Goal: Task Accomplishment & Management: Complete application form

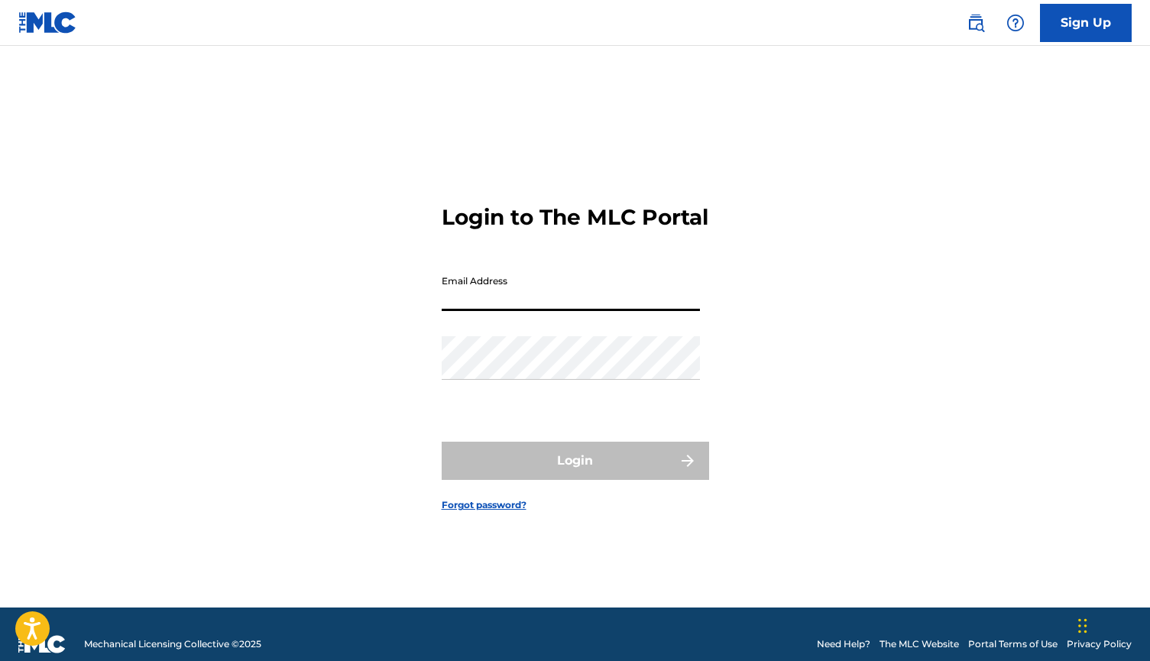
type input "[EMAIL_ADDRESS][DOMAIN_NAME]"
click at [574, 474] on button "Login" at bounding box center [575, 461] width 267 height 38
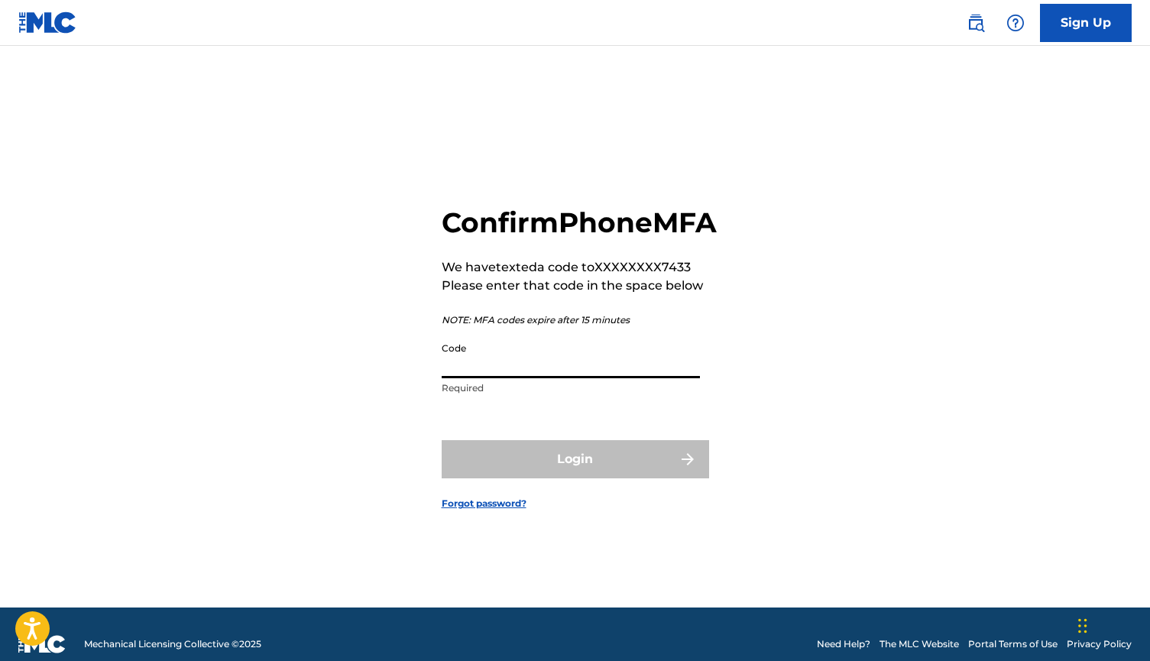
click at [464, 374] on input "Code" at bounding box center [571, 357] width 258 height 44
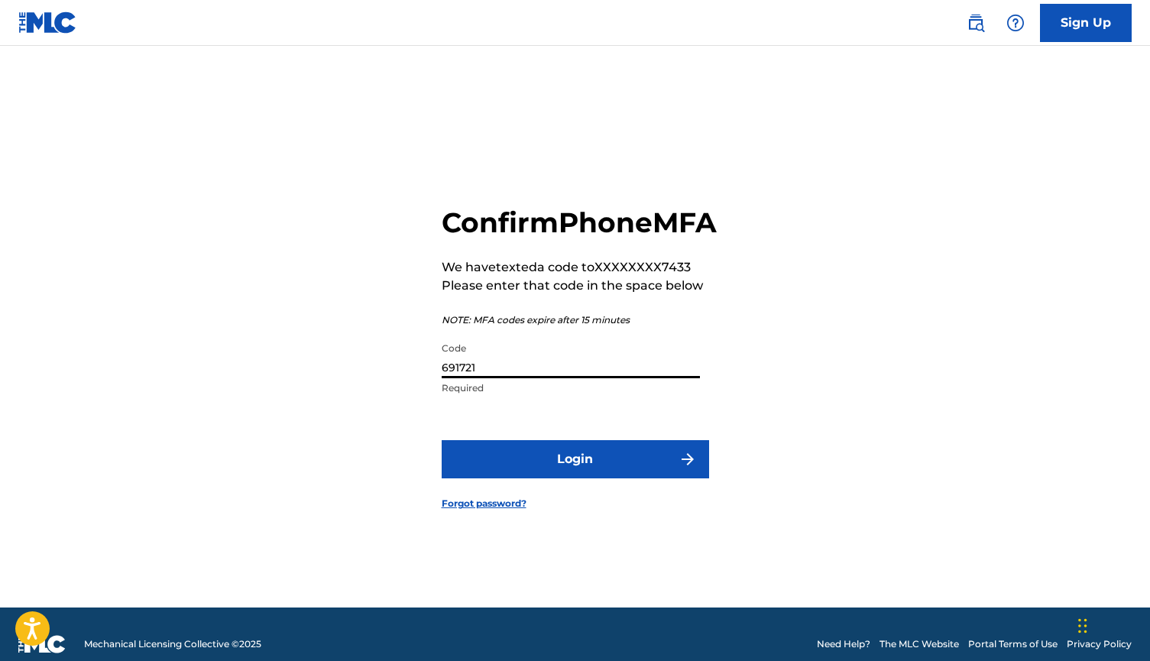
type input "691721"
click at [555, 478] on button "Login" at bounding box center [575, 459] width 267 height 38
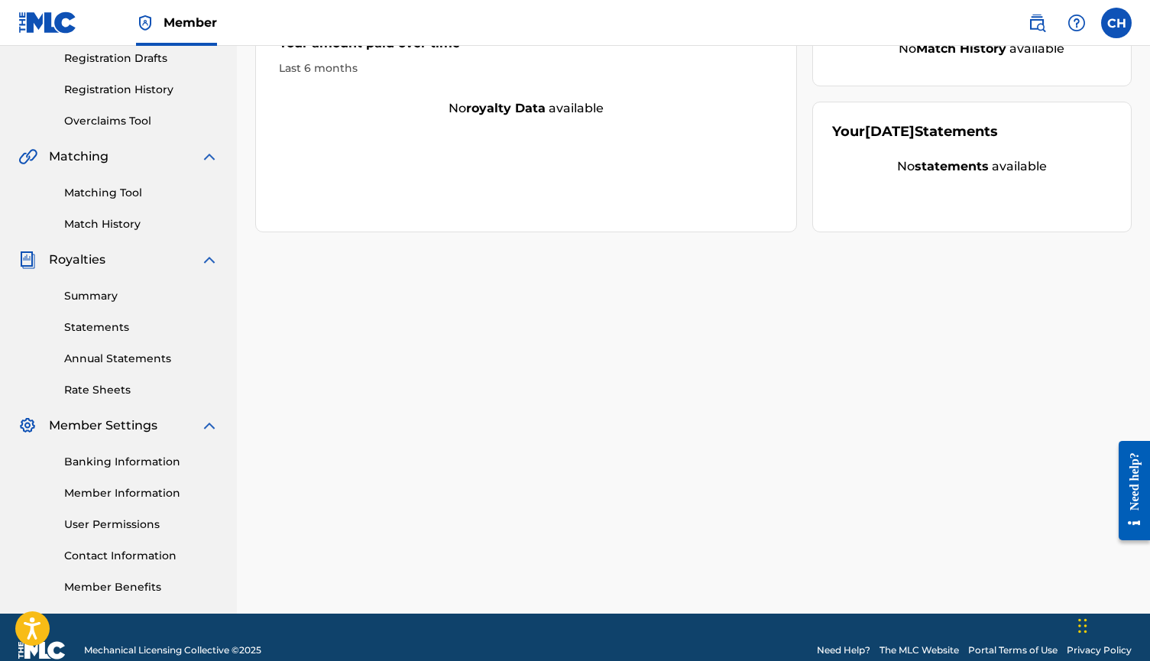
scroll to position [265, 0]
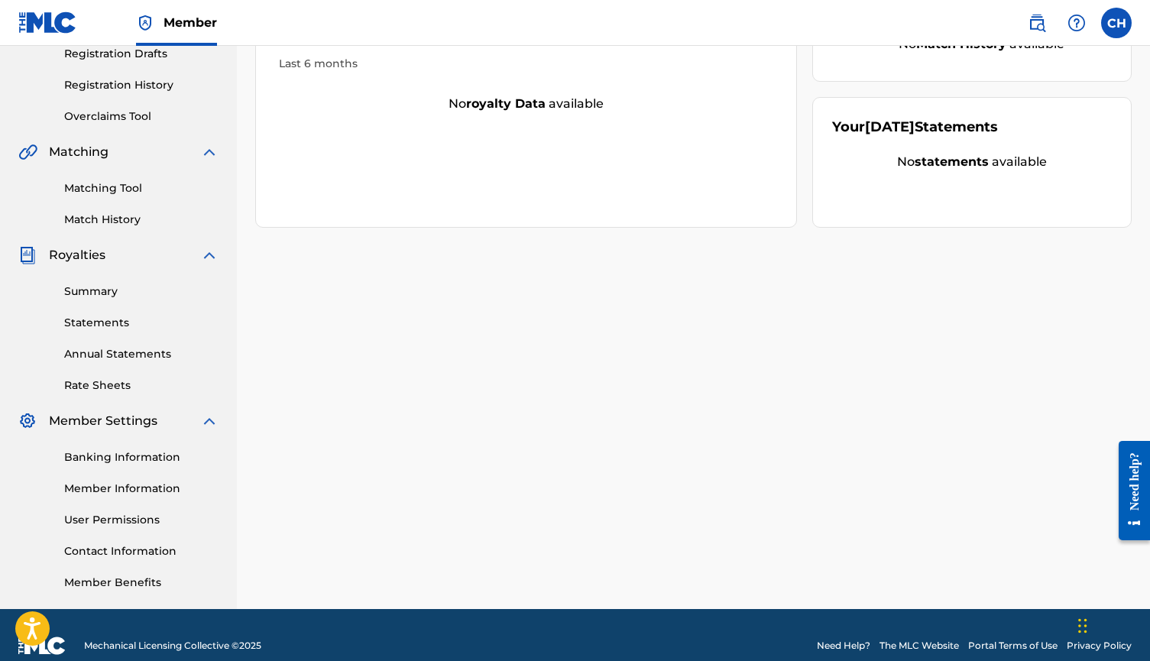
click at [123, 455] on link "Banking Information" at bounding box center [141, 457] width 154 height 16
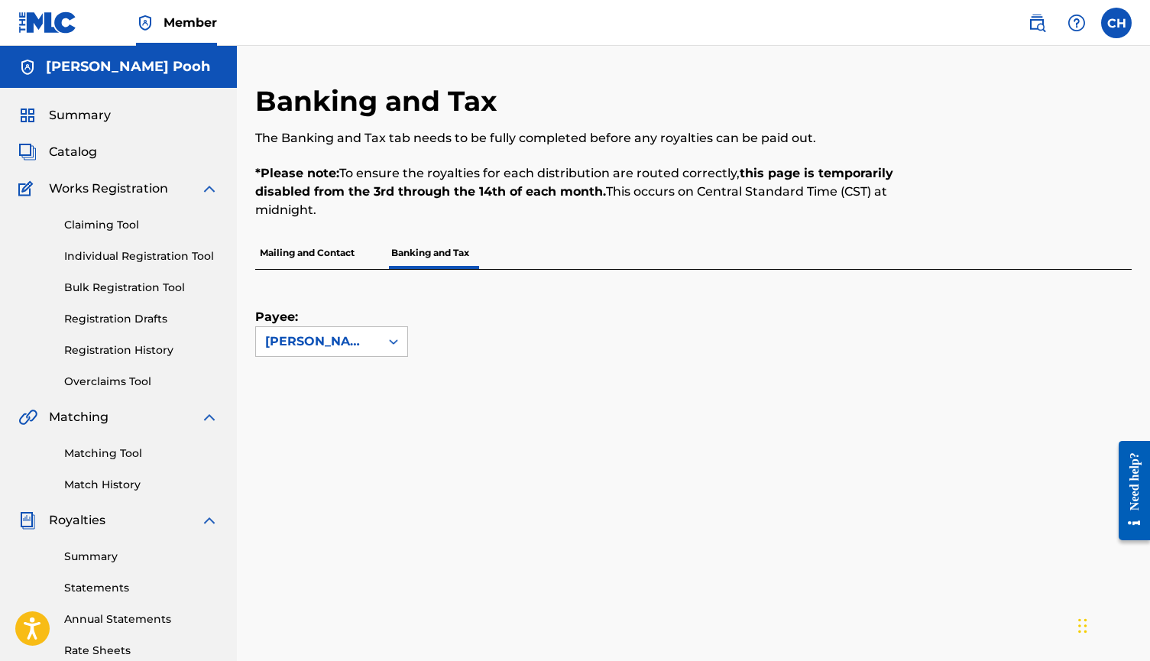
click at [54, 147] on span "Catalog" at bounding box center [73, 152] width 48 height 18
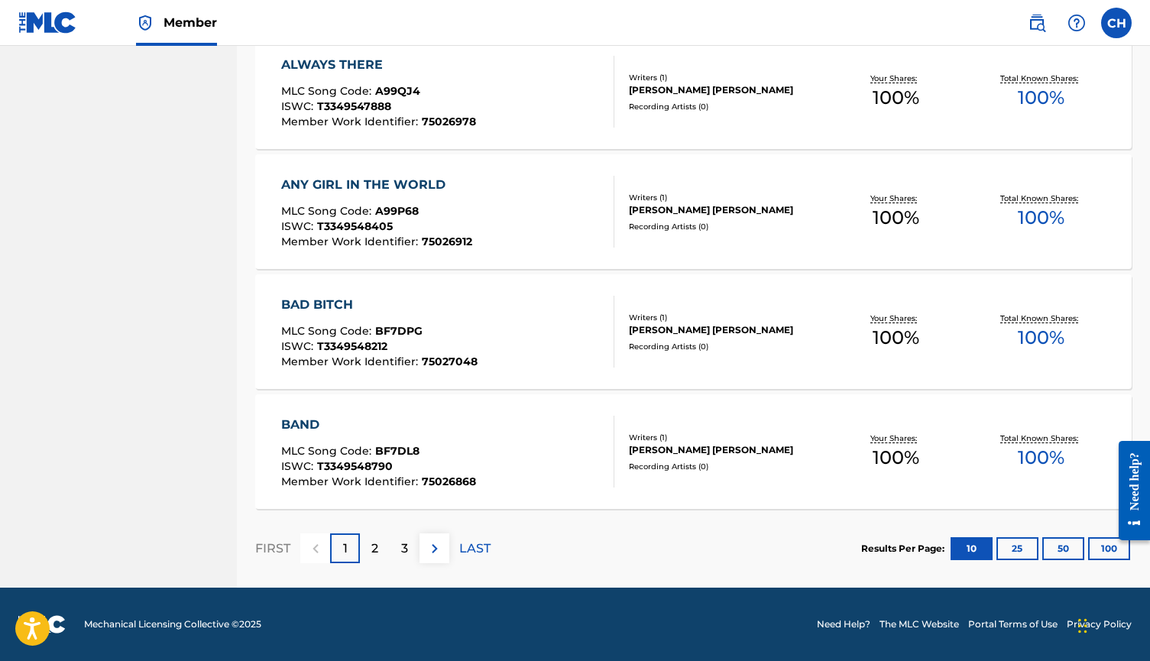
click at [403, 554] on p "3" at bounding box center [404, 548] width 7 height 18
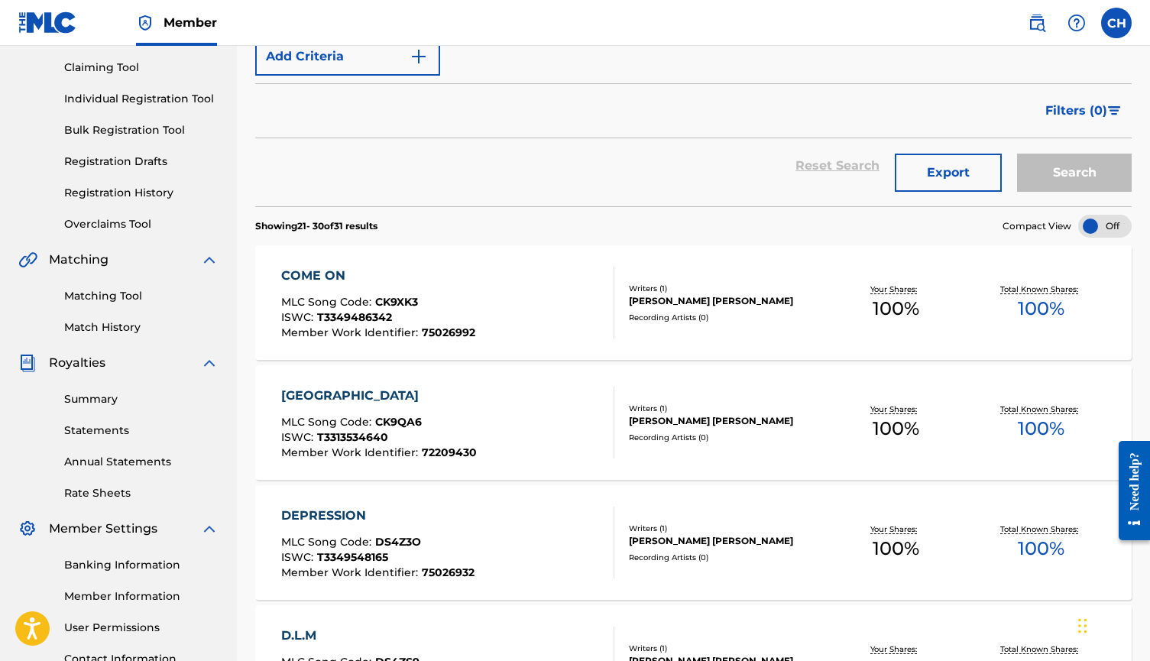
scroll to position [148, 0]
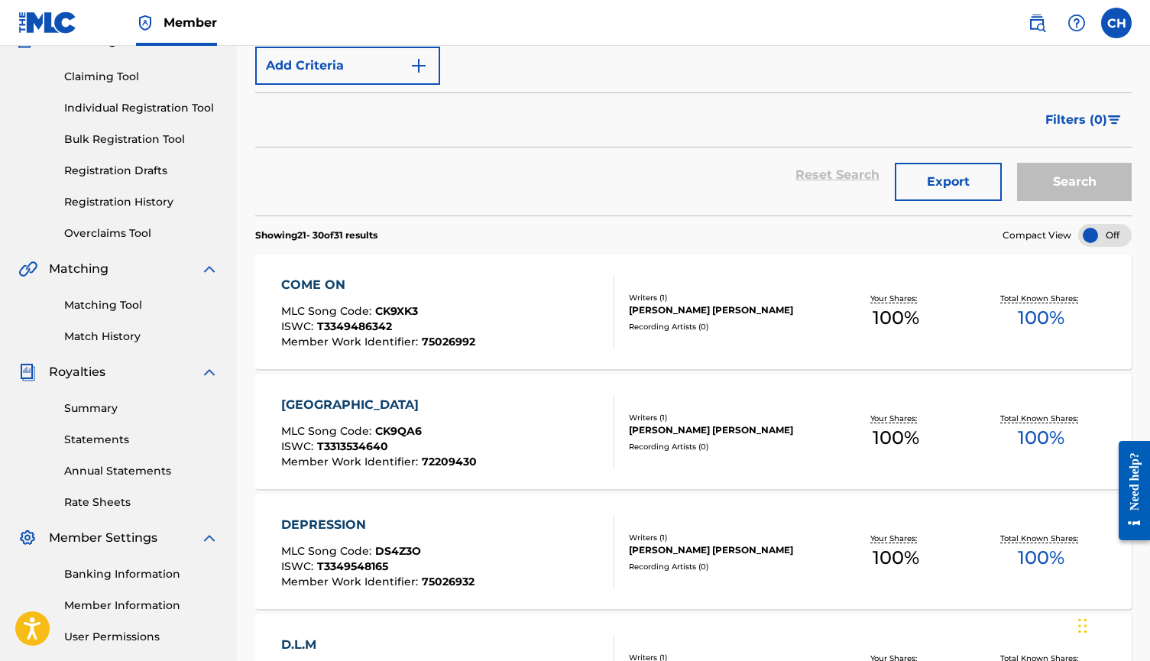
click at [1064, 112] on span "Filters ( 0 )" at bounding box center [1076, 120] width 62 height 18
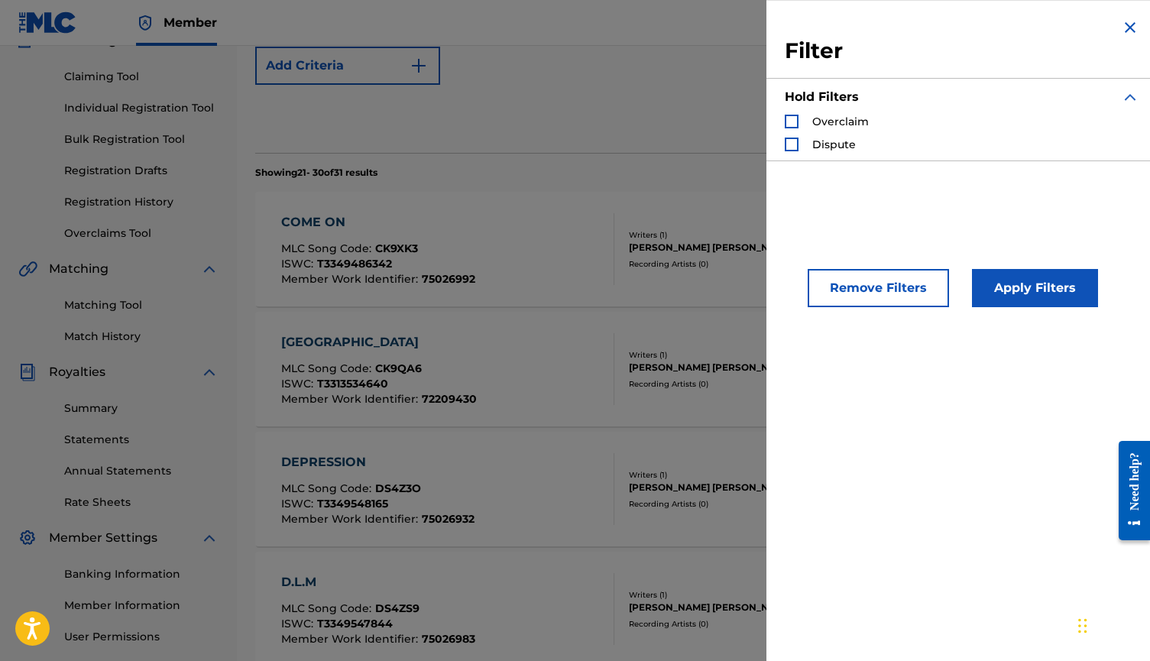
click at [1128, 28] on img "Search Form" at bounding box center [1130, 27] width 18 height 18
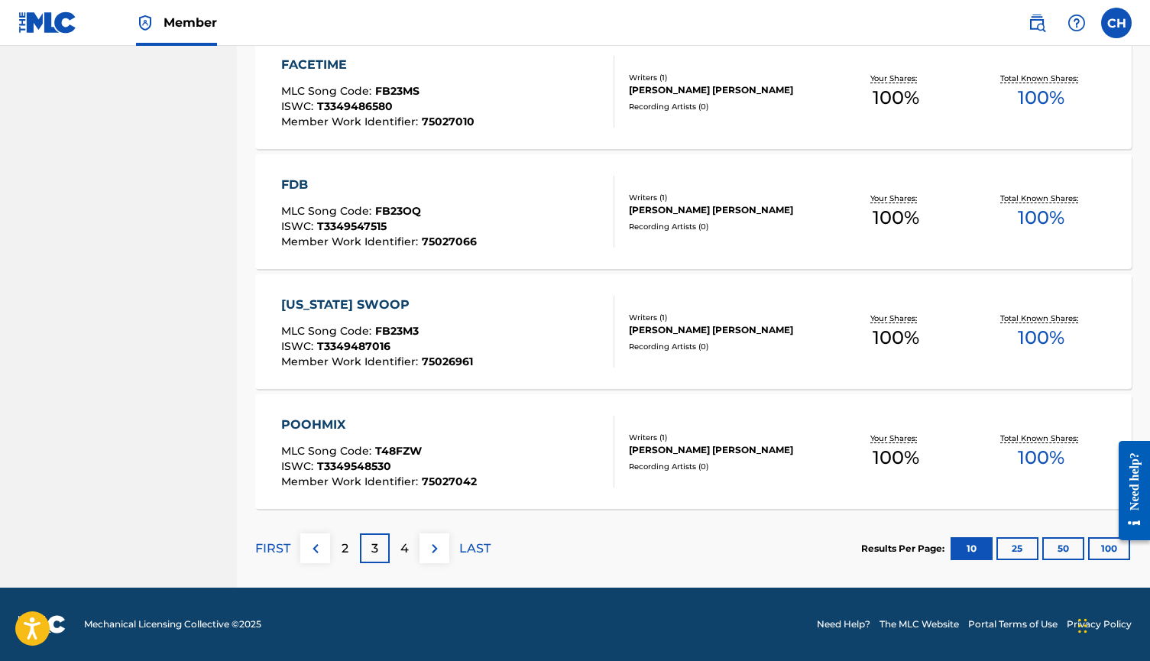
scroll to position [1088, 0]
click at [395, 542] on div "4" at bounding box center [405, 548] width 30 height 30
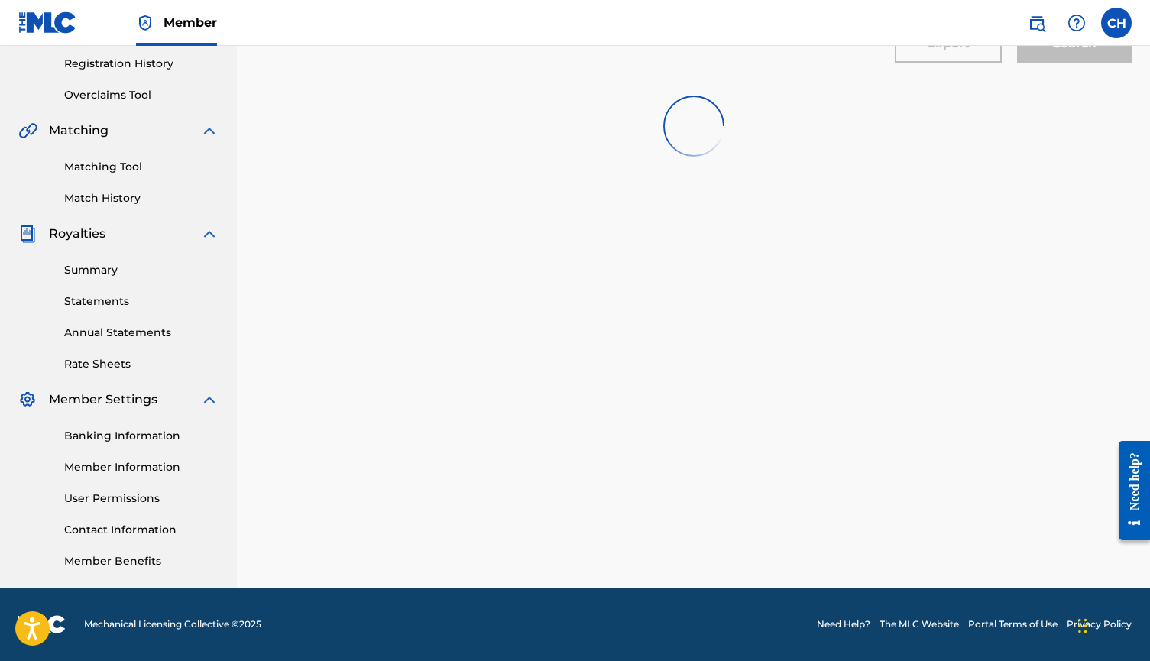
scroll to position [286, 0]
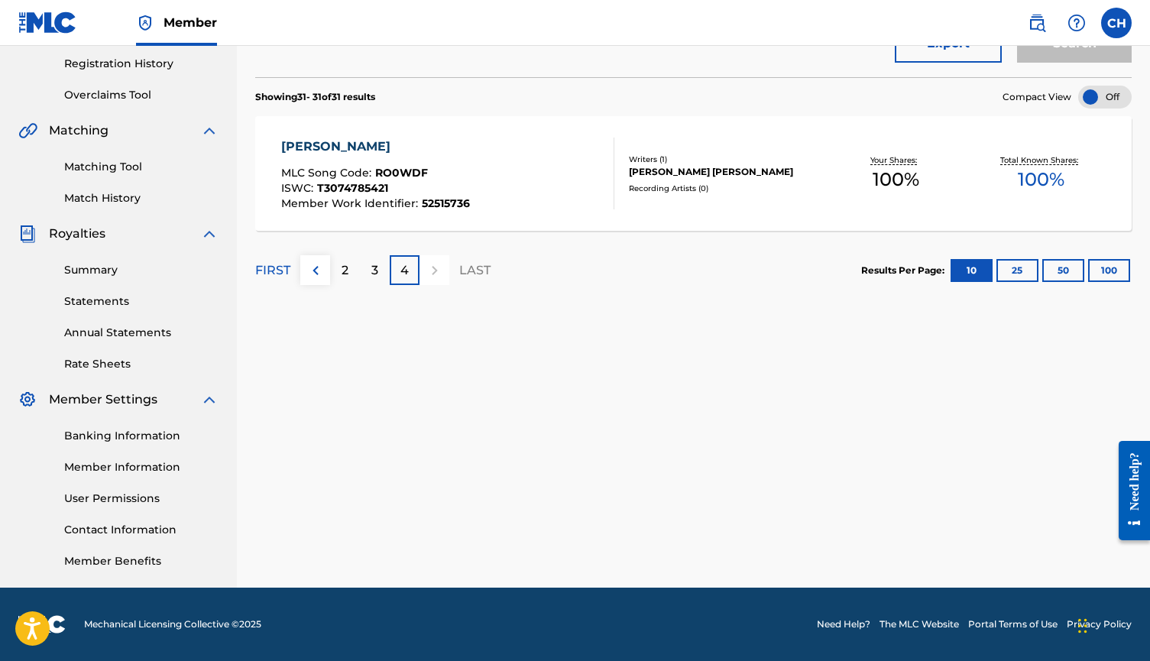
click at [375, 277] on p "3" at bounding box center [374, 270] width 7 height 18
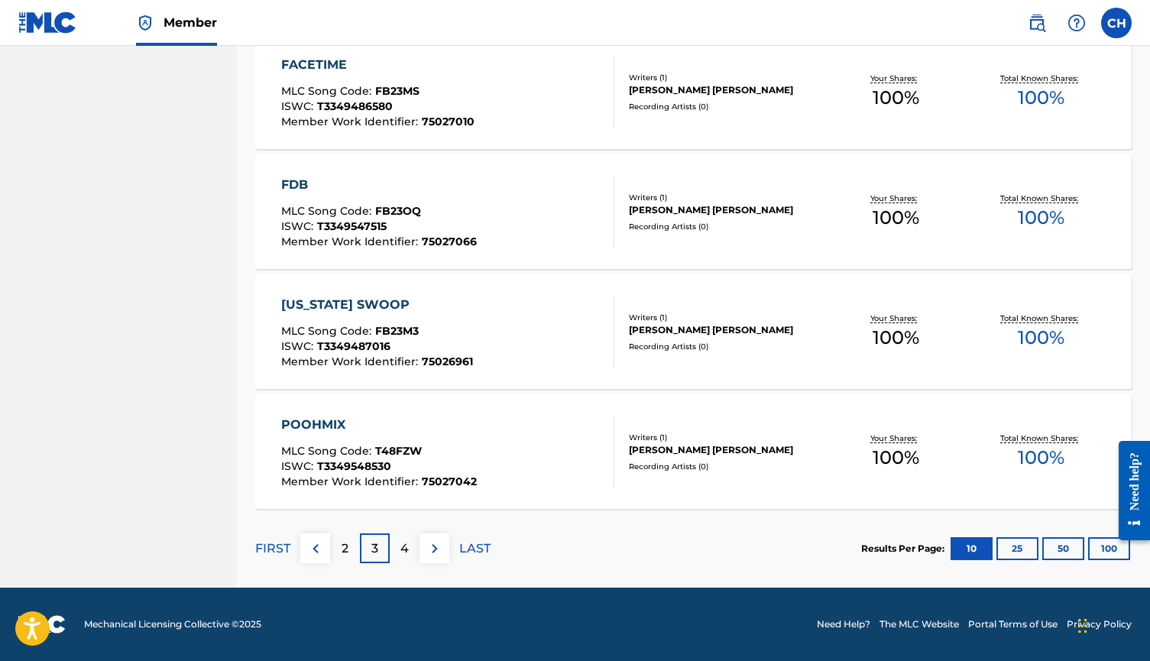
scroll to position [1088, 0]
click at [340, 546] on div "2" at bounding box center [345, 548] width 30 height 30
click at [1115, 552] on div at bounding box center [1128, 490] width 43 height 126
click at [1103, 550] on button "100" at bounding box center [1109, 548] width 42 height 23
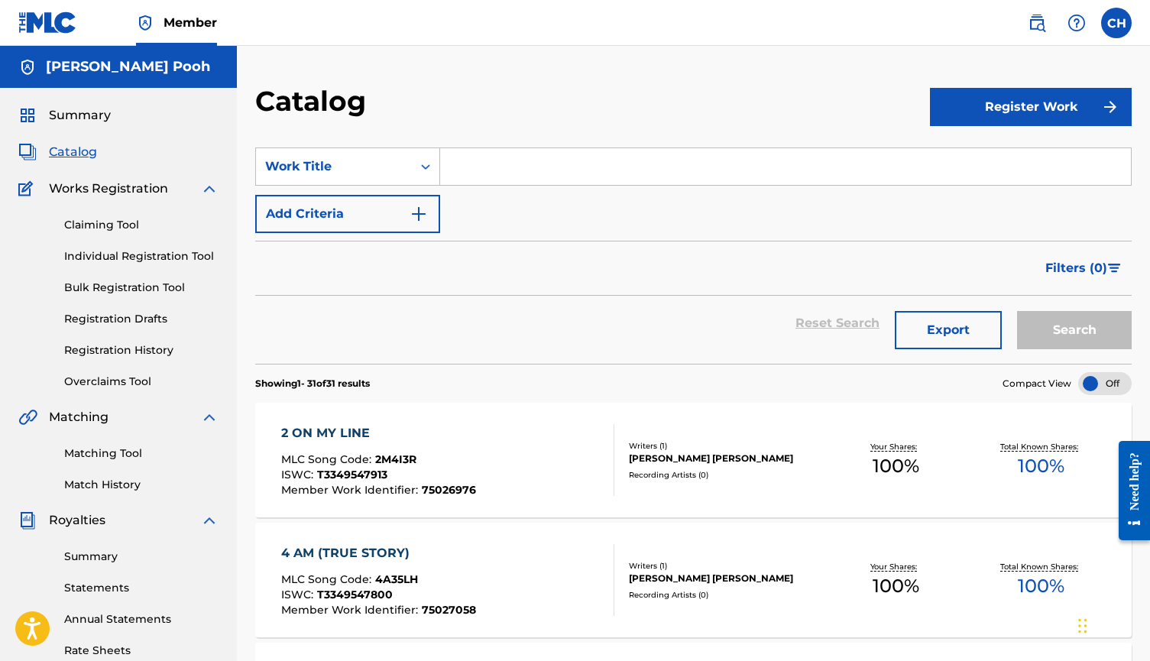
scroll to position [0, 0]
click at [1008, 106] on button "Register Work" at bounding box center [1031, 107] width 202 height 38
click at [979, 196] on link "By File Upload" at bounding box center [1031, 193] width 202 height 37
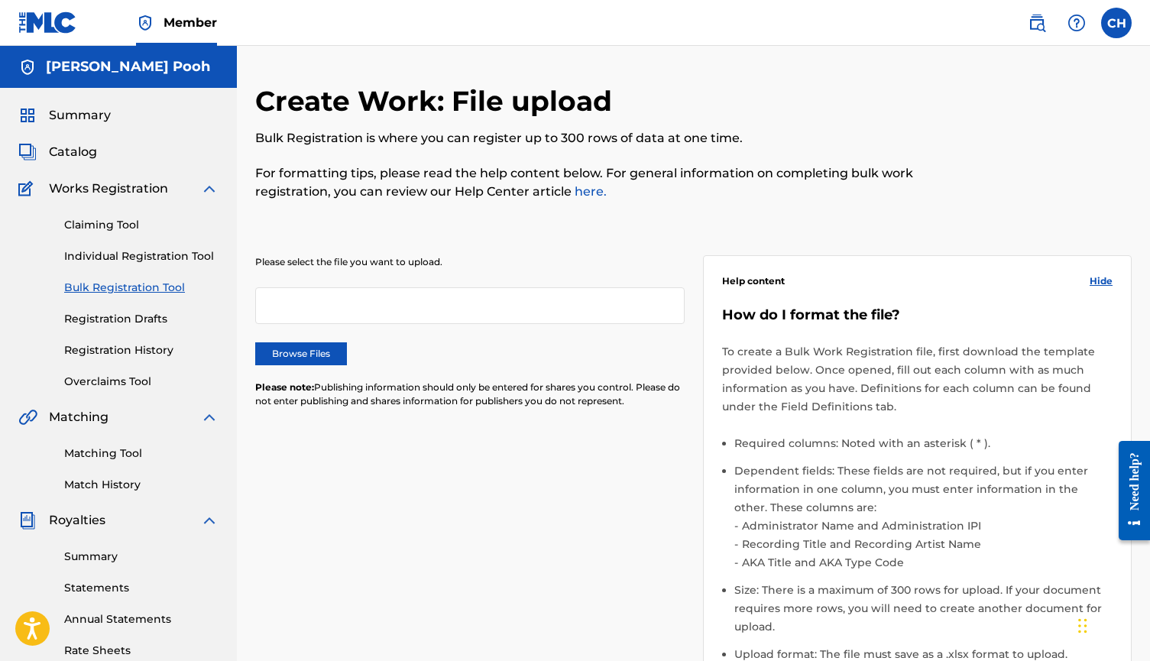
click at [118, 264] on link "Individual Registration Tool" at bounding box center [141, 256] width 154 height 16
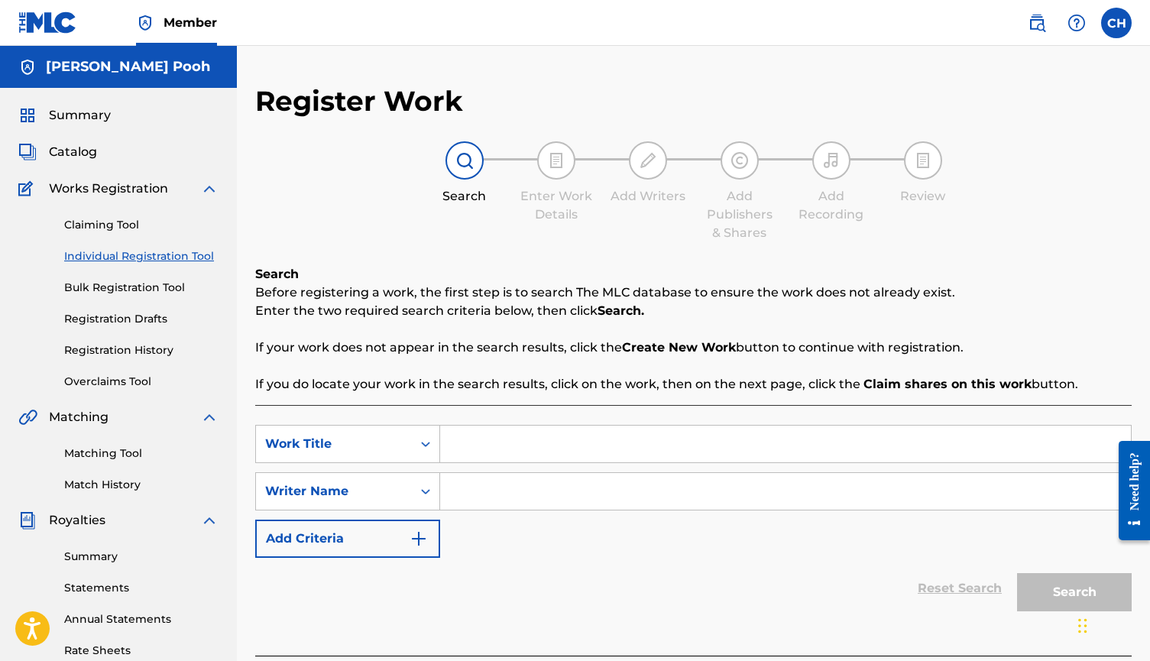
click at [541, 435] on input "Search Form" at bounding box center [785, 444] width 691 height 37
type input "freak"
click at [510, 493] on input "Search Form" at bounding box center [785, 491] width 691 height 37
type input "kp"
click at [458, 440] on input "freak" at bounding box center [785, 444] width 691 height 37
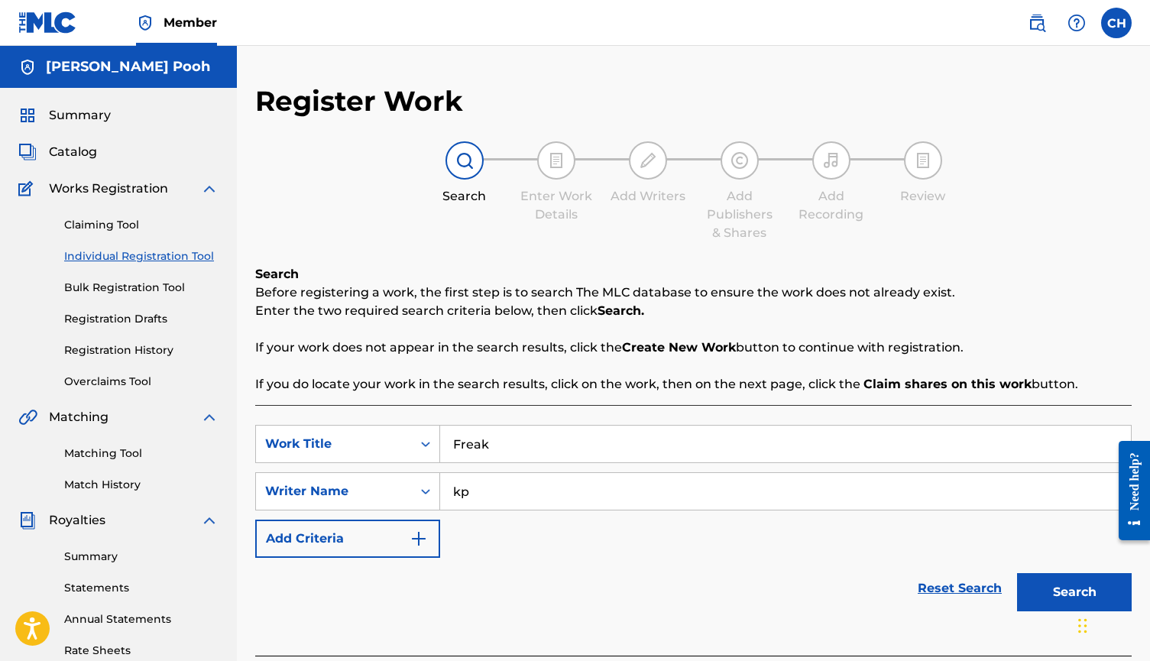
type input "Freak"
click at [1029, 590] on button "Search" at bounding box center [1074, 592] width 115 height 38
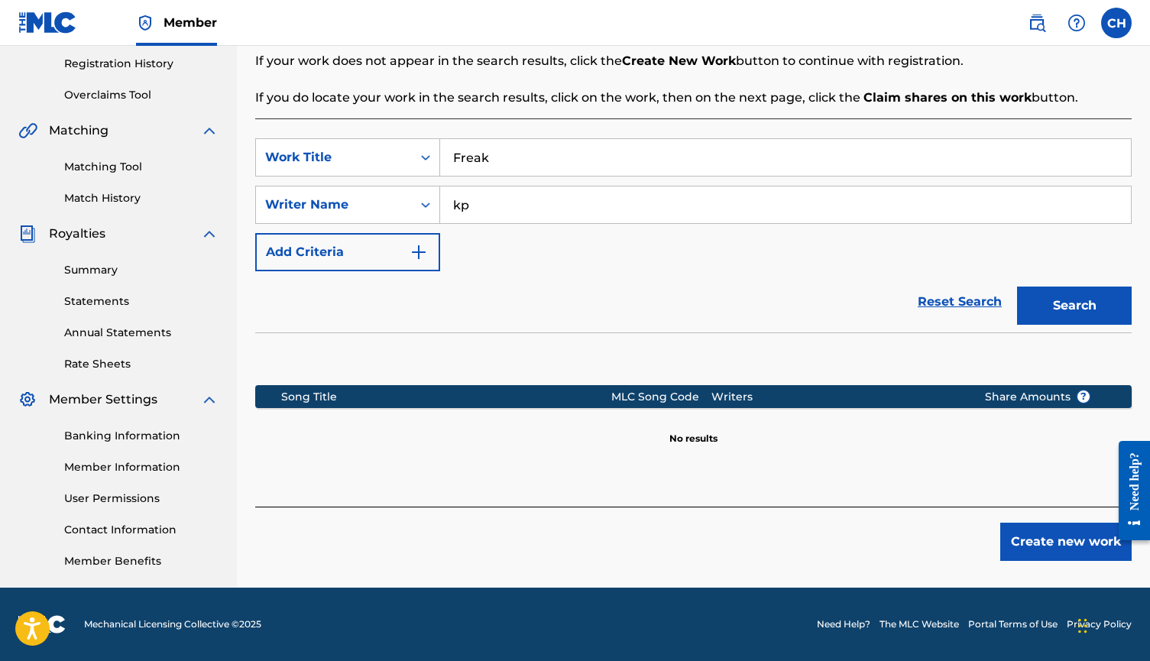
scroll to position [286, 0]
click at [1044, 554] on button "Create new work" at bounding box center [1065, 542] width 131 height 38
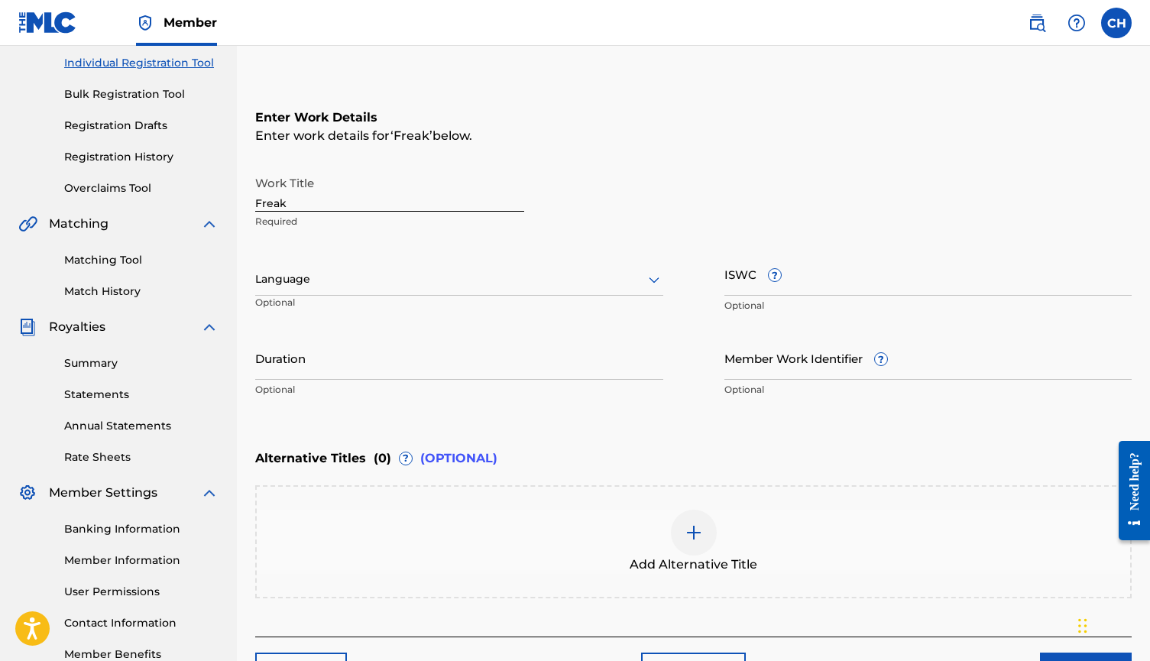
scroll to position [199, 0]
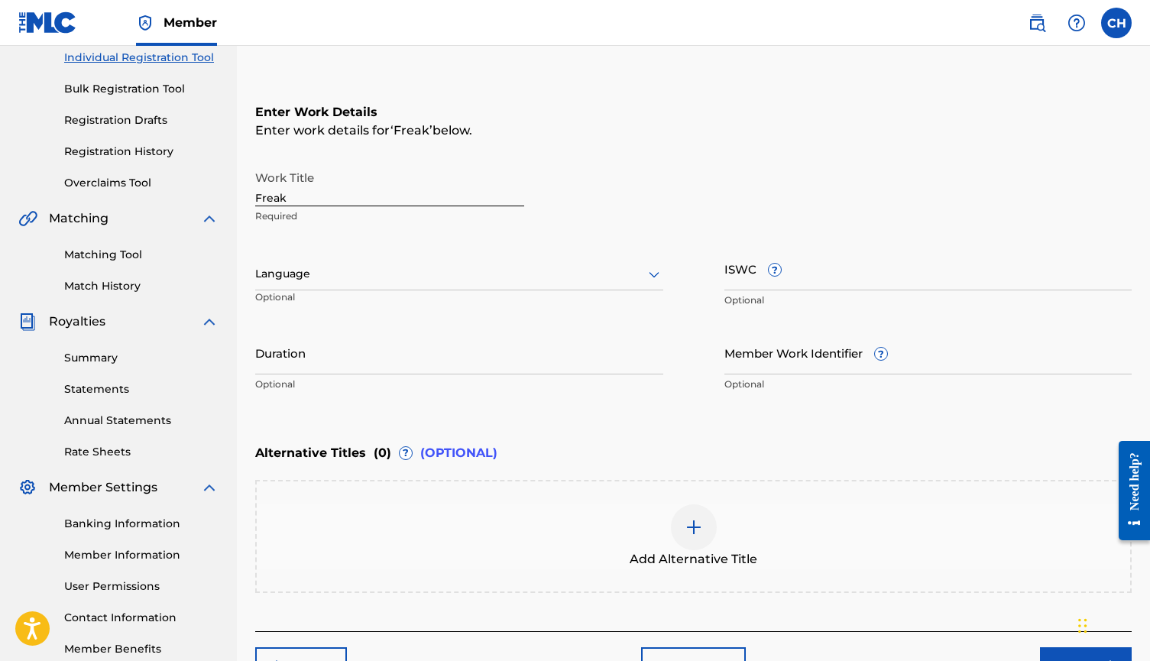
click at [742, 271] on input "ISWC ?" at bounding box center [928, 269] width 408 height 44
paste input "T-334.954.750-4"
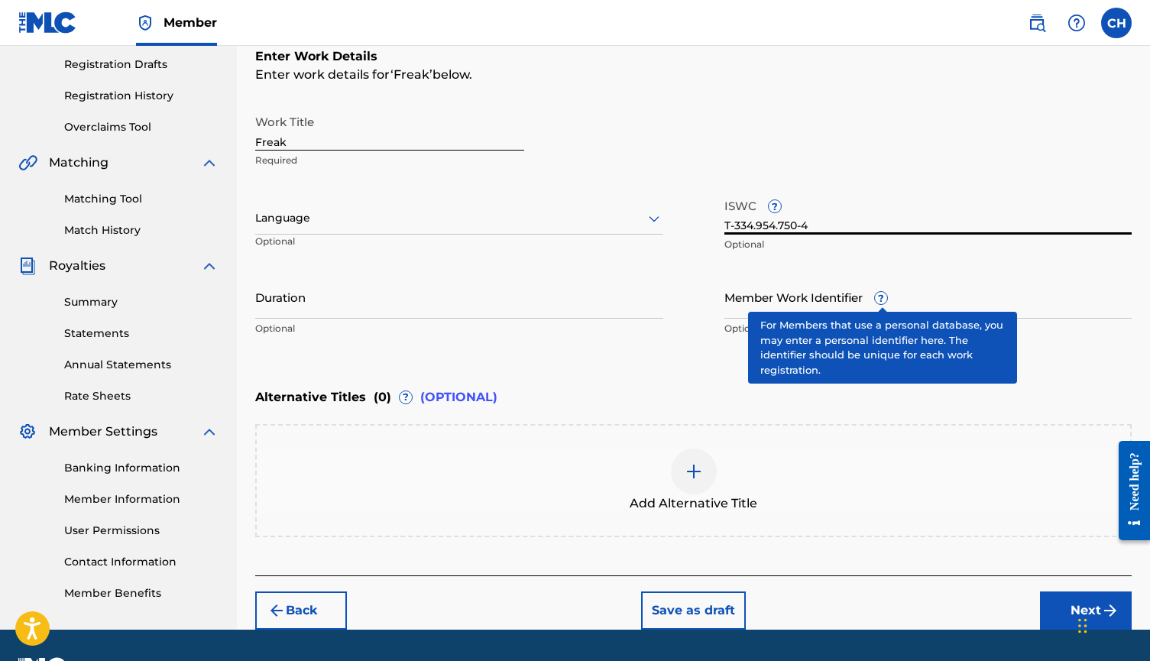
scroll to position [258, 0]
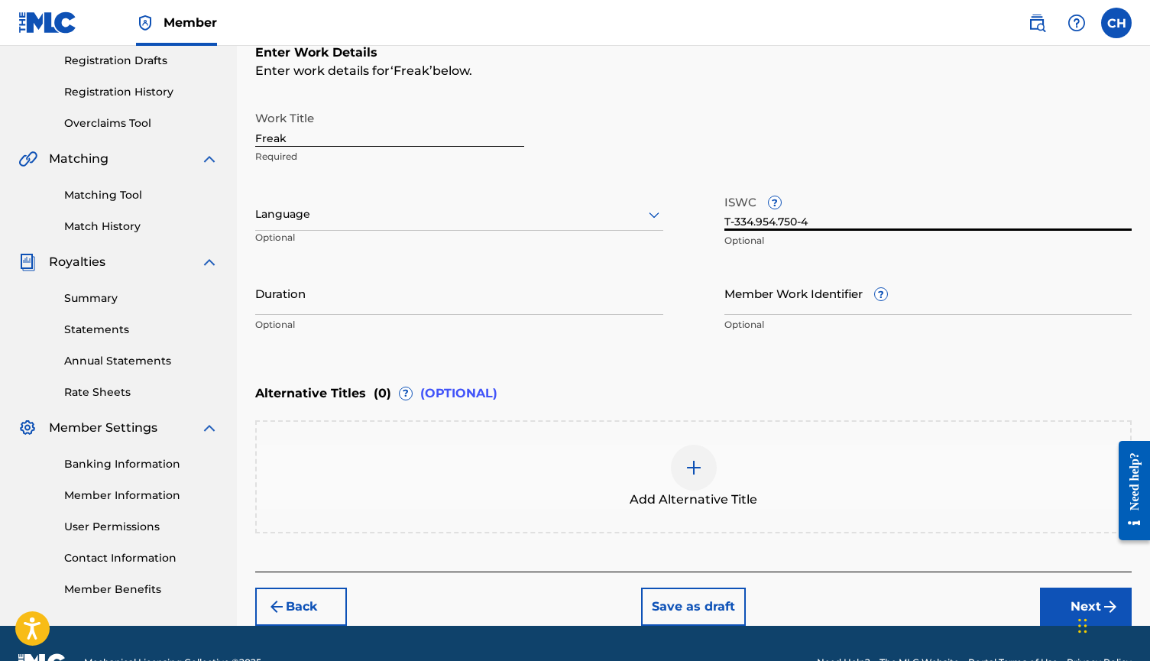
type input "T-334.954.750-4"
click at [814, 293] on input "Member Work Identifier ?" at bounding box center [928, 293] width 408 height 44
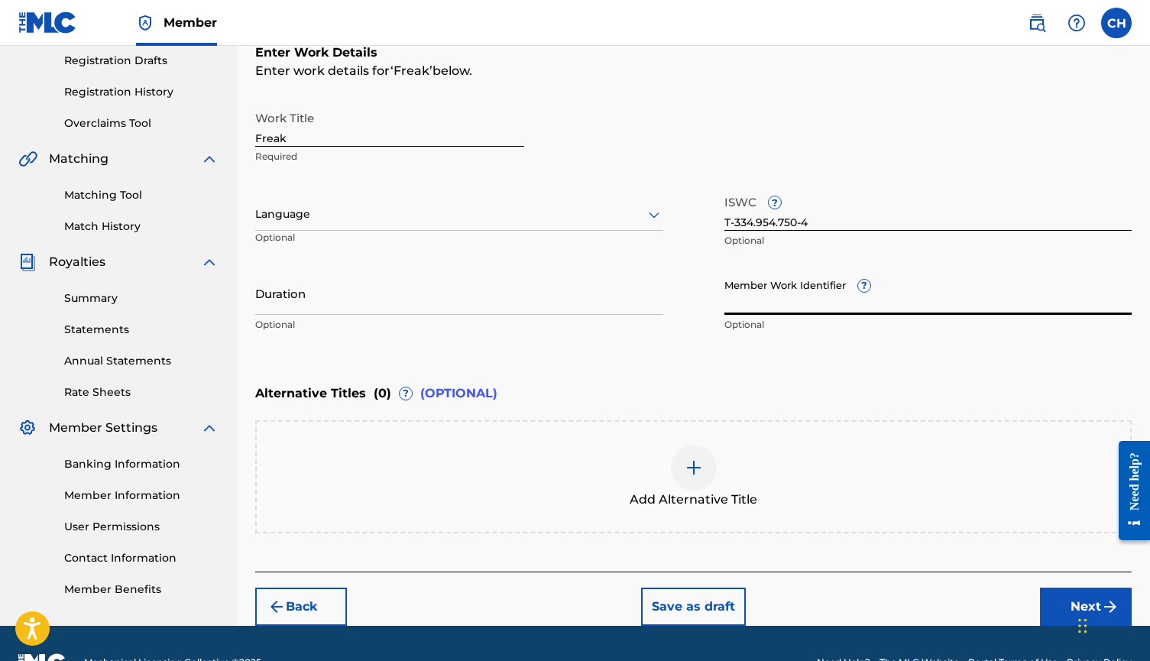
paste input "75027096"
type input "75027096"
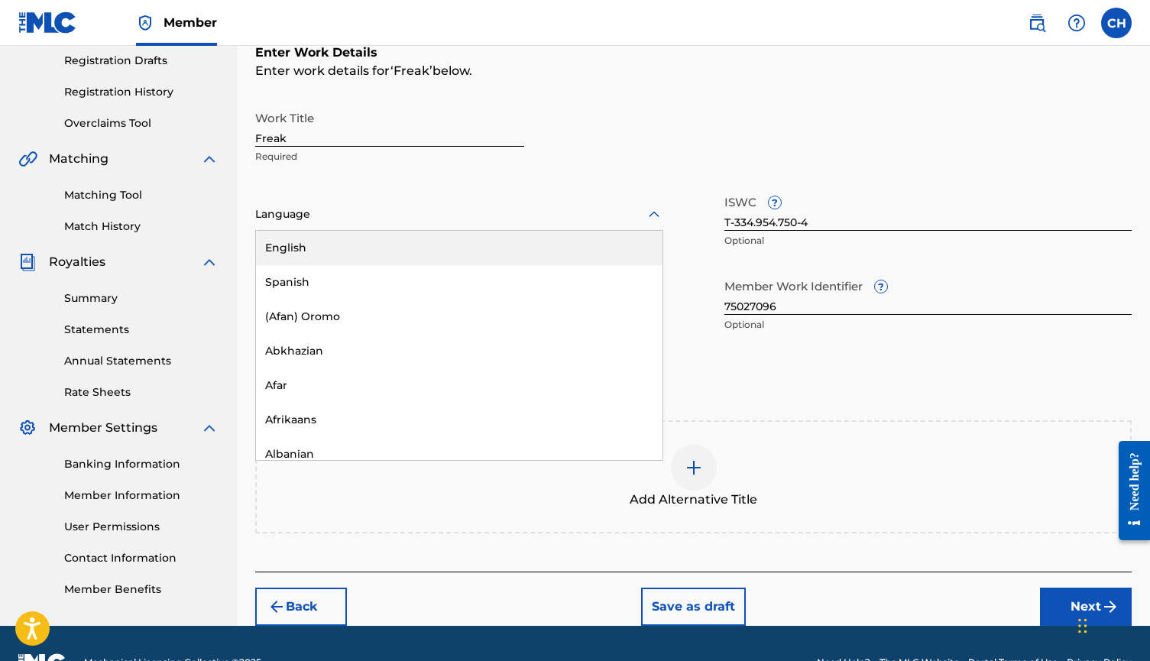
click at [612, 213] on div at bounding box center [459, 214] width 408 height 19
click at [571, 251] on div "English" at bounding box center [459, 248] width 406 height 34
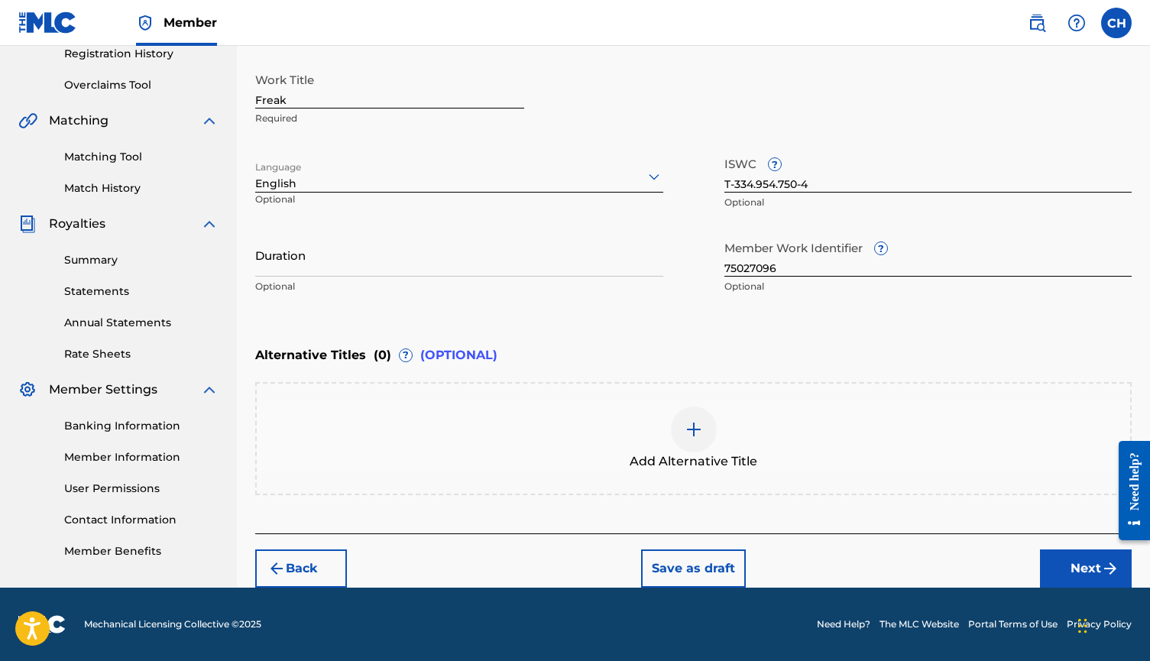
scroll to position [296, 0]
click at [1082, 571] on button "Next" at bounding box center [1086, 568] width 92 height 38
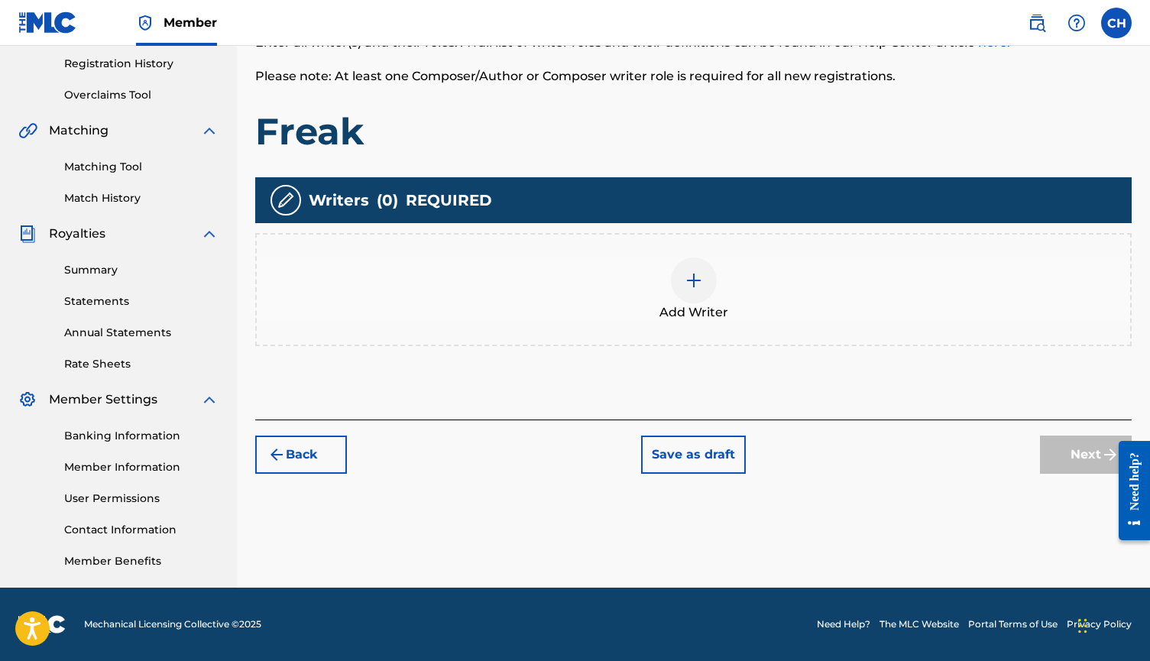
click at [707, 275] on div at bounding box center [694, 280] width 46 height 46
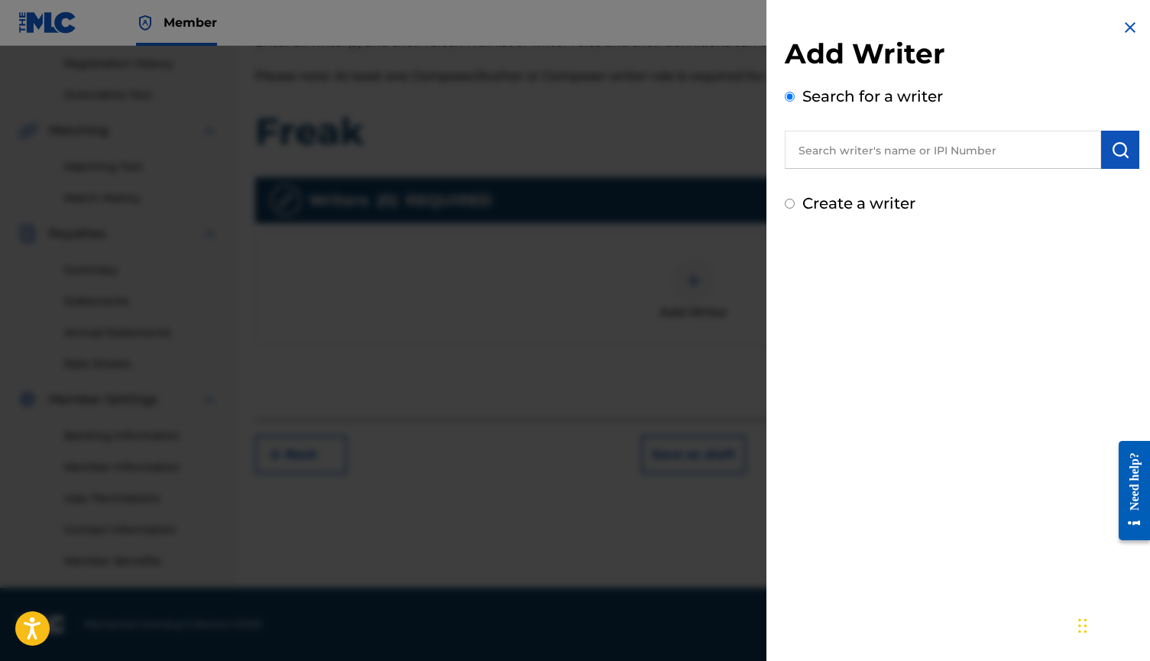
click at [827, 151] on input "text" at bounding box center [943, 150] width 316 height 38
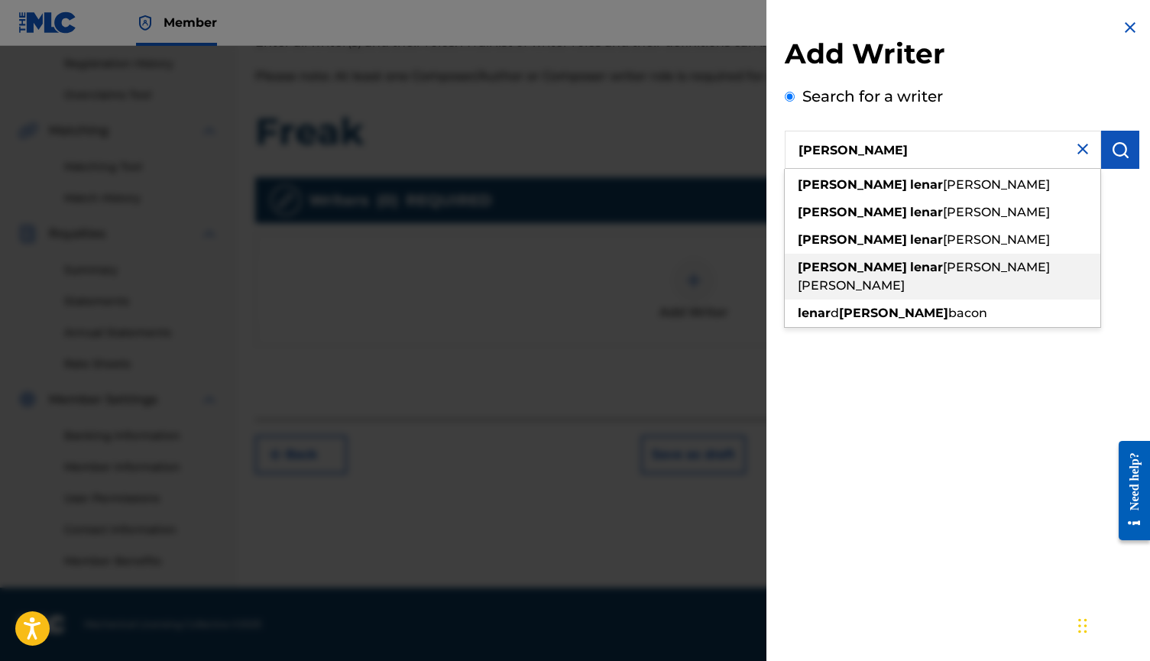
click at [841, 269] on strong "[PERSON_NAME]" at bounding box center [852, 267] width 109 height 15
type input "[PERSON_NAME] [PERSON_NAME]"
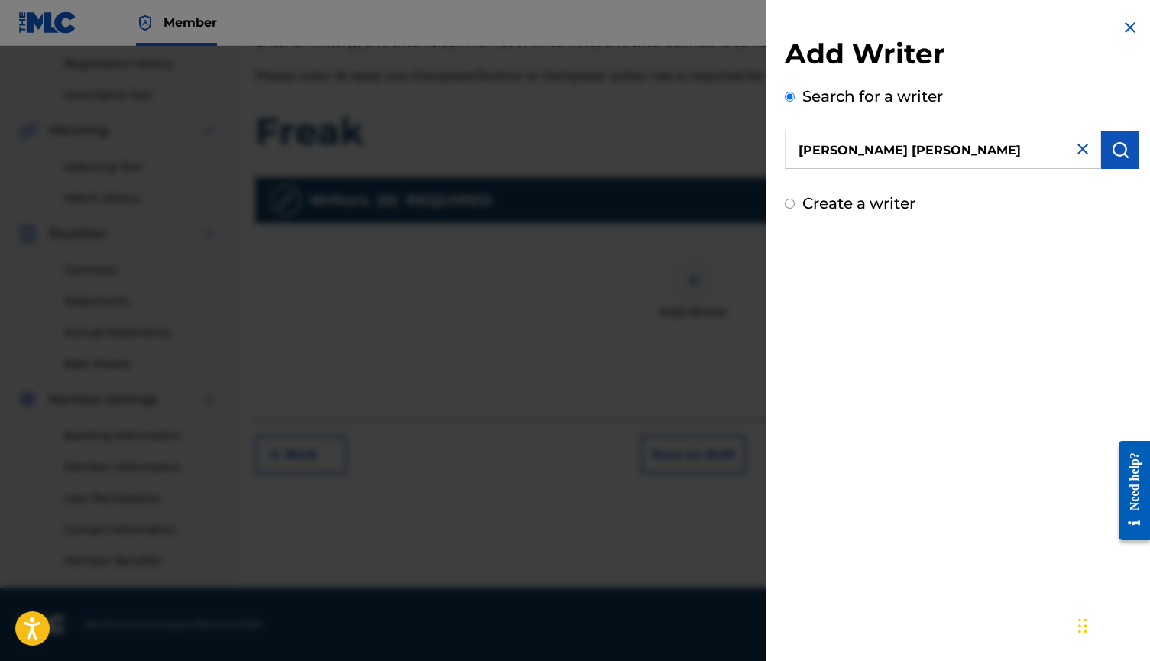
click at [1124, 147] on button "submit" at bounding box center [1120, 150] width 38 height 38
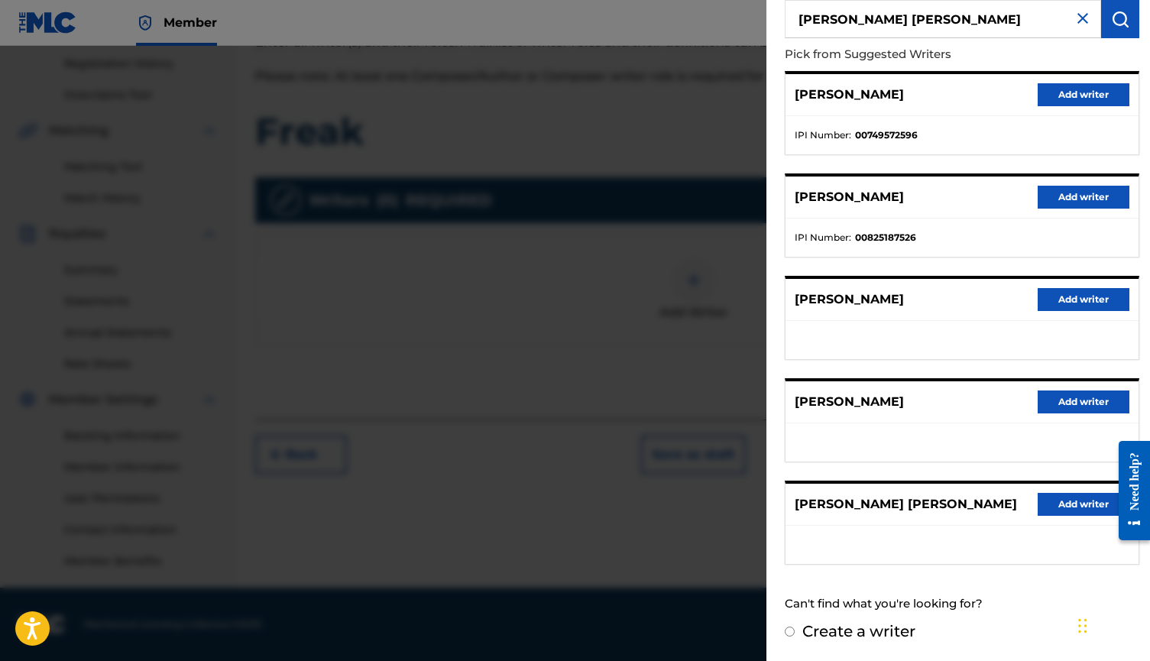
scroll to position [144, 0]
click at [1054, 495] on button "Add writer" at bounding box center [1083, 504] width 92 height 23
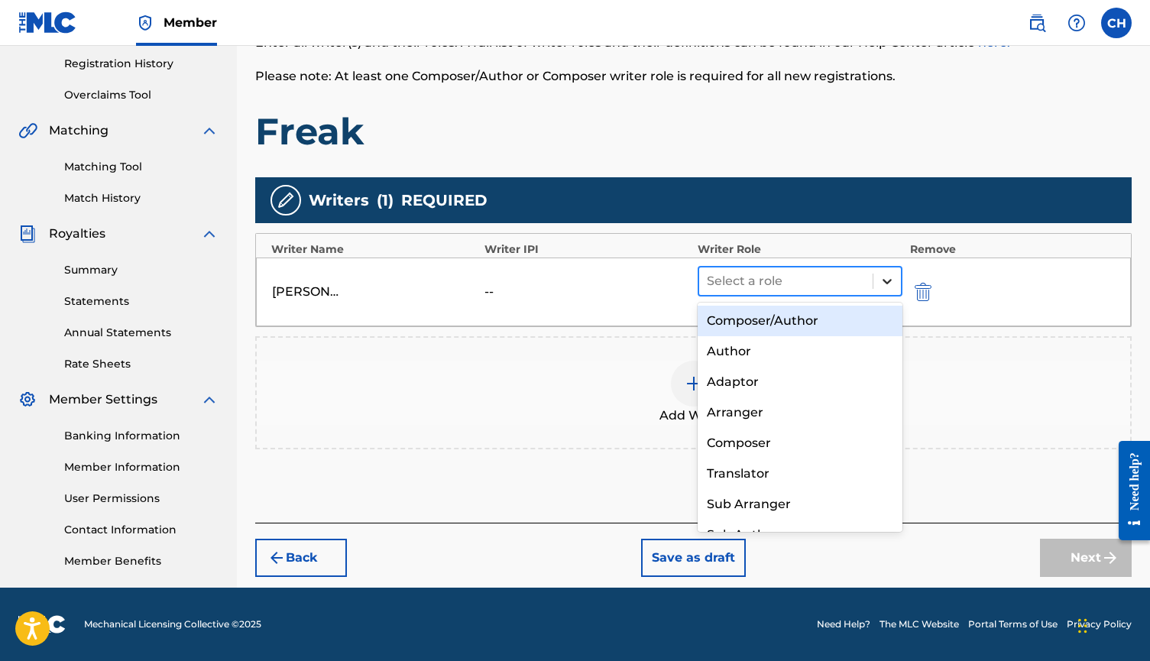
click at [878, 290] on div at bounding box center [887, 281] width 28 height 28
click at [836, 318] on div "Composer/Author" at bounding box center [799, 321] width 205 height 31
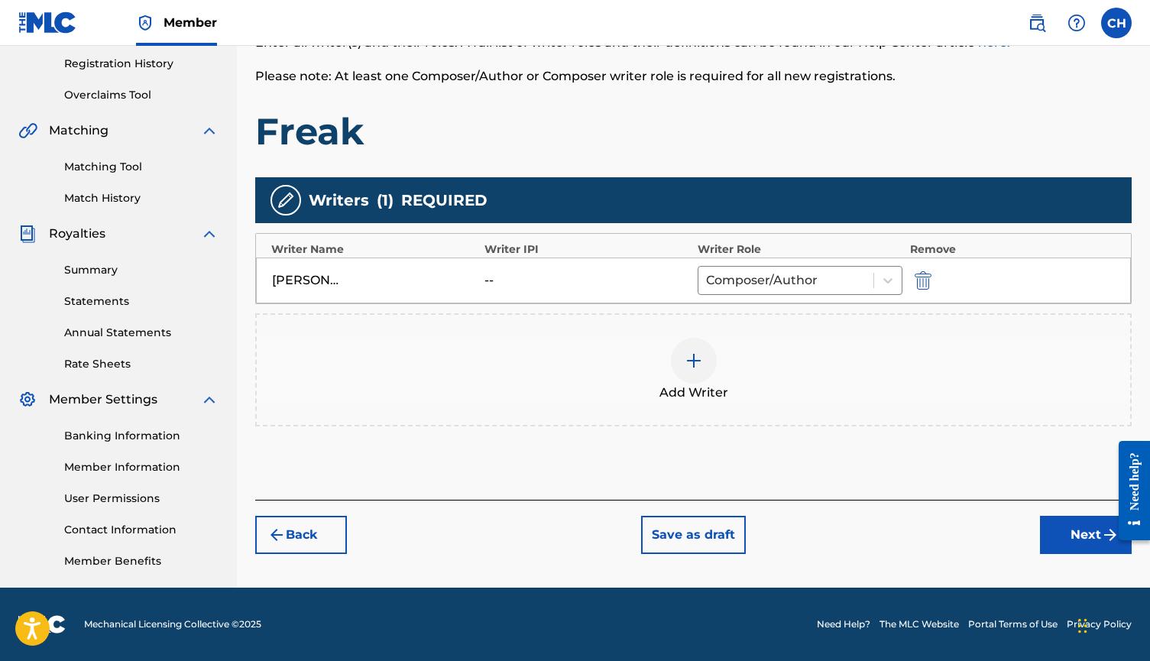
click at [1065, 530] on button "Next" at bounding box center [1086, 535] width 92 height 38
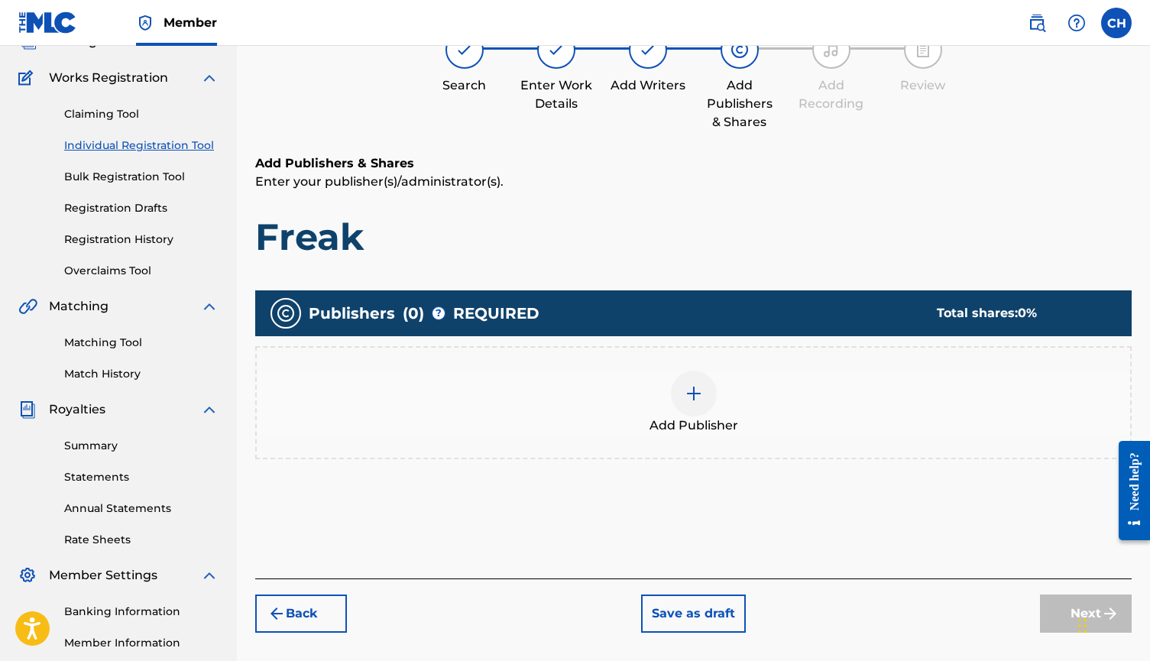
scroll to position [69, 0]
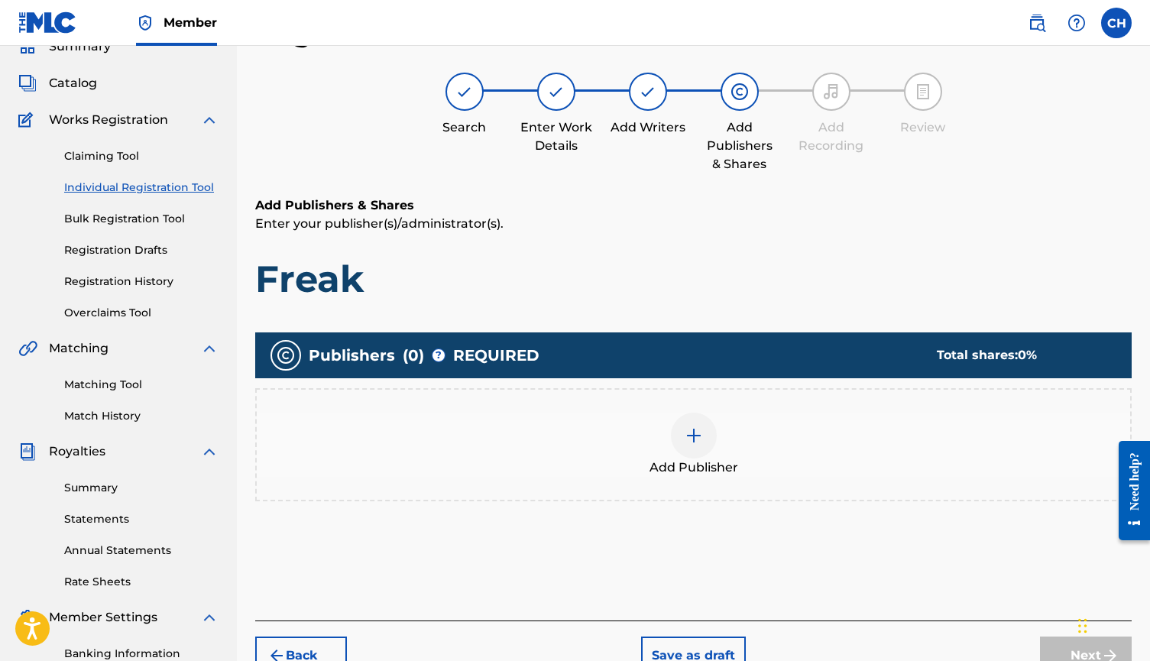
click at [694, 436] on img at bounding box center [693, 435] width 18 height 18
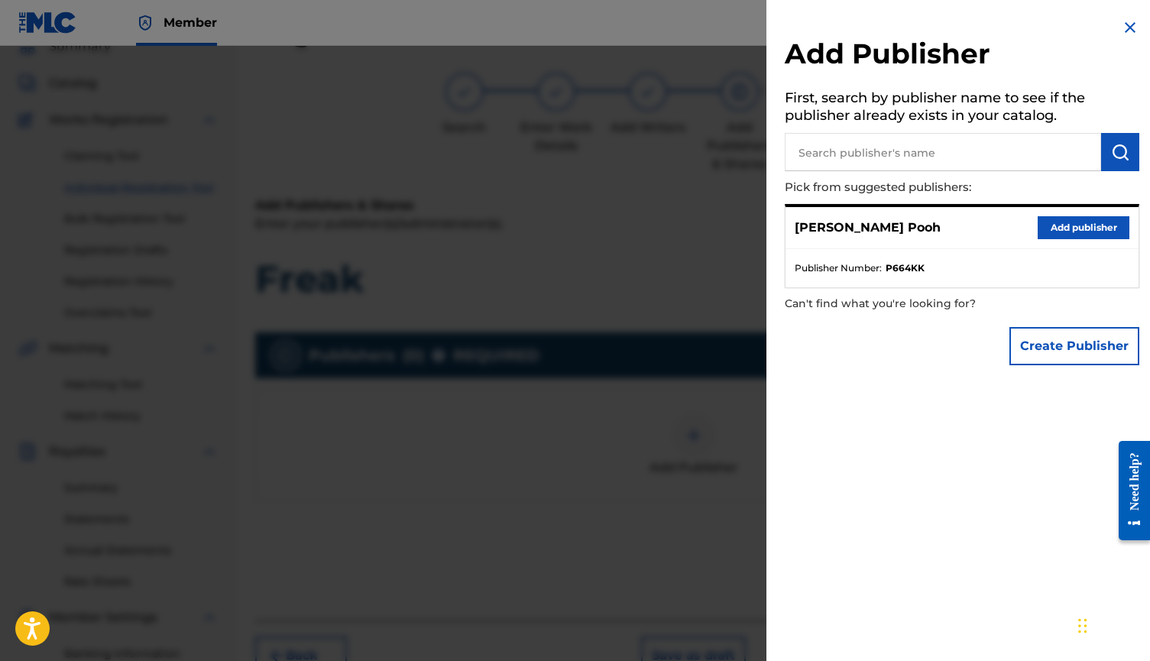
click at [1055, 224] on button "Add publisher" at bounding box center [1083, 227] width 92 height 23
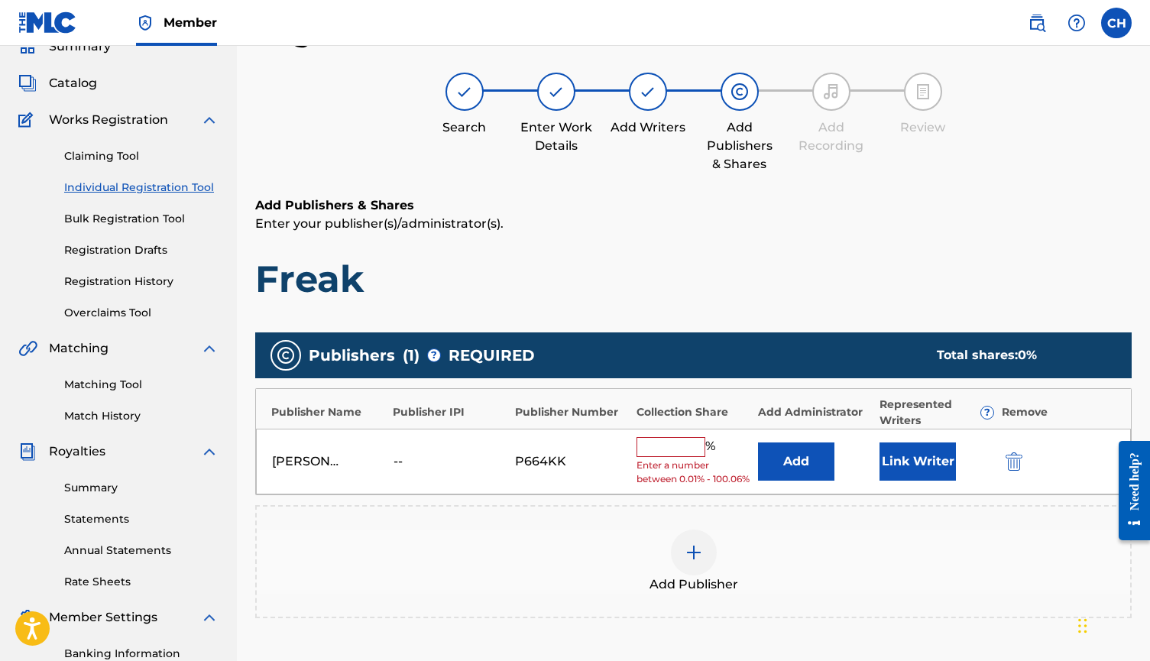
click at [668, 448] on input "text" at bounding box center [670, 447] width 69 height 20
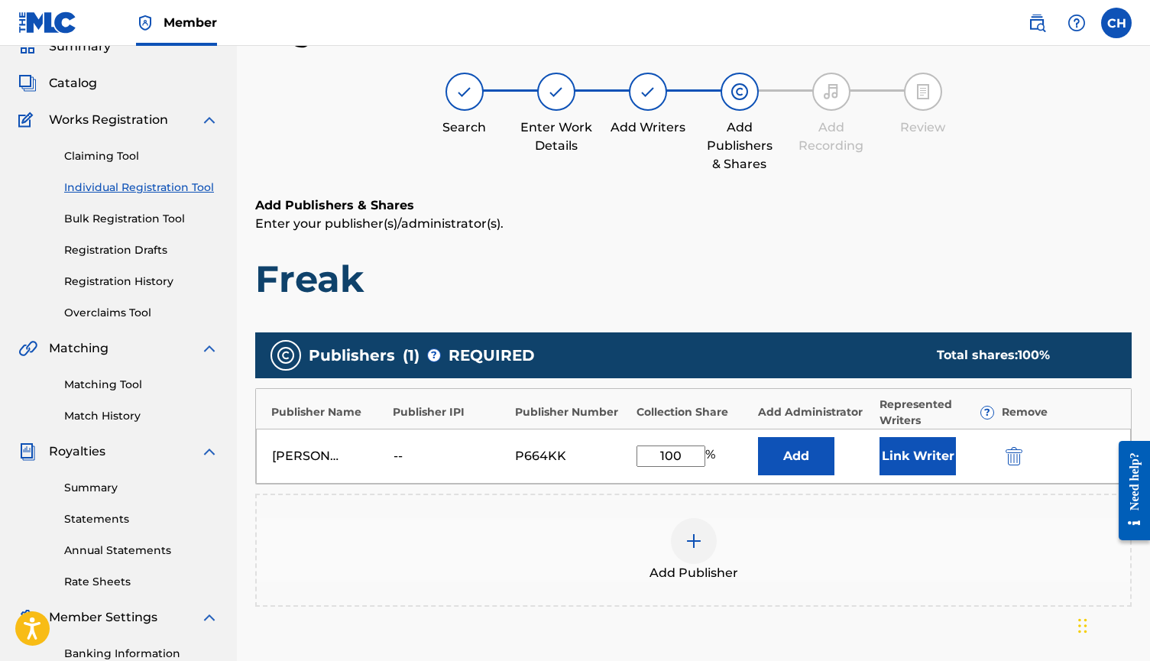
type input "100"
click at [820, 466] on button "Add" at bounding box center [796, 456] width 76 height 38
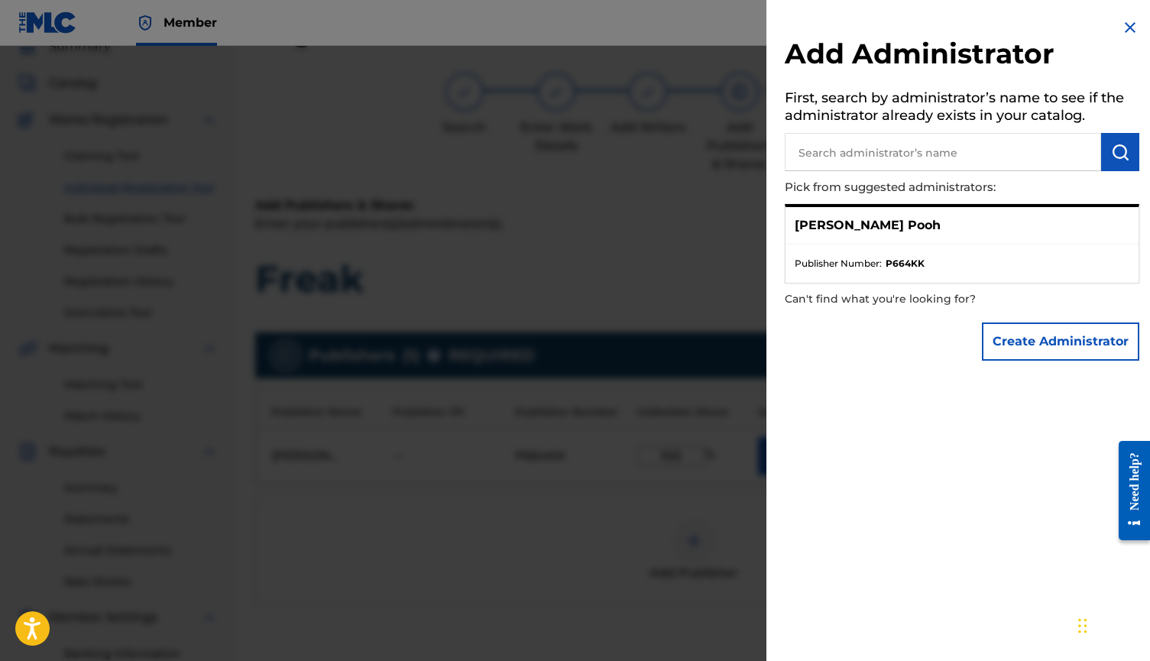
click at [944, 237] on div "[PERSON_NAME] Pooh" at bounding box center [961, 225] width 353 height 37
click at [1056, 349] on button "Create Administrator" at bounding box center [1060, 341] width 157 height 38
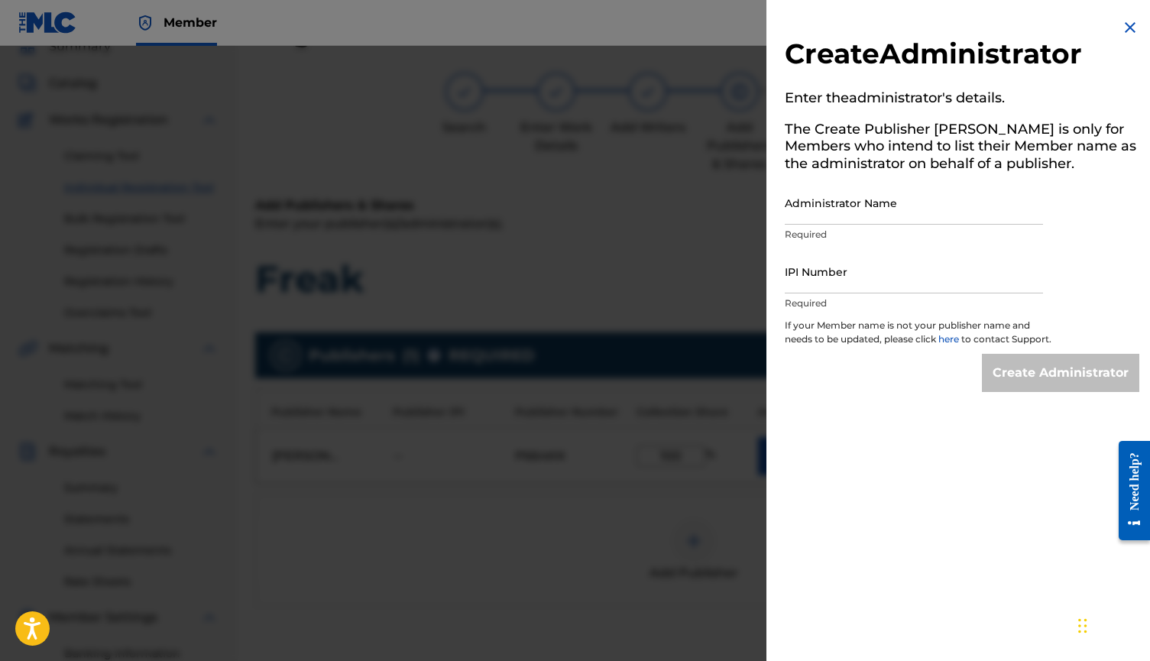
click at [1114, 24] on div "Create Administrator Enter the administrator 's details. The Create Publisher b…" at bounding box center [961, 205] width 391 height 410
click at [1114, 26] on div "Create Administrator Enter the administrator 's details. The Create Publisher b…" at bounding box center [961, 205] width 391 height 410
click at [1131, 33] on img at bounding box center [1130, 27] width 18 height 18
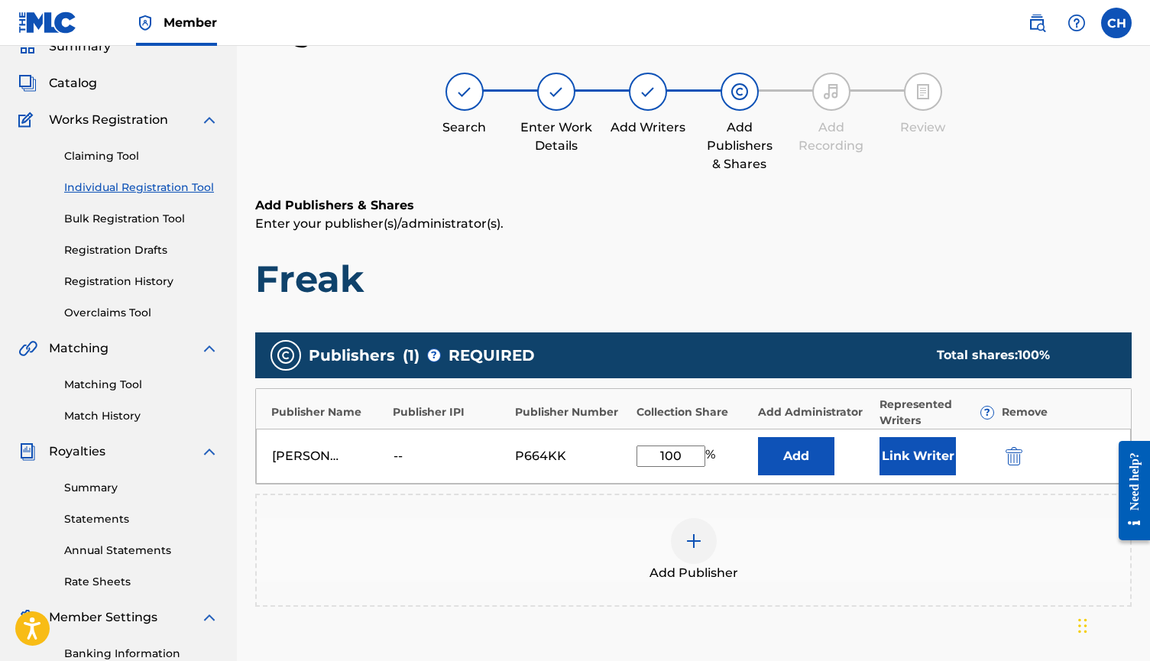
click at [898, 458] on button "Link Writer" at bounding box center [917, 456] width 76 height 38
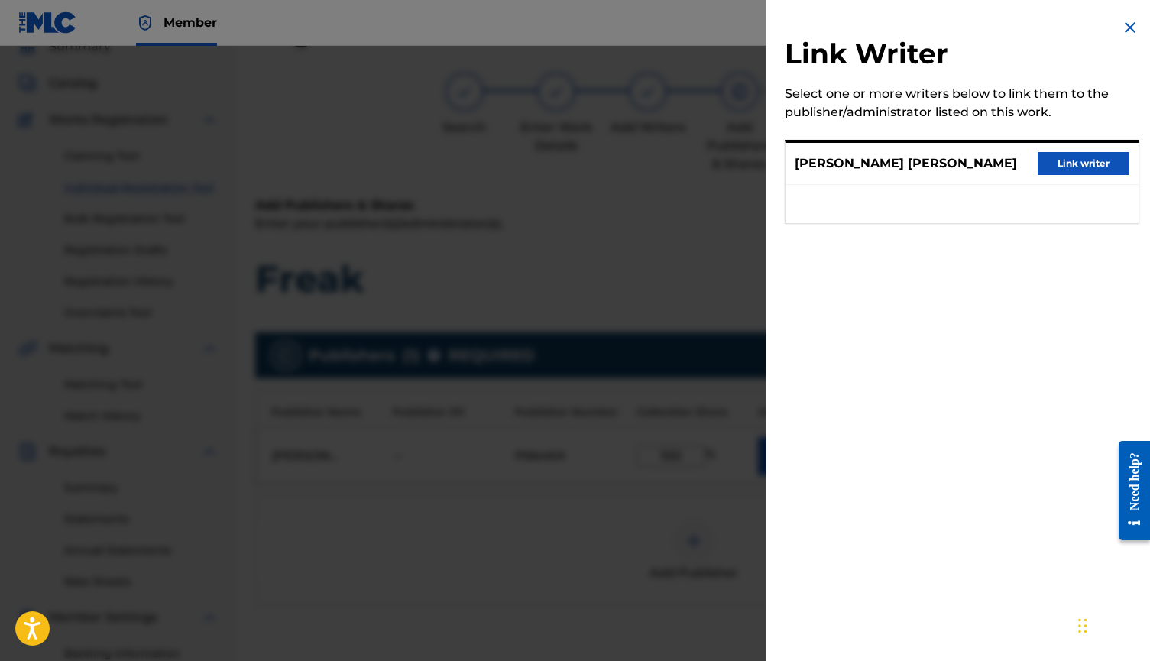
click at [1079, 161] on button "Link writer" at bounding box center [1083, 163] width 92 height 23
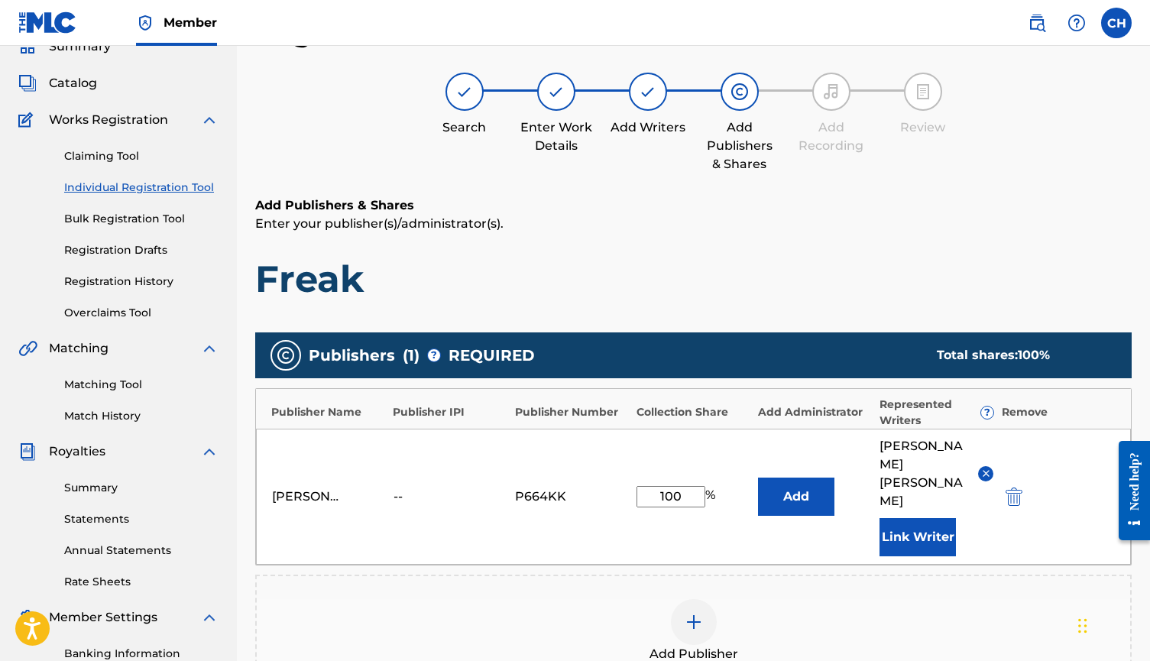
click at [794, 506] on button "Add" at bounding box center [796, 496] width 76 height 38
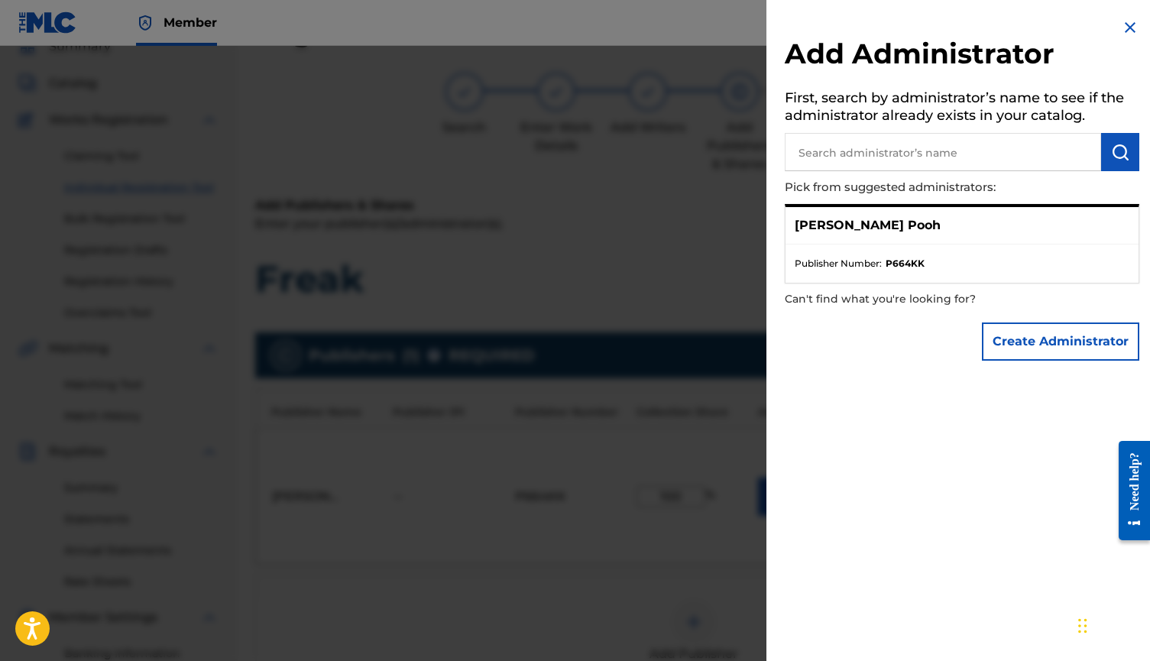
click at [912, 262] on strong "P664KK" at bounding box center [904, 264] width 39 height 14
click at [869, 231] on div "[PERSON_NAME] Pooh" at bounding box center [961, 225] width 353 height 37
click at [830, 225] on p "[PERSON_NAME] Pooh" at bounding box center [867, 225] width 146 height 18
click at [1018, 228] on div "[PERSON_NAME] Pooh" at bounding box center [961, 225] width 353 height 37
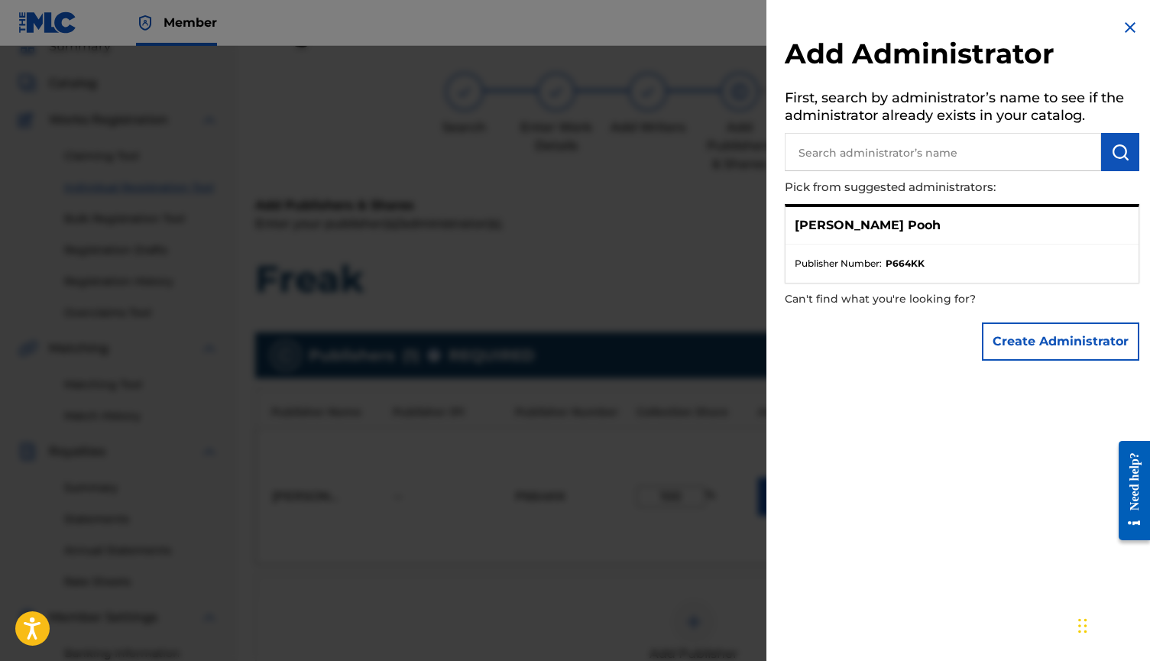
click at [791, 213] on div "[PERSON_NAME] Pooh" at bounding box center [961, 225] width 353 height 37
click at [952, 266] on li "Publisher Number : P664KK" at bounding box center [961, 264] width 335 height 14
click at [1061, 248] on ul "Publisher Number : P664KK" at bounding box center [961, 263] width 353 height 38
click at [1039, 215] on div "[PERSON_NAME] Pooh" at bounding box center [961, 225] width 353 height 37
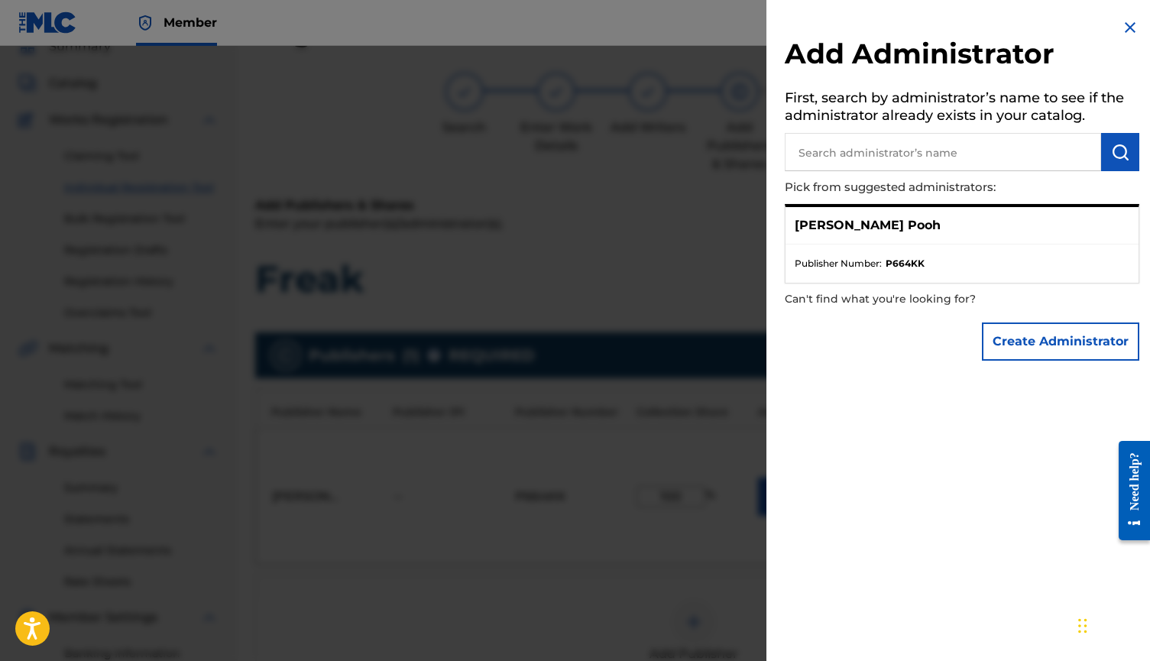
click at [868, 230] on div "[PERSON_NAME] Pooh" at bounding box center [961, 225] width 353 height 37
click at [811, 222] on p "[PERSON_NAME] Pooh" at bounding box center [867, 225] width 146 height 18
click at [822, 267] on span "Publisher Number :" at bounding box center [837, 264] width 87 height 14
click at [844, 298] on p "Can't find what you're looking for?" at bounding box center [918, 298] width 267 height 31
click at [907, 241] on div "[PERSON_NAME] Pooh" at bounding box center [961, 225] width 353 height 37
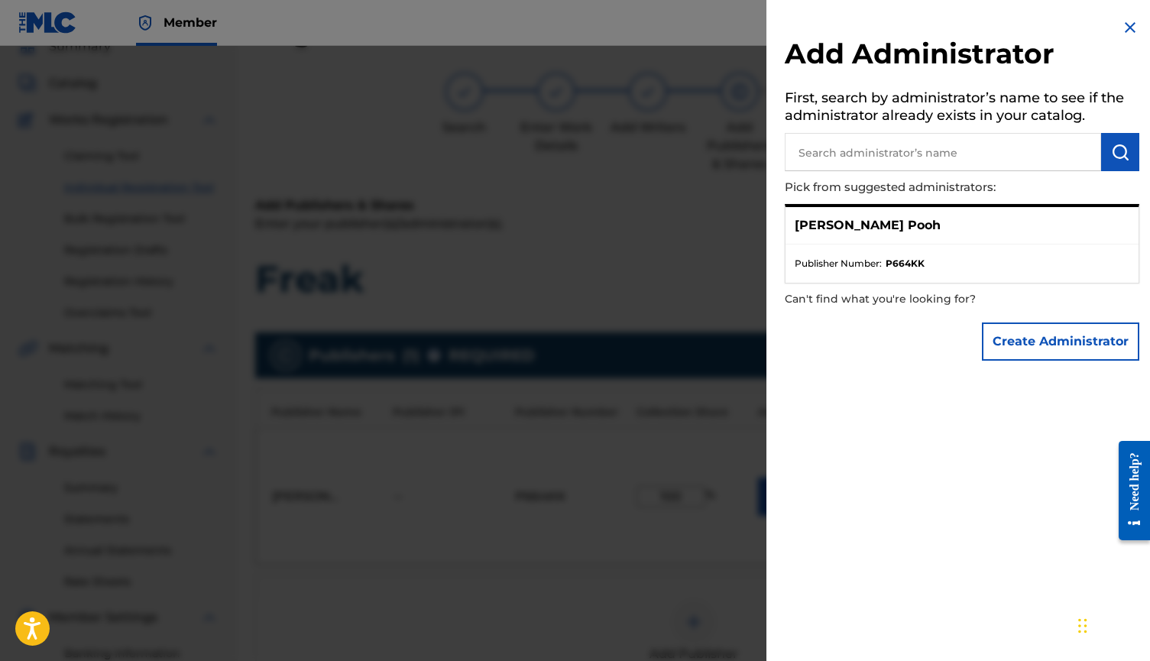
click at [843, 148] on input "text" at bounding box center [943, 152] width 316 height 38
type input "[PERSON_NAME] Pooh"
click at [859, 227] on p "[PERSON_NAME] Pooh" at bounding box center [867, 225] width 146 height 18
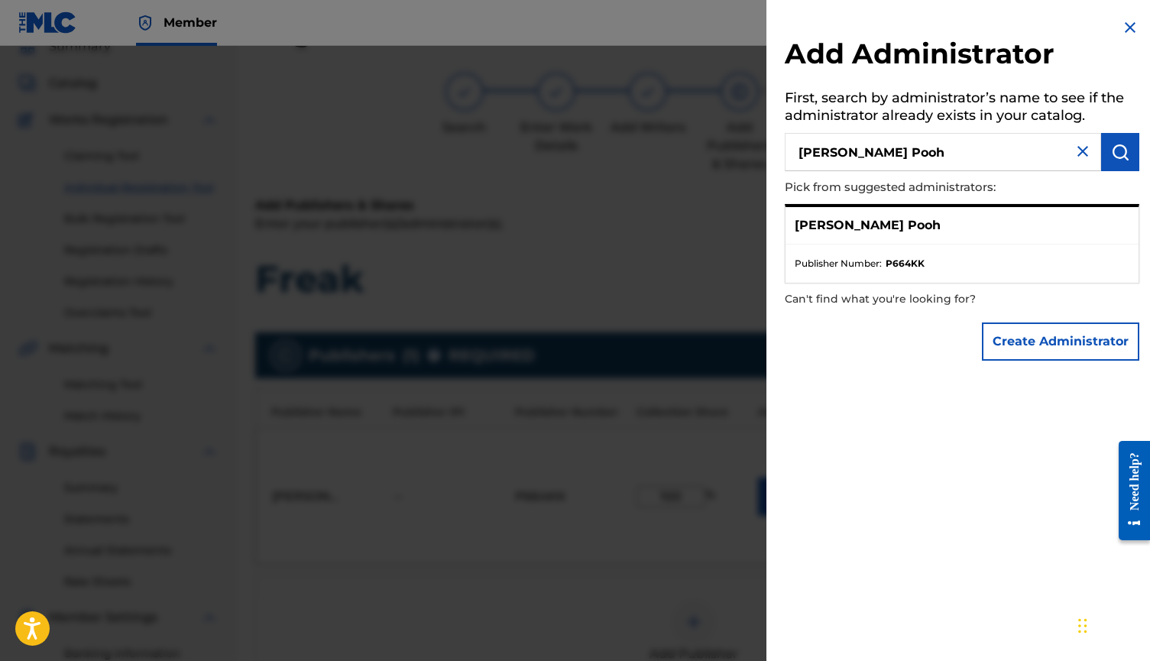
click at [838, 227] on p "[PERSON_NAME] Pooh" at bounding box center [867, 225] width 146 height 18
click at [846, 244] on ul "Publisher Number : P664KK" at bounding box center [961, 263] width 353 height 38
click at [894, 278] on ul "Publisher Number : P664KK" at bounding box center [961, 263] width 353 height 38
click at [1034, 244] on ul "Publisher Number : P664KK" at bounding box center [961, 263] width 353 height 38
click at [1135, 141] on div "Add Administrator First, search by administrator’s name to see if the administr…" at bounding box center [961, 193] width 391 height 387
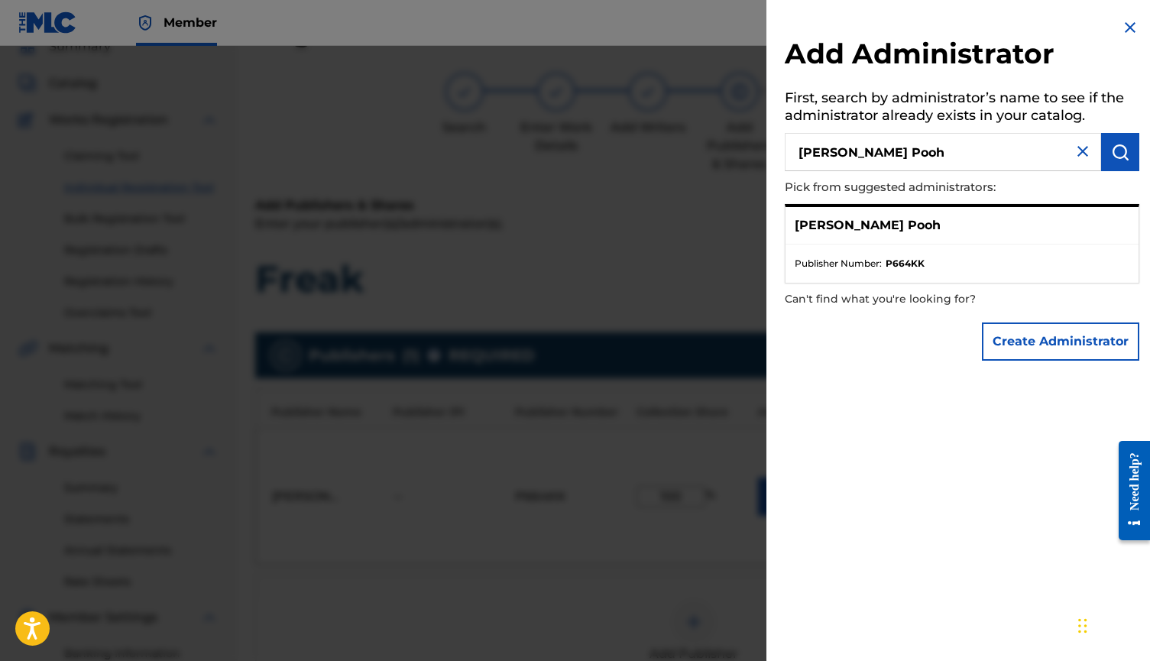
click at [1135, 21] on div "Add Administrator First, search by administrator’s name to see if the administr…" at bounding box center [961, 193] width 391 height 387
click at [1131, 24] on img at bounding box center [1130, 27] width 18 height 18
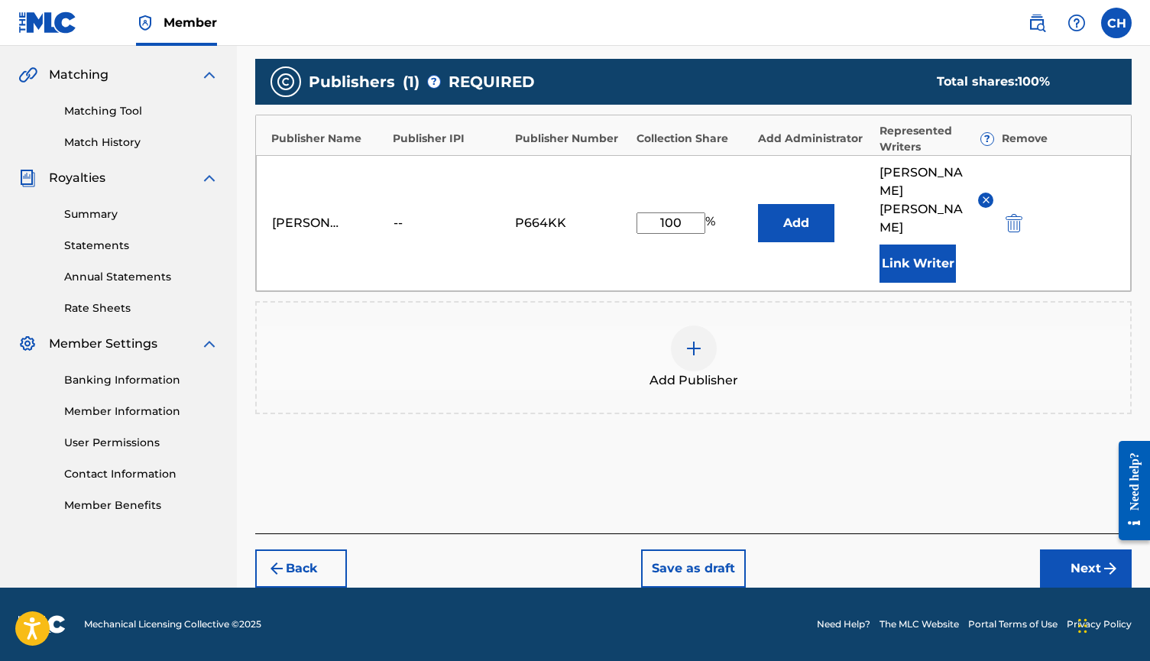
scroll to position [354, 1]
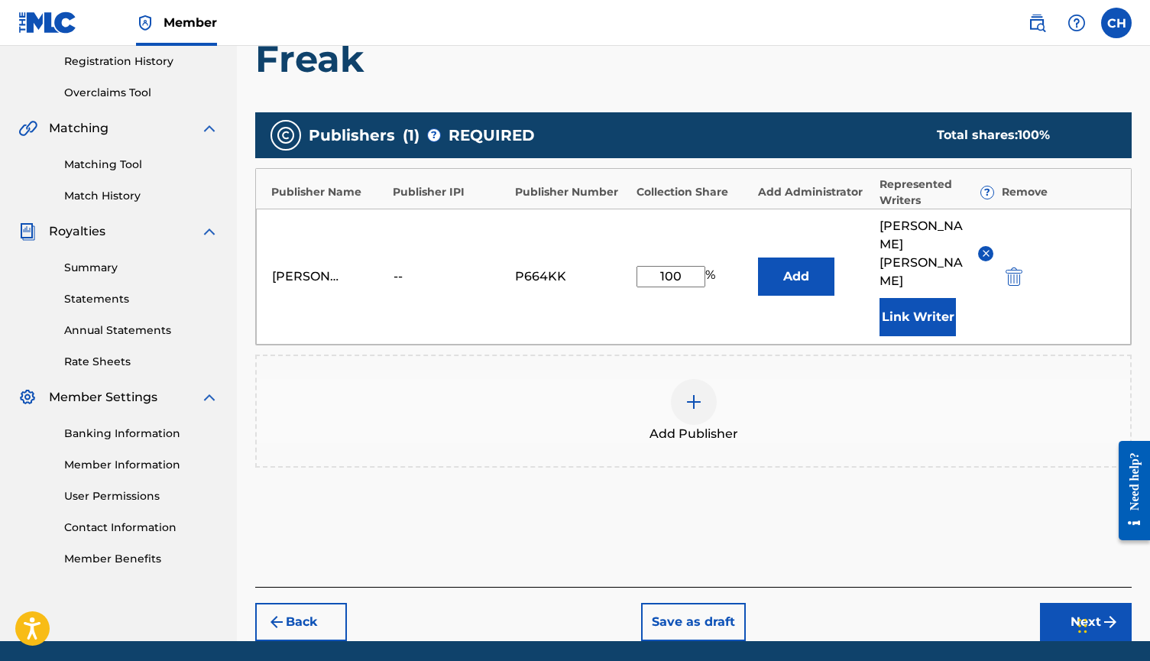
click at [1060, 639] on button "Next" at bounding box center [1086, 622] width 92 height 38
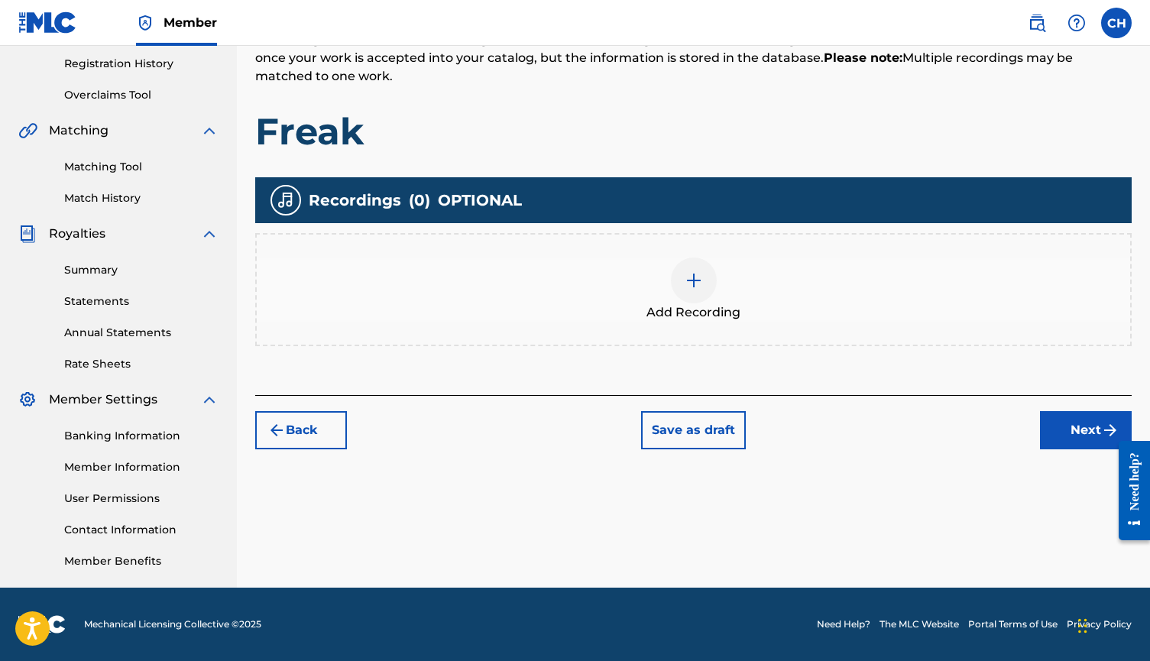
click at [707, 283] on div at bounding box center [694, 280] width 46 height 46
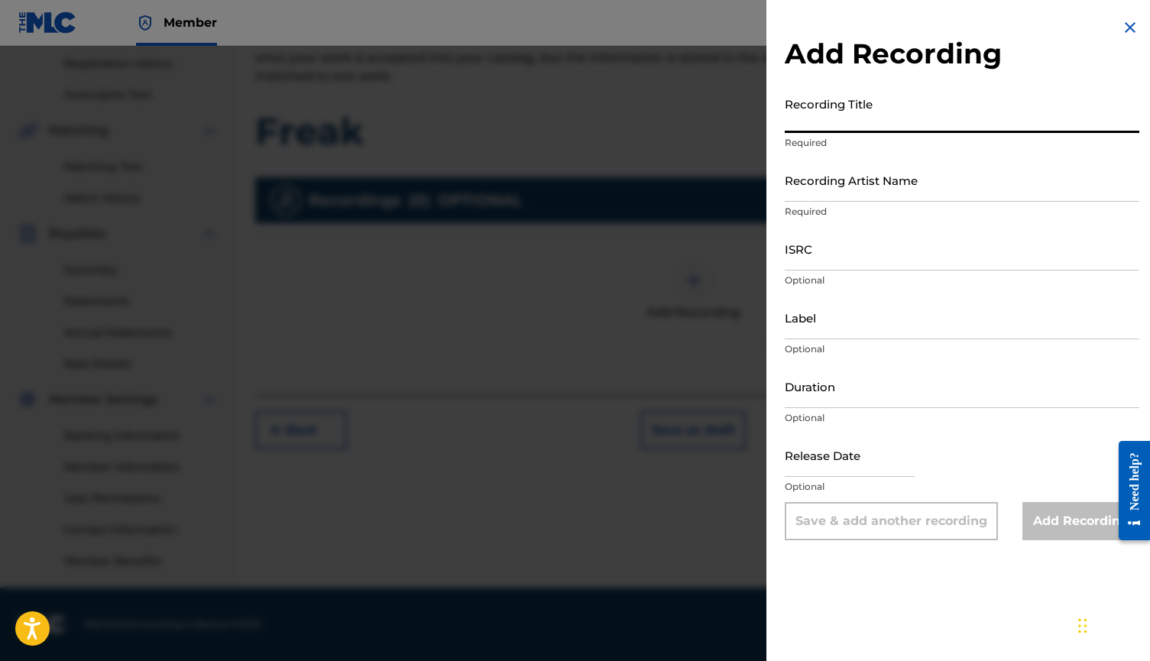
click at [870, 117] on input "Recording Title" at bounding box center [962, 111] width 354 height 44
type input "Freak"
click at [862, 183] on input "Recording Artist Name" at bounding box center [962, 180] width 354 height 44
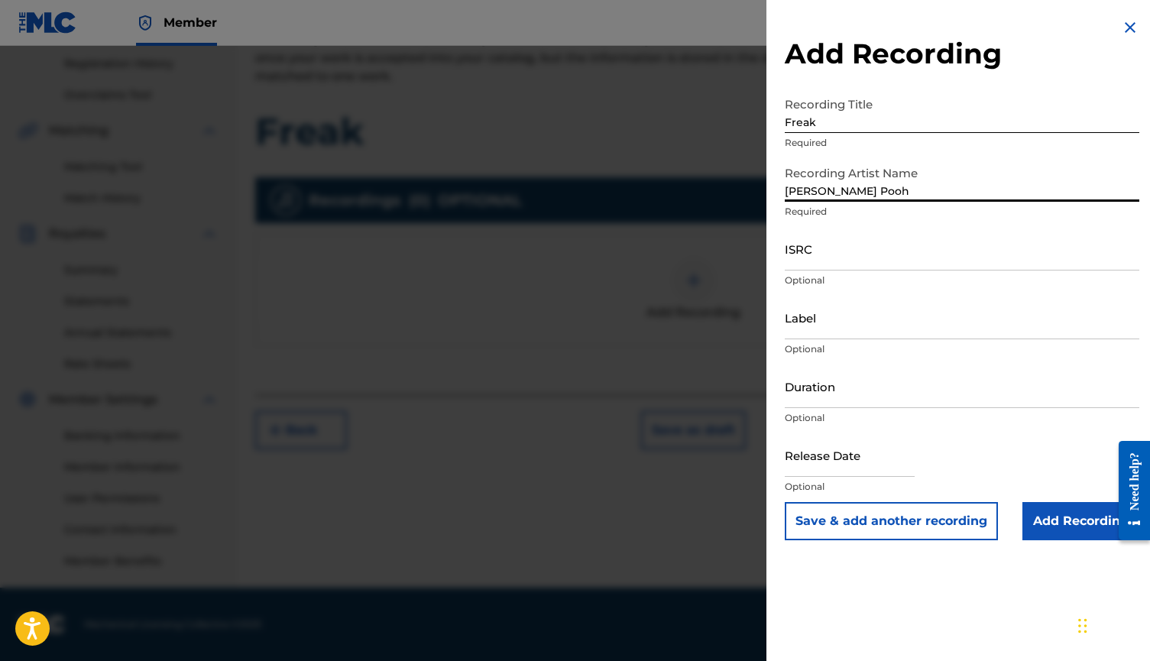
type input "[PERSON_NAME] Pooh"
click at [826, 254] on input "ISRC" at bounding box center [962, 249] width 354 height 44
paste input "QZFYY2213278"
type input "QZFYY2213278"
click at [821, 309] on input "Label" at bounding box center [962, 318] width 354 height 44
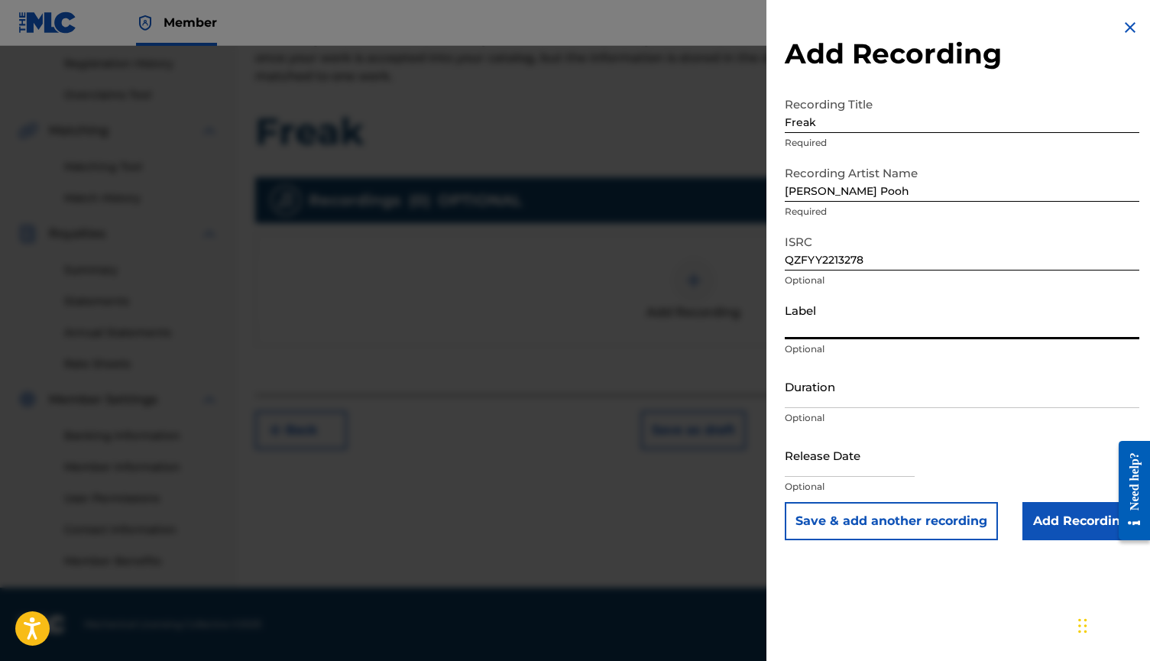
click at [1047, 513] on input "Add Recording" at bounding box center [1080, 521] width 117 height 38
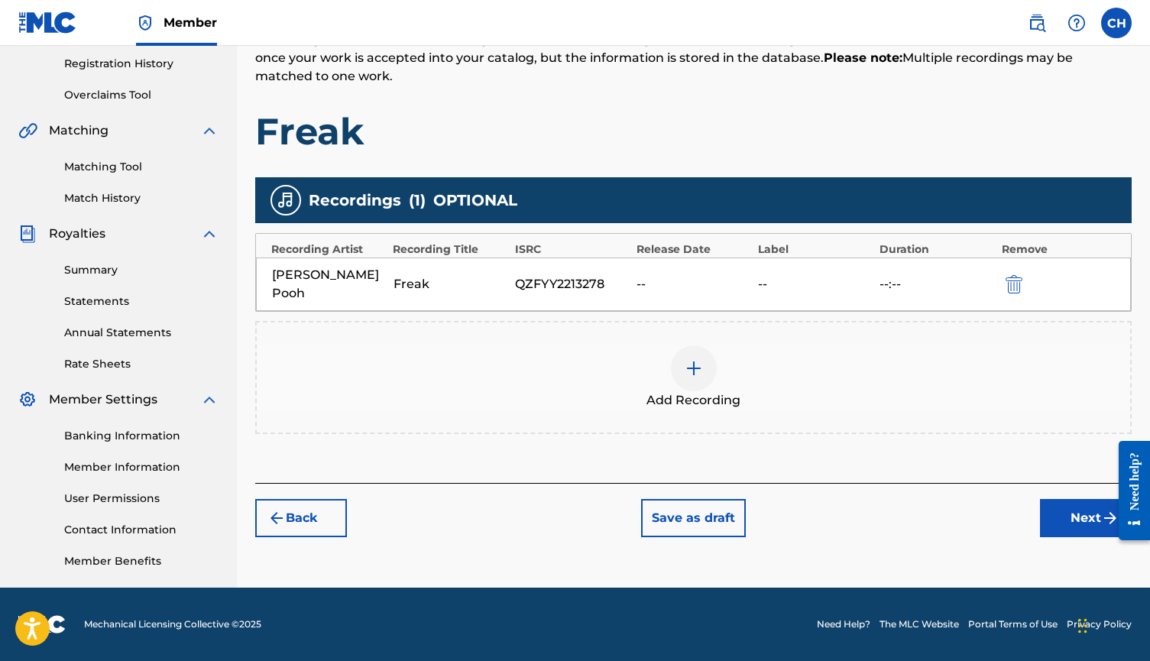
click at [1054, 499] on button "Next" at bounding box center [1086, 518] width 92 height 38
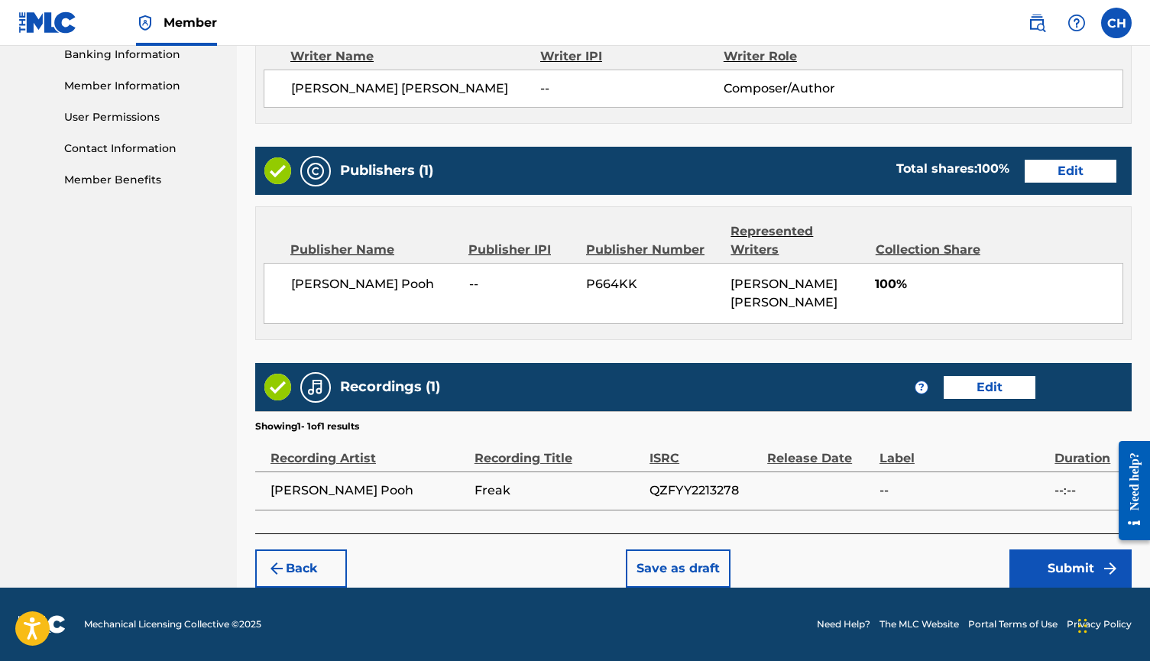
scroll to position [674, 0]
click at [1056, 572] on button "Submit" at bounding box center [1070, 568] width 122 height 38
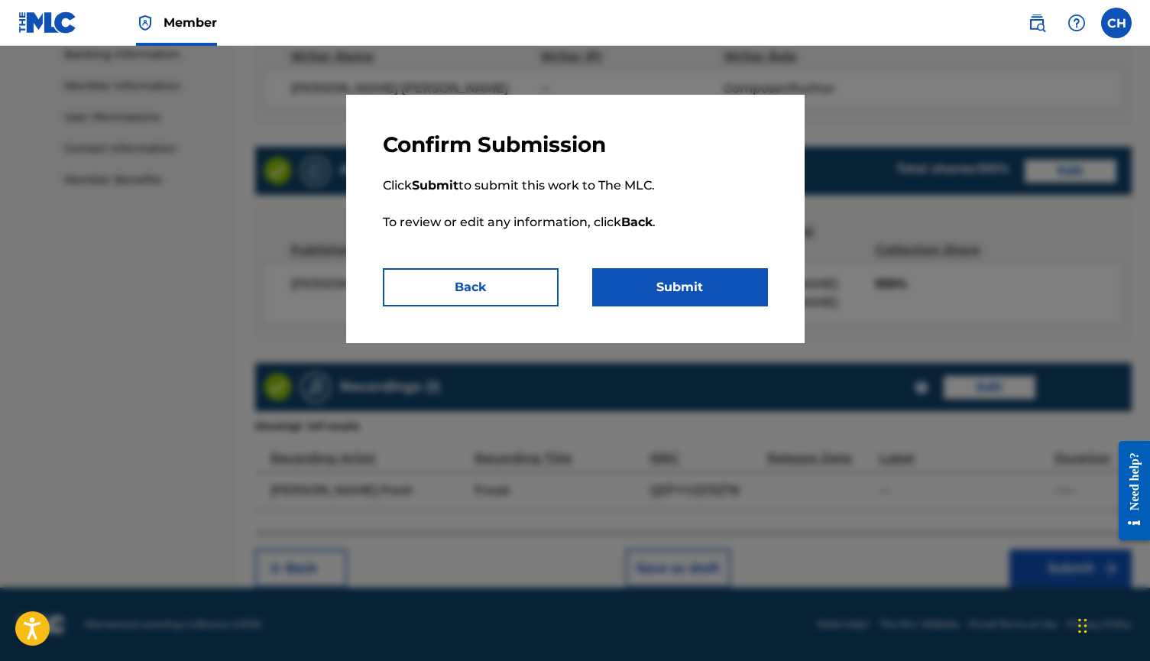
click at [681, 288] on button "Submit" at bounding box center [680, 287] width 176 height 38
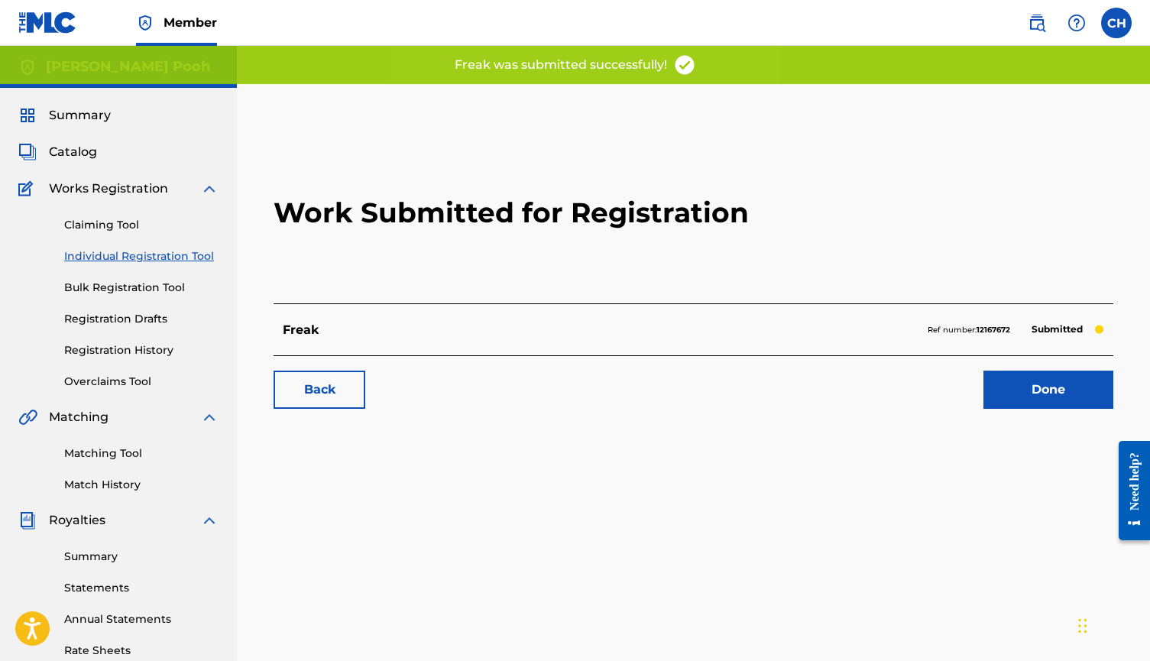
click at [1010, 394] on link "Done" at bounding box center [1048, 390] width 130 height 38
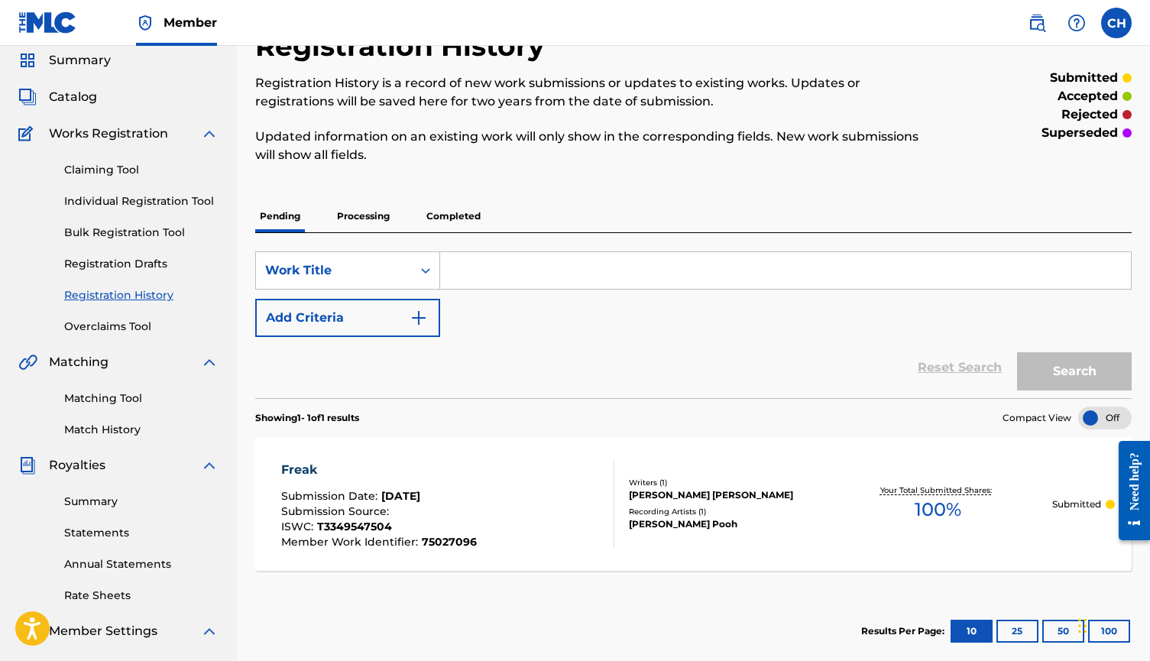
scroll to position [57, 0]
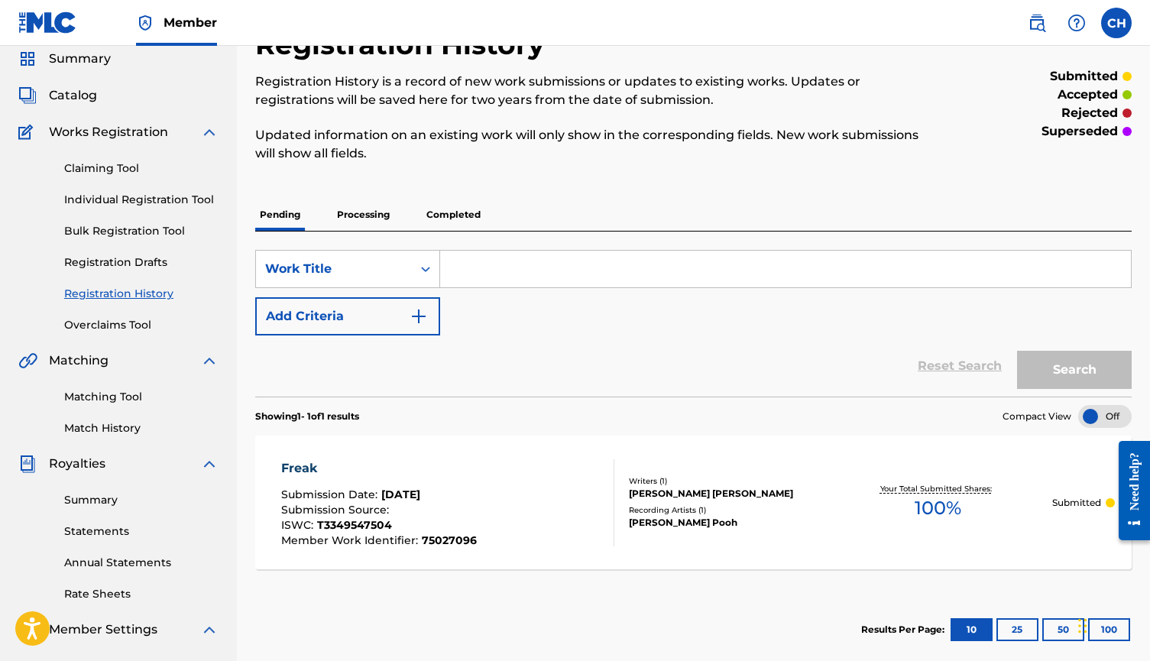
click at [373, 215] on p "Processing" at bounding box center [363, 215] width 62 height 32
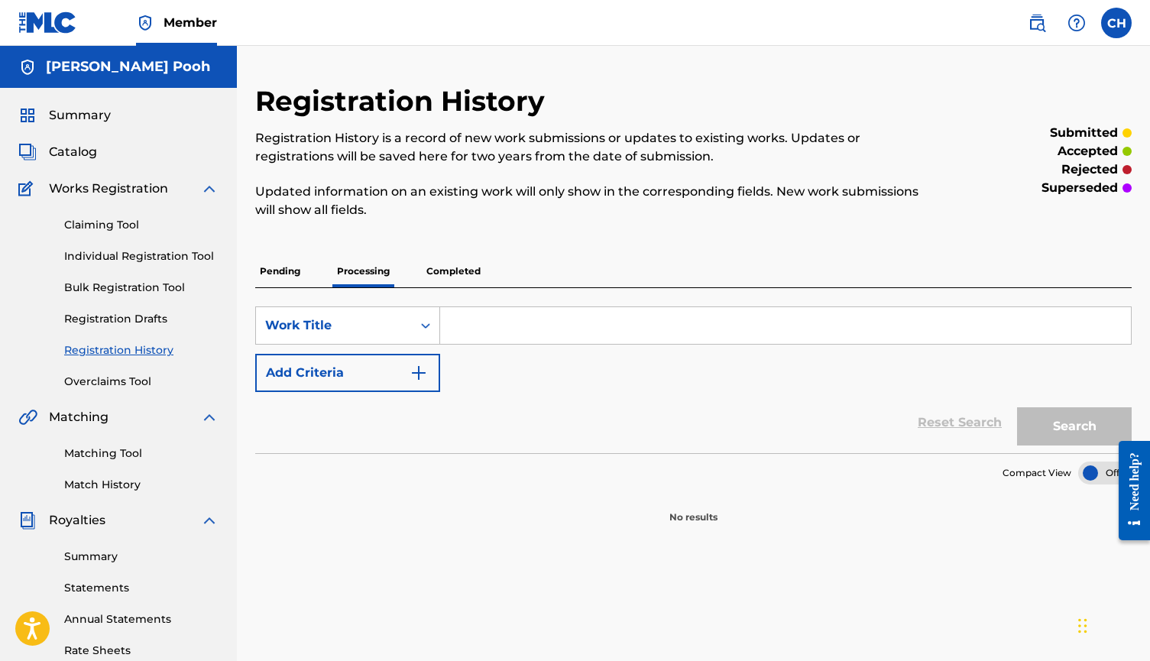
click at [445, 283] on p "Completed" at bounding box center [453, 271] width 63 height 32
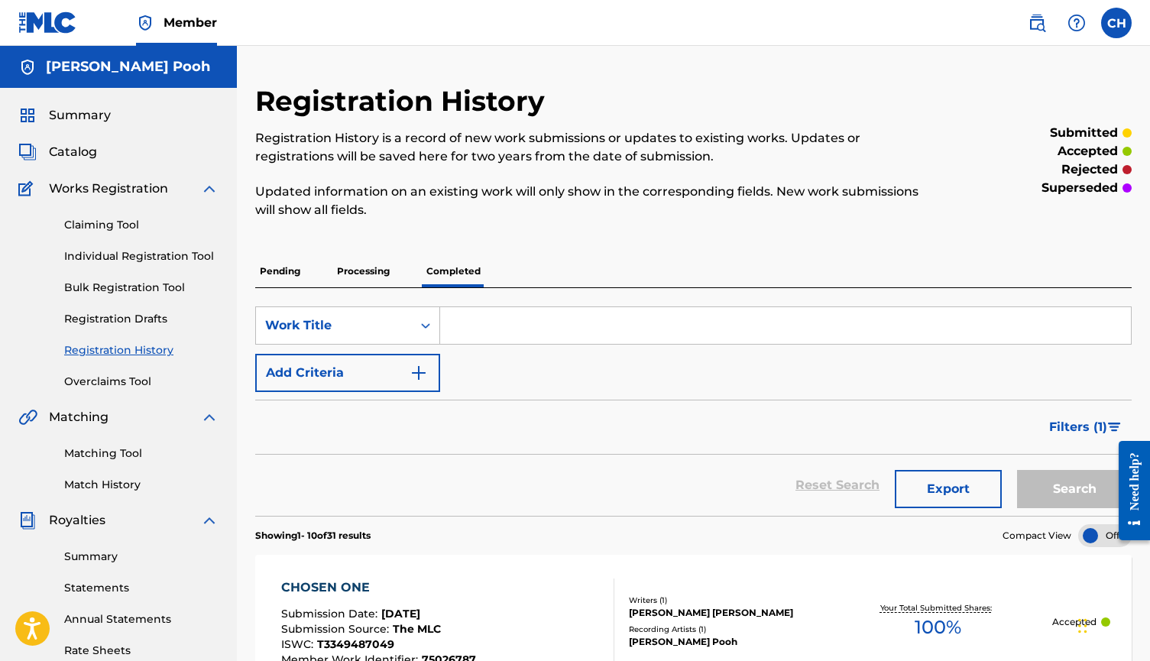
click at [296, 275] on p "Pending" at bounding box center [280, 271] width 50 height 32
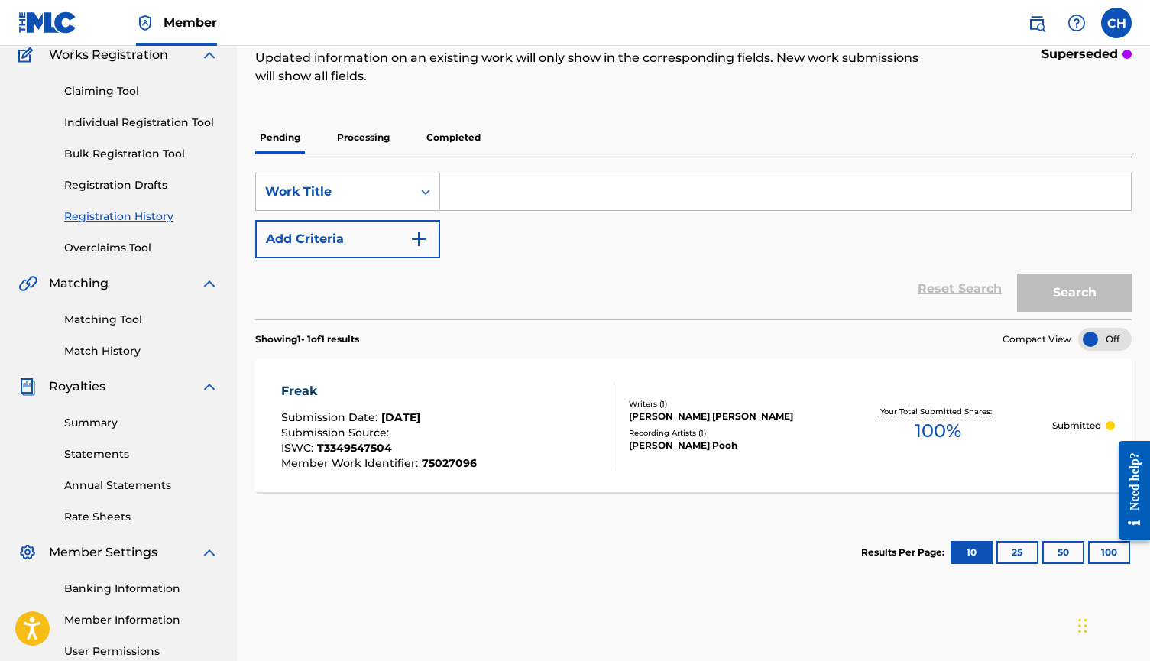
scroll to position [138, 0]
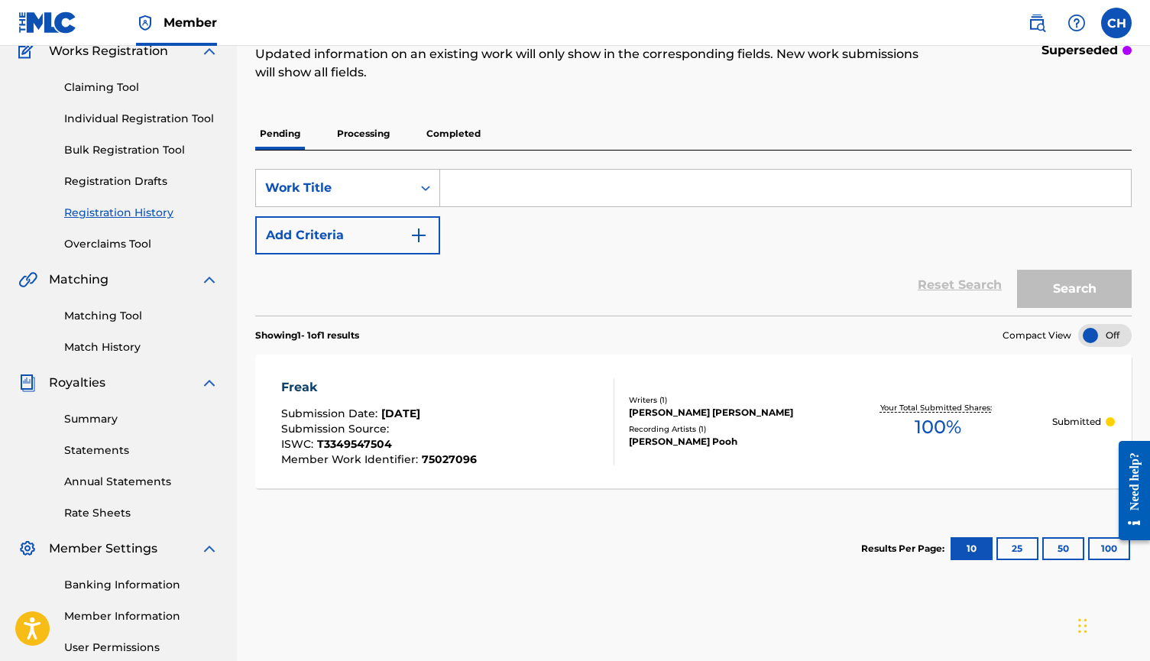
click at [1078, 420] on p "Submitted" at bounding box center [1076, 422] width 49 height 14
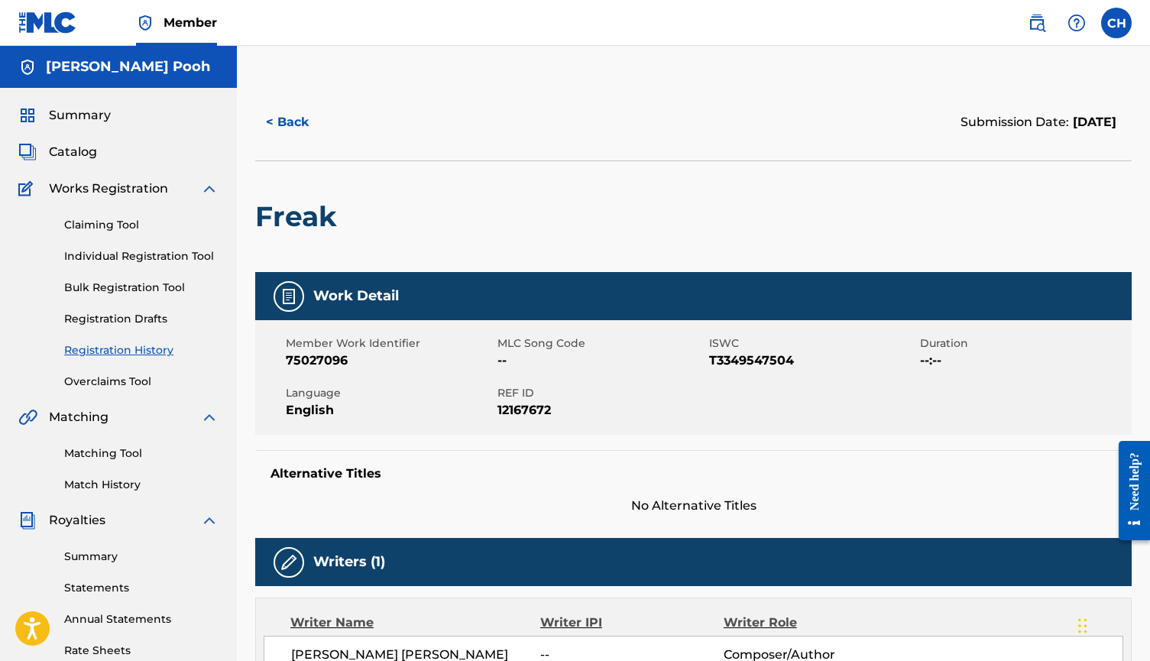
click at [108, 256] on link "Individual Registration Tool" at bounding box center [141, 256] width 154 height 16
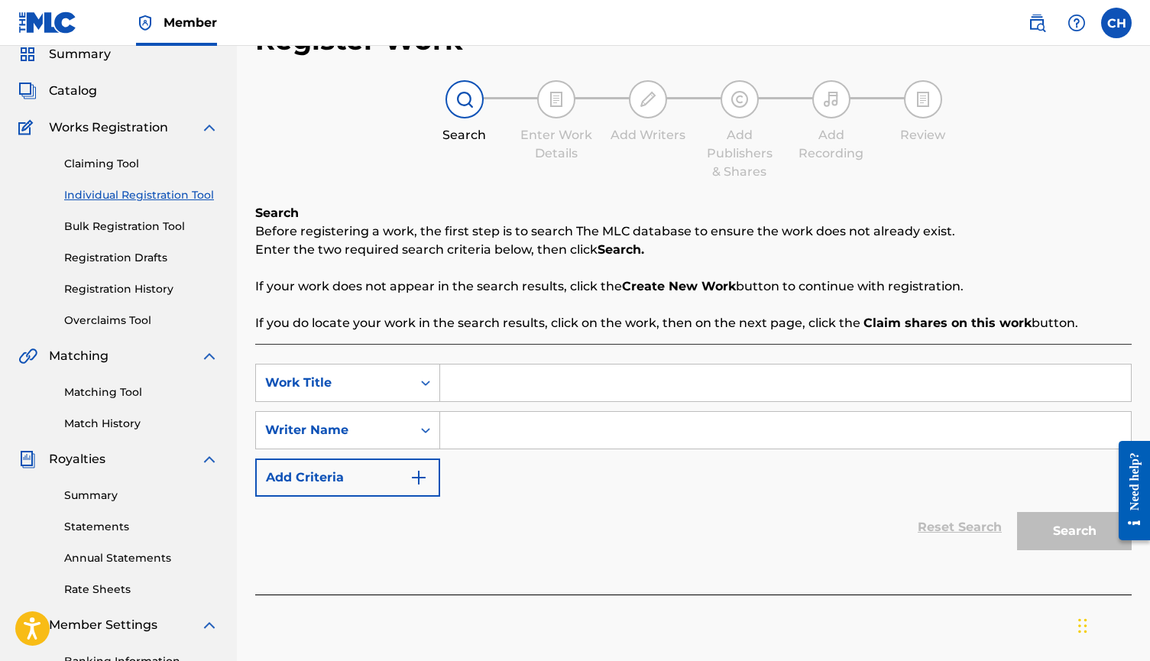
scroll to position [66, 0]
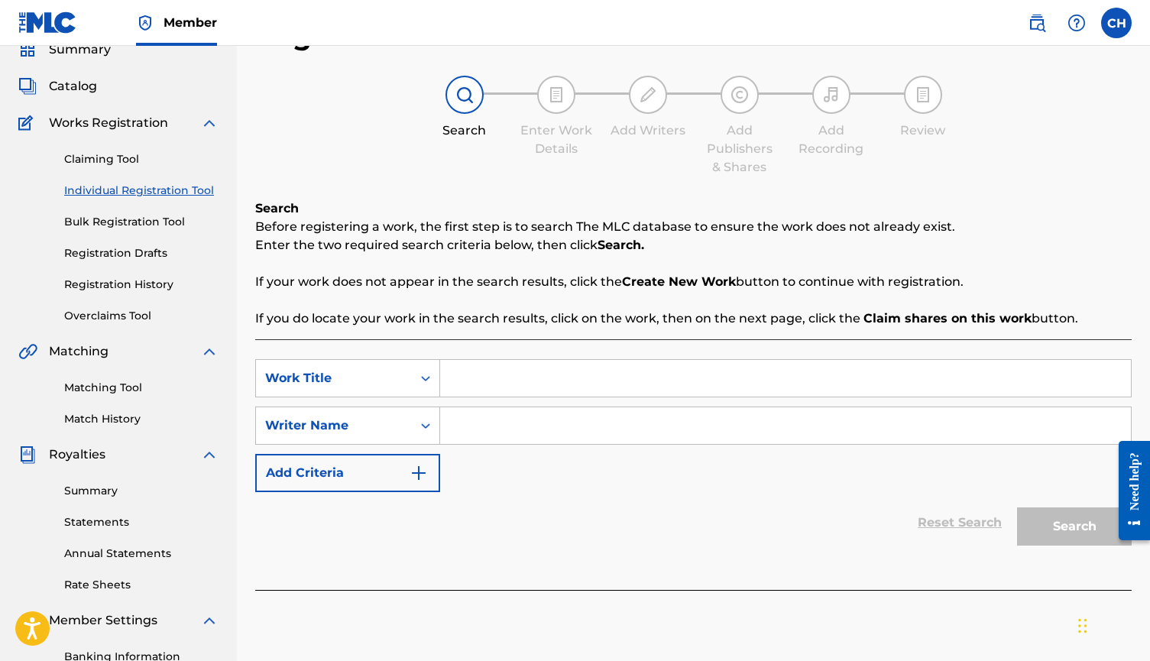
click at [508, 371] on input "Search Form" at bounding box center [785, 378] width 691 height 37
paste input "FREAK HOE"
type input "FREAK HOE"
click at [537, 420] on input "Search Form" at bounding box center [785, 425] width 691 height 37
type input "kp"
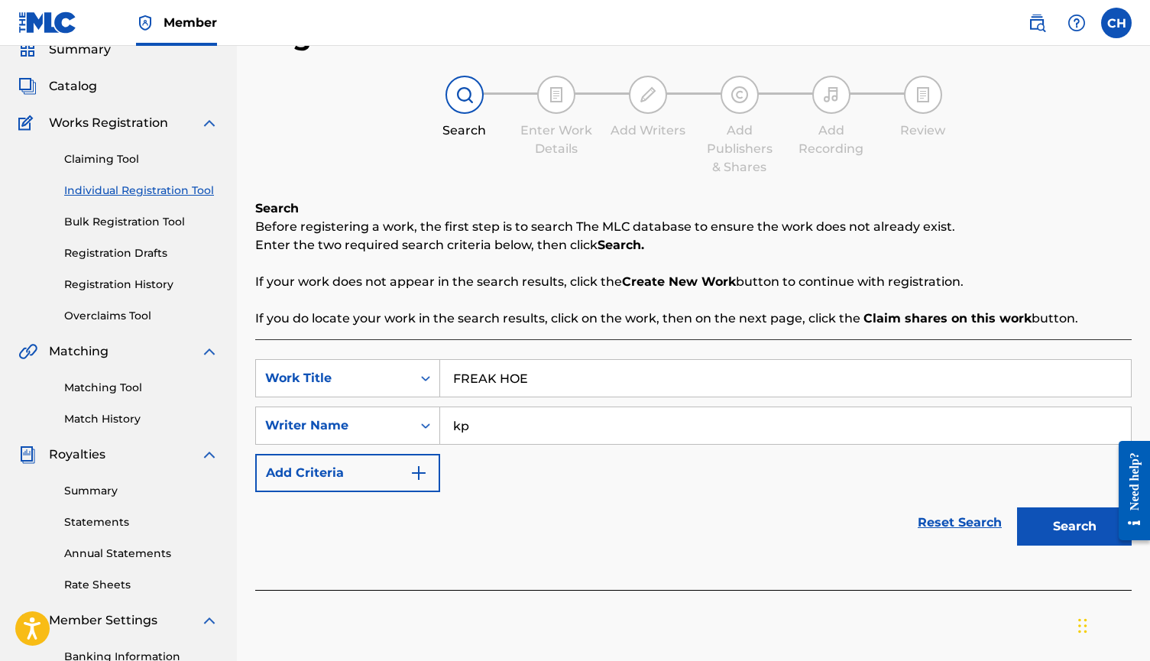
click at [1074, 526] on button "Search" at bounding box center [1074, 526] width 115 height 38
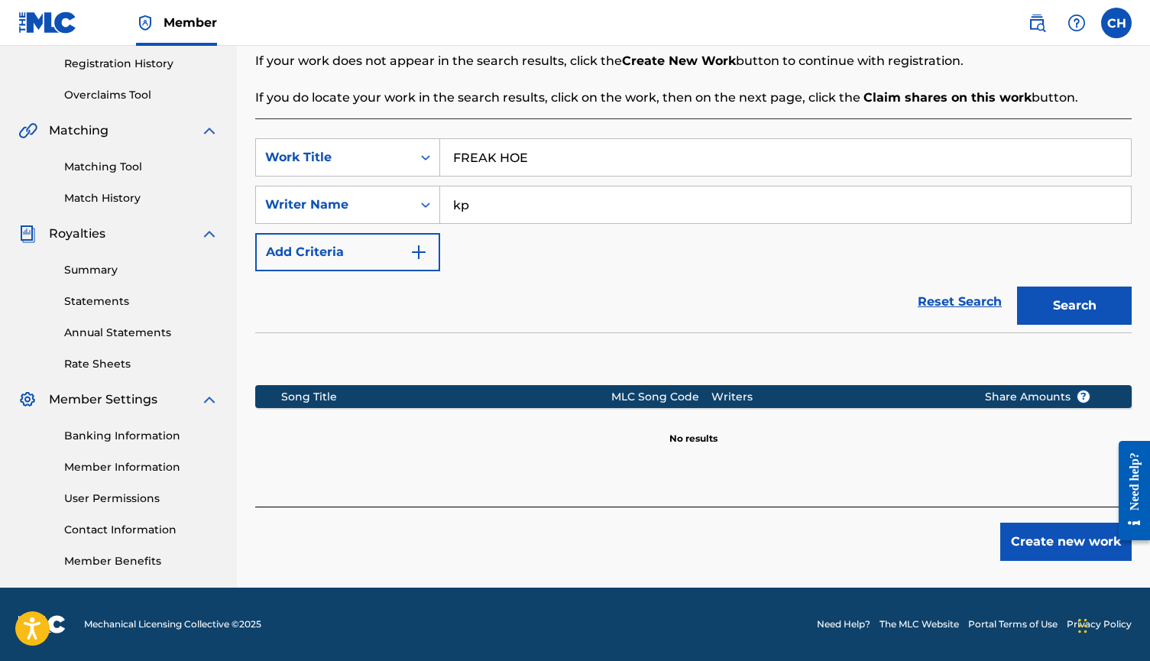
scroll to position [286, 0]
click at [1065, 536] on button "Create new work" at bounding box center [1065, 542] width 131 height 38
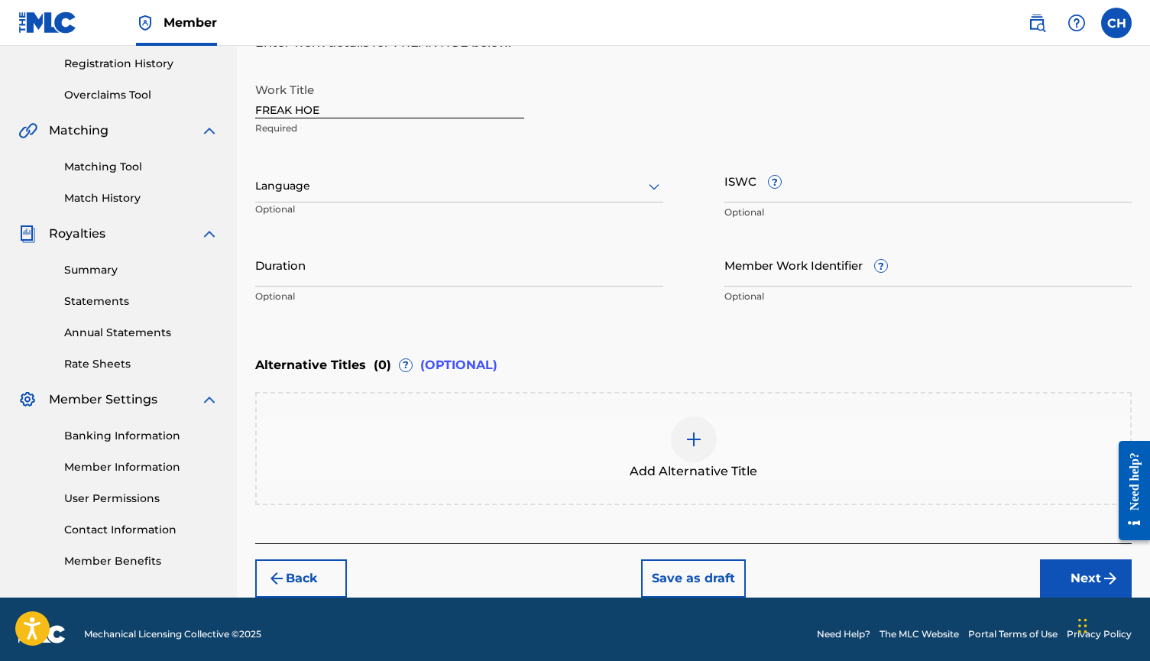
click at [739, 186] on input "ISWC ?" at bounding box center [928, 181] width 408 height 44
paste input "T-334.954.817-6"
type input "T-334.954.817-6"
click at [811, 279] on input "Member Work Identifier ?" at bounding box center [928, 265] width 408 height 44
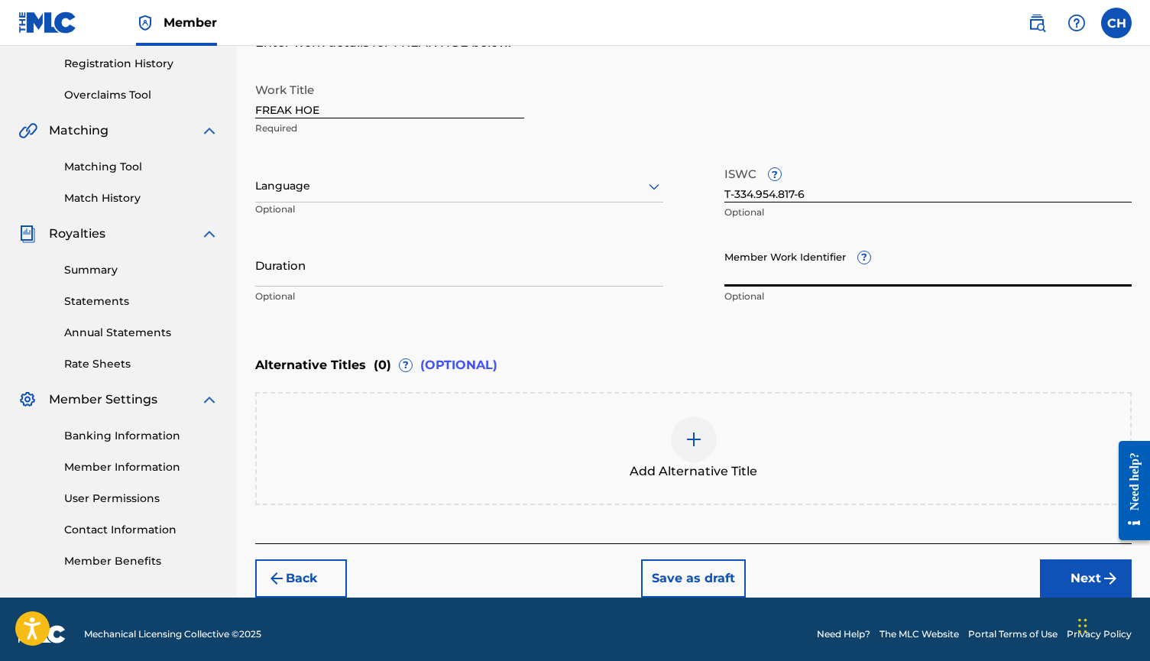
paste input "75026930"
type input "75026930"
click at [1058, 578] on button "Next" at bounding box center [1086, 578] width 92 height 38
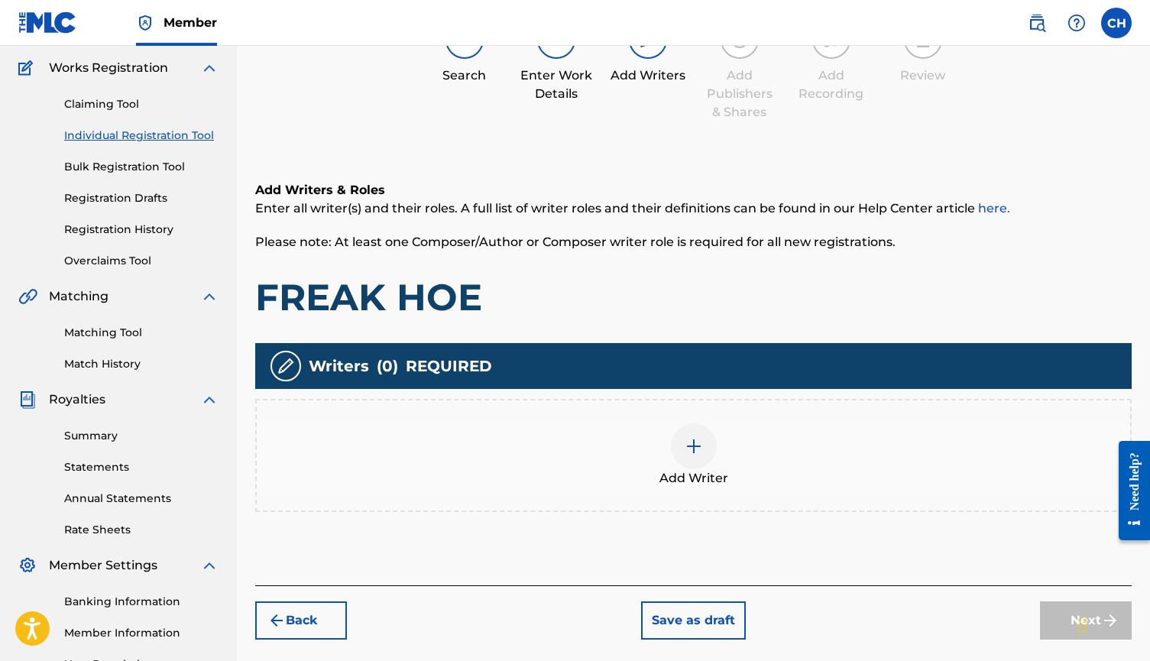
scroll to position [69, 0]
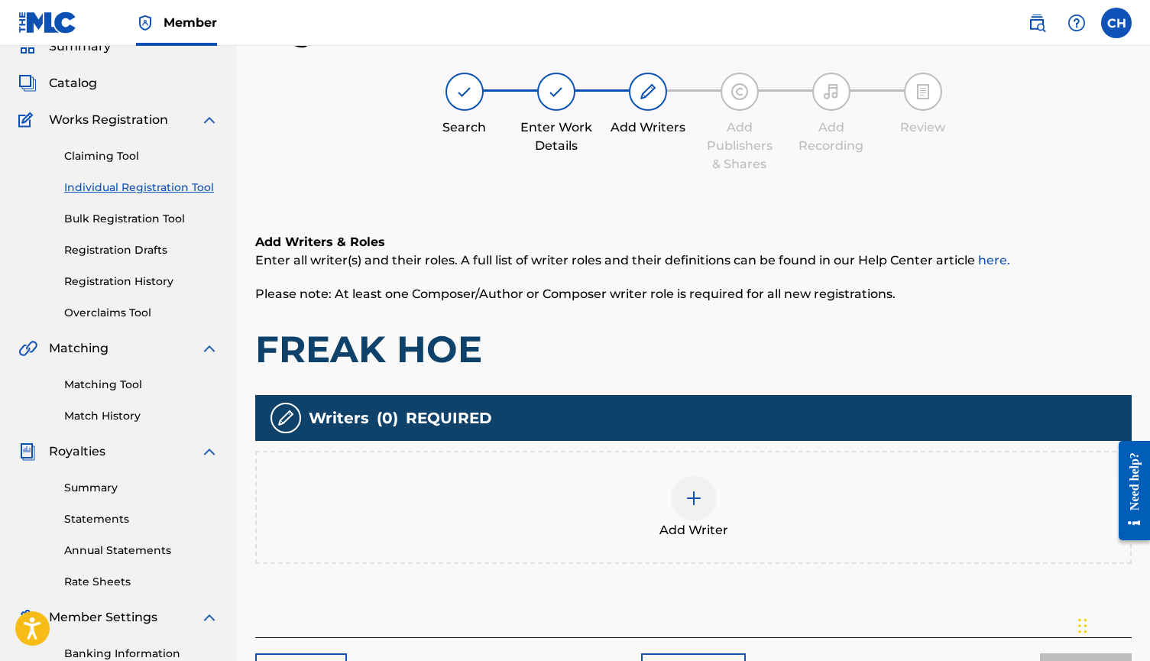
click at [686, 509] on div at bounding box center [694, 498] width 46 height 46
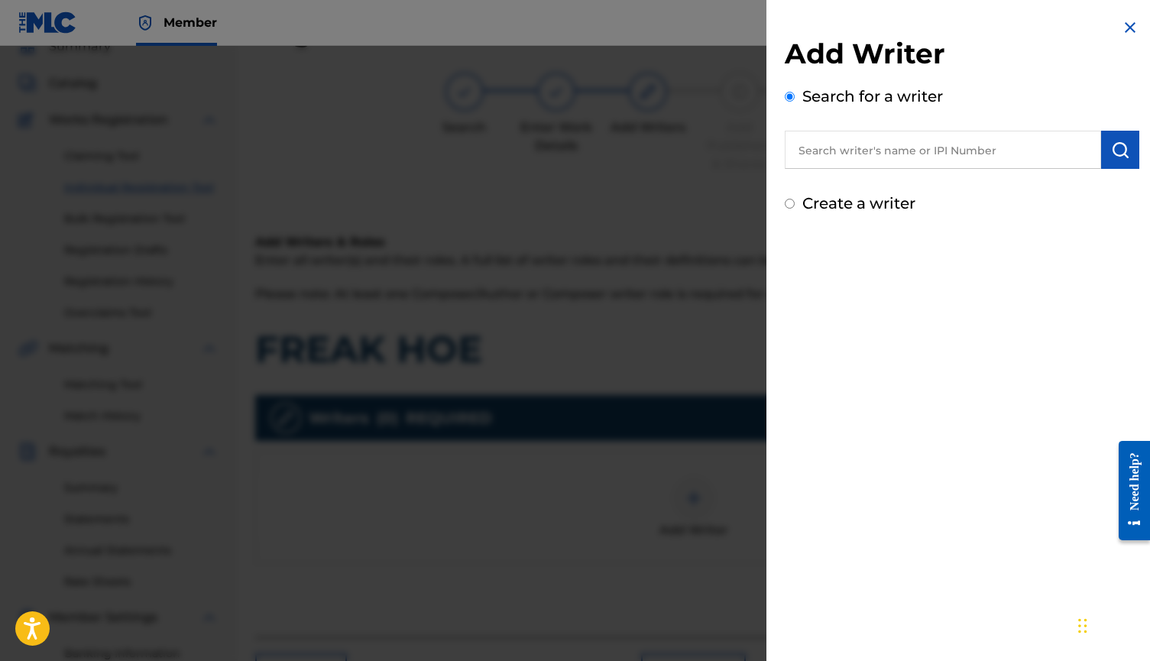
click at [879, 150] on input "text" at bounding box center [943, 150] width 316 height 38
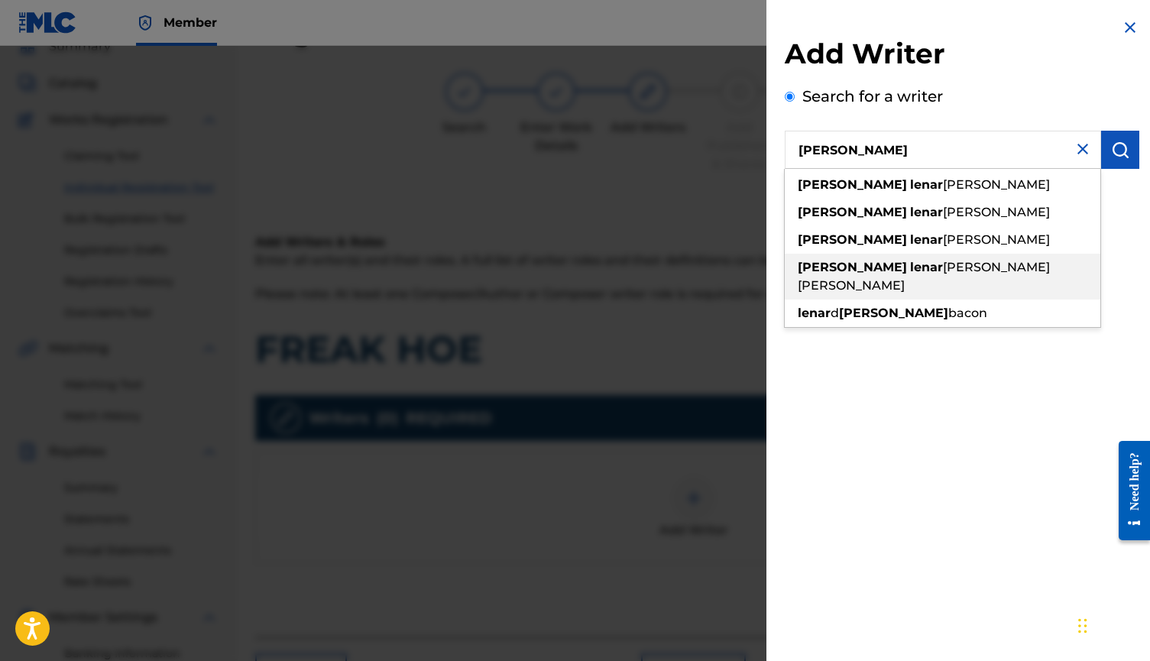
click at [936, 260] on span "[PERSON_NAME] [PERSON_NAME]" at bounding box center [924, 276] width 252 height 33
type input "[PERSON_NAME] [PERSON_NAME]"
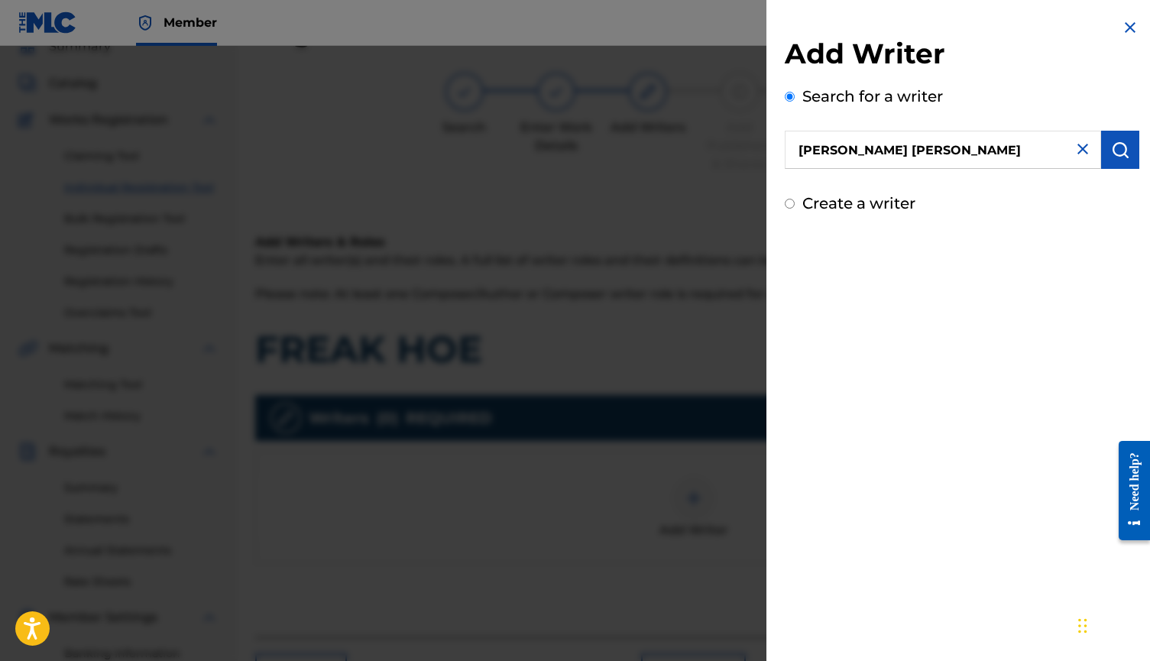
click at [1111, 147] on img "submit" at bounding box center [1120, 150] width 18 height 18
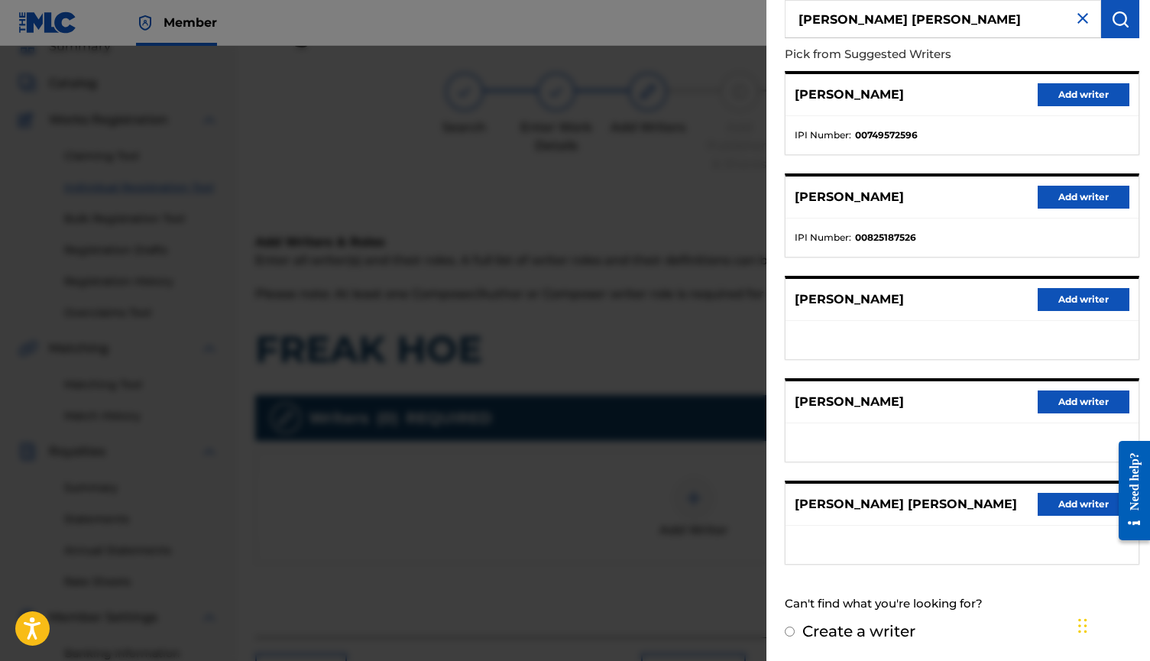
scroll to position [144, 0]
click at [1088, 493] on button "Add writer" at bounding box center [1083, 504] width 92 height 23
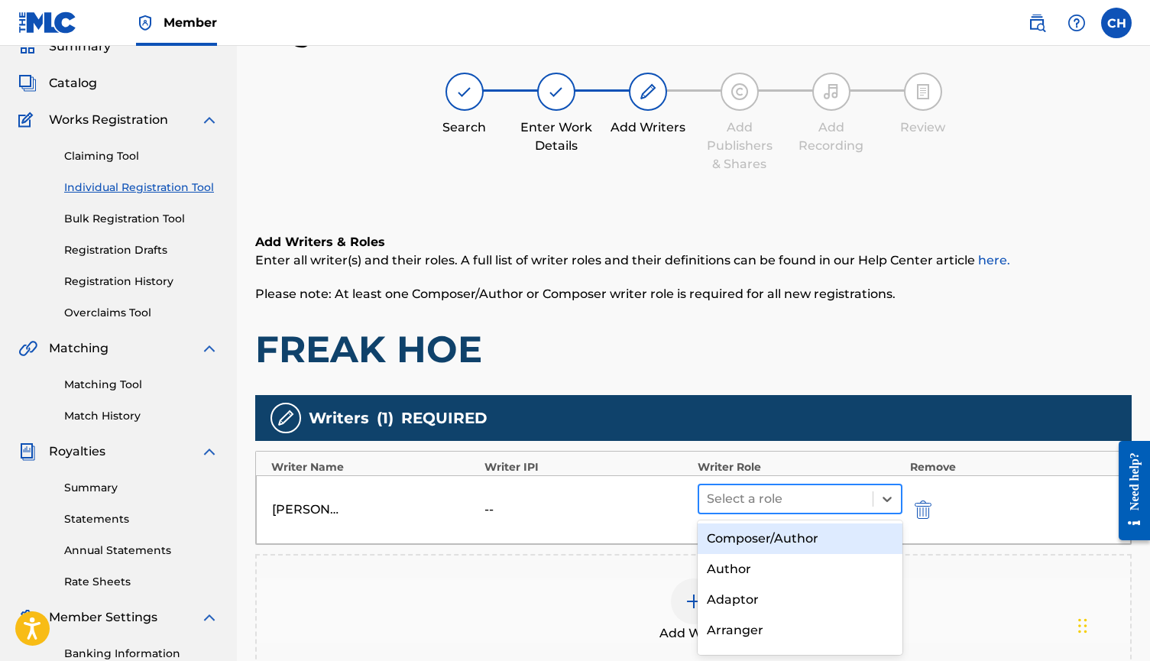
click at [811, 489] on div at bounding box center [786, 498] width 158 height 21
click at [801, 536] on div "Composer/Author" at bounding box center [799, 538] width 205 height 31
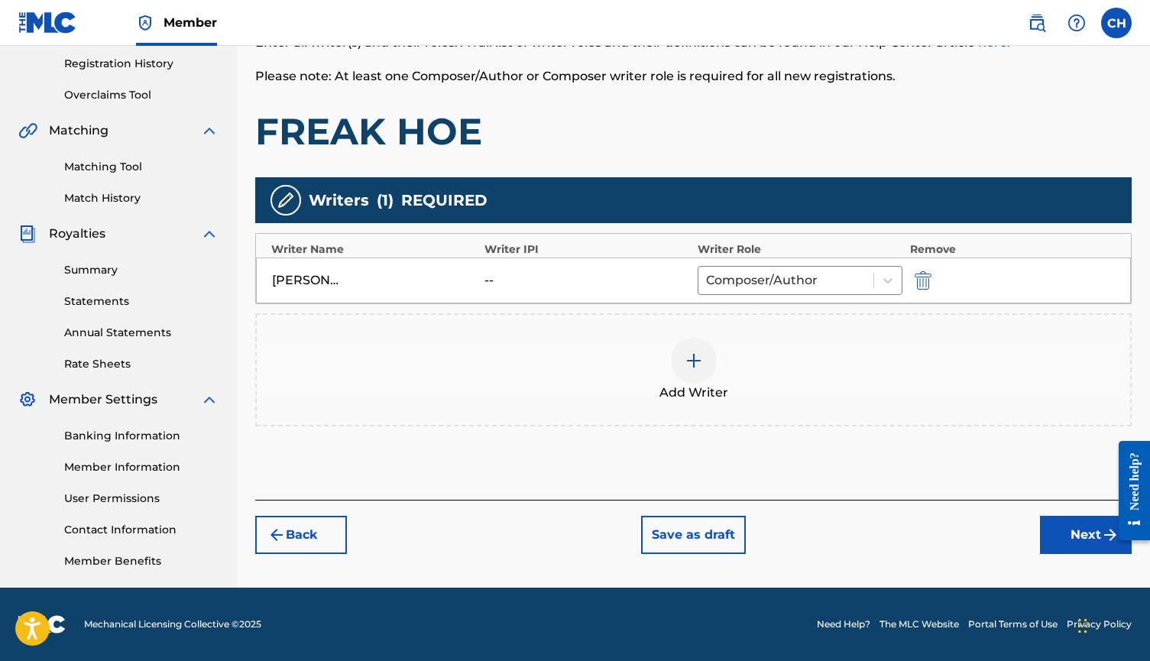
click at [1098, 536] on button "Next" at bounding box center [1086, 535] width 92 height 38
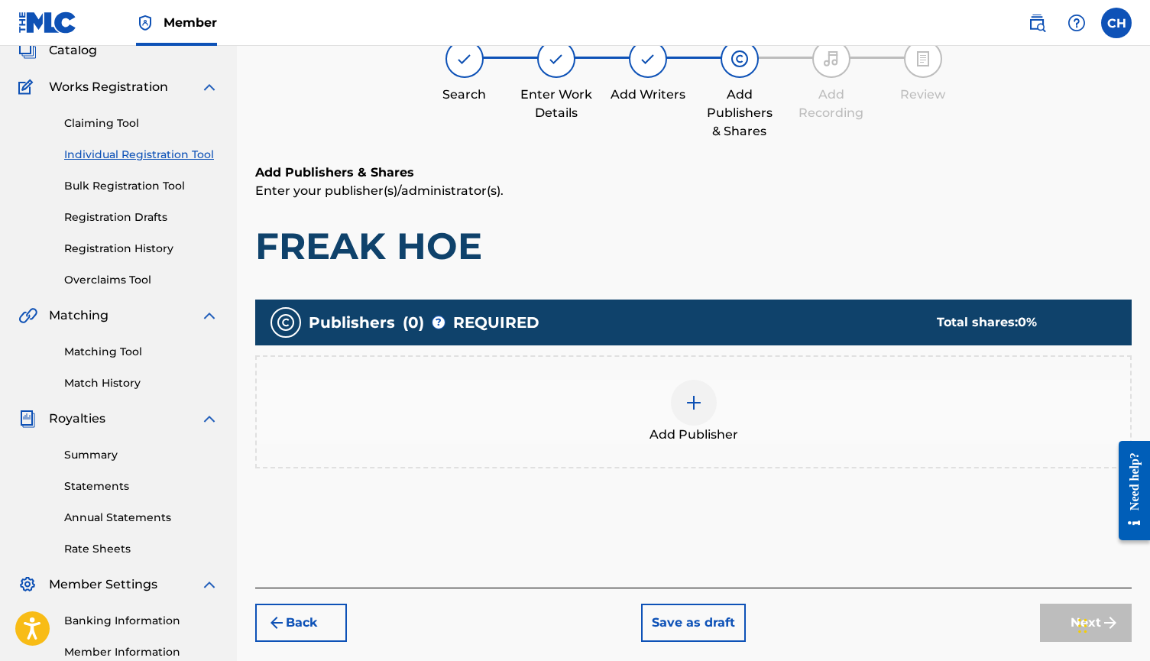
scroll to position [69, 0]
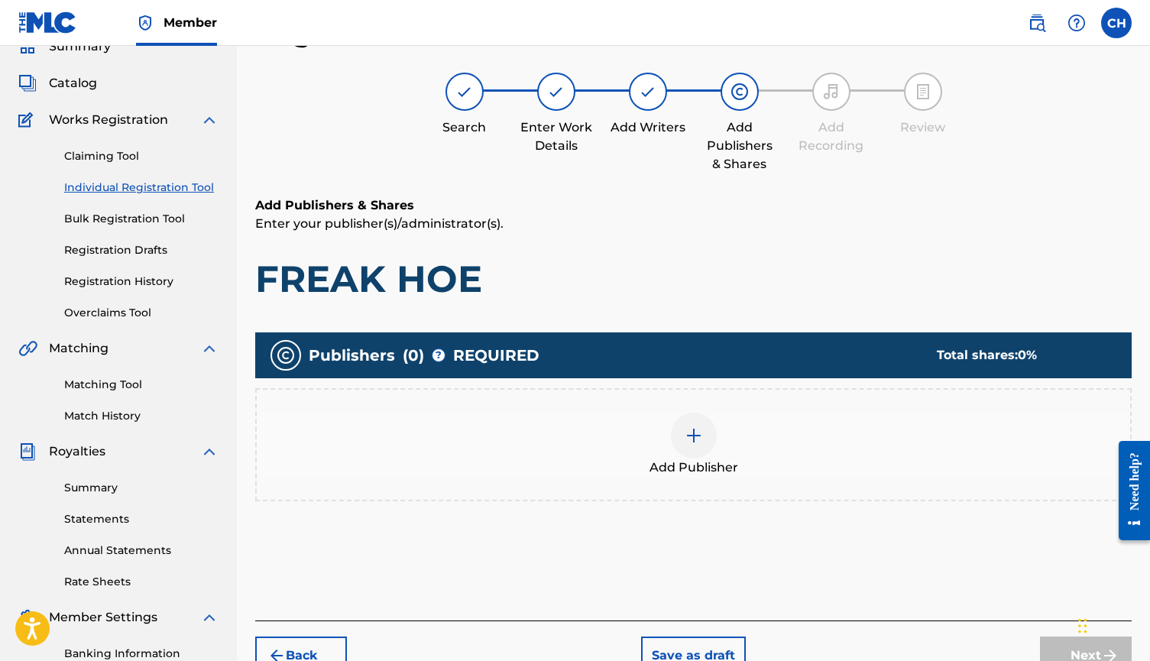
click at [684, 419] on div at bounding box center [694, 436] width 46 height 46
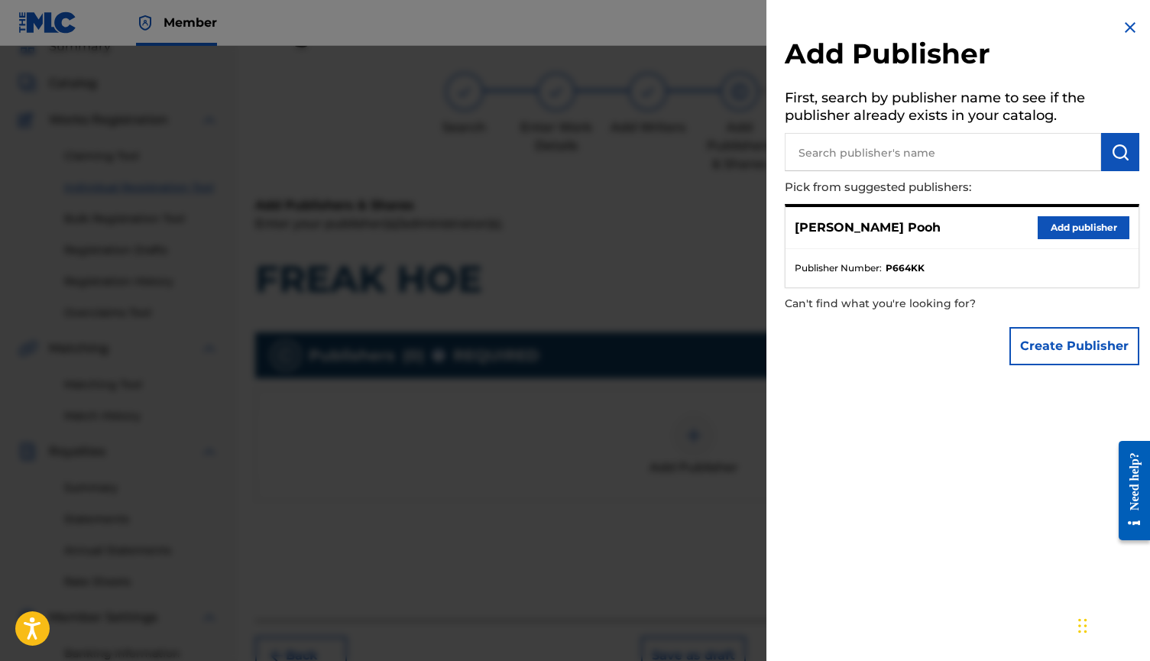
click at [1045, 225] on button "Add publisher" at bounding box center [1083, 227] width 92 height 23
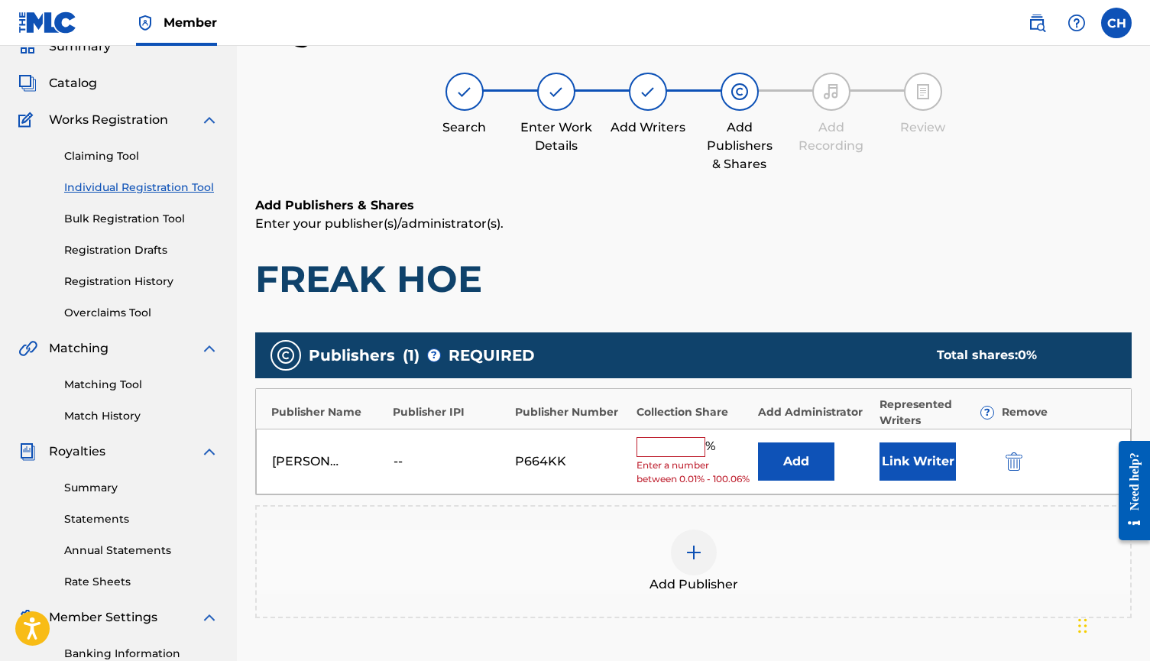
click at [808, 472] on button "Add" at bounding box center [796, 461] width 76 height 38
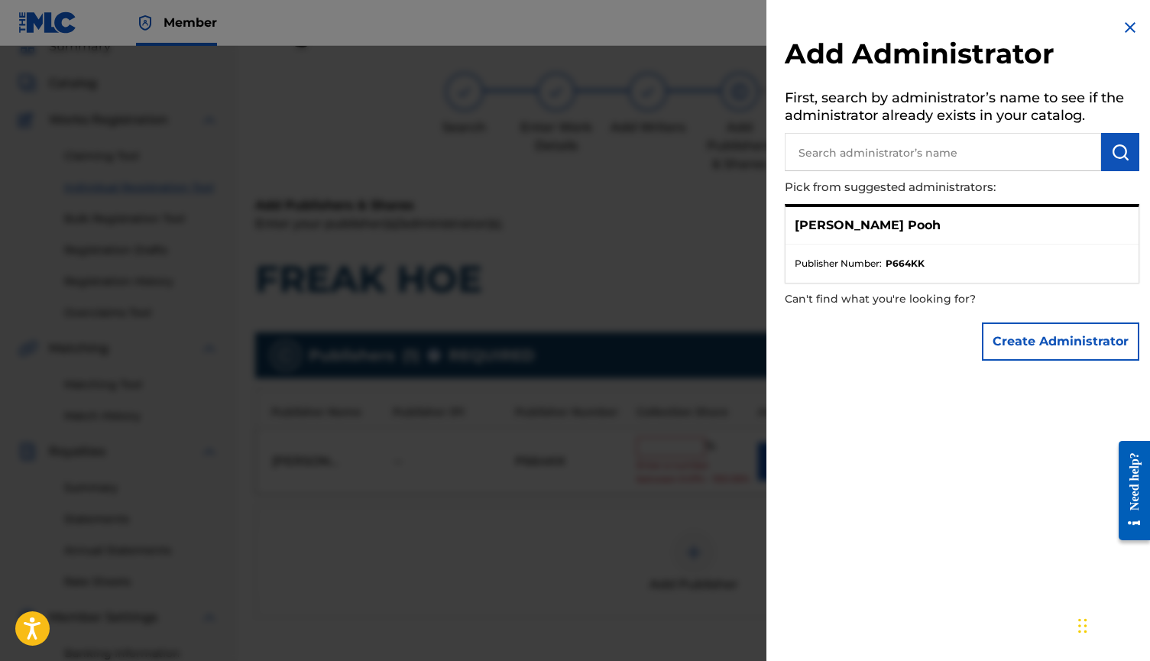
click at [583, 234] on div at bounding box center [575, 376] width 1150 height 661
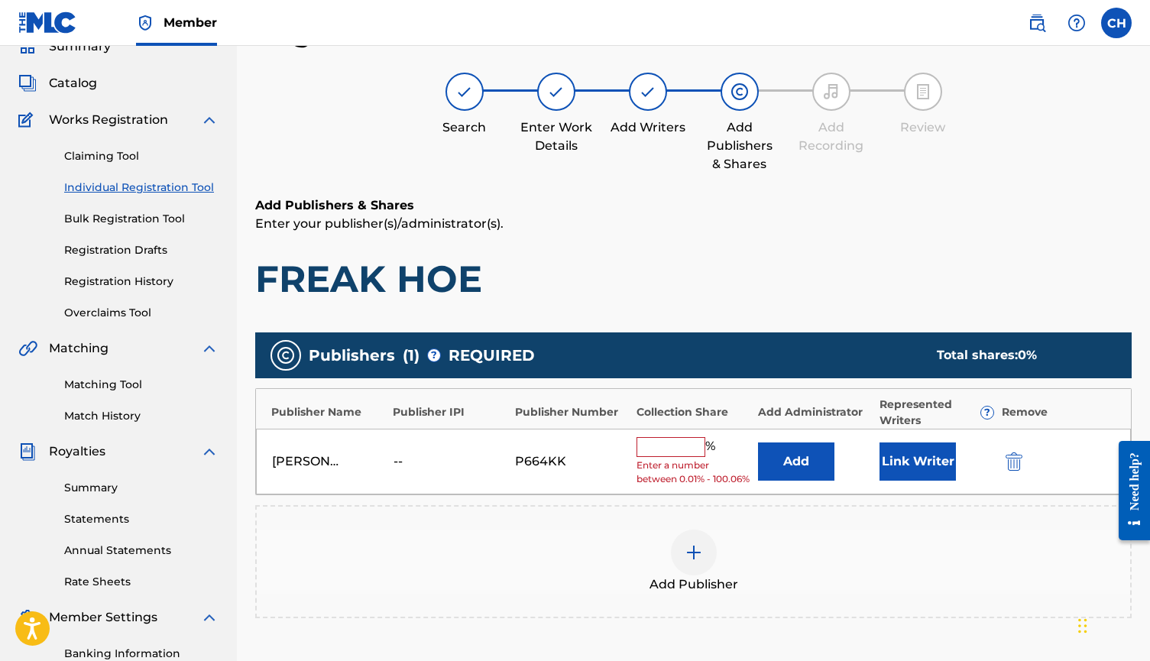
click at [678, 438] on input "text" at bounding box center [670, 447] width 69 height 20
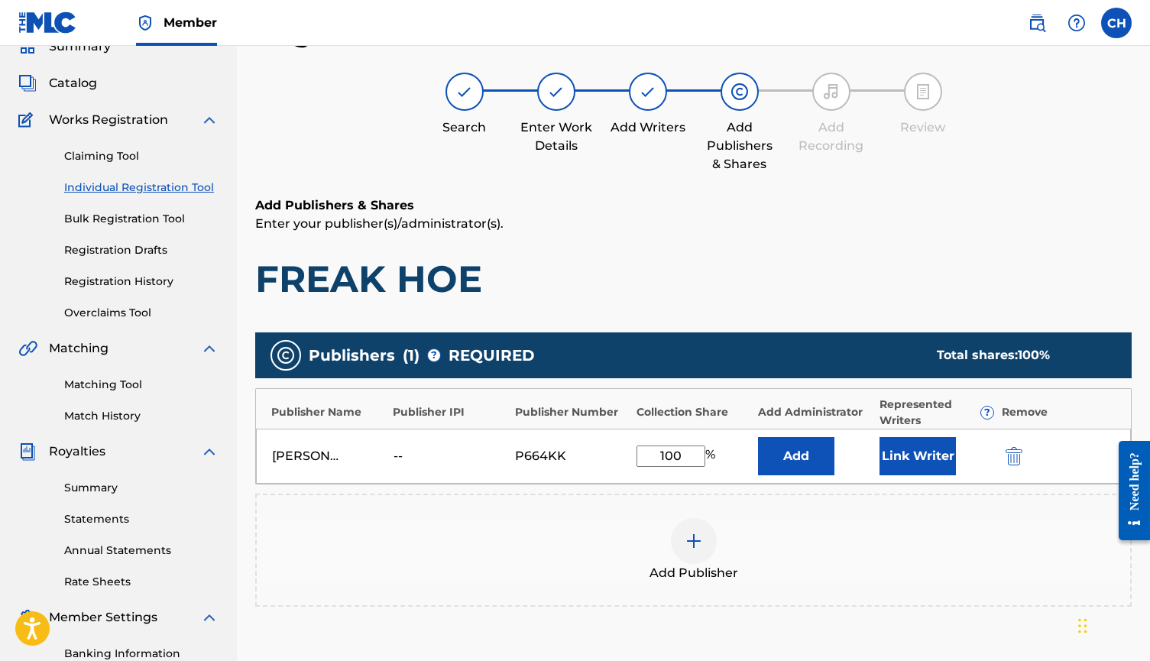
type input "100"
click at [945, 458] on button "Link Writer" at bounding box center [917, 456] width 76 height 38
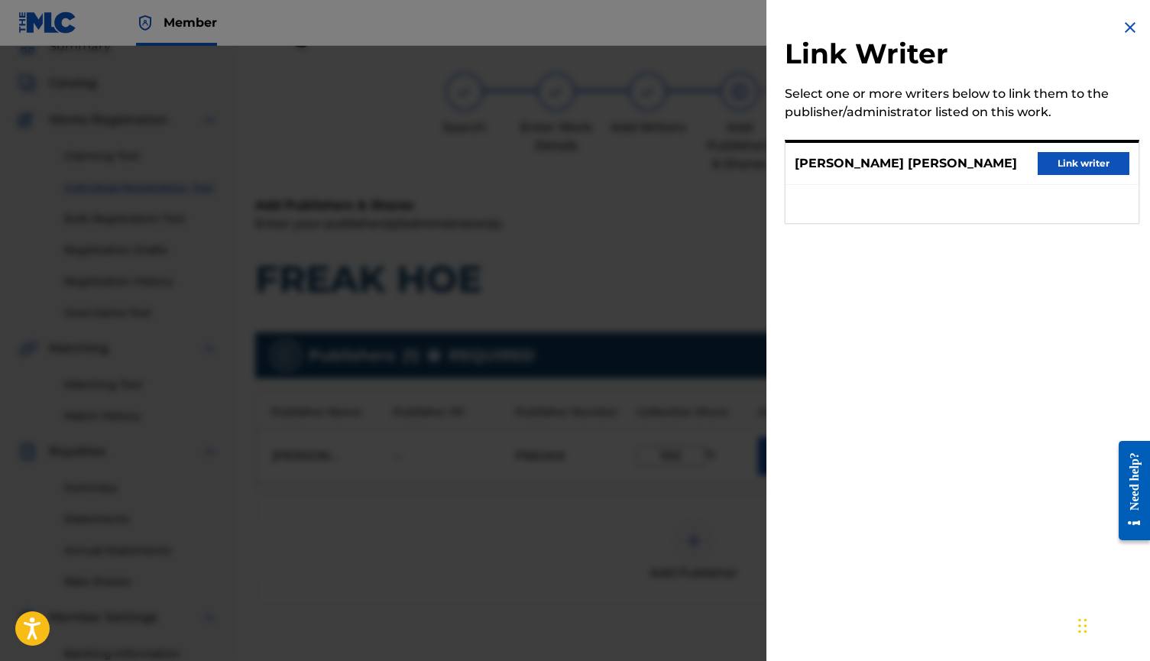
click at [1065, 169] on button "Link writer" at bounding box center [1083, 163] width 92 height 23
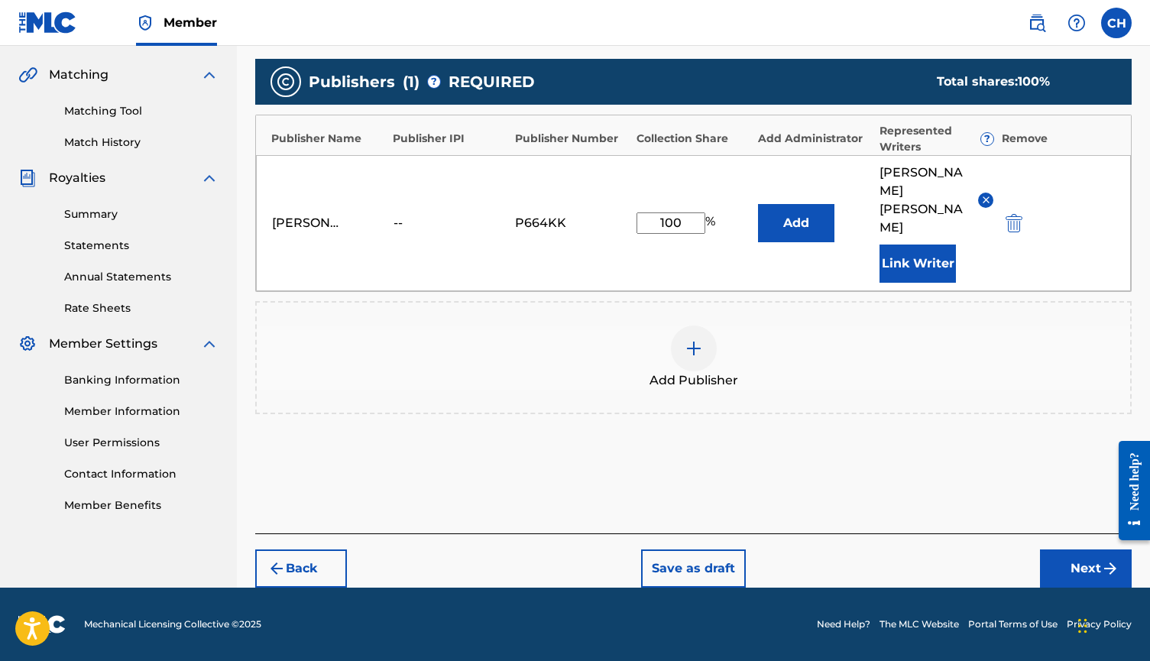
click at [1053, 581] on button "Next" at bounding box center [1086, 568] width 92 height 38
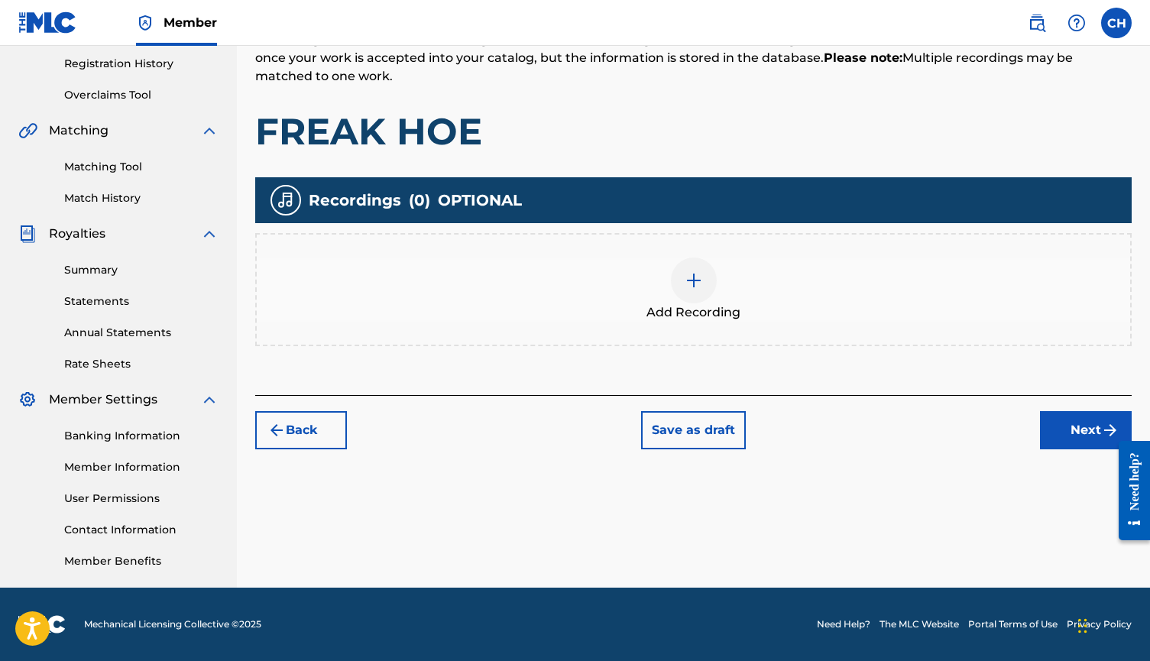
scroll to position [286, 0]
click at [684, 294] on div at bounding box center [694, 280] width 46 height 46
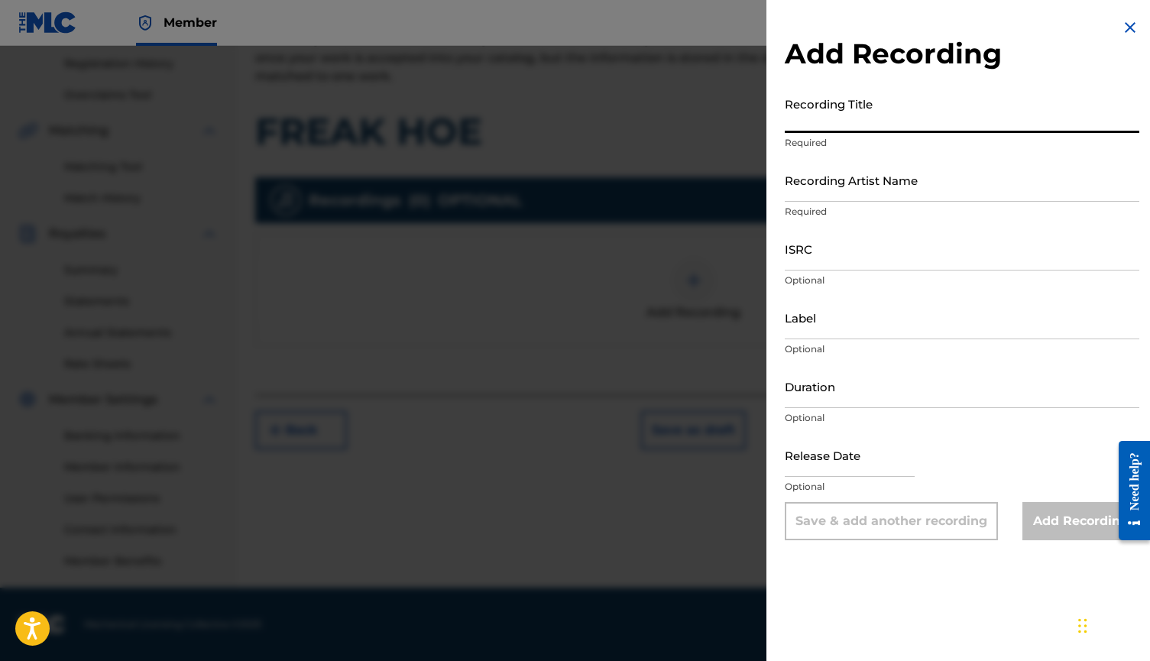
click at [882, 115] on input "Recording Title" at bounding box center [962, 111] width 354 height 44
paste input "75026930"
type input "75026930"
click at [827, 117] on input "75026930" at bounding box center [962, 111] width 354 height 44
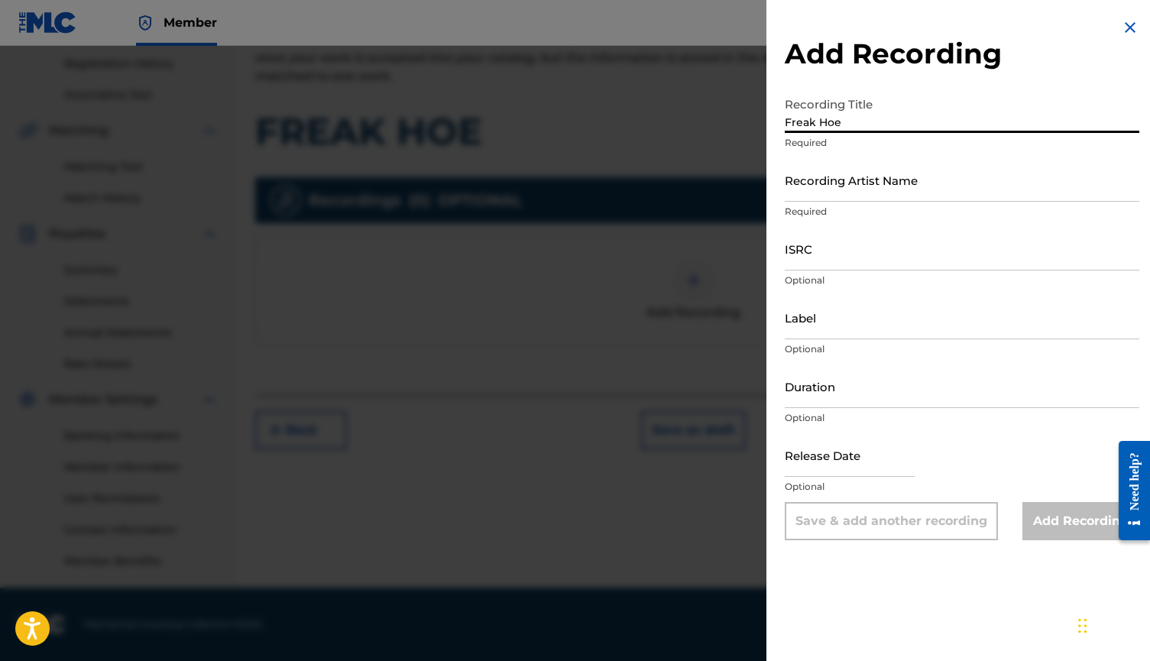
type input "Freak Hoe"
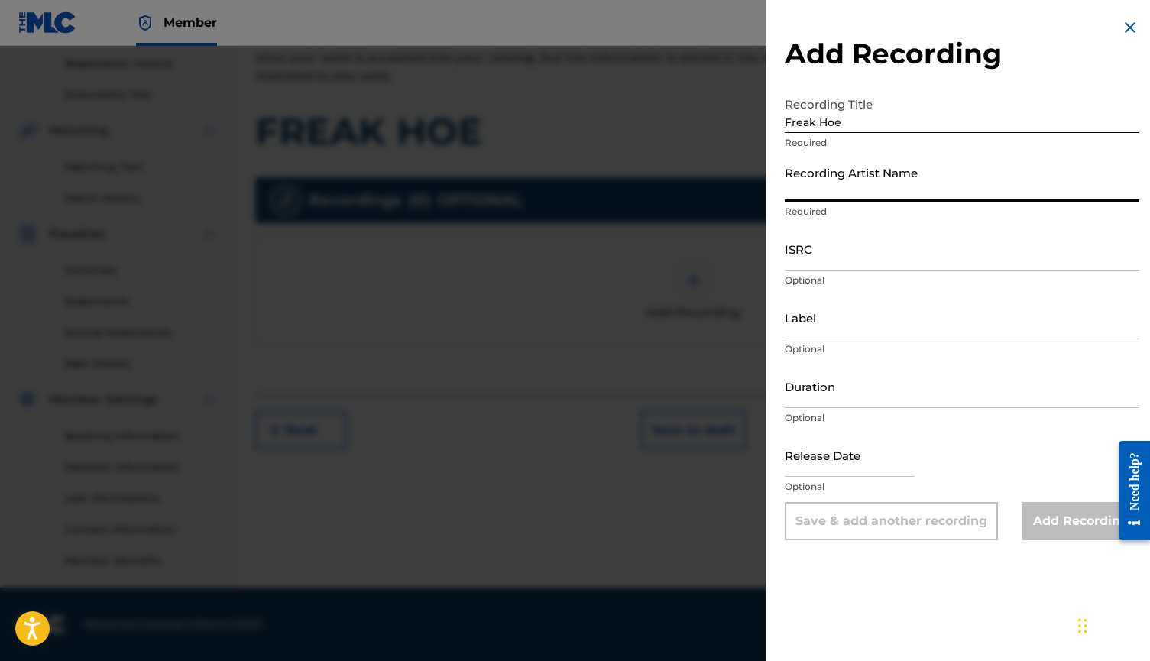
click at [823, 184] on input "Recording Artist Name" at bounding box center [962, 180] width 354 height 44
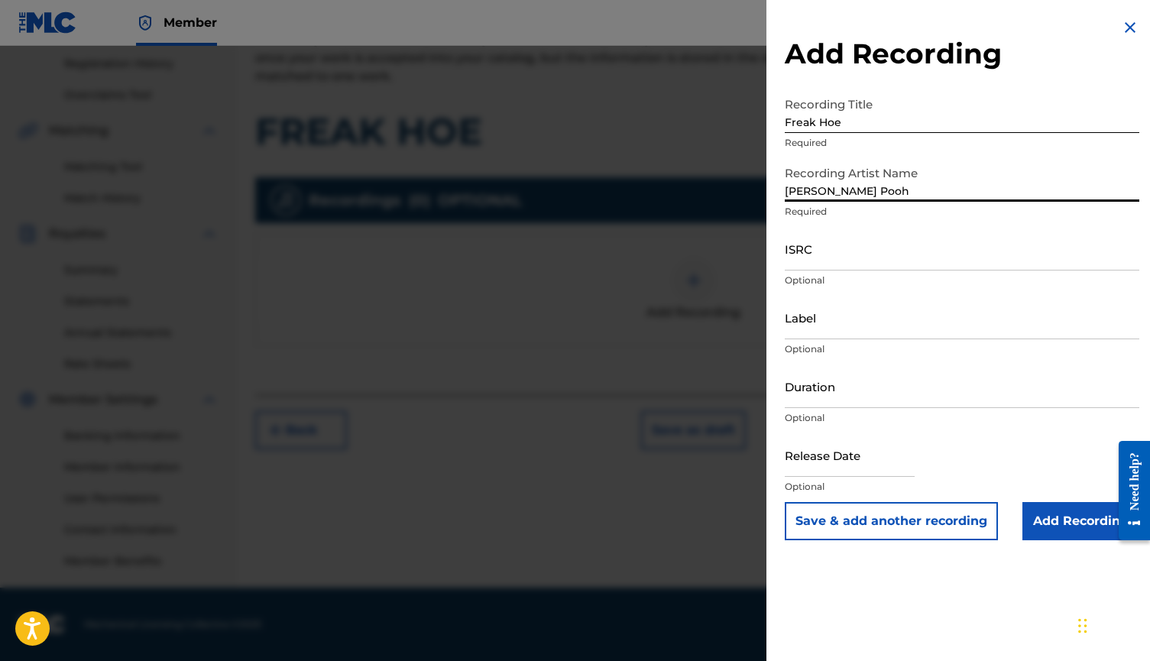
type input "[PERSON_NAME] Pooh"
click at [828, 259] on input "ISRC" at bounding box center [962, 249] width 354 height 44
paste input "QZFYZ2326526"
type input "QZFYZ2326526"
click at [1046, 515] on input "Add Recording" at bounding box center [1080, 521] width 117 height 38
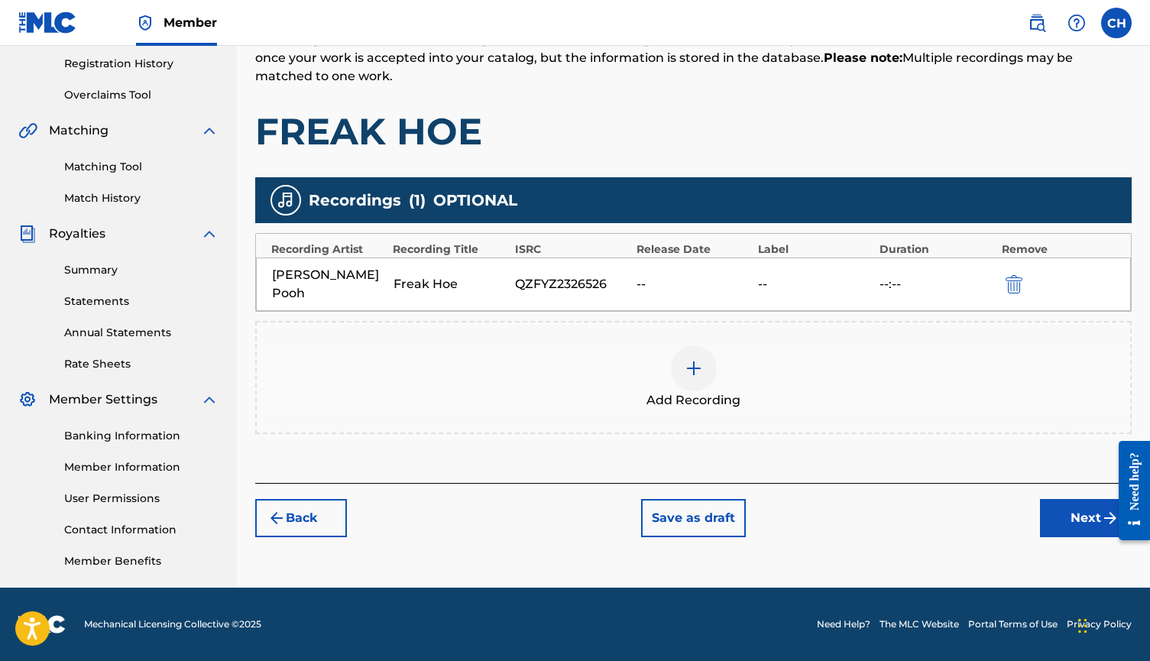
click at [1054, 499] on button "Next" at bounding box center [1086, 518] width 92 height 38
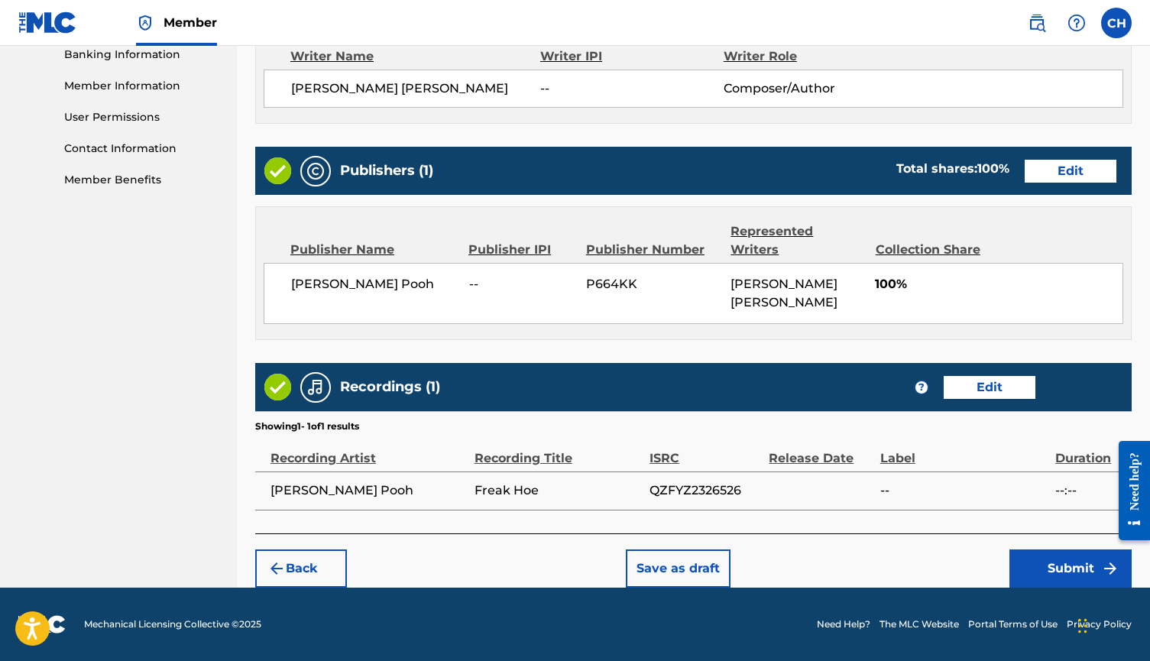
scroll to position [674, 0]
click at [1056, 568] on button "Submit" at bounding box center [1070, 568] width 122 height 38
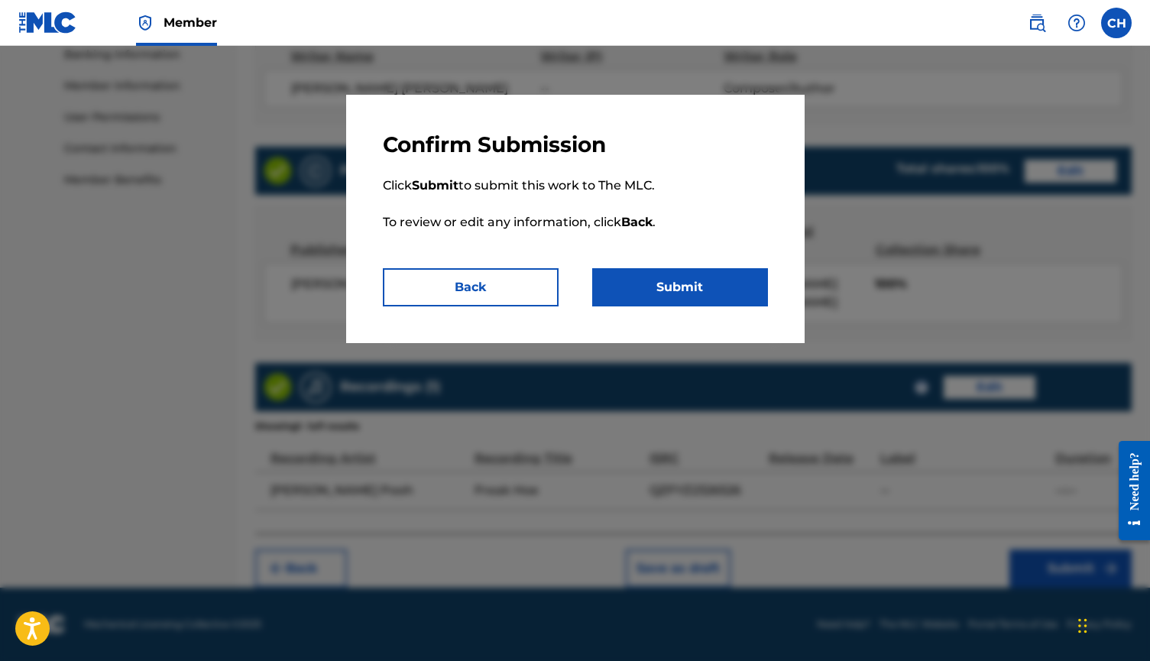
click at [682, 281] on button "Submit" at bounding box center [680, 287] width 176 height 38
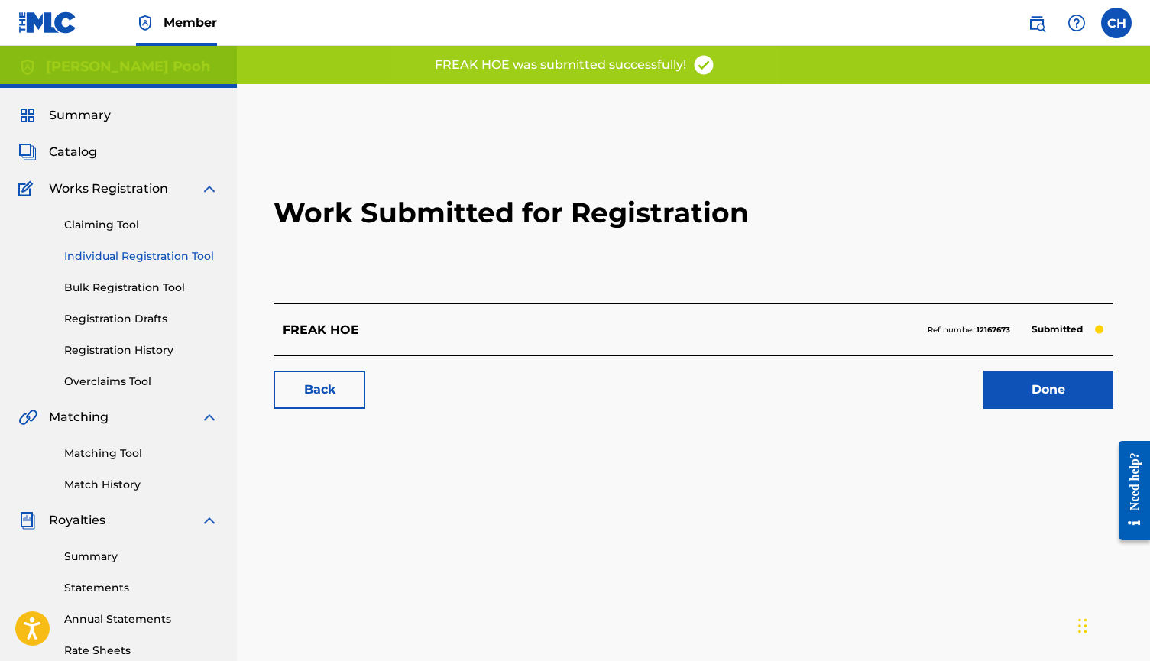
click at [1001, 390] on link "Done" at bounding box center [1048, 390] width 130 height 38
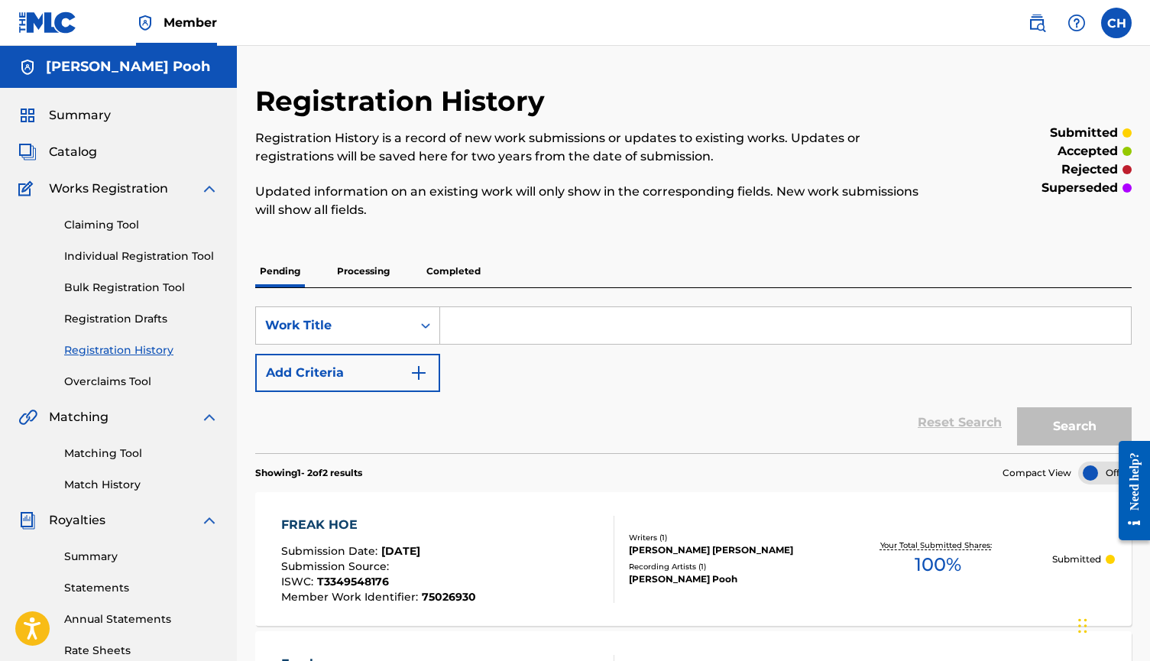
click at [88, 159] on span "Catalog" at bounding box center [73, 152] width 48 height 18
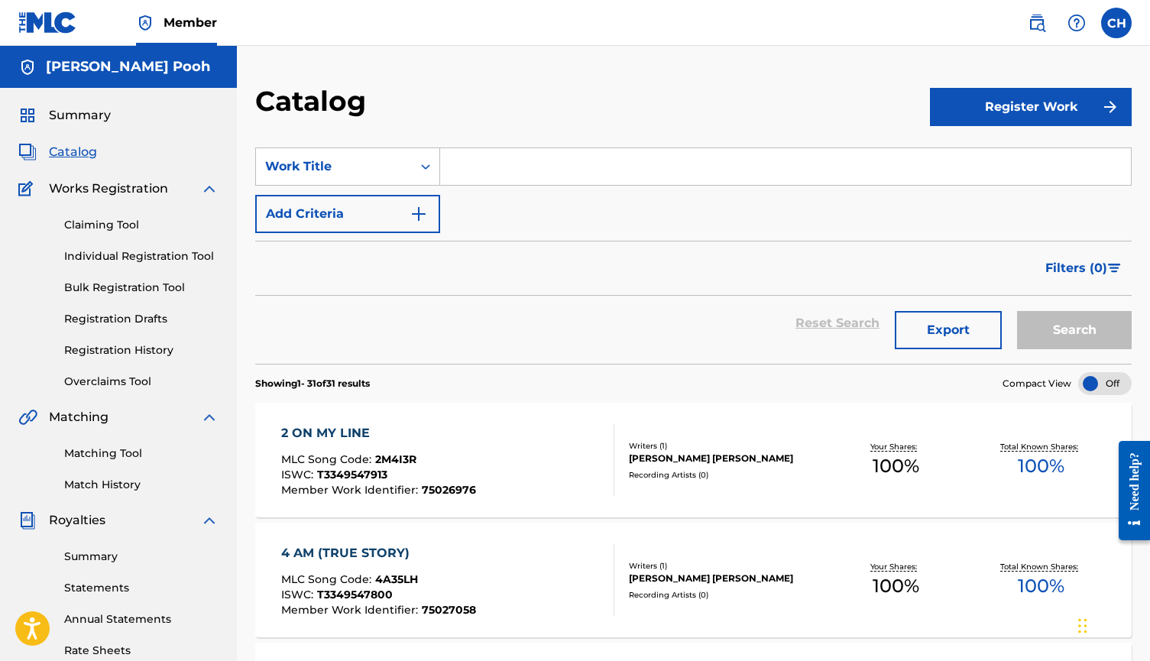
click at [996, 95] on button "Register Work" at bounding box center [1031, 107] width 202 height 38
click at [951, 165] on link "Individual" at bounding box center [1031, 156] width 202 height 37
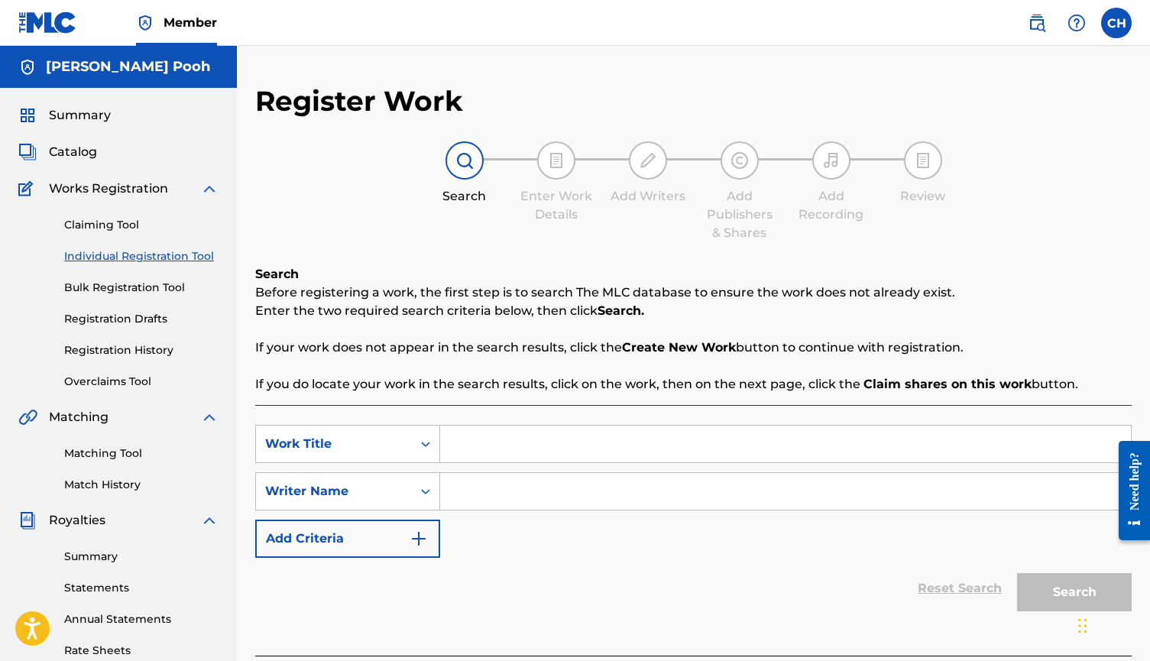
click at [507, 448] on input "Search Form" at bounding box center [785, 444] width 691 height 37
paste input "FREESTYLE"
type input "FREESTYLE"
click at [493, 502] on input "Search Form" at bounding box center [785, 491] width 691 height 37
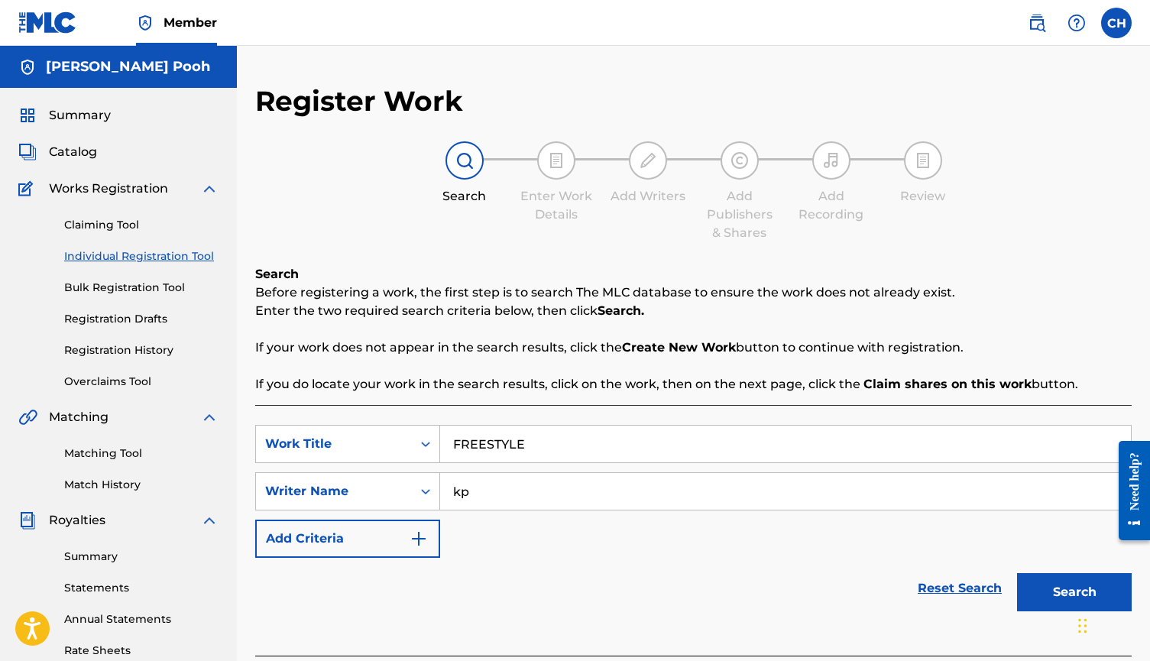
type input "kp"
click at [1056, 600] on button "Search" at bounding box center [1074, 592] width 115 height 38
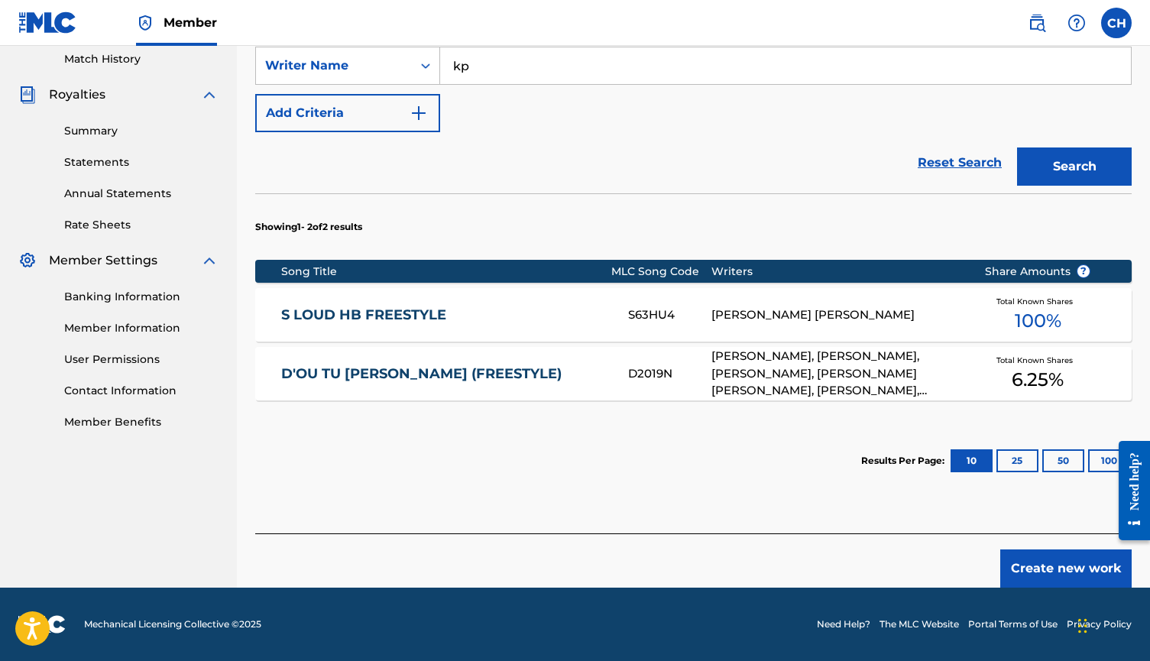
scroll to position [426, 0]
click at [1015, 573] on button "Create new work" at bounding box center [1065, 568] width 131 height 38
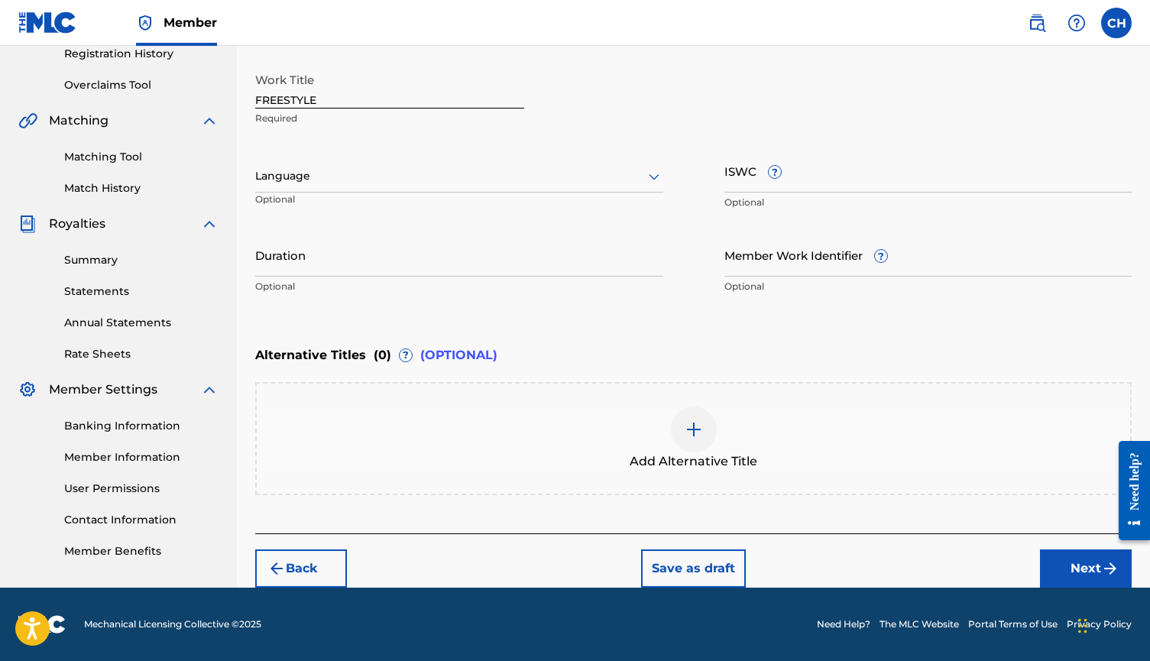
scroll to position [296, 0]
click at [733, 176] on input "ISWC ?" at bounding box center [928, 171] width 408 height 44
paste input "T-334.954.748-0"
type input "T-334.954.748-0"
click at [806, 254] on input "Member Work Identifier ?" at bounding box center [928, 255] width 408 height 44
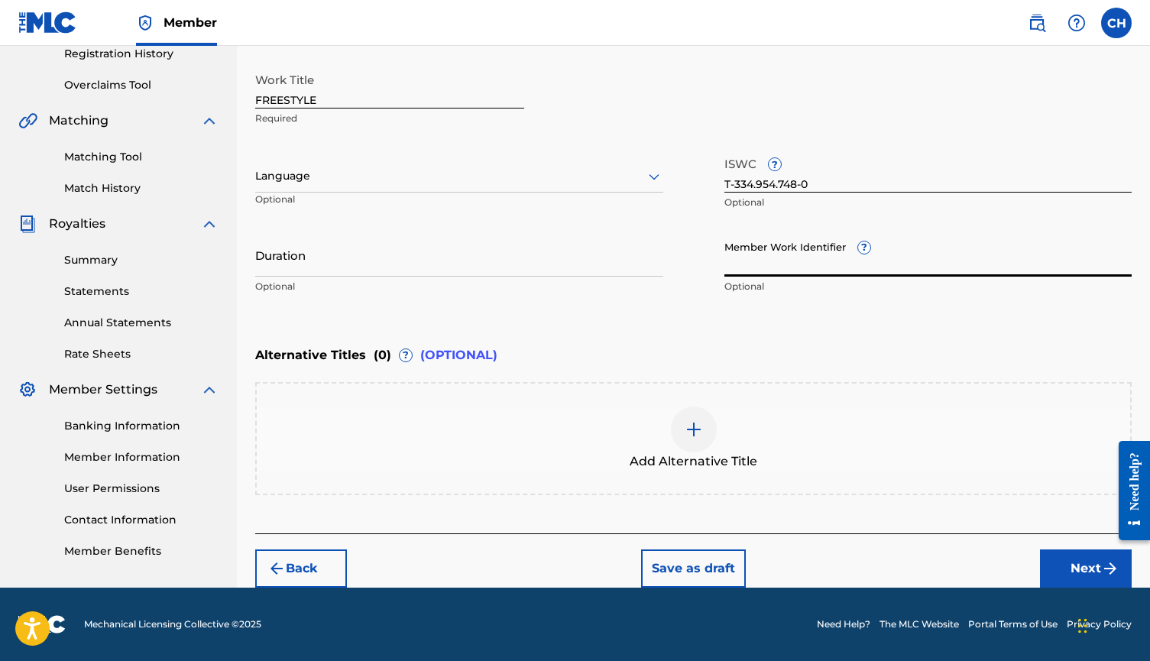
paste input "75027025"
type input "75027025"
click at [1067, 579] on button "Next" at bounding box center [1086, 568] width 92 height 38
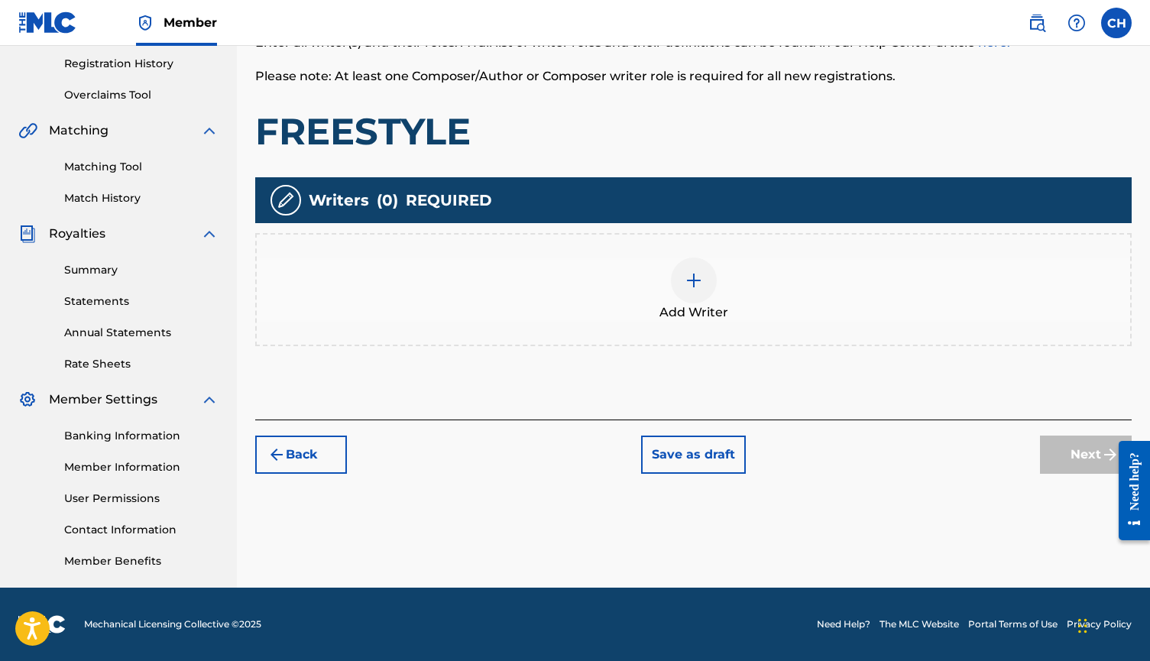
scroll to position [286, 0]
click at [710, 293] on div at bounding box center [694, 280] width 46 height 46
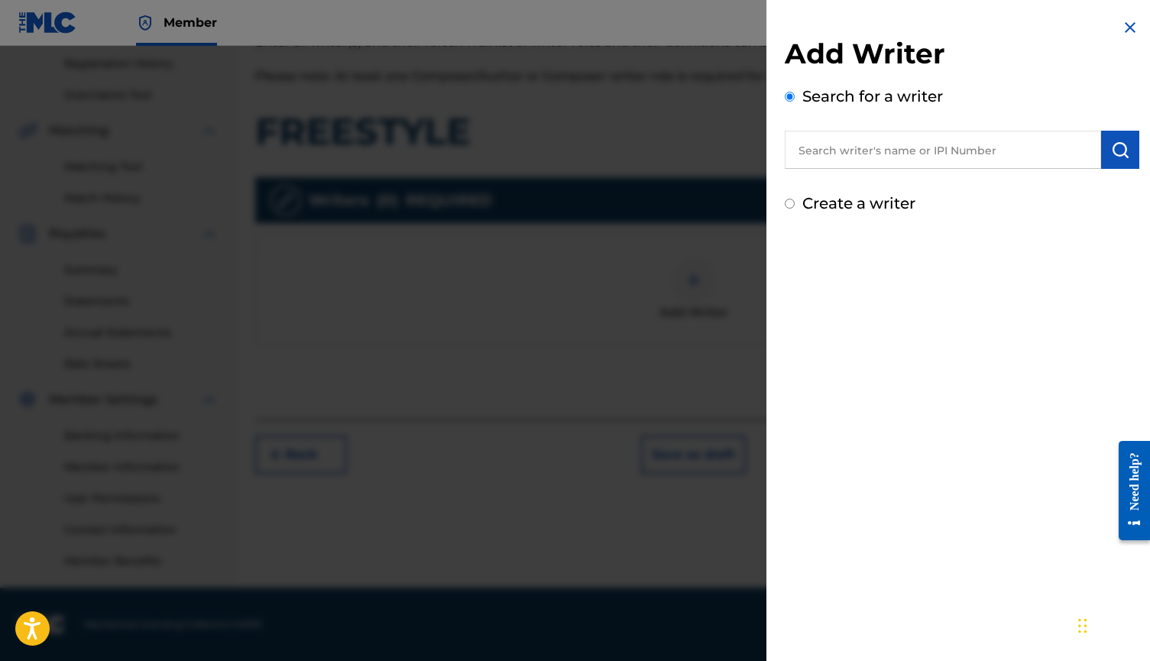
click at [890, 153] on input "text" at bounding box center [943, 150] width 316 height 38
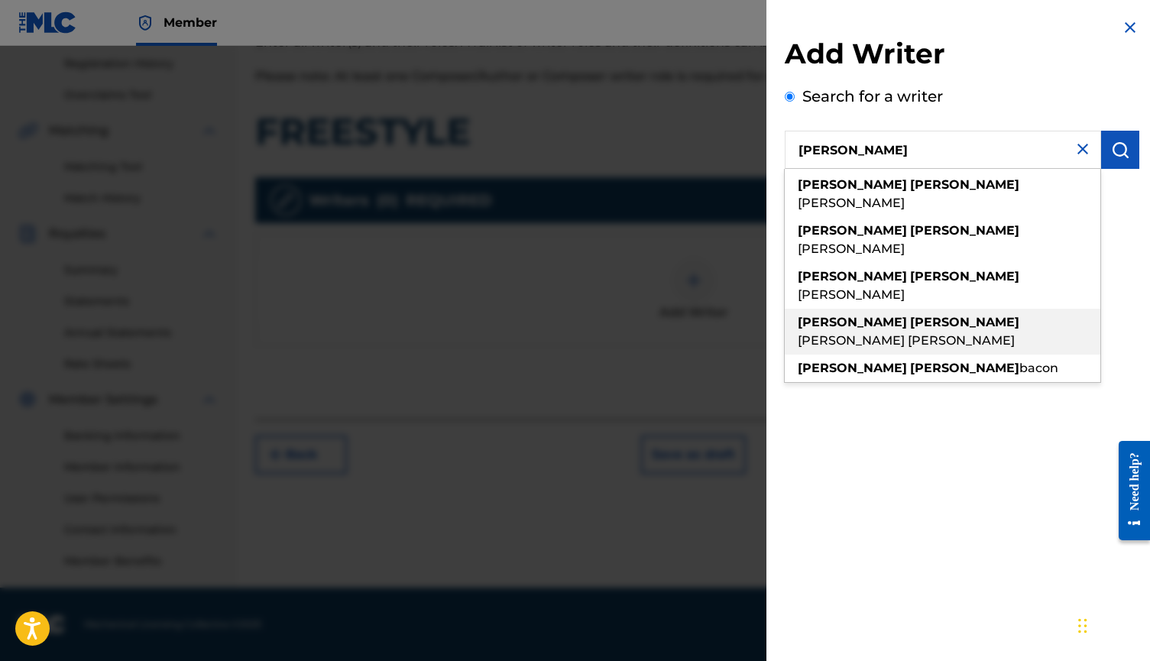
click at [1014, 333] on span "[PERSON_NAME] [PERSON_NAME]" at bounding box center [906, 340] width 217 height 15
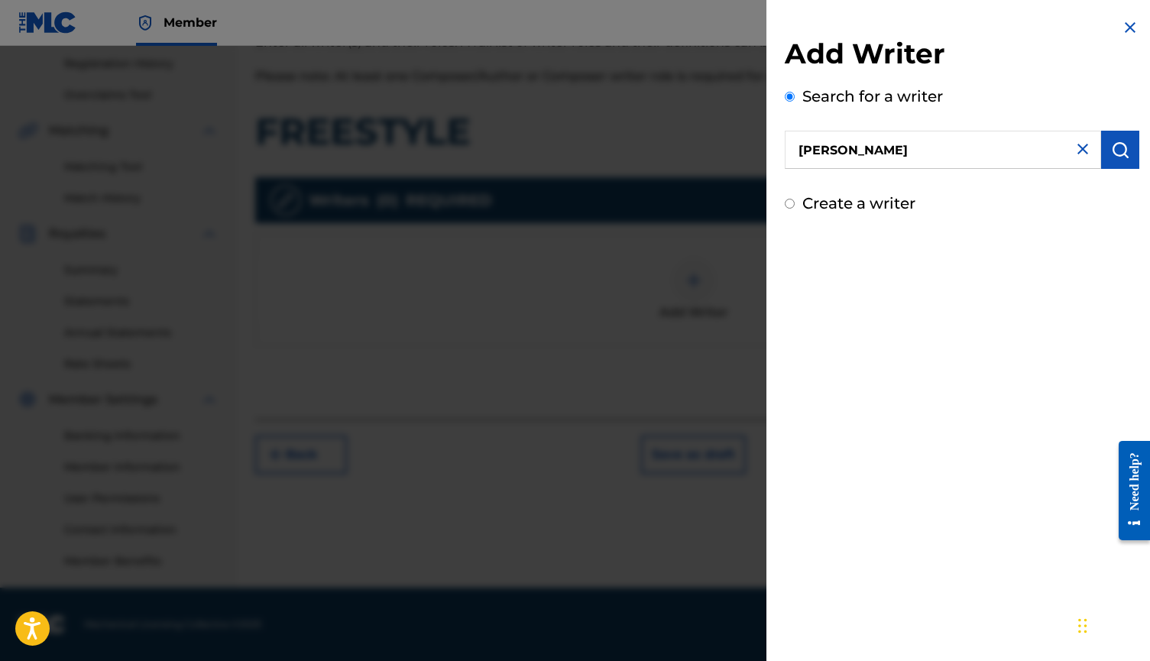
type input "[PERSON_NAME] [PERSON_NAME]"
click at [1107, 159] on button "submit" at bounding box center [1120, 150] width 38 height 38
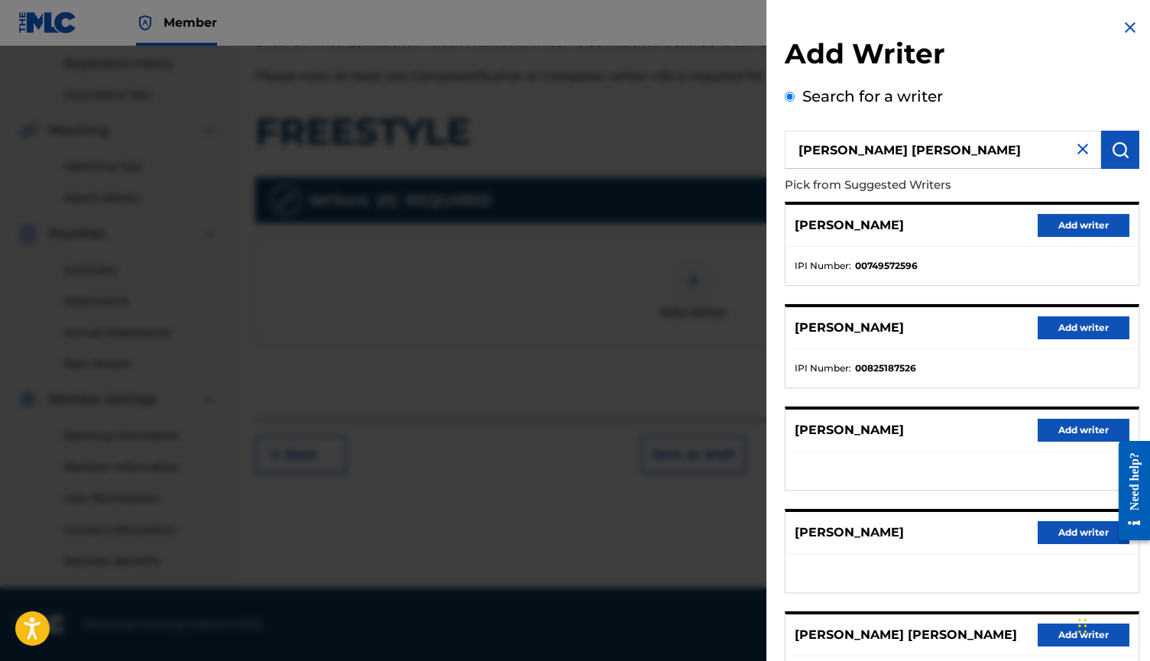
click at [1044, 642] on button "Add writer" at bounding box center [1083, 634] width 92 height 23
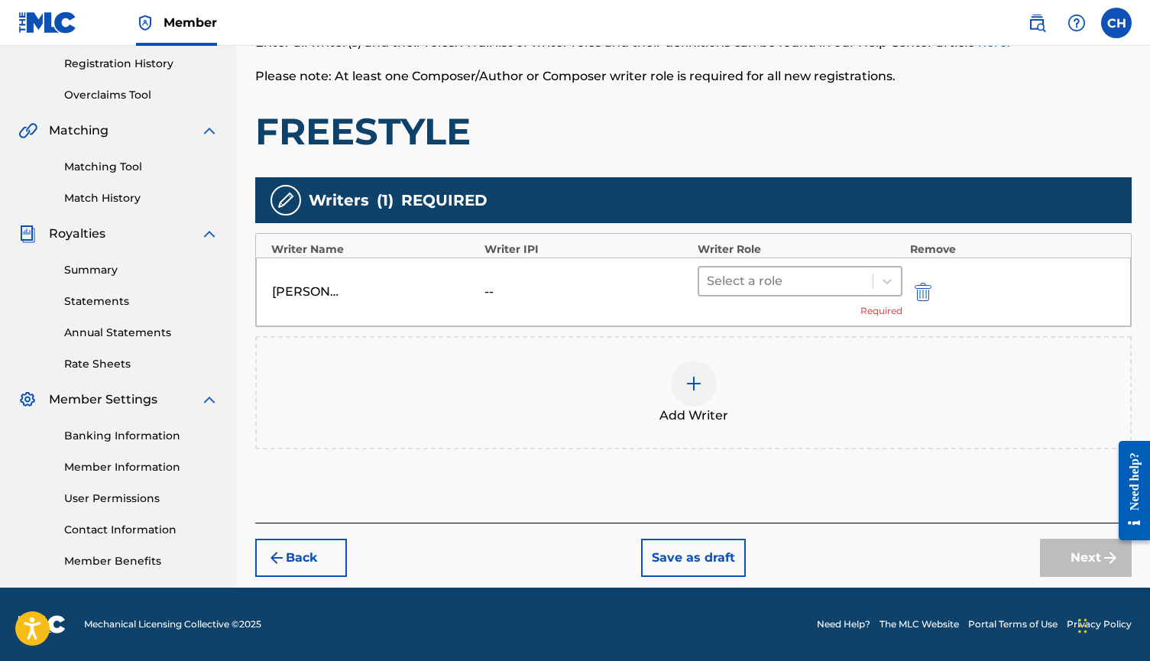
click at [793, 283] on div at bounding box center [786, 280] width 158 height 21
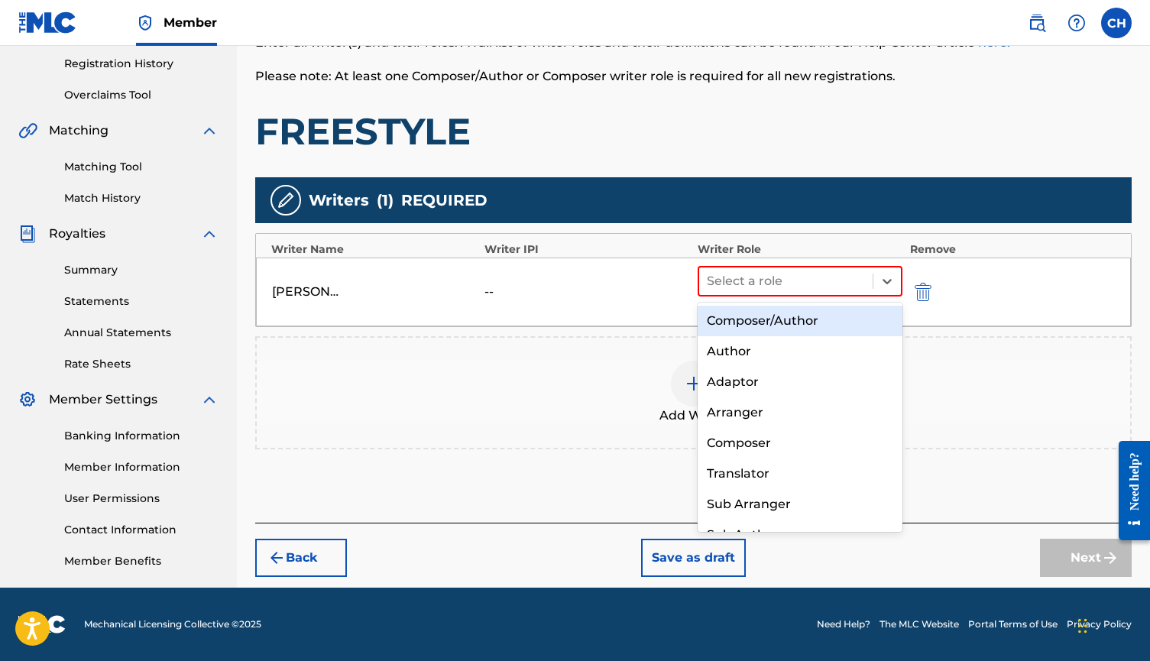
click at [774, 317] on div "Composer/Author" at bounding box center [799, 321] width 205 height 31
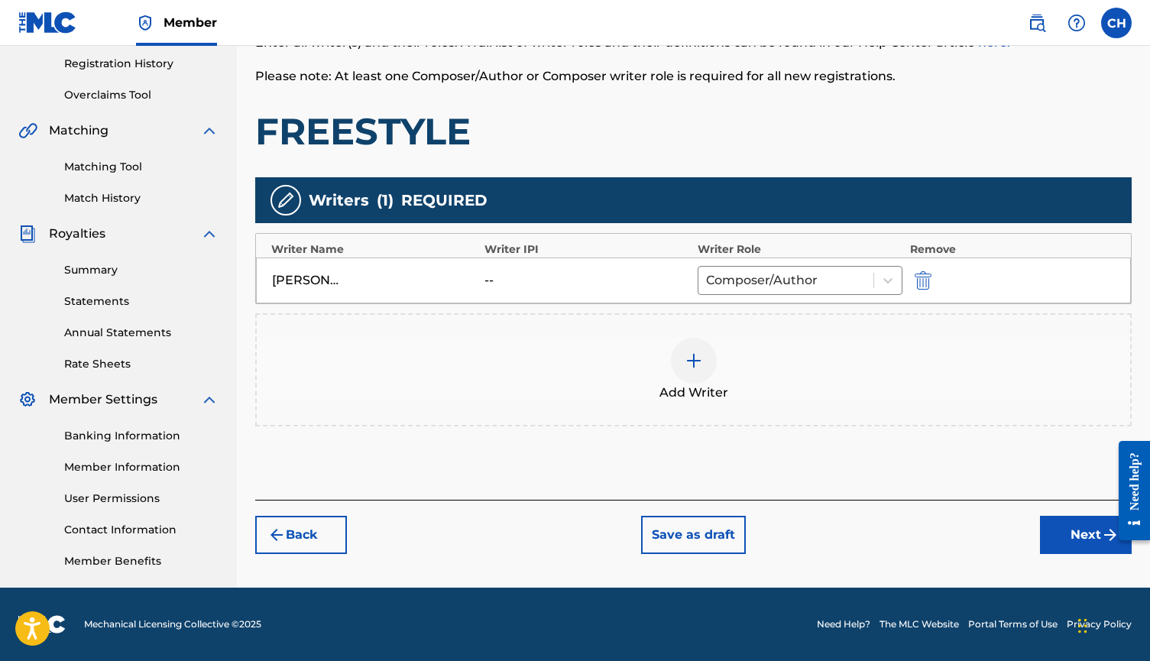
click at [1046, 536] on button "Next" at bounding box center [1086, 535] width 92 height 38
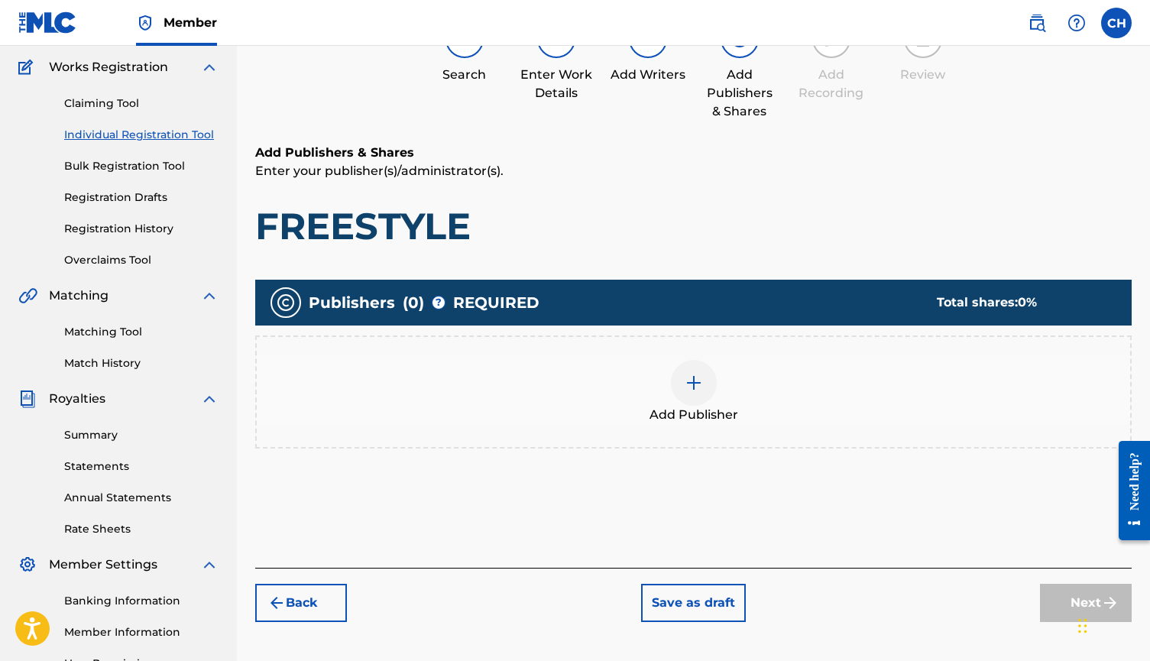
scroll to position [69, 0]
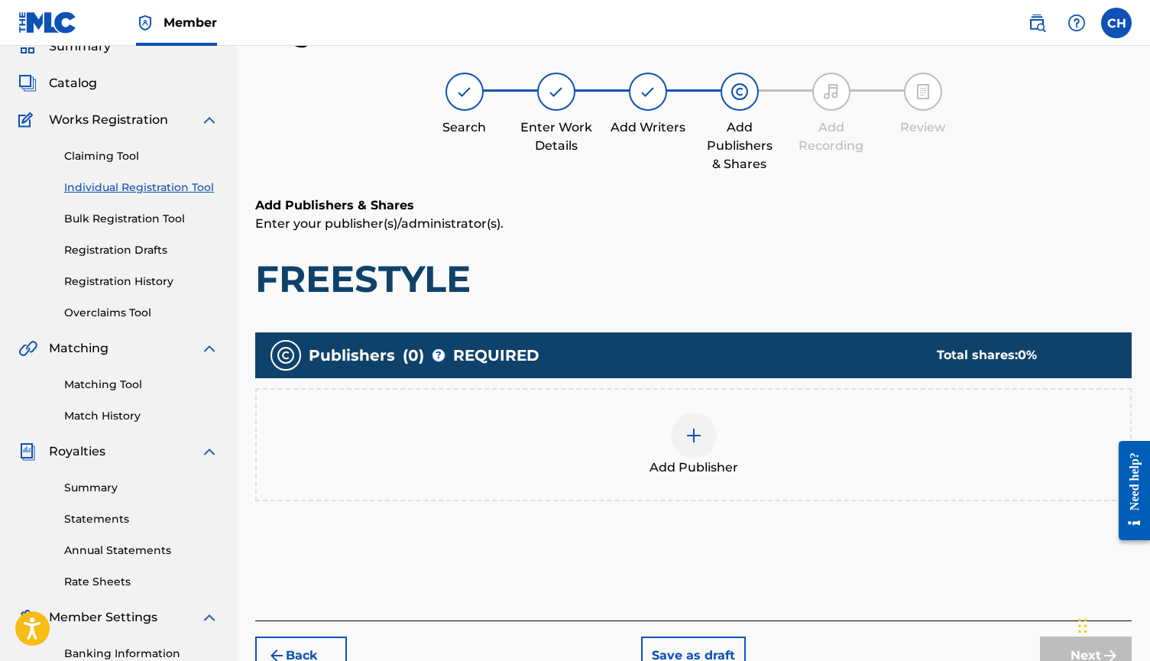
click at [704, 435] on div at bounding box center [694, 436] width 46 height 46
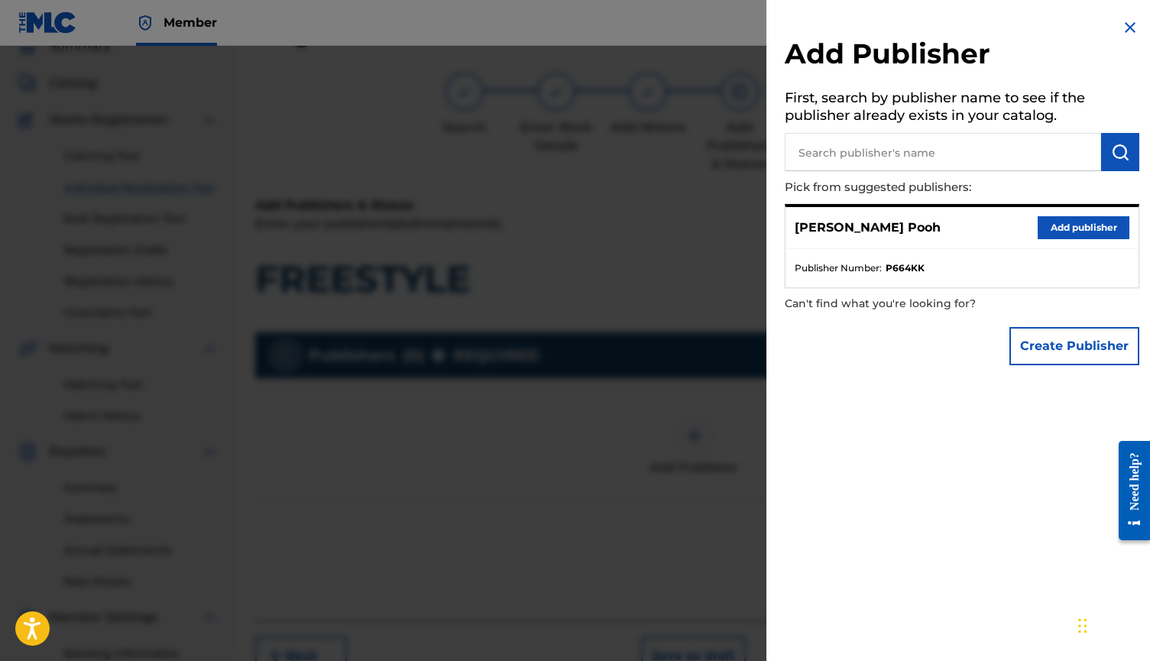
click at [1061, 227] on button "Add publisher" at bounding box center [1083, 227] width 92 height 23
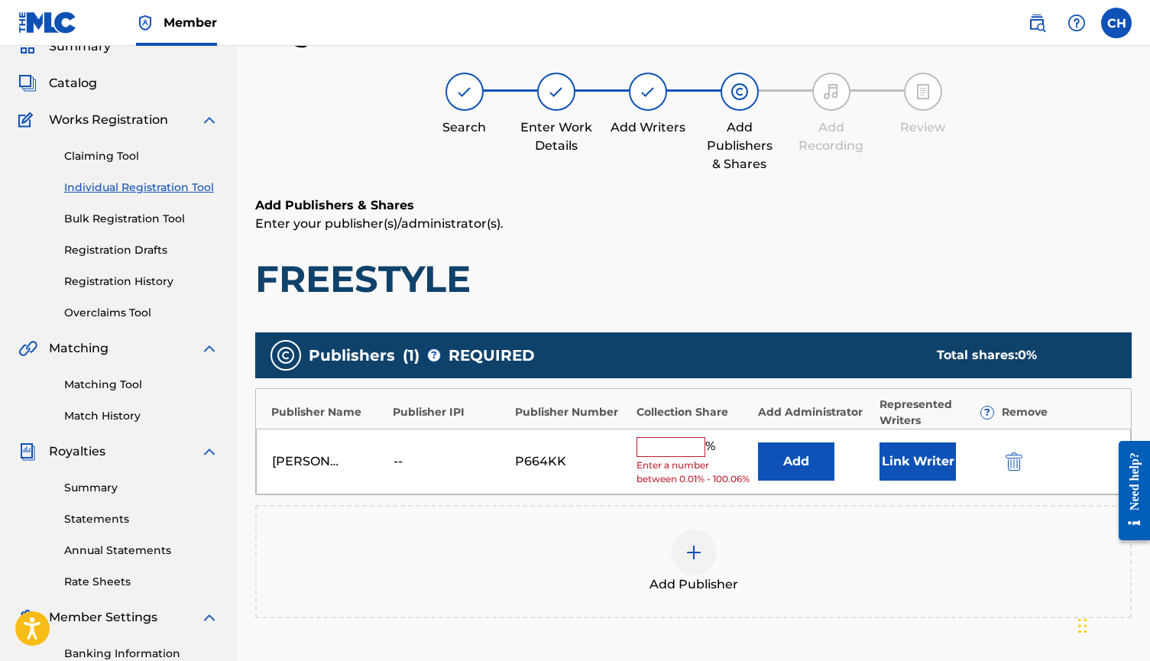
click at [668, 440] on input "text" at bounding box center [670, 447] width 69 height 20
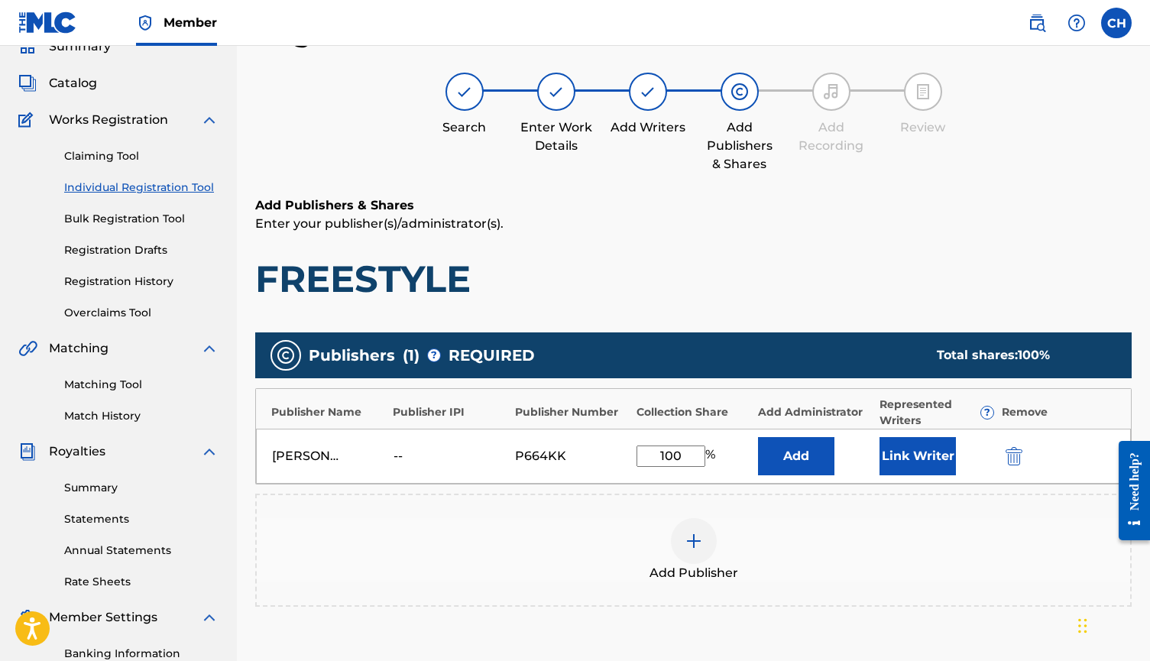
type input "100"
click at [788, 505] on div "Add Publisher" at bounding box center [693, 549] width 876 height 113
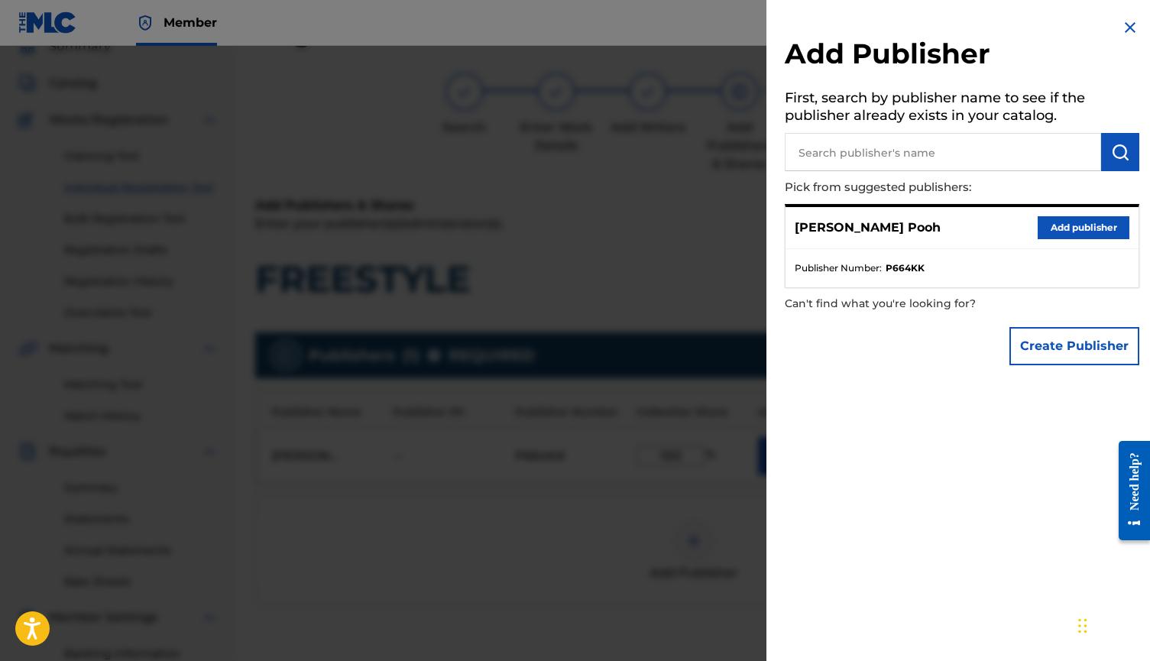
click at [1074, 227] on button "Add publisher" at bounding box center [1083, 227] width 92 height 23
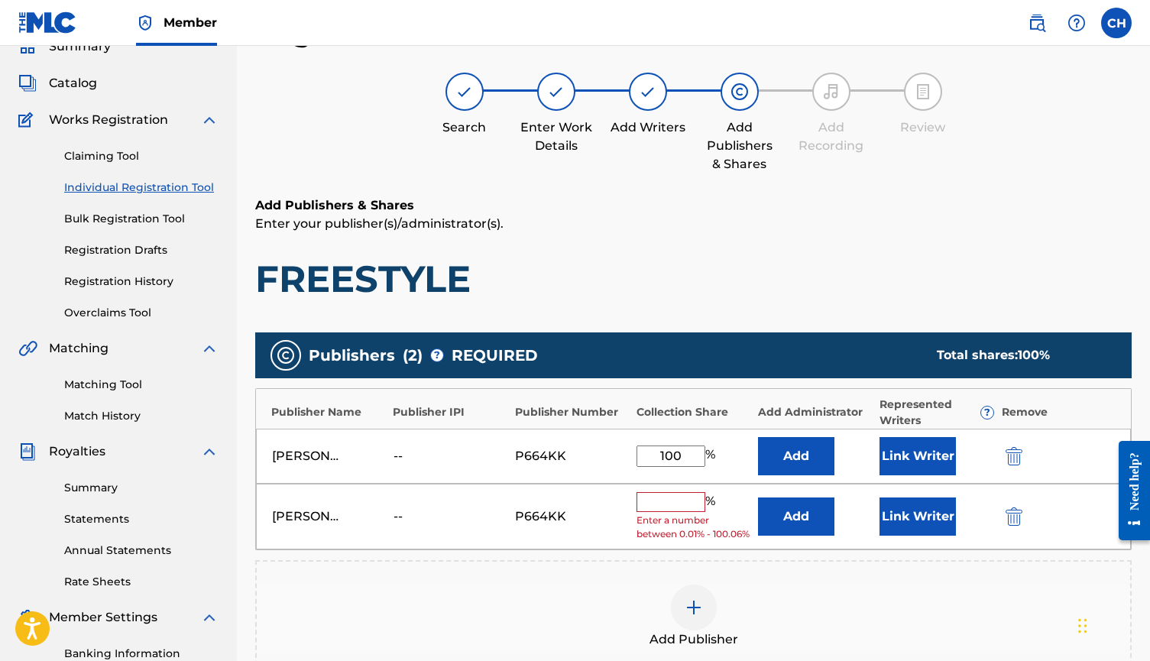
click at [1015, 524] on img "submit" at bounding box center [1013, 516] width 17 height 18
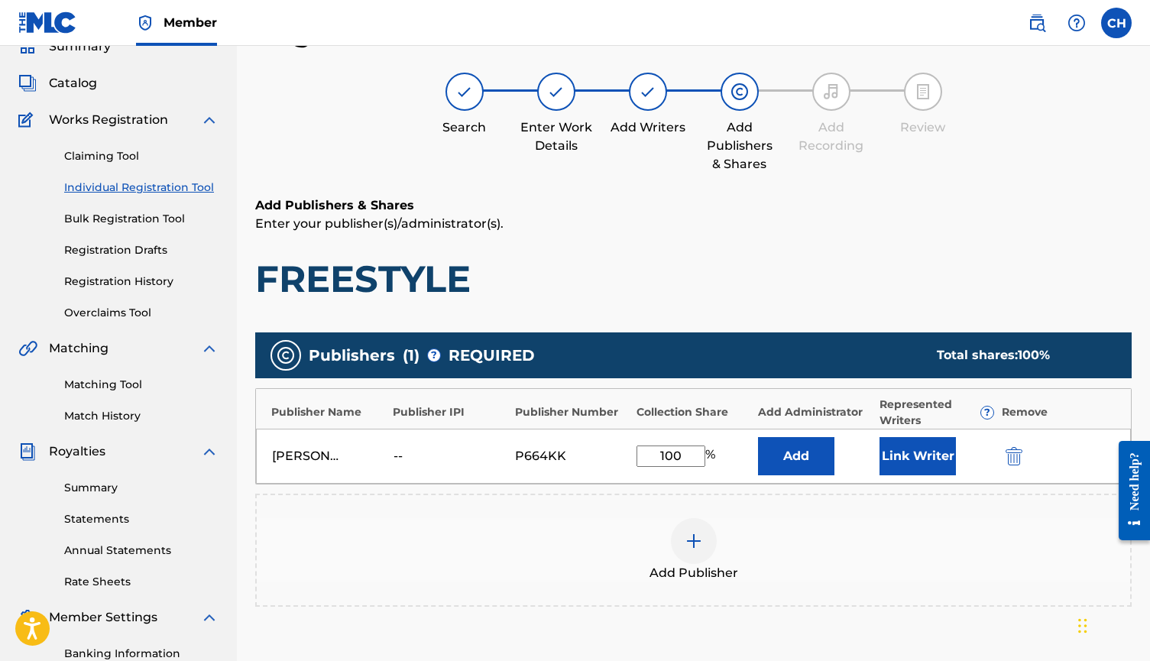
click at [913, 464] on button "Link Writer" at bounding box center [917, 456] width 76 height 38
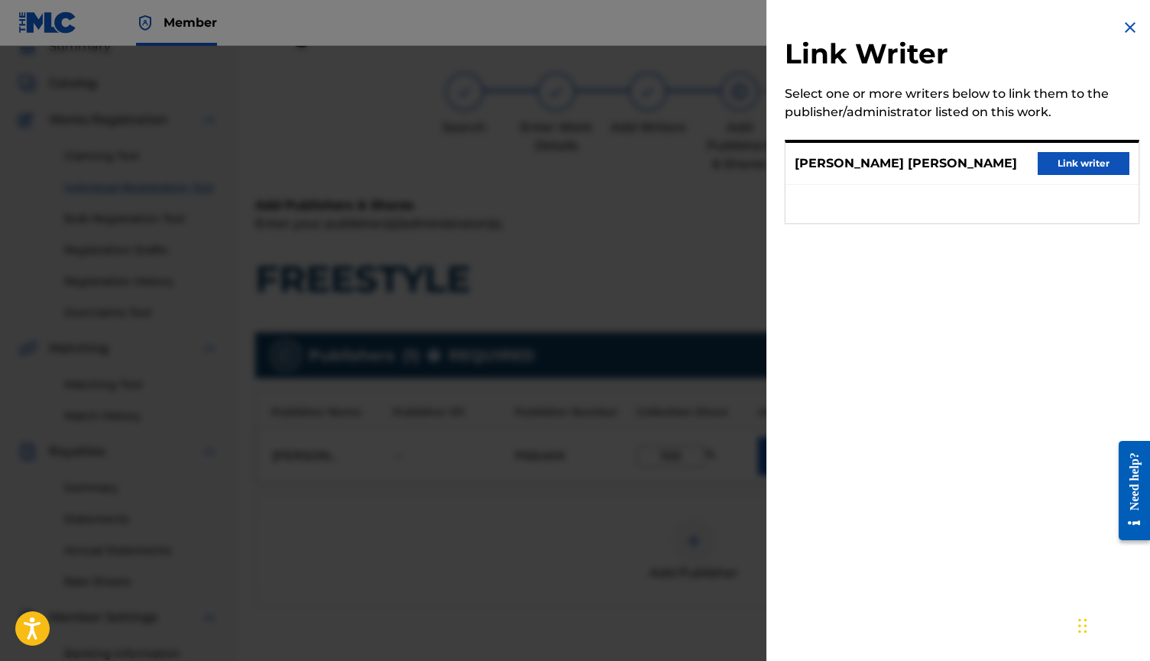
click at [1089, 167] on button "Link writer" at bounding box center [1083, 163] width 92 height 23
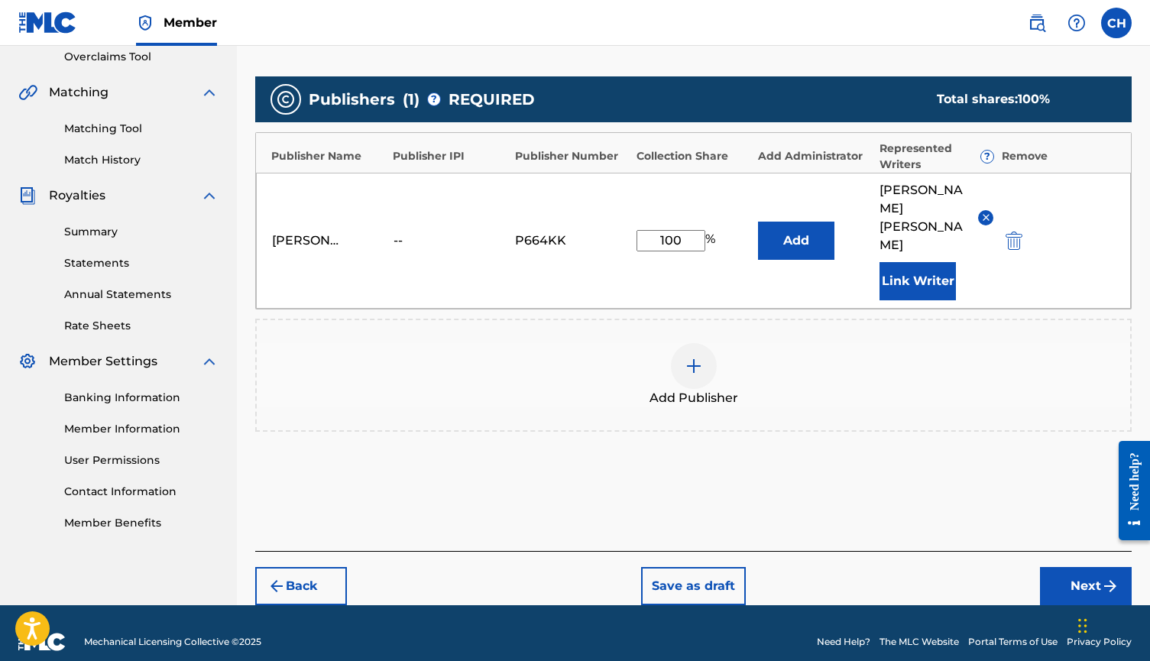
click at [1070, 602] on button "Next" at bounding box center [1086, 586] width 92 height 38
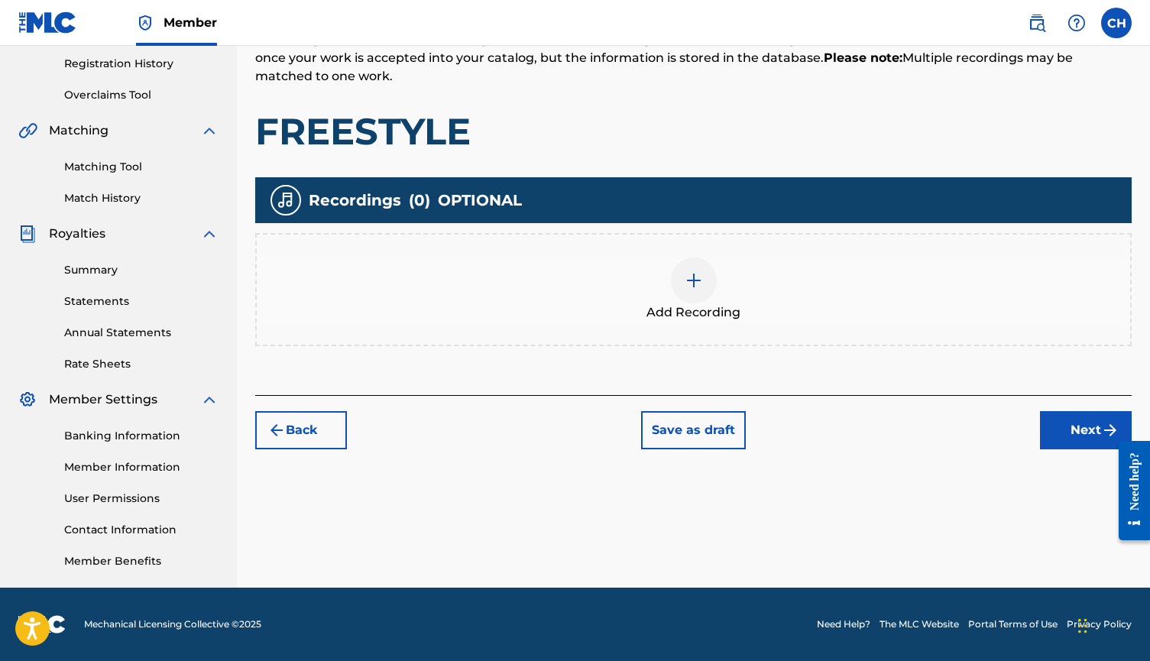
click at [631, 277] on div "Add Recording" at bounding box center [693, 289] width 873 height 64
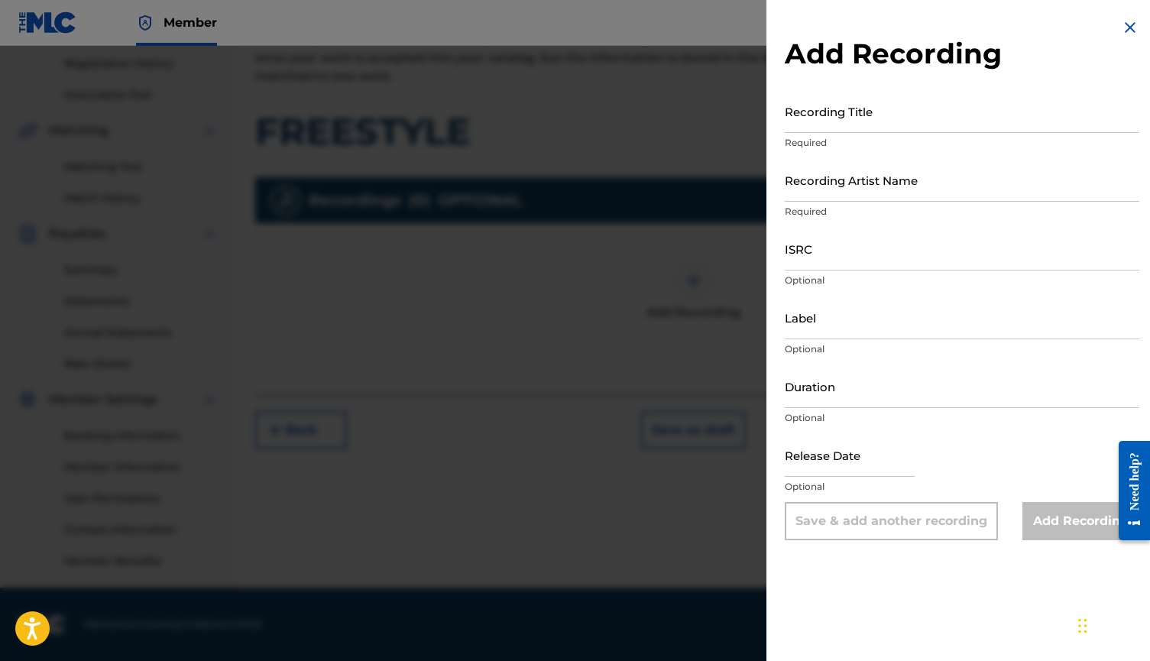
click at [865, 115] on input "Recording Title" at bounding box center [962, 111] width 354 height 44
paste input "75027025"
type input "7"
type input "Freestyle"
click at [911, 185] on input "Recording Artist Name" at bounding box center [962, 180] width 354 height 44
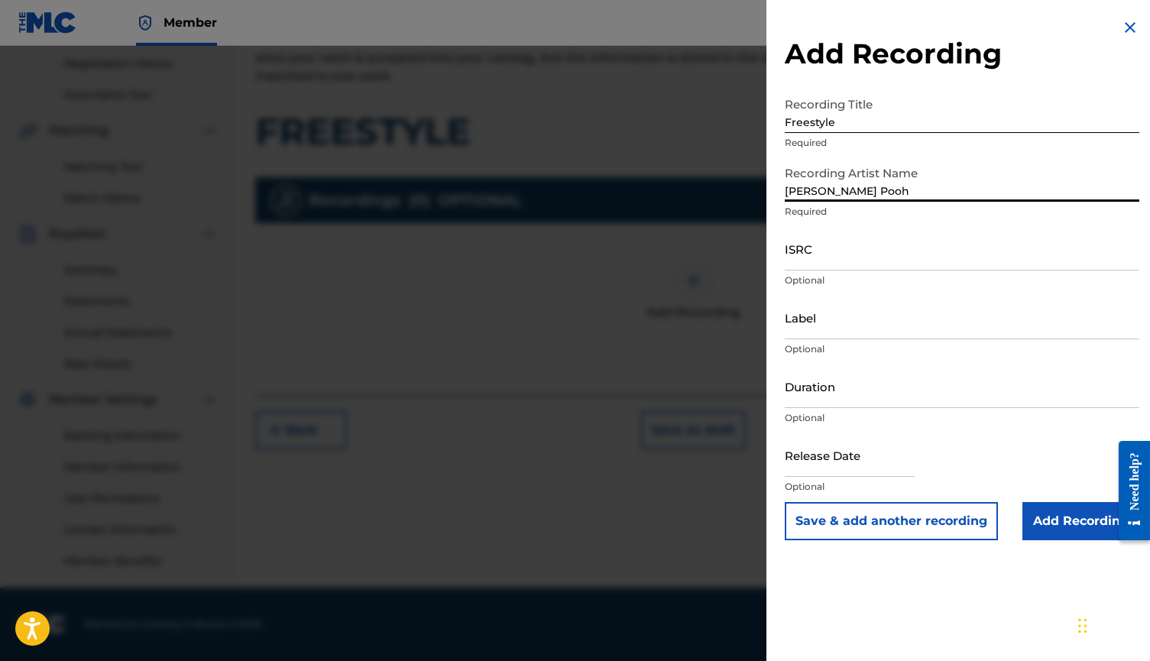
type input "[PERSON_NAME] Pooh"
click at [846, 261] on input "ISRC" at bounding box center [962, 249] width 354 height 44
paste input "QZHN72045936"
type input "QZHN72045936"
click at [1073, 506] on input "Add Recording" at bounding box center [1080, 521] width 117 height 38
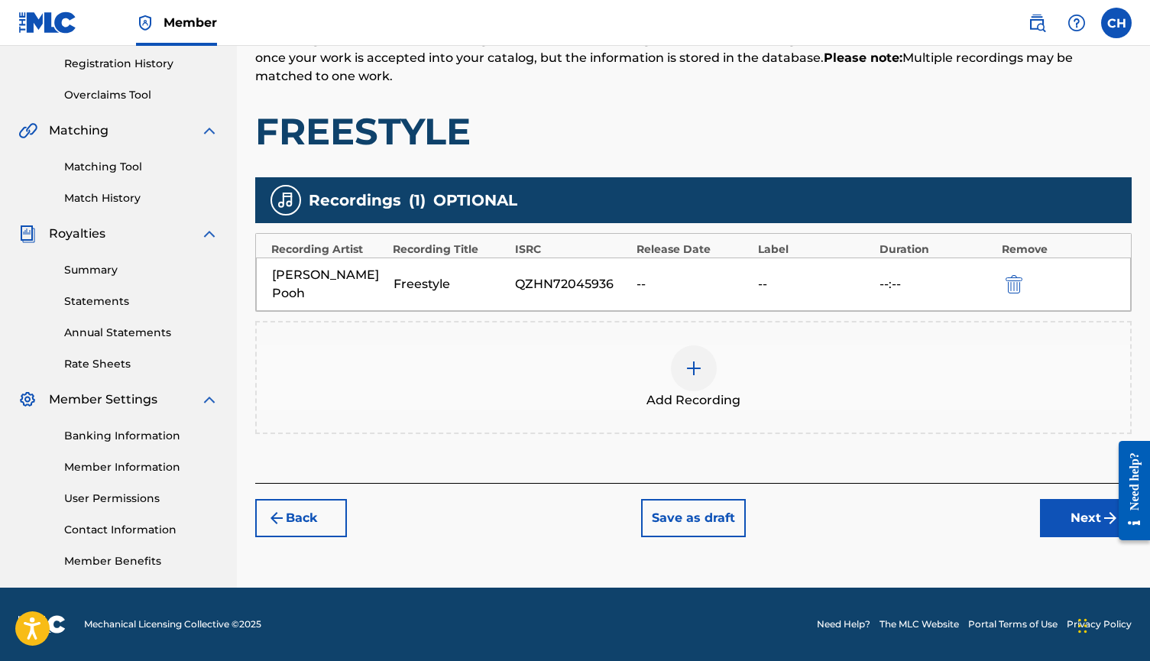
click at [1069, 504] on button "Next" at bounding box center [1086, 518] width 92 height 38
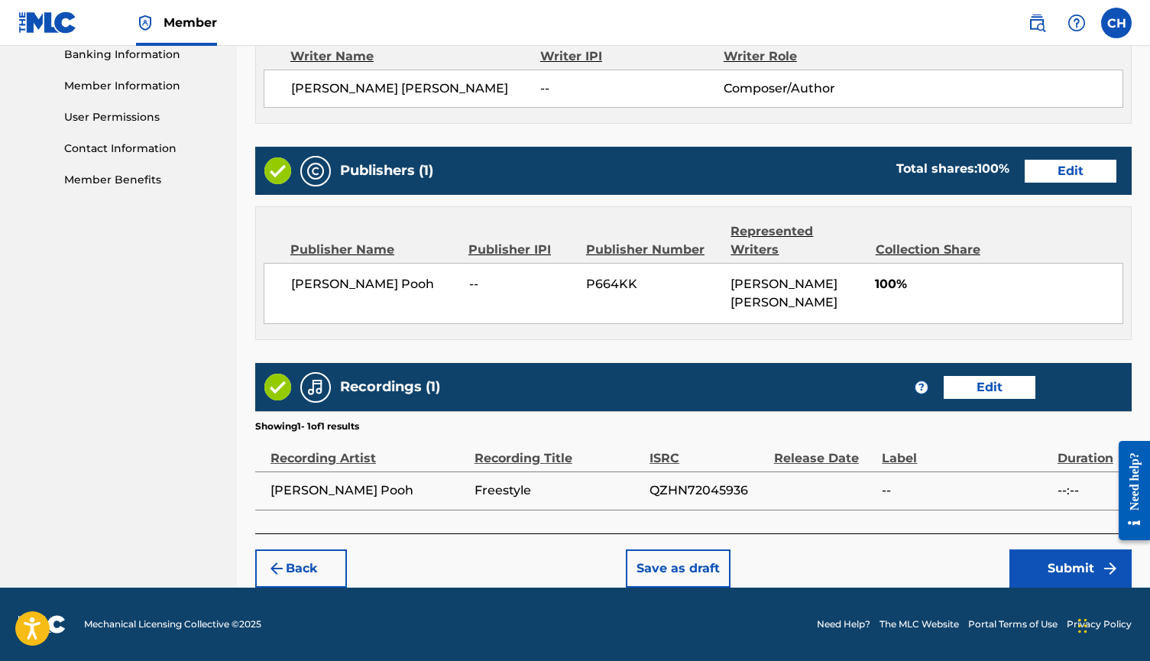
scroll to position [674, 0]
click at [1019, 577] on button "Submit" at bounding box center [1070, 568] width 122 height 38
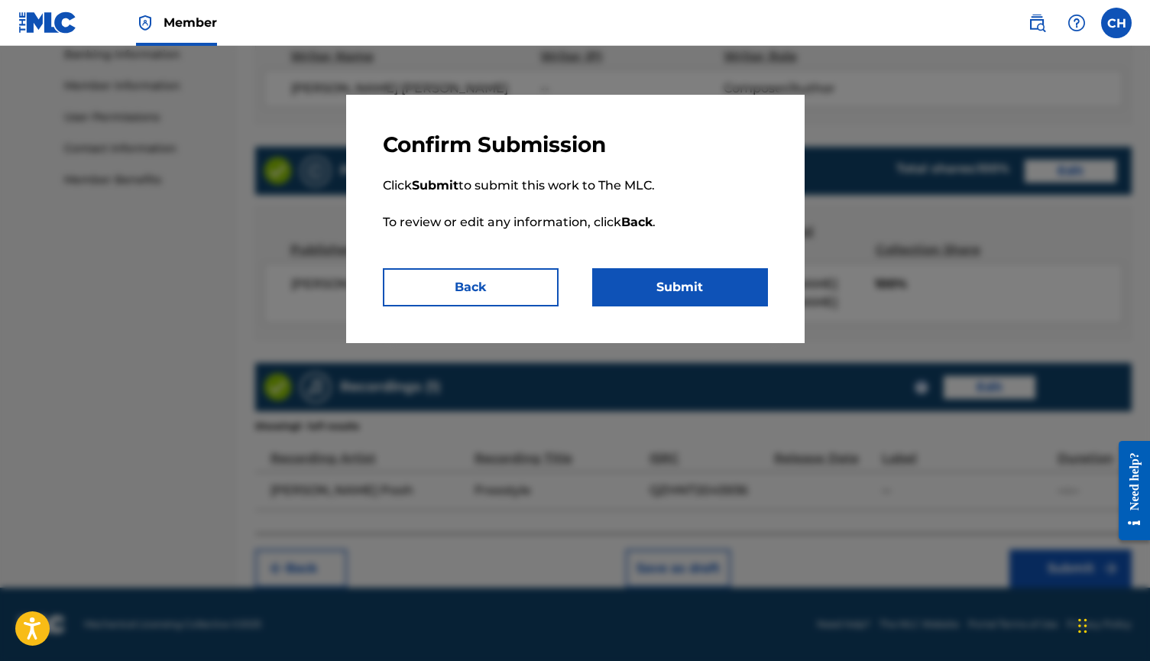
click at [679, 284] on button "Submit" at bounding box center [680, 287] width 176 height 38
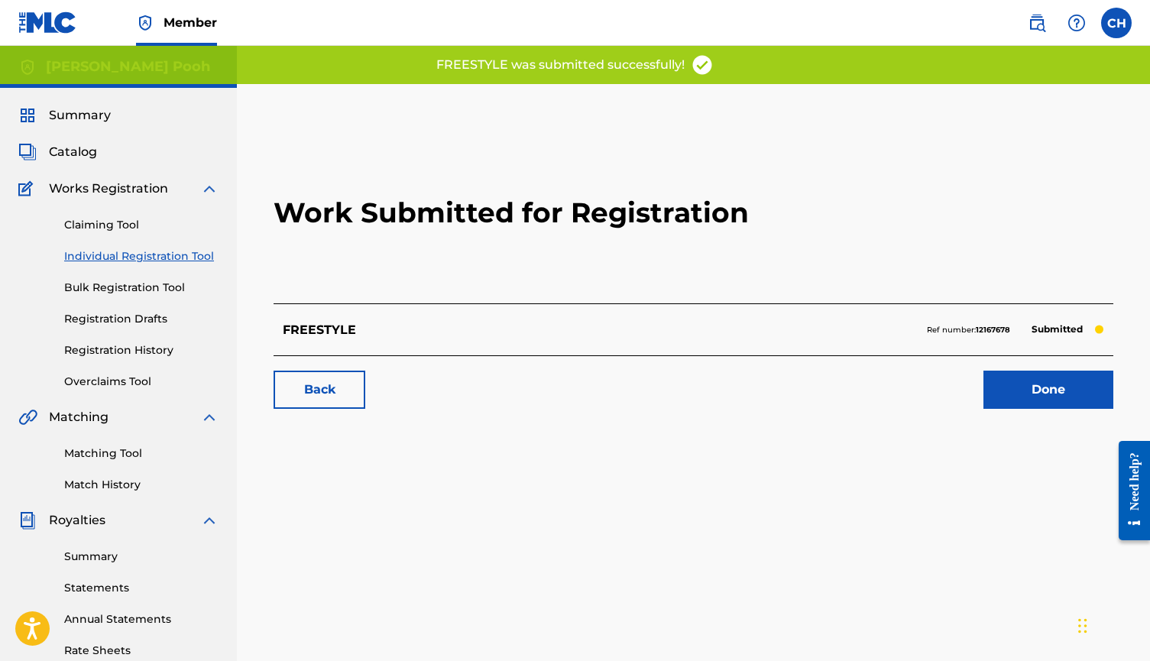
click at [1025, 408] on link "Done" at bounding box center [1048, 390] width 130 height 38
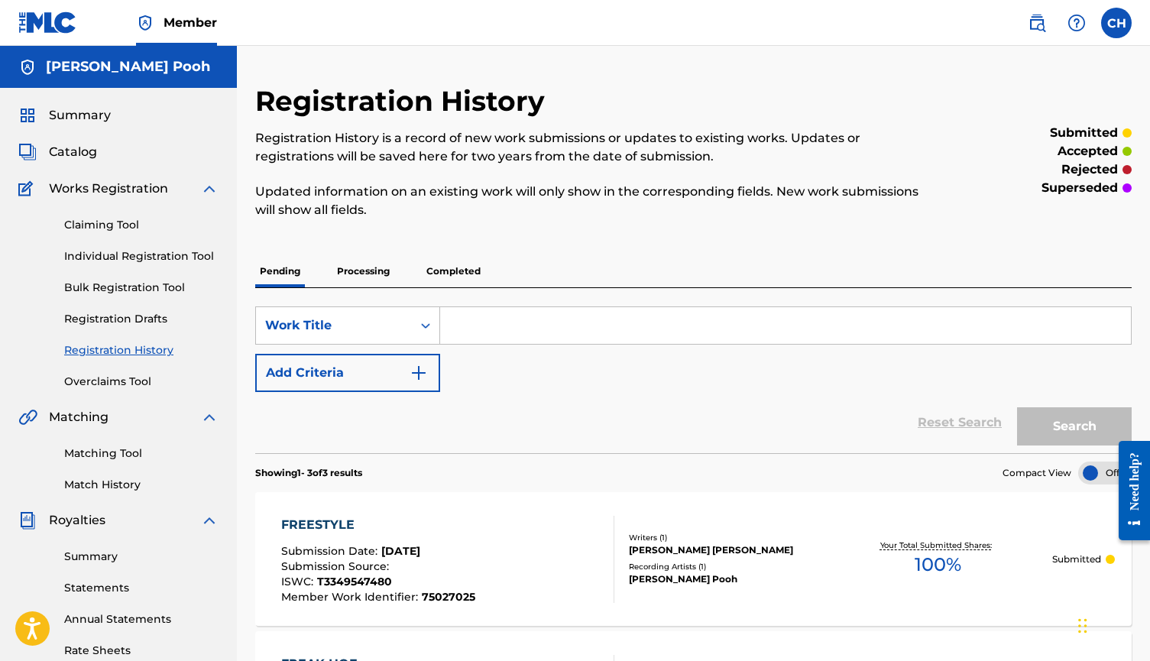
click at [127, 257] on link "Individual Registration Tool" at bounding box center [141, 256] width 154 height 16
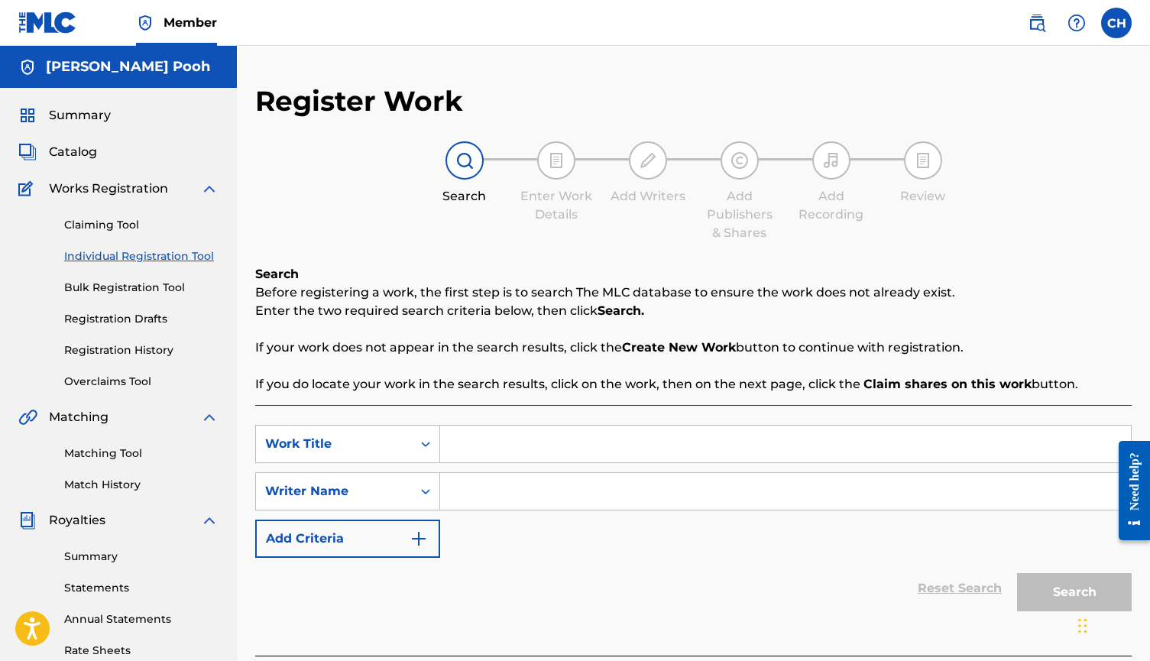
click at [497, 438] on input "Search Form" at bounding box center [785, 444] width 691 height 37
paste input "FUN"
type input "FUN"
click at [472, 480] on input "Search Form" at bounding box center [785, 491] width 691 height 37
click at [471, 493] on input "Search Form" at bounding box center [785, 491] width 691 height 37
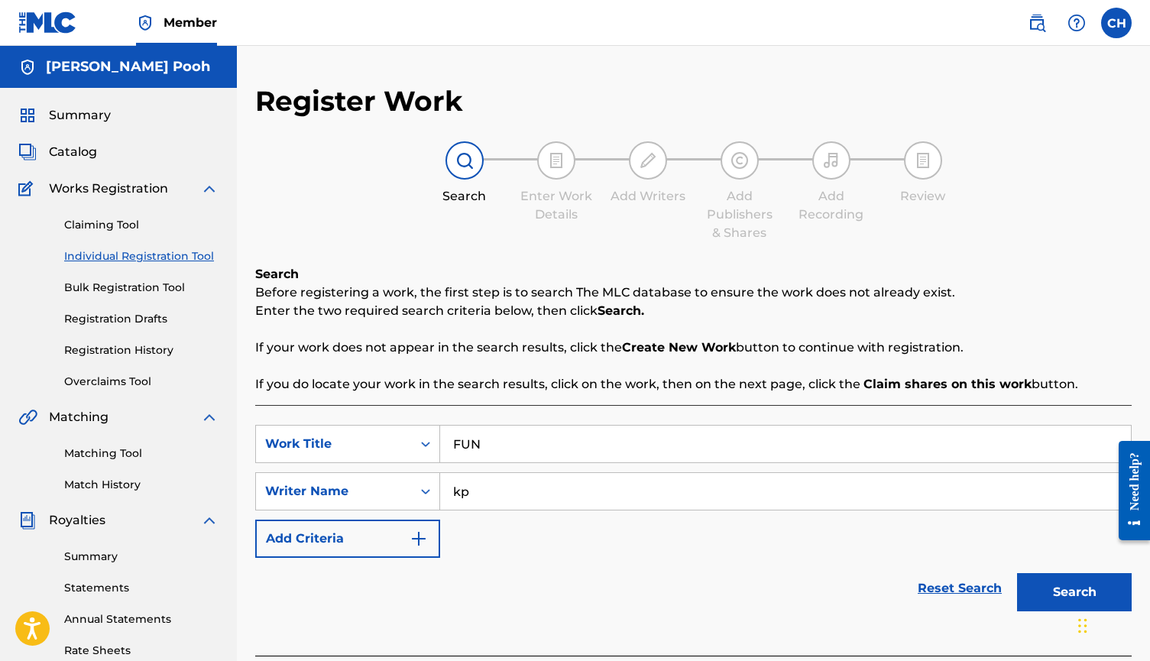
type input "kp"
click at [1047, 587] on button "Search" at bounding box center [1074, 592] width 115 height 38
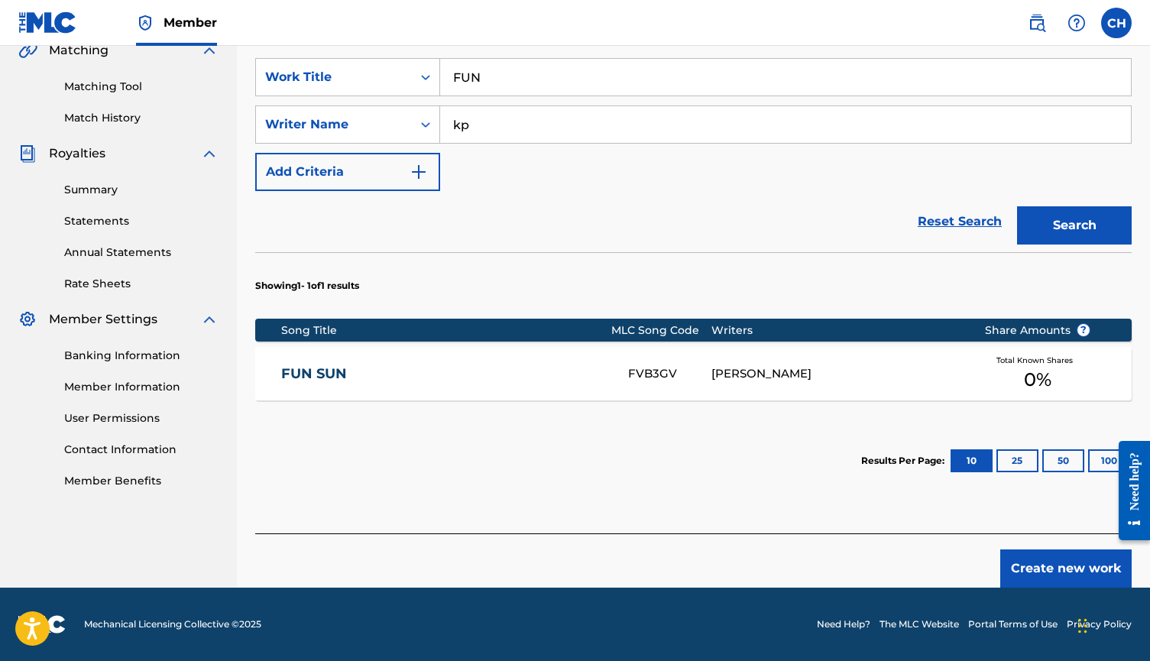
scroll to position [367, 0]
click at [1044, 559] on button "Create new work" at bounding box center [1065, 568] width 131 height 38
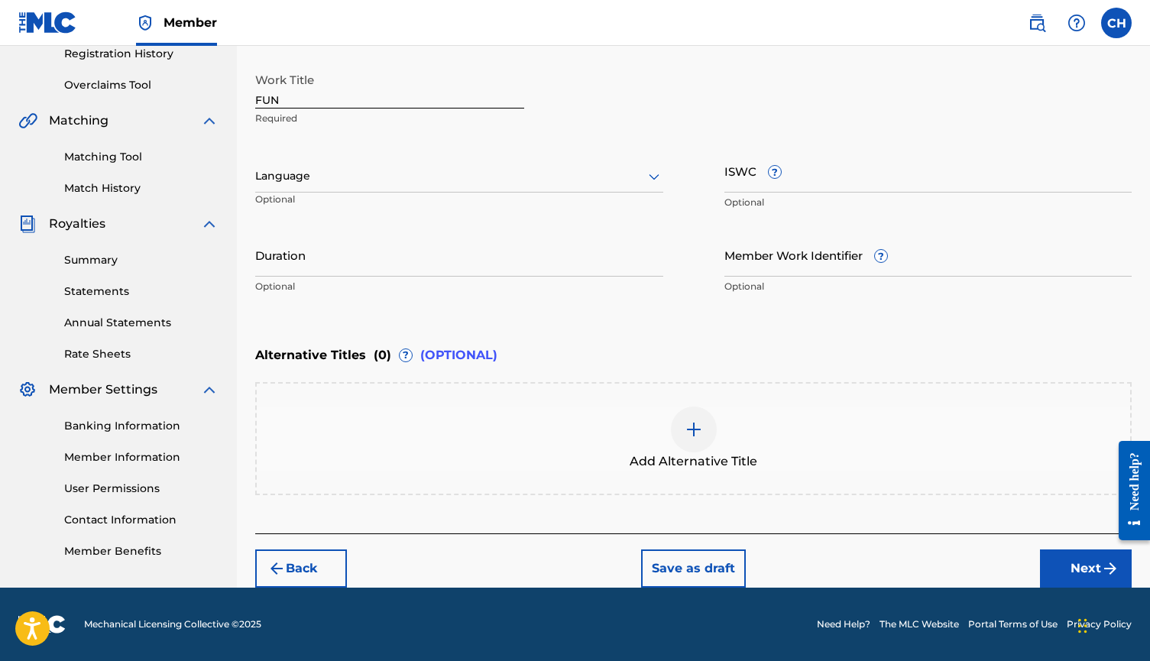
scroll to position [296, 0]
click at [741, 177] on input "ISWC ?" at bounding box center [928, 171] width 408 height 44
paste input "T-334.954.973-7"
type input "T-334.954.973-7"
click at [782, 263] on input "Member Work Identifier ?" at bounding box center [928, 255] width 408 height 44
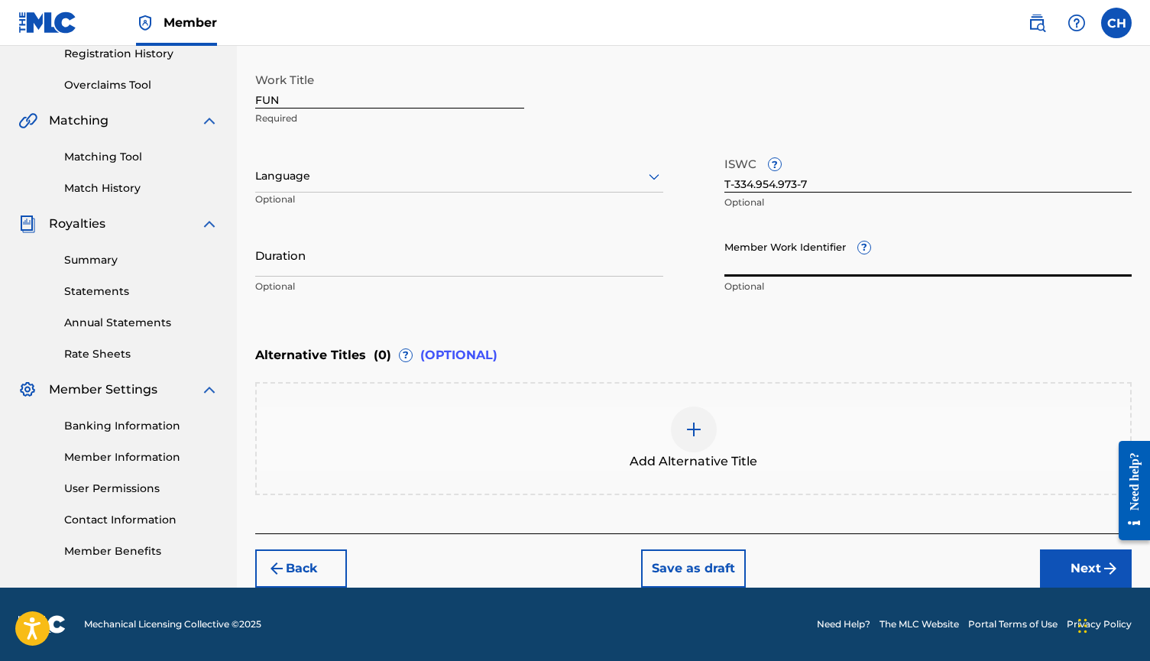
paste input "75026792"
type input "75026792"
click at [1075, 569] on button "Next" at bounding box center [1086, 568] width 92 height 38
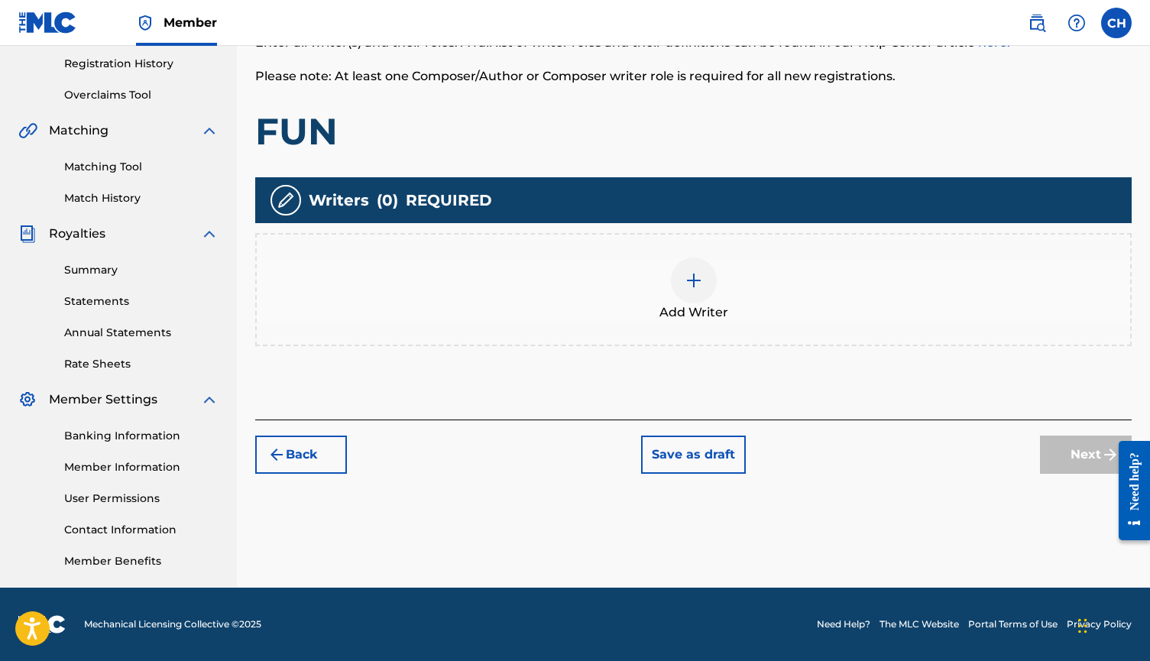
scroll to position [286, 0]
click at [688, 287] on img at bounding box center [693, 280] width 18 height 18
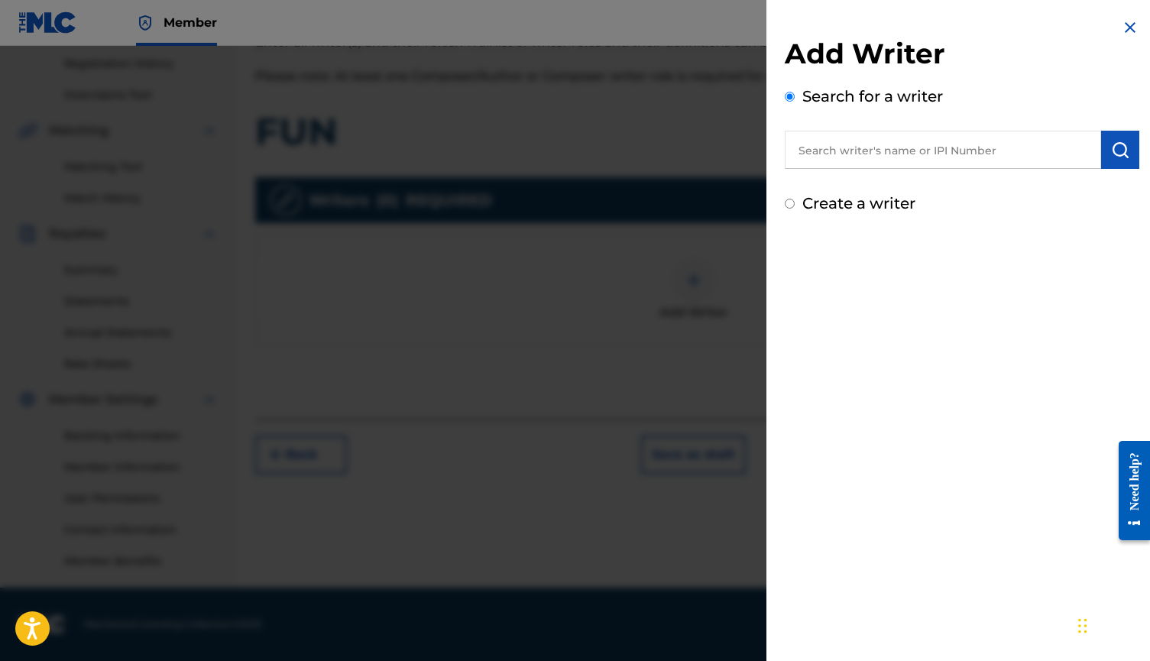
click at [980, 143] on input "text" at bounding box center [943, 150] width 316 height 38
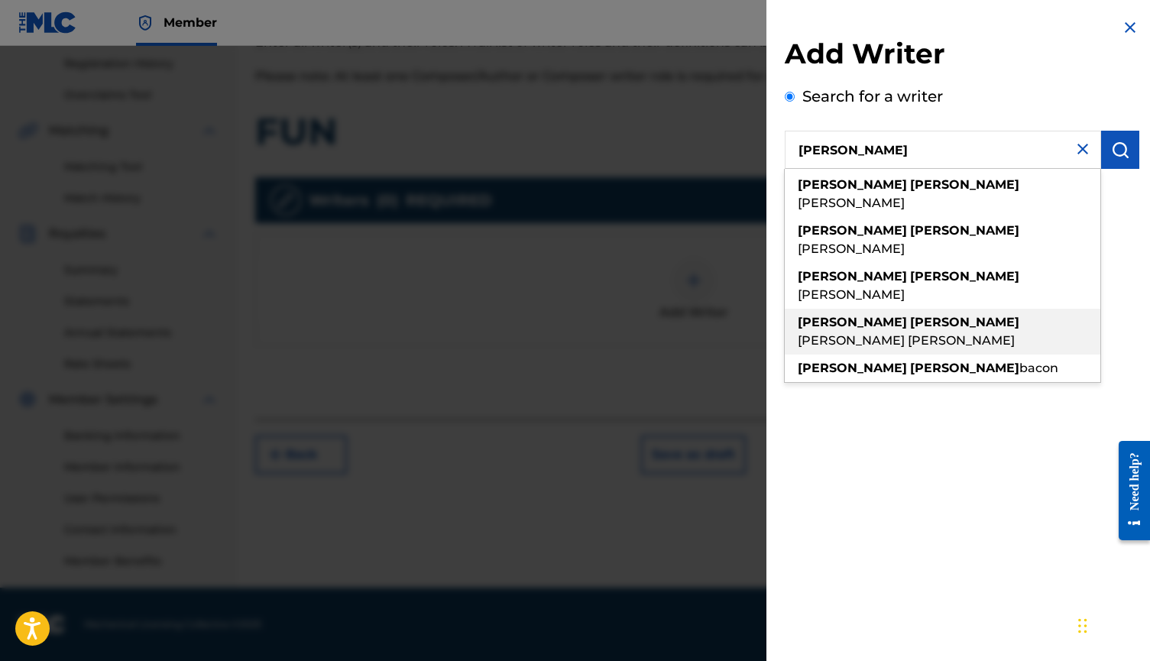
click at [817, 309] on div "[PERSON_NAME] [PERSON_NAME]" at bounding box center [942, 332] width 315 height 46
type input "[PERSON_NAME] [PERSON_NAME]"
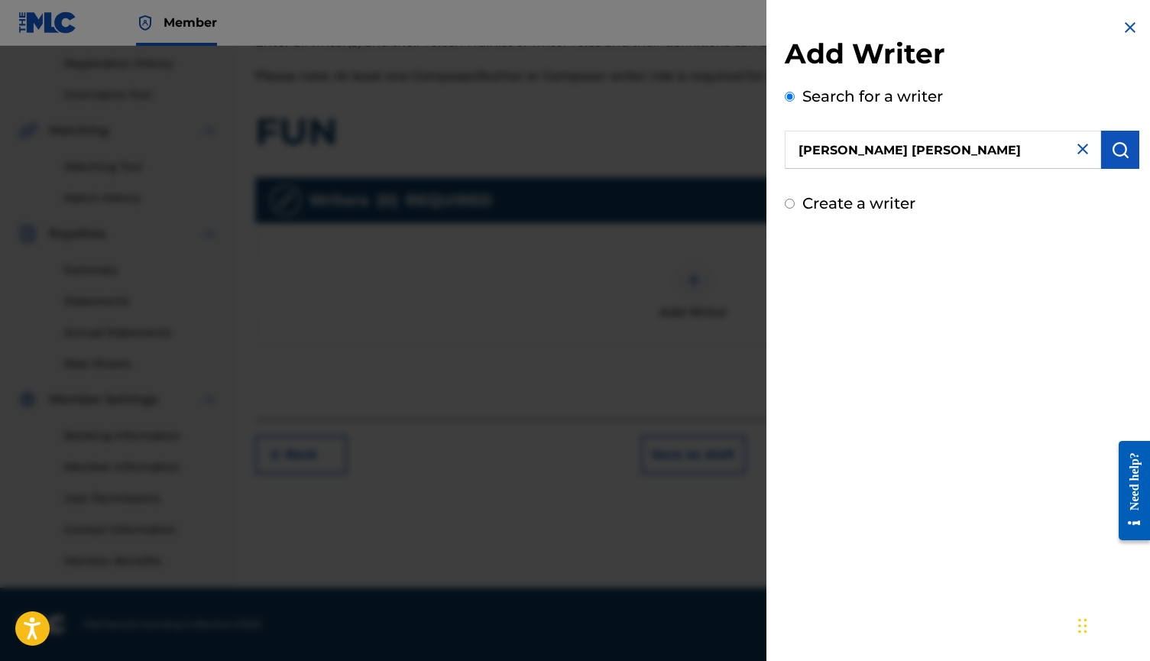
click at [1118, 159] on button "submit" at bounding box center [1120, 150] width 38 height 38
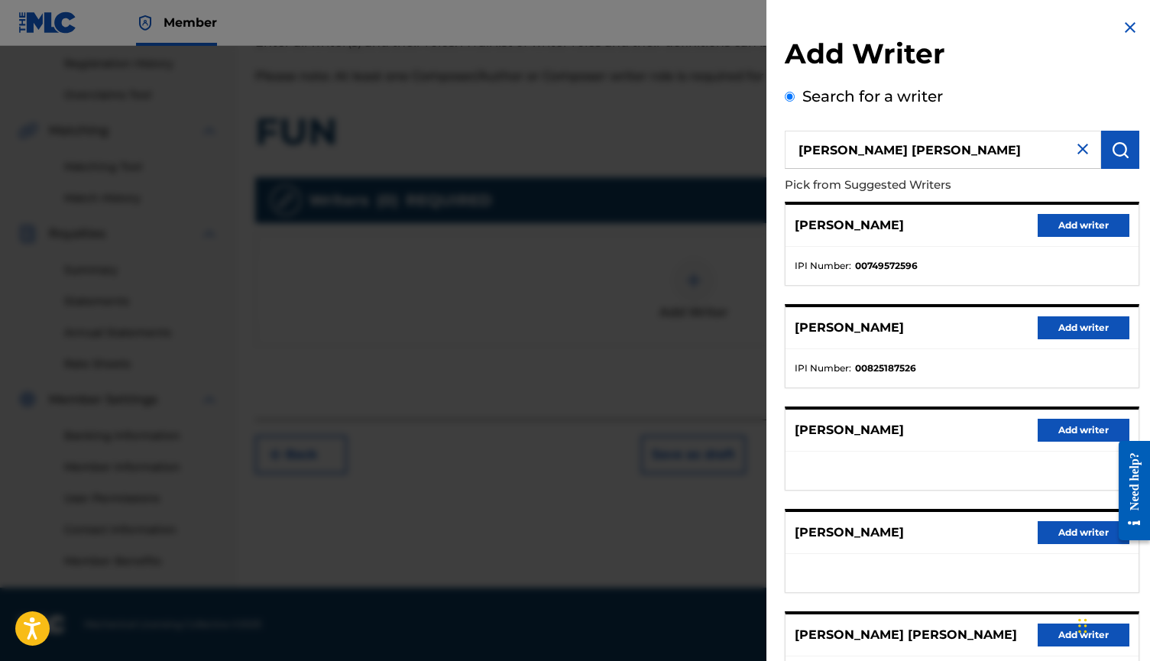
click at [1045, 633] on button "Add writer" at bounding box center [1083, 634] width 92 height 23
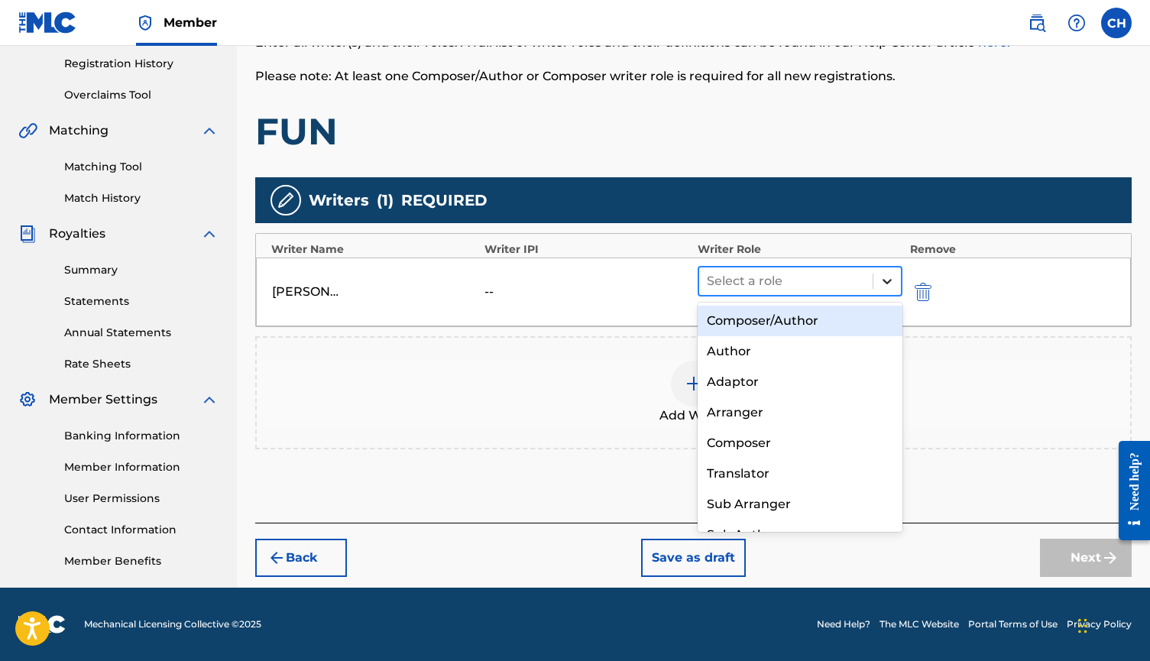
click at [882, 292] on div at bounding box center [887, 281] width 28 height 28
click at [840, 321] on div "Composer/Author" at bounding box center [799, 321] width 205 height 31
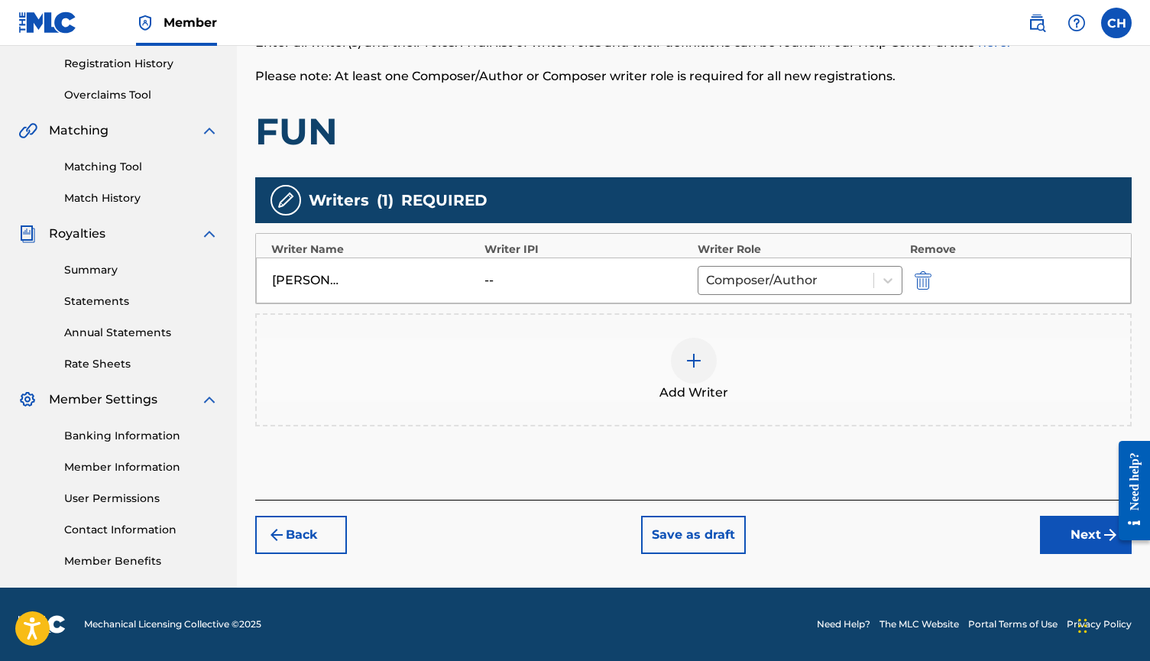
click at [1052, 536] on button "Next" at bounding box center [1086, 535] width 92 height 38
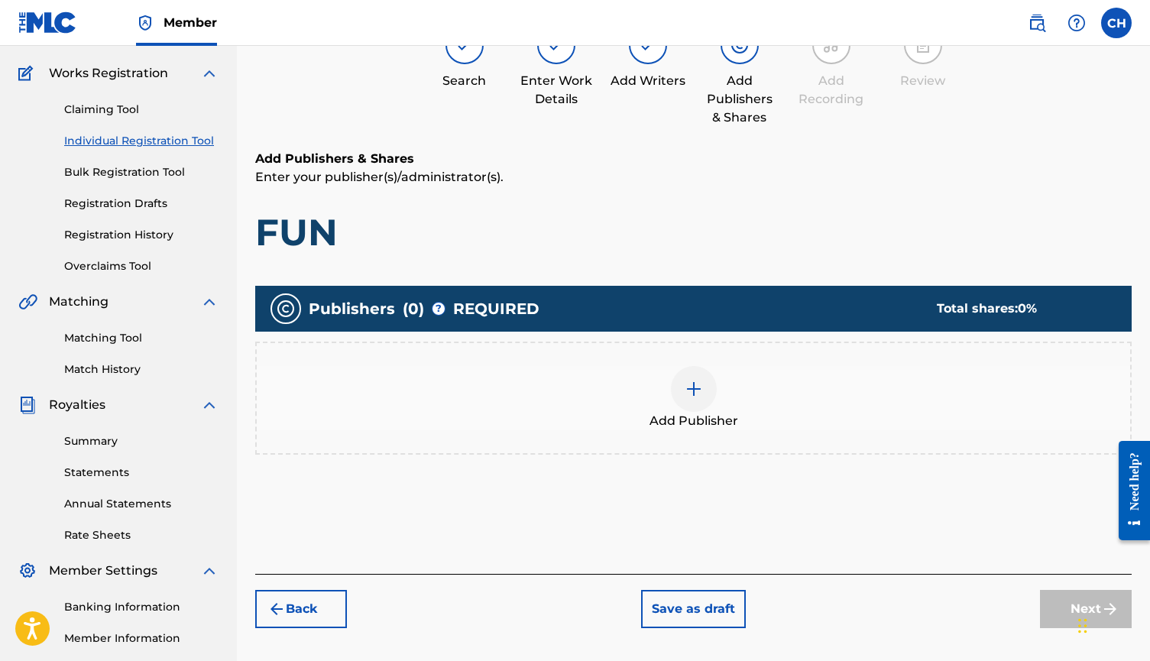
scroll to position [125, 0]
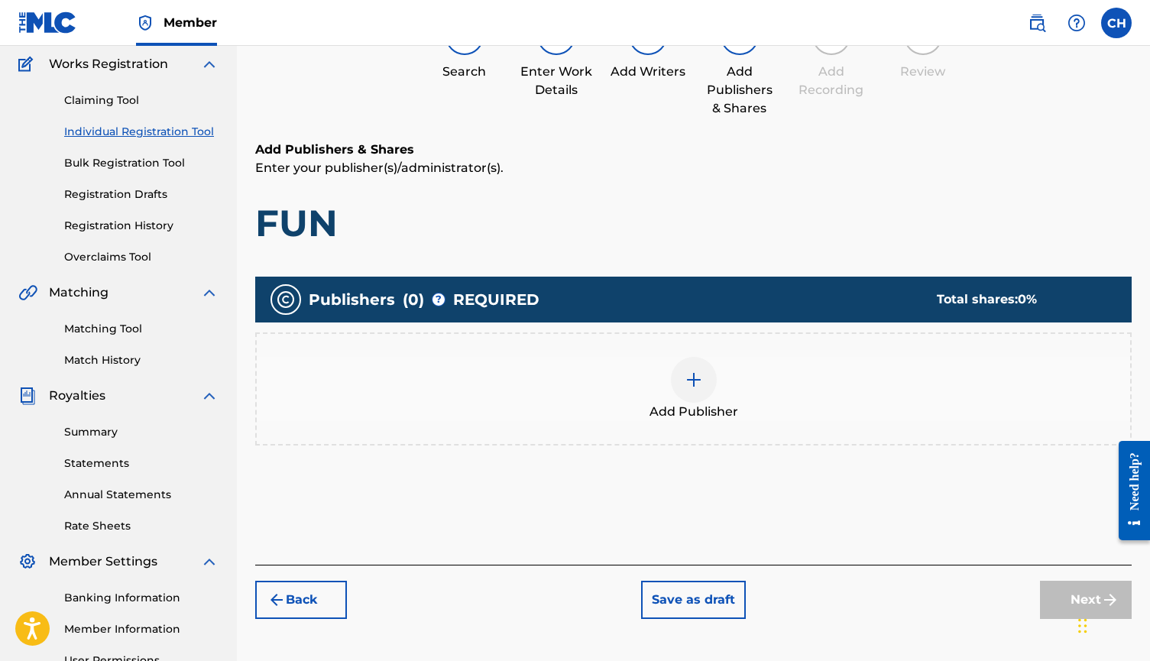
click at [690, 394] on div at bounding box center [694, 380] width 46 height 46
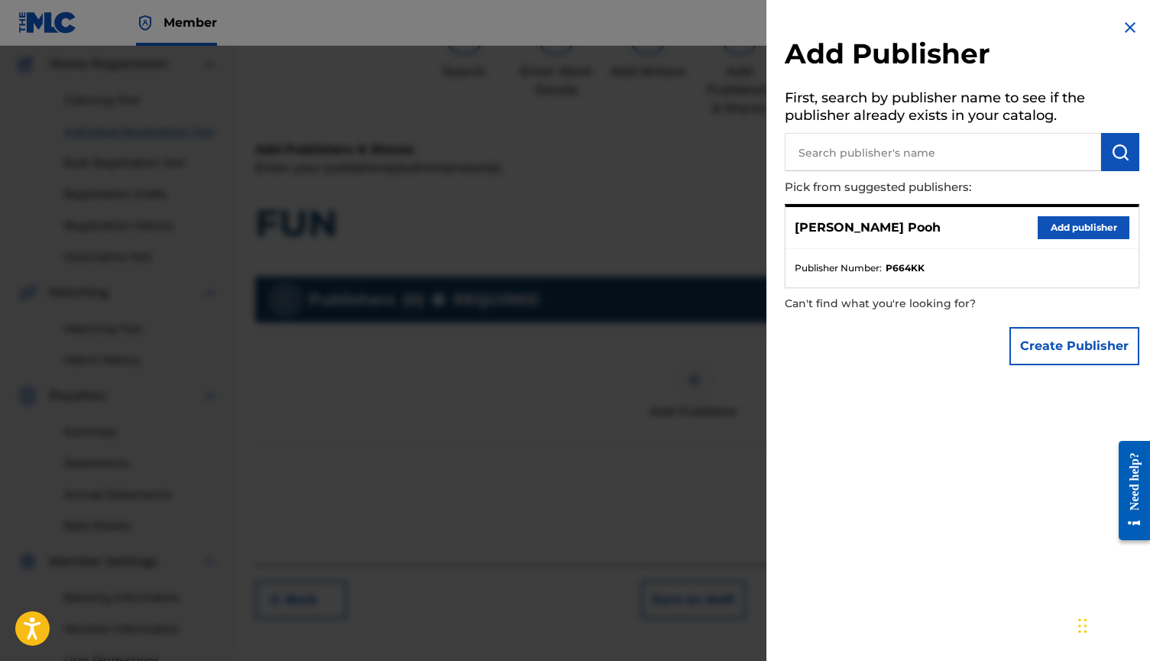
click at [1040, 234] on button "Add publisher" at bounding box center [1083, 227] width 92 height 23
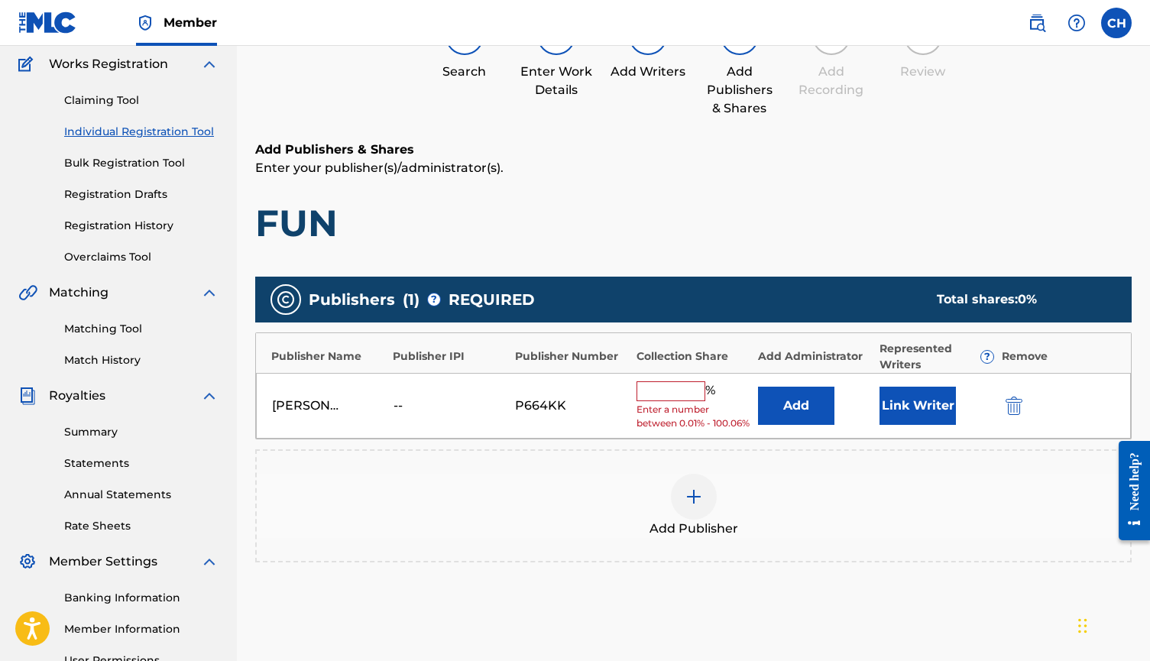
click at [674, 382] on input "text" at bounding box center [670, 391] width 69 height 20
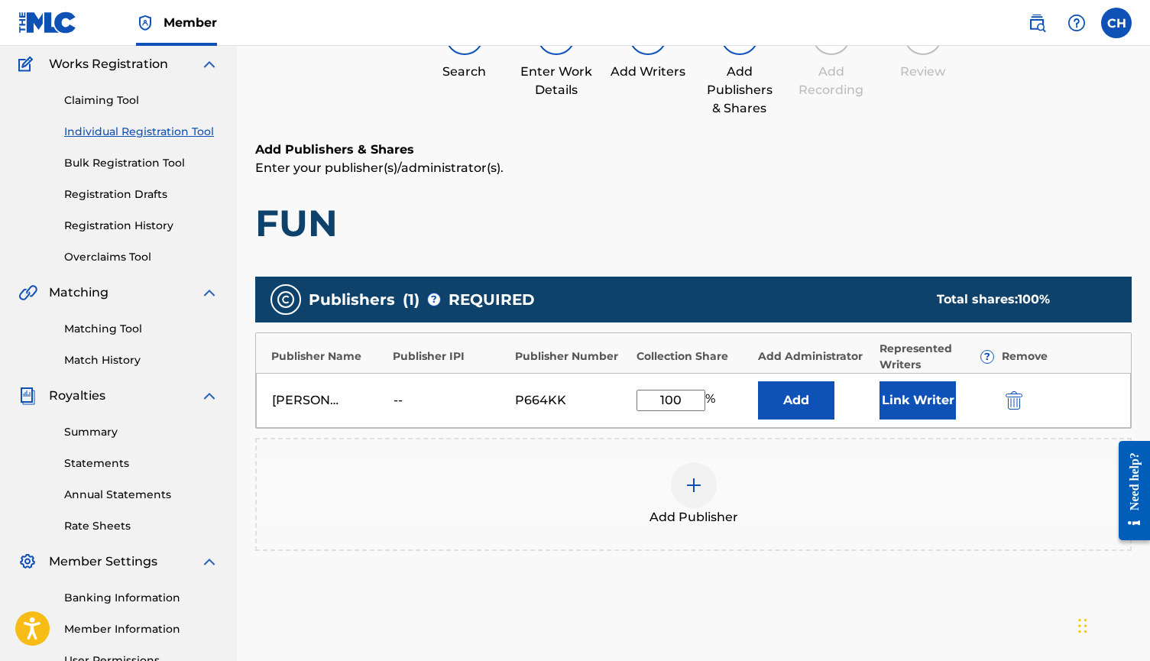
type input "100"
click at [898, 411] on button "Link Writer" at bounding box center [917, 400] width 76 height 38
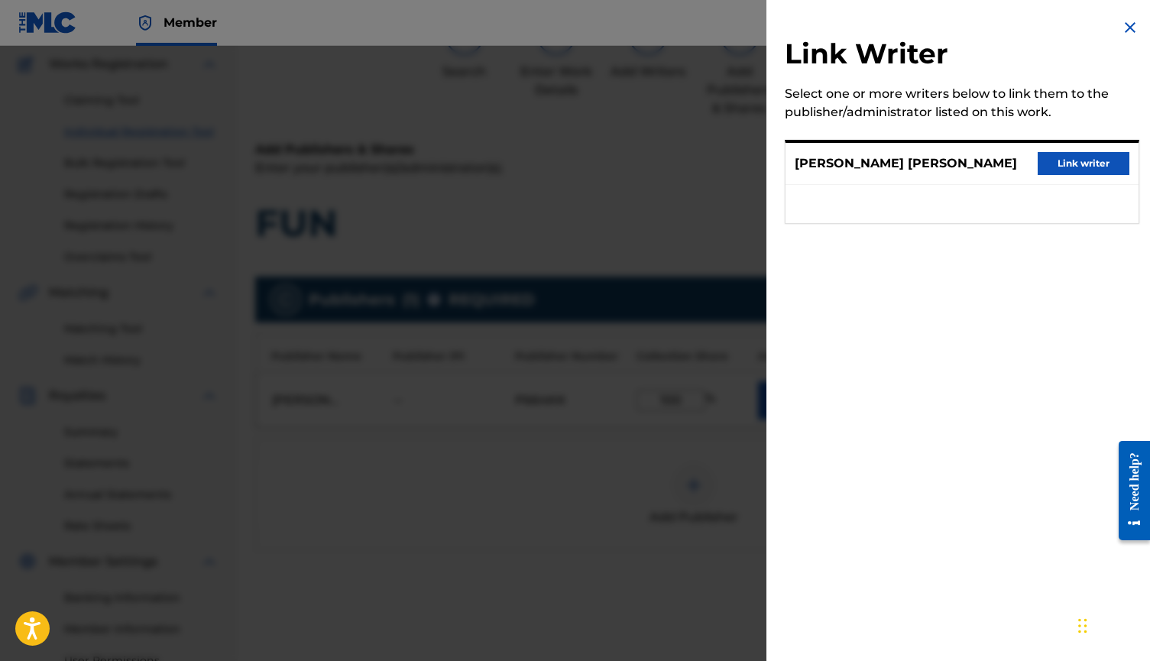
click at [1082, 171] on button "Link writer" at bounding box center [1083, 163] width 92 height 23
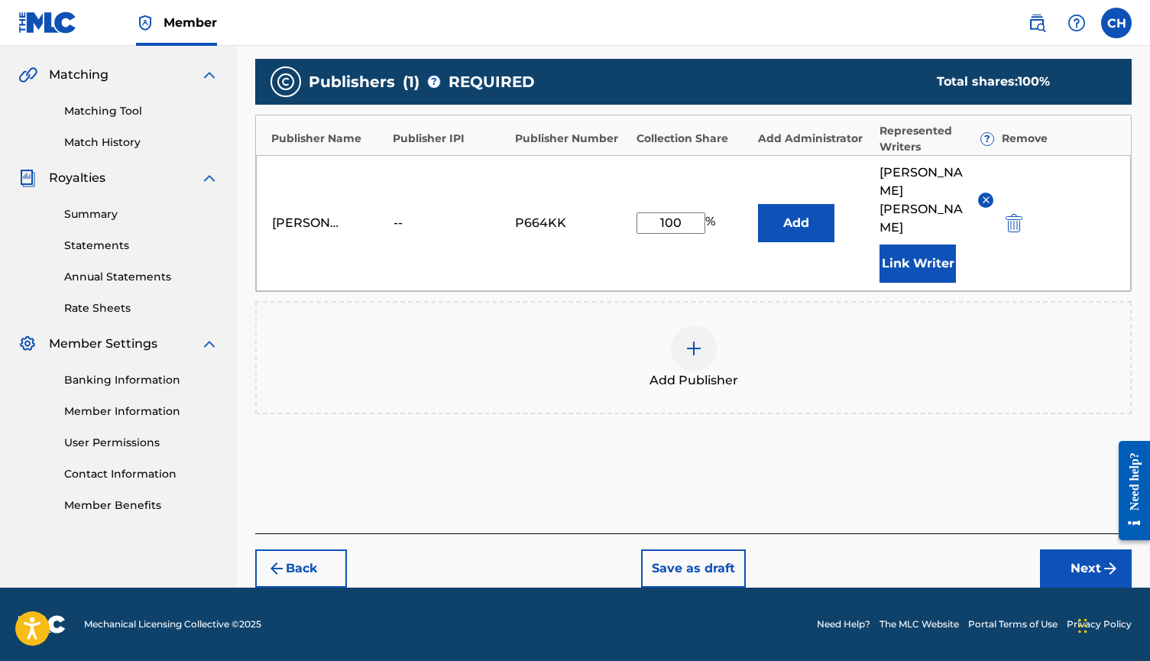
click at [1057, 558] on button "Next" at bounding box center [1086, 568] width 92 height 38
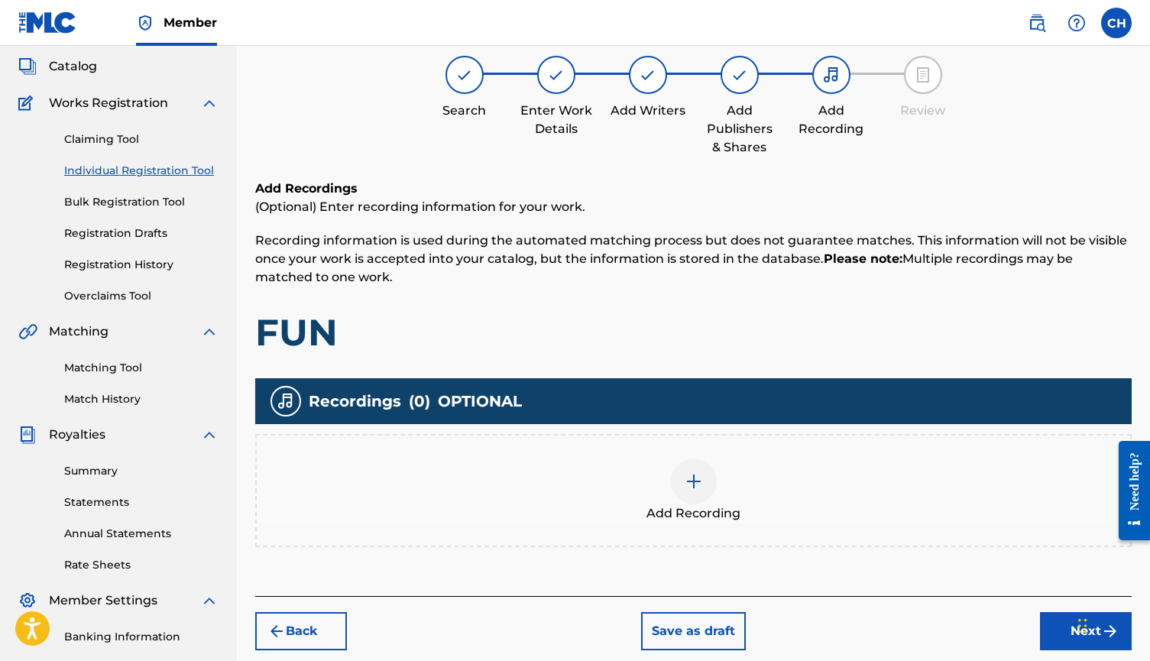
scroll to position [86, 0]
click at [717, 481] on div "Add Recording" at bounding box center [693, 490] width 873 height 64
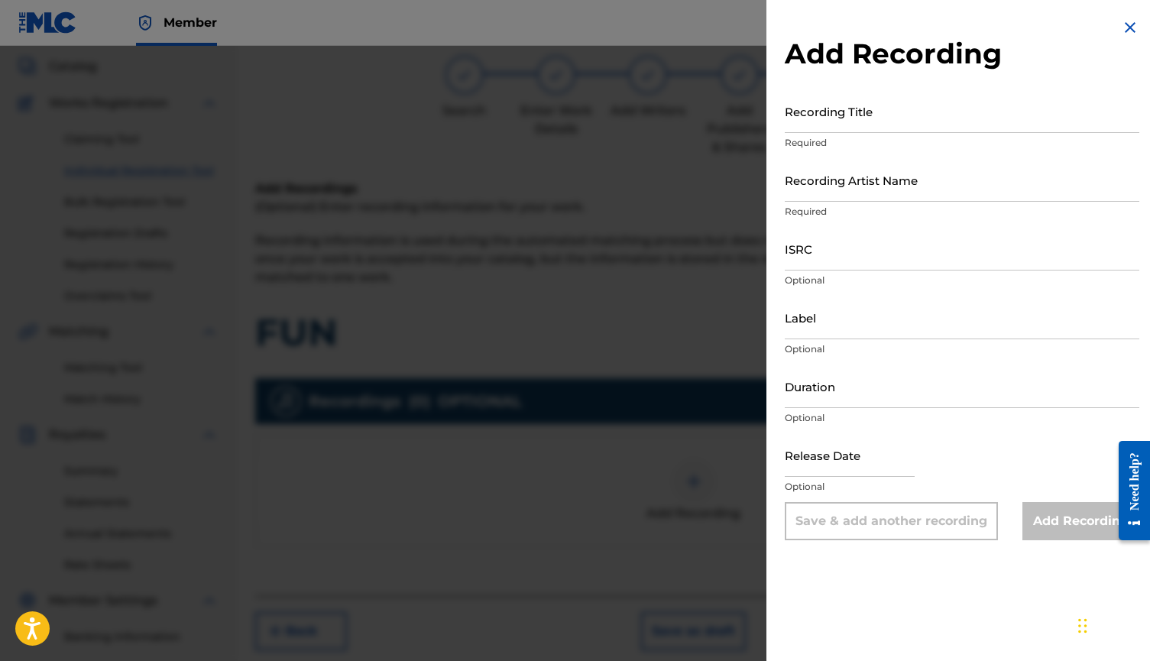
click at [860, 130] on input "Recording Title" at bounding box center [962, 111] width 354 height 44
type input "Fun"
click at [809, 196] on input "Recording Artist Name" at bounding box center [962, 180] width 354 height 44
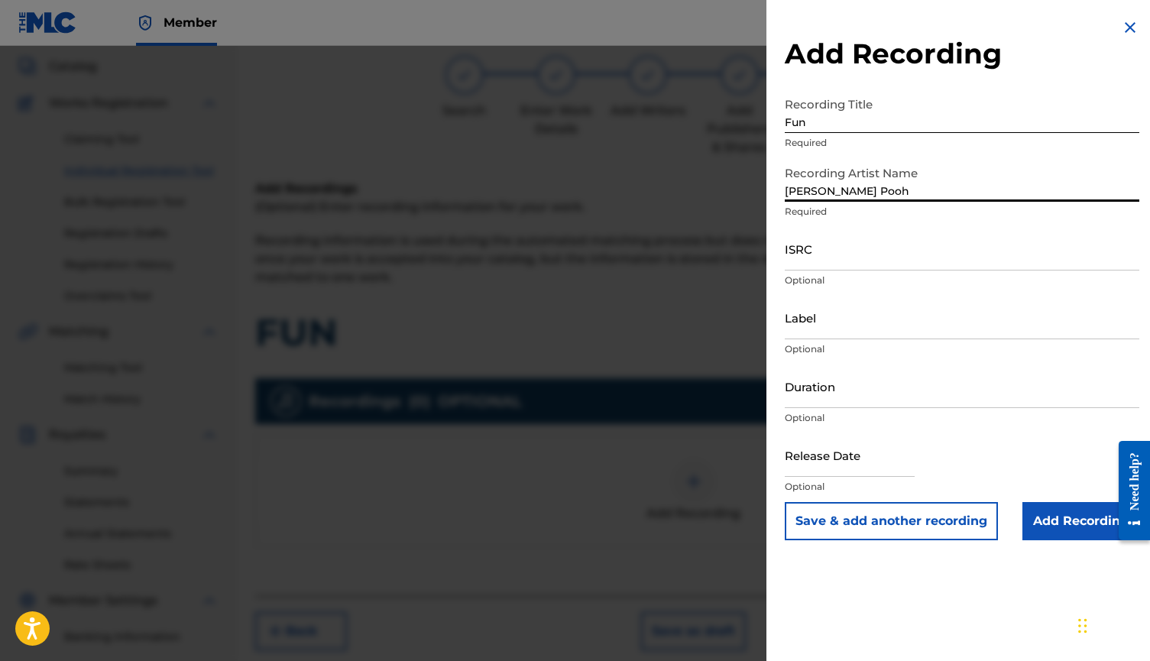
type input "[PERSON_NAME] Pooh"
click at [821, 263] on input "ISRC" at bounding box center [962, 249] width 354 height 44
paste input "QZTB72334304"
type input "QZTB72334304"
click at [1045, 510] on input "Add Recording" at bounding box center [1080, 521] width 117 height 38
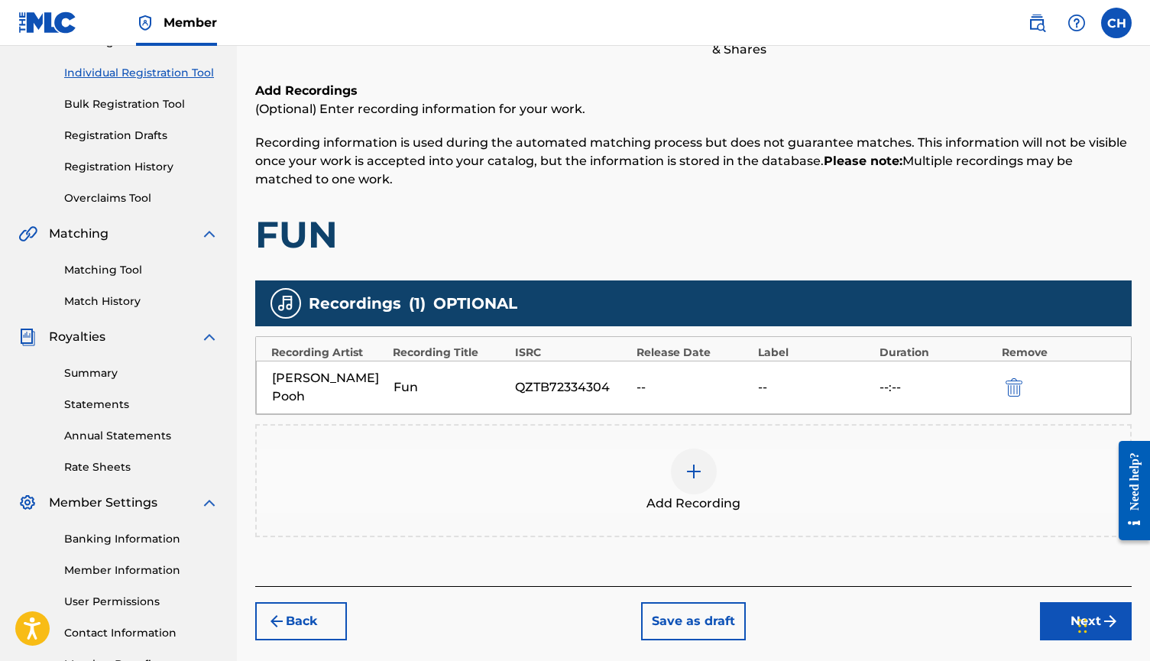
scroll to position [214, 0]
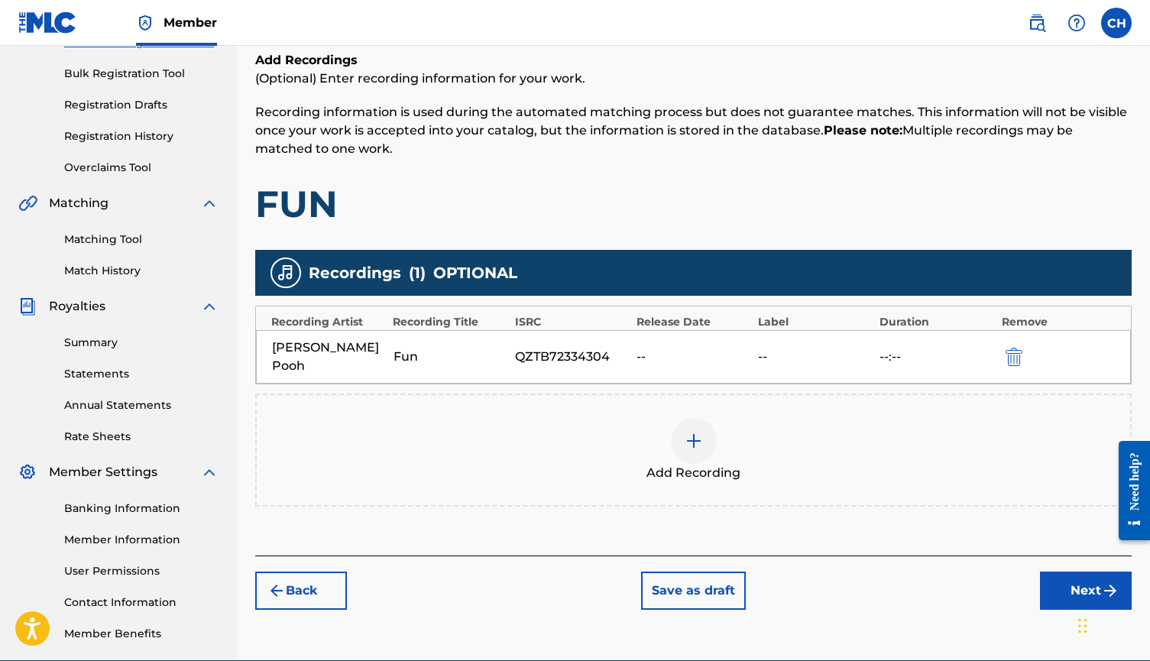
click at [1060, 571] on button "Next" at bounding box center [1086, 590] width 92 height 38
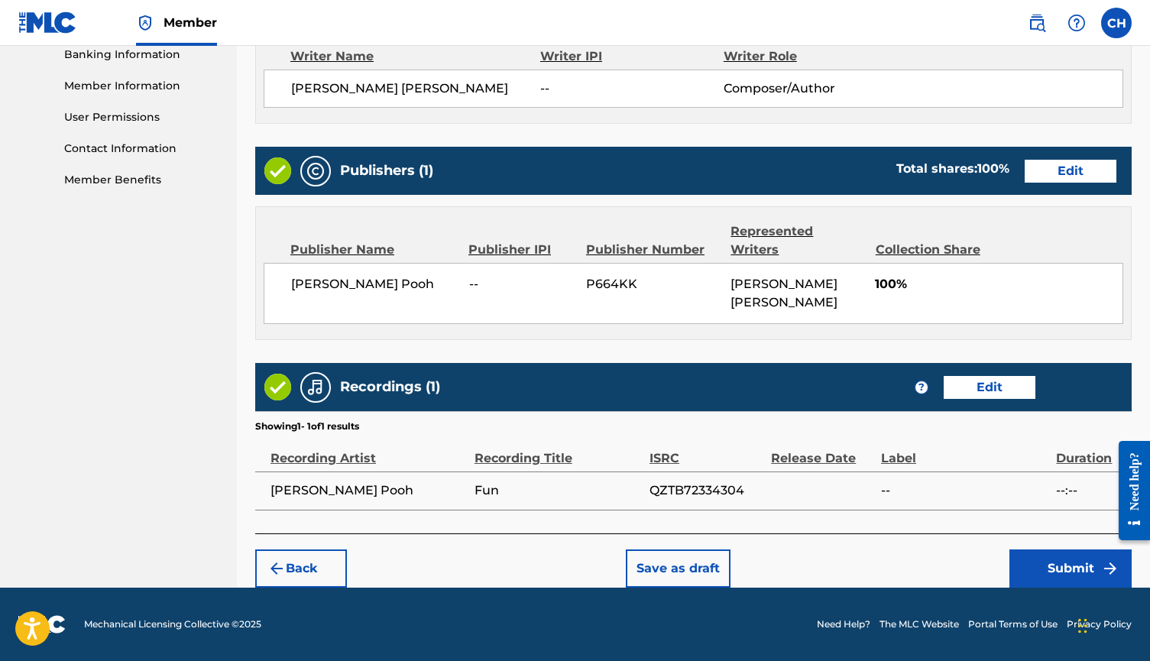
scroll to position [674, 0]
click at [1104, 570] on img "submit" at bounding box center [1110, 568] width 18 height 18
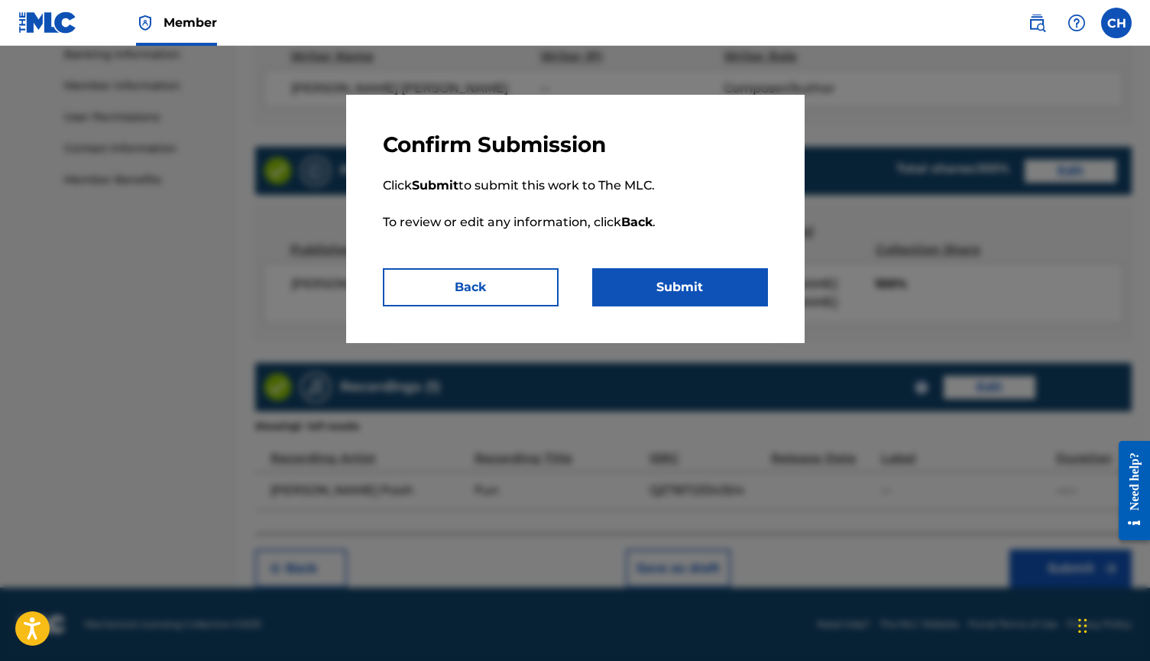
click at [671, 273] on button "Submit" at bounding box center [680, 287] width 176 height 38
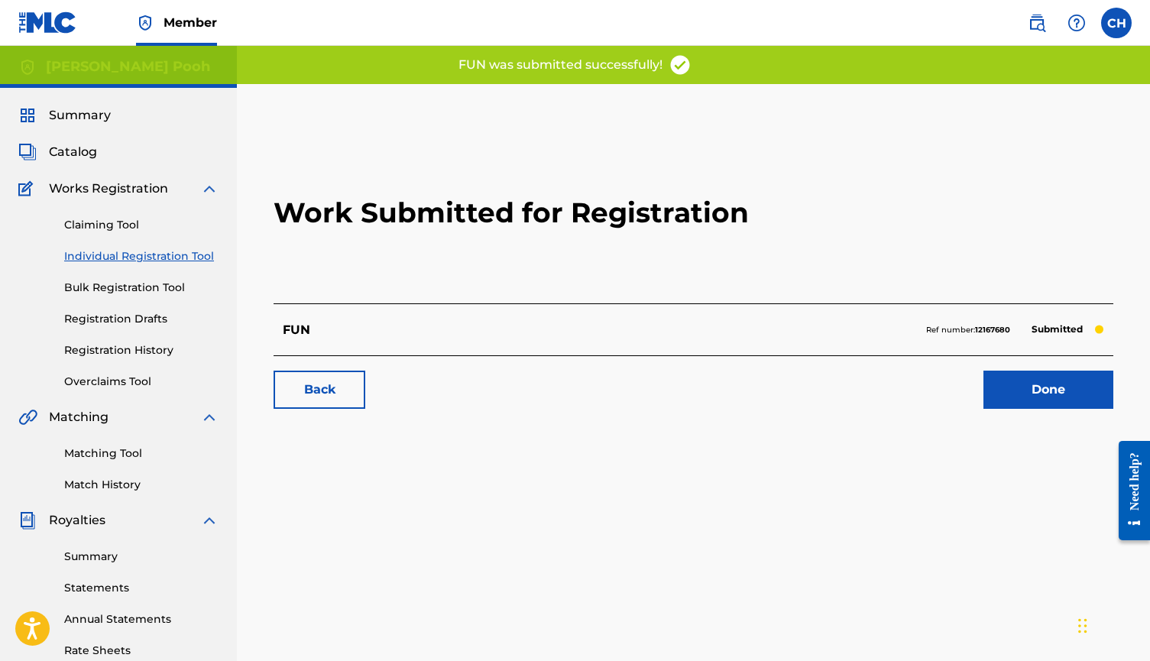
click at [990, 387] on link "Done" at bounding box center [1048, 390] width 130 height 38
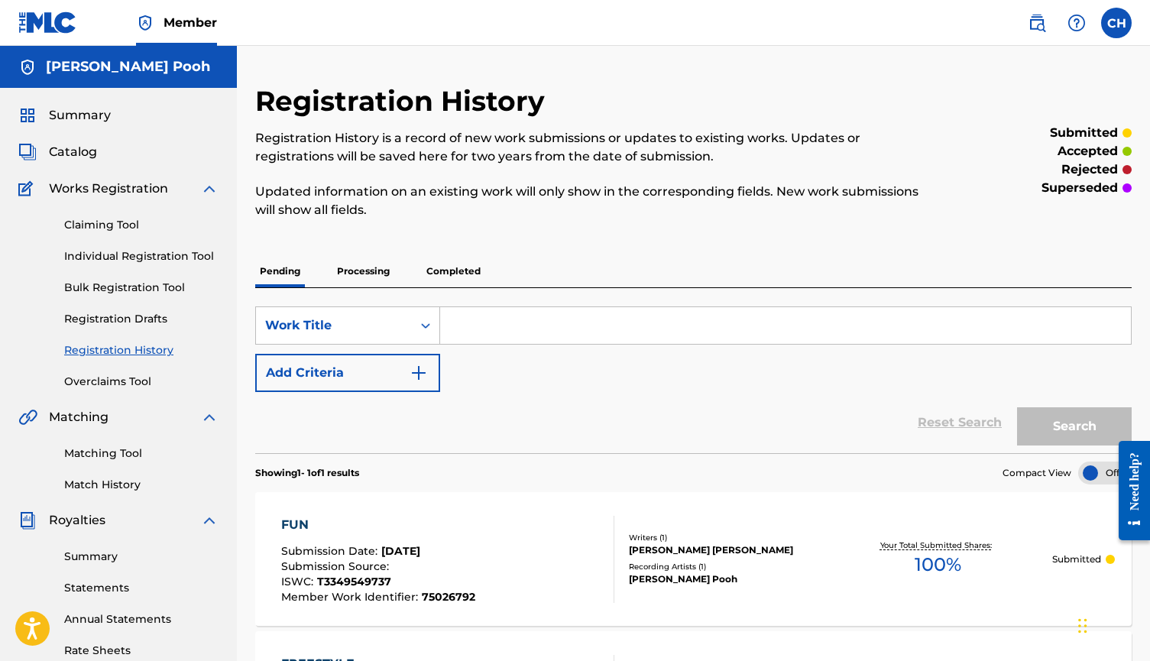
click at [131, 251] on link "Individual Registration Tool" at bounding box center [141, 256] width 154 height 16
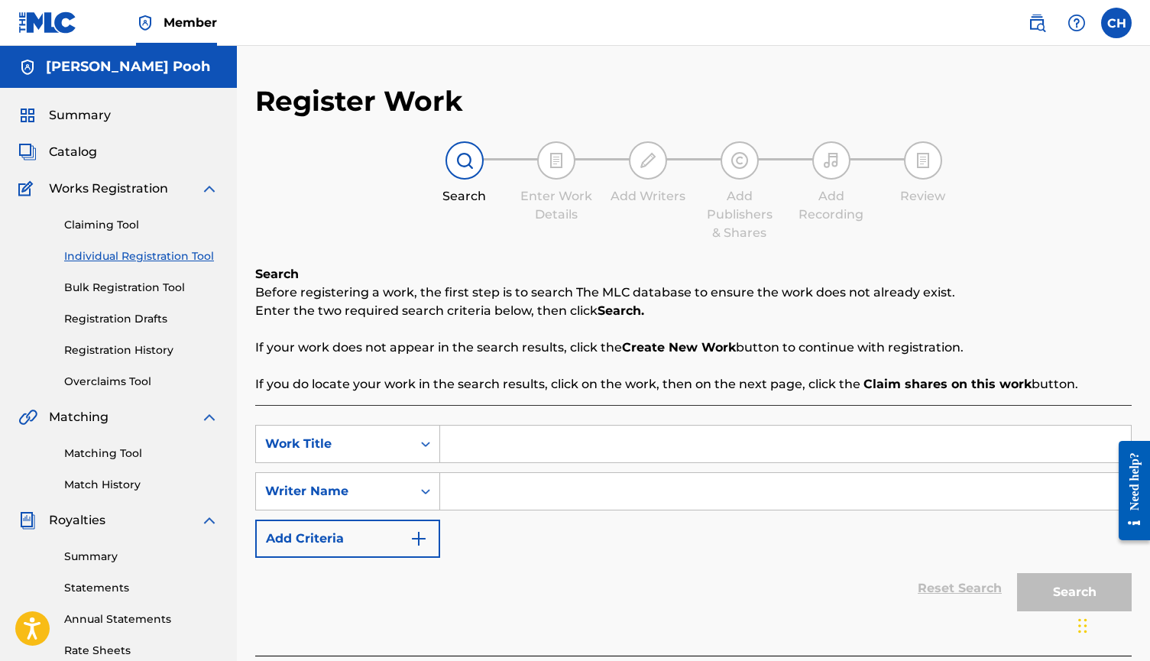
click at [487, 461] on input "Search Form" at bounding box center [785, 444] width 691 height 37
paste input "[US_STATE] GIRL"
type input "[US_STATE] GIRL"
click at [521, 497] on input "Search Form" at bounding box center [785, 491] width 691 height 37
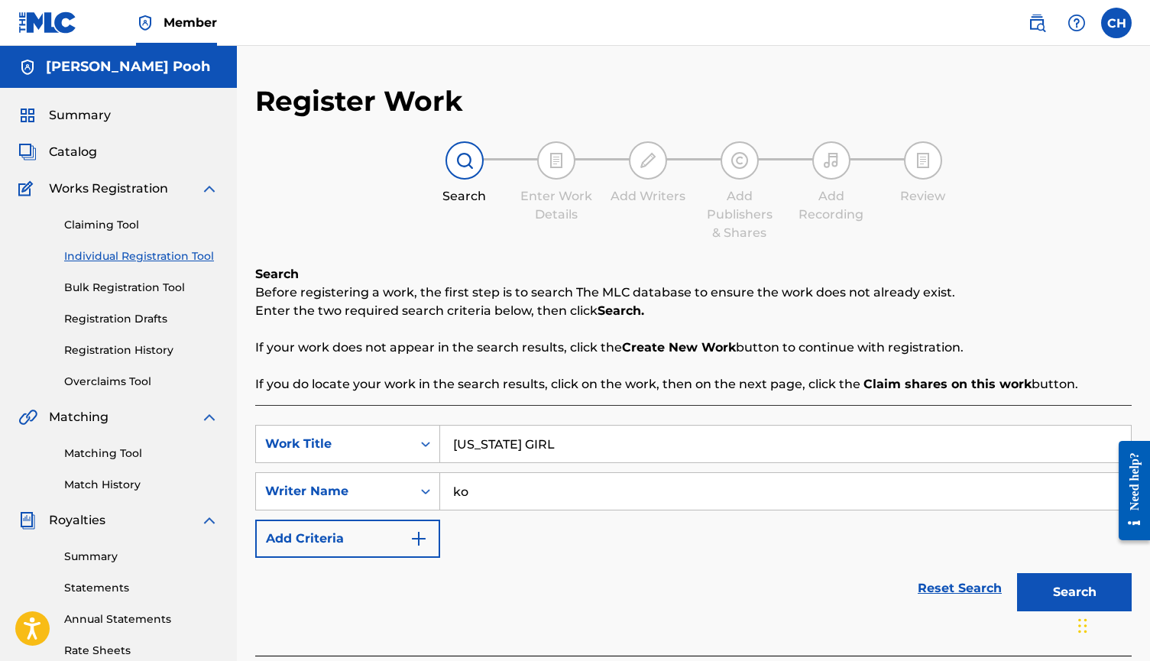
type input "ko"
click at [1074, 592] on button "Search" at bounding box center [1074, 592] width 115 height 38
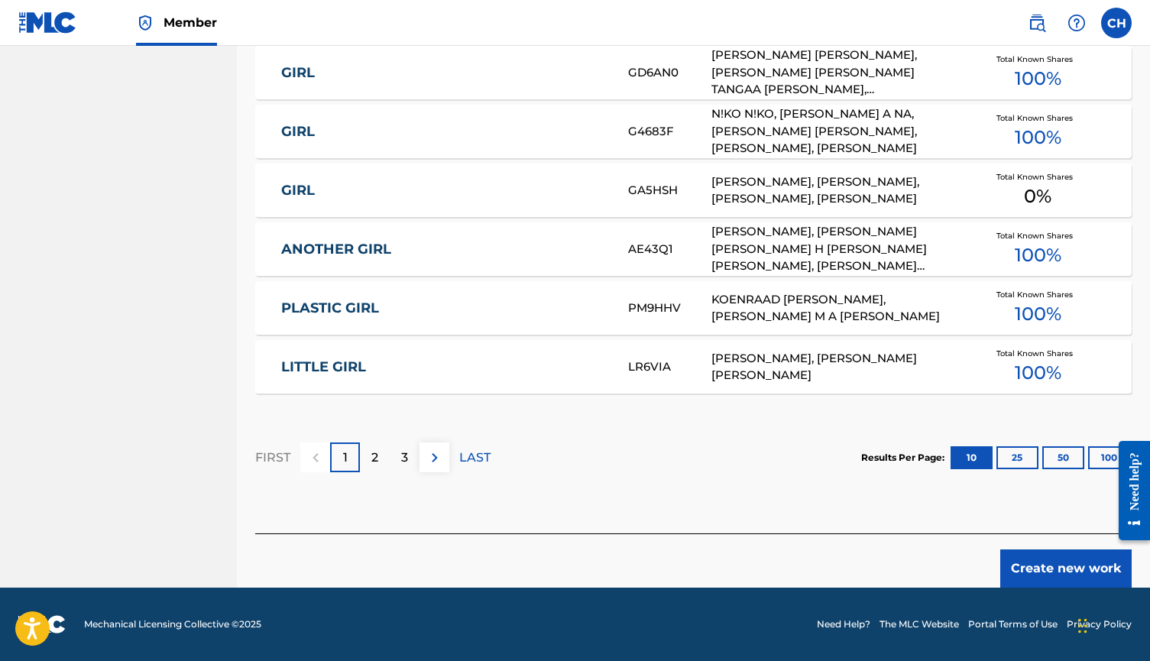
click at [1048, 560] on button "Create new work" at bounding box center [1065, 568] width 131 height 38
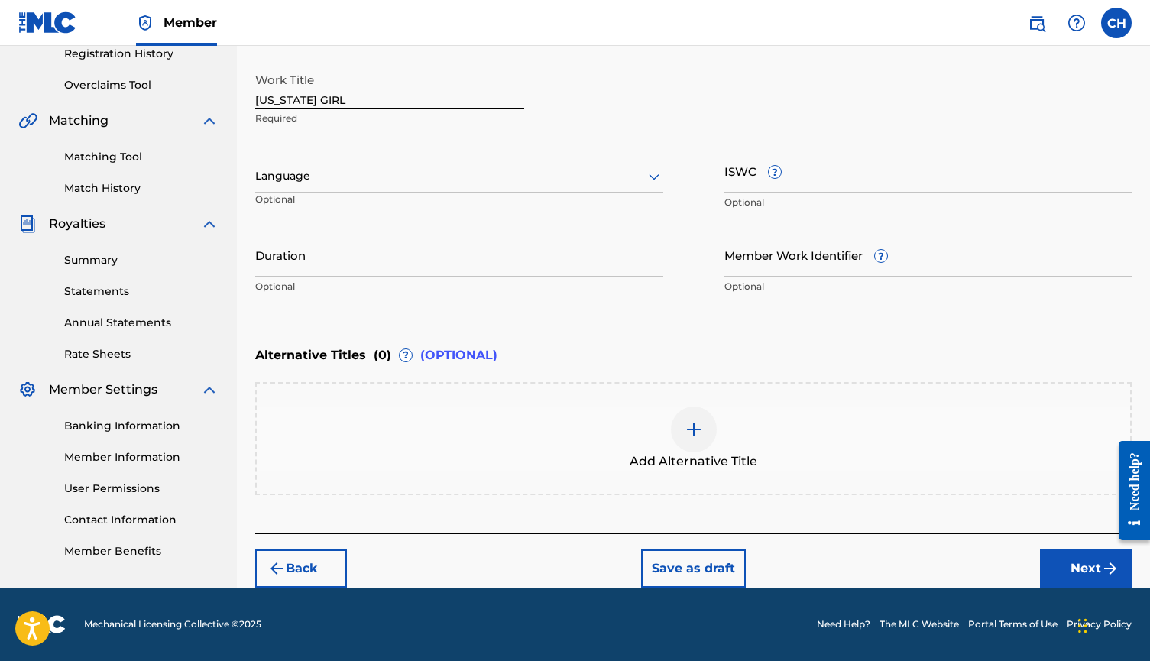
scroll to position [296, 0]
click at [743, 186] on input "ISWC ?" at bounding box center [928, 171] width 408 height 44
paste input "T-334.954.850-7"
type input "T-334.954.850-7"
click at [833, 257] on input "Member Work Identifier ?" at bounding box center [928, 255] width 408 height 44
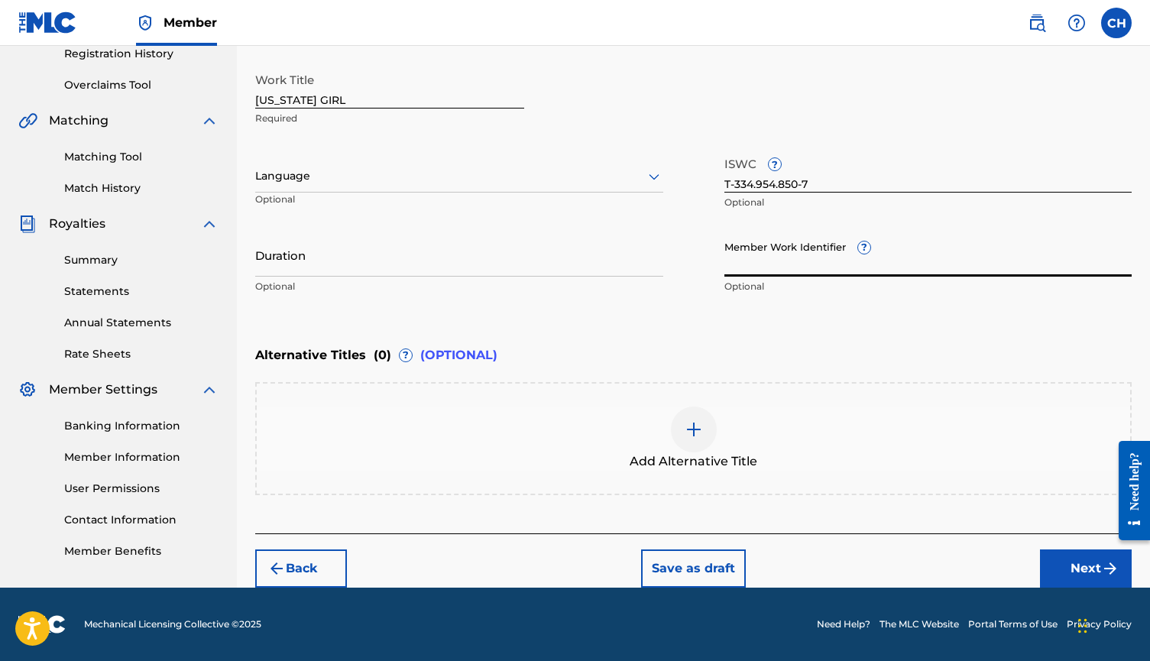
paste input "75026907"
type input "75026907"
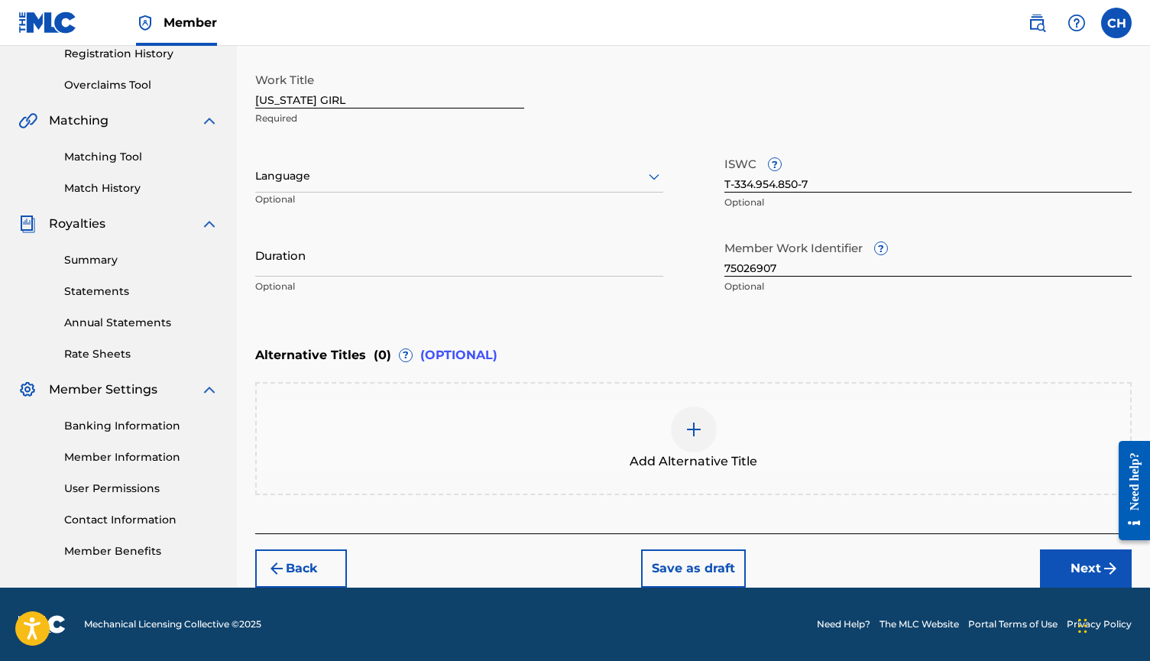
click at [1078, 565] on button "Next" at bounding box center [1086, 568] width 92 height 38
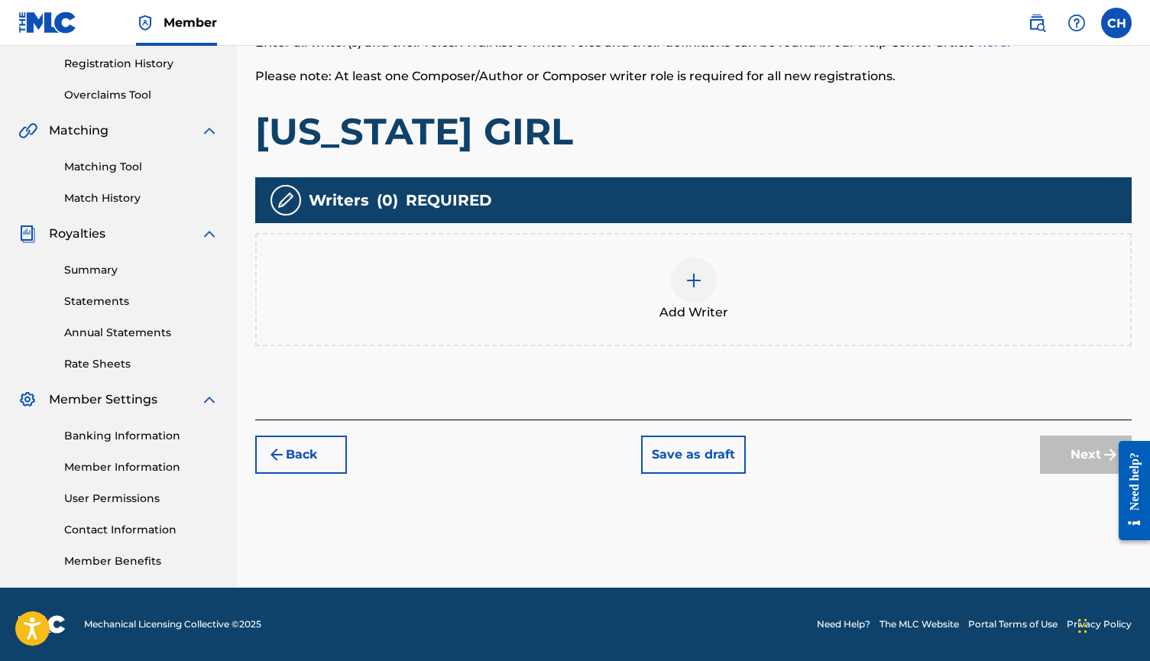
click at [701, 317] on span "Add Writer" at bounding box center [693, 312] width 69 height 18
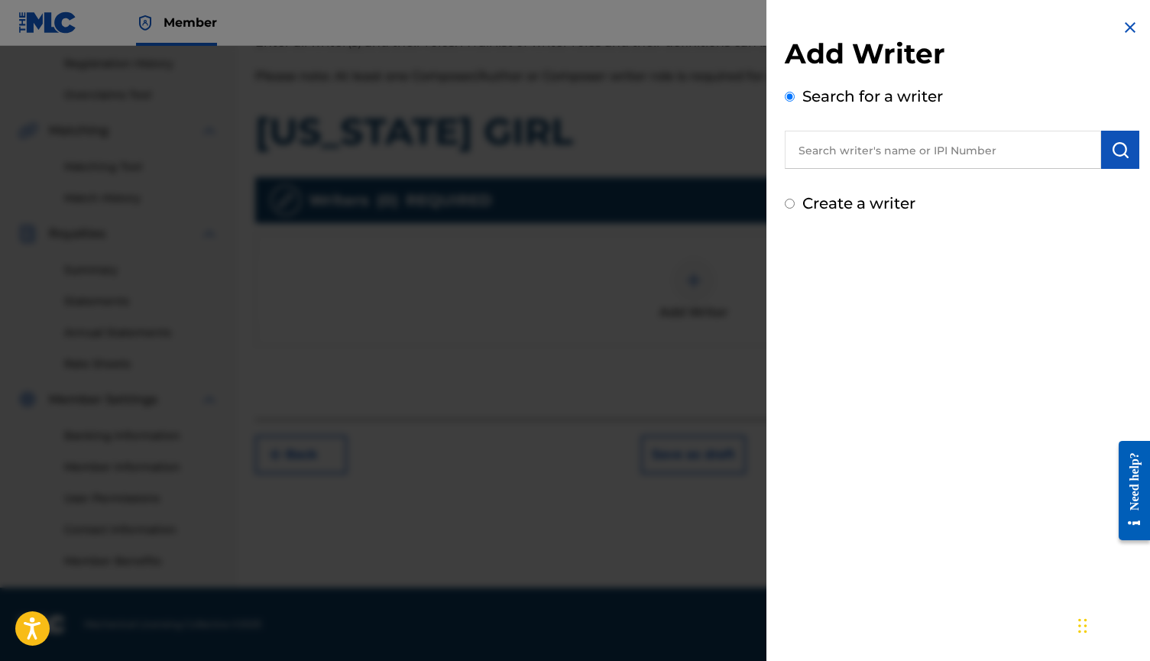
click at [907, 163] on input "text" at bounding box center [943, 150] width 316 height 38
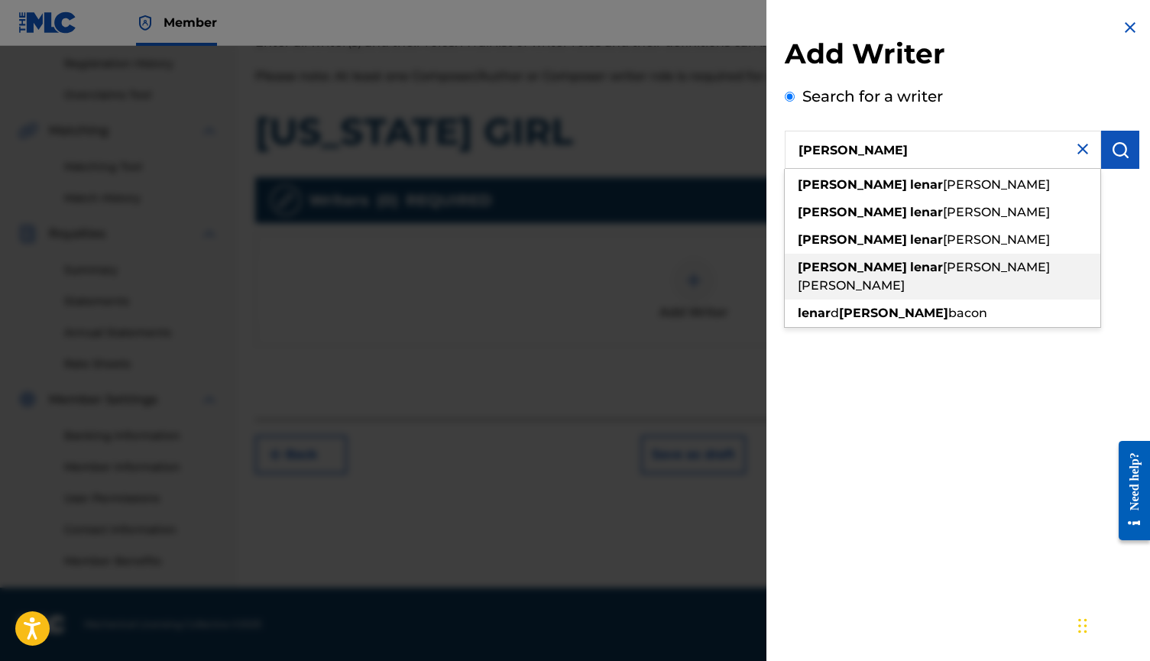
click at [940, 269] on span "[PERSON_NAME] [PERSON_NAME]" at bounding box center [924, 276] width 252 height 33
type input "[PERSON_NAME] [PERSON_NAME]"
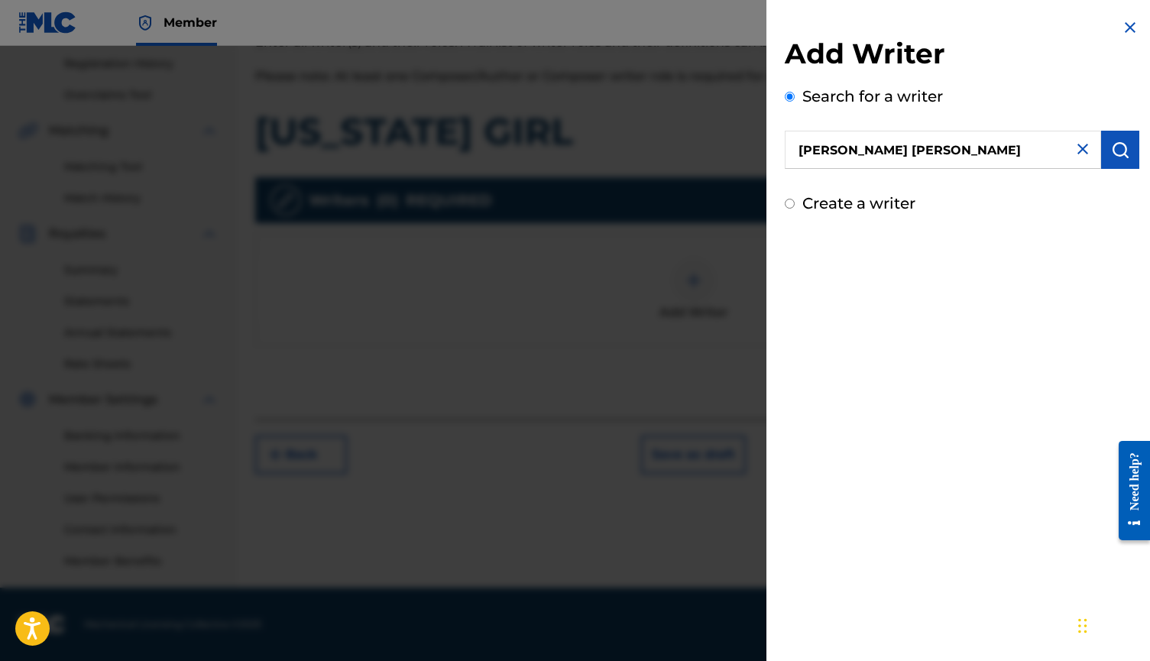
click at [1108, 140] on button "submit" at bounding box center [1120, 150] width 38 height 38
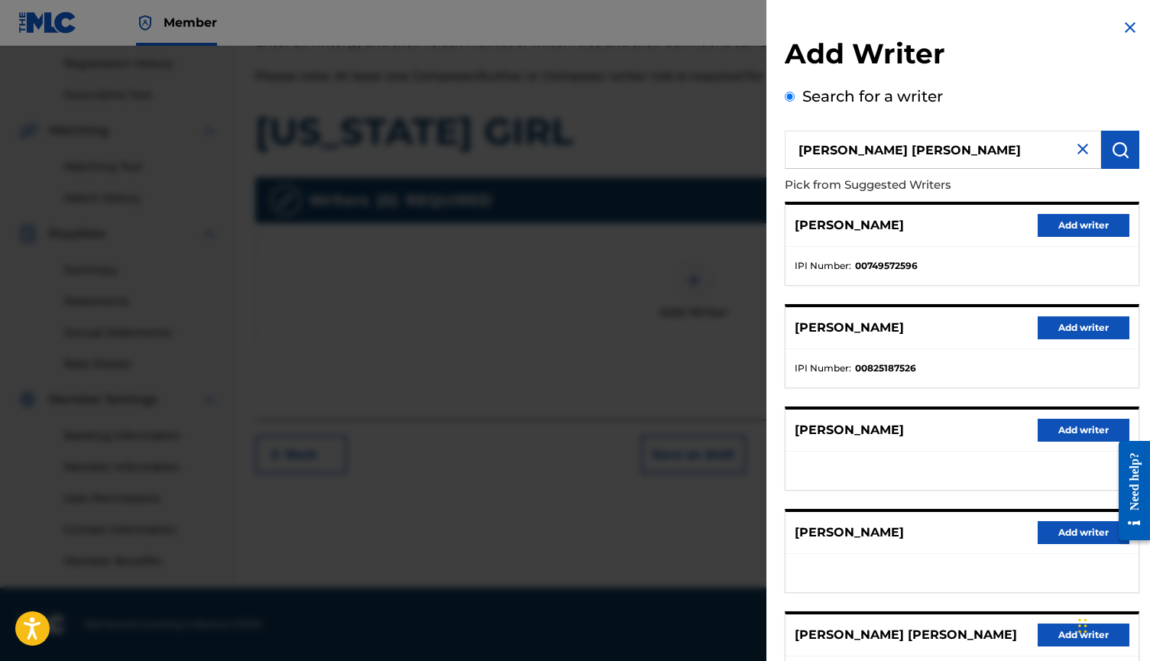
click at [1046, 641] on button "Add writer" at bounding box center [1083, 634] width 92 height 23
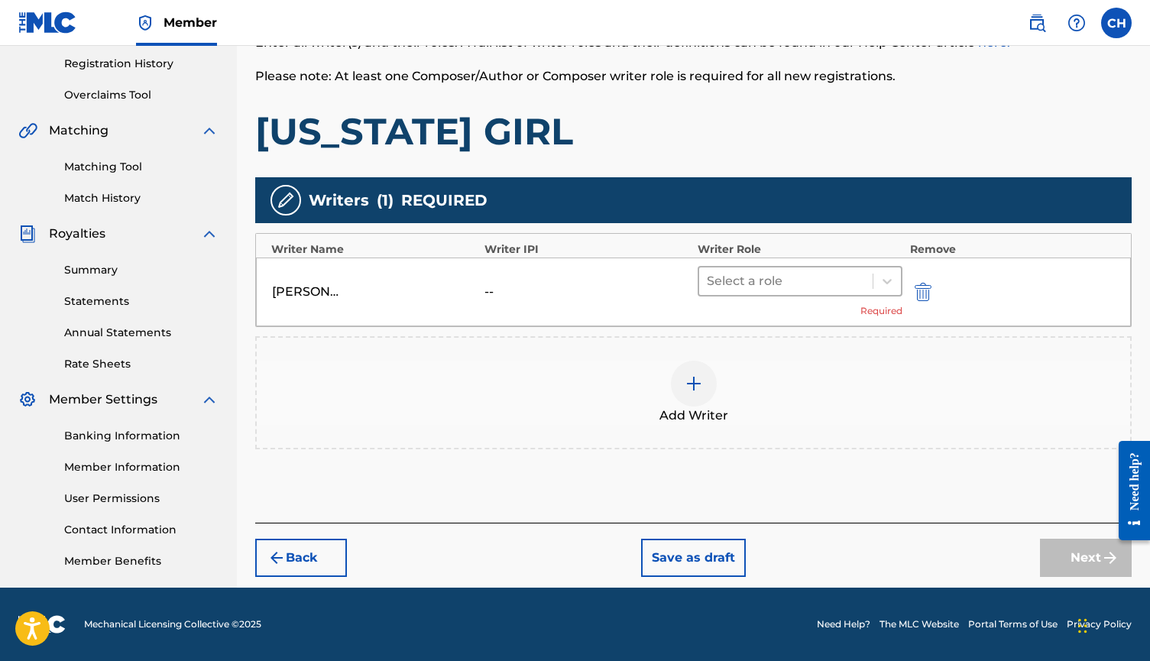
click at [845, 292] on div "Select a role" at bounding box center [785, 281] width 173 height 28
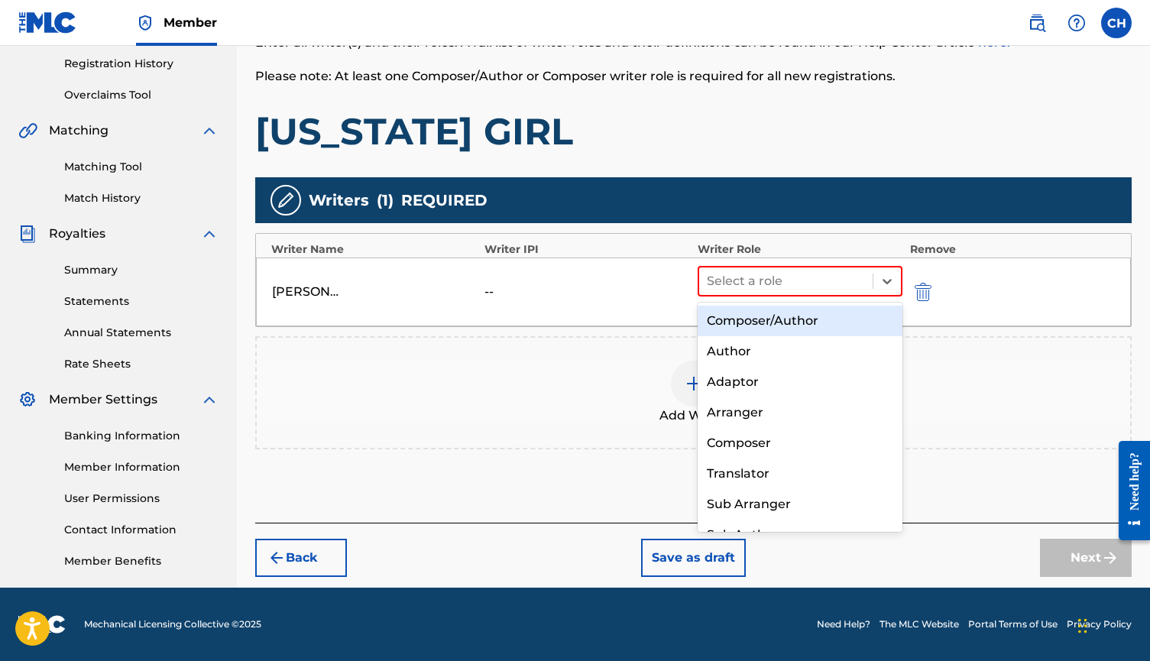
click at [825, 324] on div "Composer/Author" at bounding box center [799, 321] width 205 height 31
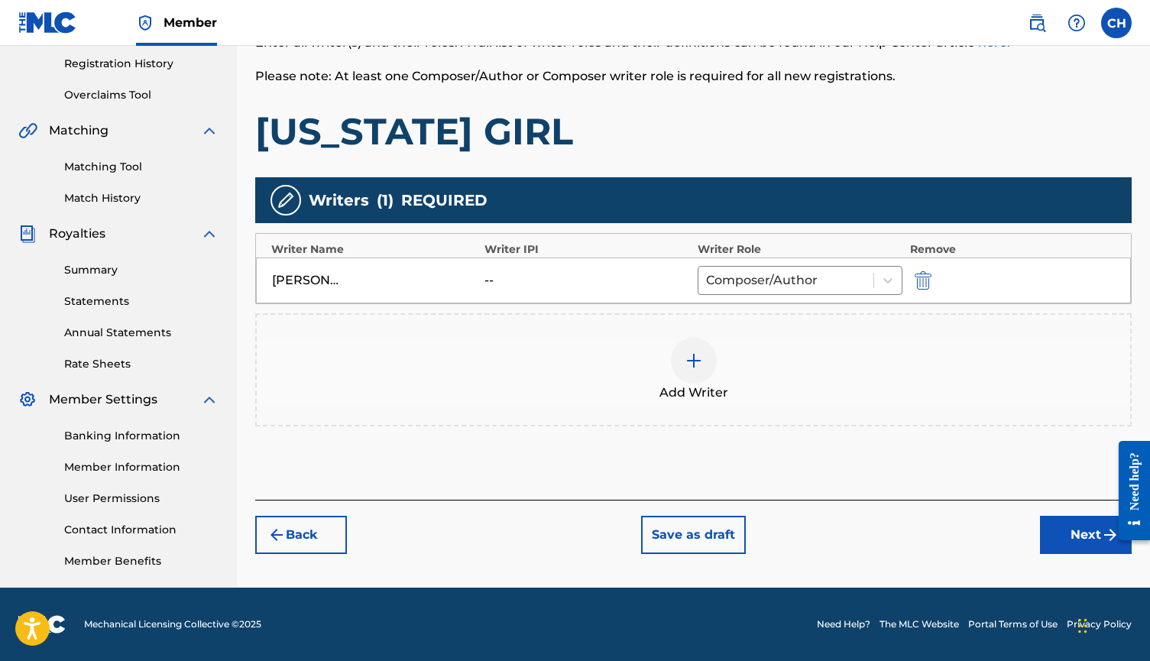
click at [1050, 542] on button "Next" at bounding box center [1086, 535] width 92 height 38
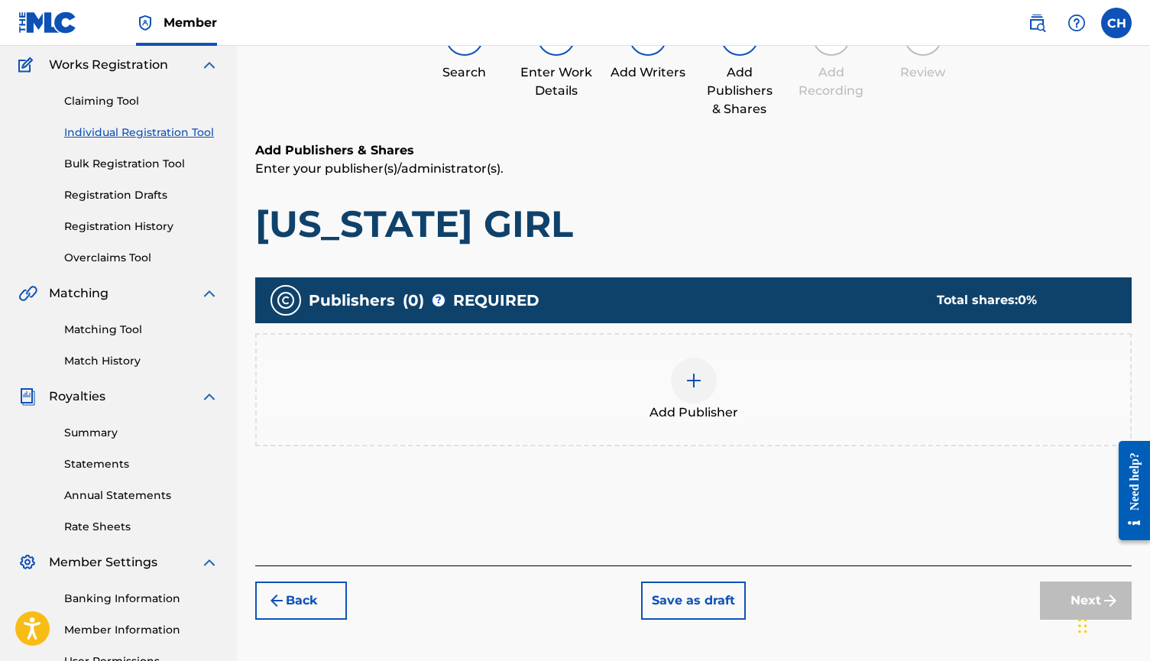
scroll to position [132, 0]
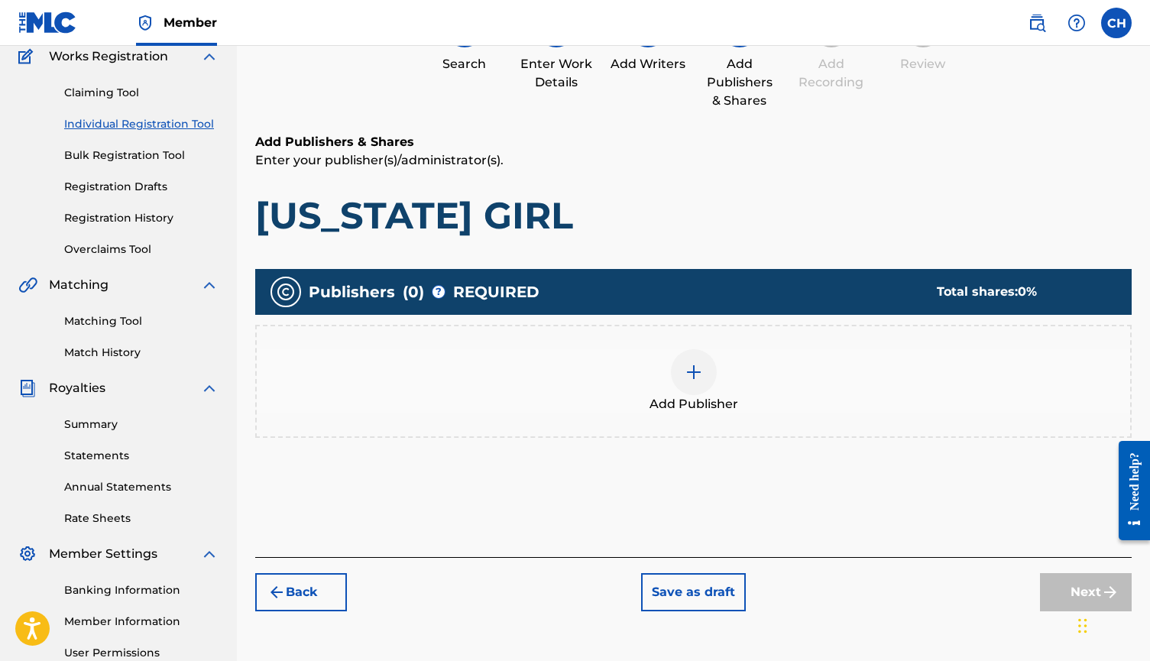
click at [687, 367] on img at bounding box center [693, 372] width 18 height 18
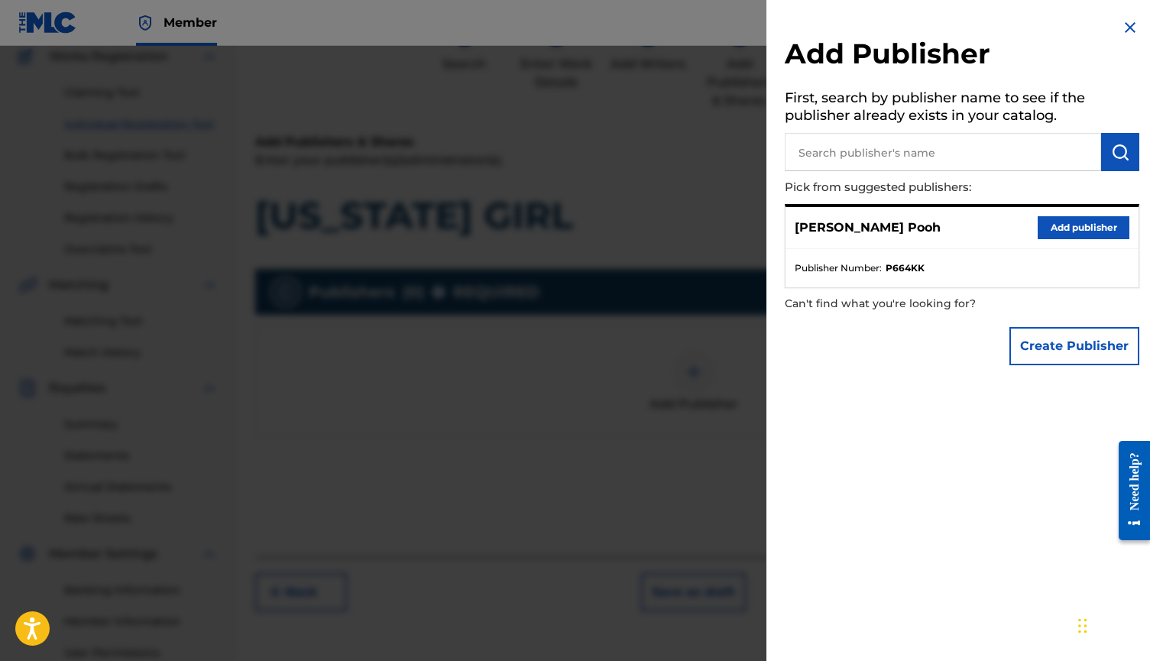
click at [1044, 237] on button "Add publisher" at bounding box center [1083, 227] width 92 height 23
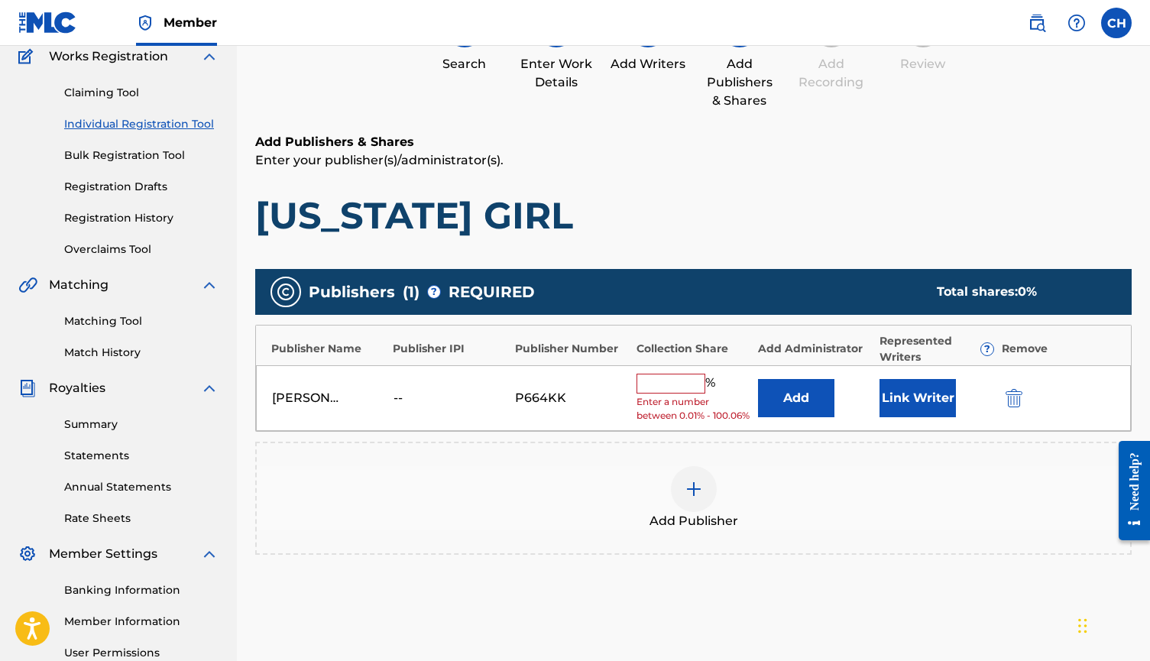
click at [668, 387] on input "text" at bounding box center [670, 384] width 69 height 20
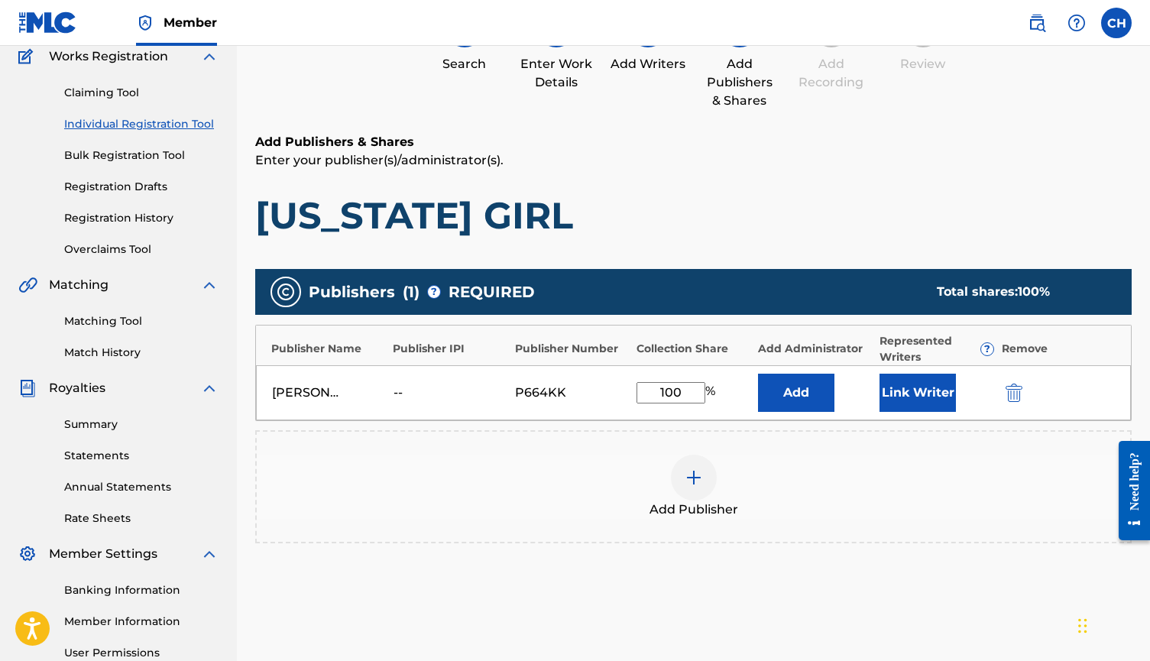
type input "100"
click at [924, 400] on button "Link Writer" at bounding box center [917, 393] width 76 height 38
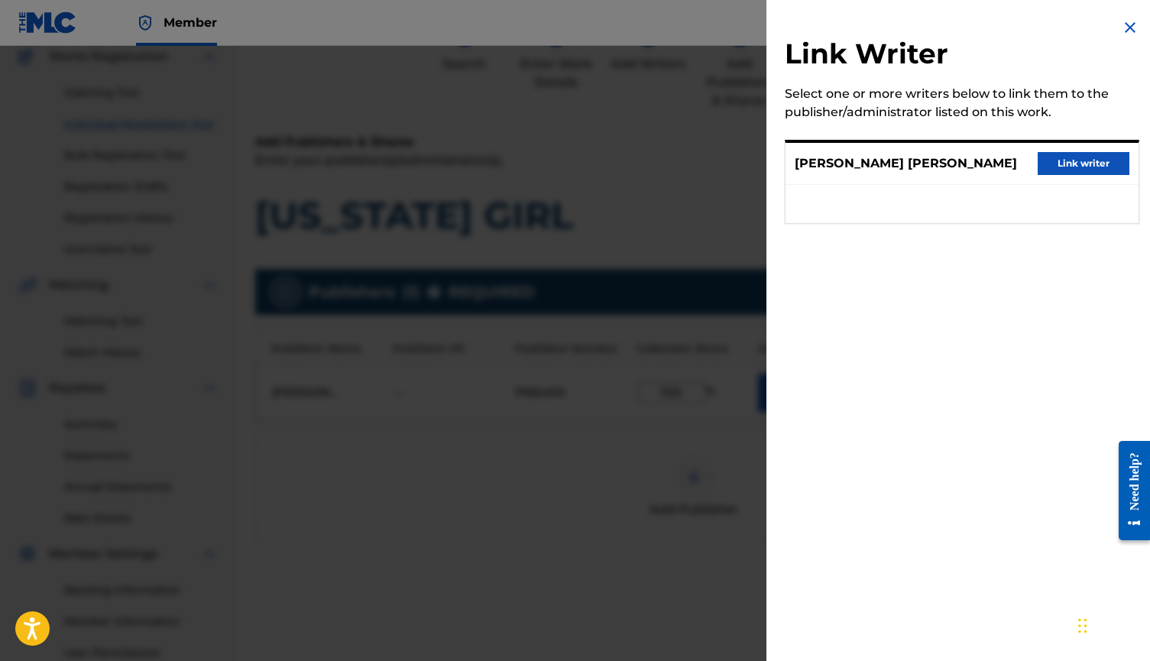
click at [1098, 175] on button "Link writer" at bounding box center [1083, 163] width 92 height 23
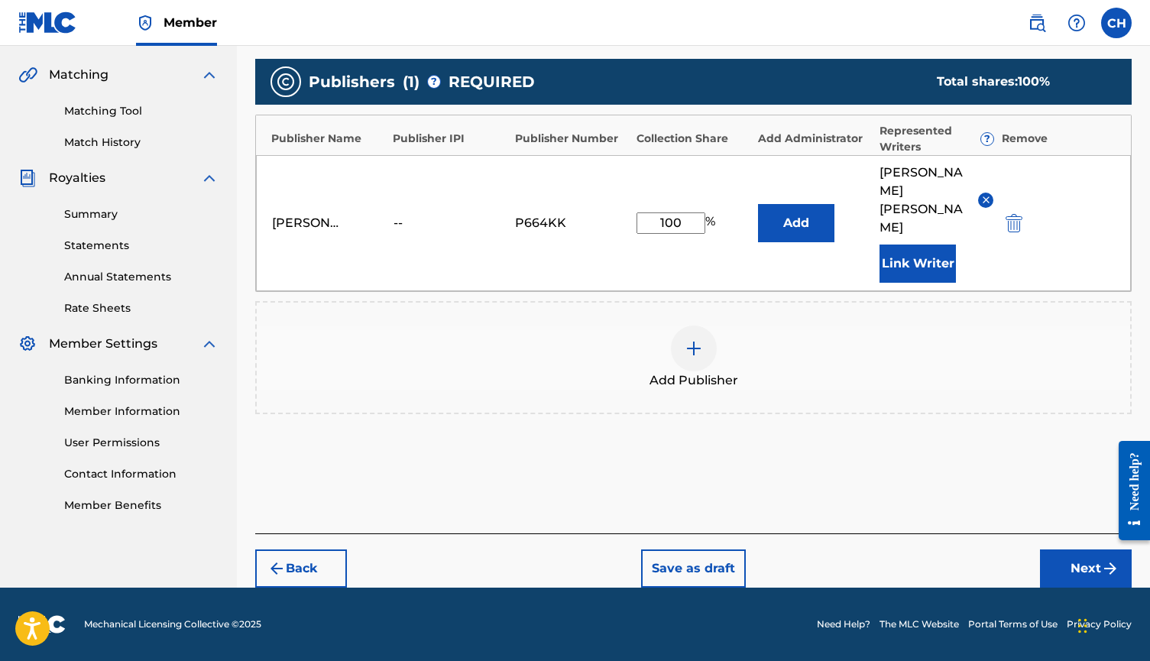
click at [1051, 574] on button "Next" at bounding box center [1086, 568] width 92 height 38
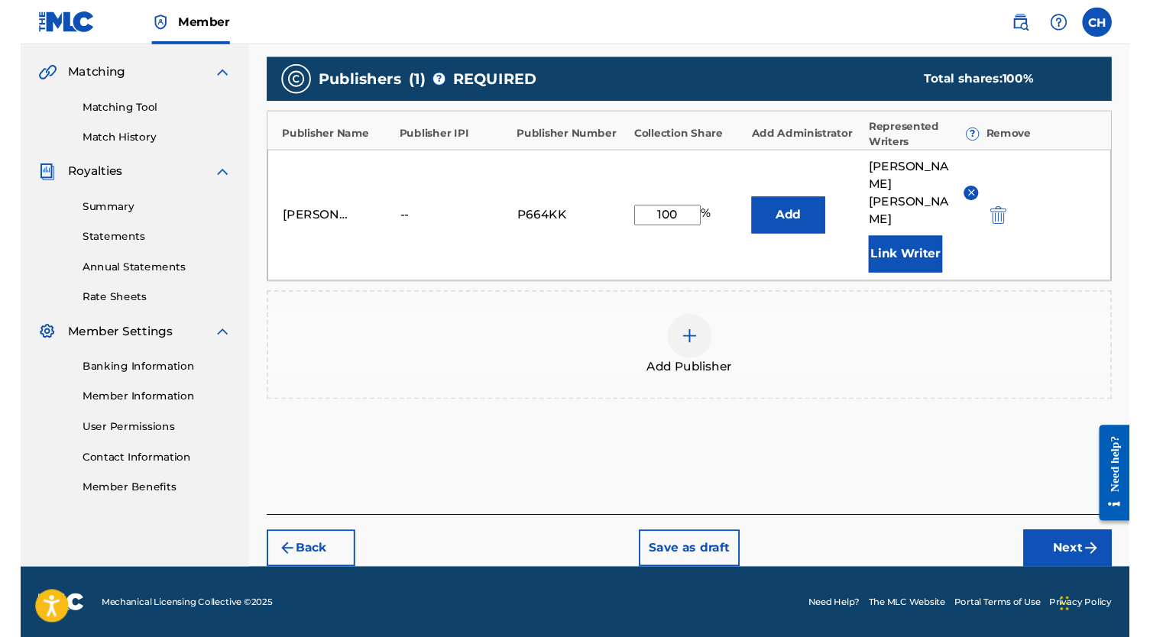
scroll to position [286, 0]
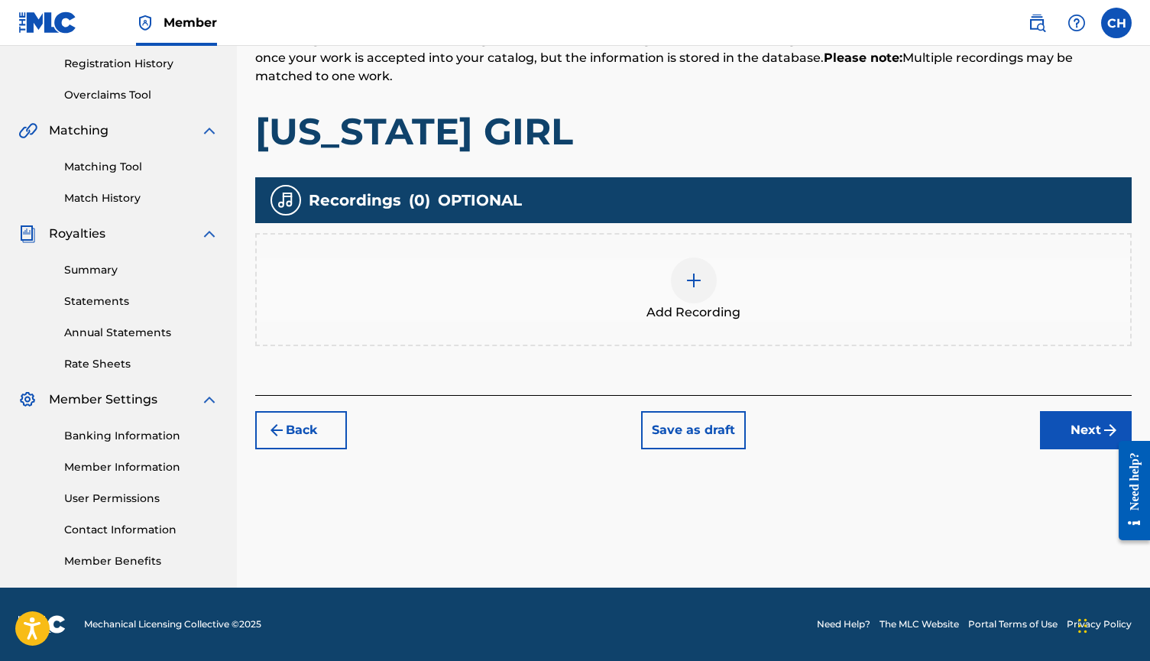
click at [678, 275] on div at bounding box center [694, 280] width 46 height 46
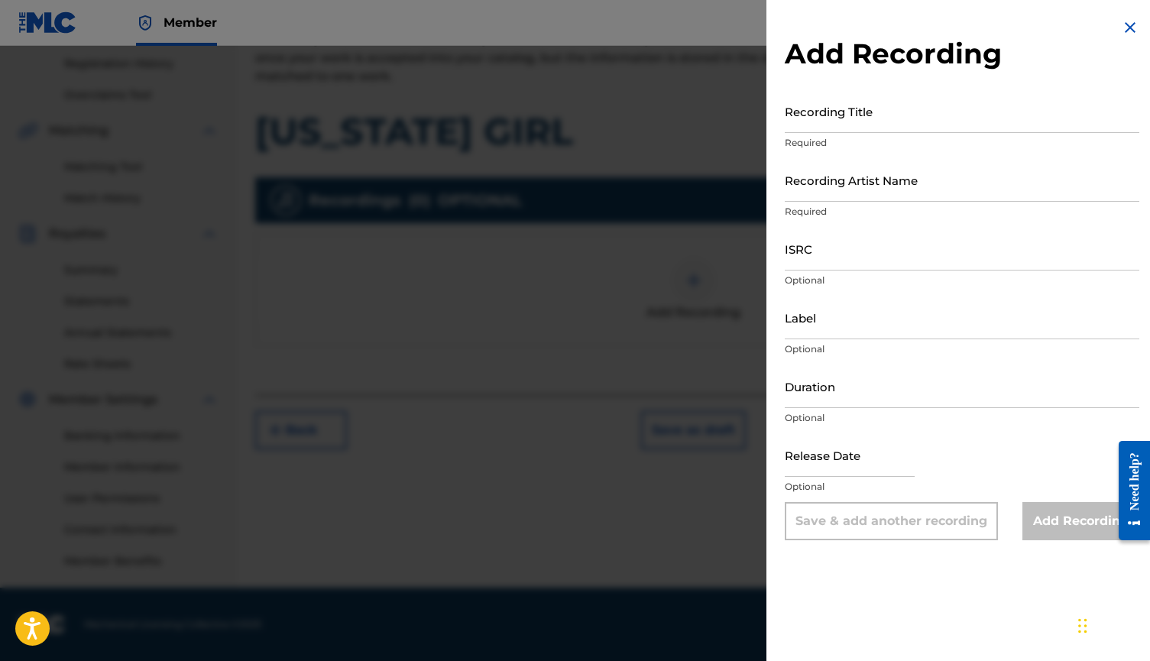
click at [885, 117] on input "Recording Title" at bounding box center [962, 111] width 354 height 44
type input "[US_STATE] Girl"
click at [872, 174] on input "Recording Artist Name" at bounding box center [962, 180] width 354 height 44
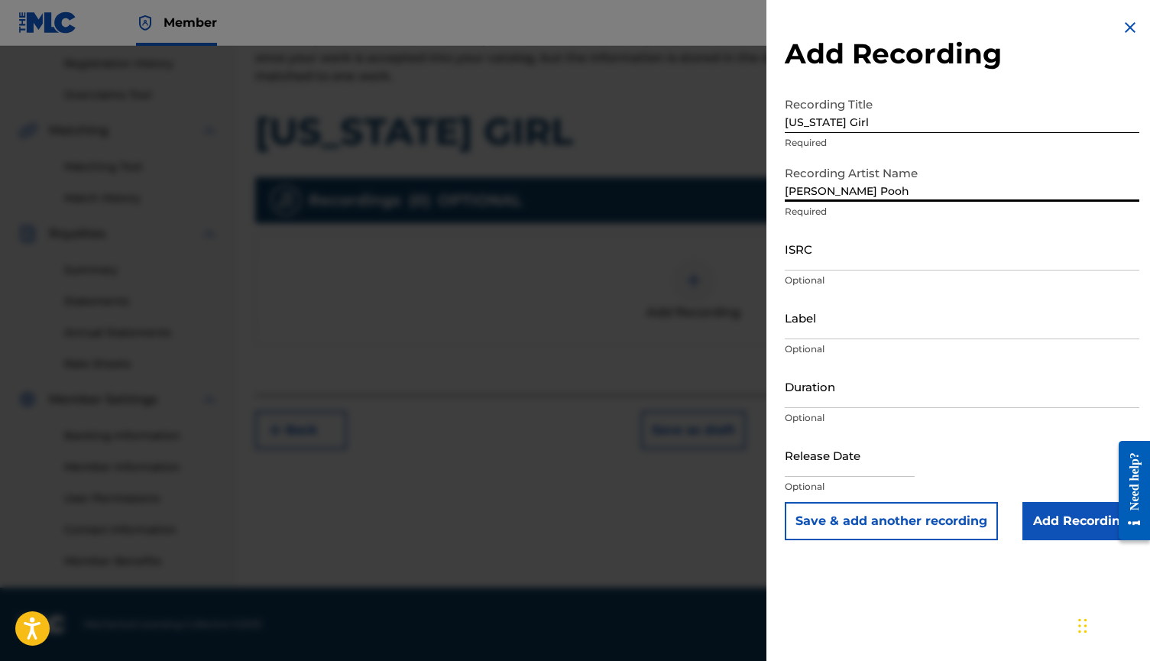
type input "[PERSON_NAME] Pooh"
click at [855, 249] on input "ISRC" at bounding box center [962, 249] width 354 height 44
paste input "QZTAY2277128"
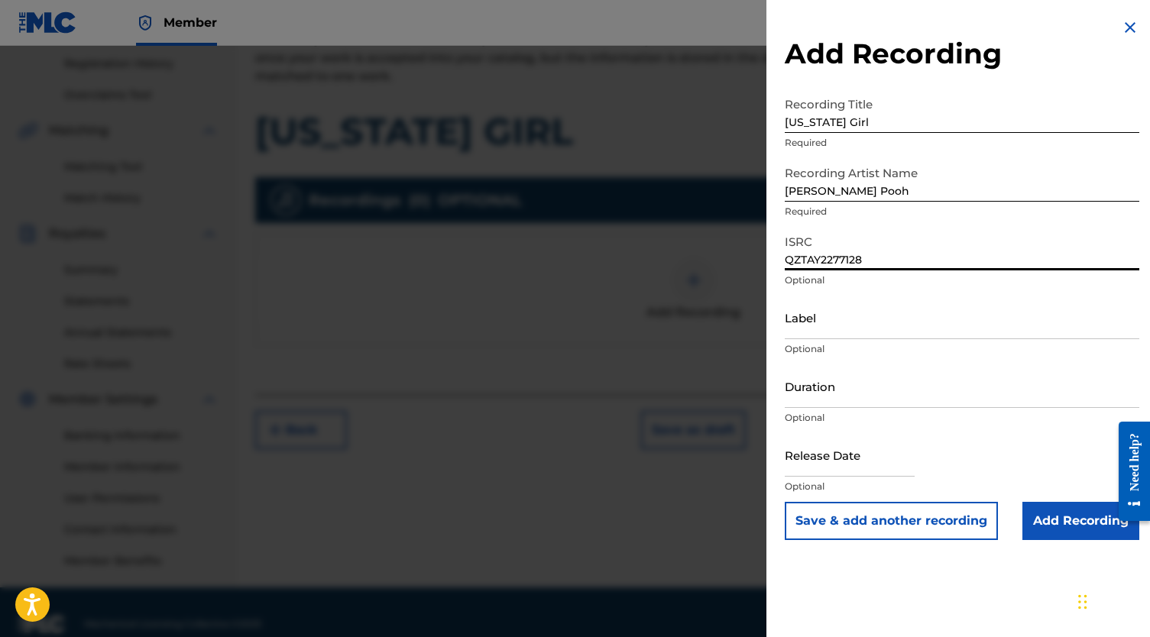
type input "QZTAY2277128"
click at [1081, 519] on input "Add Recording" at bounding box center [1080, 521] width 117 height 38
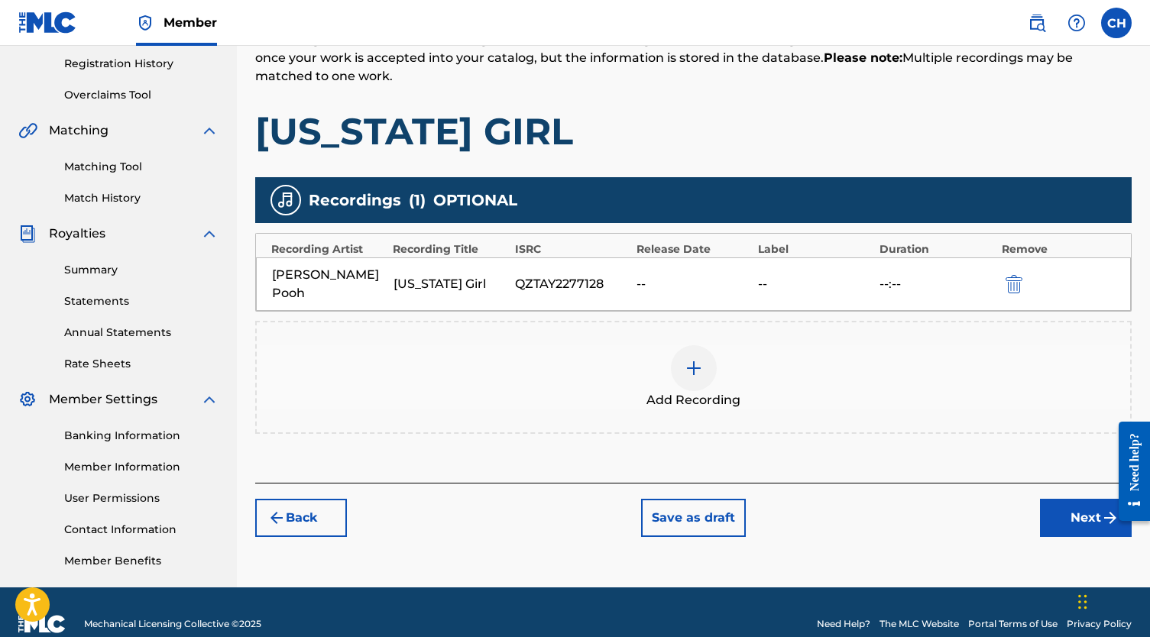
click at [1051, 500] on button "Next" at bounding box center [1086, 518] width 92 height 38
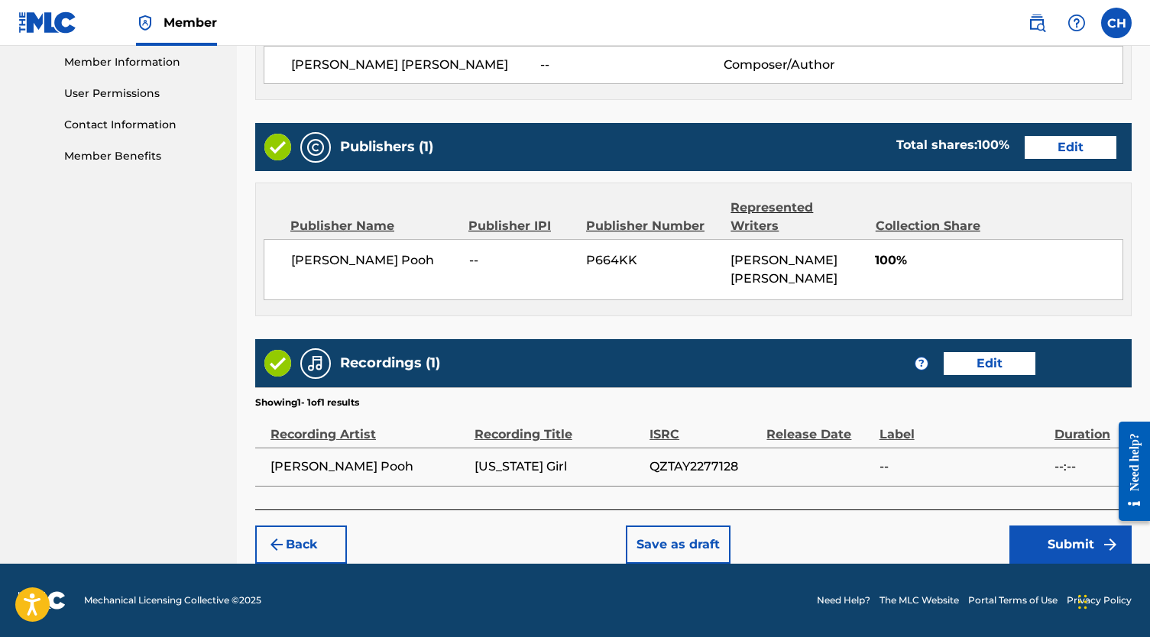
scroll to position [697, 0]
click at [1024, 531] on button "Submit" at bounding box center [1070, 545] width 122 height 38
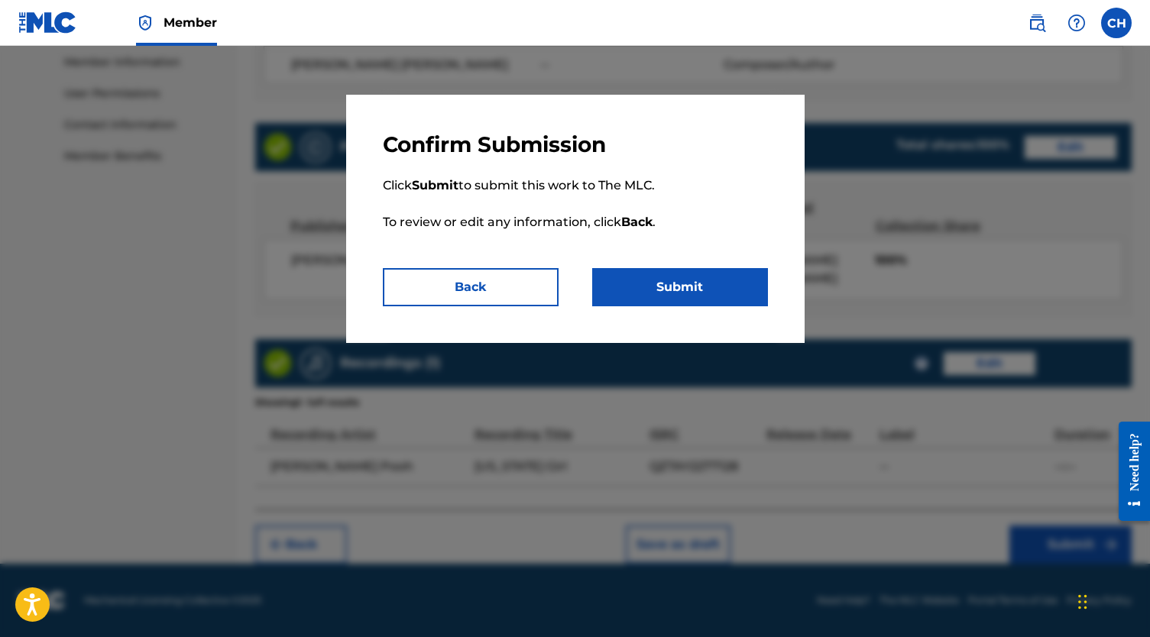
click at [696, 300] on button "Submit" at bounding box center [680, 287] width 176 height 38
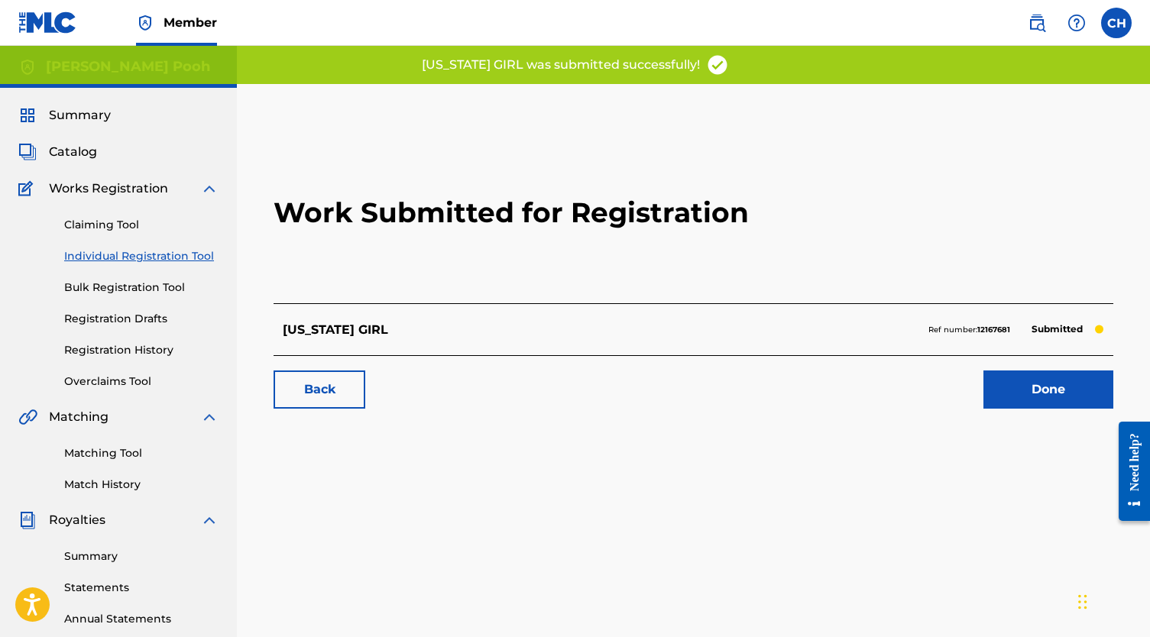
click at [1034, 396] on link "Done" at bounding box center [1048, 390] width 130 height 38
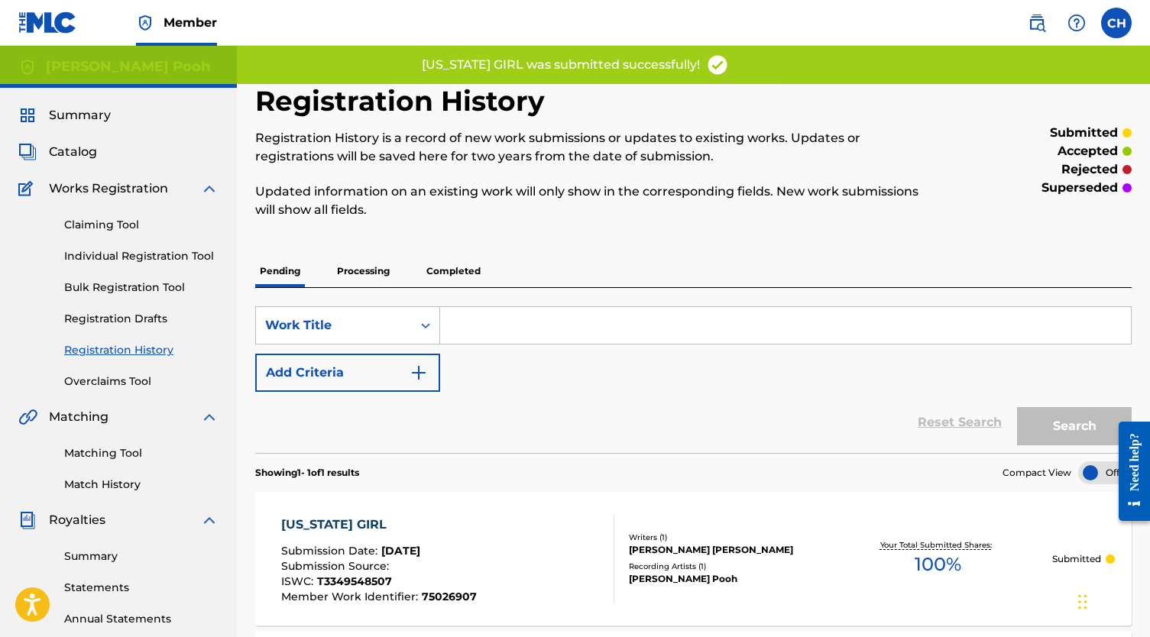
click at [137, 256] on link "Individual Registration Tool" at bounding box center [141, 256] width 154 height 16
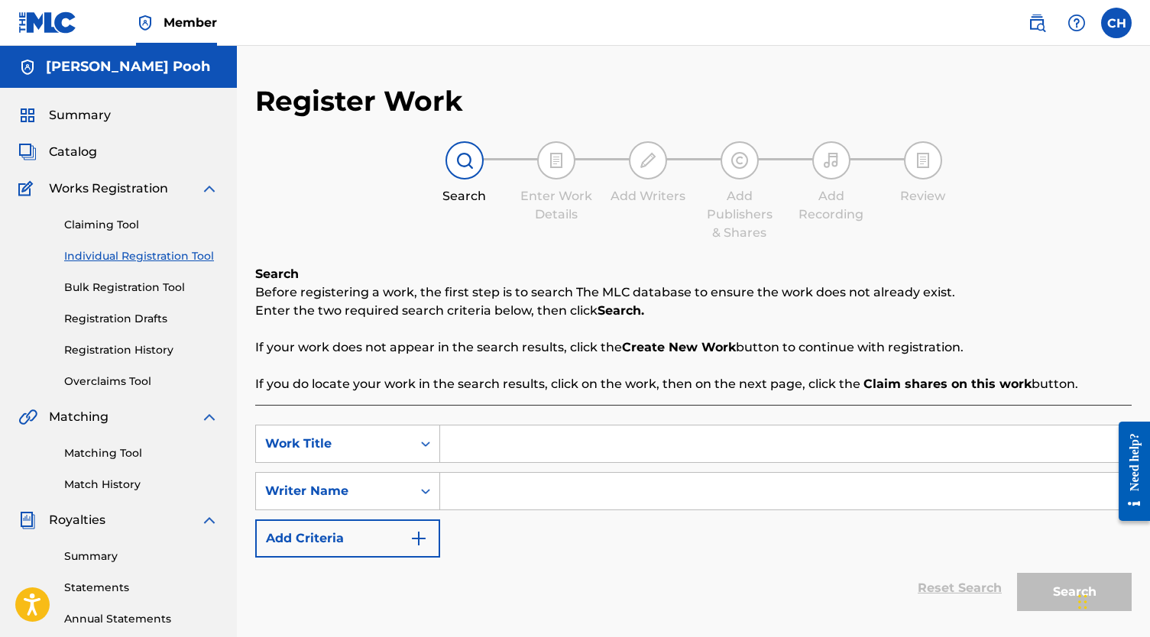
click at [556, 450] on input "Search Form" at bounding box center [785, 444] width 691 height 37
paste input "GIRLFRIEND"
type input "GIRLFRIEND"
click at [581, 495] on input "Search Form" at bounding box center [785, 491] width 691 height 37
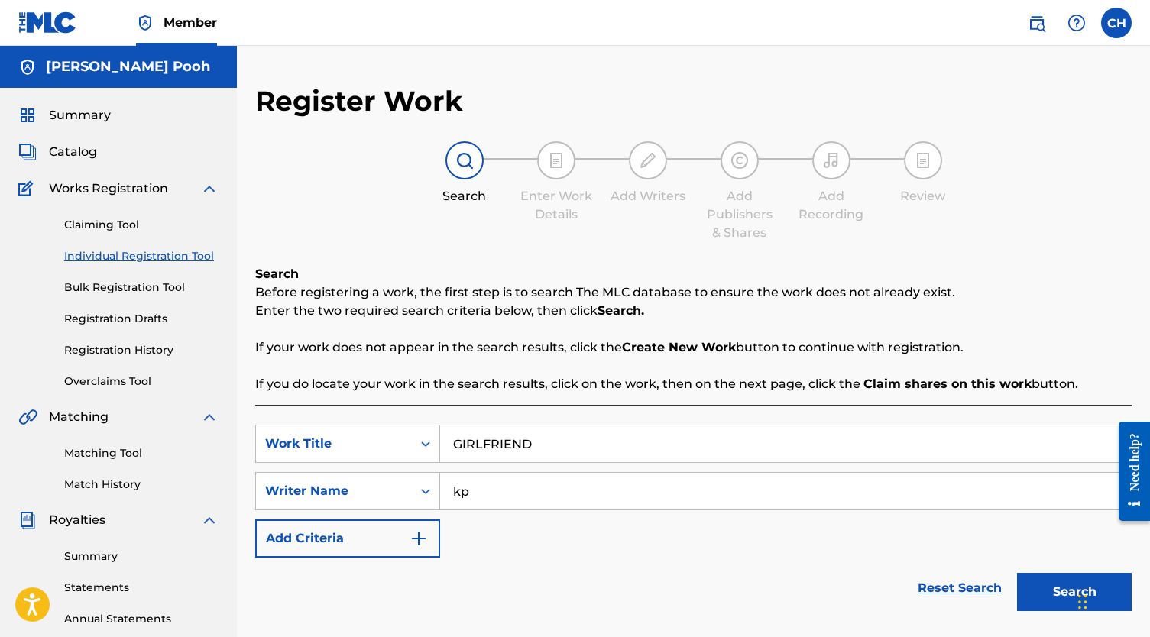
type input "kp"
click at [1074, 592] on button "Search" at bounding box center [1074, 592] width 115 height 38
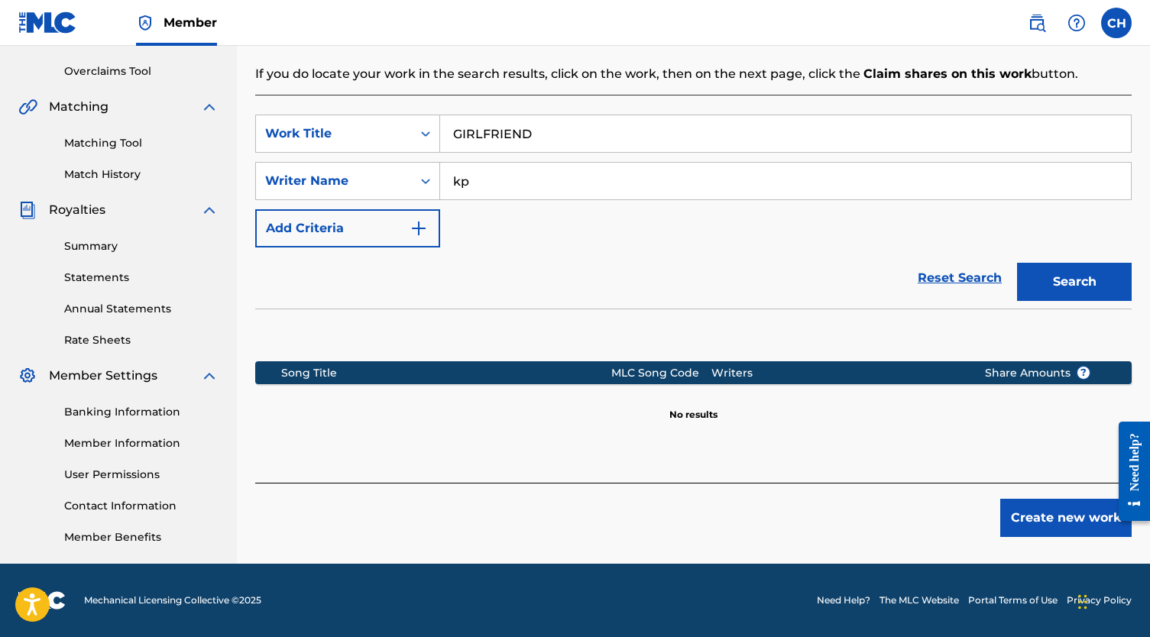
scroll to position [310, 0]
click at [1071, 534] on button "Create new work" at bounding box center [1065, 518] width 131 height 38
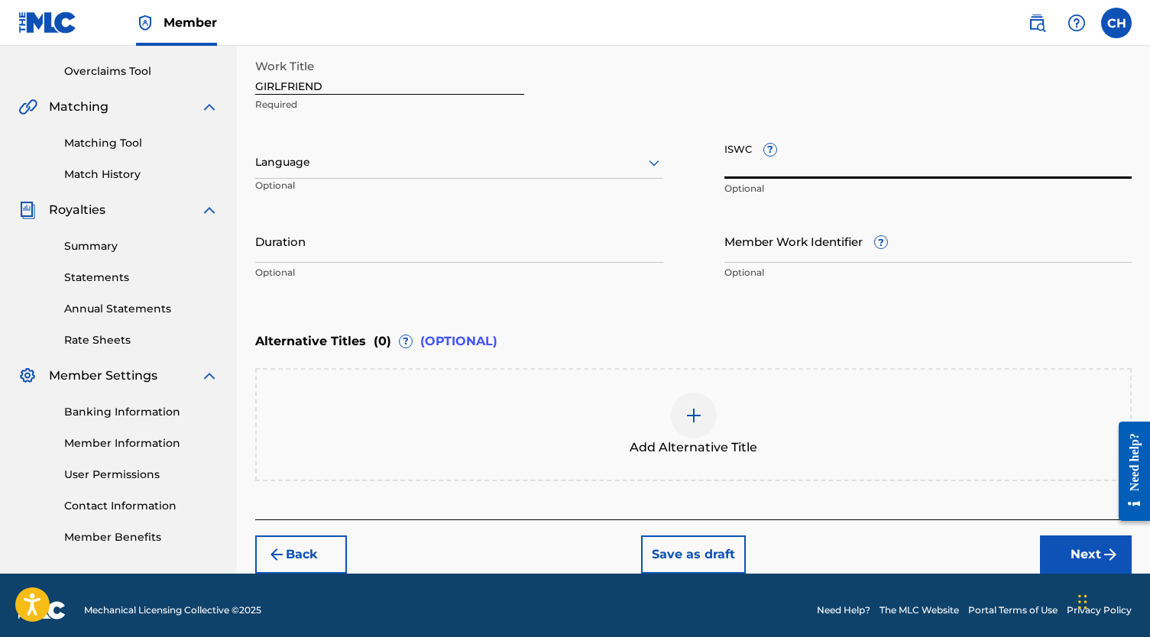
click at [726, 159] on input "ISWC ?" at bounding box center [928, 157] width 408 height 44
paste input "T-334.954.858-5"
type input "T-334.954.858-5"
click at [798, 251] on input "Member Work Identifier ?" at bounding box center [928, 241] width 408 height 44
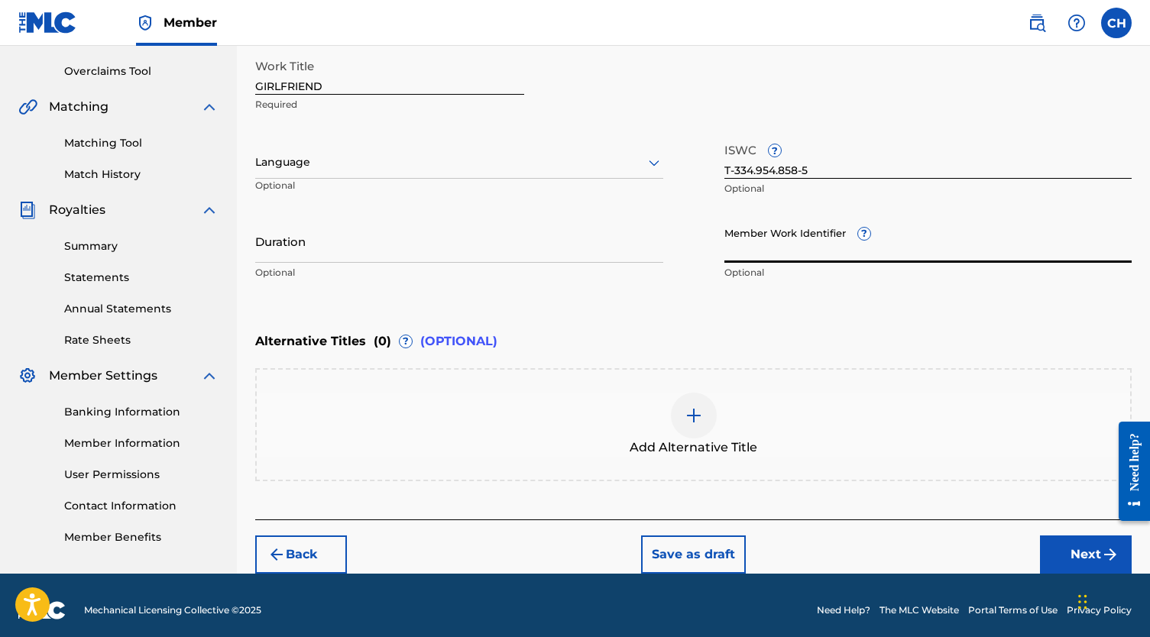
paste input "75026893"
type input "75026893"
click at [1078, 559] on button "Next" at bounding box center [1086, 555] width 92 height 38
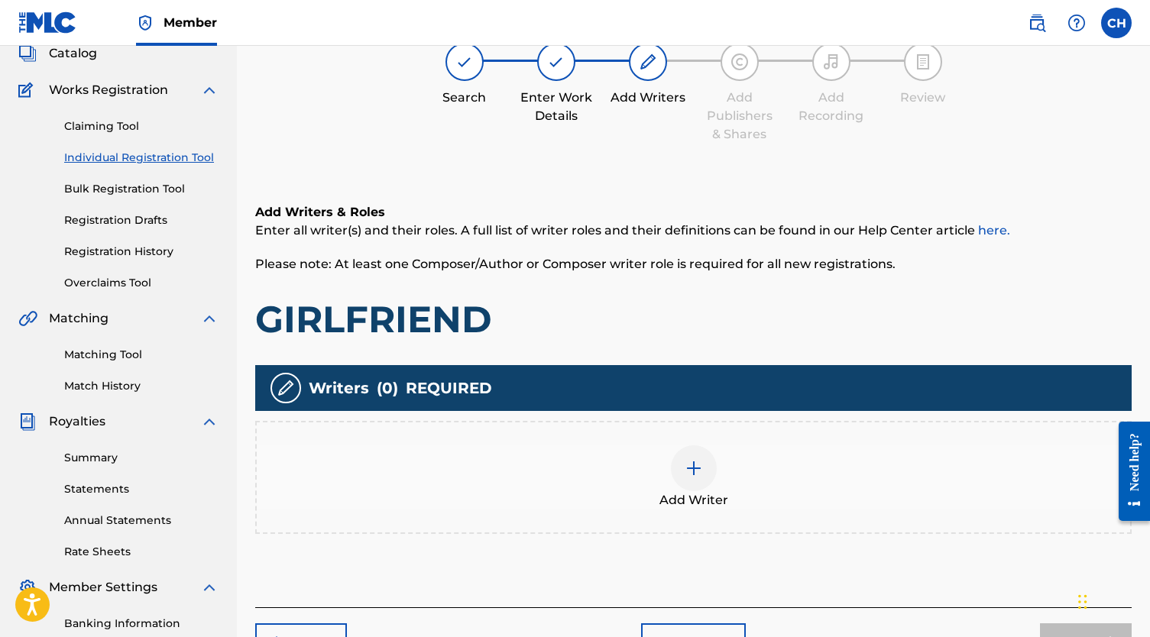
scroll to position [69, 0]
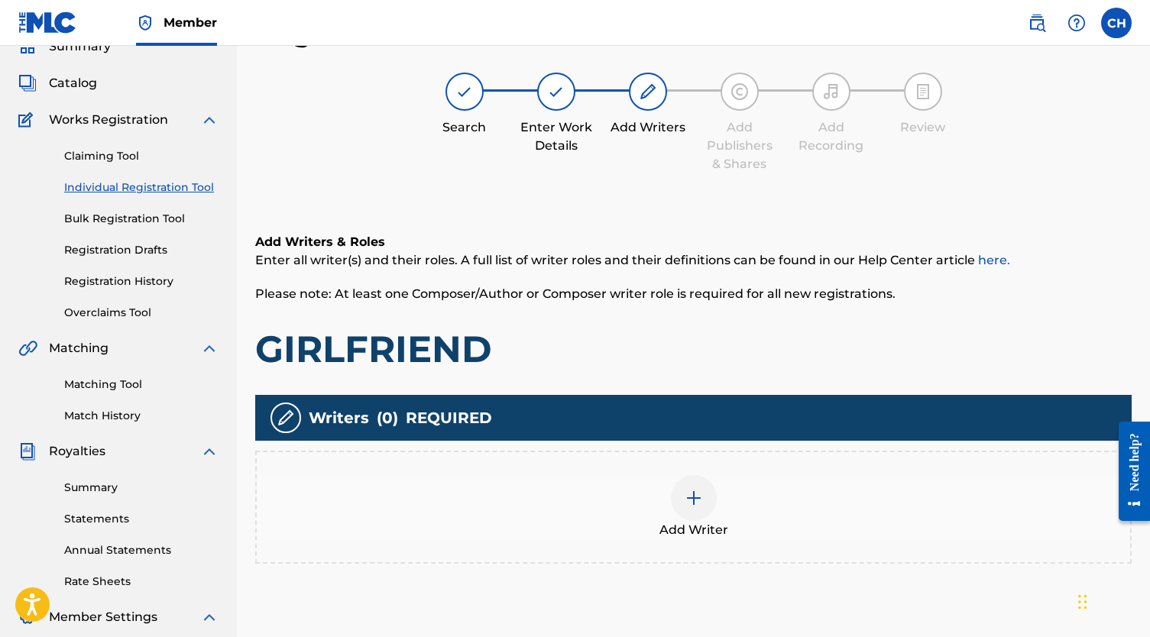
click at [697, 492] on img at bounding box center [693, 498] width 18 height 18
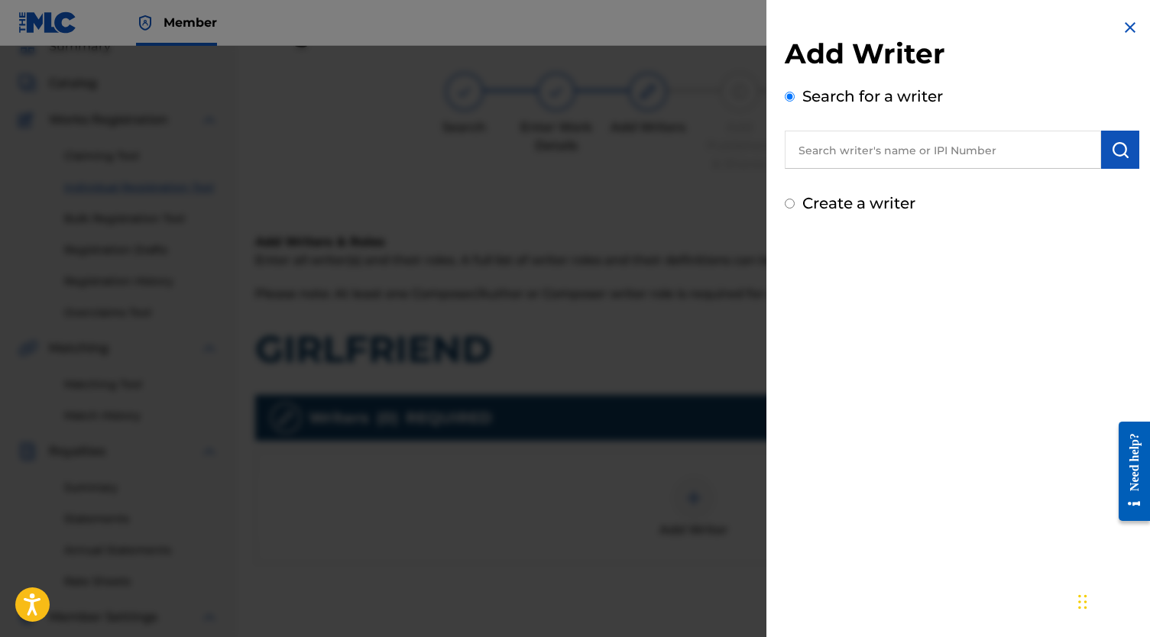
click at [975, 137] on input "text" at bounding box center [943, 150] width 316 height 38
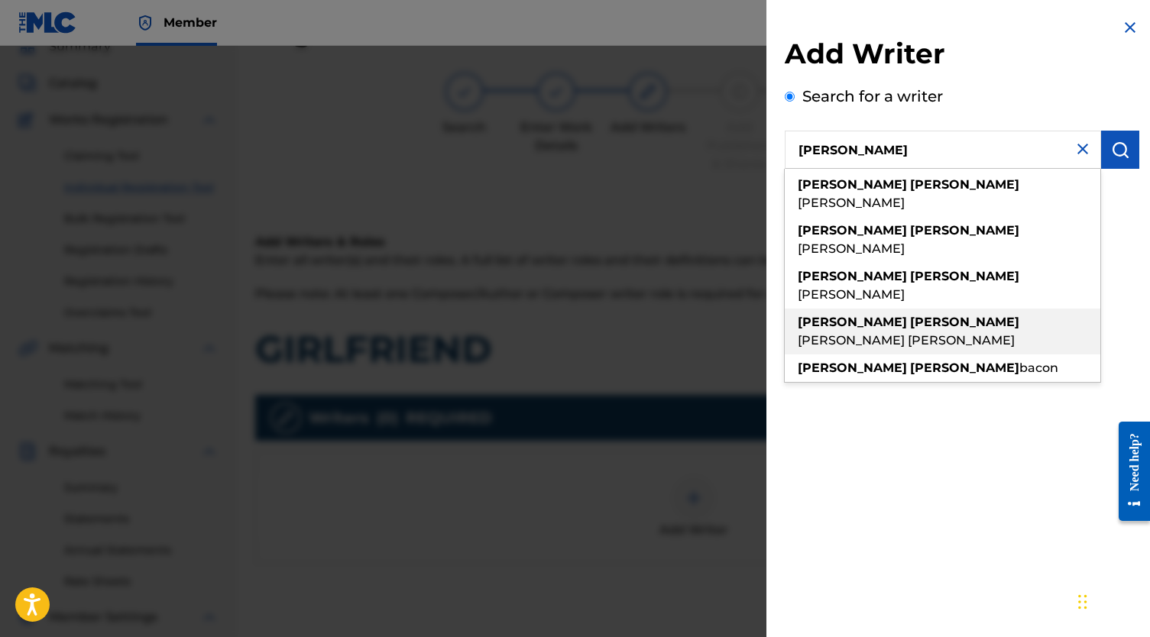
click at [1014, 333] on span "[PERSON_NAME] [PERSON_NAME]" at bounding box center [906, 340] width 217 height 15
type input "[PERSON_NAME] [PERSON_NAME]"
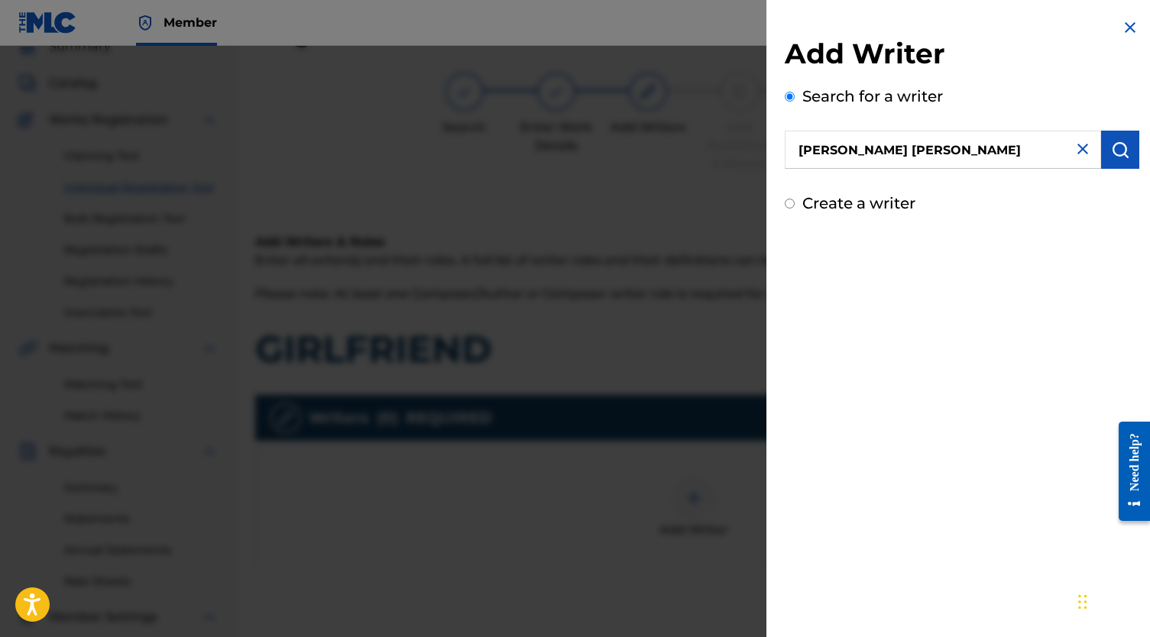
click at [1105, 158] on button "submit" at bounding box center [1120, 150] width 38 height 38
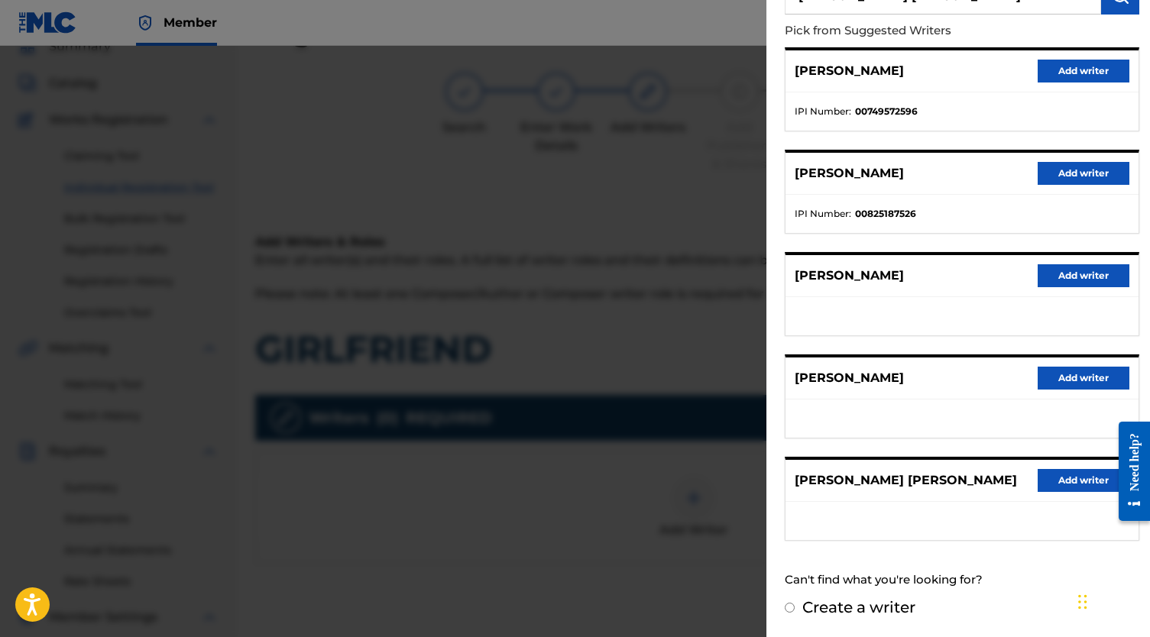
scroll to position [167, 0]
click at [1040, 481] on button "Add writer" at bounding box center [1083, 480] width 92 height 23
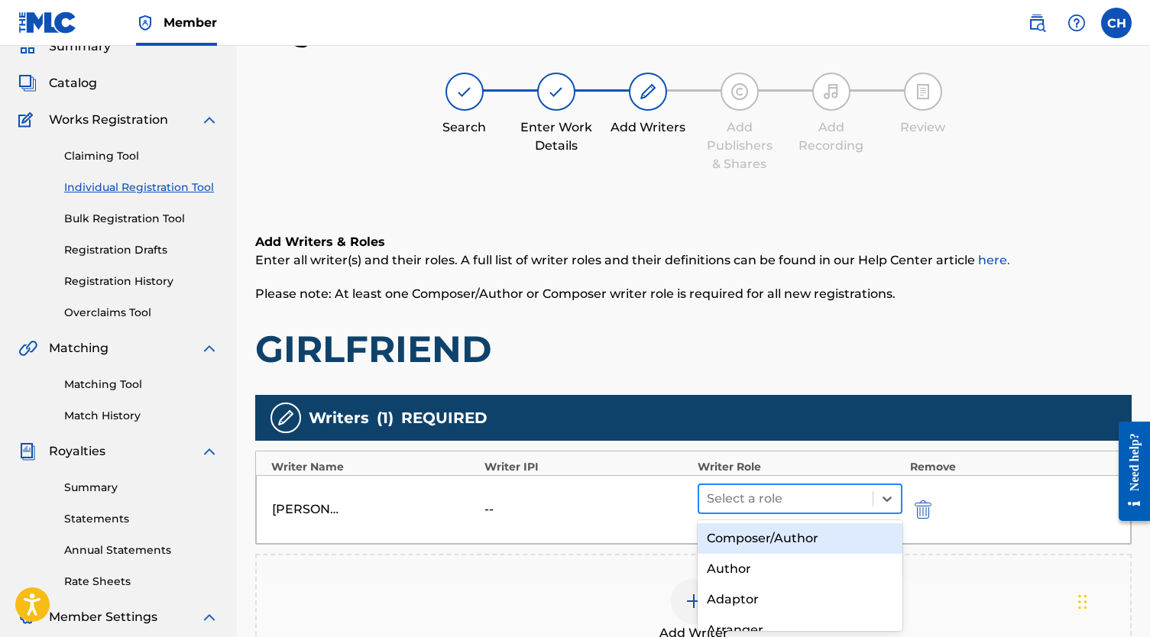
click at [842, 500] on div at bounding box center [786, 498] width 158 height 21
click at [814, 536] on div "Composer/Author" at bounding box center [799, 538] width 205 height 31
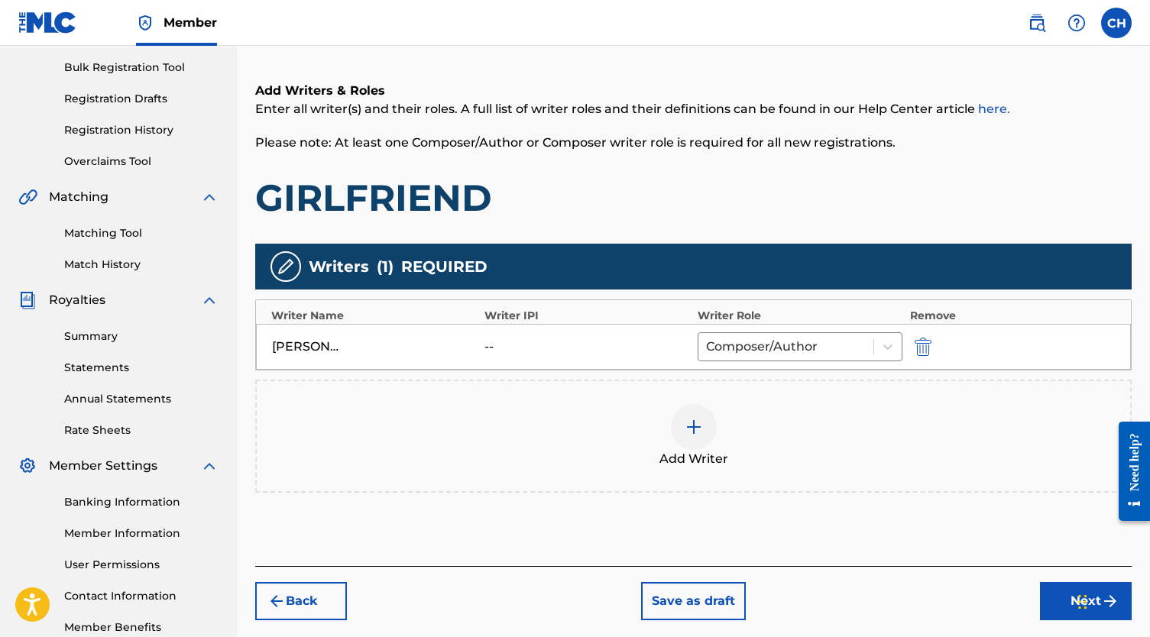
click at [1047, 599] on button "Next" at bounding box center [1086, 601] width 92 height 38
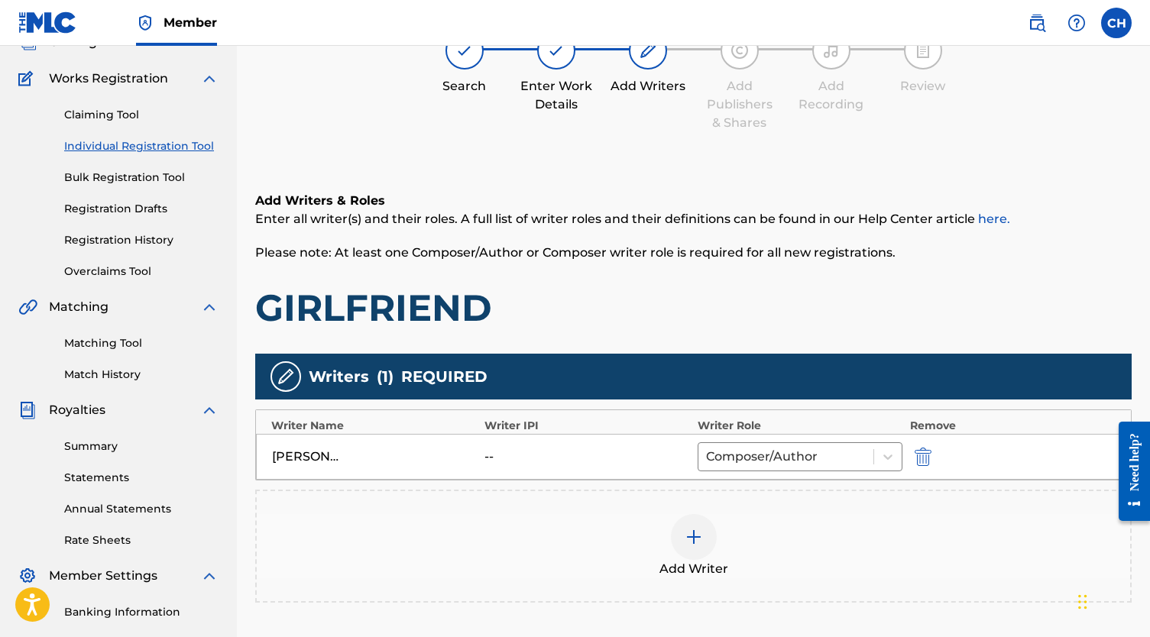
scroll to position [69, 0]
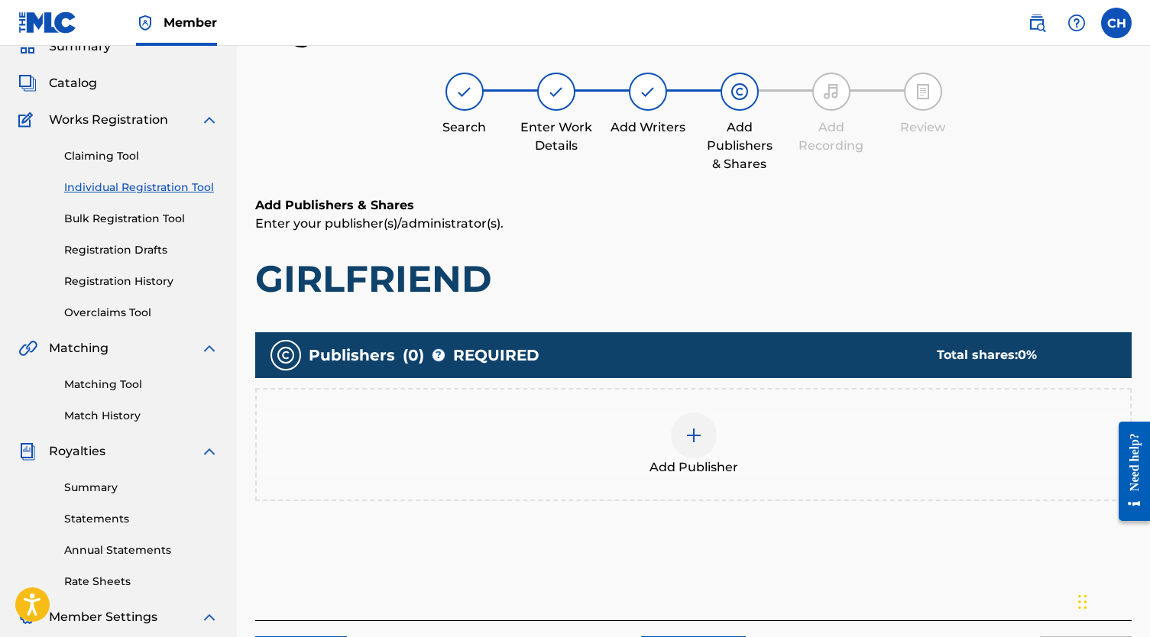
click at [698, 415] on div at bounding box center [694, 436] width 46 height 46
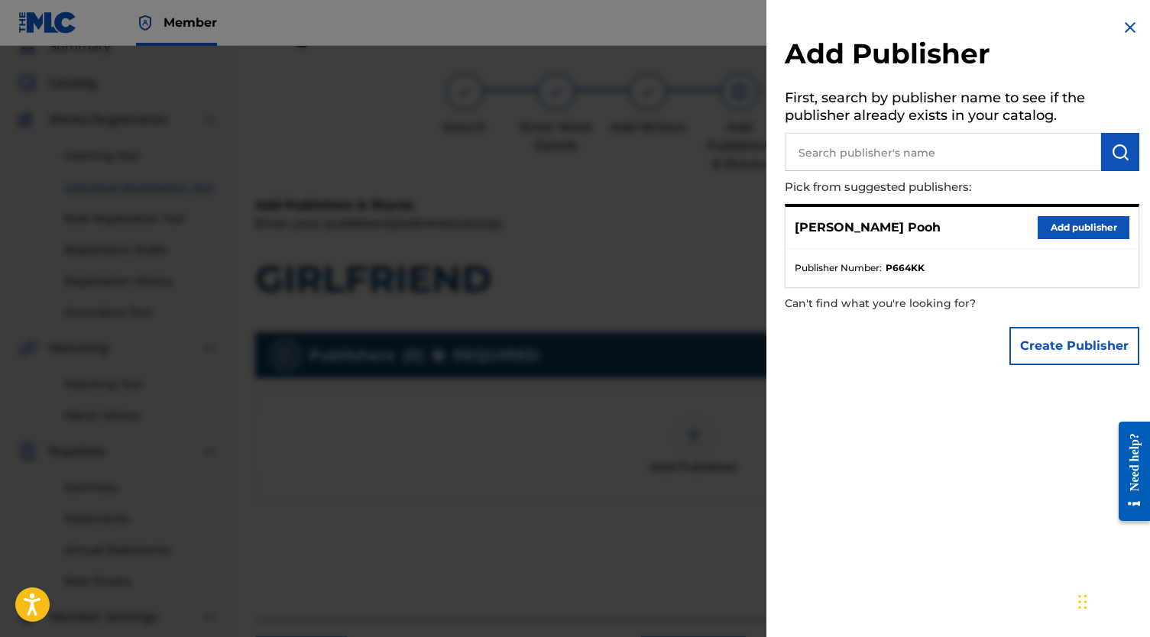
click at [1037, 228] on button "Add publisher" at bounding box center [1083, 227] width 92 height 23
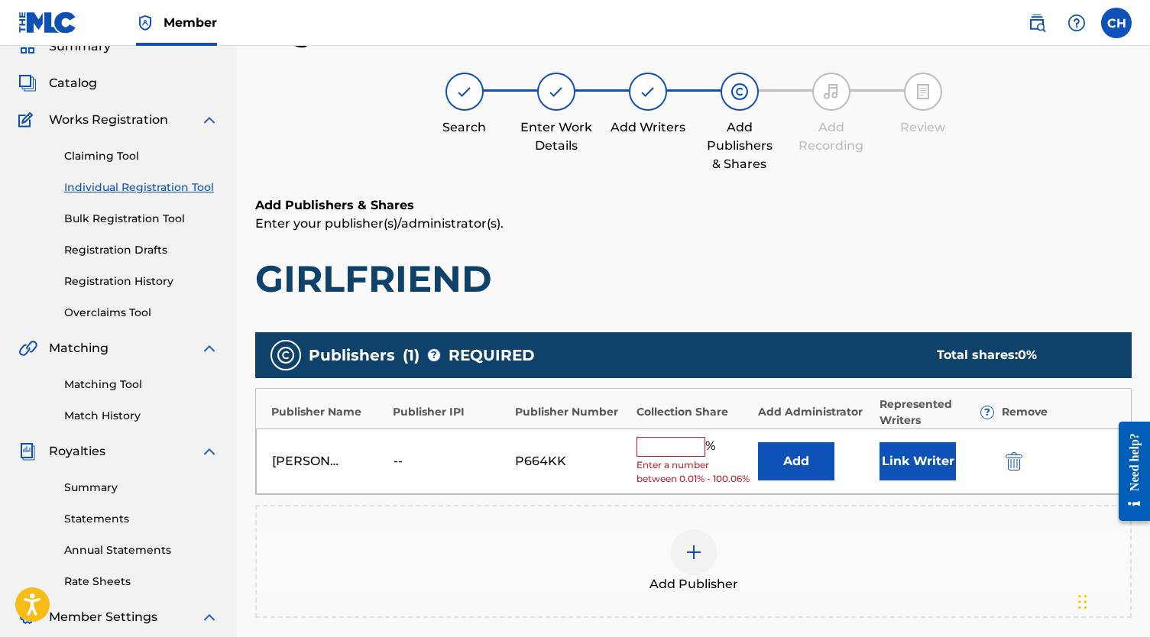
click at [655, 451] on input "text" at bounding box center [670, 447] width 69 height 20
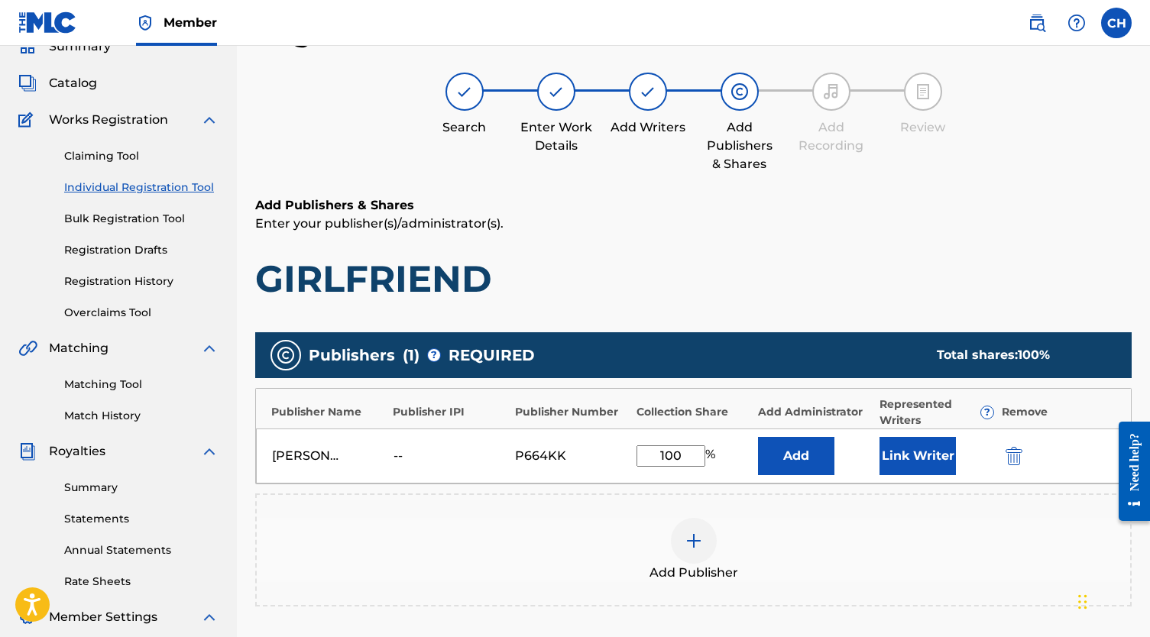
type input "100"
click at [921, 458] on button "Link Writer" at bounding box center [917, 456] width 76 height 38
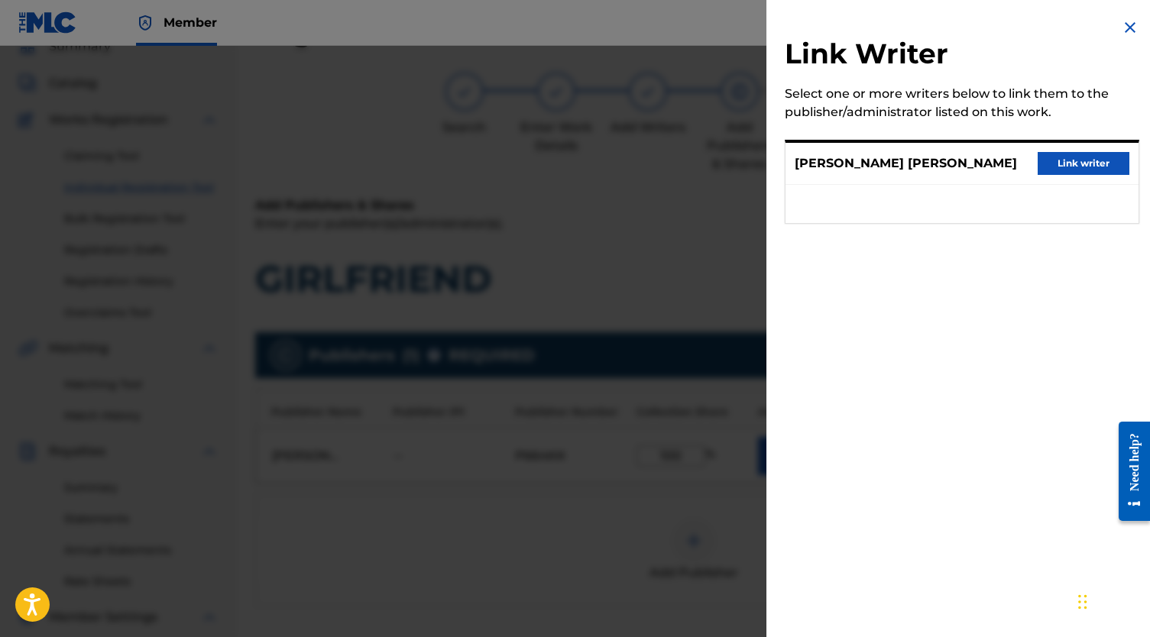
click at [1066, 167] on button "Link writer" at bounding box center [1083, 163] width 92 height 23
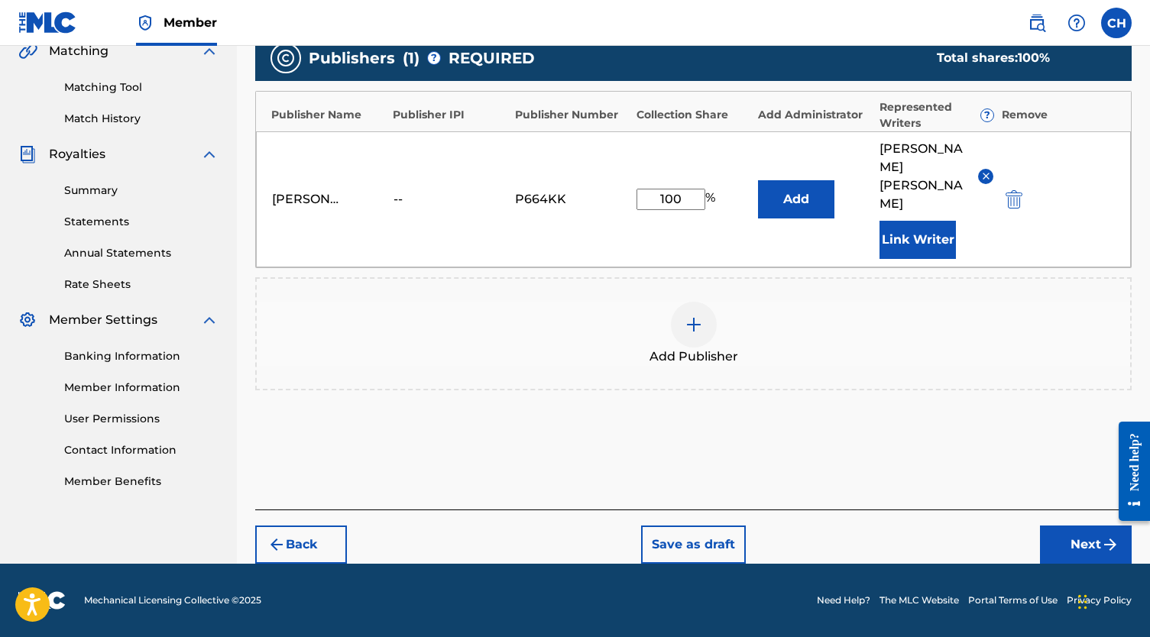
click at [1061, 565] on footer "Mechanical Licensing Collective © 2025 Need Help? The MLC Website Portal Terms …" at bounding box center [575, 600] width 1150 height 73
click at [1061, 560] on button "Next" at bounding box center [1086, 545] width 92 height 38
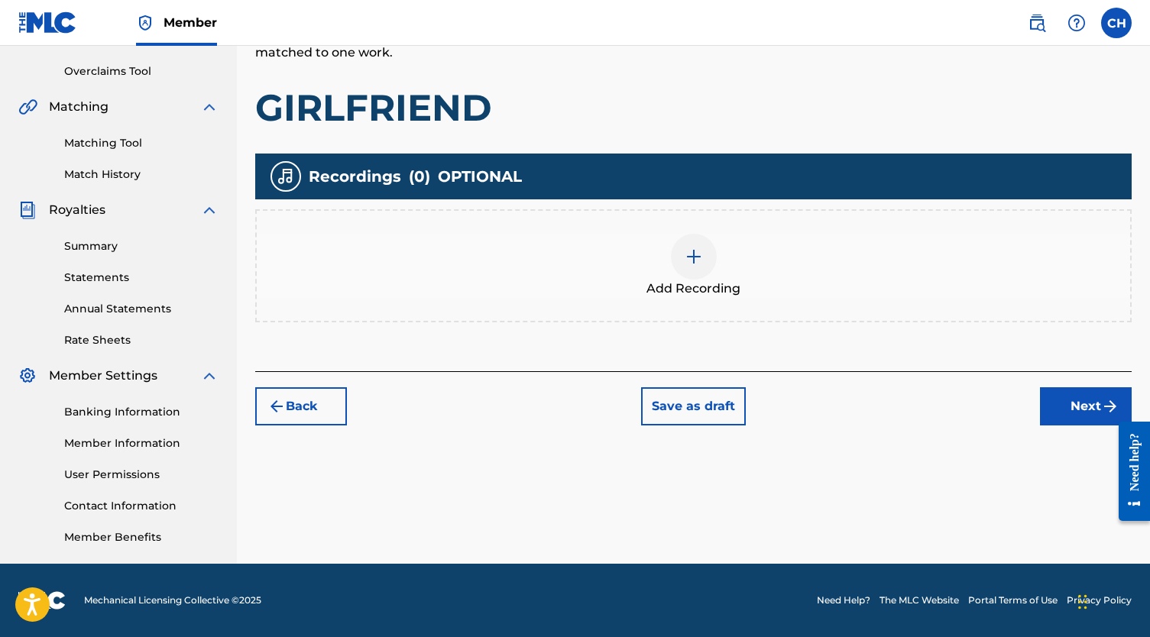
scroll to position [310, 0]
click at [671, 276] on div "Add Recording" at bounding box center [693, 266] width 873 height 64
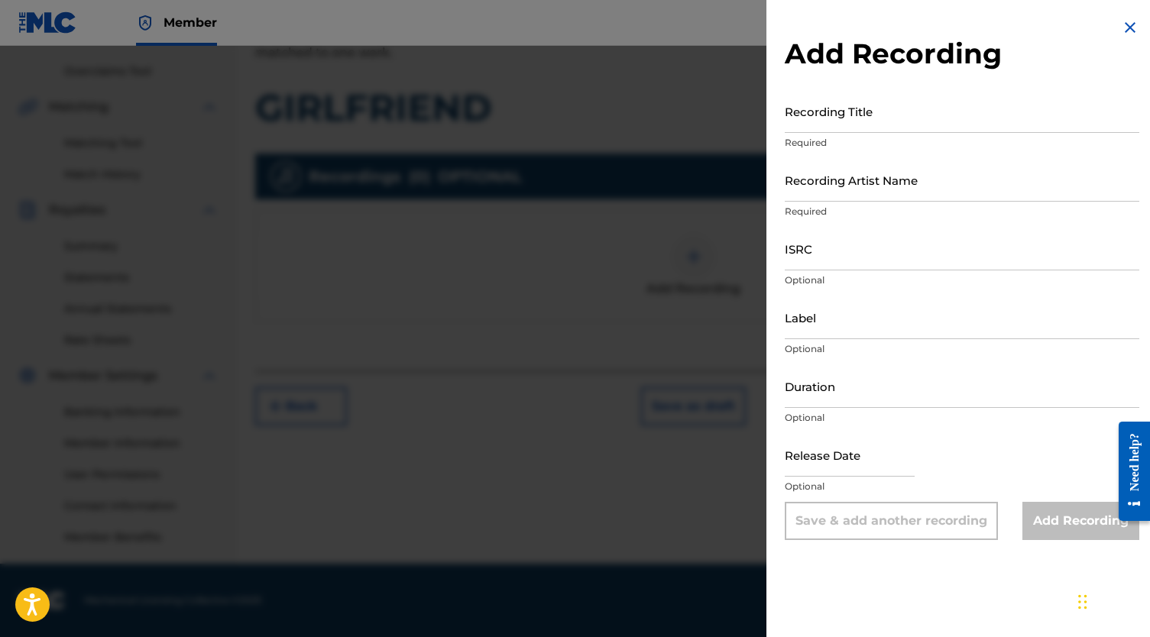
click at [854, 128] on input "Recording Title" at bounding box center [962, 111] width 354 height 44
type input "Girlfriend"
click at [832, 182] on input "Recording Artist Name" at bounding box center [962, 180] width 354 height 44
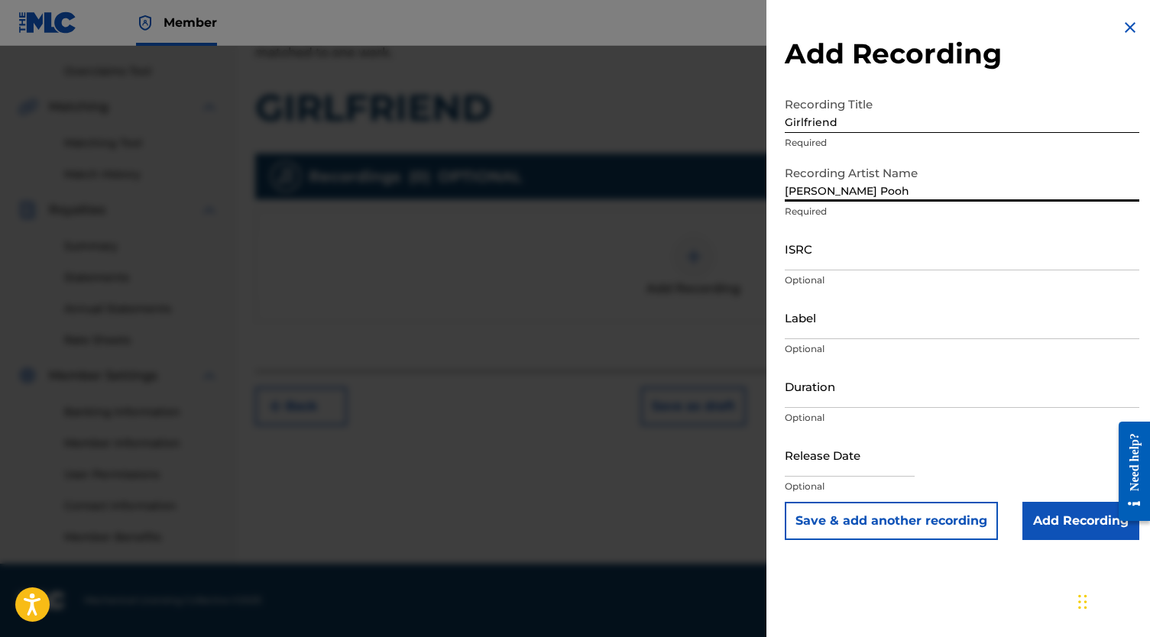
type input "[PERSON_NAME] Pooh"
click at [840, 264] on input "ISRC" at bounding box center [962, 249] width 354 height 44
paste input "QZTB82279897"
type input "QZTB82279897"
click at [1087, 522] on input "Add Recording" at bounding box center [1080, 521] width 117 height 38
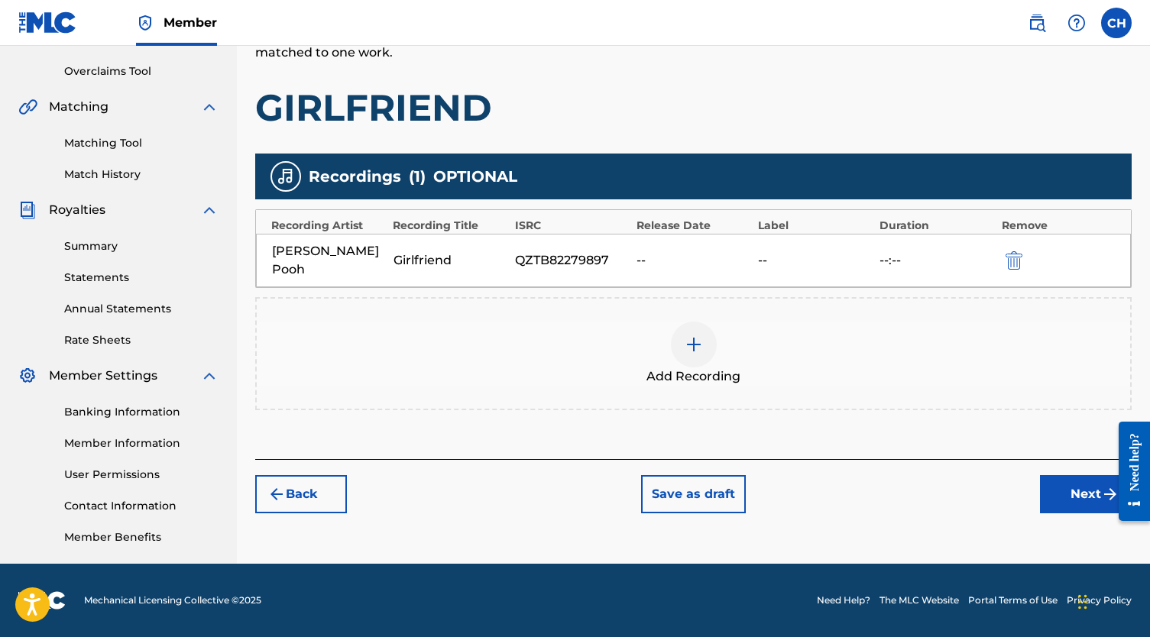
click at [1090, 475] on button "Next" at bounding box center [1086, 494] width 92 height 38
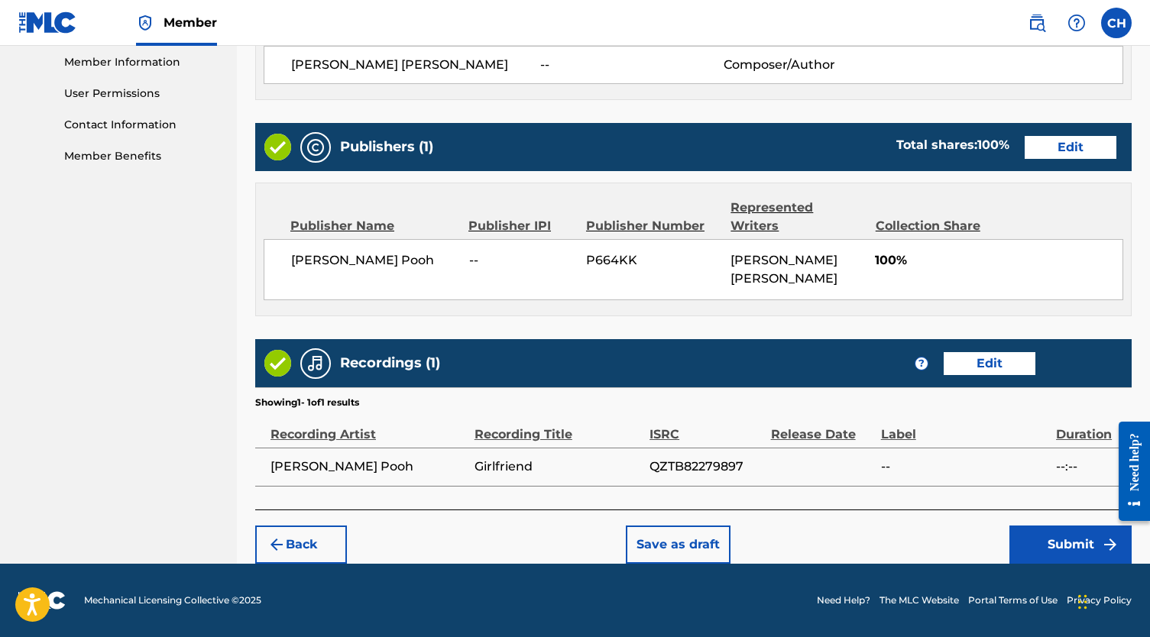
scroll to position [697, 0]
click at [1069, 545] on button "Submit" at bounding box center [1070, 545] width 122 height 38
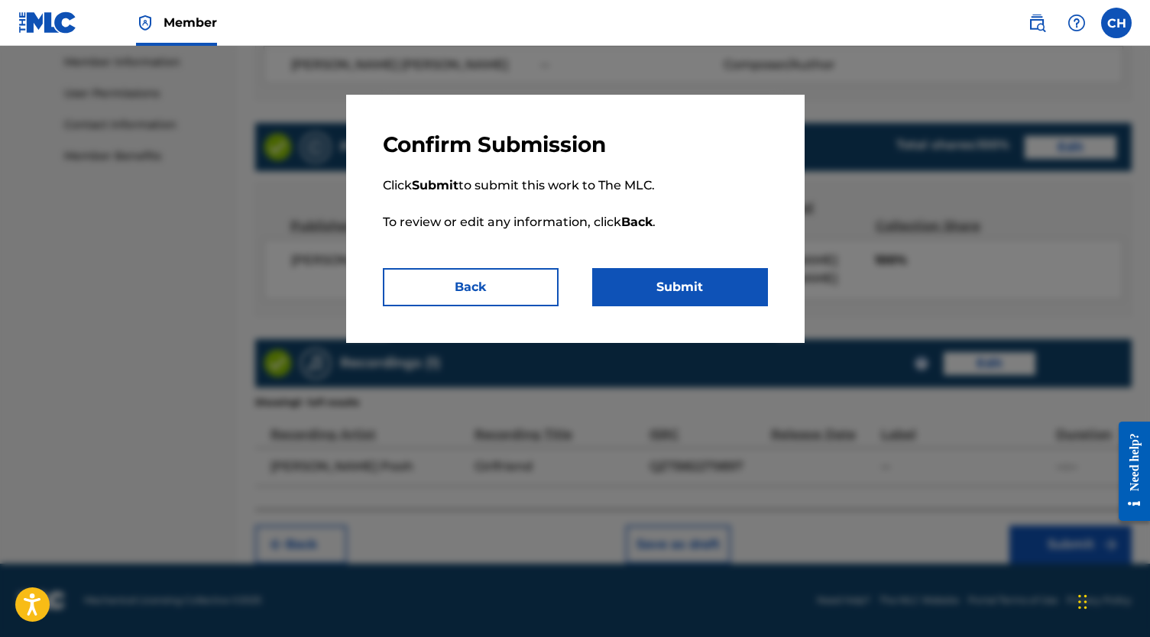
click at [671, 288] on button "Submit" at bounding box center [680, 287] width 176 height 38
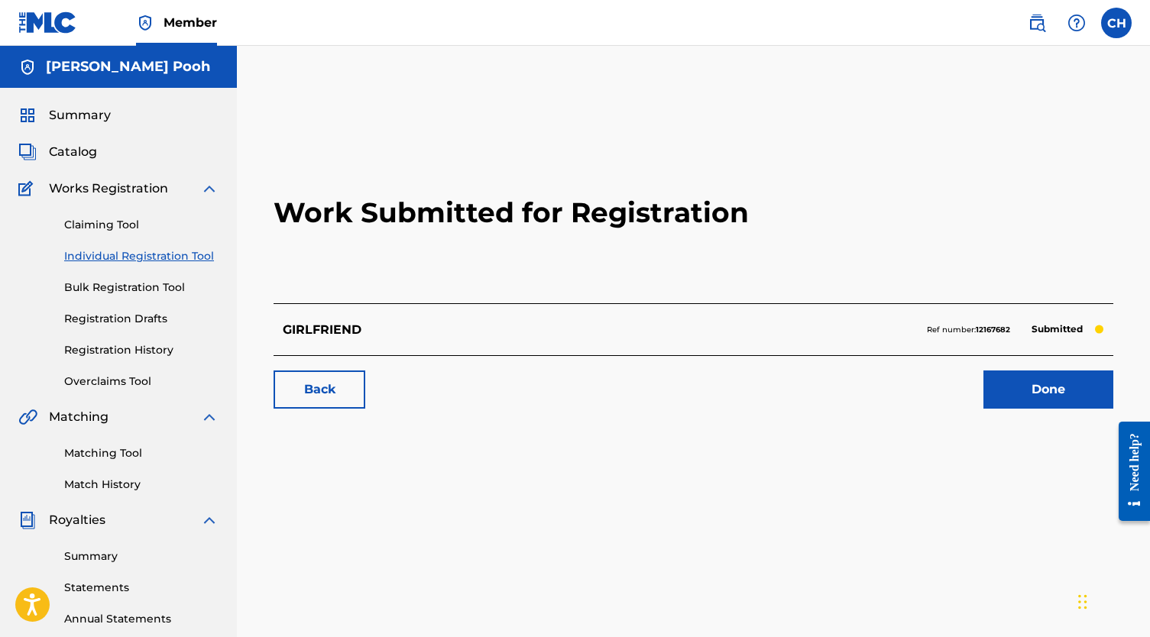
click at [1016, 396] on link "Done" at bounding box center [1048, 390] width 130 height 38
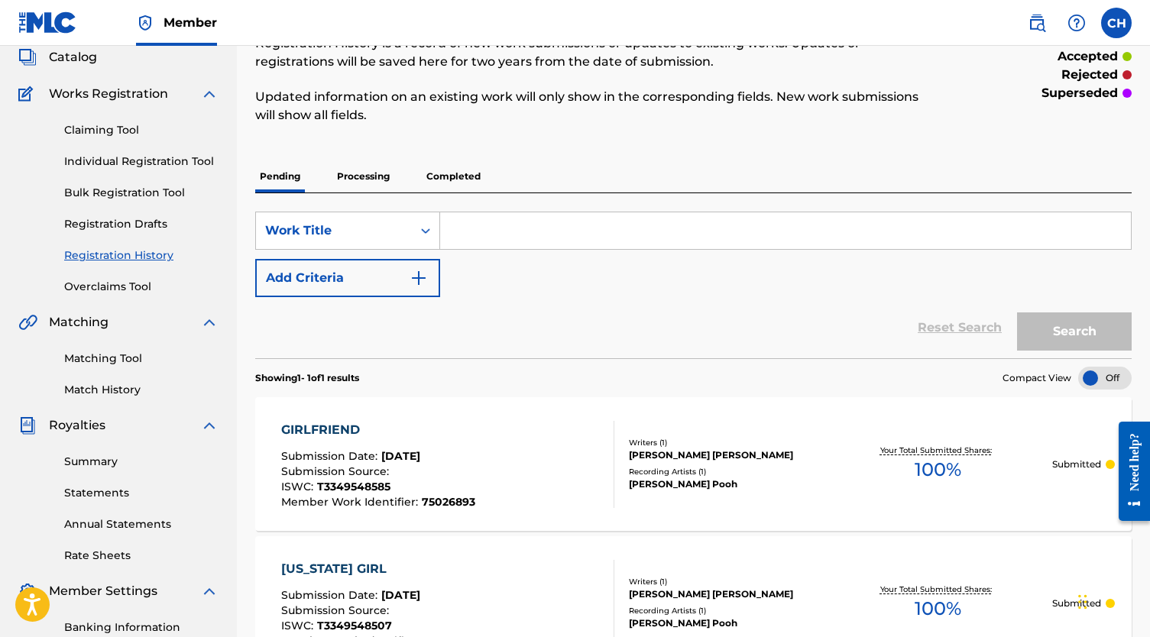
scroll to position [83, 0]
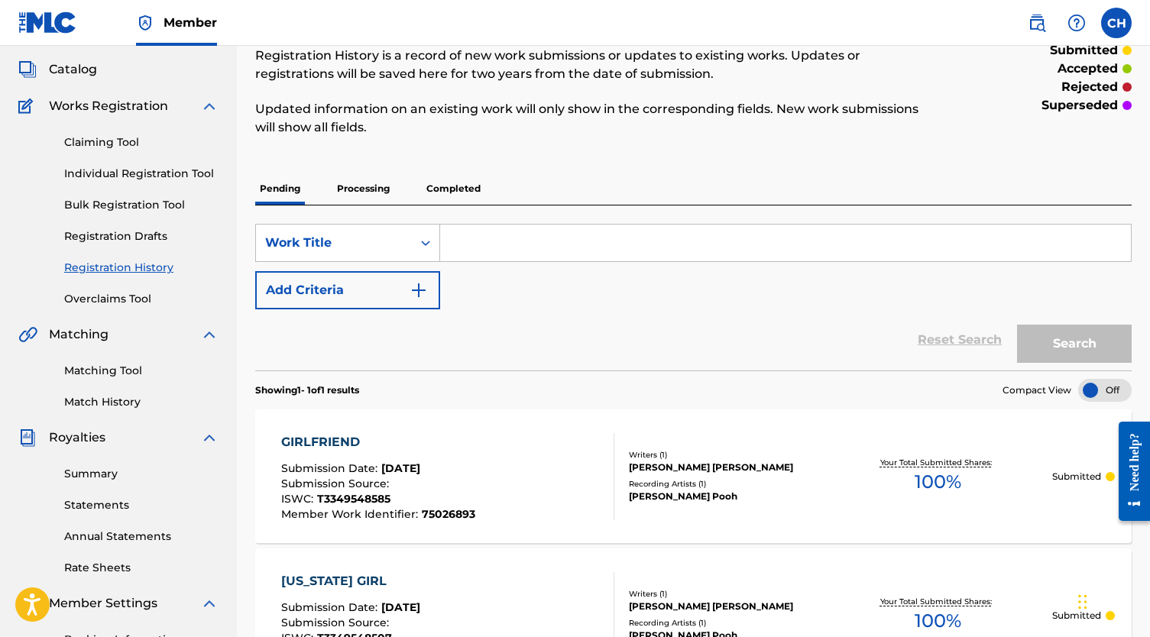
click at [96, 174] on link "Individual Registration Tool" at bounding box center [141, 174] width 154 height 16
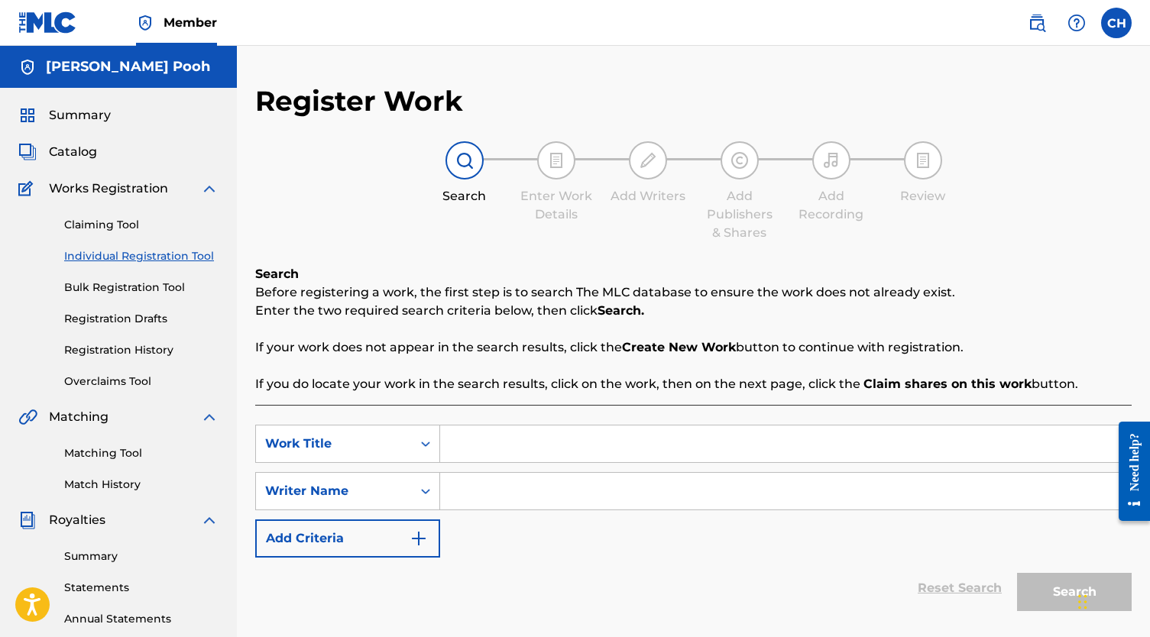
click at [483, 436] on input "Search Form" at bounding box center [785, 444] width 691 height 37
paste input "GRITS"
type input "GRITS"
click at [480, 477] on input "Search Form" at bounding box center [785, 491] width 691 height 37
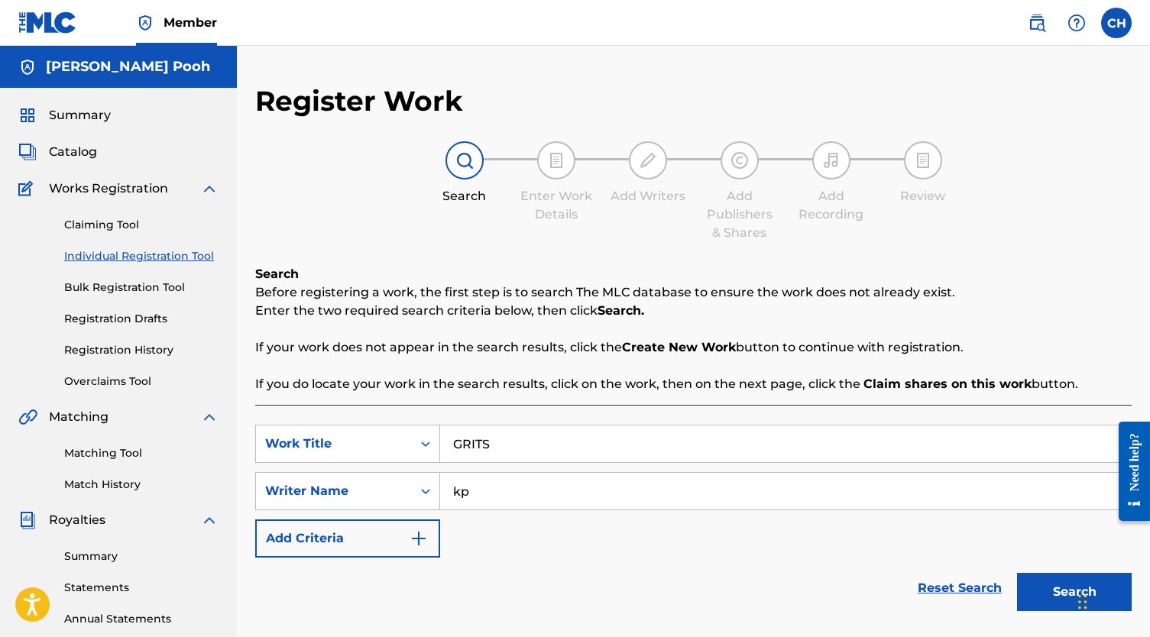
type input "kp"
click at [1023, 574] on button "Search" at bounding box center [1074, 592] width 115 height 38
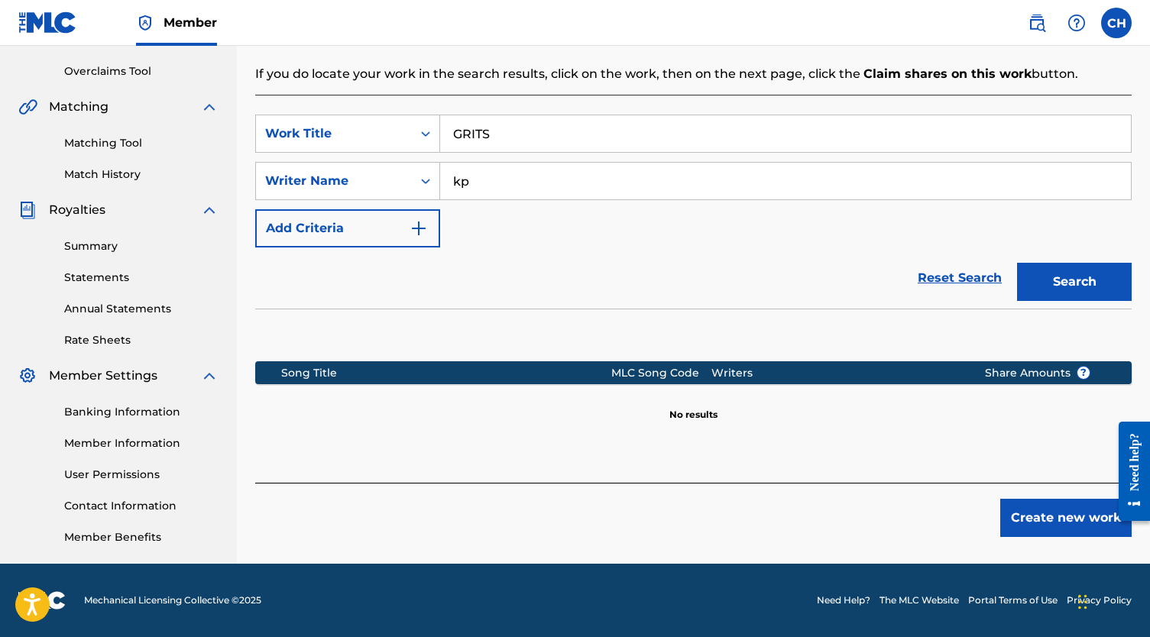
scroll to position [310, 0]
click at [1060, 509] on button "Create new work" at bounding box center [1065, 518] width 131 height 38
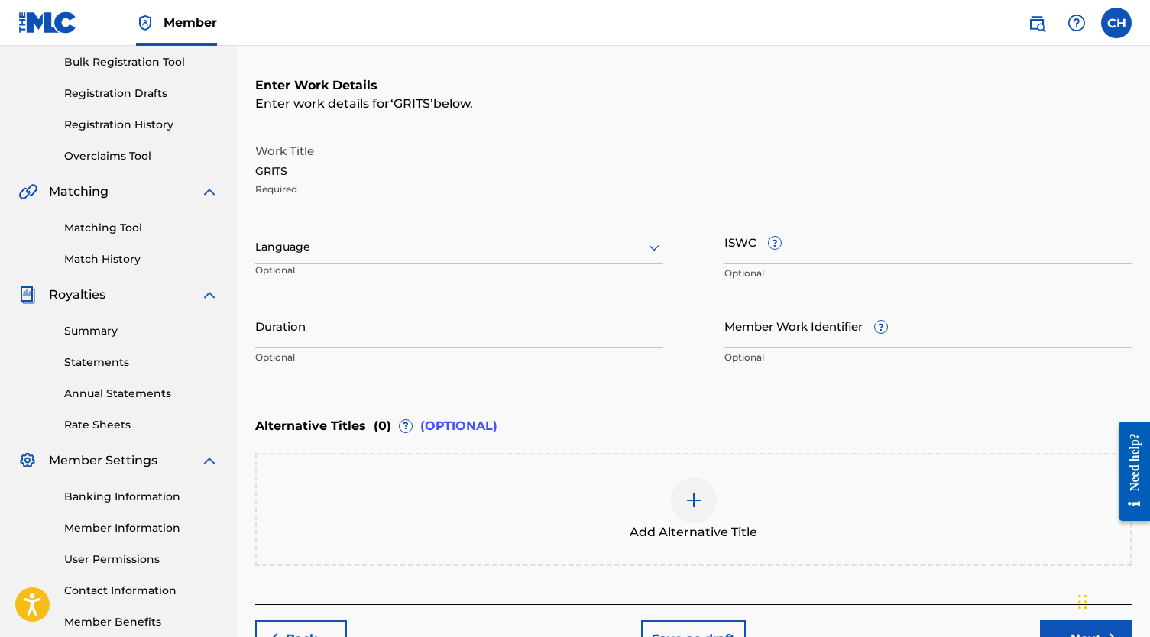
scroll to position [223, 0]
click at [740, 258] on input "ISWC ?" at bounding box center [928, 244] width 408 height 44
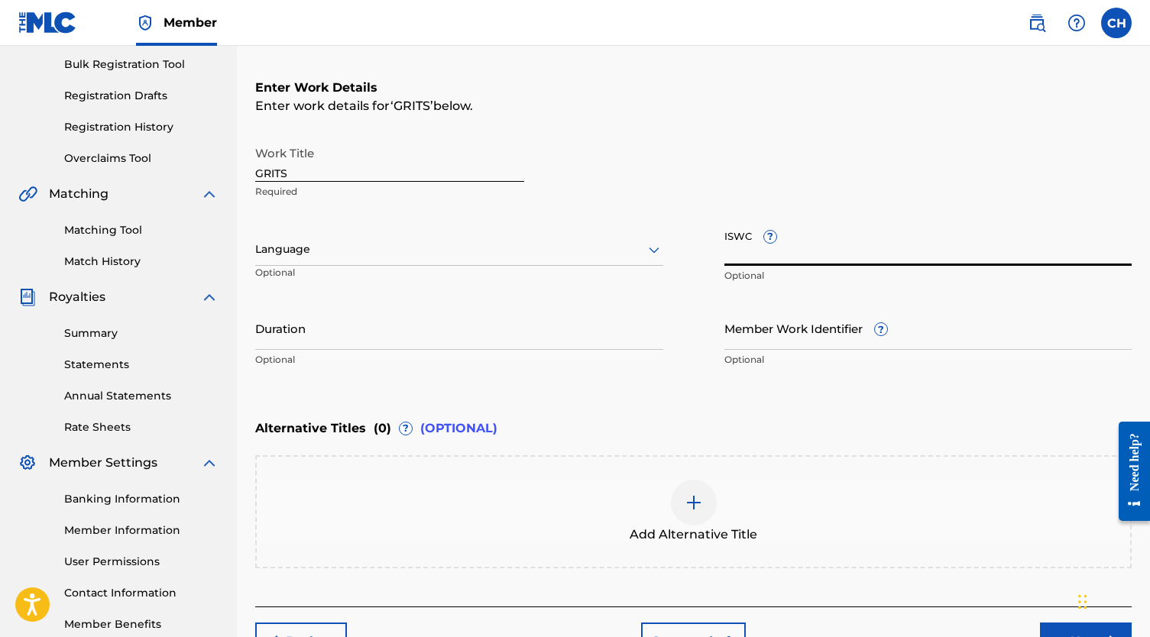
paste input "T-334.954.783-3"
type input "T-334.954.783-3"
click at [803, 328] on input "Member Work Identifier ?" at bounding box center [928, 328] width 408 height 44
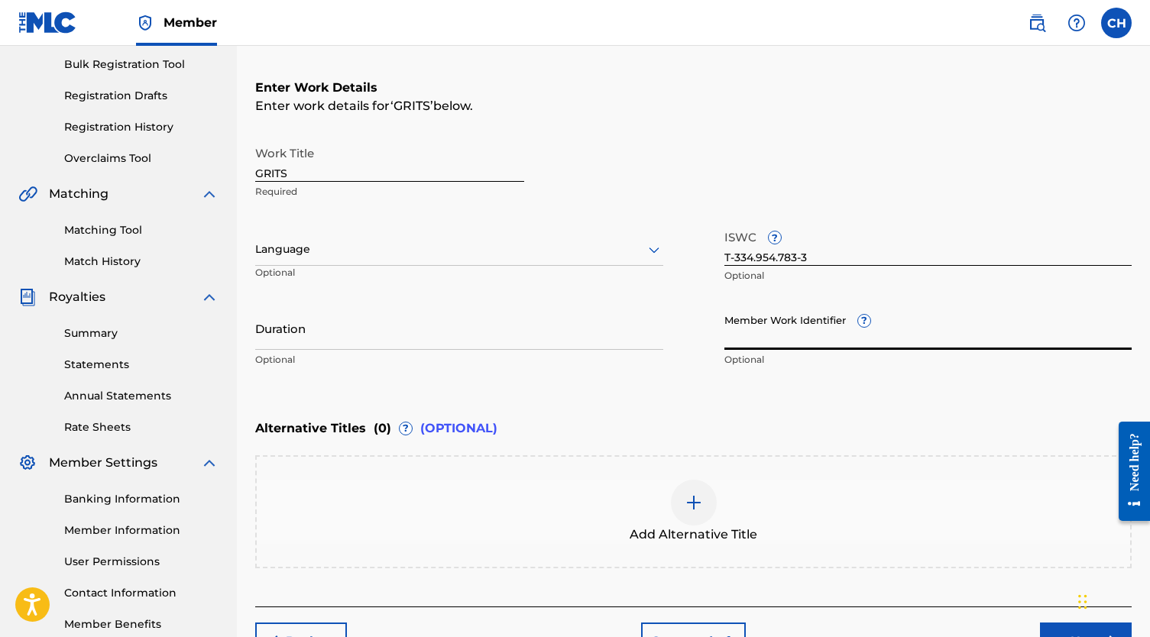
paste input "75026966"
type input "75026966"
click at [1063, 634] on button "Next" at bounding box center [1086, 642] width 92 height 38
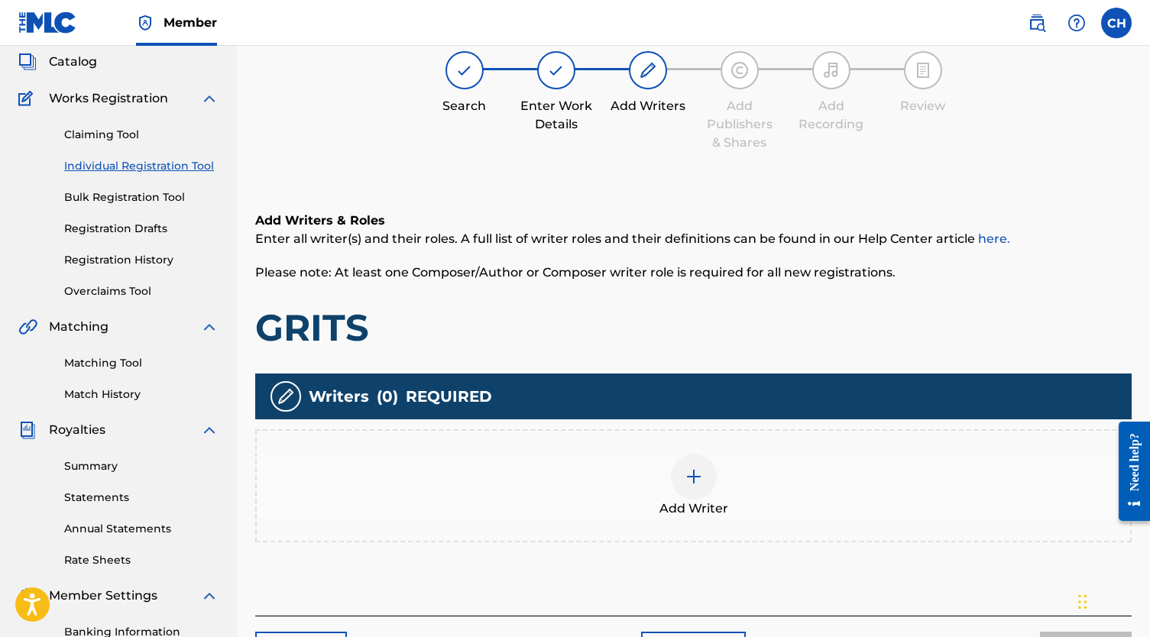
scroll to position [69, 0]
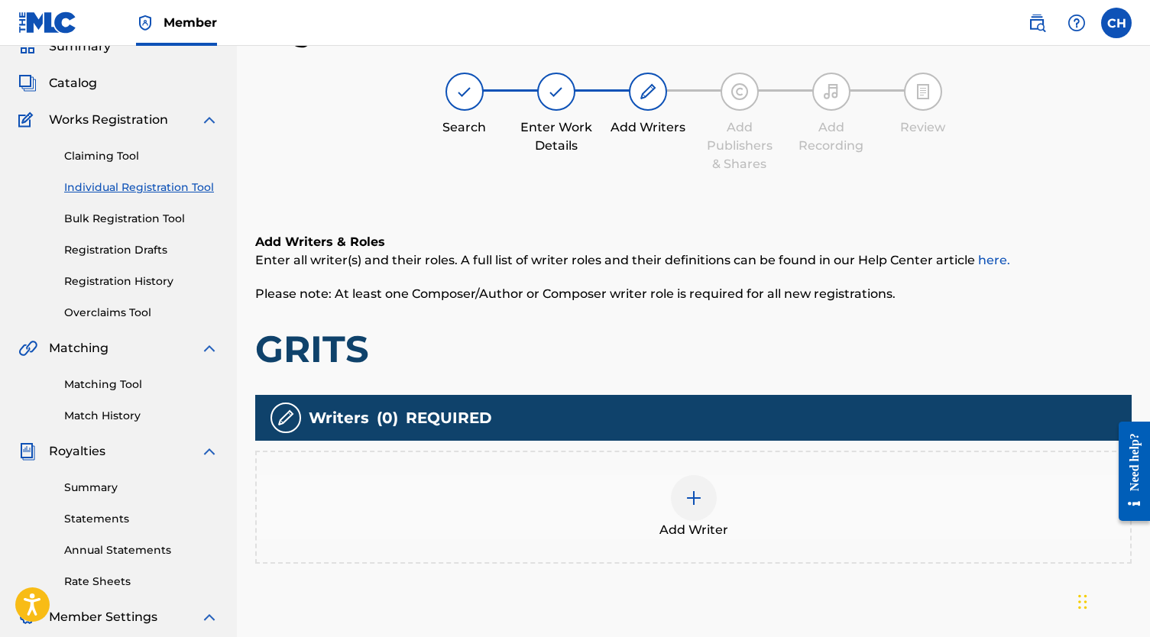
click at [684, 499] on img at bounding box center [693, 498] width 18 height 18
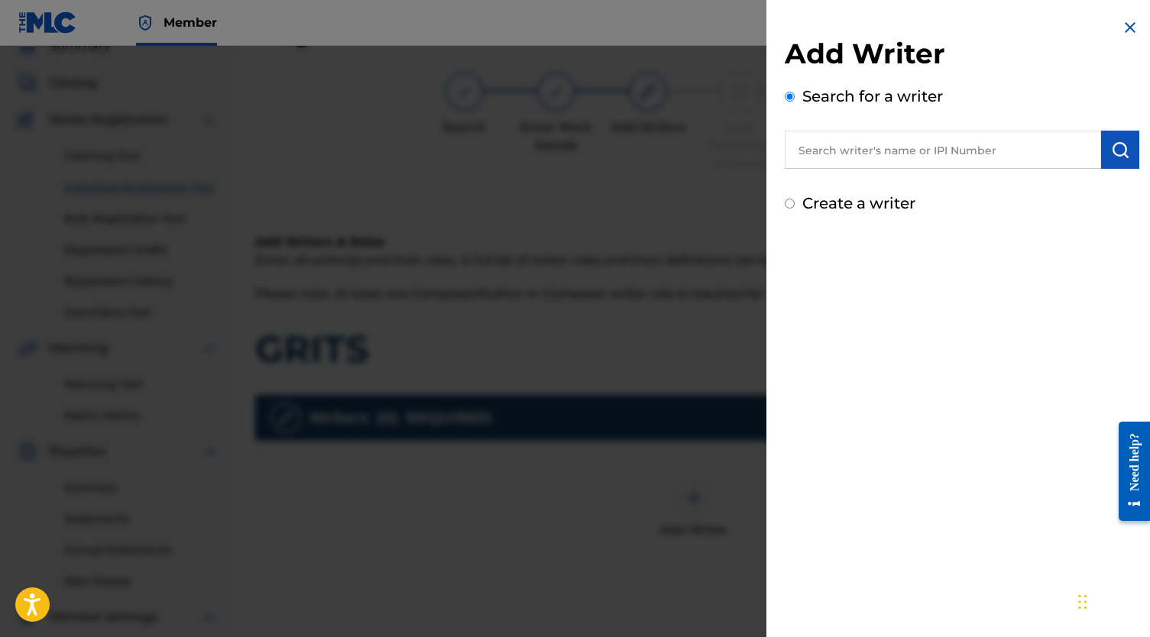
click at [928, 147] on input "text" at bounding box center [943, 150] width 316 height 38
paste input "00382431761"
click at [1120, 145] on img "submit" at bounding box center [1120, 150] width 18 height 18
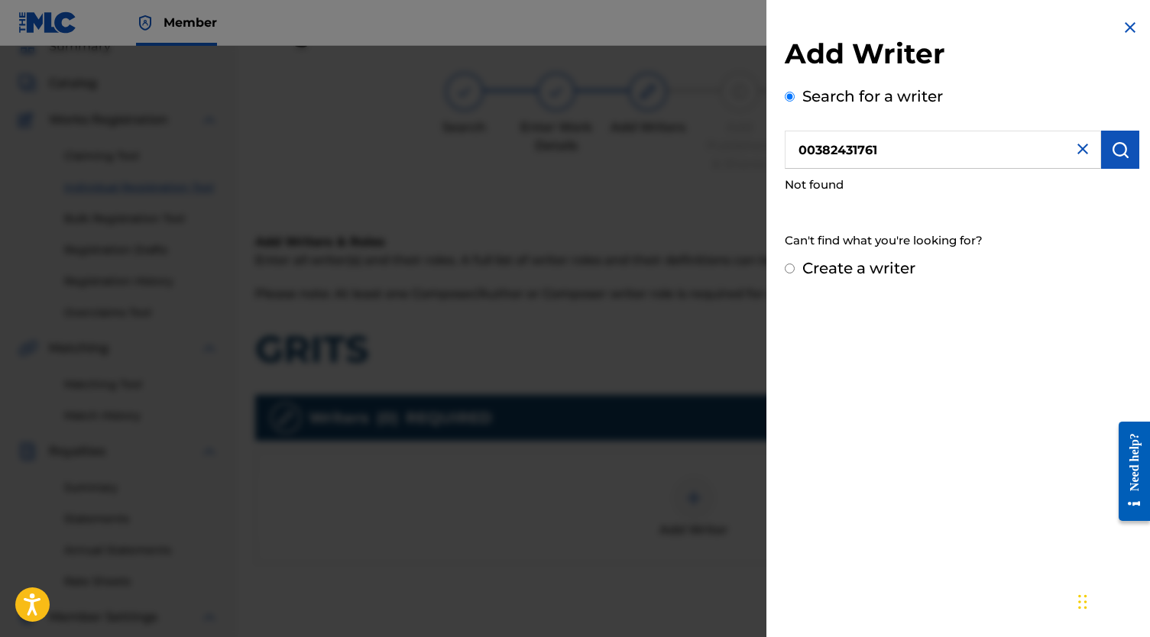
click at [963, 159] on input "00382431761" at bounding box center [943, 150] width 316 height 38
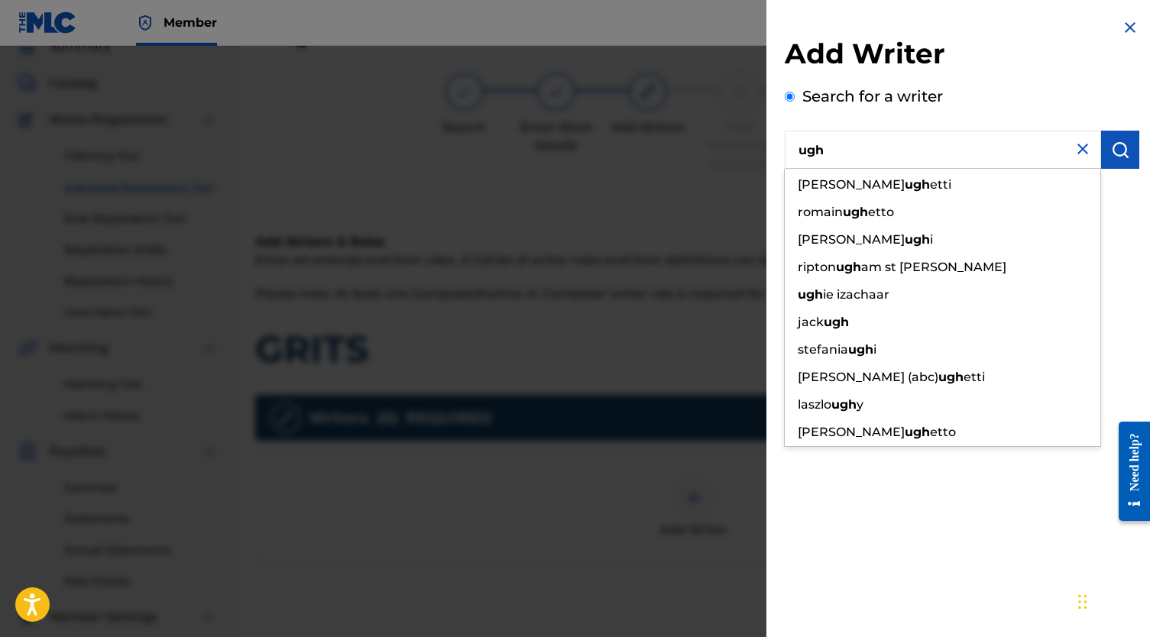
click at [963, 159] on input "ugh" at bounding box center [943, 150] width 316 height 38
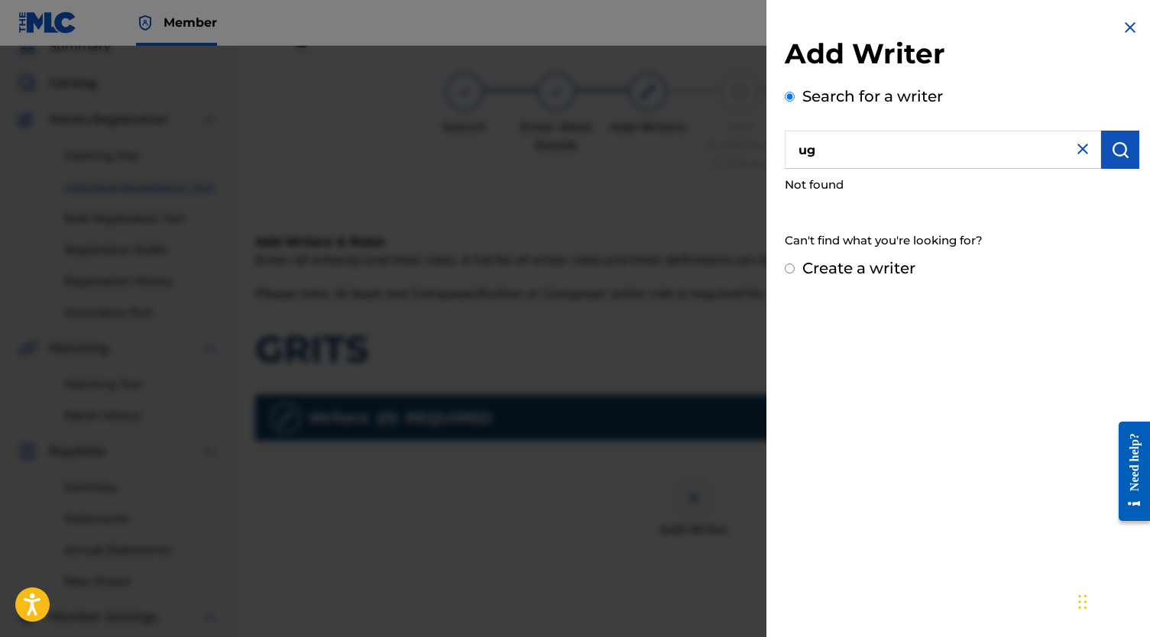
type input "u"
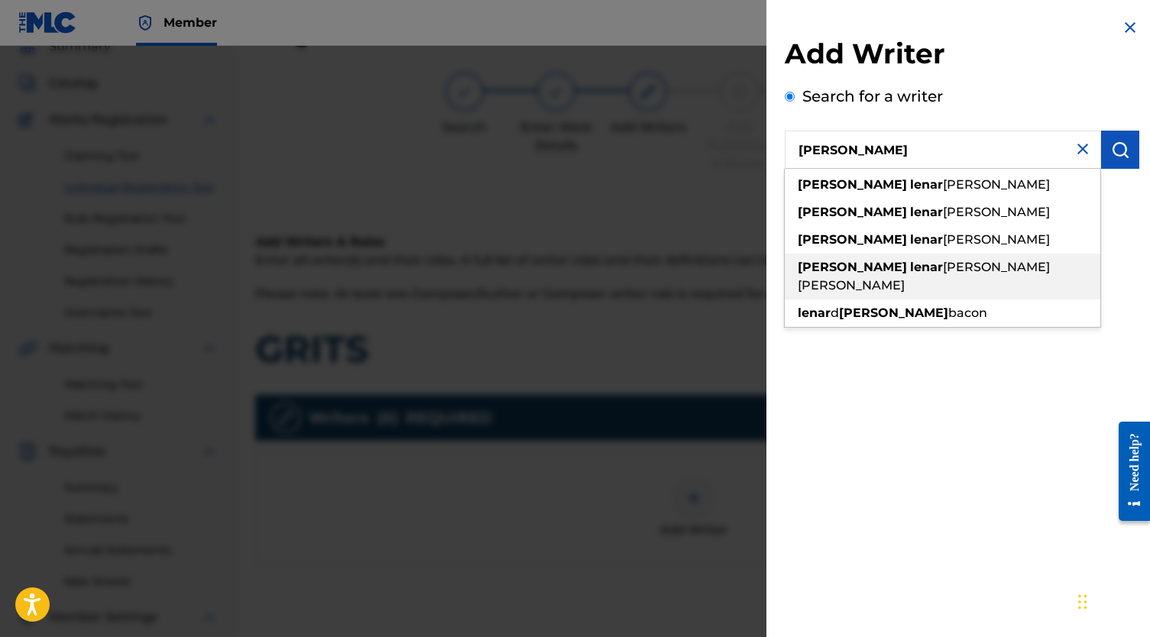
click at [1035, 255] on div "[PERSON_NAME] [PERSON_NAME]" at bounding box center [942, 277] width 315 height 46
type input "[PERSON_NAME] [PERSON_NAME]"
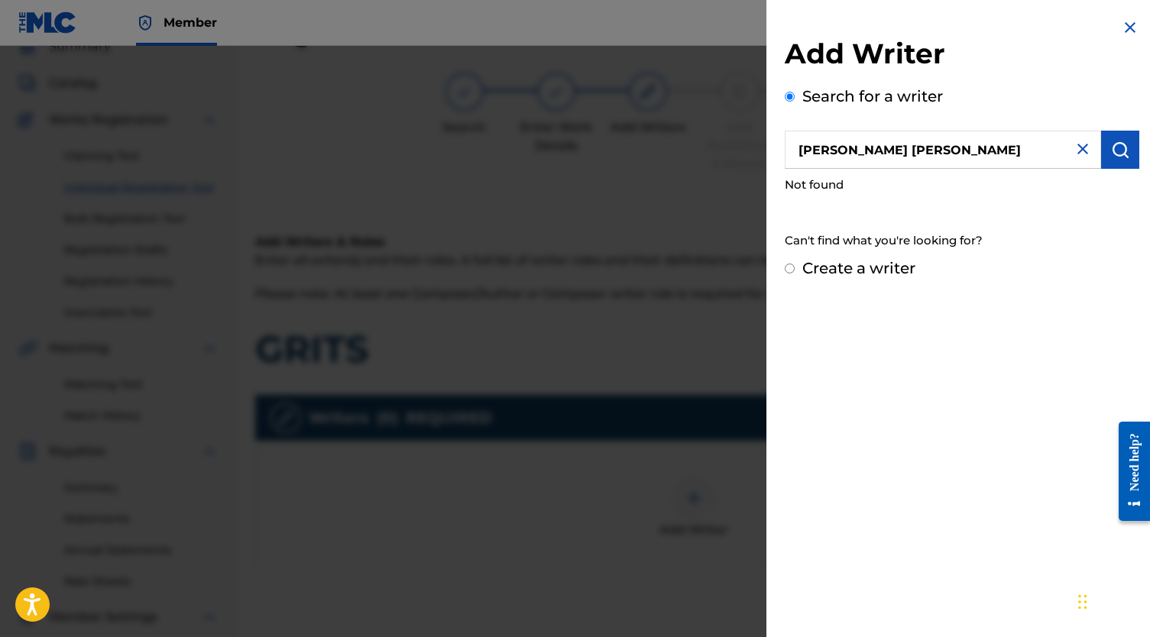
click at [1115, 158] on img "submit" at bounding box center [1120, 150] width 18 height 18
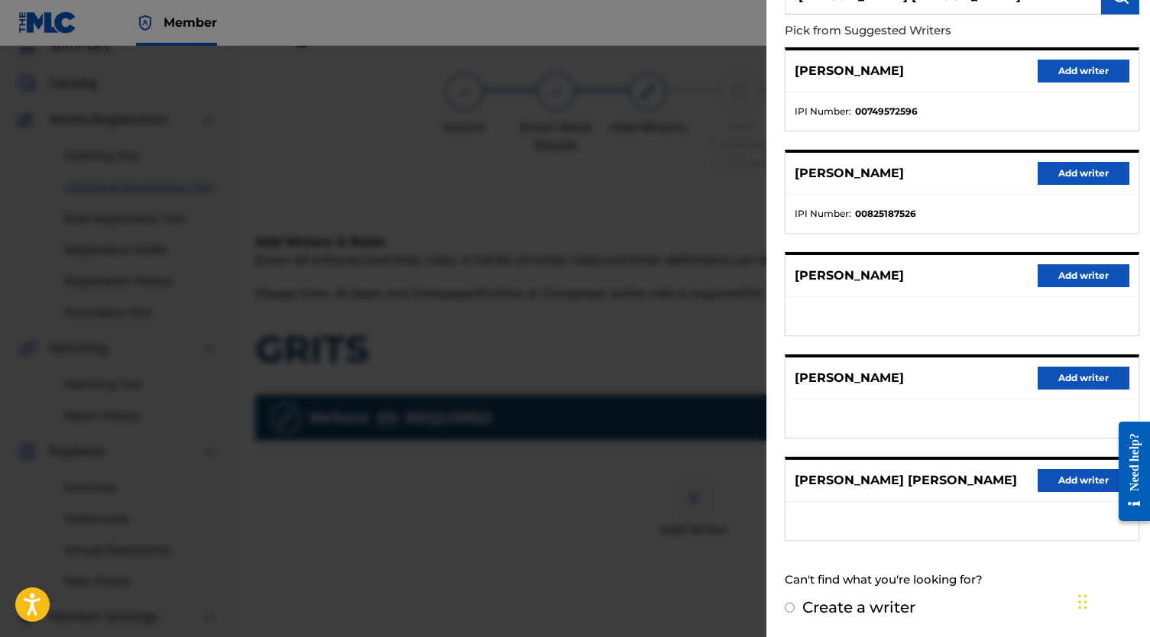
scroll to position [167, 0]
click at [1060, 474] on button "Add writer" at bounding box center [1083, 480] width 92 height 23
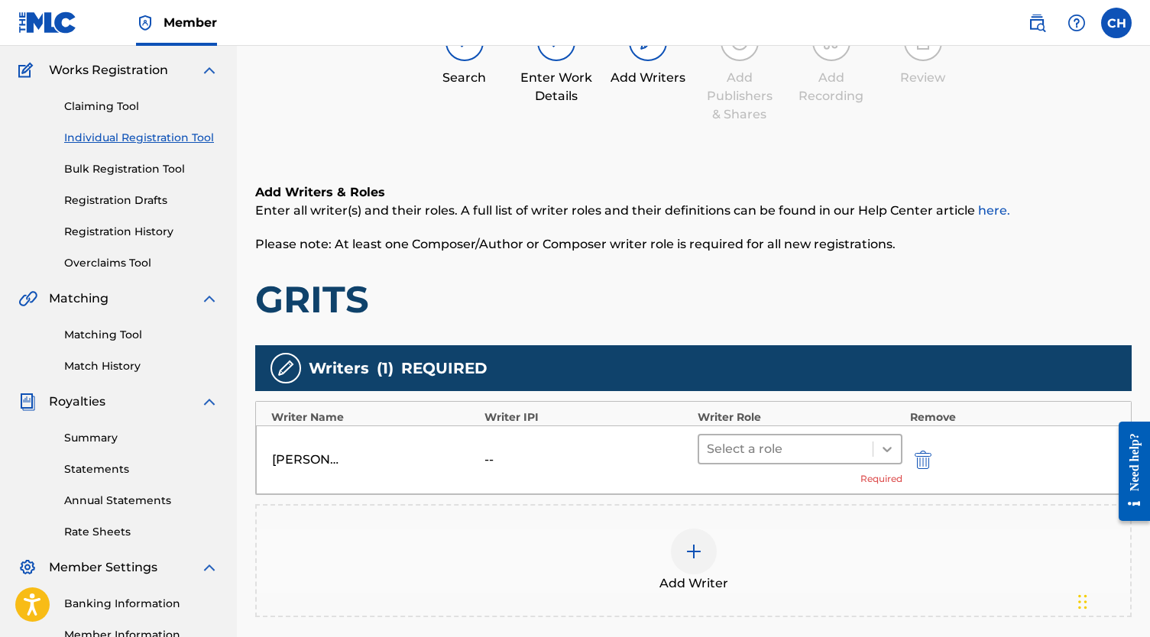
scroll to position [119, 0]
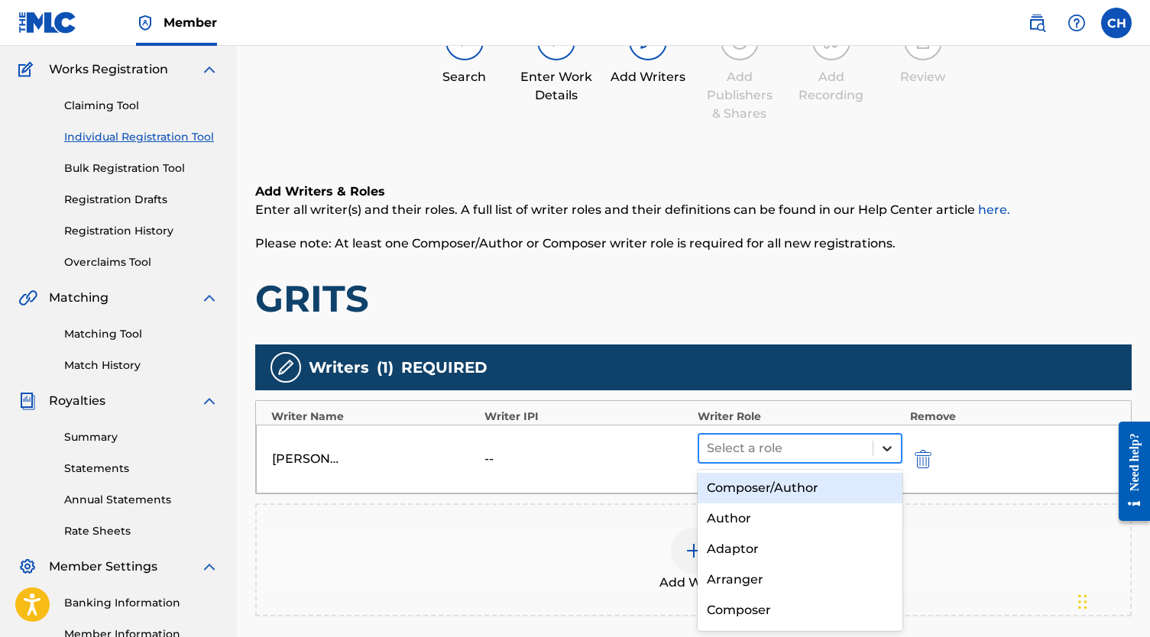
click at [885, 448] on icon at bounding box center [886, 448] width 9 height 5
click at [822, 489] on div "Composer/Author" at bounding box center [799, 488] width 205 height 31
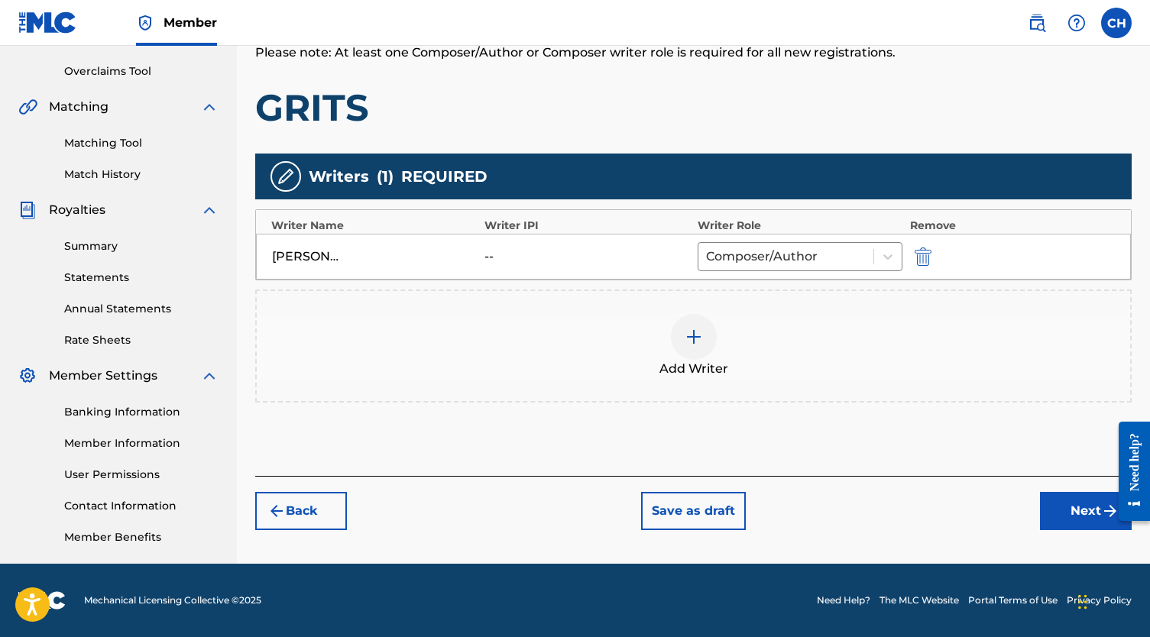
click at [1074, 508] on button "Next" at bounding box center [1086, 511] width 92 height 38
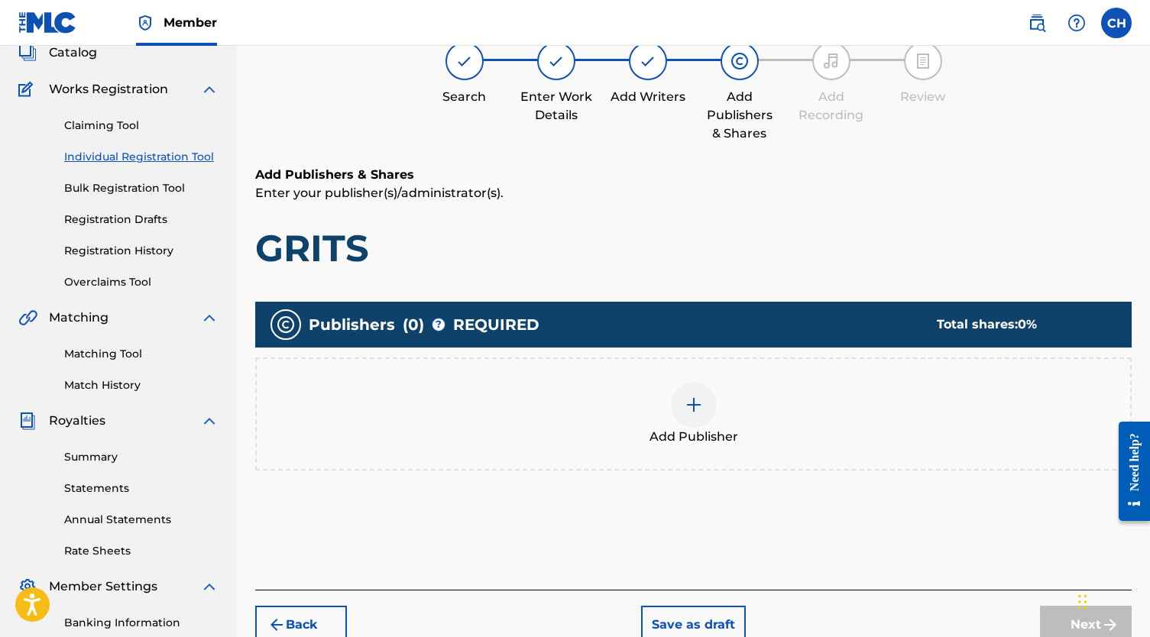
scroll to position [69, 0]
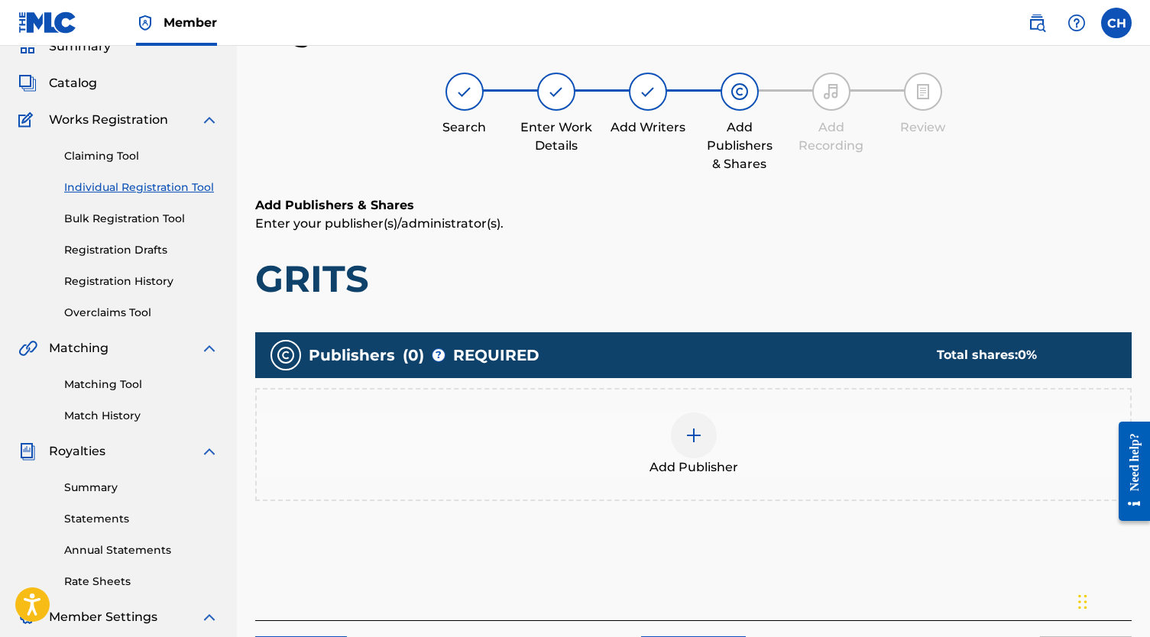
click at [699, 395] on div "Add Publisher" at bounding box center [693, 444] width 876 height 113
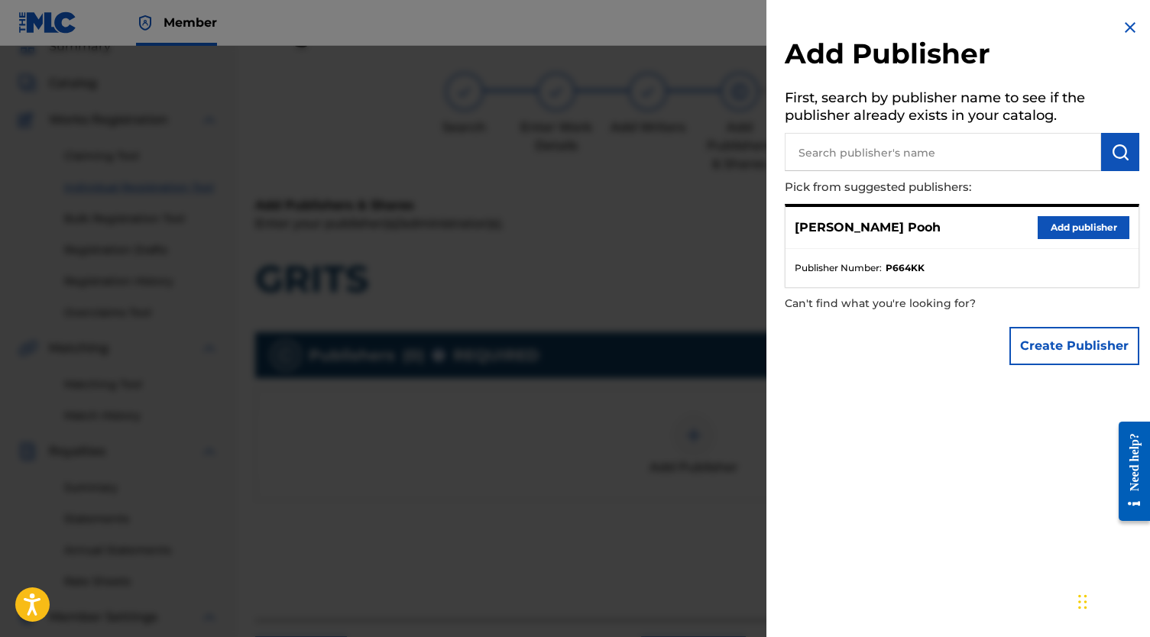
click at [1053, 231] on button "Add publisher" at bounding box center [1083, 227] width 92 height 23
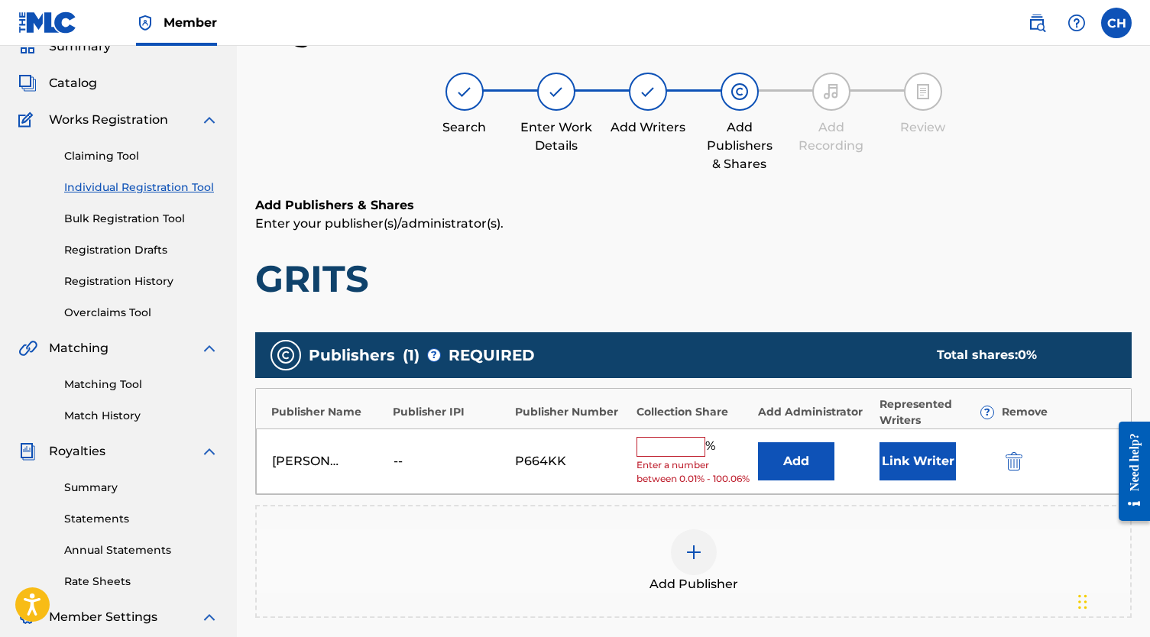
click at [688, 442] on input "text" at bounding box center [670, 447] width 69 height 20
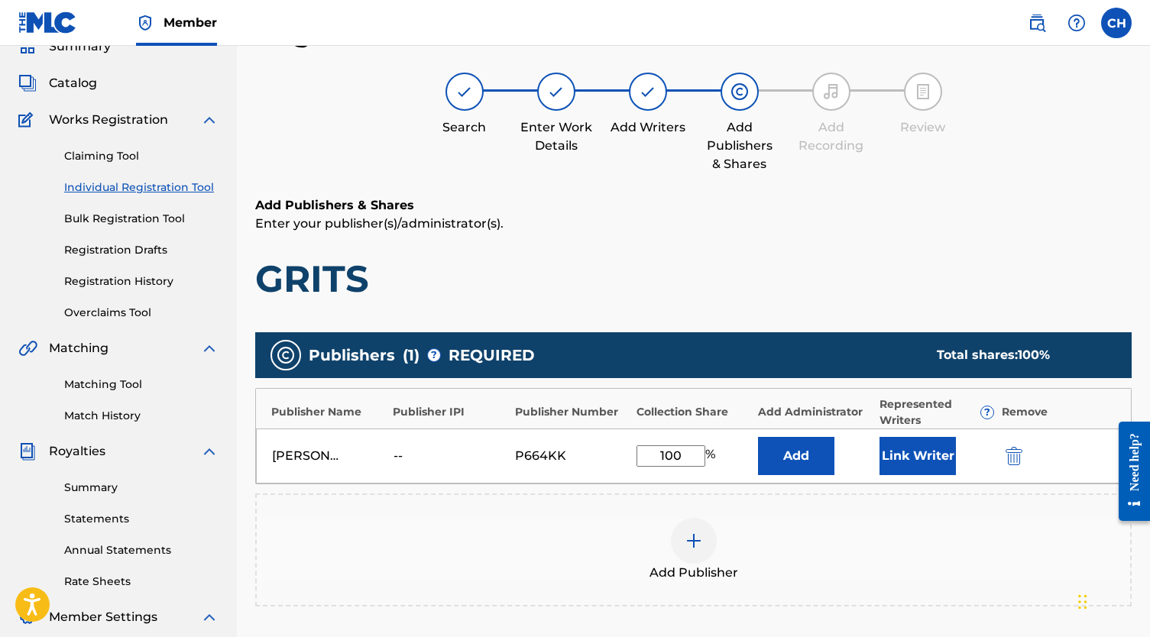
type input "100"
click at [896, 446] on button "Link Writer" at bounding box center [917, 456] width 76 height 38
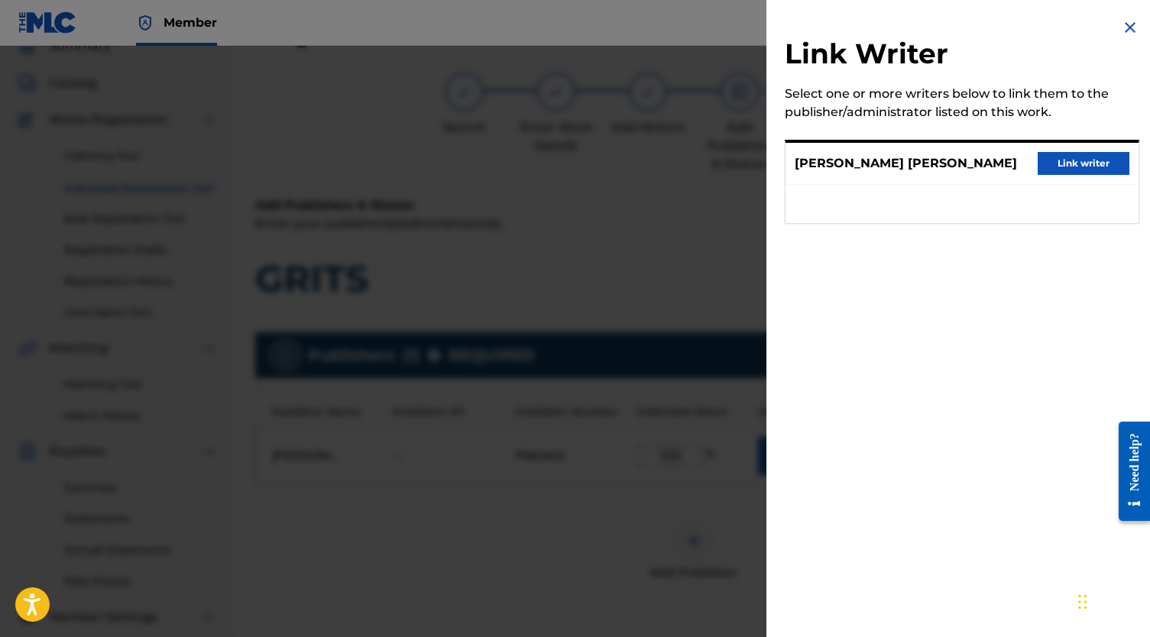
click at [1092, 175] on button "Link writer" at bounding box center [1083, 163] width 92 height 23
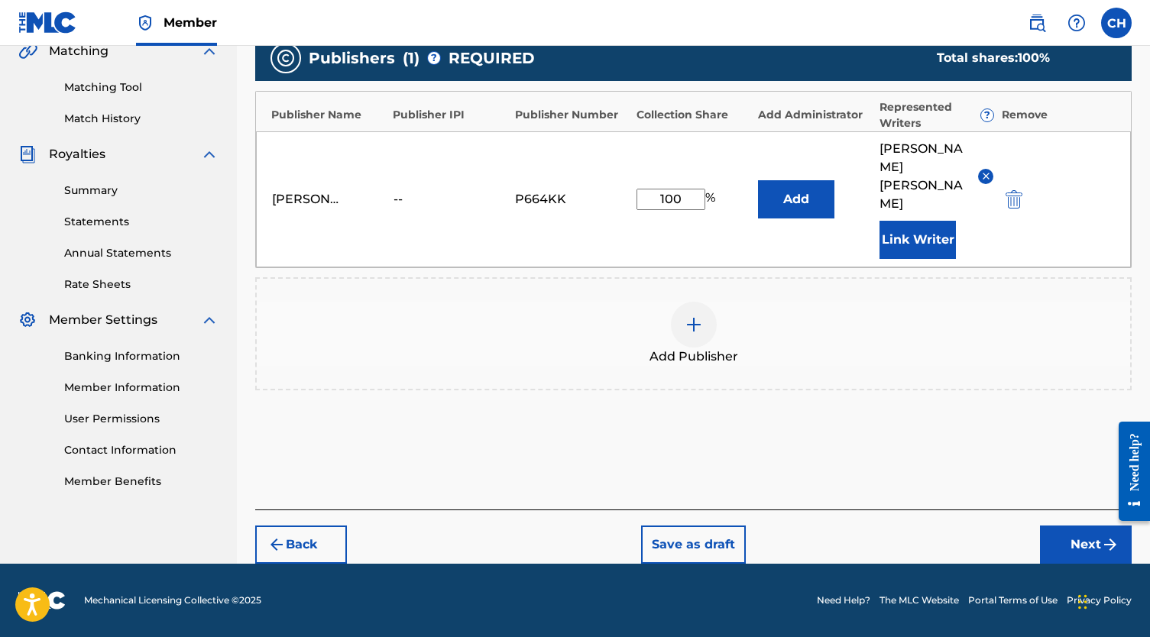
scroll to position [384, 0]
click at [1047, 543] on button "Next" at bounding box center [1086, 545] width 92 height 38
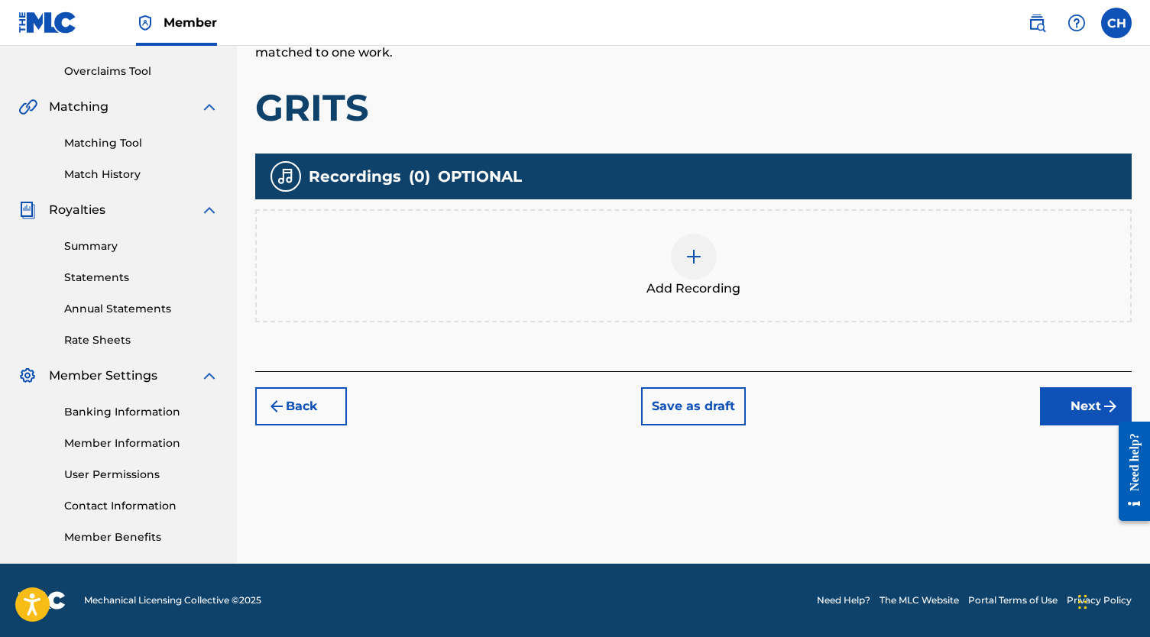
click at [704, 276] on div at bounding box center [694, 257] width 46 height 46
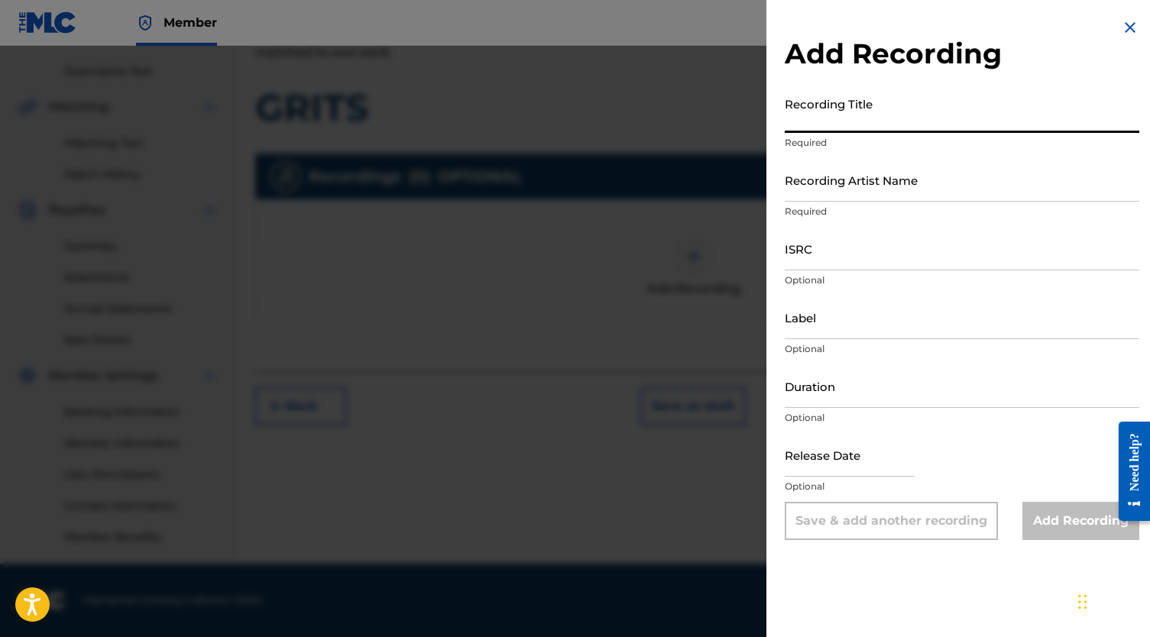
click at [879, 117] on input "Recording Title" at bounding box center [962, 111] width 354 height 44
type input "Grits"
click at [866, 189] on input "Recording Artist Name" at bounding box center [962, 180] width 354 height 44
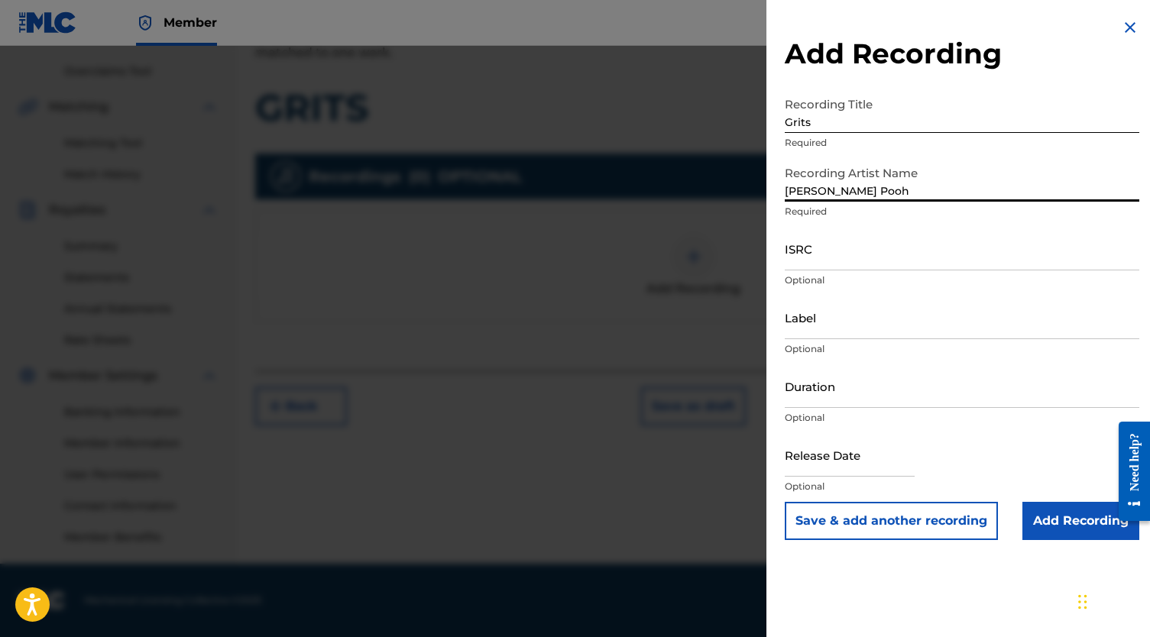
type input "[PERSON_NAME] Pooh"
click at [826, 244] on input "ISRC" at bounding box center [962, 249] width 354 height 44
paste input "QZTB82279897"
type input "QZTB82279897"
click at [1073, 520] on input "Add Recording" at bounding box center [1080, 521] width 117 height 38
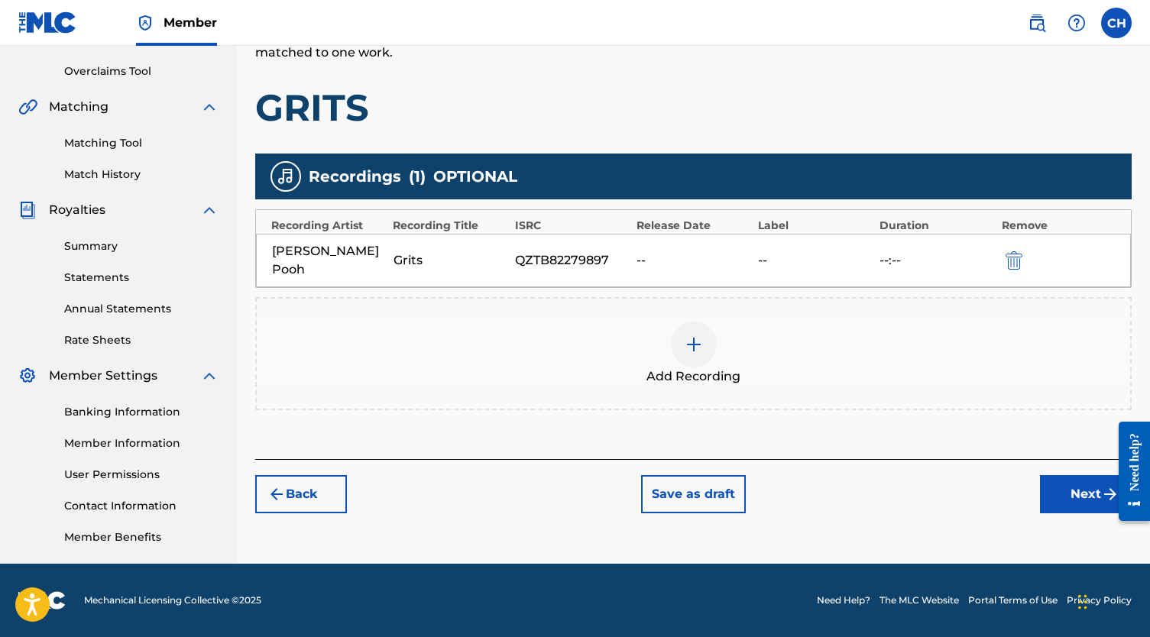
click at [1055, 475] on button "Next" at bounding box center [1086, 494] width 92 height 38
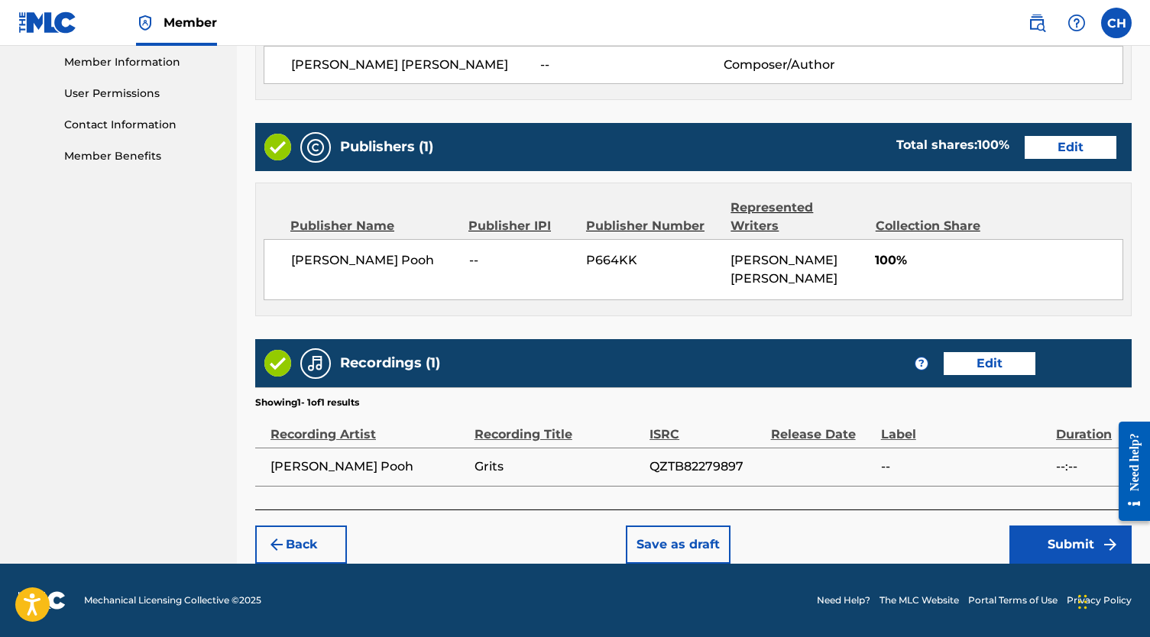
scroll to position [697, 0]
click at [1057, 542] on button "Submit" at bounding box center [1070, 545] width 122 height 38
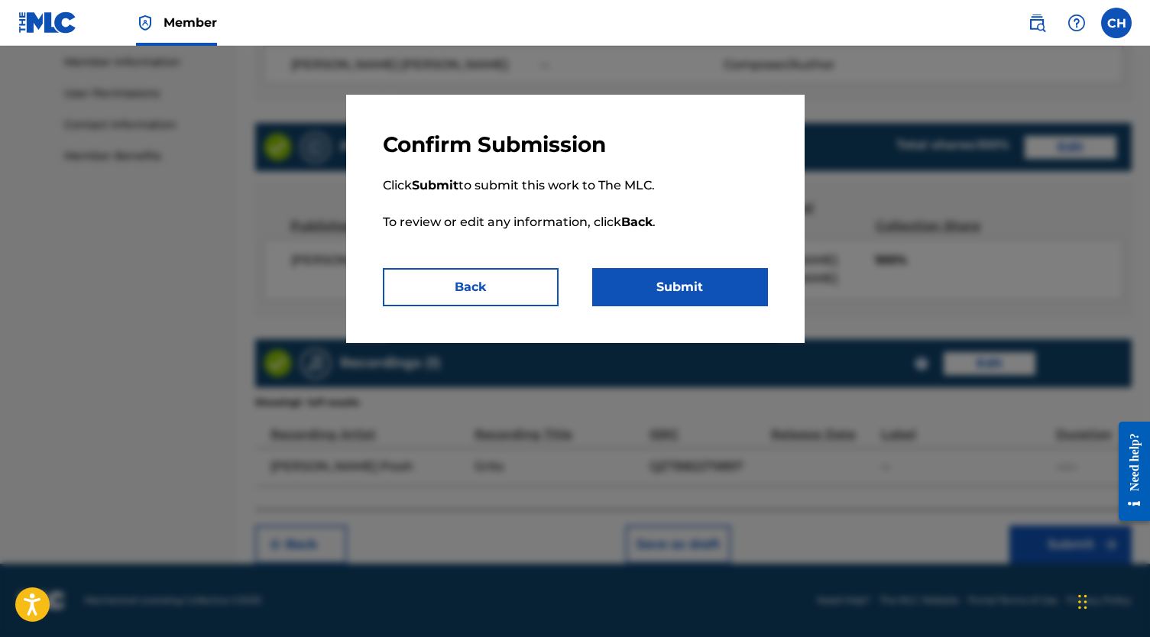
click at [720, 301] on button "Submit" at bounding box center [680, 287] width 176 height 38
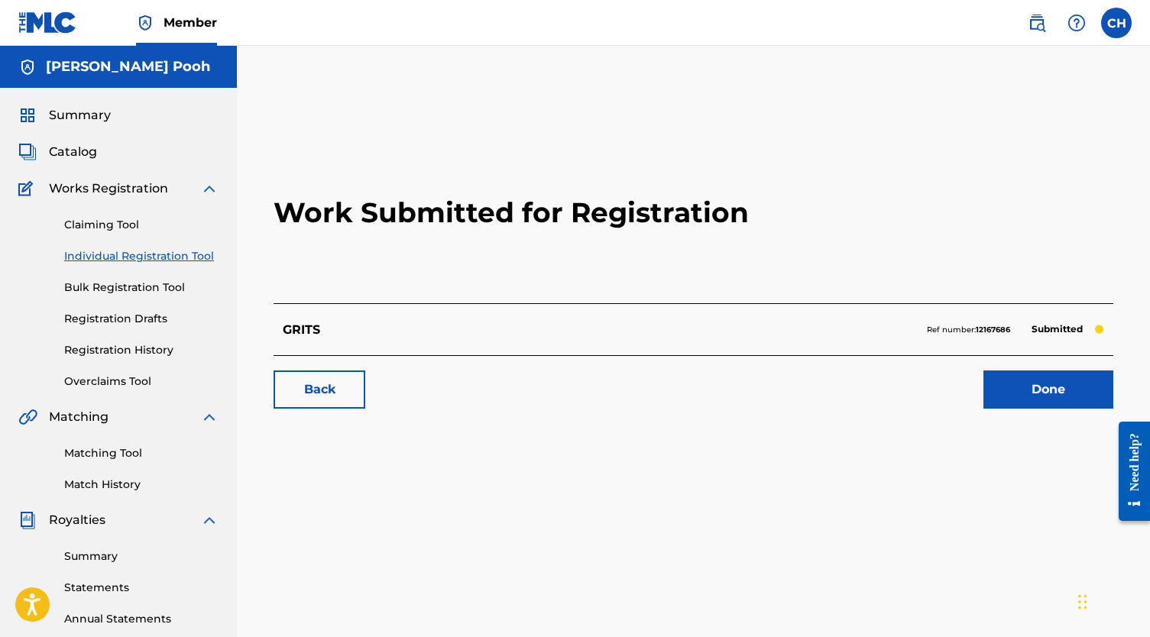
click at [1068, 397] on link "Done" at bounding box center [1048, 390] width 130 height 38
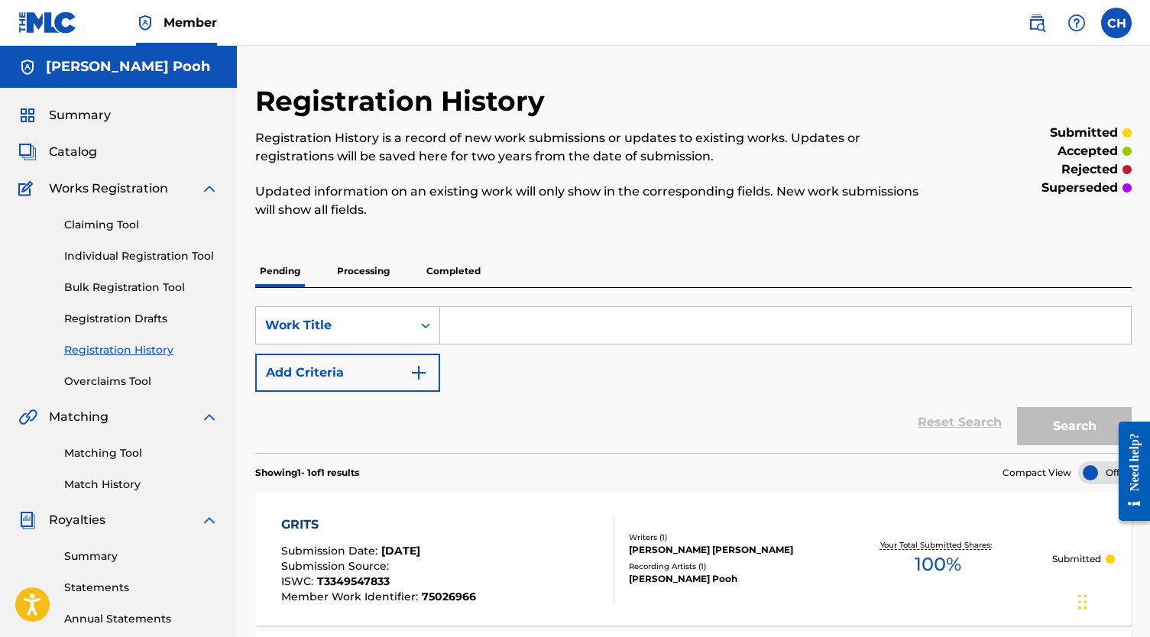
click at [131, 262] on link "Individual Registration Tool" at bounding box center [141, 256] width 154 height 16
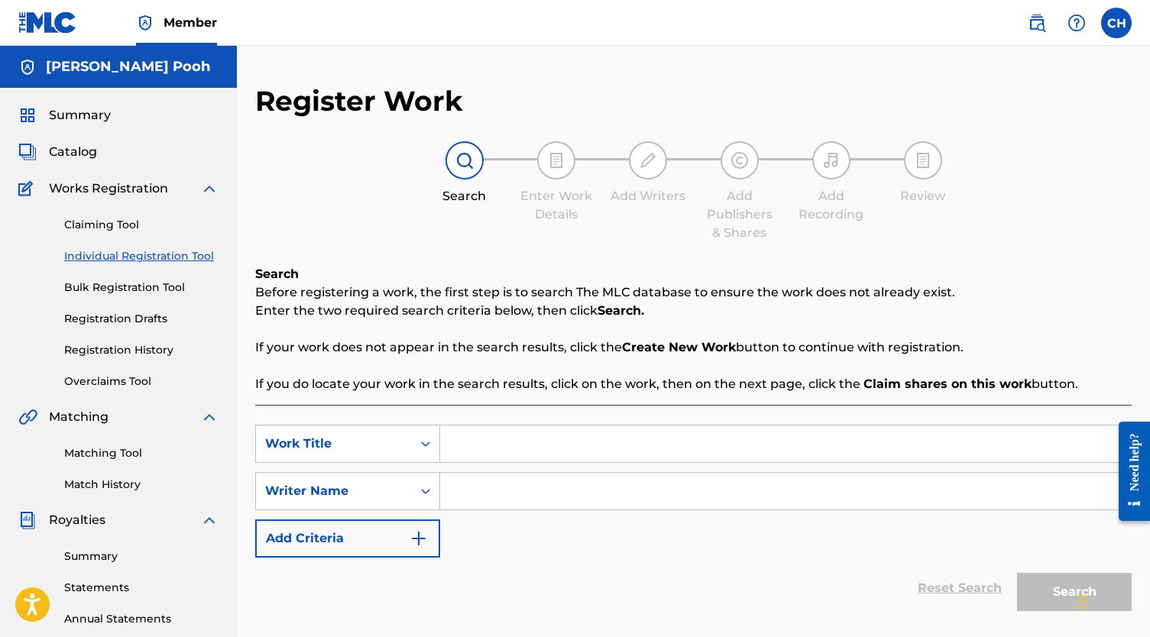
click at [517, 466] on div "SearchWithCriteriaf1b8d0b4-a731-4250-9f23-9b426f2a02e3 Work Title SearchWithCri…" at bounding box center [693, 491] width 876 height 133
click at [506, 450] on input "Search Form" at bounding box center [785, 444] width 691 height 37
paste input "HE SWITCHED"
type input "HE SWITCHED"
click at [566, 497] on input "Search Form" at bounding box center [785, 491] width 691 height 37
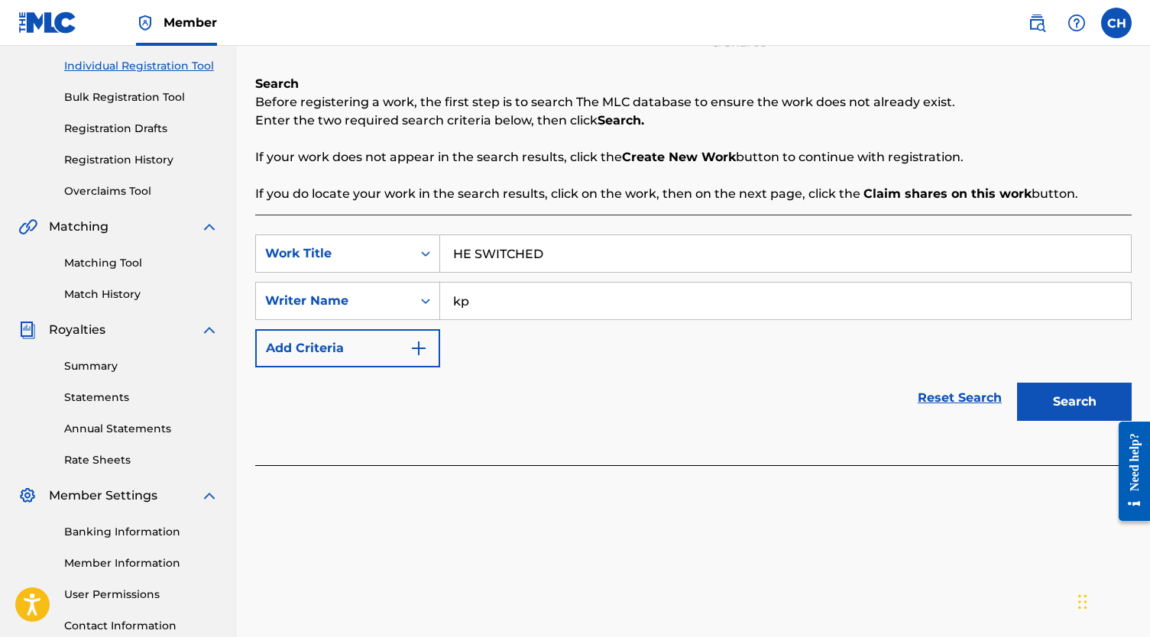
type input "kp"
click at [1069, 400] on button "Search" at bounding box center [1074, 402] width 115 height 38
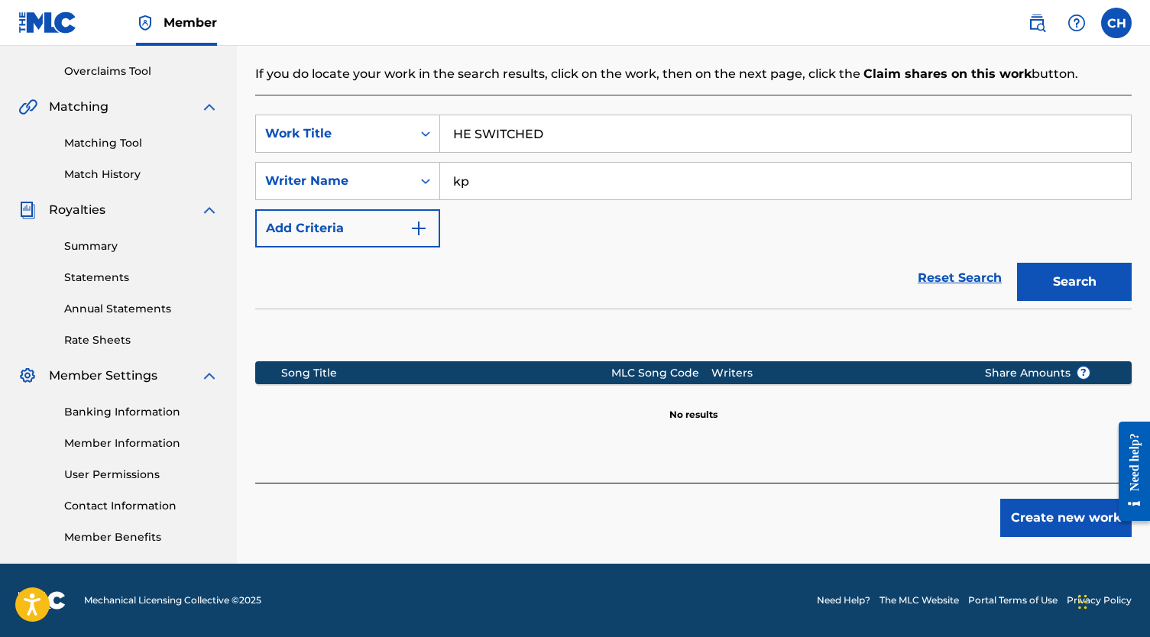
click at [1023, 523] on button "Create new work" at bounding box center [1065, 518] width 131 height 38
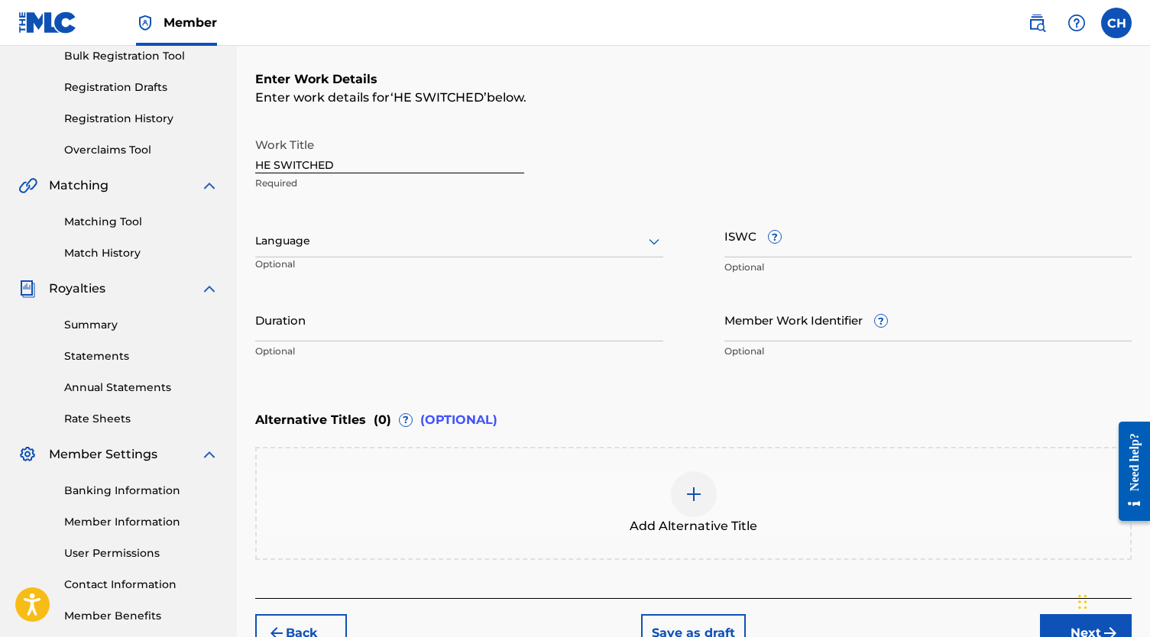
scroll to position [224, 0]
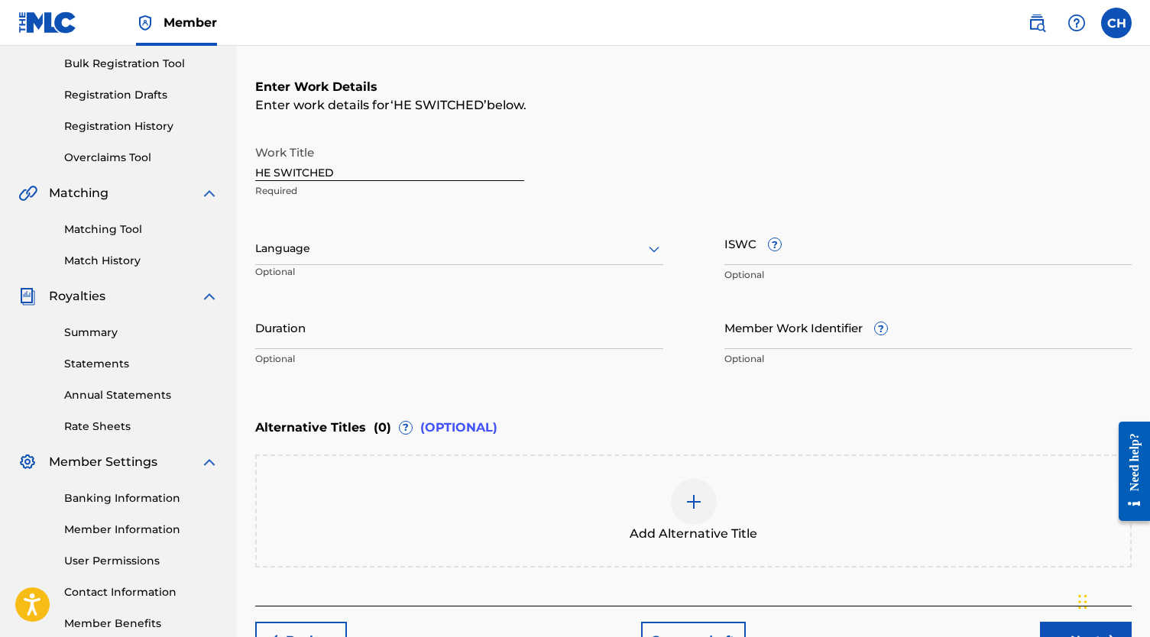
click at [726, 246] on input "ISWC ?" at bounding box center [928, 244] width 408 height 44
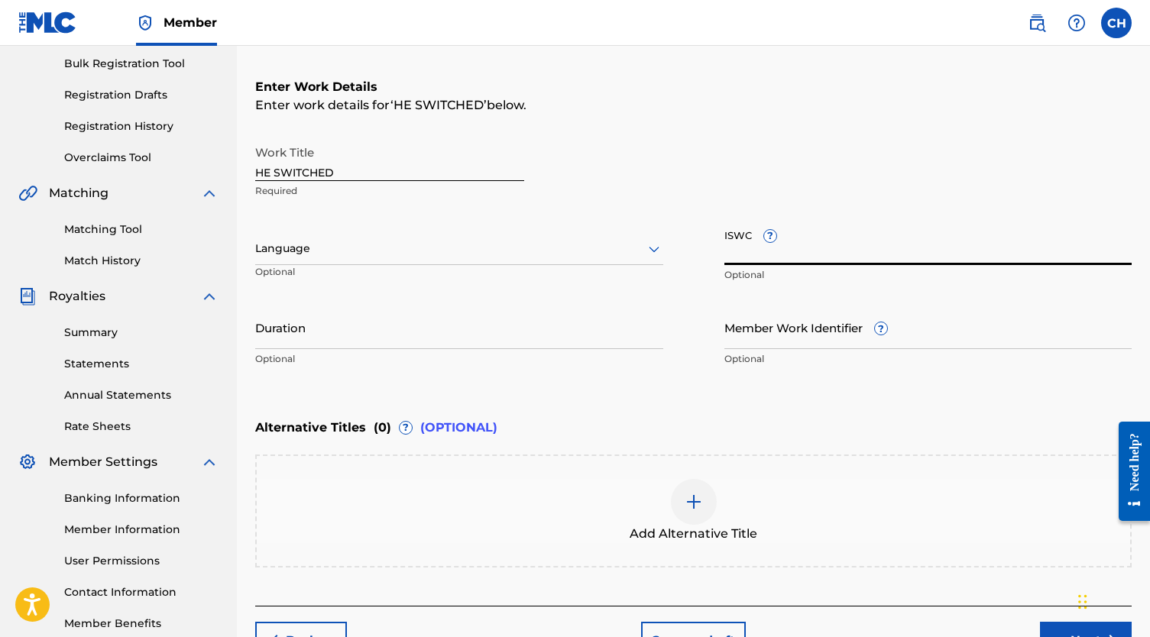
paste input "T-334.954.773-1"
type input "T-334.954.773-1"
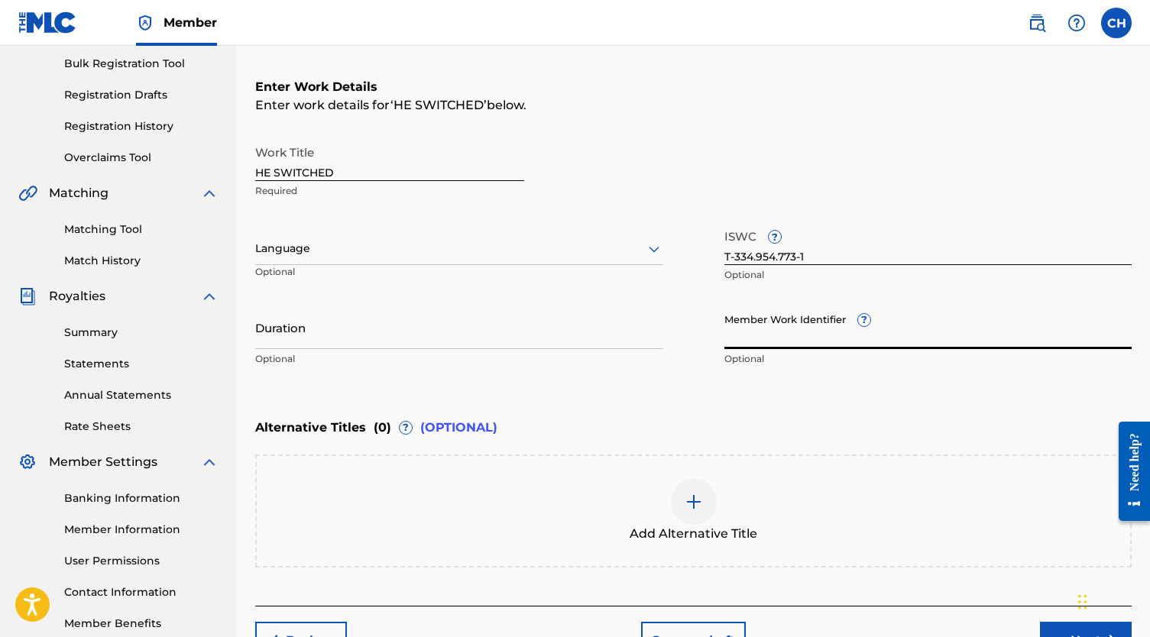
click at [856, 330] on input "Member Work Identifier ?" at bounding box center [928, 328] width 408 height 44
paste input "75027008"
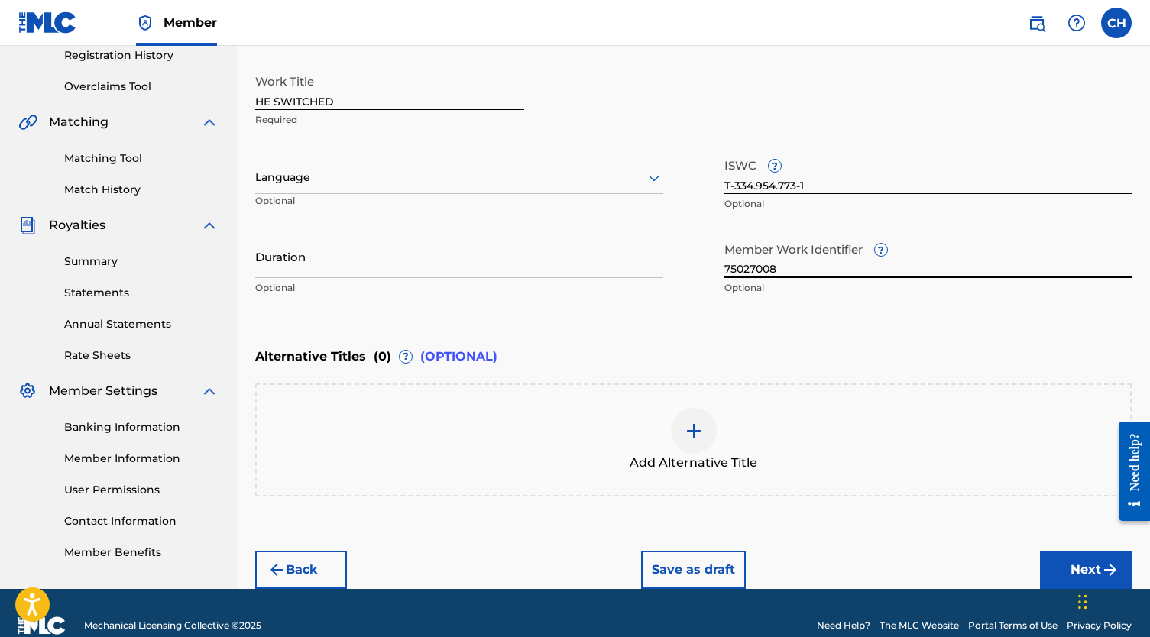
scroll to position [311, 1]
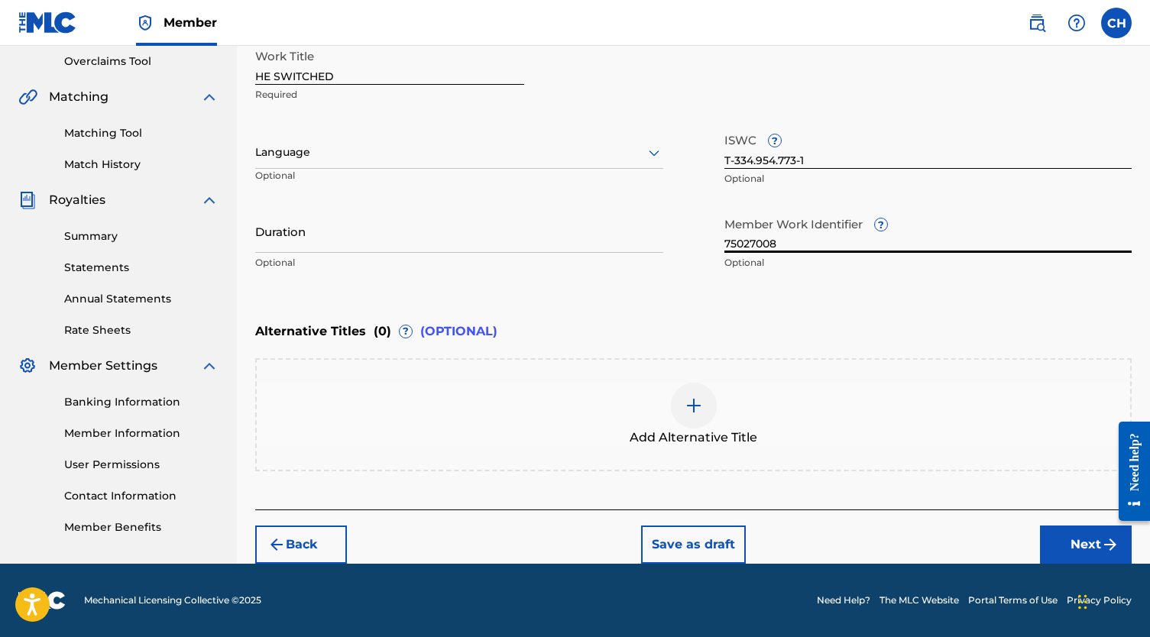
type input "75027008"
click at [1076, 548] on button "Next" at bounding box center [1086, 545] width 92 height 38
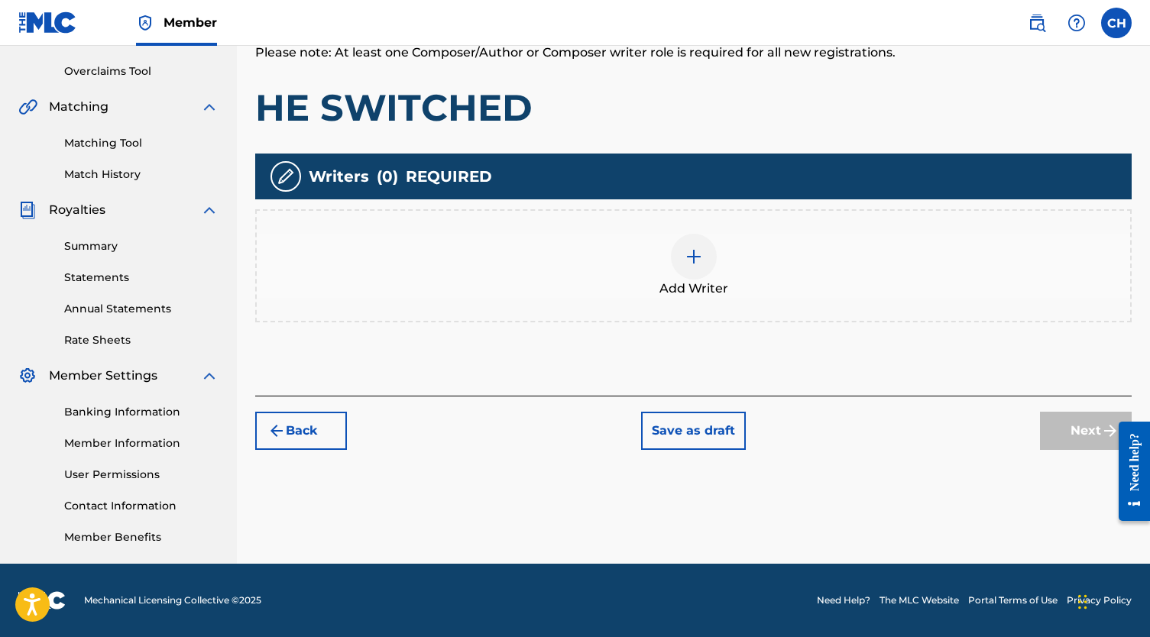
scroll to position [310, 0]
click at [706, 270] on div at bounding box center [694, 257] width 46 height 46
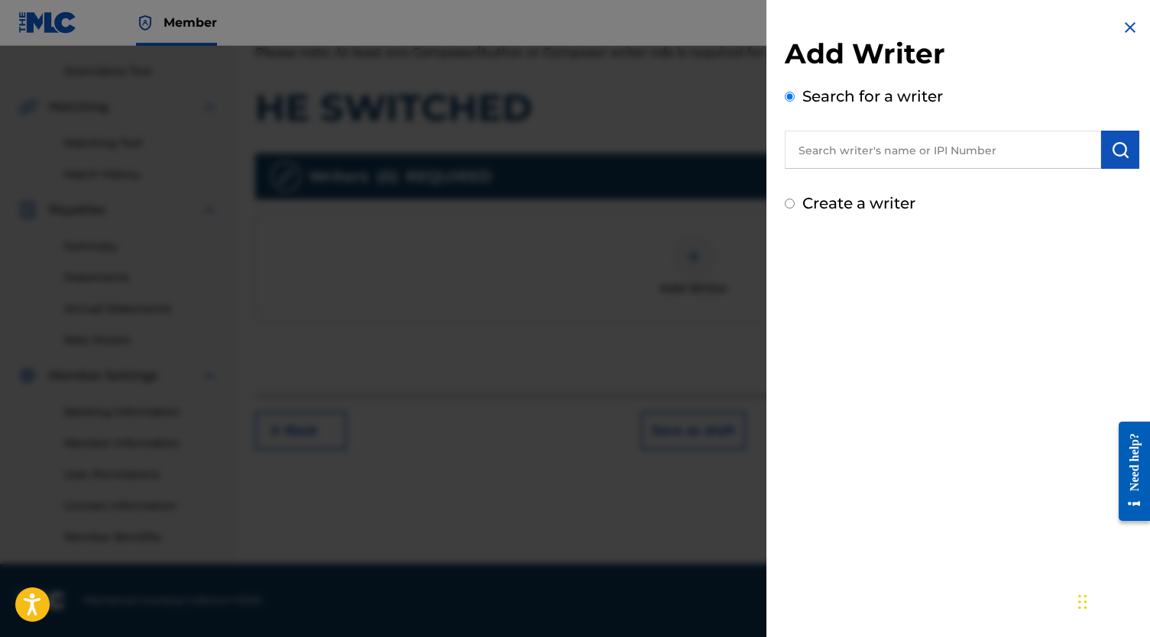
click at [900, 152] on input "text" at bounding box center [943, 150] width 316 height 38
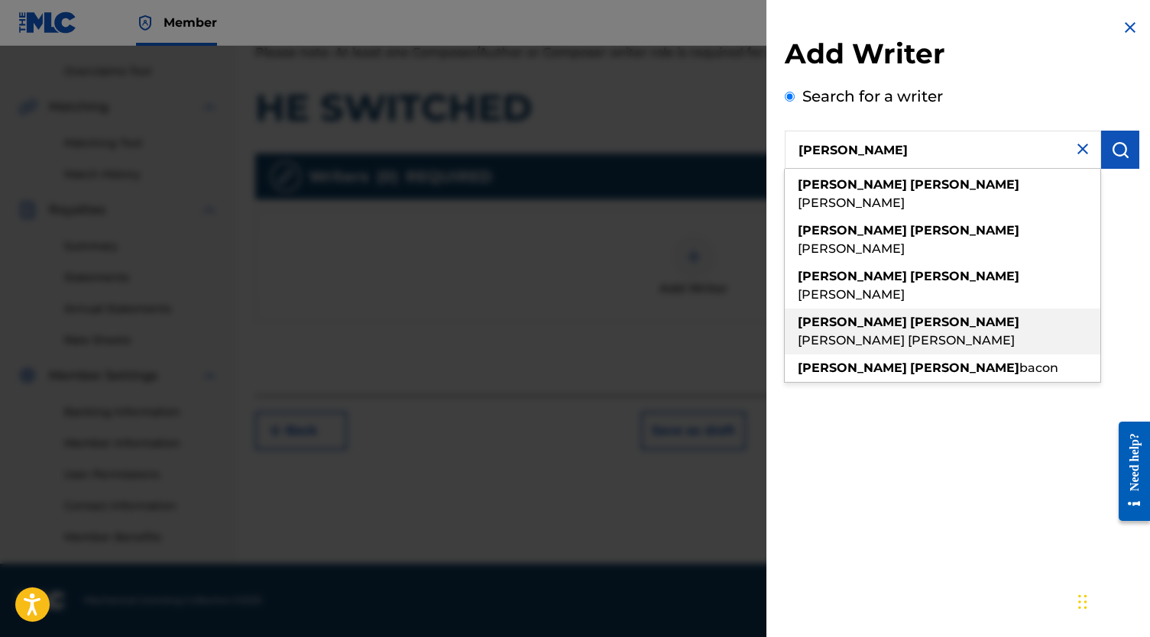
click at [936, 333] on span "[PERSON_NAME] [PERSON_NAME]" at bounding box center [906, 340] width 217 height 15
type input "[PERSON_NAME] [PERSON_NAME]"
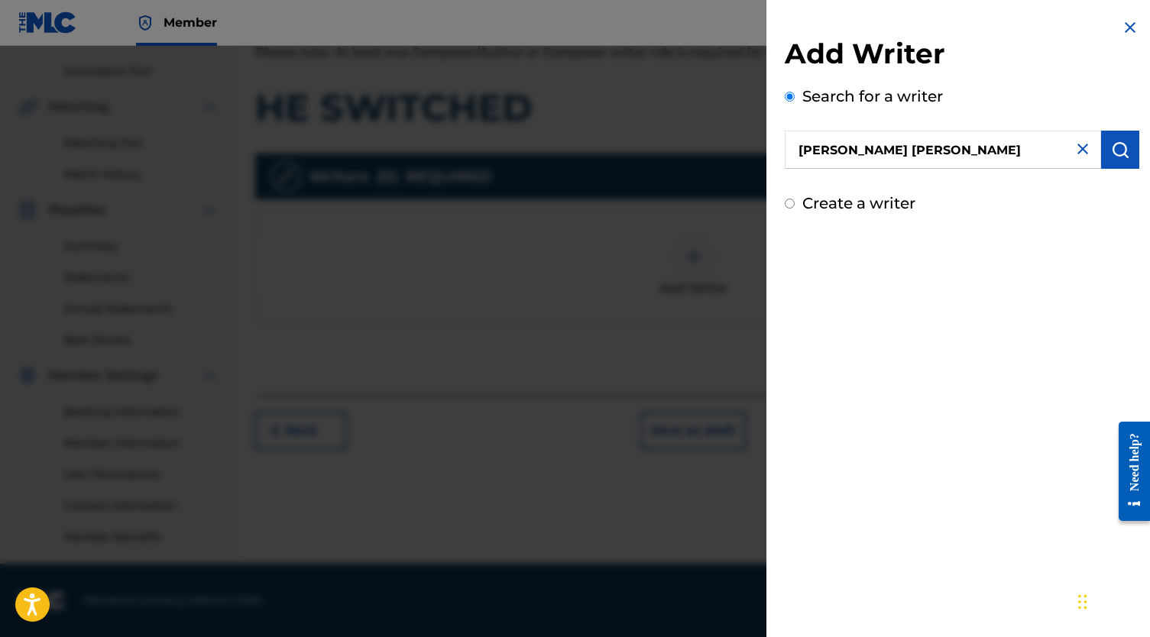
click at [1114, 155] on img "submit" at bounding box center [1120, 150] width 18 height 18
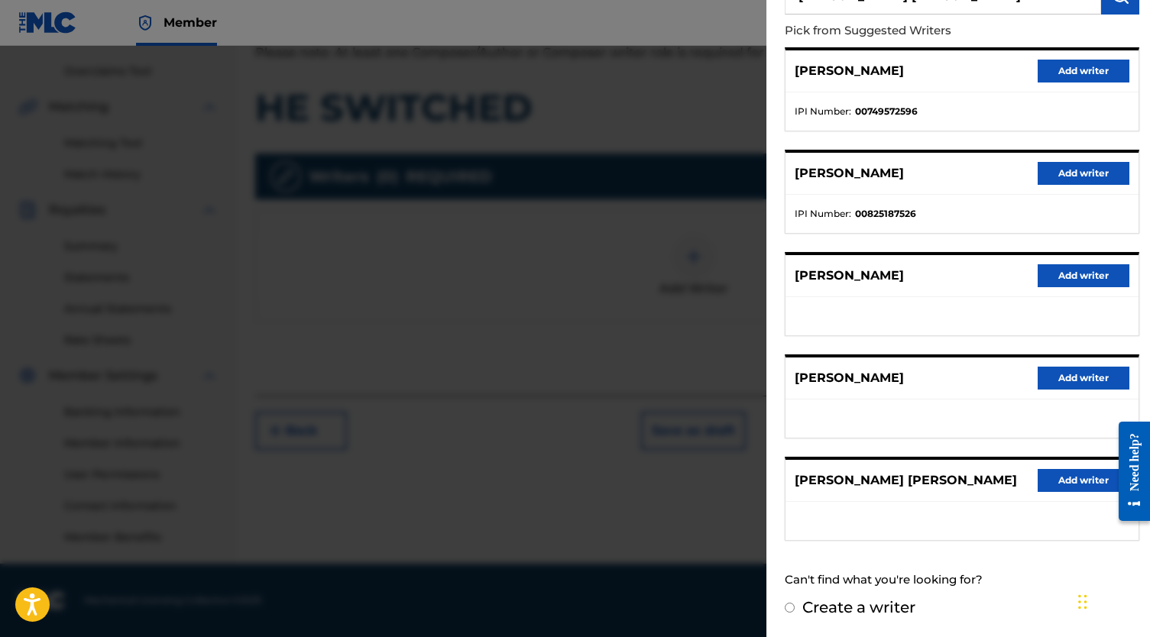
scroll to position [167, 0]
click at [1056, 471] on button "Add writer" at bounding box center [1083, 480] width 92 height 23
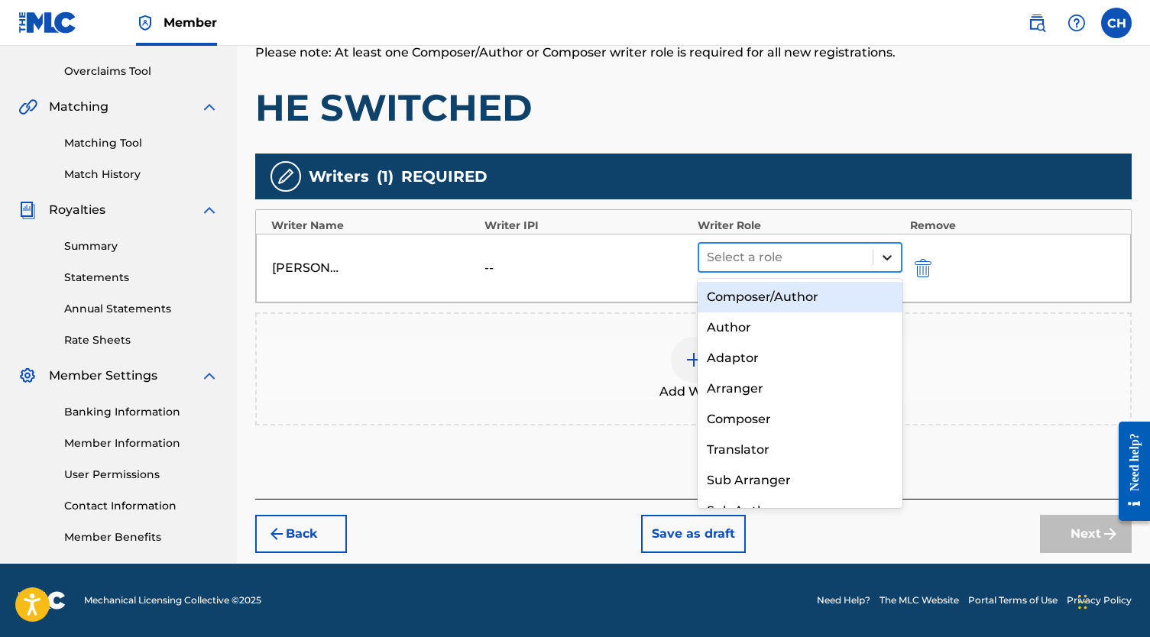
click at [895, 260] on div at bounding box center [887, 258] width 28 height 28
click at [850, 286] on div "Composer/Author" at bounding box center [799, 297] width 205 height 31
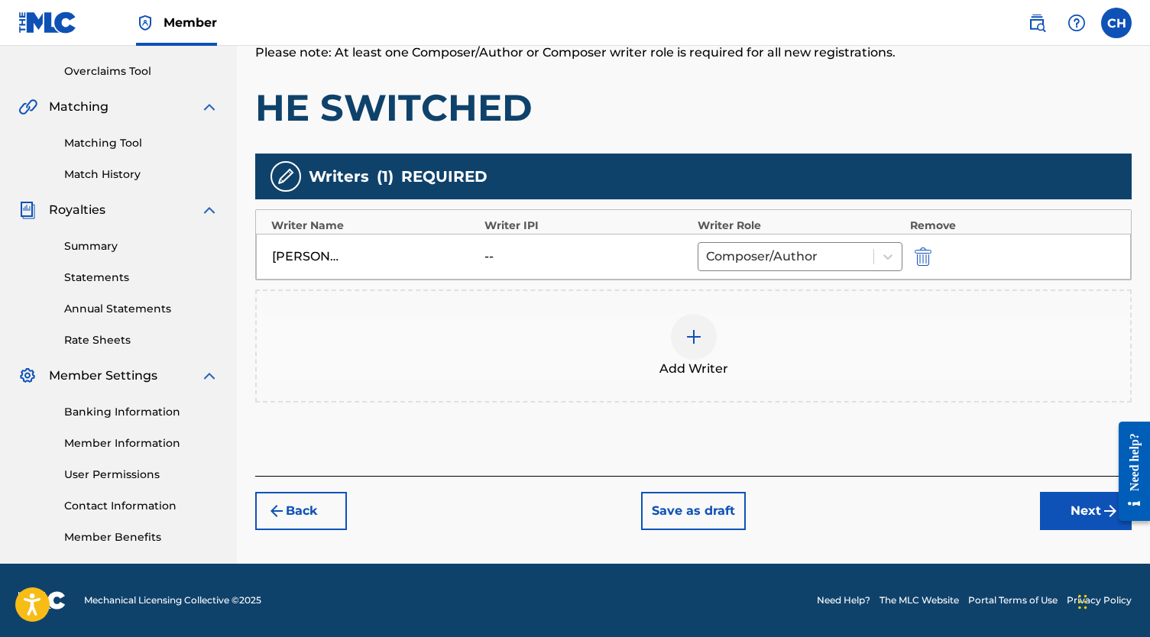
click at [1081, 513] on button "Next" at bounding box center [1086, 511] width 92 height 38
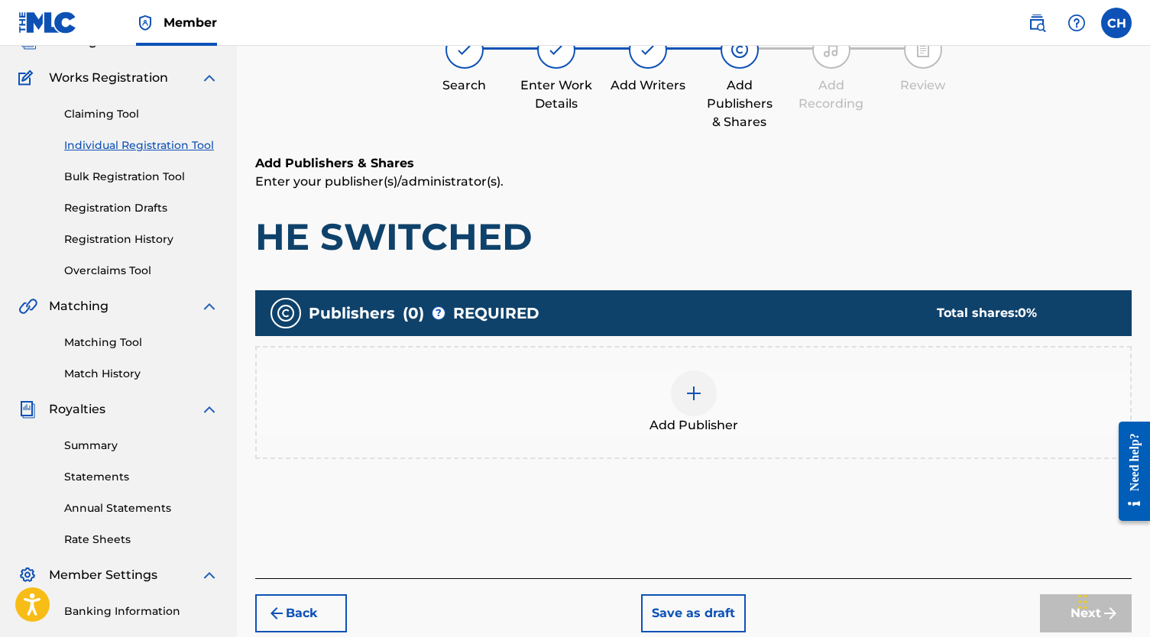
scroll to position [69, 0]
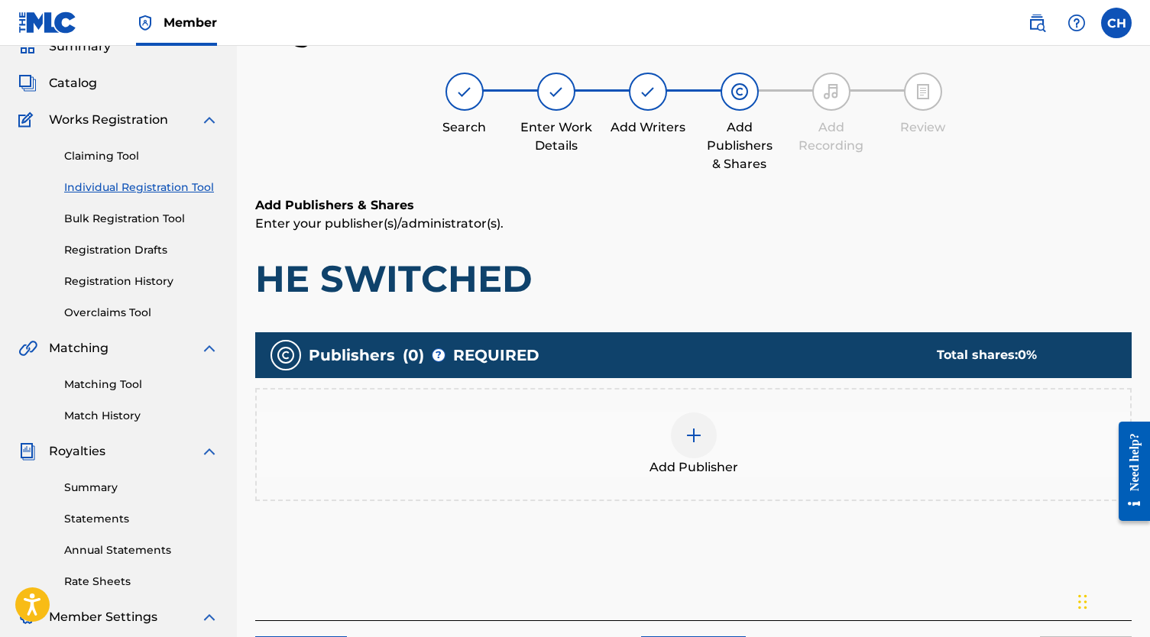
click at [677, 434] on div at bounding box center [694, 436] width 46 height 46
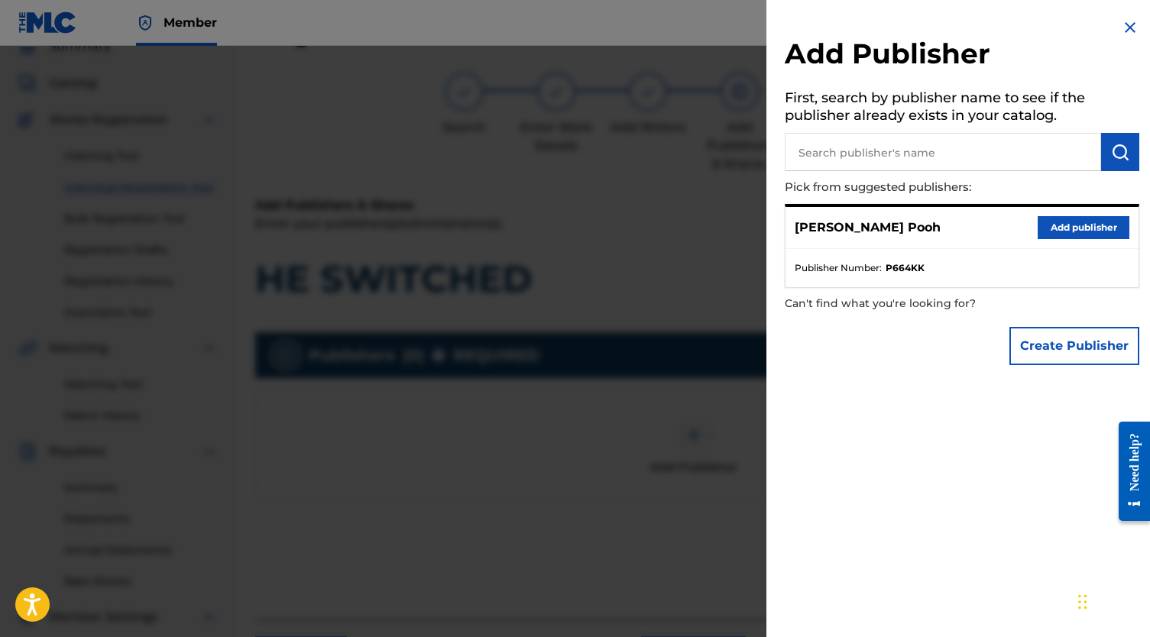
click at [1057, 235] on button "Add publisher" at bounding box center [1083, 227] width 92 height 23
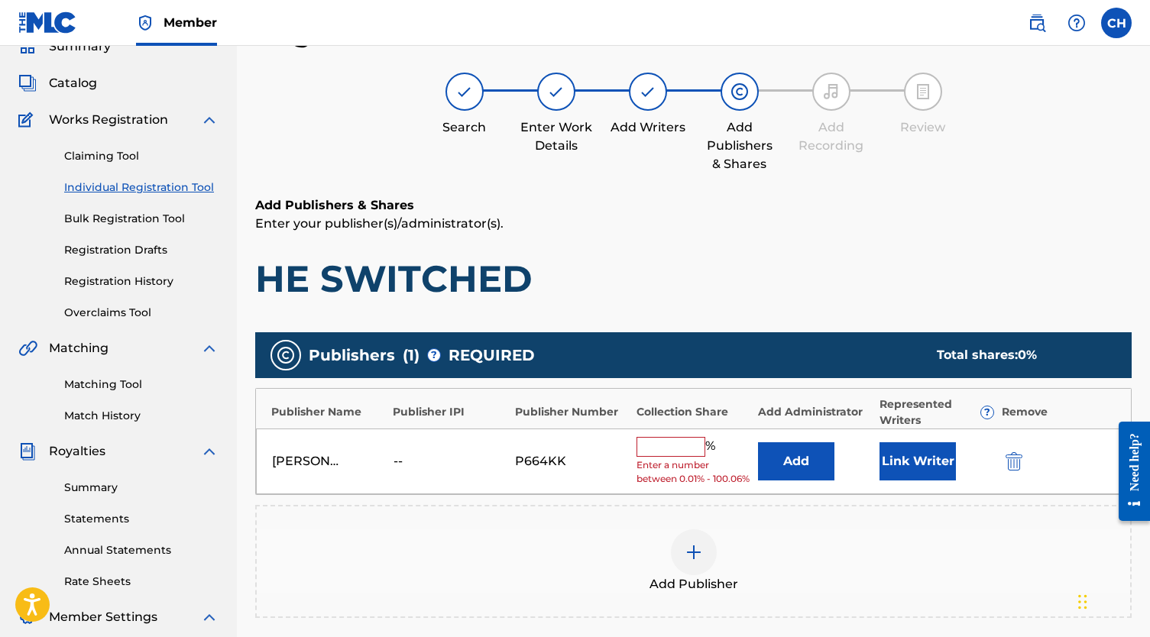
click at [675, 442] on input "text" at bounding box center [670, 447] width 69 height 20
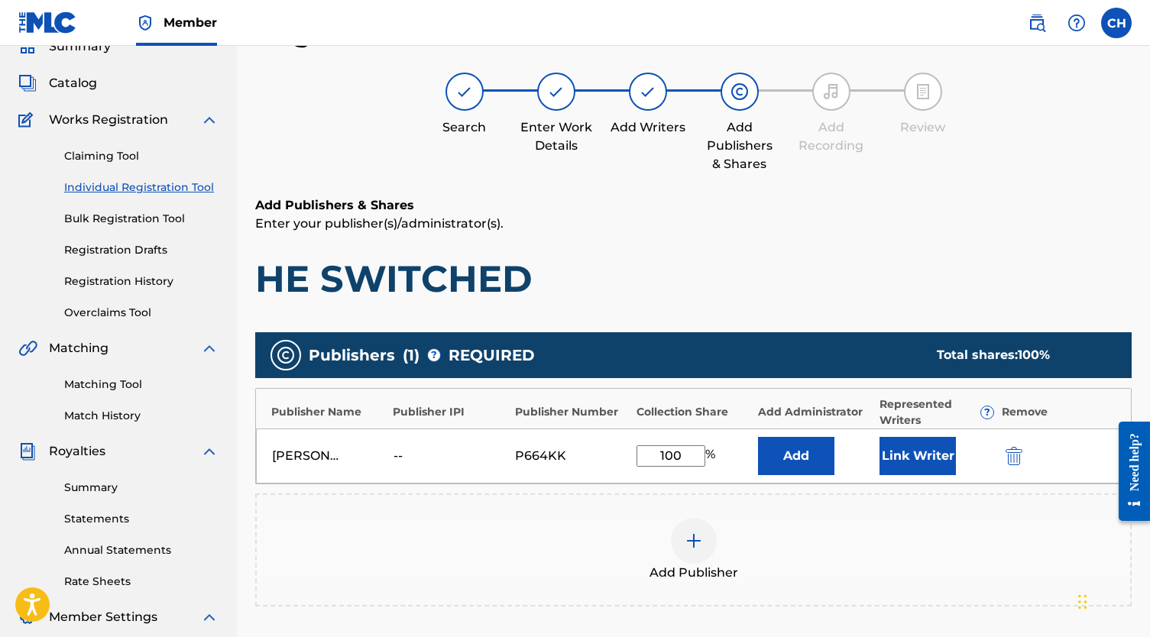
type input "100"
click at [914, 453] on button "Link Writer" at bounding box center [917, 456] width 76 height 38
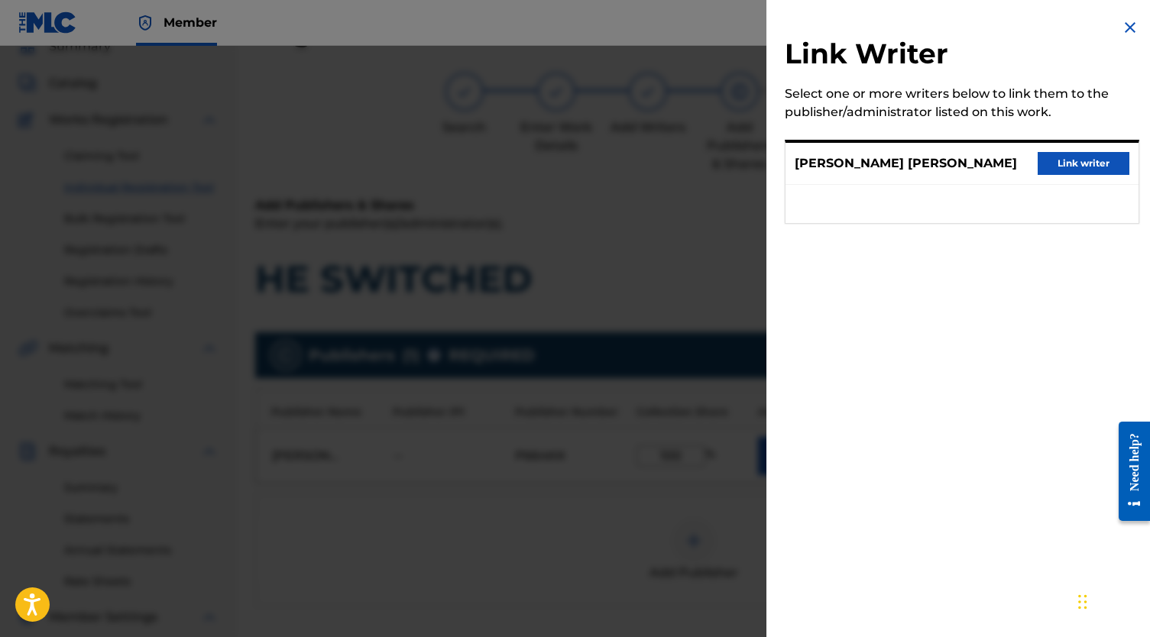
click at [1099, 175] on button "Link writer" at bounding box center [1083, 163] width 92 height 23
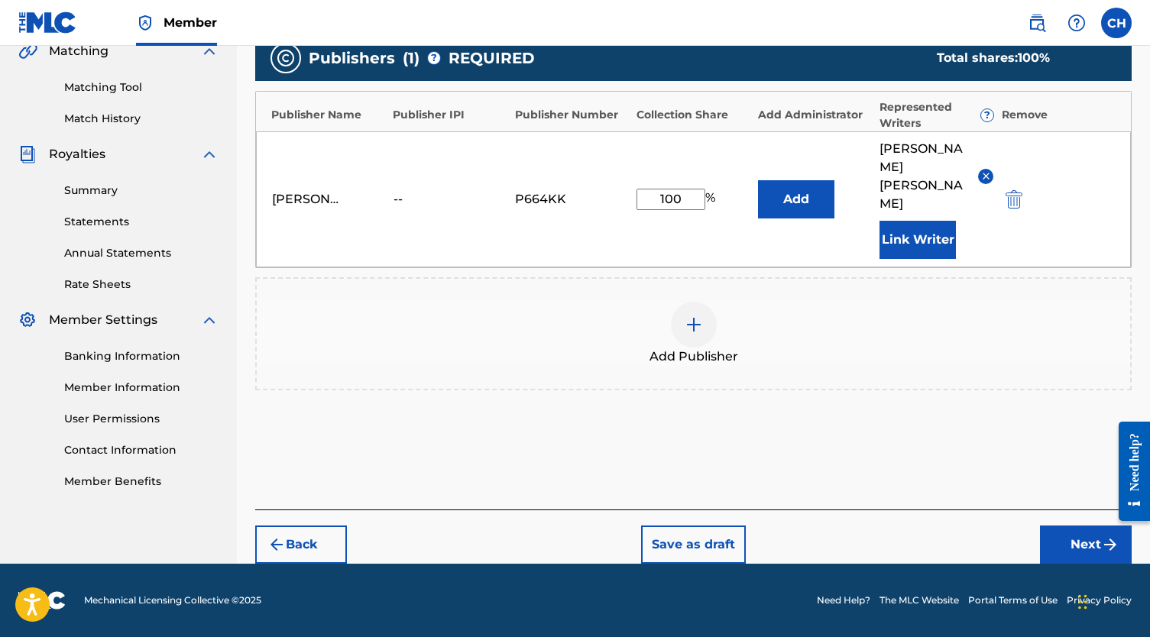
click at [1056, 561] on button "Next" at bounding box center [1086, 545] width 92 height 38
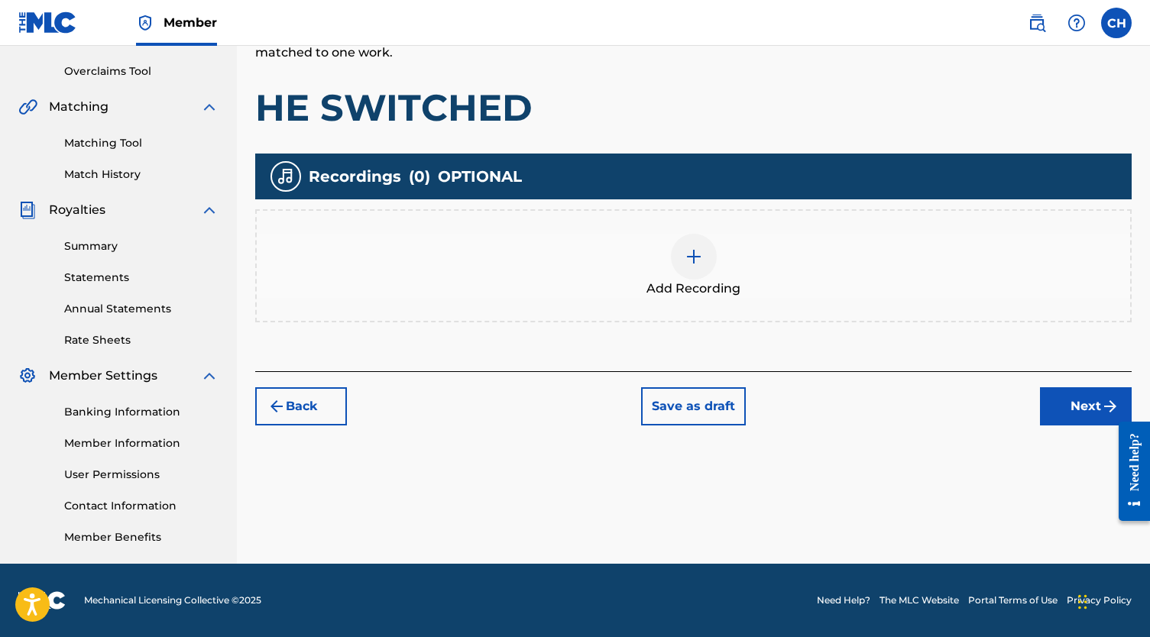
scroll to position [310, 0]
click at [691, 262] on img at bounding box center [693, 257] width 18 height 18
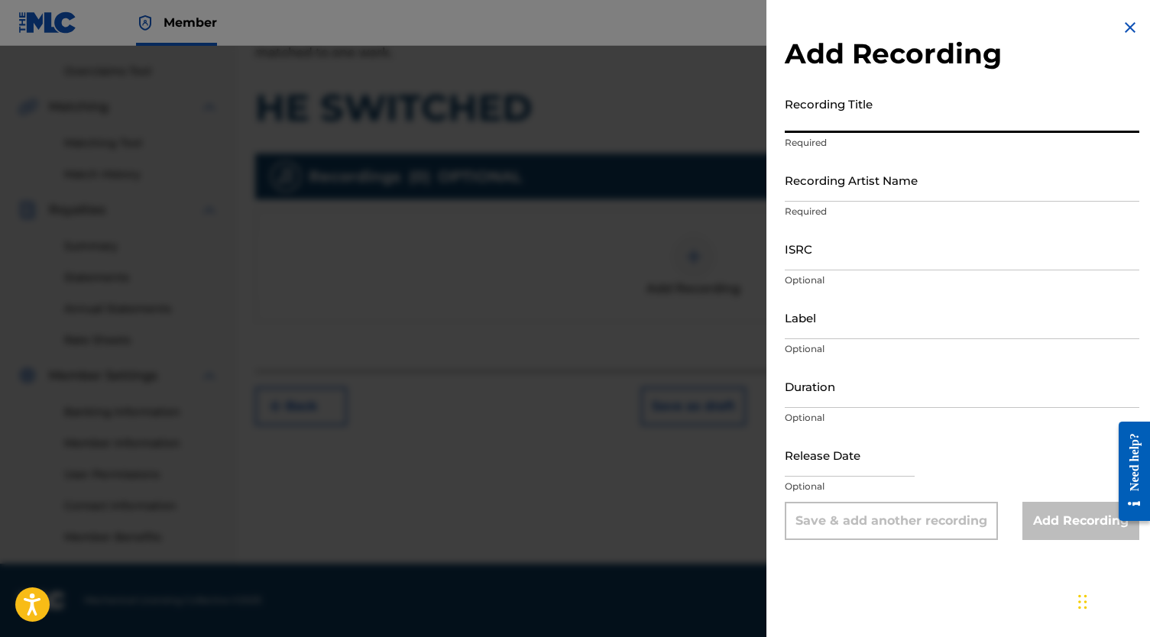
click at [821, 115] on input "Recording Title" at bounding box center [962, 111] width 354 height 44
type input "He Switched"
click at [867, 177] on input "Recording Artist Name" at bounding box center [962, 180] width 354 height 44
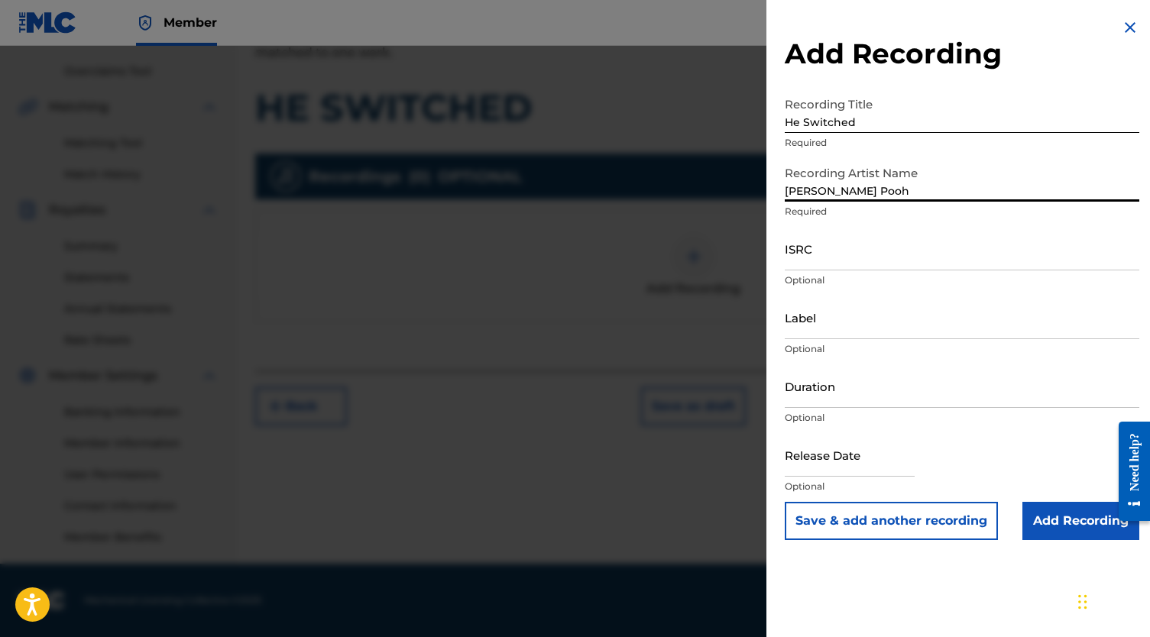
type input "[PERSON_NAME] Pooh"
drag, startPoint x: 531, startPoint y: 12, endPoint x: 203, endPoint y: -21, distance: 329.4
click at [203, 0] on html "Accessibility Screen-Reader Guide, Feedback, and Issue Reporting | New window M…" at bounding box center [575, 8] width 1150 height 637
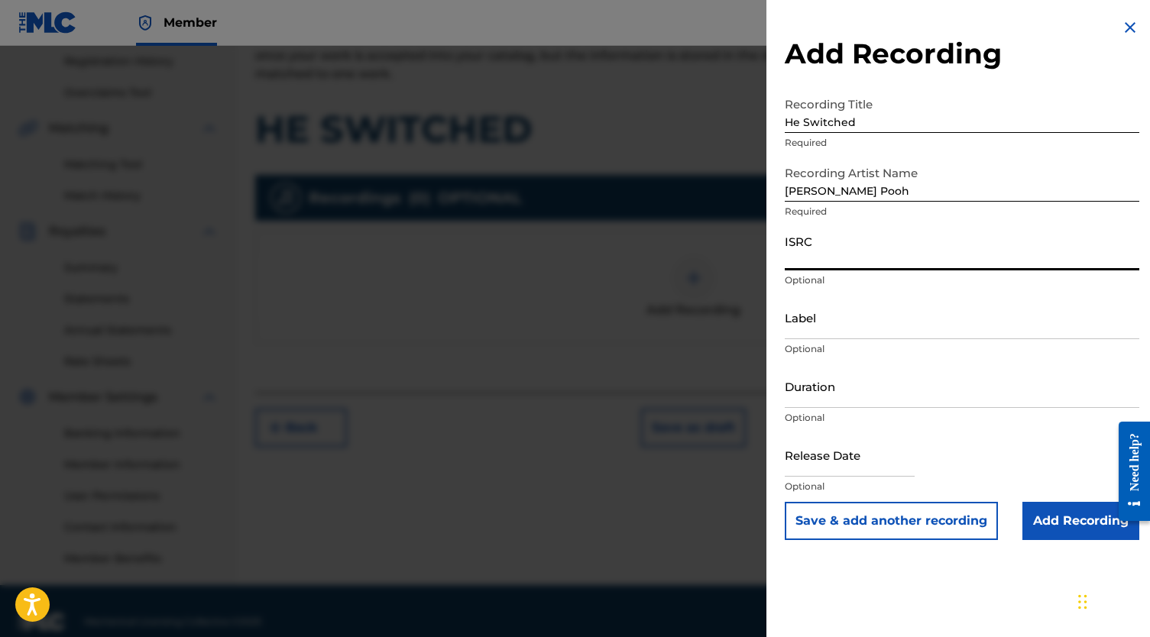
click at [832, 257] on input "ISRC" at bounding box center [962, 249] width 354 height 44
paste input "QZMER2293583"
type input "QZMER2293583"
click at [1073, 516] on input "Add Recording" at bounding box center [1080, 521] width 117 height 38
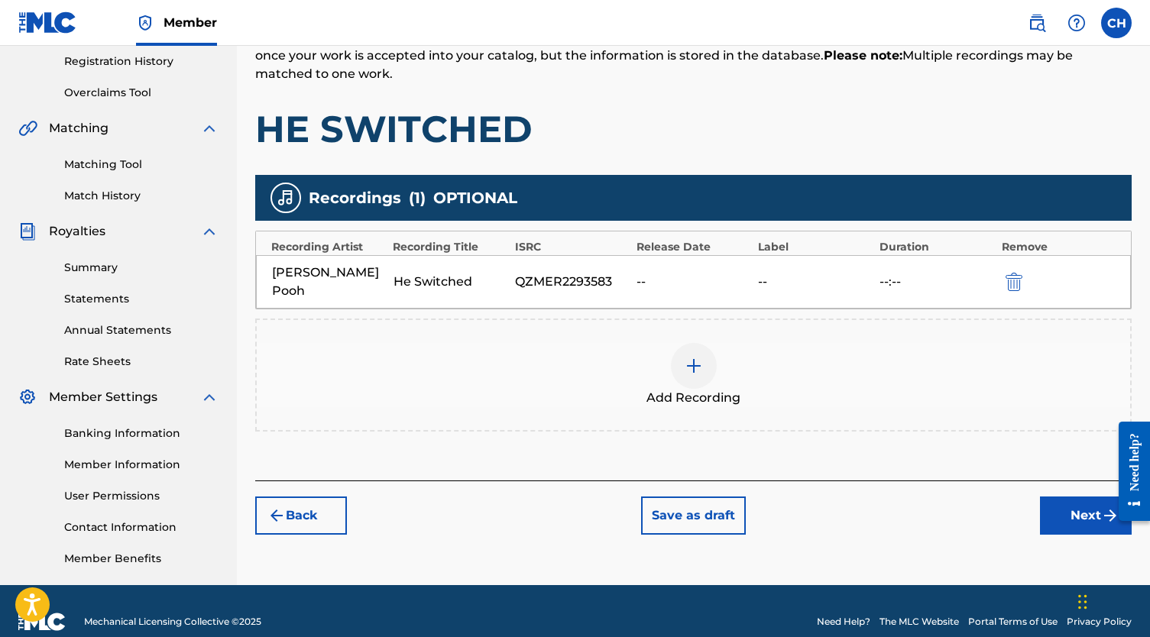
click at [1047, 497] on button "Next" at bounding box center [1086, 516] width 92 height 38
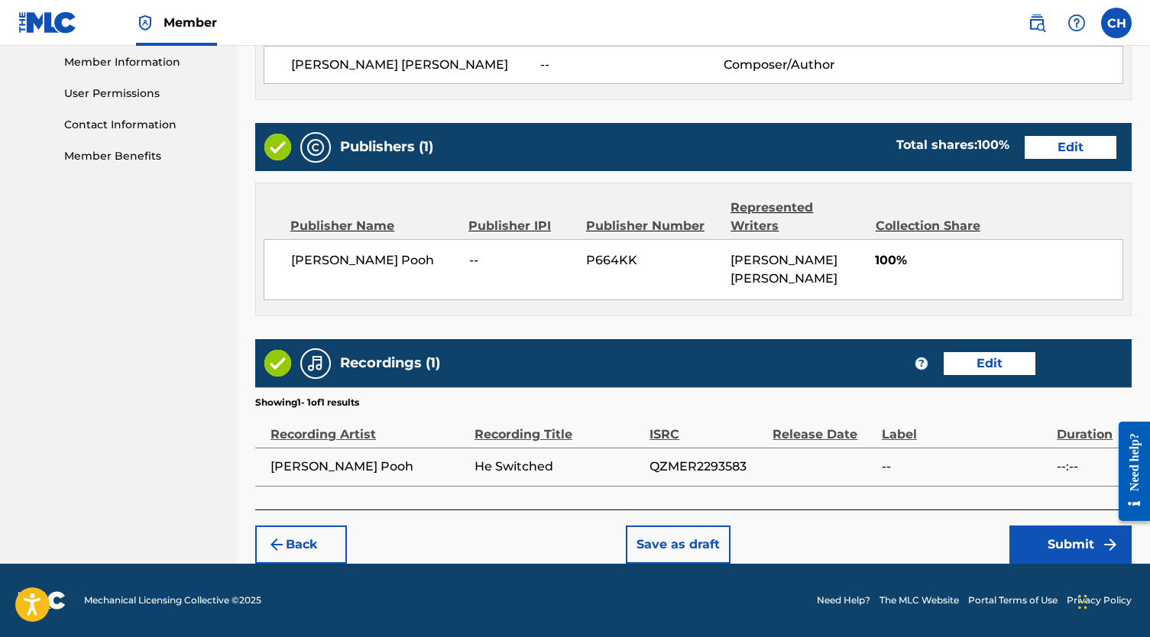
scroll to position [697, 0]
click at [1055, 568] on footer "Mechanical Licensing Collective © 2025 Need Help? The MLC Website Portal Terms …" at bounding box center [575, 600] width 1150 height 73
click at [1044, 554] on button "Submit" at bounding box center [1070, 545] width 122 height 38
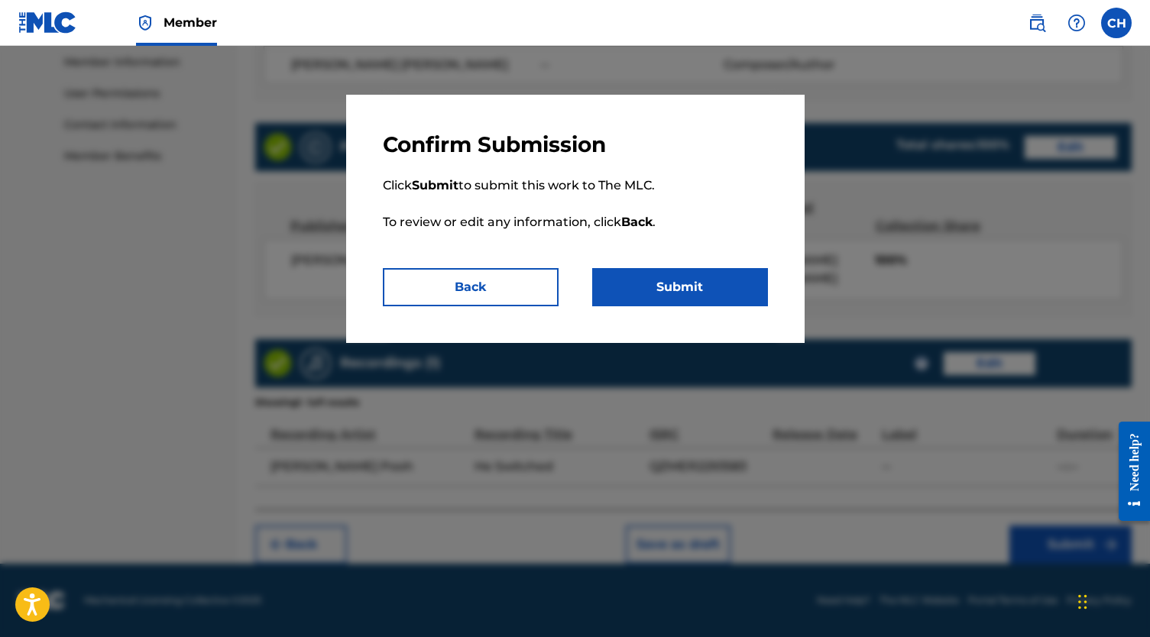
click at [754, 290] on button "Submit" at bounding box center [680, 287] width 176 height 38
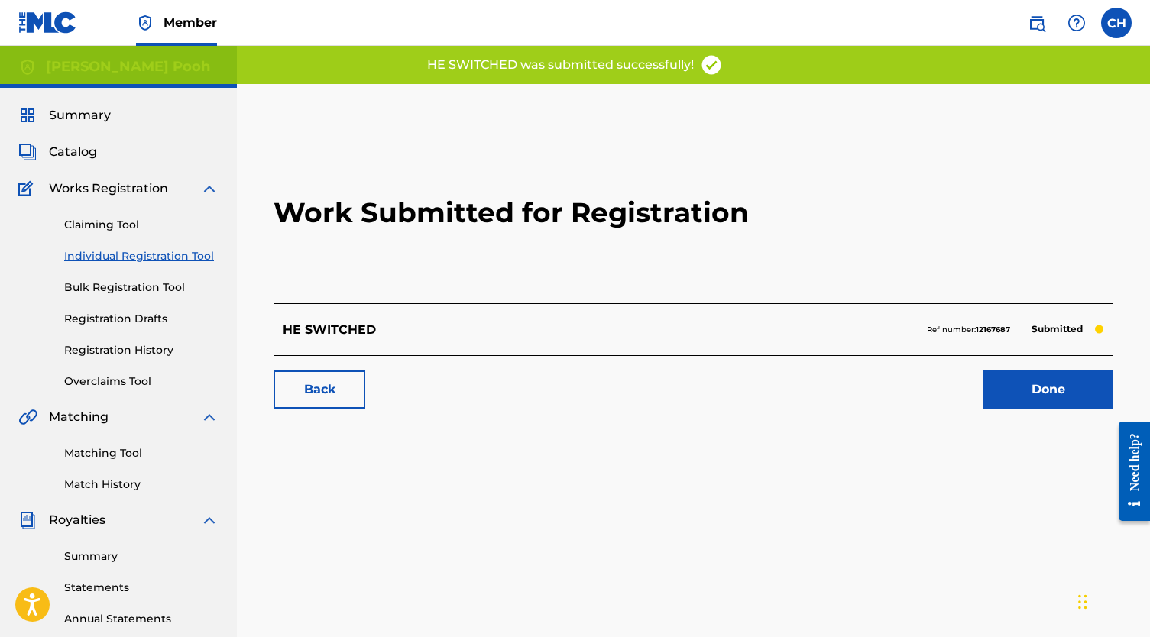
click at [1114, 37] on label at bounding box center [1116, 23] width 31 height 31
click at [1116, 23] on input "CH [PERSON_NAME] [EMAIL_ADDRESS][DOMAIN_NAME] Notification Preferences Profile …" at bounding box center [1116, 23] width 0 height 0
click at [959, 188] on link "Profile" at bounding box center [965, 190] width 31 height 14
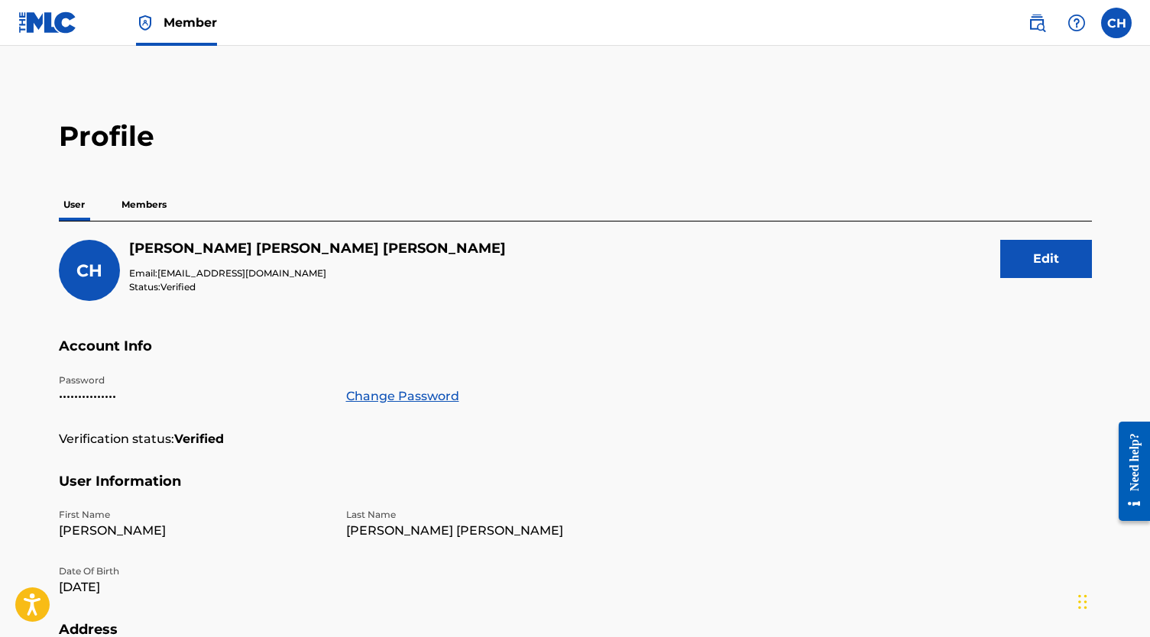
click at [139, 210] on p "Members" at bounding box center [144, 205] width 54 height 32
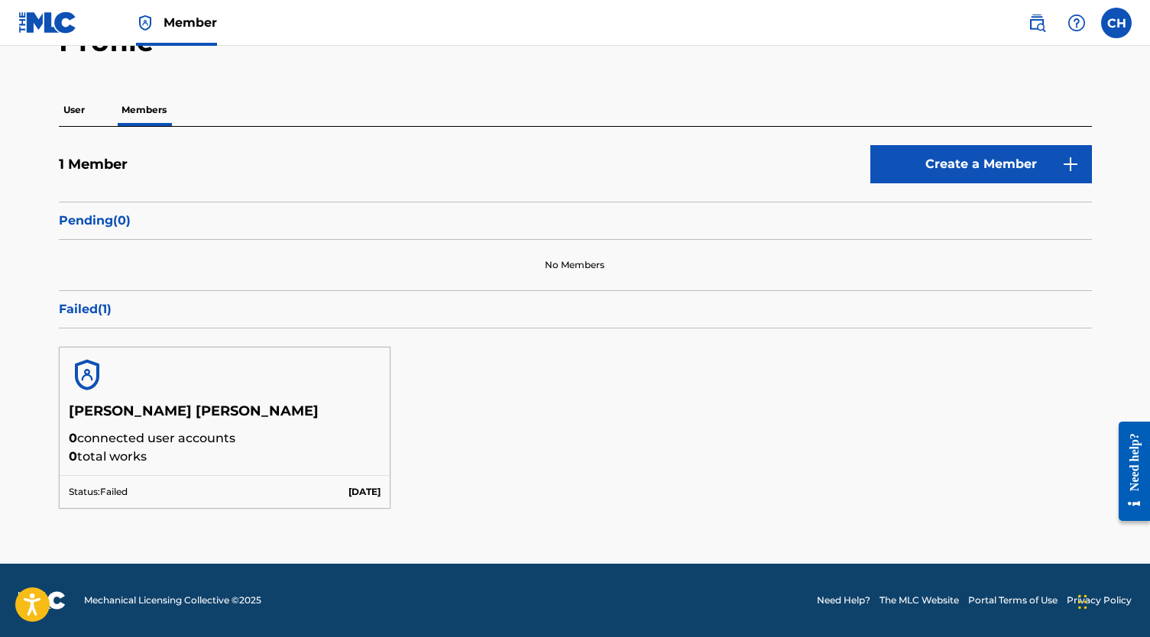
scroll to position [94, 0]
click at [154, 402] on div at bounding box center [225, 375] width 331 height 55
click at [167, 442] on p "0 connected user accounts" at bounding box center [225, 439] width 312 height 18
click at [303, 485] on div "Status: Failed [DATE]" at bounding box center [225, 492] width 331 height 33
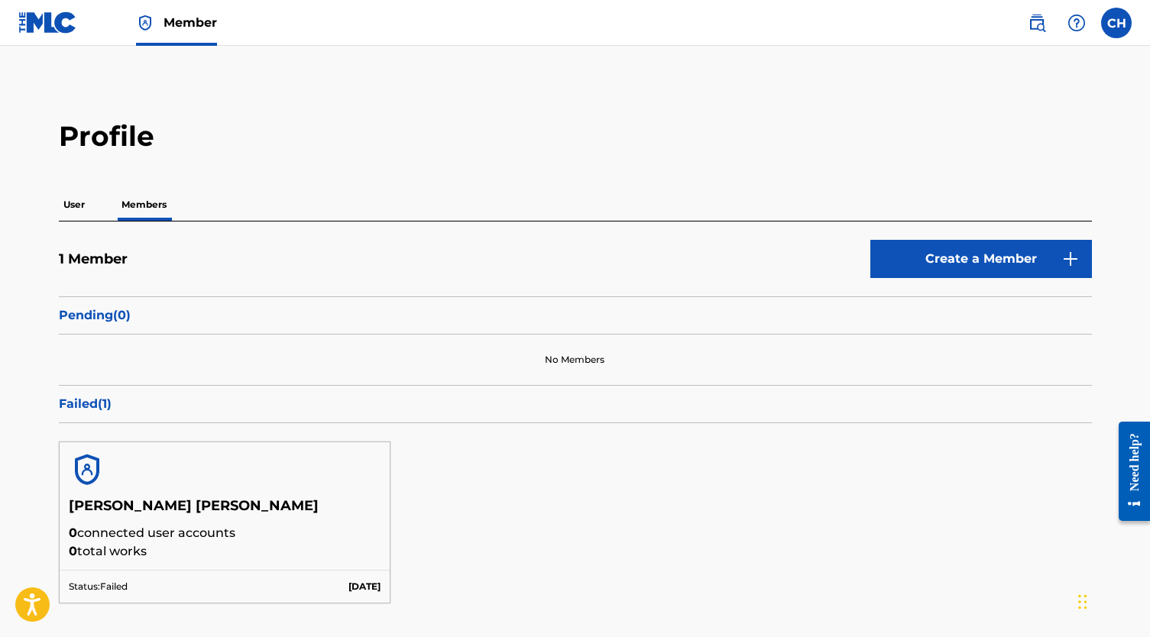
scroll to position [0, 0]
click at [78, 206] on p "User" at bounding box center [74, 205] width 31 height 32
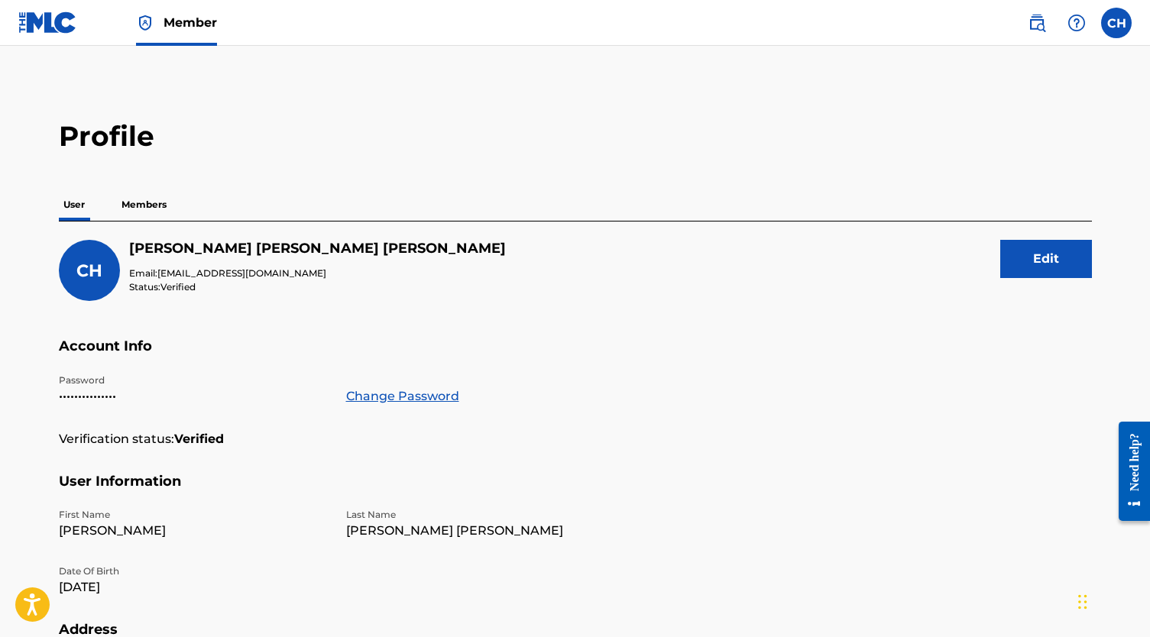
click at [37, 9] on link at bounding box center [47, 22] width 59 height 45
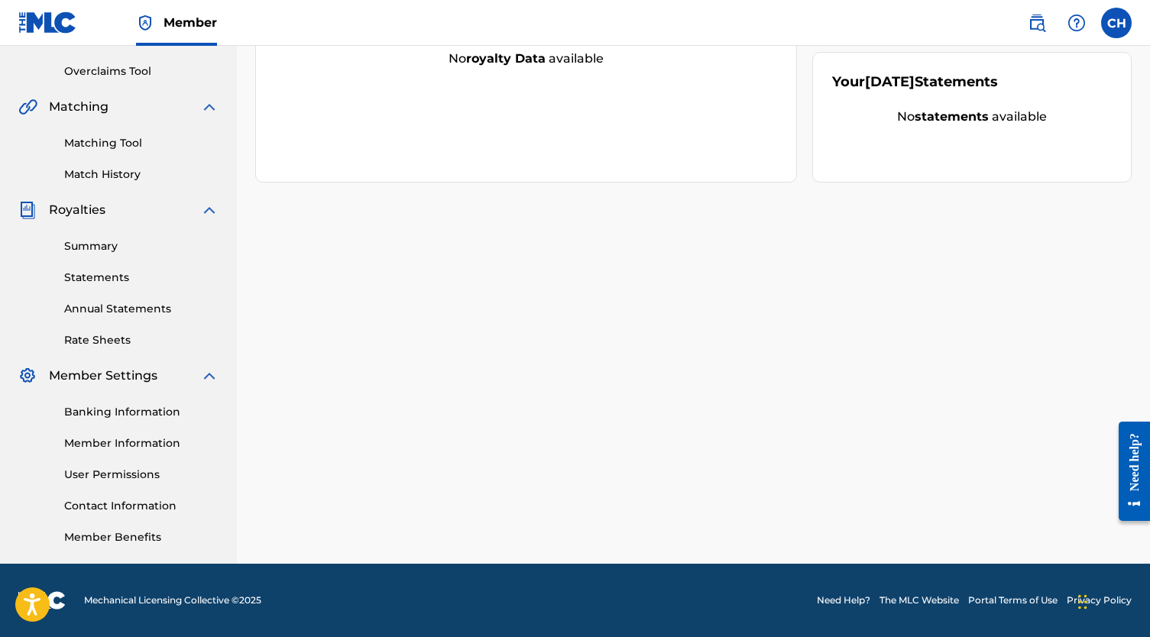
scroll to position [310, 0]
click at [132, 452] on div "Banking Information Member Information User Permissions Contact Information Mem…" at bounding box center [118, 465] width 200 height 160
click at [127, 444] on link "Member Information" at bounding box center [141, 443] width 154 height 16
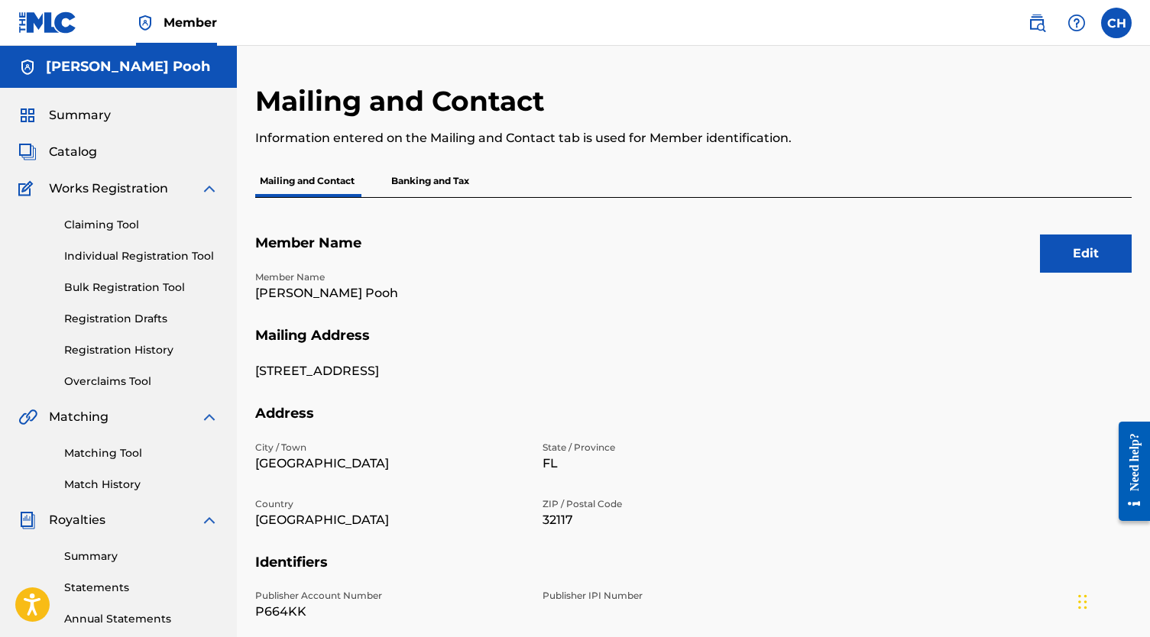
click at [1066, 267] on button "Edit" at bounding box center [1086, 254] width 92 height 38
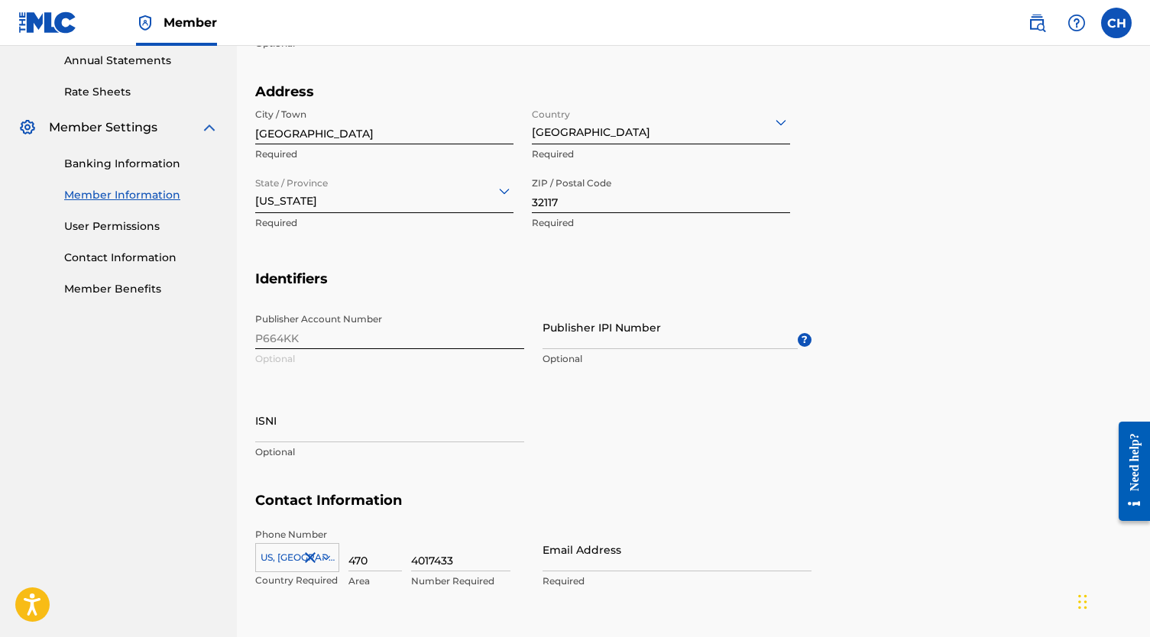
scroll to position [562, 0]
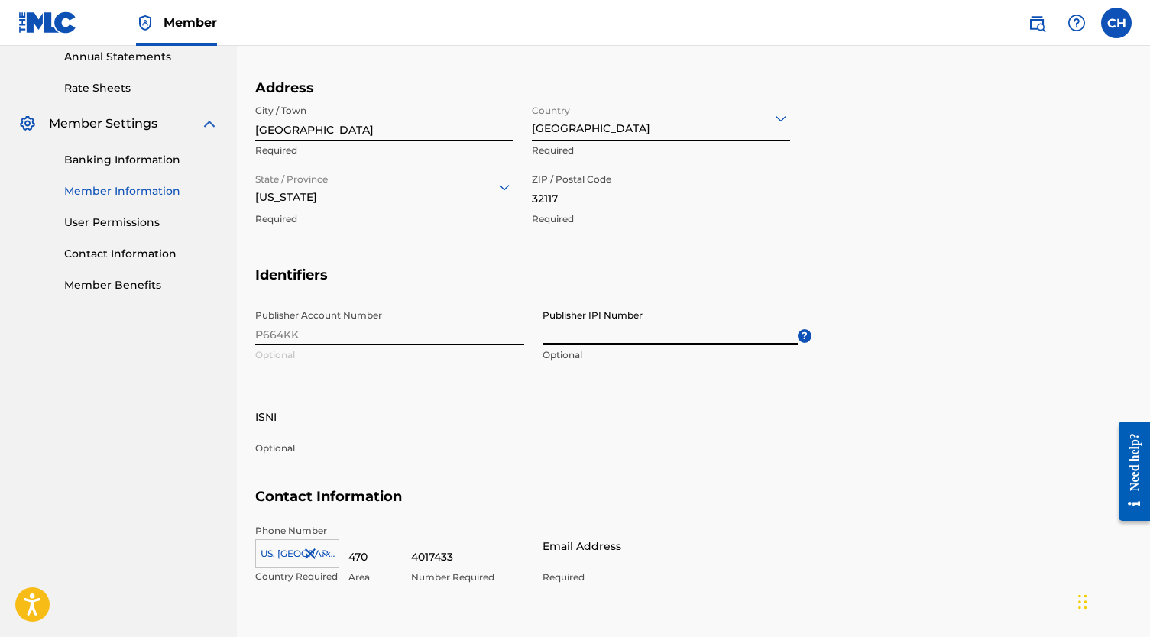
click at [589, 324] on input "Publisher IPI Number" at bounding box center [669, 324] width 255 height 44
paste input "00382431761"
type input "00382431761"
click at [711, 381] on div "Publisher Account Number P664KK Optional Publisher IPI Number 00382431761 Optio…" at bounding box center [533, 395] width 556 height 186
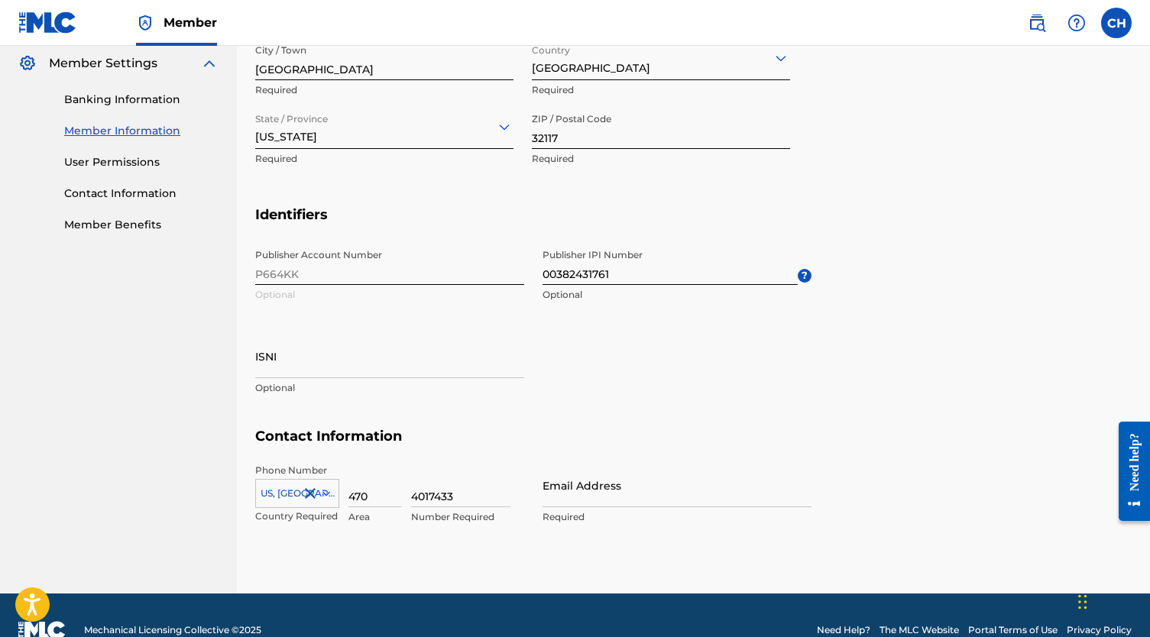
scroll to position [630, 0]
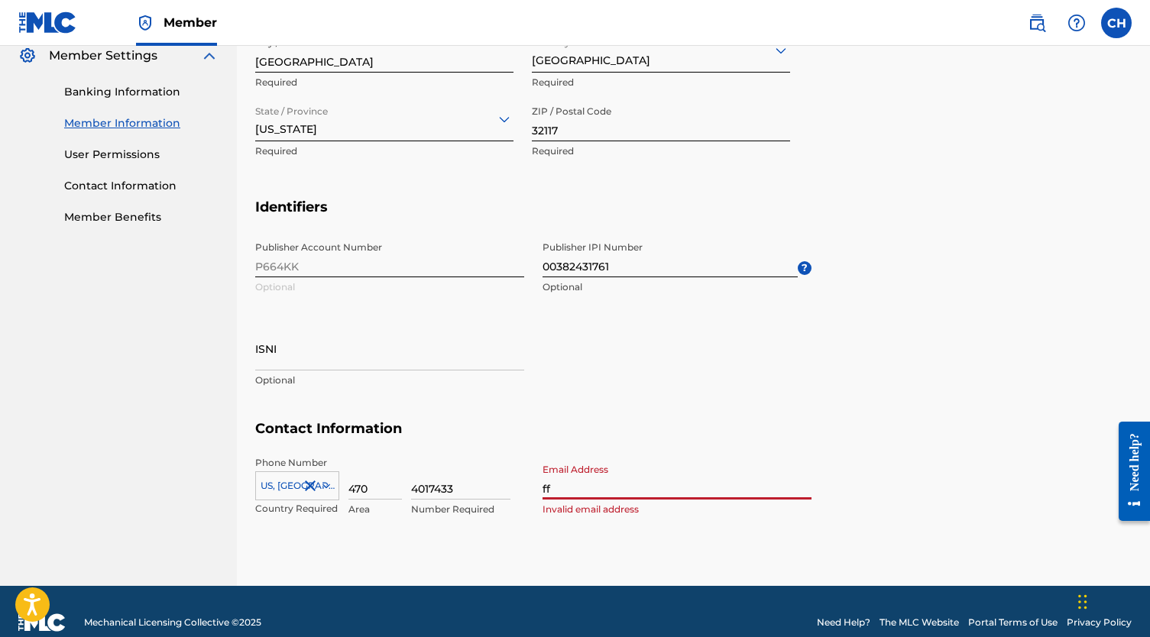
type input "ffb"
type input "[EMAIL_ADDRESS][DOMAIN_NAME]"
click at [613, 528] on div "Phone Number [GEOGRAPHIC_DATA], [GEOGRAPHIC_DATA] +1 Country Required 470 Area …" at bounding box center [533, 502] width 556 height 93
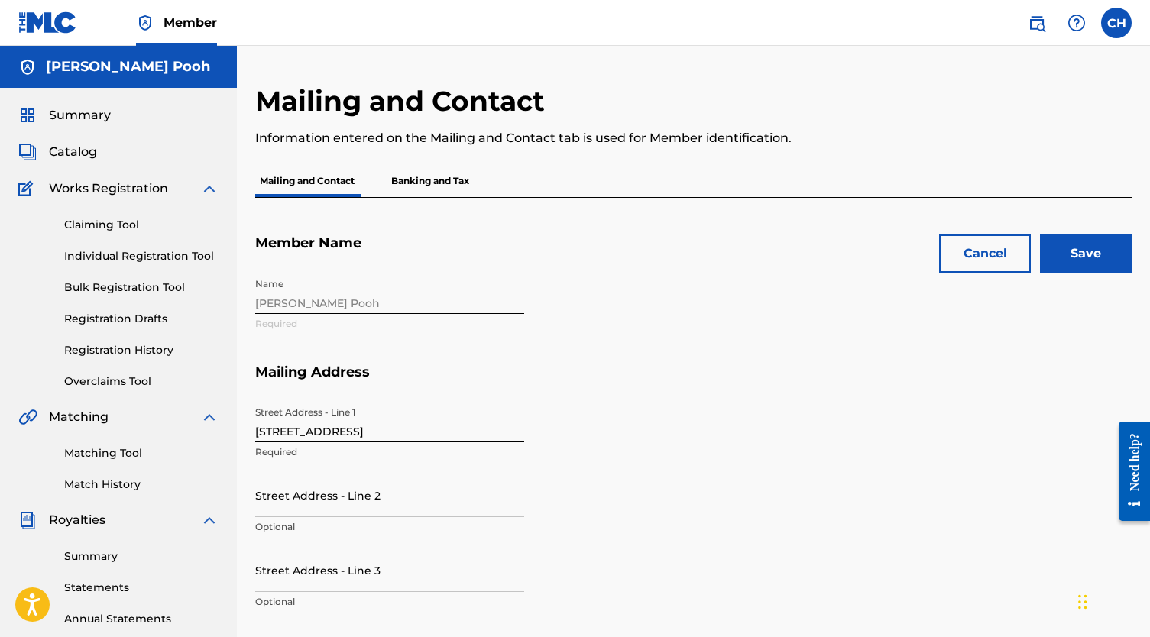
scroll to position [0, 0]
click at [1090, 247] on input "Save" at bounding box center [1086, 254] width 92 height 38
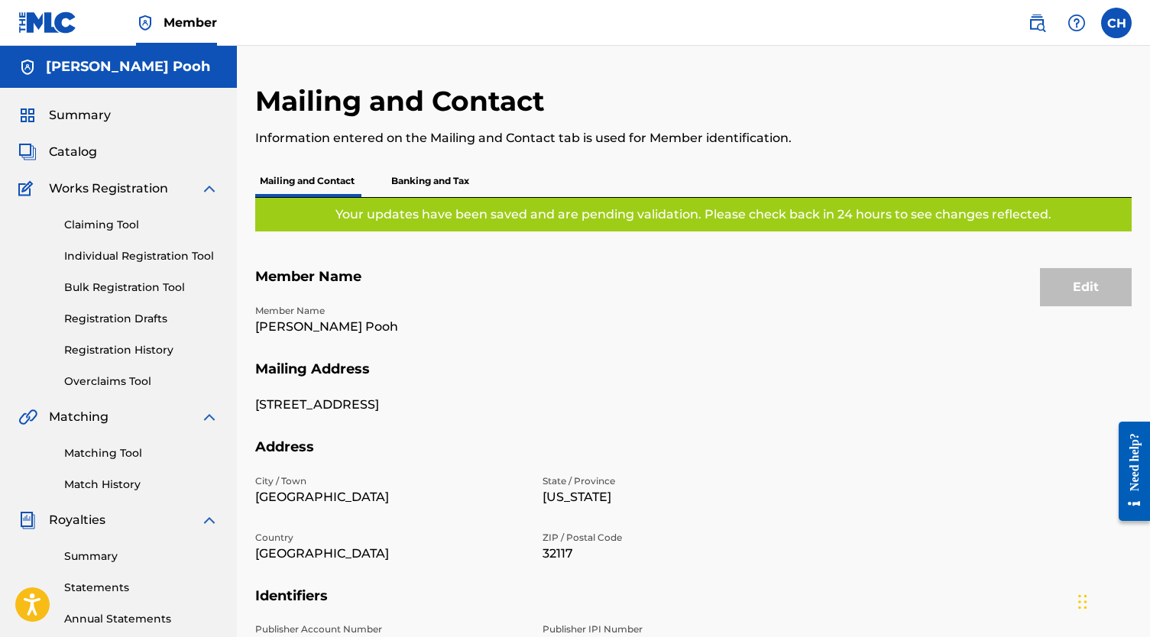
click at [144, 262] on link "Individual Registration Tool" at bounding box center [141, 256] width 154 height 16
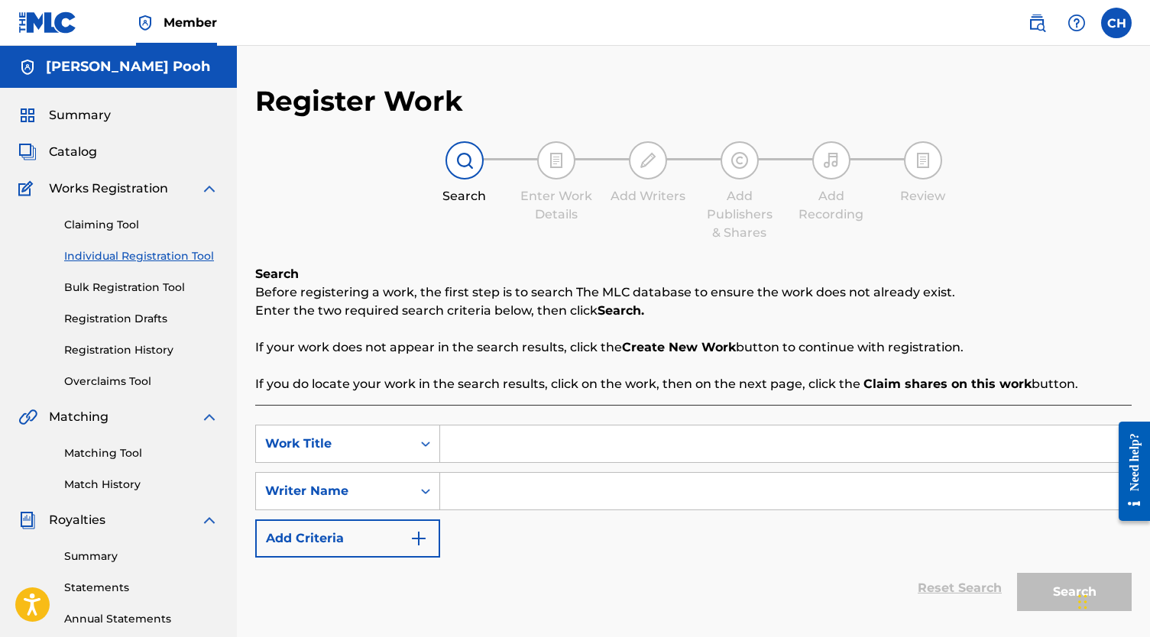
click at [468, 455] on input "Search Form" at bounding box center [785, 444] width 691 height 37
paste input "HERE I AM"
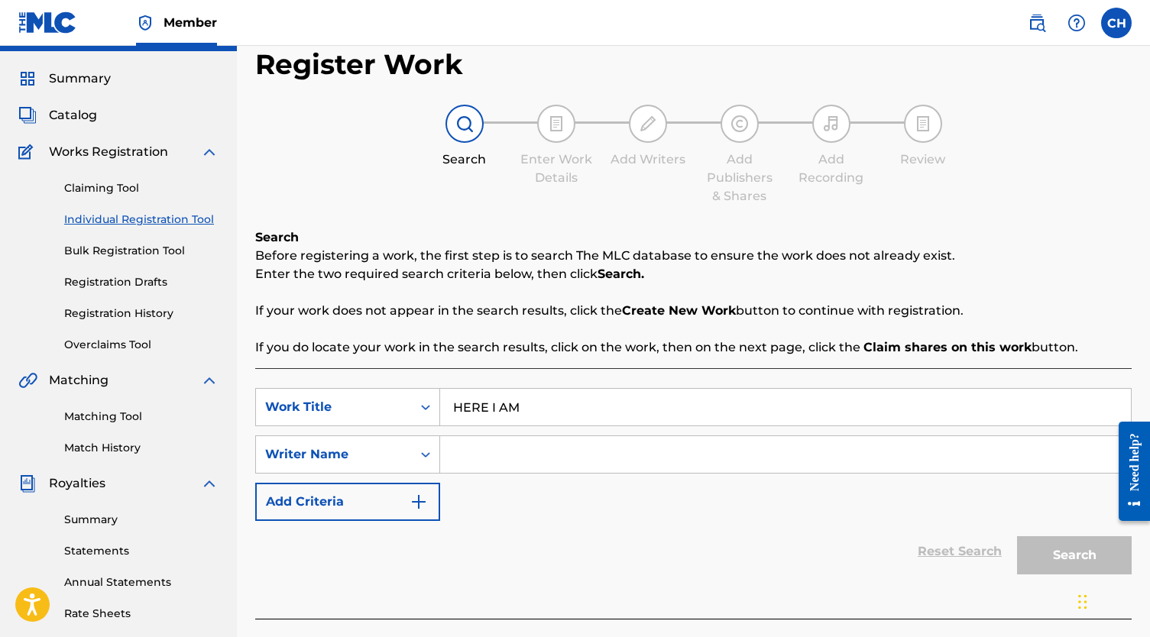
type input "HERE I AM"
click at [487, 465] on input "Search Form" at bounding box center [785, 454] width 691 height 37
type input "kp"
click at [1069, 554] on button "Search" at bounding box center [1074, 555] width 115 height 38
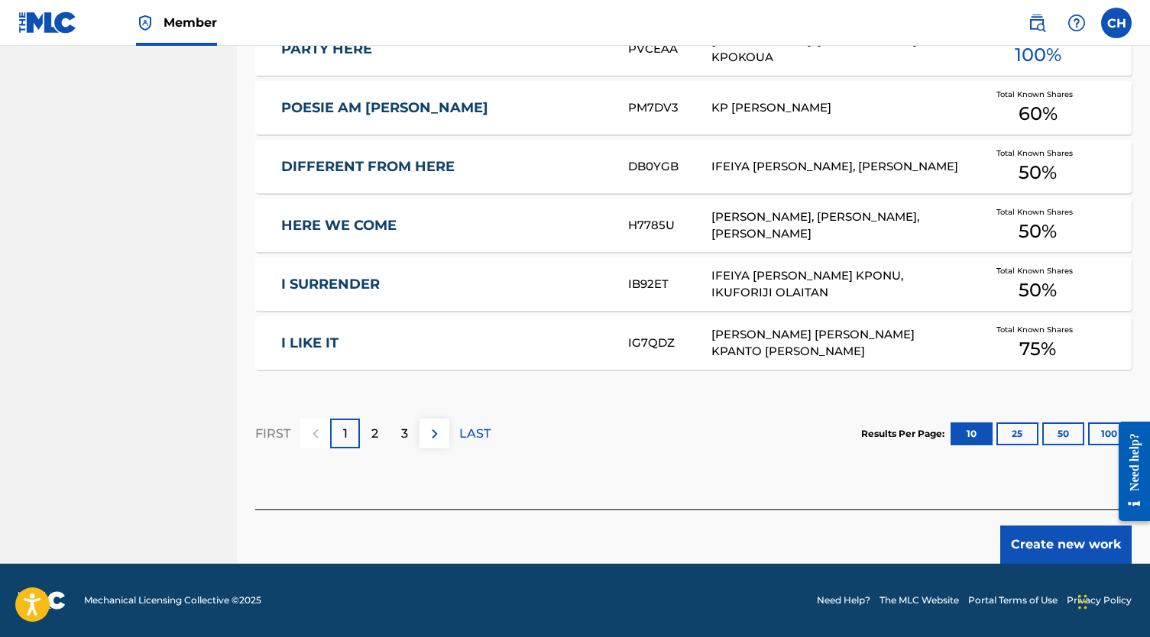
click at [1056, 549] on button "Create new work" at bounding box center [1065, 545] width 131 height 38
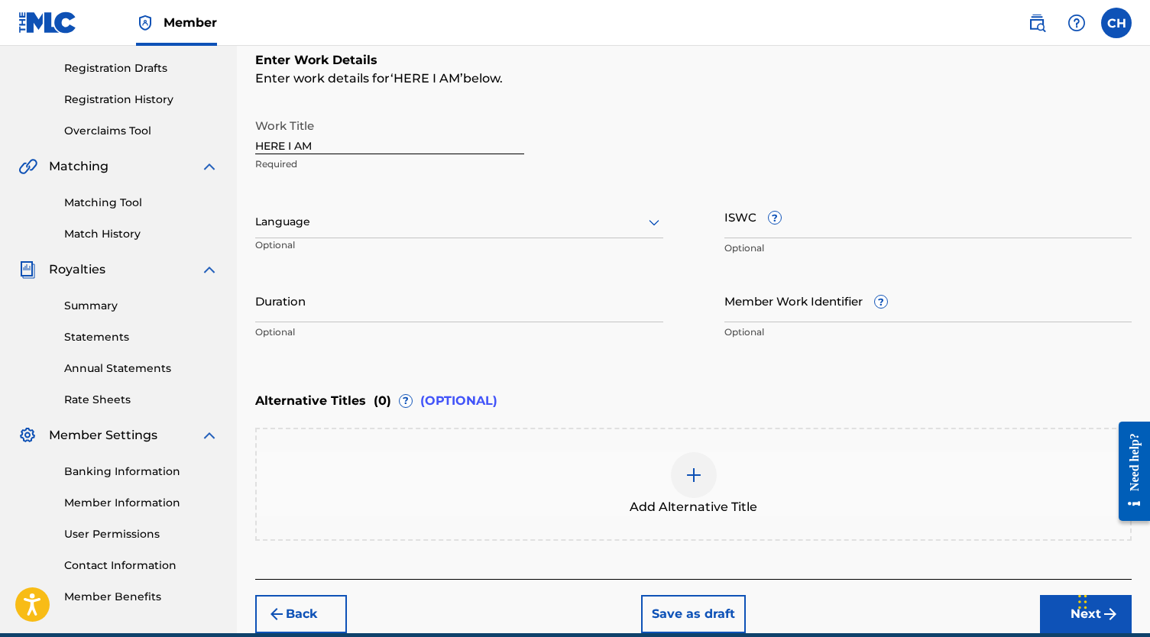
scroll to position [252, 0]
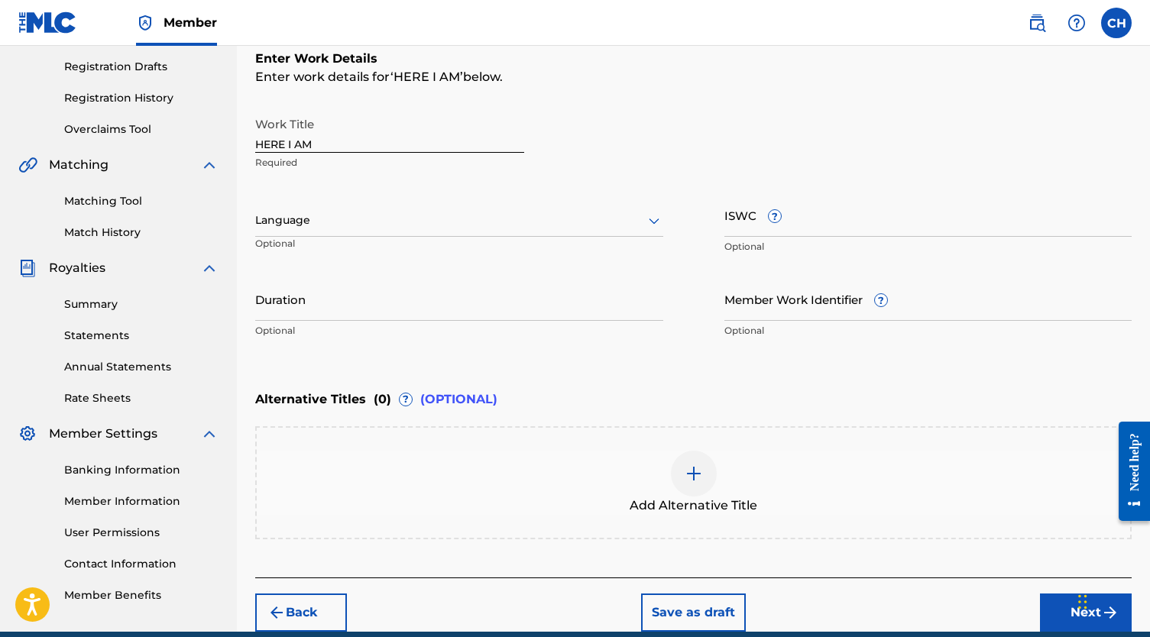
click at [759, 212] on input "ISWC ?" at bounding box center [928, 215] width 408 height 44
paste input "T-334.954.868-7"
type input "T-334.954.868-7"
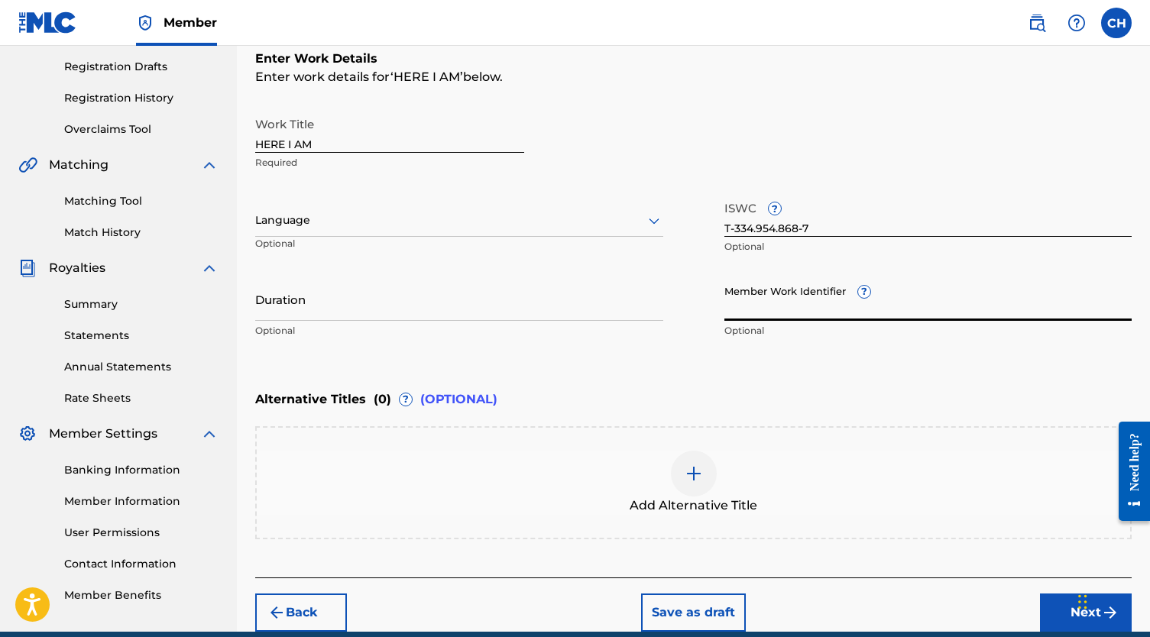
click at [775, 309] on input "Member Work Identifier ?" at bounding box center [928, 299] width 408 height 44
paste input "75026899"
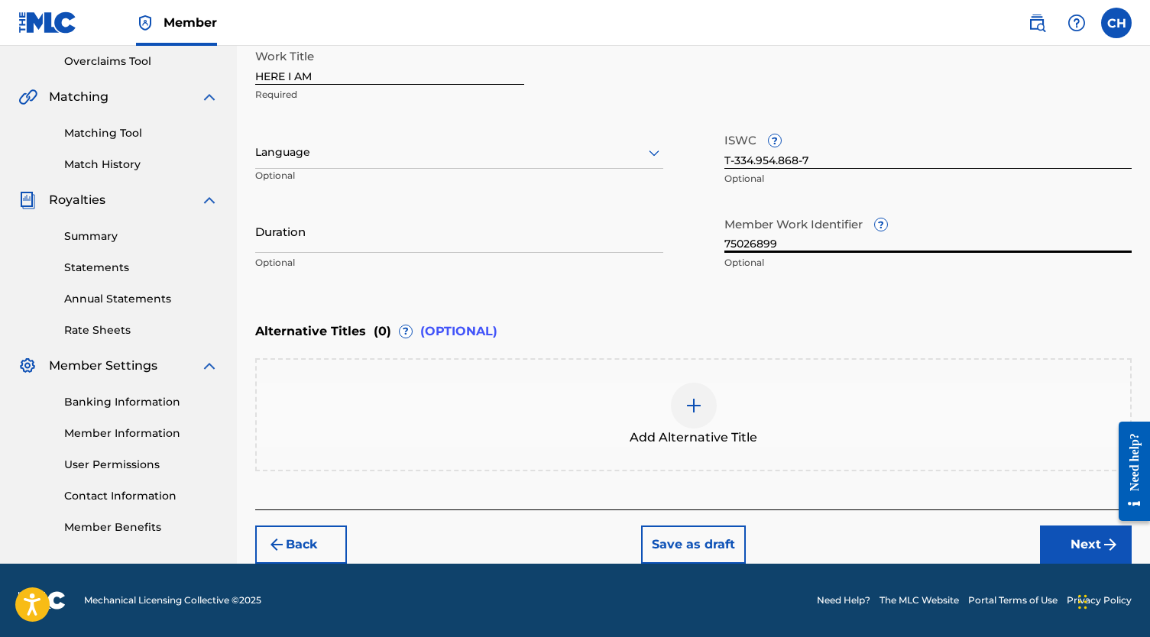
type input "75026899"
click at [1079, 548] on button "Next" at bounding box center [1086, 545] width 92 height 38
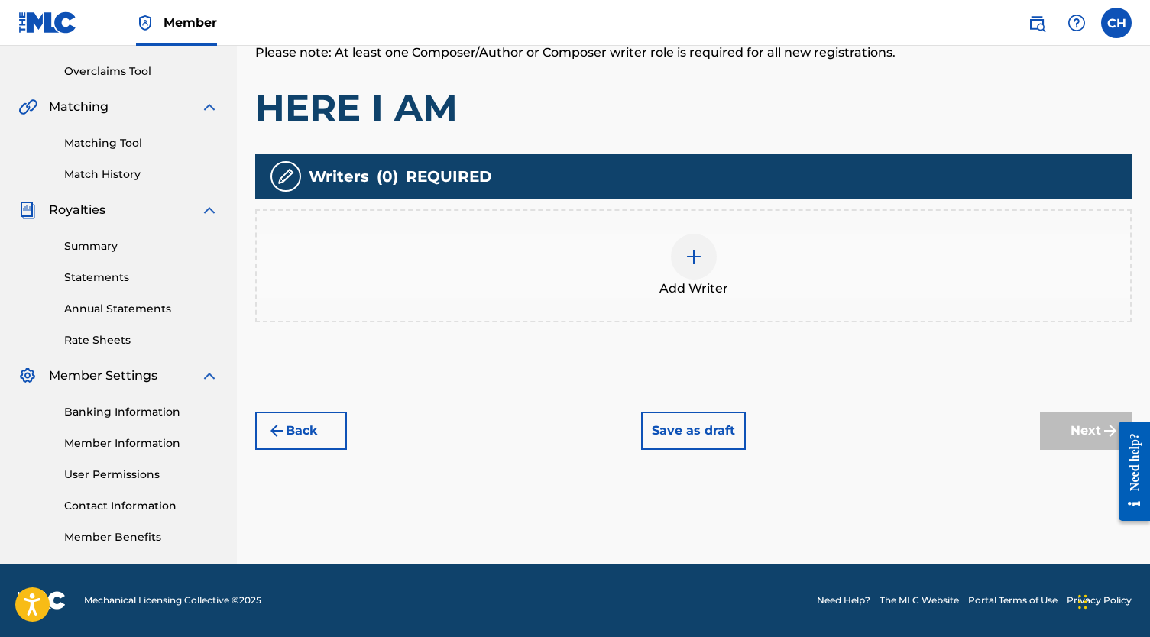
scroll to position [310, 0]
click at [668, 260] on div "Add Writer" at bounding box center [693, 266] width 873 height 64
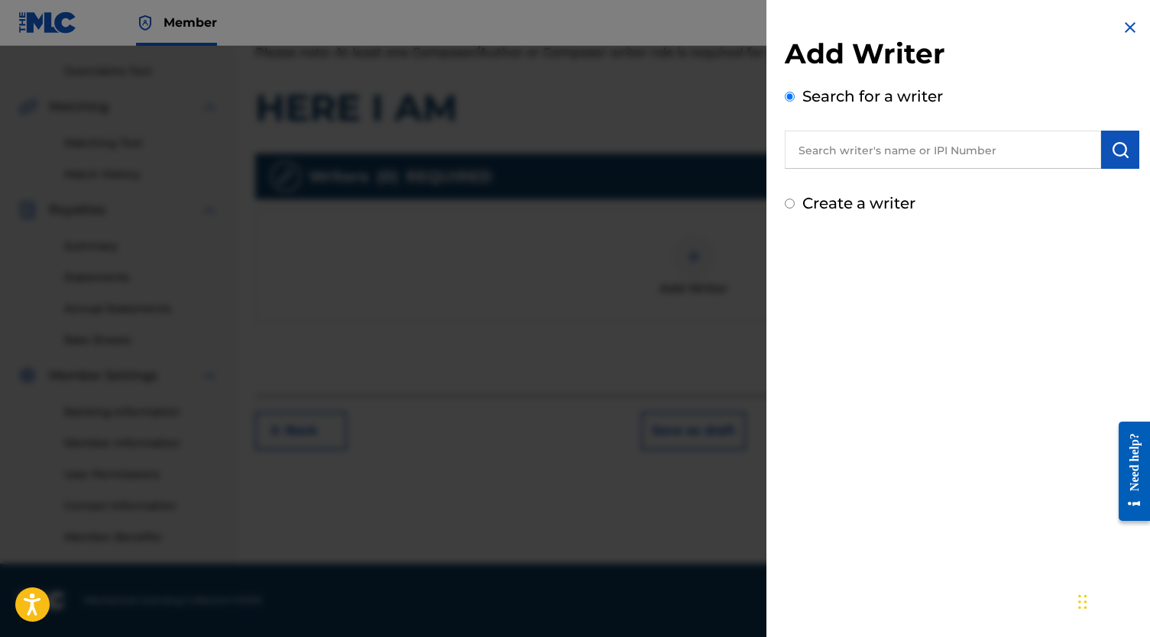
click at [918, 148] on input "text" at bounding box center [943, 150] width 316 height 38
type input "x"
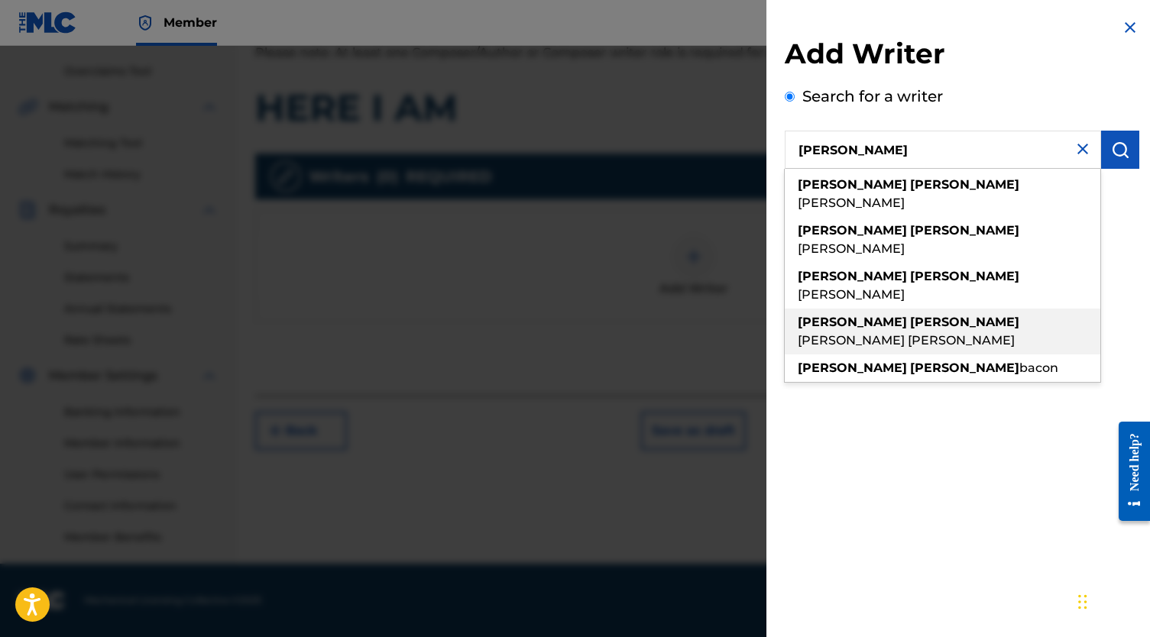
click at [958, 333] on span "[PERSON_NAME] [PERSON_NAME]" at bounding box center [906, 340] width 217 height 15
type input "[PERSON_NAME] [PERSON_NAME]"
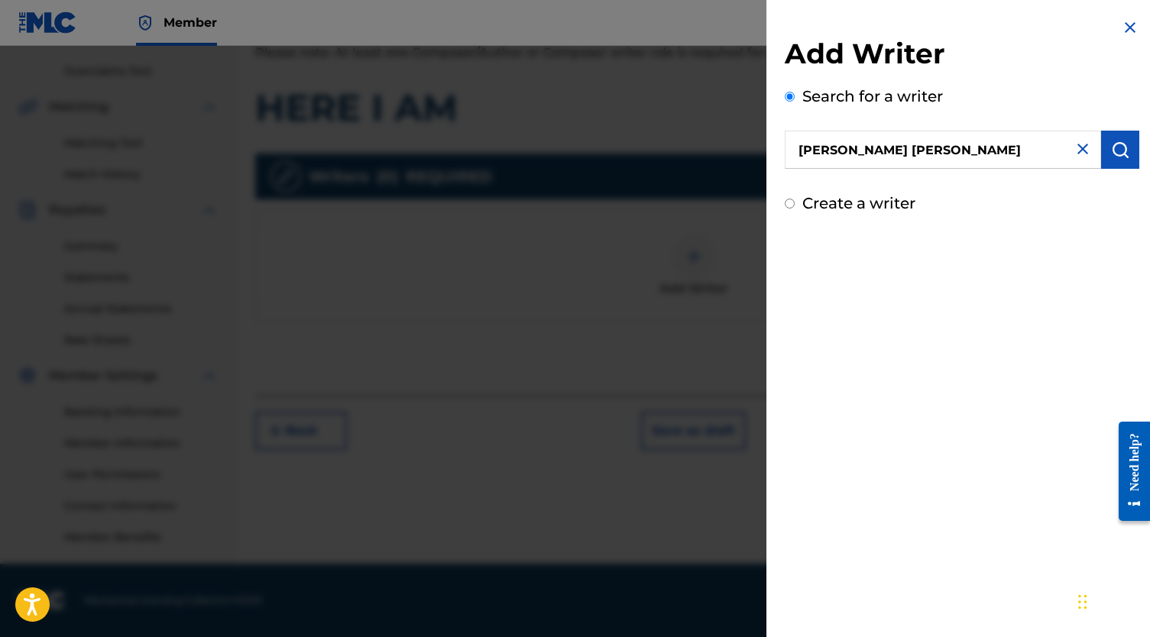
click at [1119, 134] on button "submit" at bounding box center [1120, 150] width 38 height 38
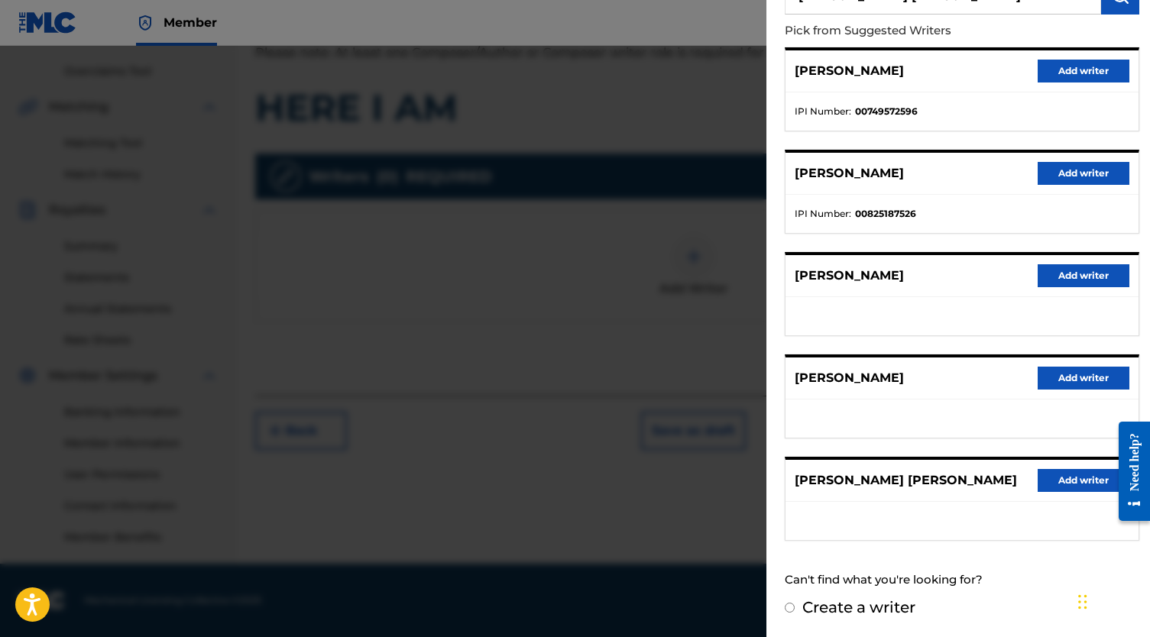
scroll to position [167, 0]
click at [1057, 477] on button "Add writer" at bounding box center [1083, 480] width 92 height 23
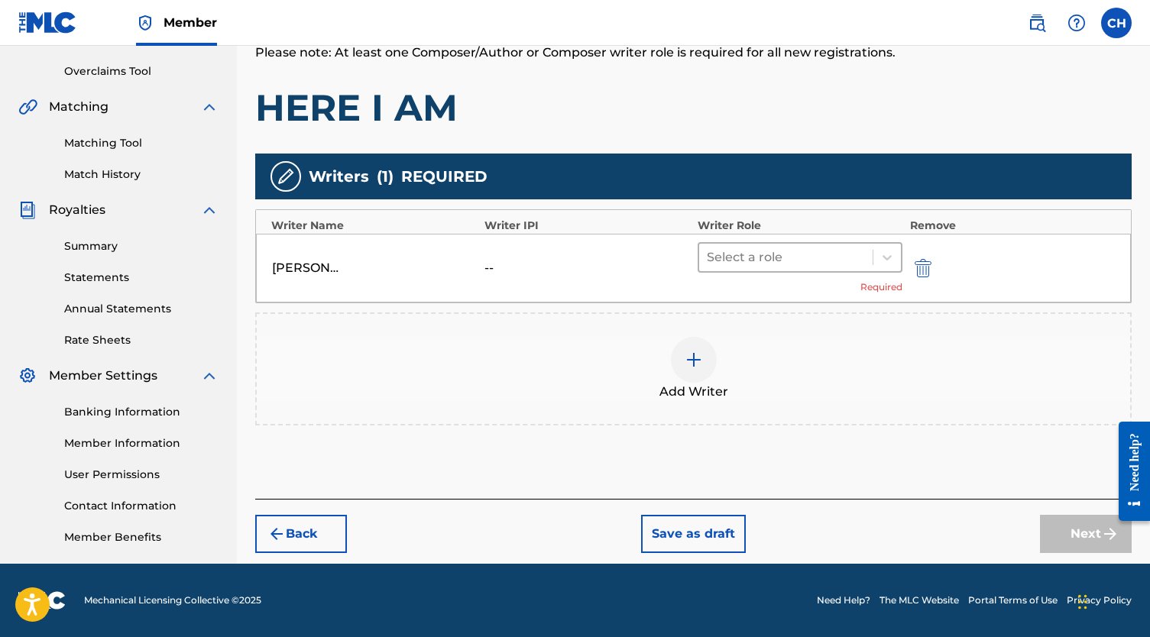
click at [848, 268] on div "Select a role" at bounding box center [785, 258] width 173 height 28
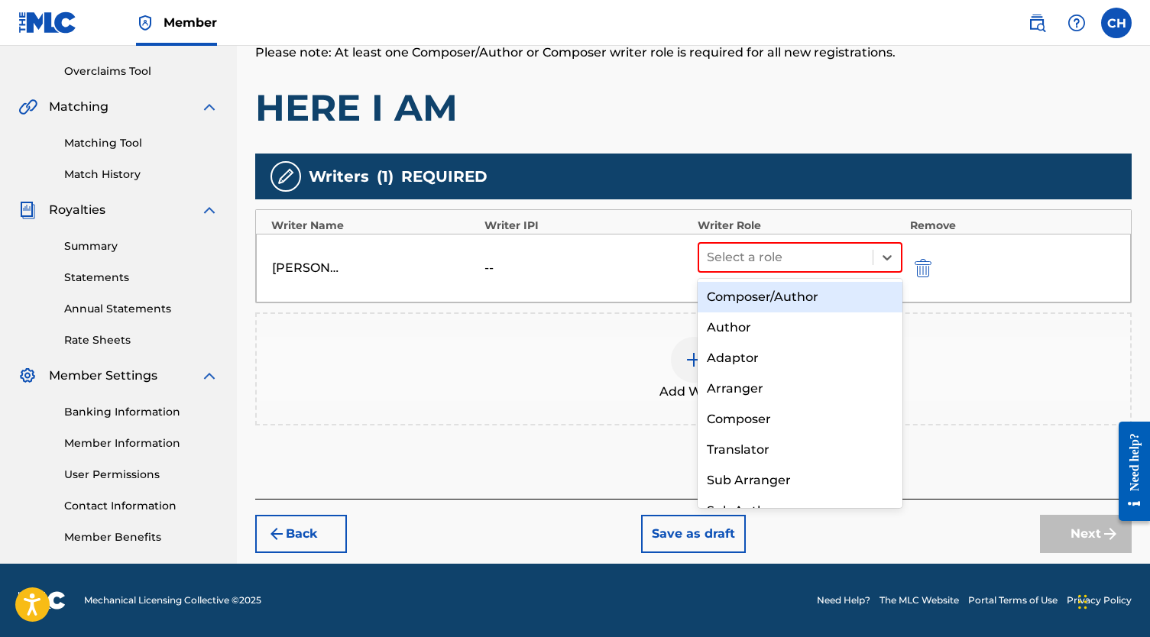
click at [799, 300] on div "Composer/Author" at bounding box center [799, 297] width 205 height 31
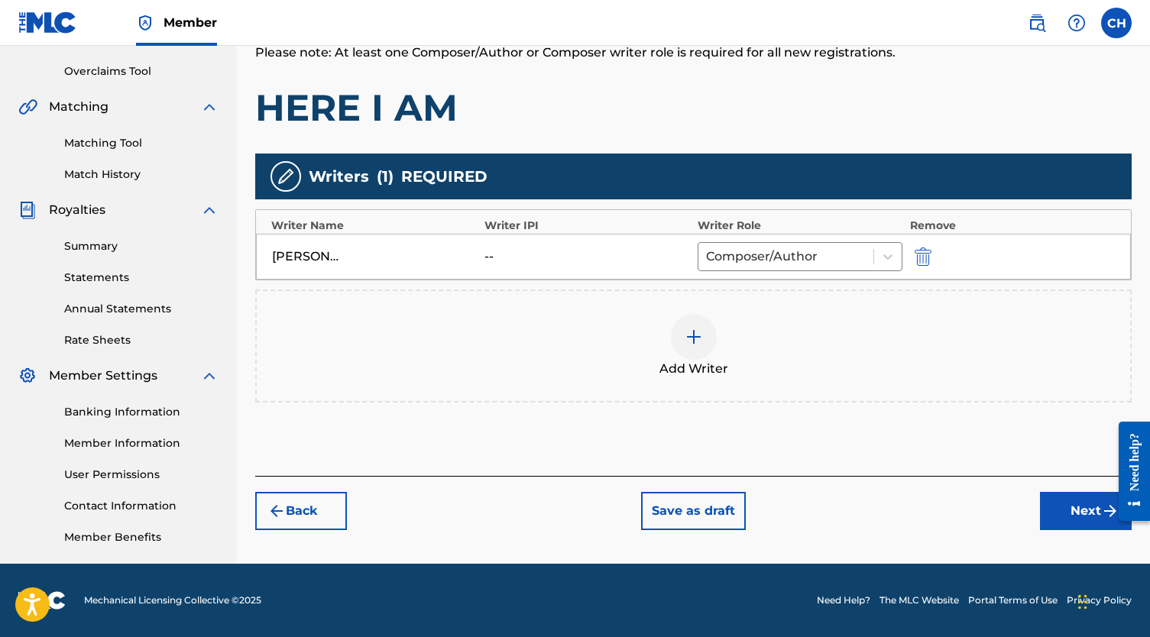
click at [1053, 506] on button "Next" at bounding box center [1086, 511] width 92 height 38
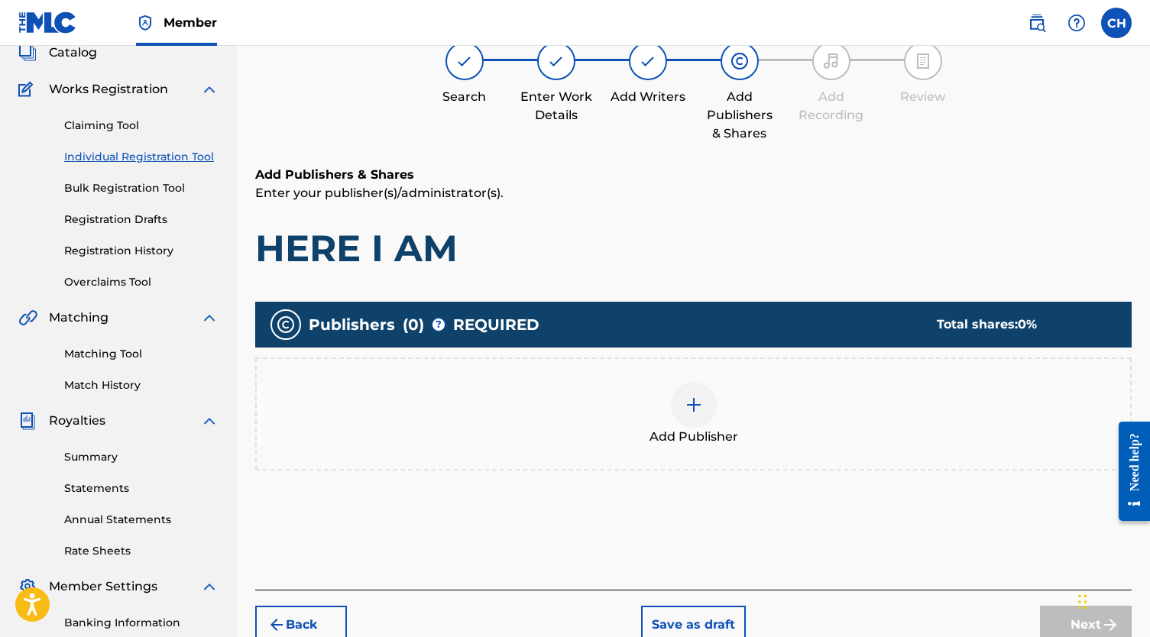
scroll to position [69, 0]
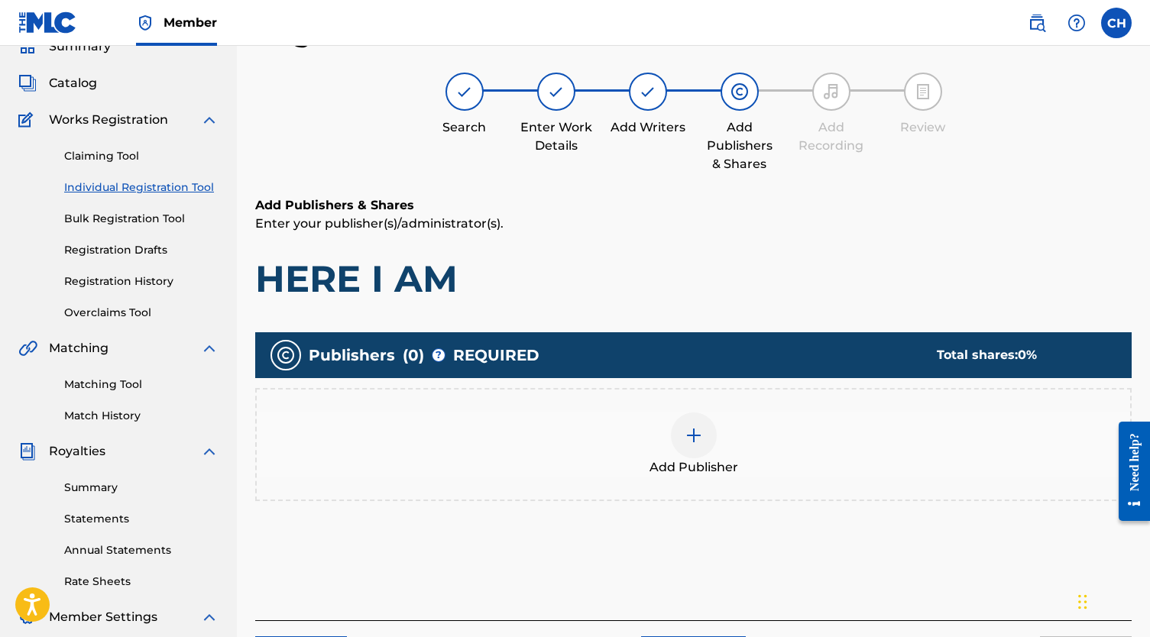
click at [736, 324] on div "Add Publishers & Shares Enter your publisher(s)/administrator(s). HERE I AM Pub…" at bounding box center [693, 408] width 876 height 424
click at [736, 332] on div "Publishers ( 0 ) ? REQUIRED Total shares: 0 %" at bounding box center [693, 355] width 876 height 46
click at [736, 333] on div "Publishers ( 0 ) ? REQUIRED Total shares: 0 %" at bounding box center [693, 355] width 876 height 46
click at [693, 419] on div at bounding box center [694, 436] width 46 height 46
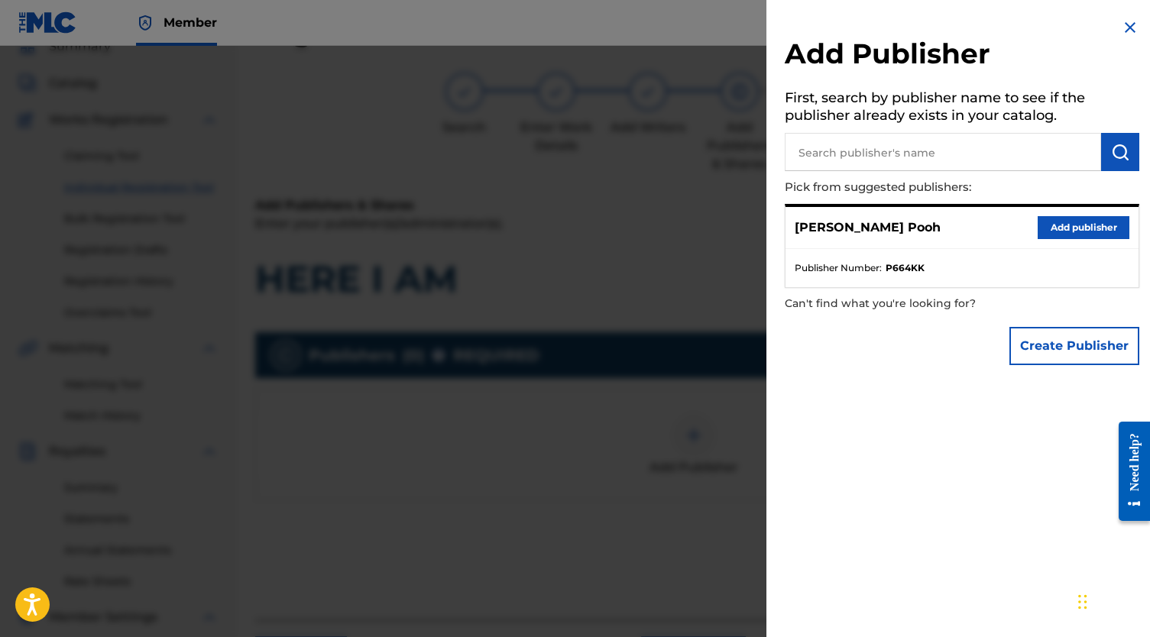
click at [1037, 225] on button "Add publisher" at bounding box center [1083, 227] width 92 height 23
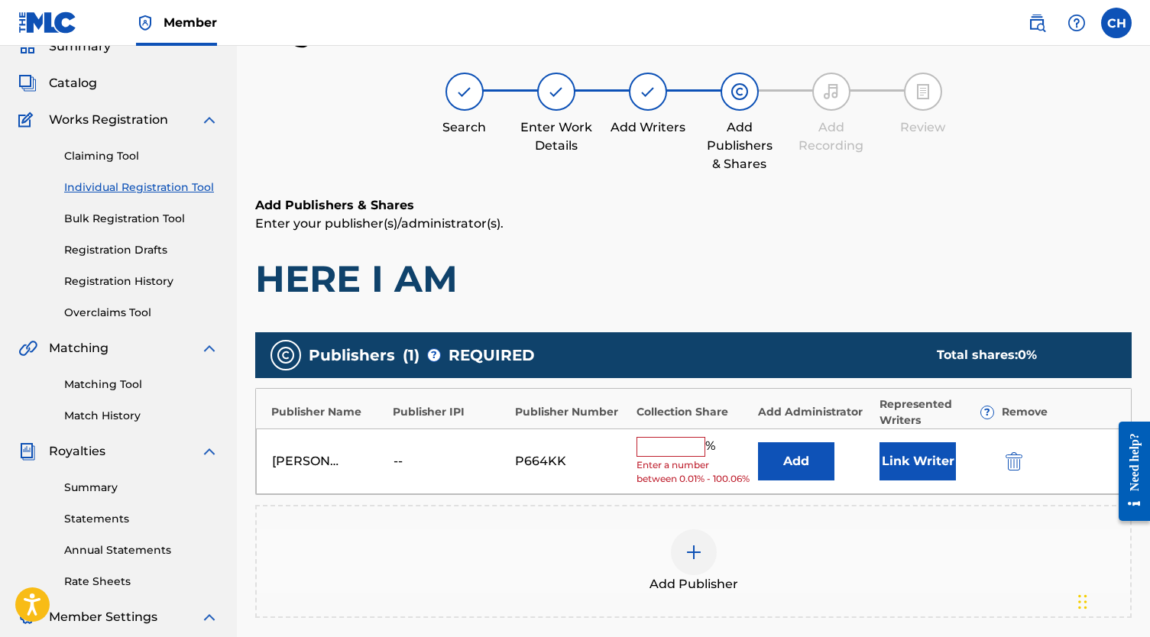
click at [674, 440] on input "text" at bounding box center [670, 447] width 69 height 20
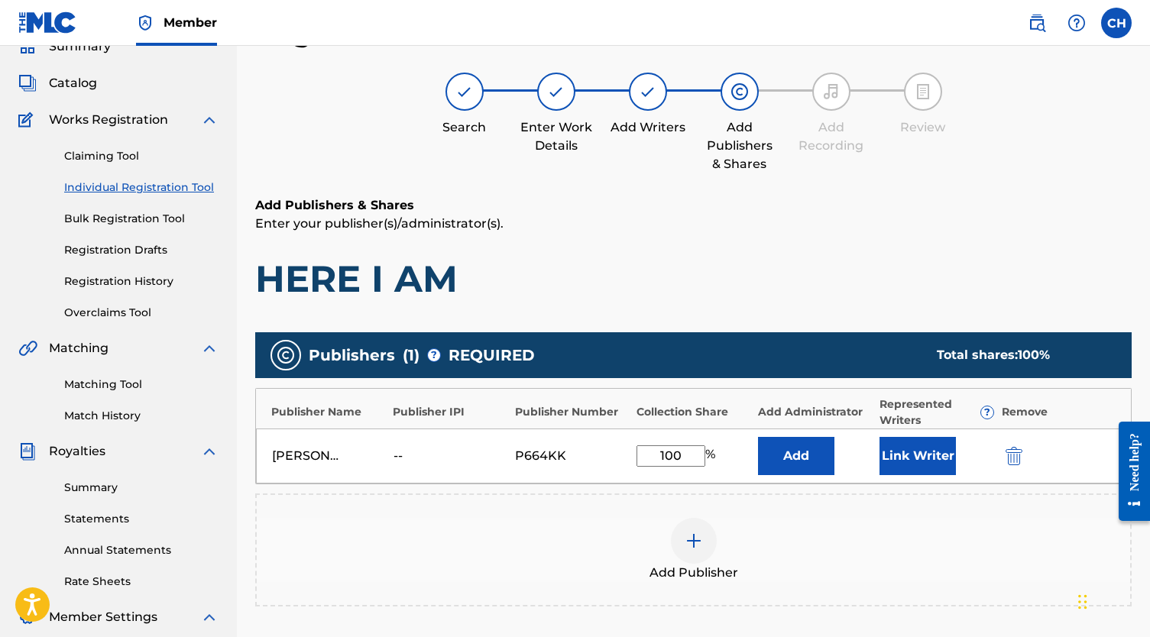
type input "100"
click at [917, 458] on button "Link Writer" at bounding box center [917, 456] width 76 height 38
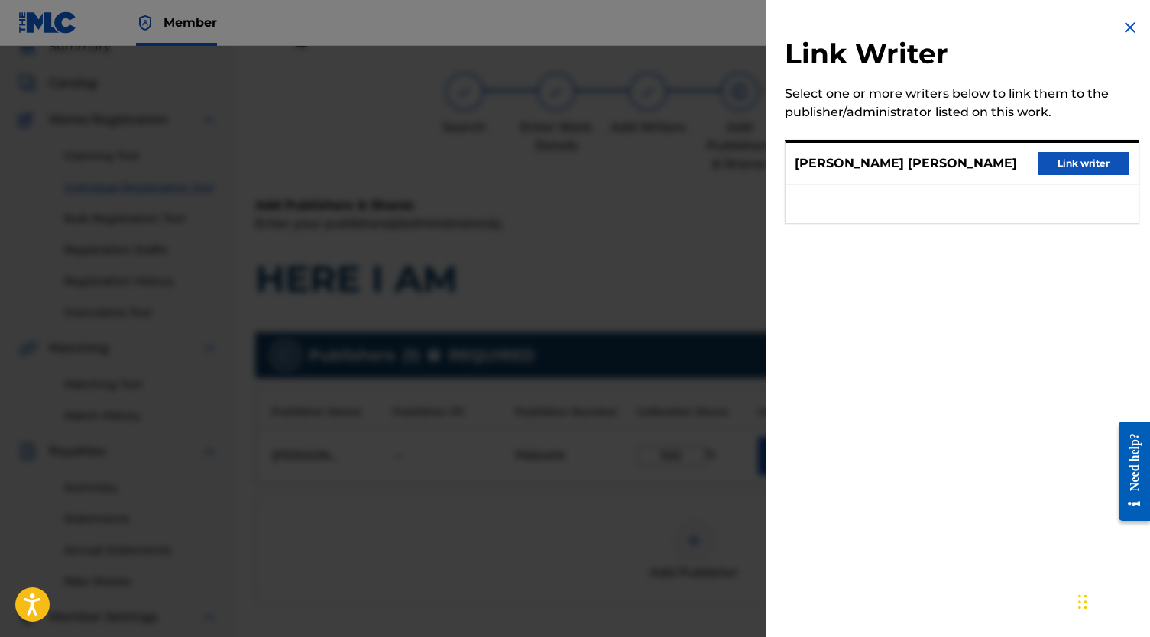
click at [1058, 175] on button "Link writer" at bounding box center [1083, 163] width 92 height 23
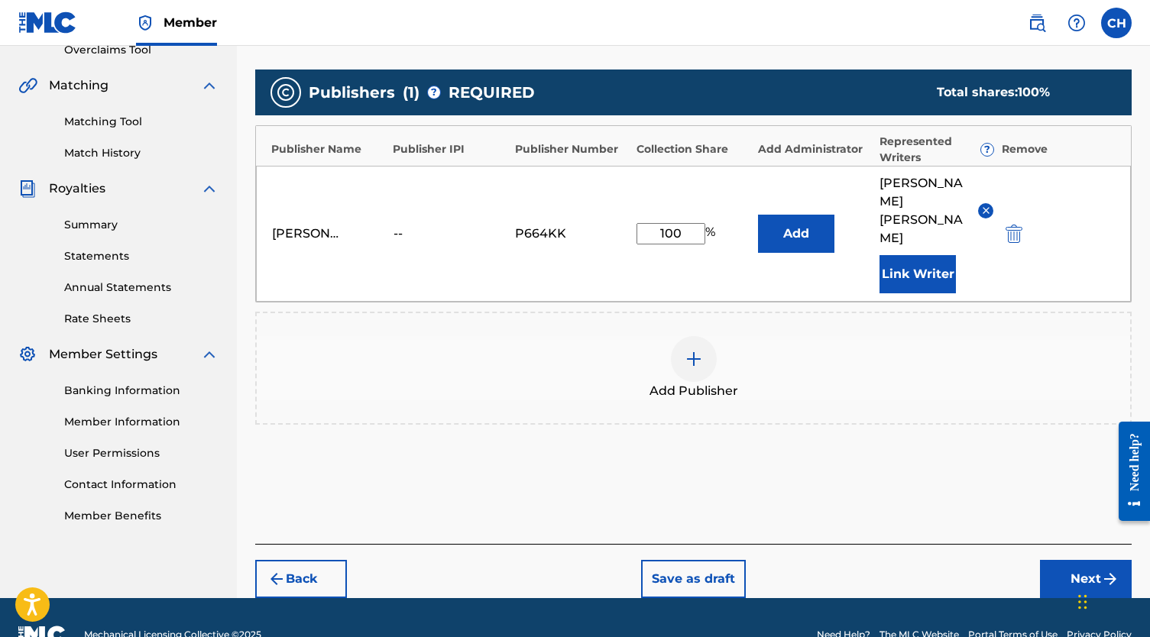
scroll to position [382, 0]
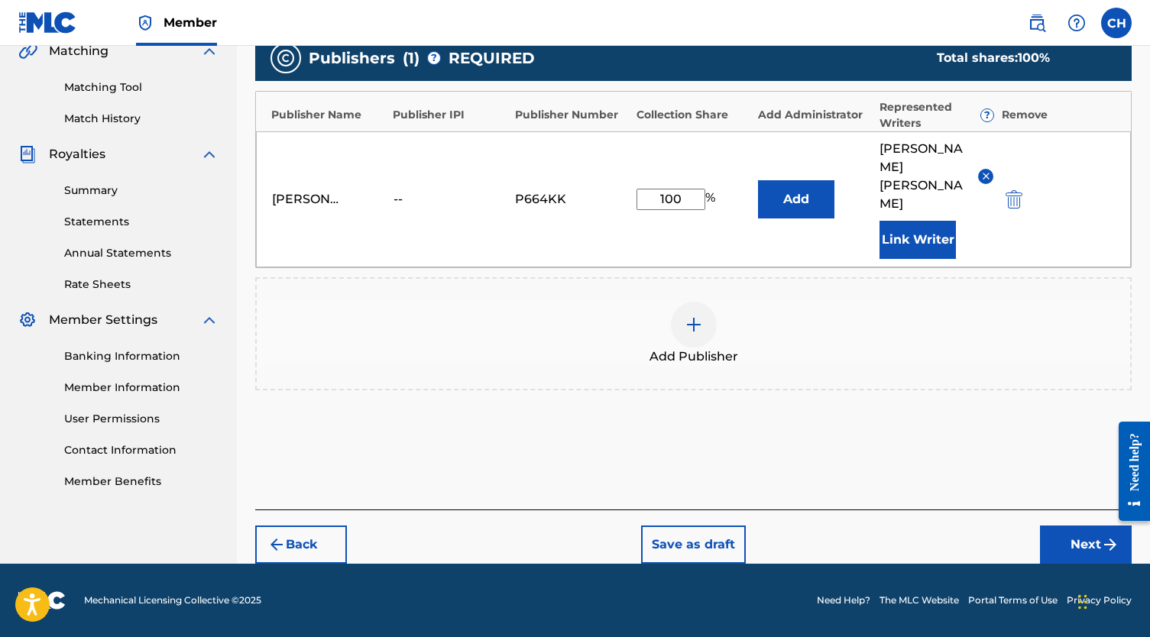
click at [1072, 553] on button "Next" at bounding box center [1086, 545] width 92 height 38
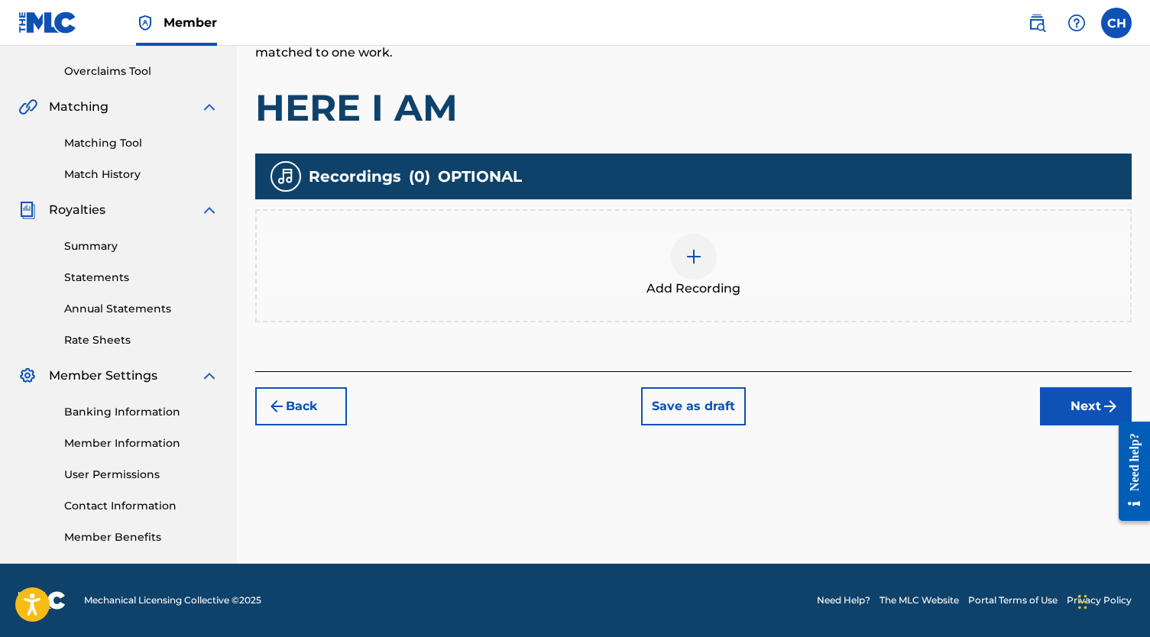
click at [680, 270] on div at bounding box center [694, 257] width 46 height 46
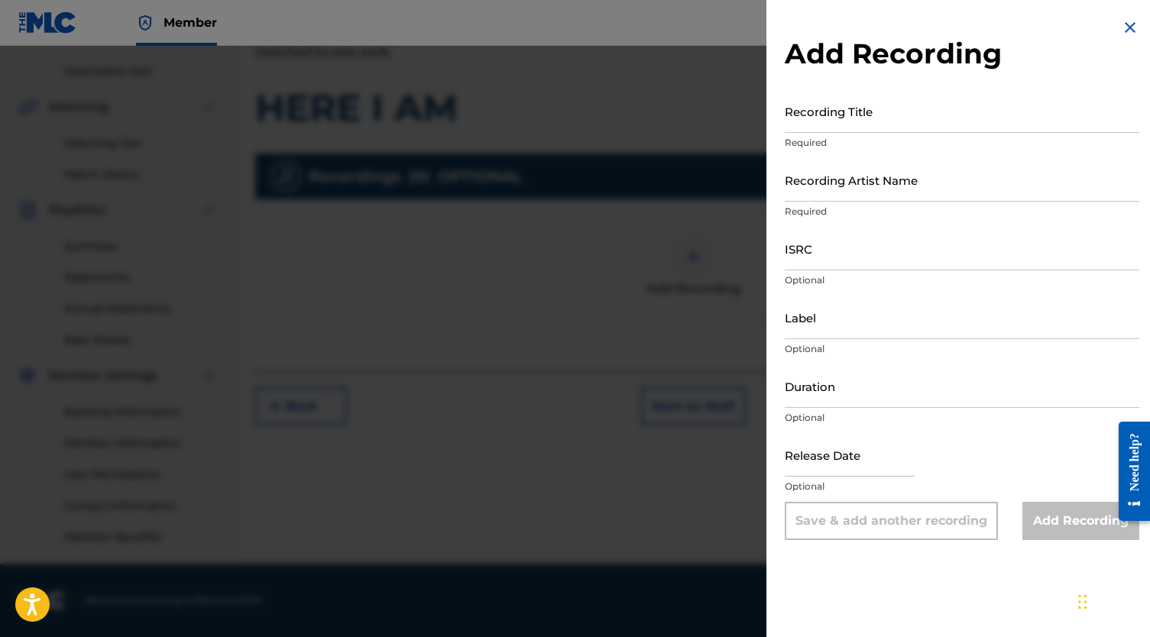
click at [879, 112] on input "Recording Title" at bounding box center [962, 111] width 354 height 44
type input "Here I Am"
click at [804, 183] on input "Recording Artist Name" at bounding box center [962, 180] width 354 height 44
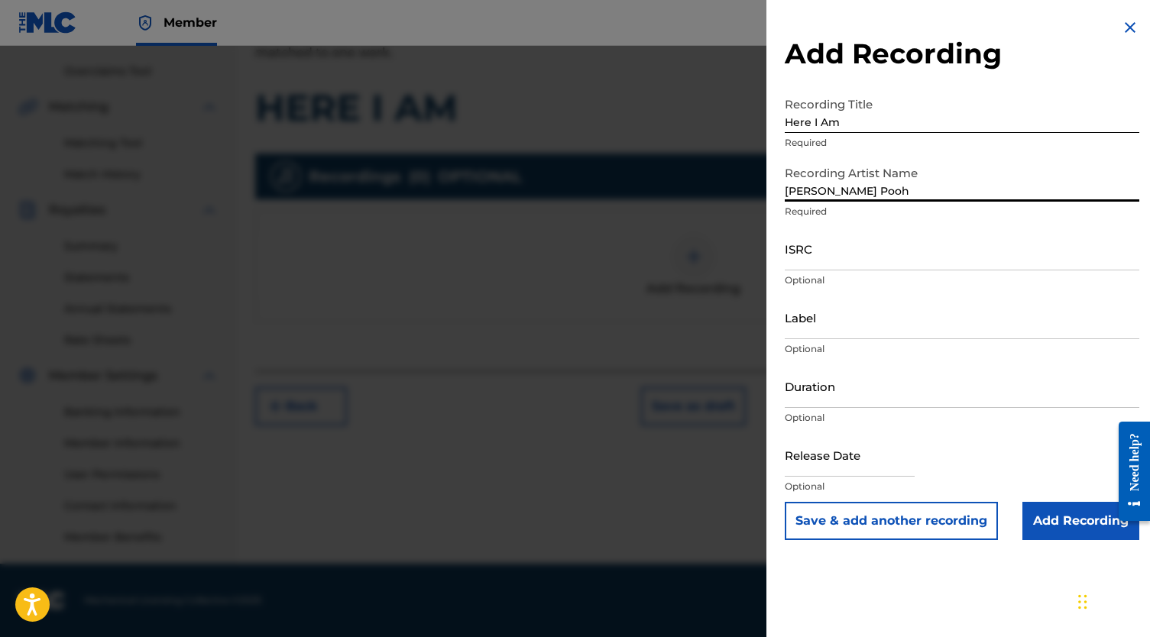
type input "[PERSON_NAME] Pooh"
click at [806, 254] on input "ISRC" at bounding box center [962, 249] width 354 height 44
paste input "QZTB92231782"
type input "QZTB92231782"
click at [1079, 534] on input "Add Recording" at bounding box center [1080, 521] width 117 height 38
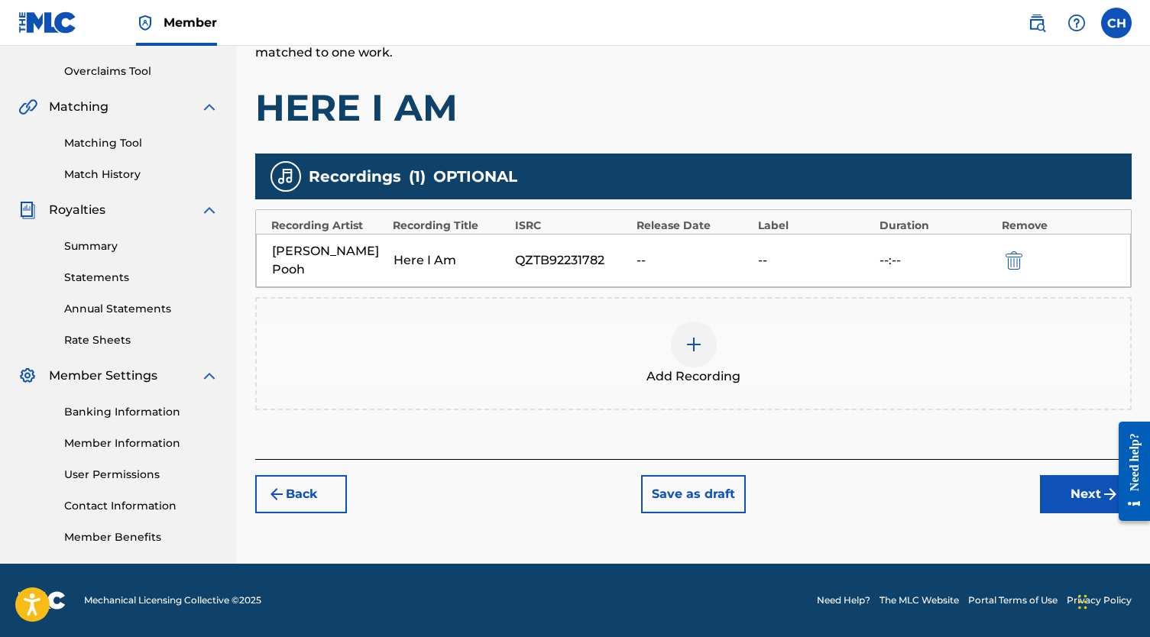
click at [1053, 475] on button "Next" at bounding box center [1086, 494] width 92 height 38
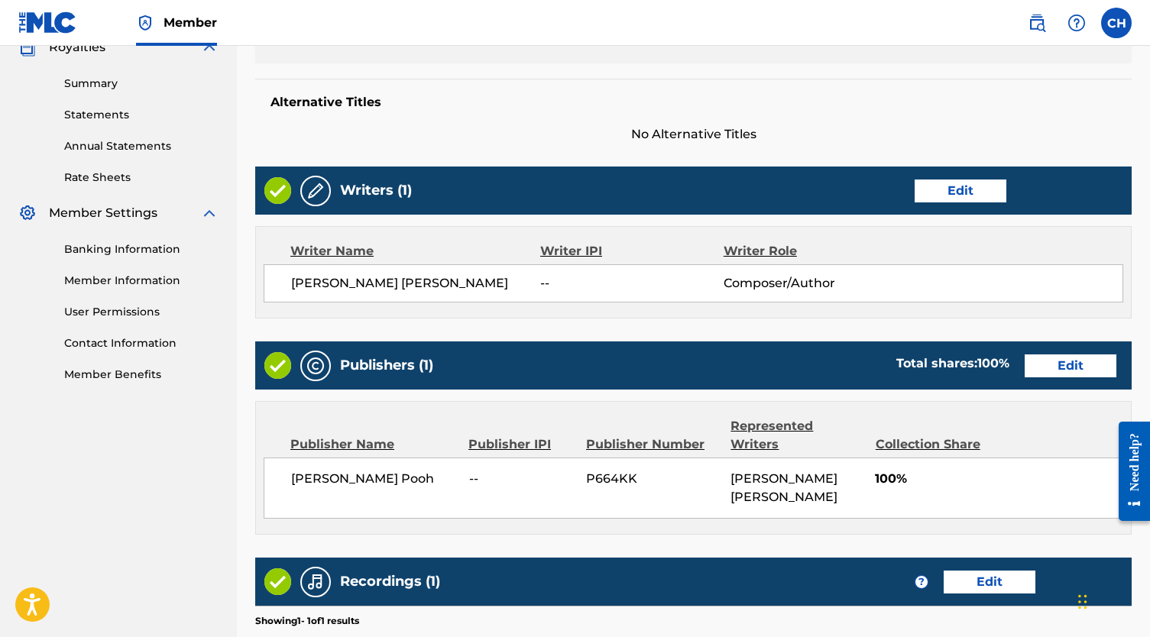
scroll to position [673, 0]
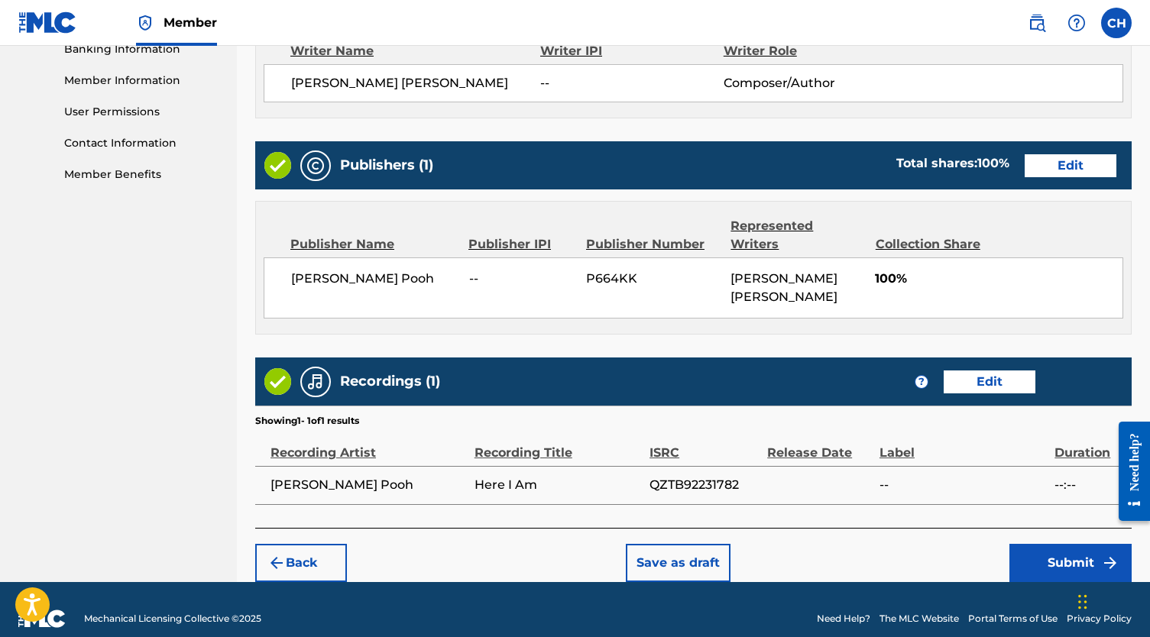
click at [1071, 573] on button "Submit" at bounding box center [1070, 563] width 122 height 38
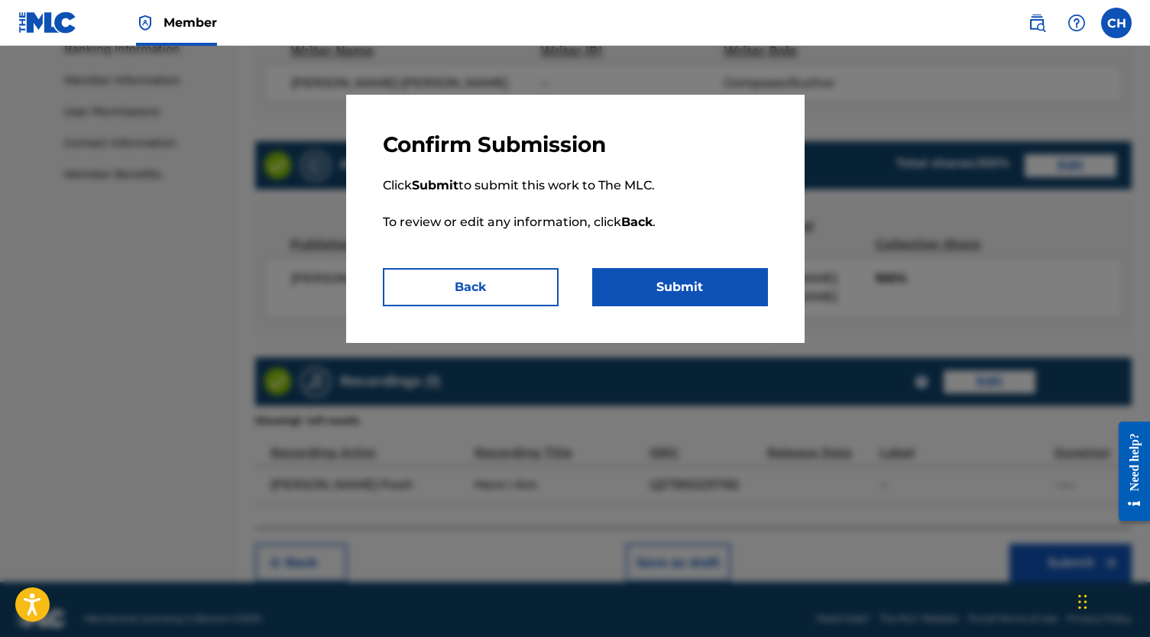
click at [643, 296] on button "Submit" at bounding box center [680, 287] width 176 height 38
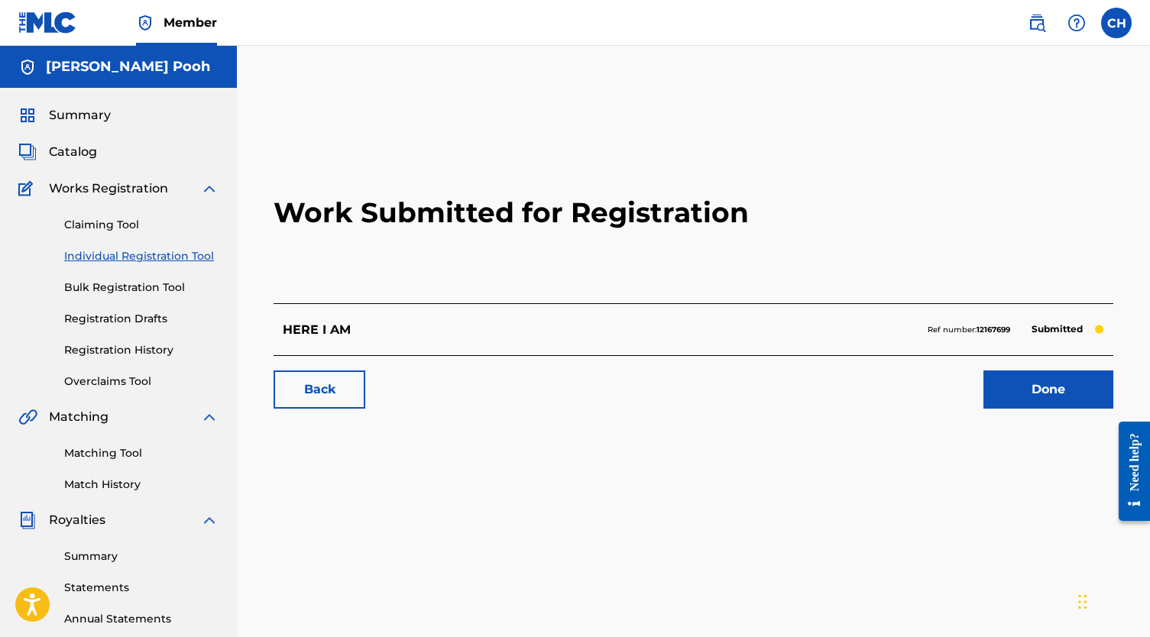
click at [1008, 387] on link "Done" at bounding box center [1048, 390] width 130 height 38
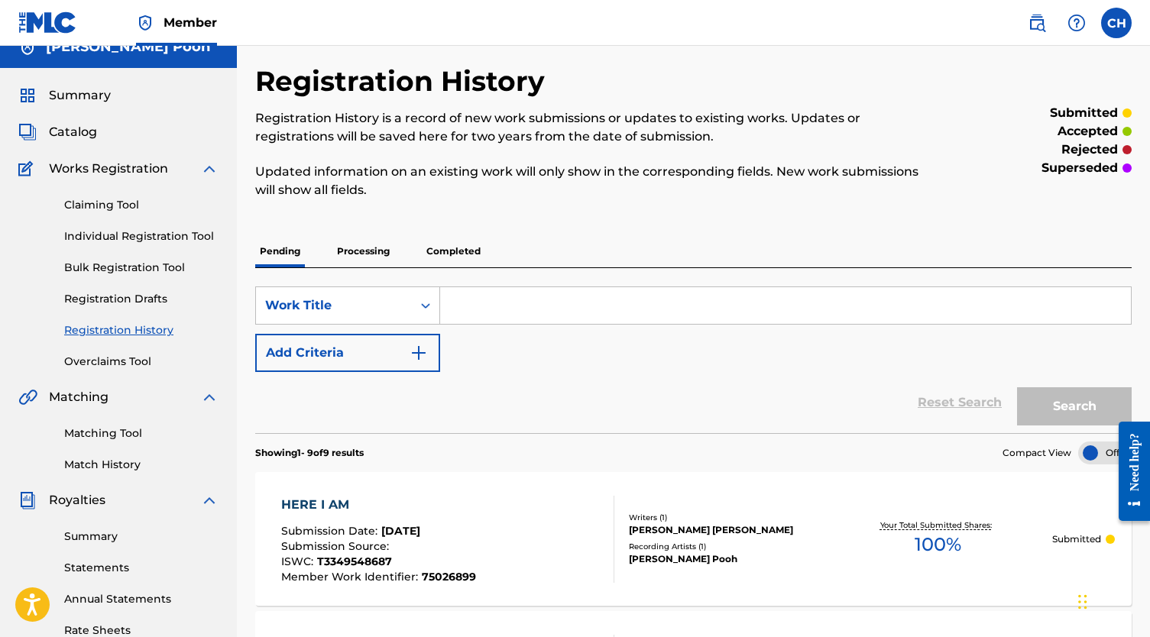
scroll to position [20, 0]
click at [132, 231] on link "Individual Registration Tool" at bounding box center [141, 236] width 154 height 16
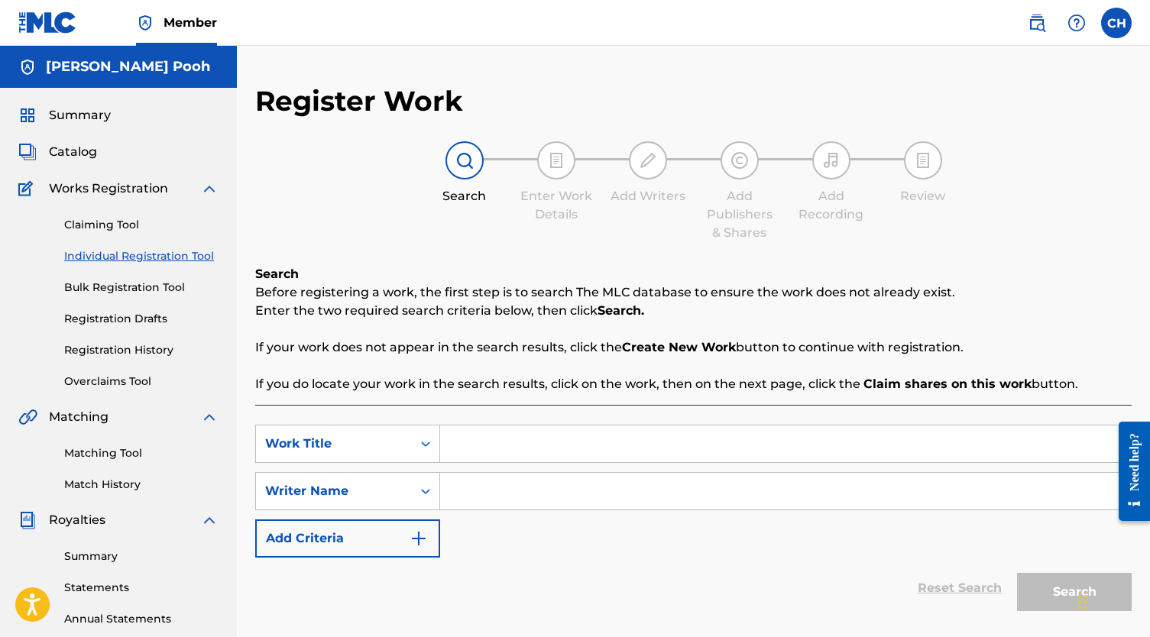
click at [493, 448] on input "Search Form" at bounding box center [785, 444] width 691 height 37
paste input "HIGH SONG"
type input "HIGH SONG"
click at [515, 484] on input "Search Form" at bounding box center [785, 491] width 691 height 37
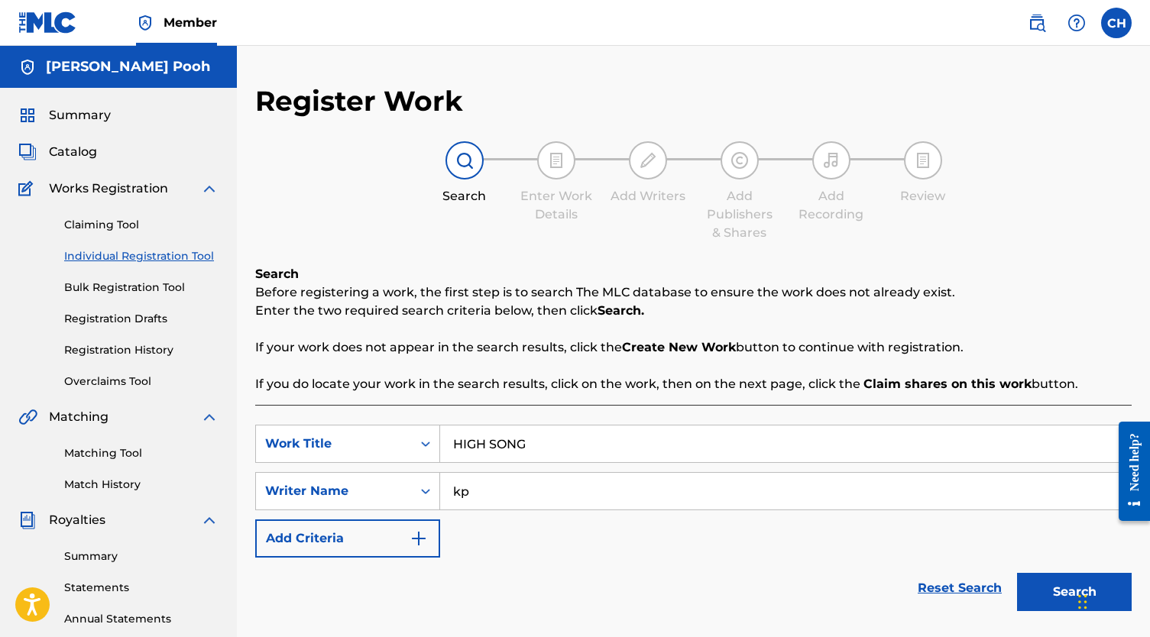
type input "kp"
click at [1078, 584] on div "Chat Widget" at bounding box center [1106, 600] width 76 height 73
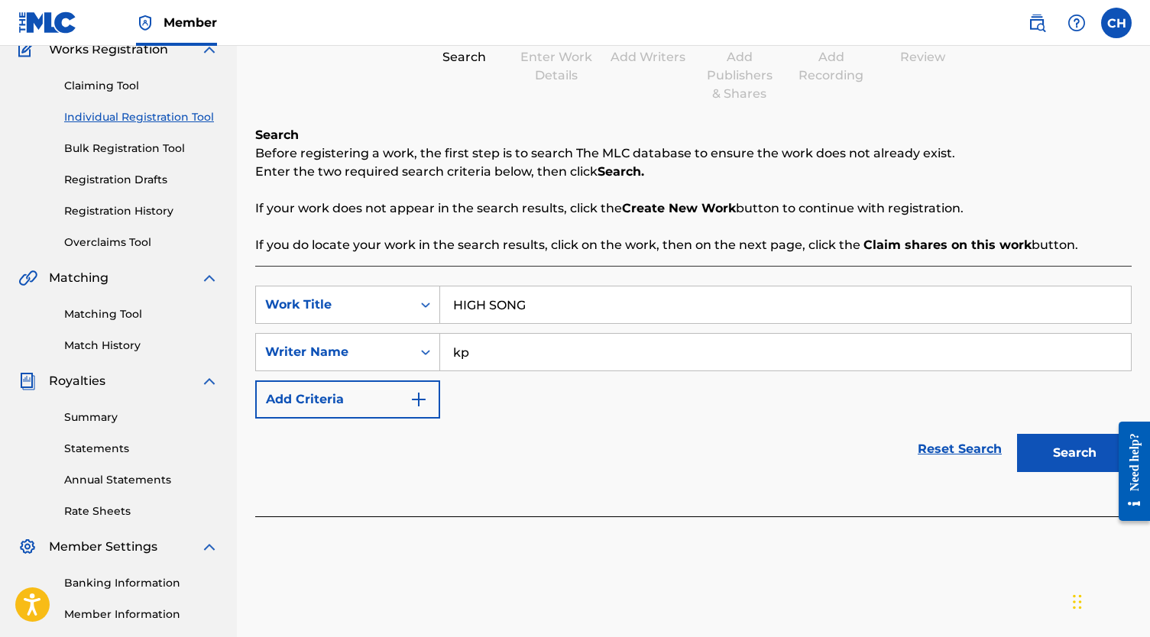
scroll to position [240, 0]
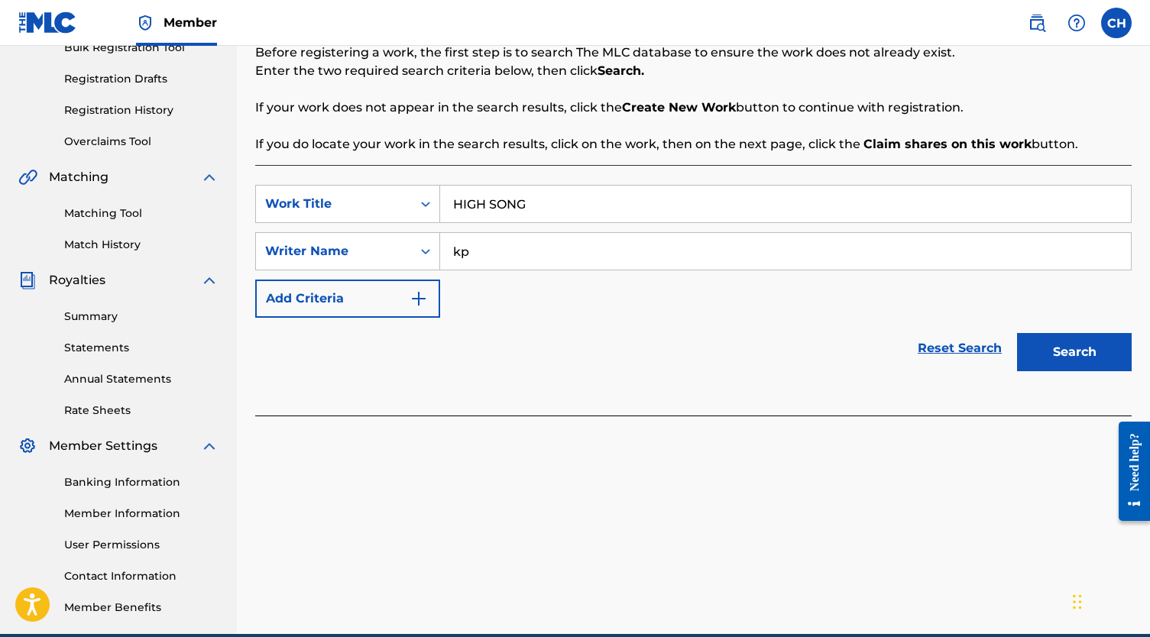
click at [1079, 335] on button "Search" at bounding box center [1074, 352] width 115 height 38
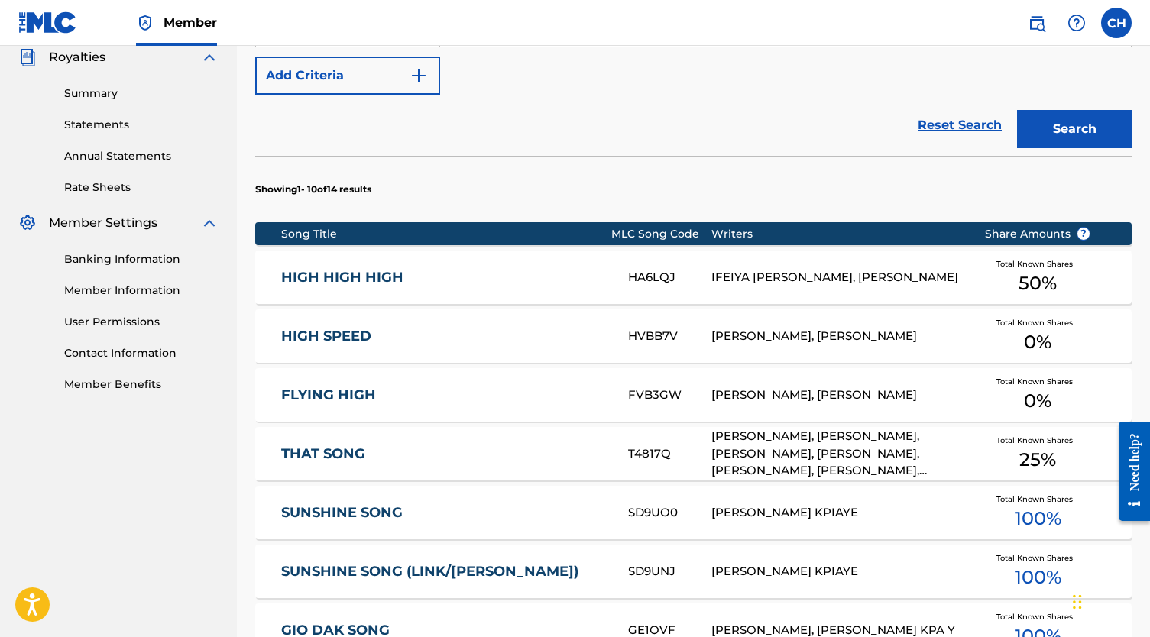
scroll to position [467, 0]
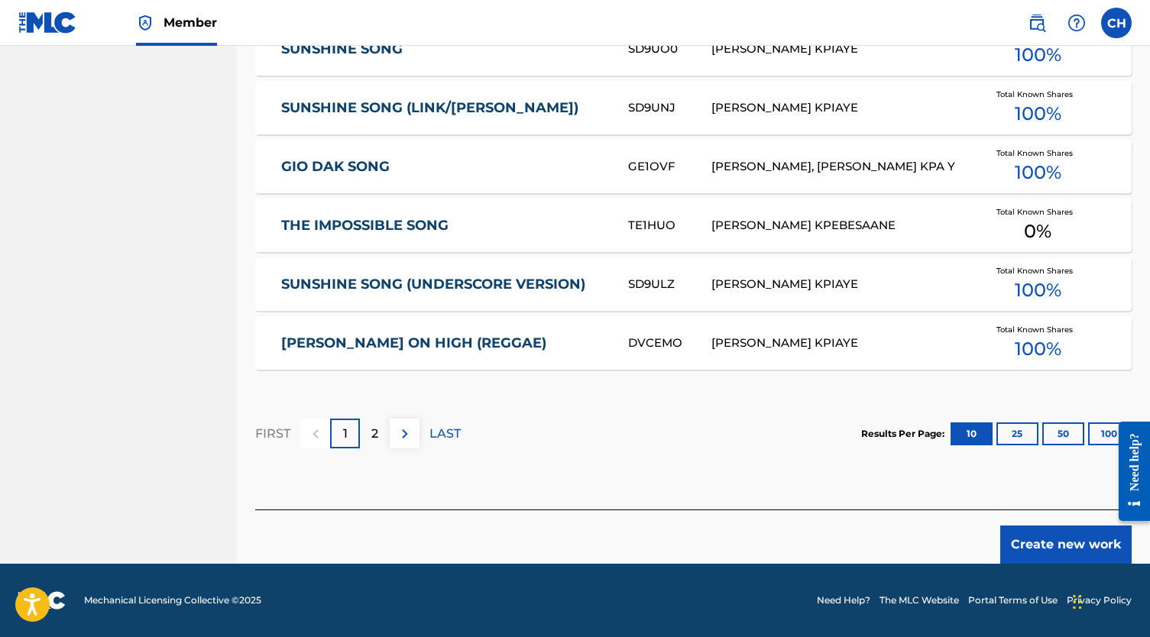
click at [1044, 535] on button "Create new work" at bounding box center [1065, 545] width 131 height 38
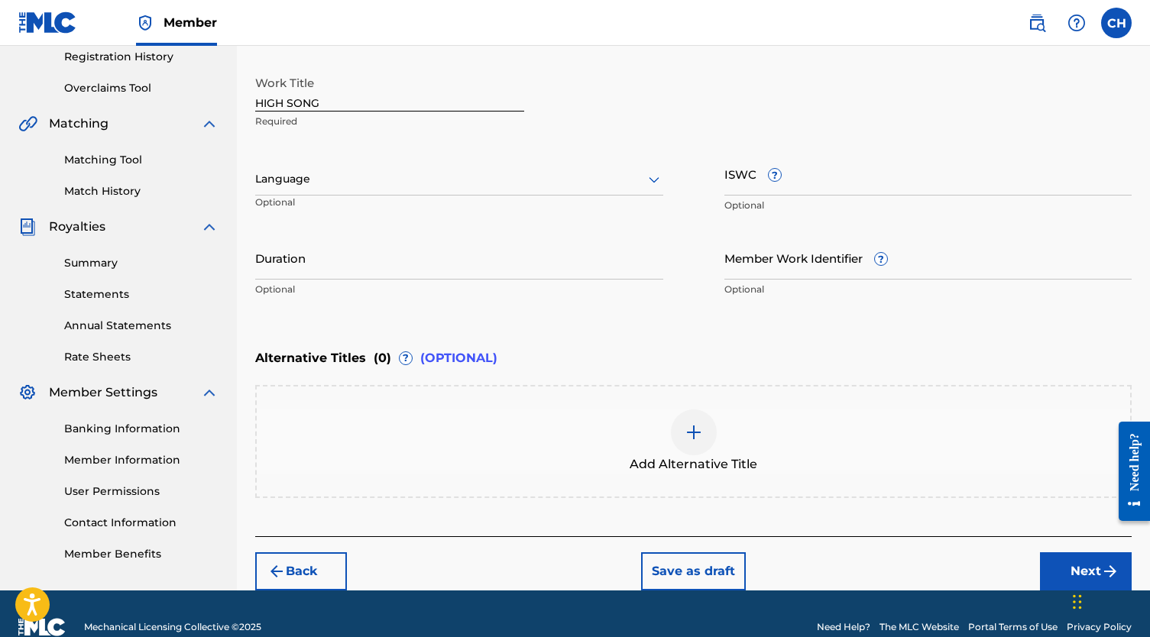
scroll to position [295, 0]
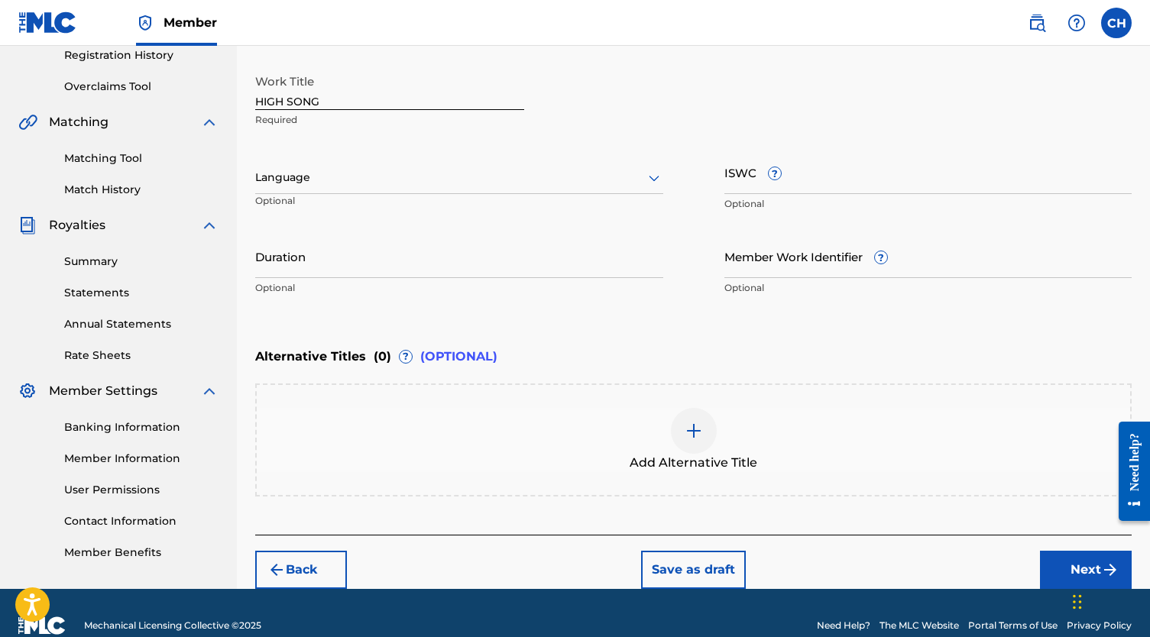
click at [812, 264] on input "Member Work Identifier ?" at bounding box center [928, 257] width 408 height 44
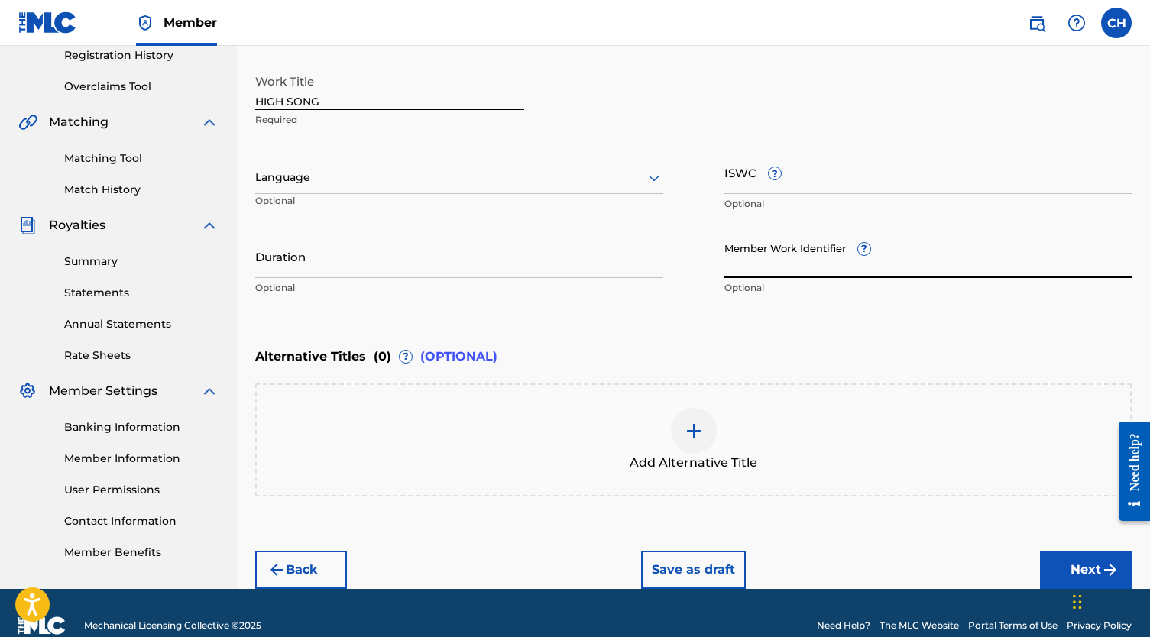
paste input "T-318.090.138-2"
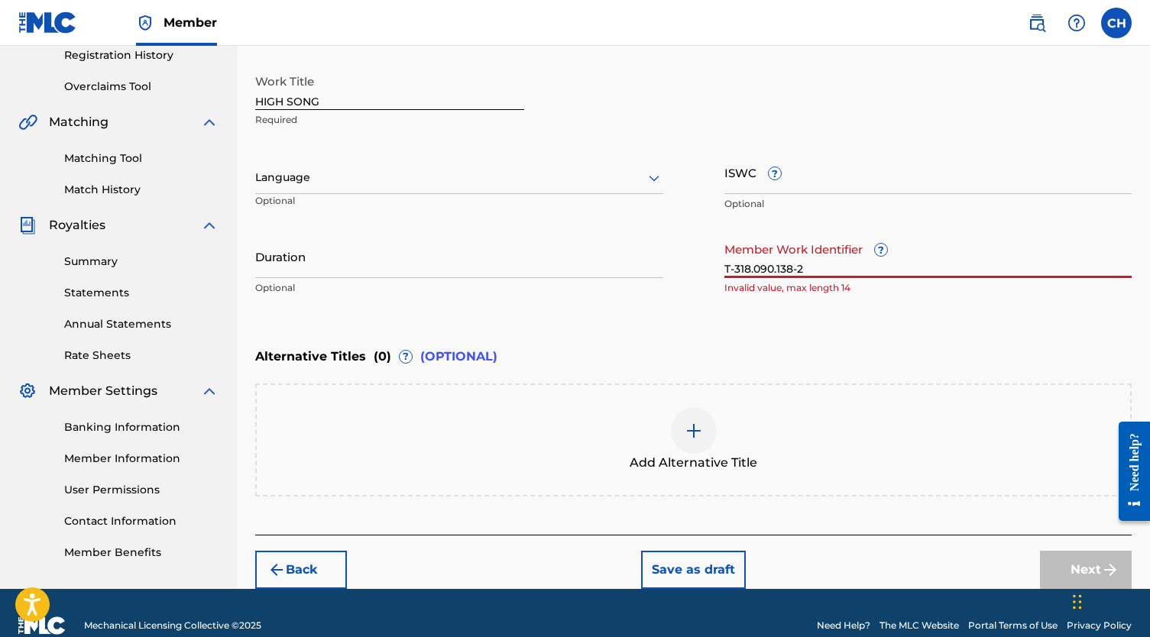
type input "T-318.090.138-2"
click at [729, 179] on input "ISWC ?" at bounding box center [928, 172] width 408 height 44
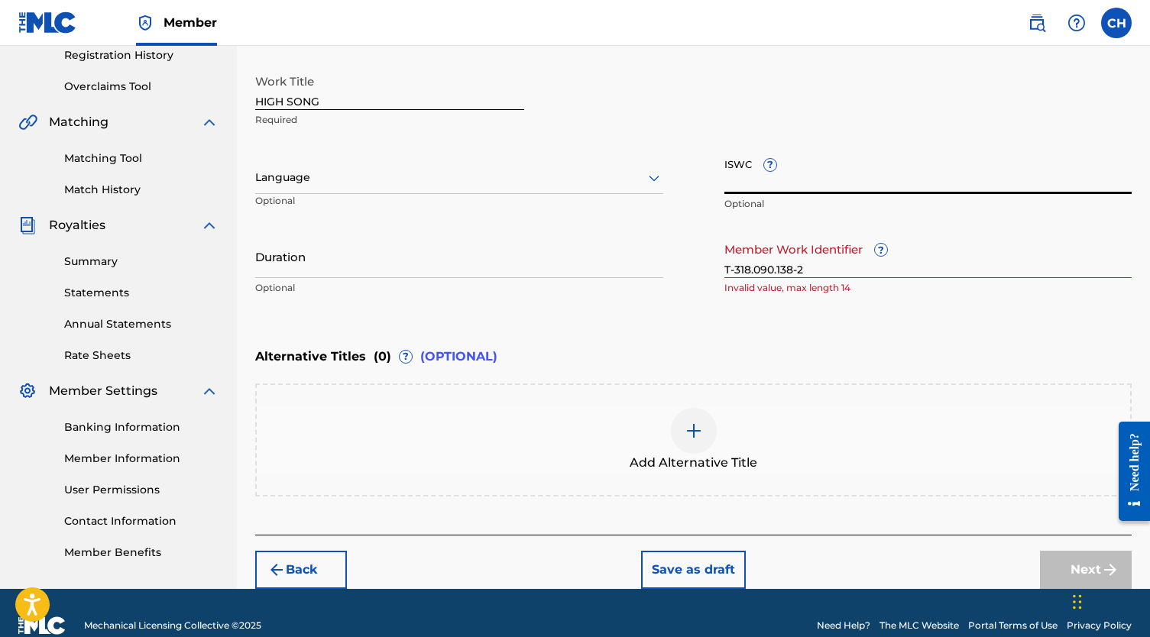
paste input "T-318.090.138-2"
type input "T-318.090.138-2"
click at [759, 261] on input "T-318.090.138-2" at bounding box center [928, 257] width 408 height 44
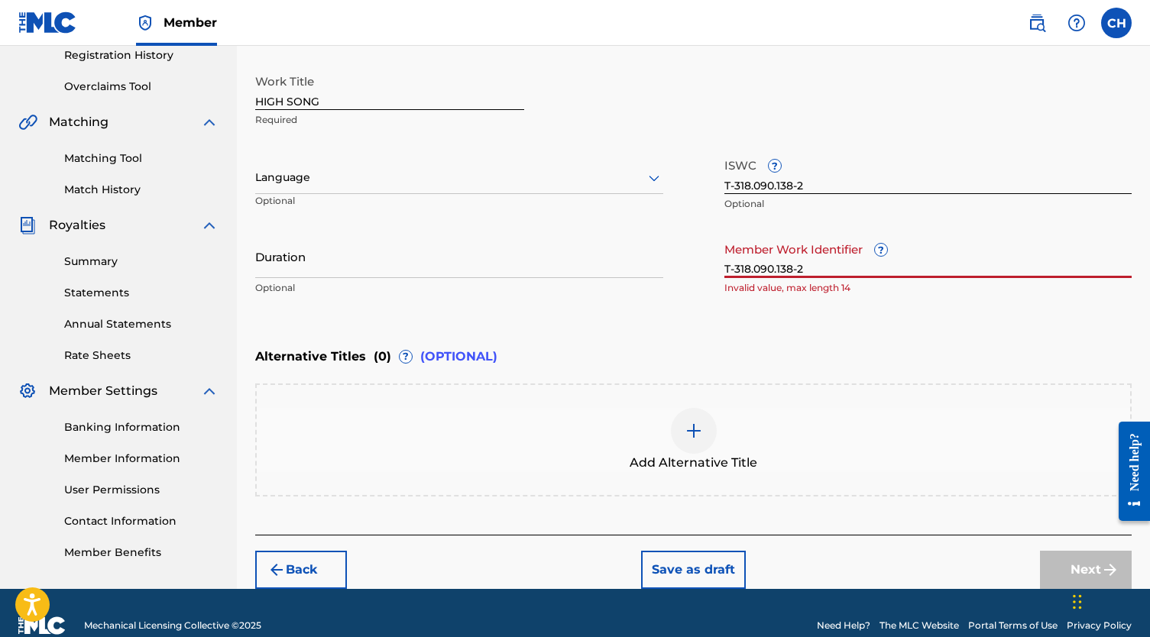
click at [759, 261] on input "T-318.090.138-2" at bounding box center [928, 257] width 408 height 44
paste input "61956256"
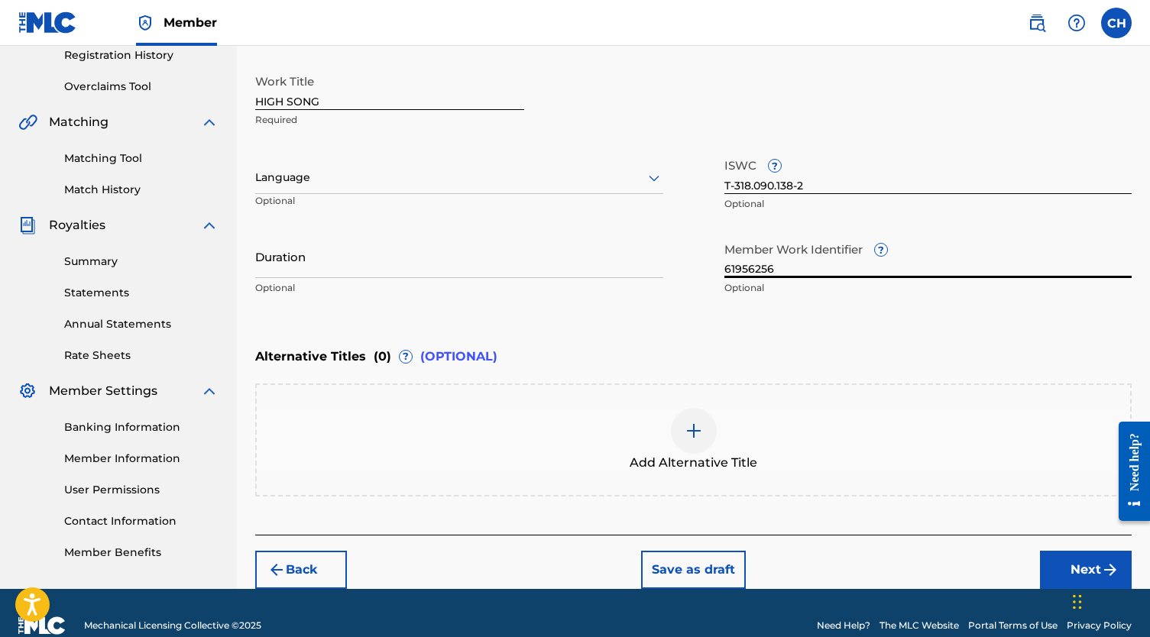
type input "61956256"
click at [1053, 569] on button "Next" at bounding box center [1086, 570] width 92 height 38
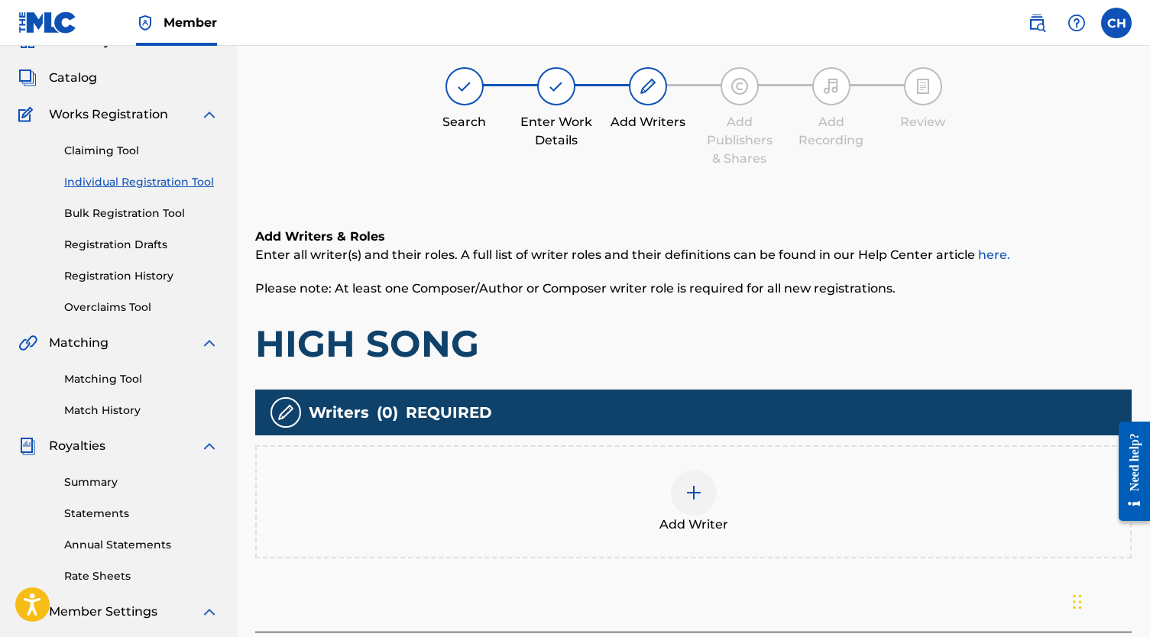
scroll to position [75, 0]
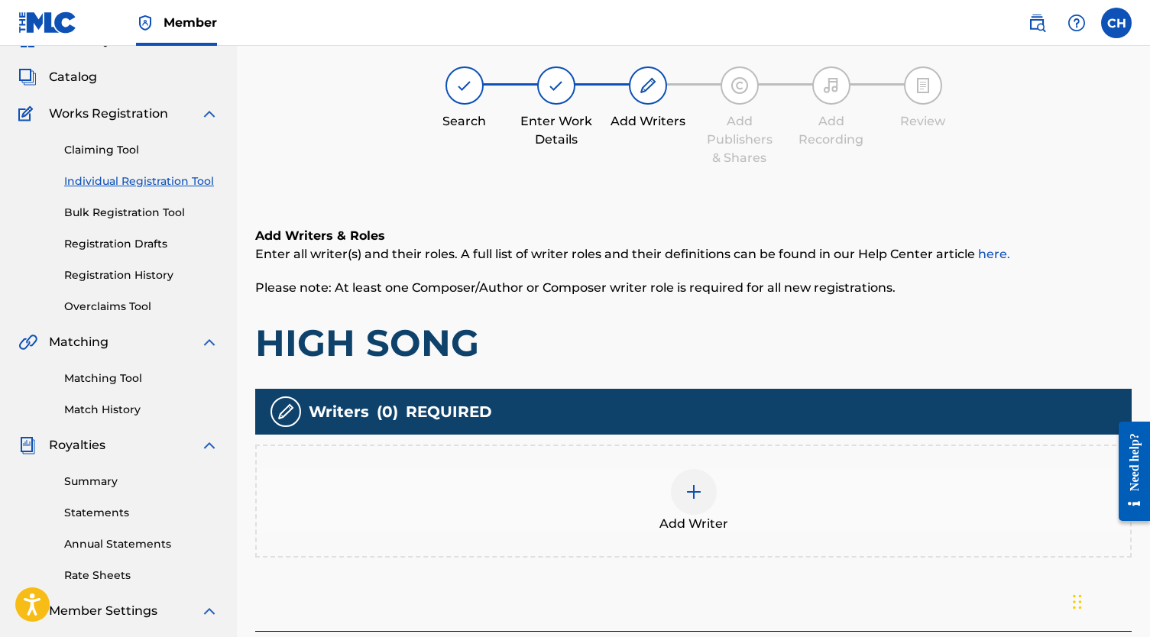
click at [681, 490] on div at bounding box center [694, 492] width 46 height 46
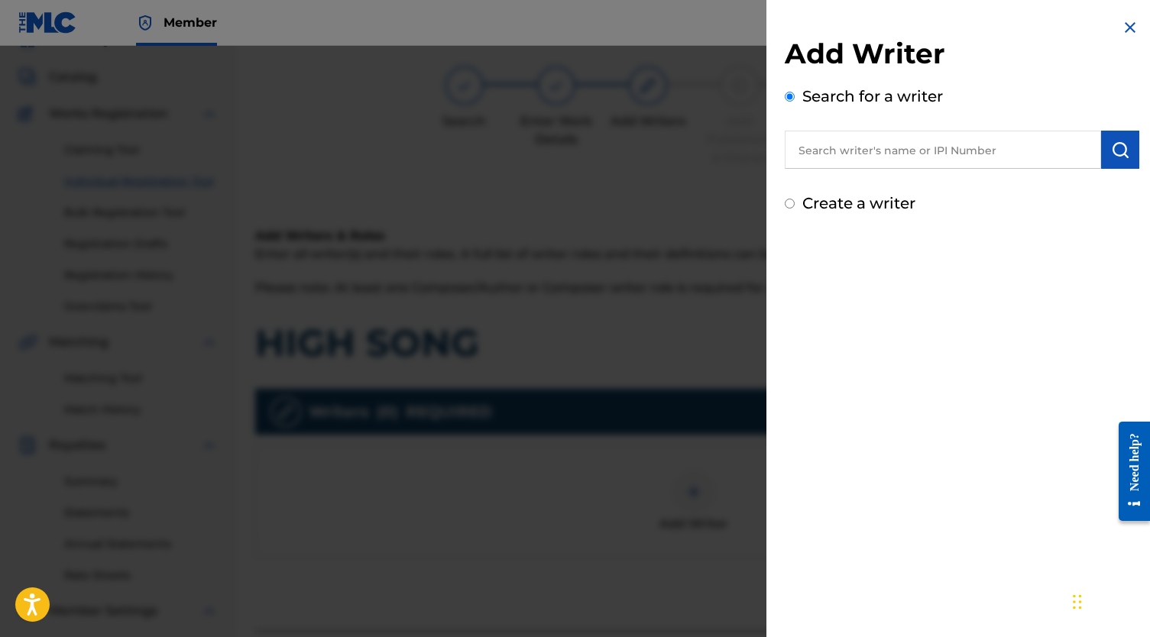
click at [859, 146] on input "text" at bounding box center [943, 150] width 316 height 38
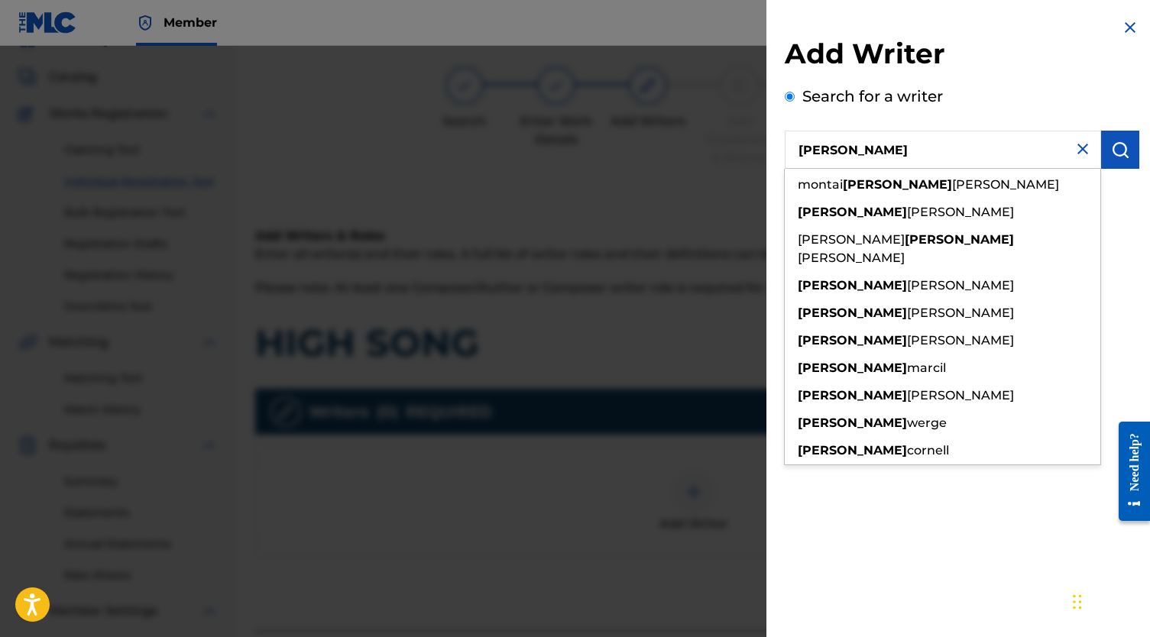
click at [881, 154] on input "[PERSON_NAME]" at bounding box center [943, 150] width 316 height 38
paste input "[PERSON_NAME]"
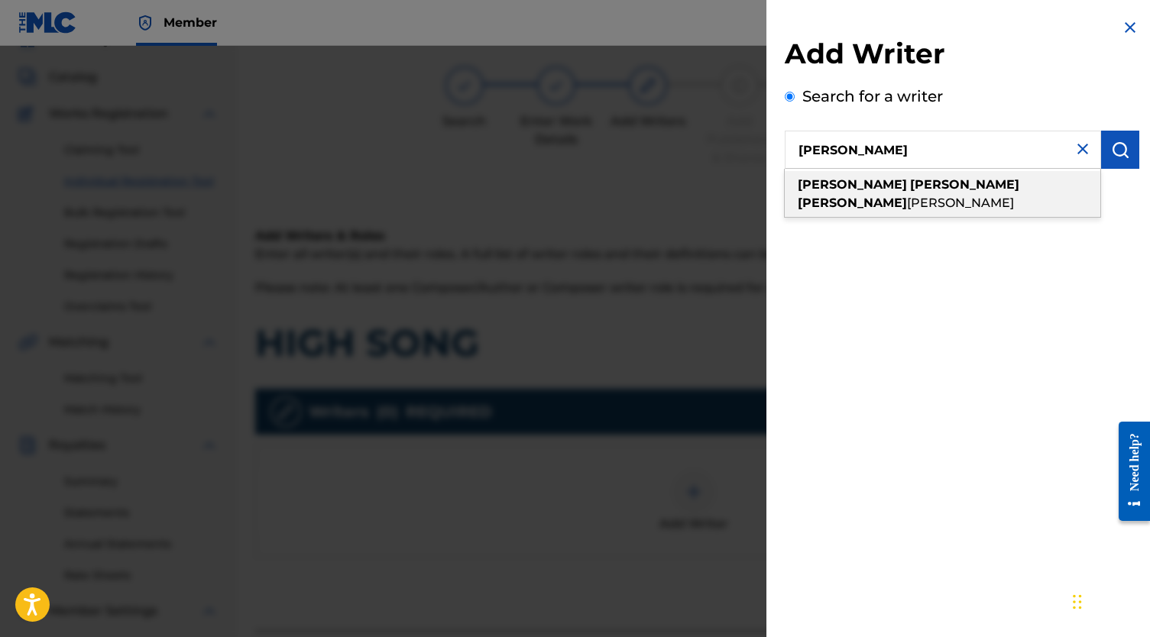
click at [907, 196] on strong "[PERSON_NAME]" at bounding box center [852, 203] width 109 height 15
type input "[PERSON_NAME] [PERSON_NAME]"
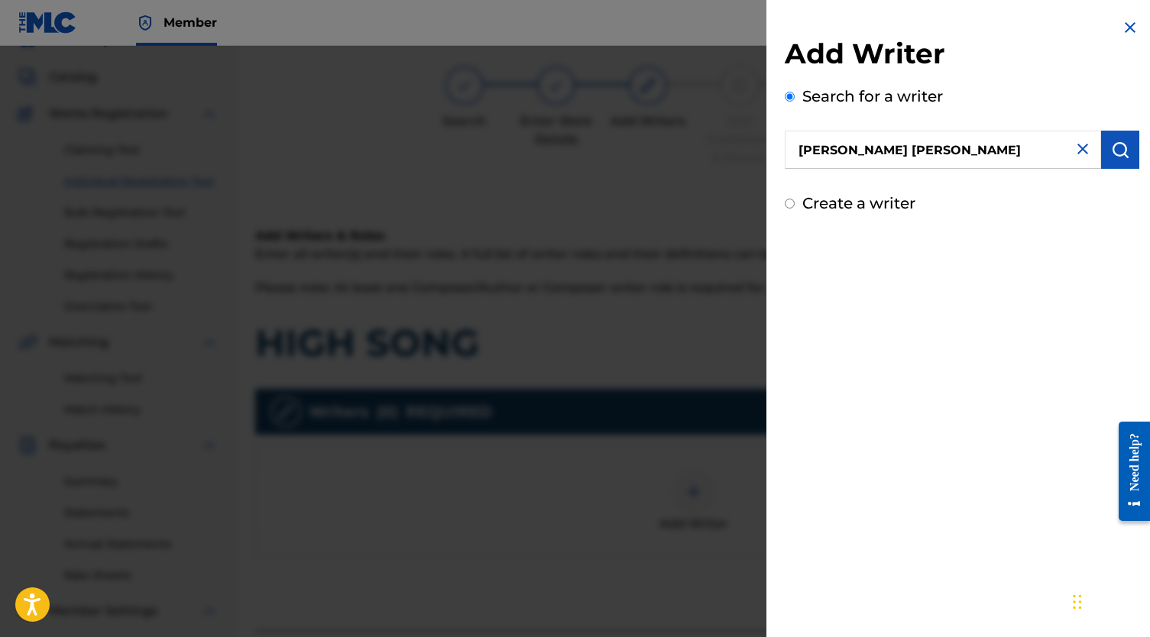
click at [1103, 161] on button "submit" at bounding box center [1120, 150] width 38 height 38
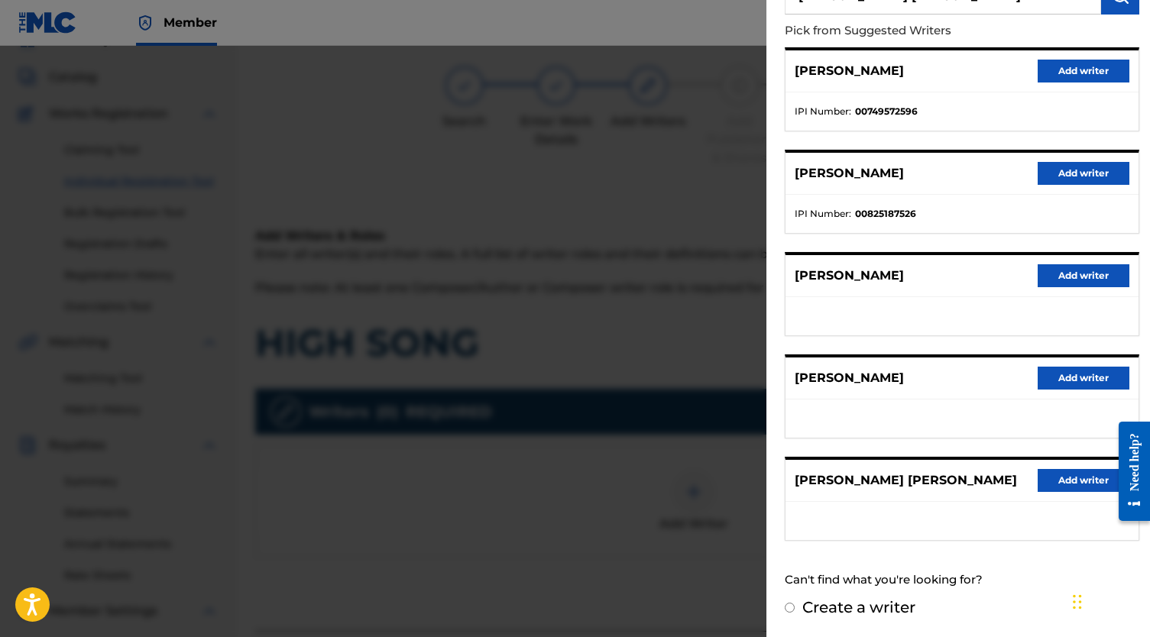
scroll to position [167, 0]
click at [1048, 477] on button "Add writer" at bounding box center [1083, 480] width 92 height 23
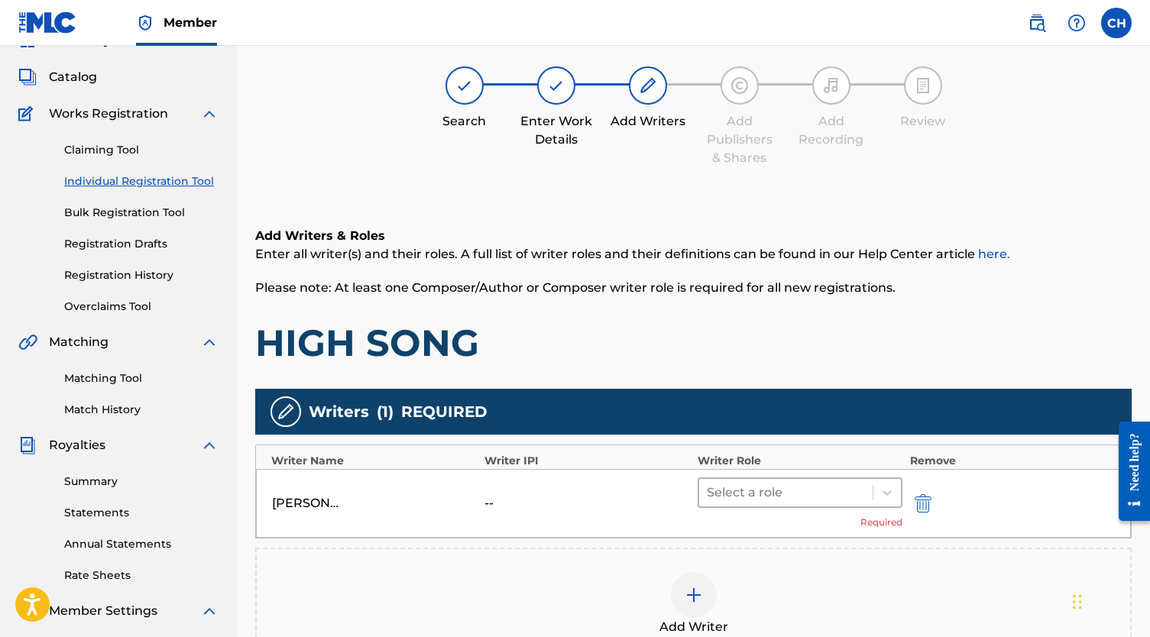
click at [854, 495] on div at bounding box center [786, 492] width 158 height 21
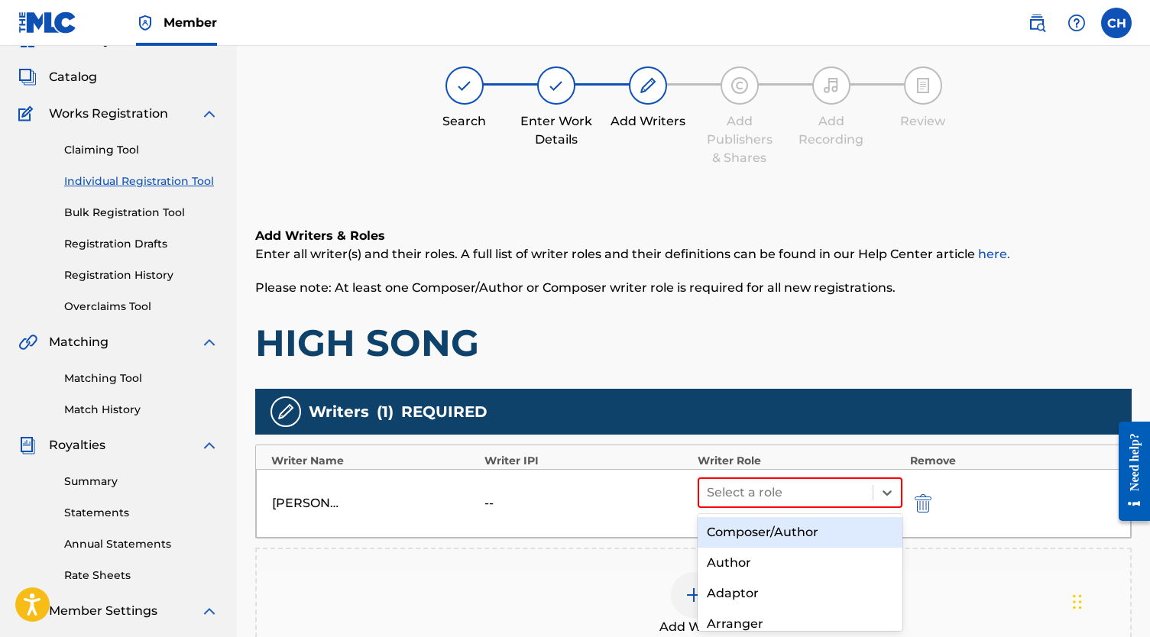
click at [811, 526] on div "Composer/Author" at bounding box center [799, 532] width 205 height 31
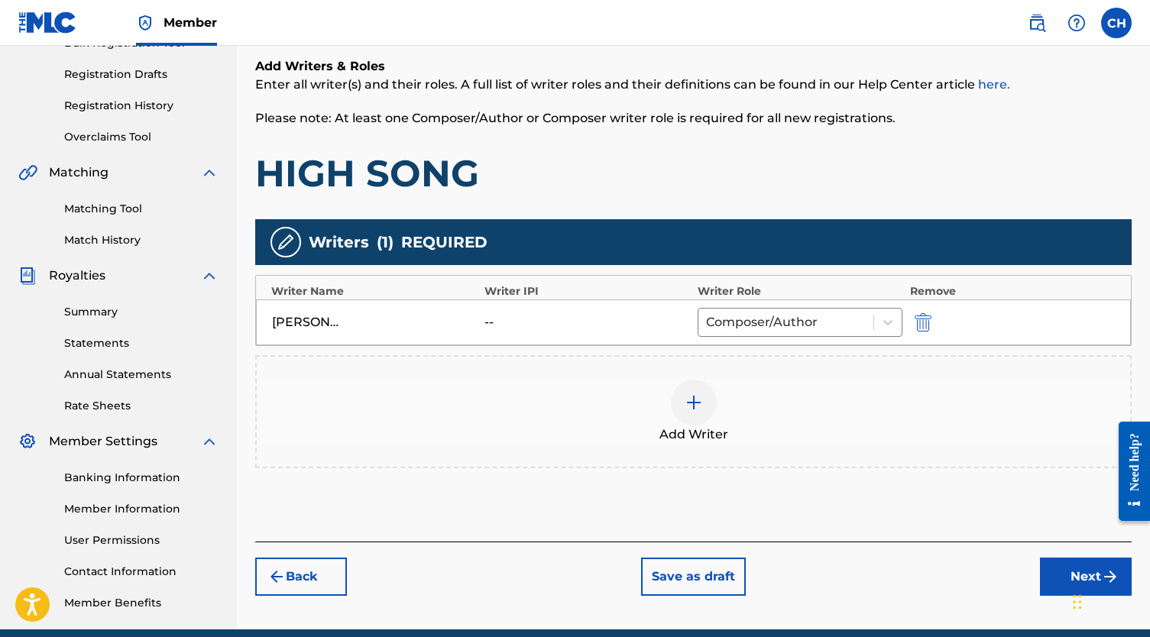
click at [1055, 571] on button "Next" at bounding box center [1086, 577] width 92 height 38
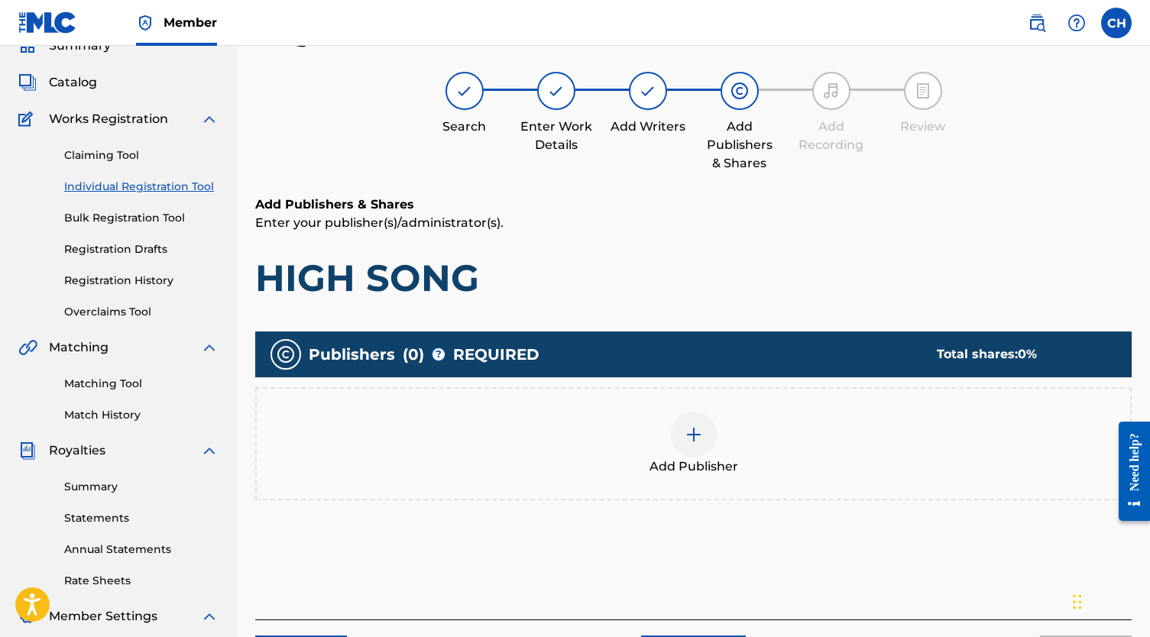
scroll to position [69, 0]
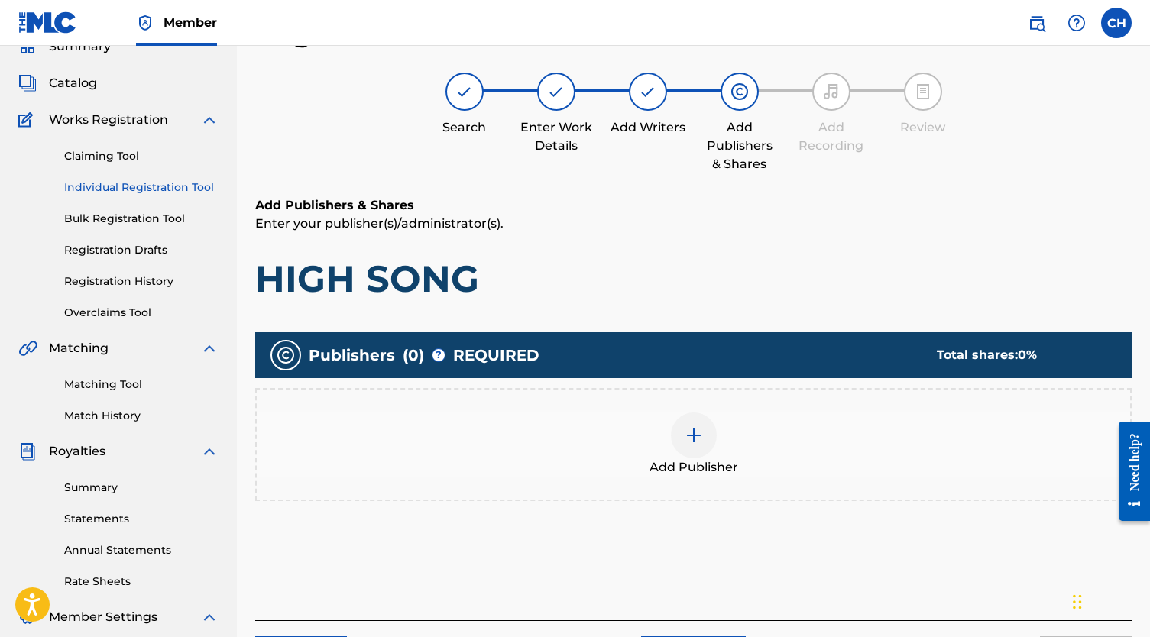
click at [723, 429] on div "Add Publisher" at bounding box center [693, 445] width 873 height 64
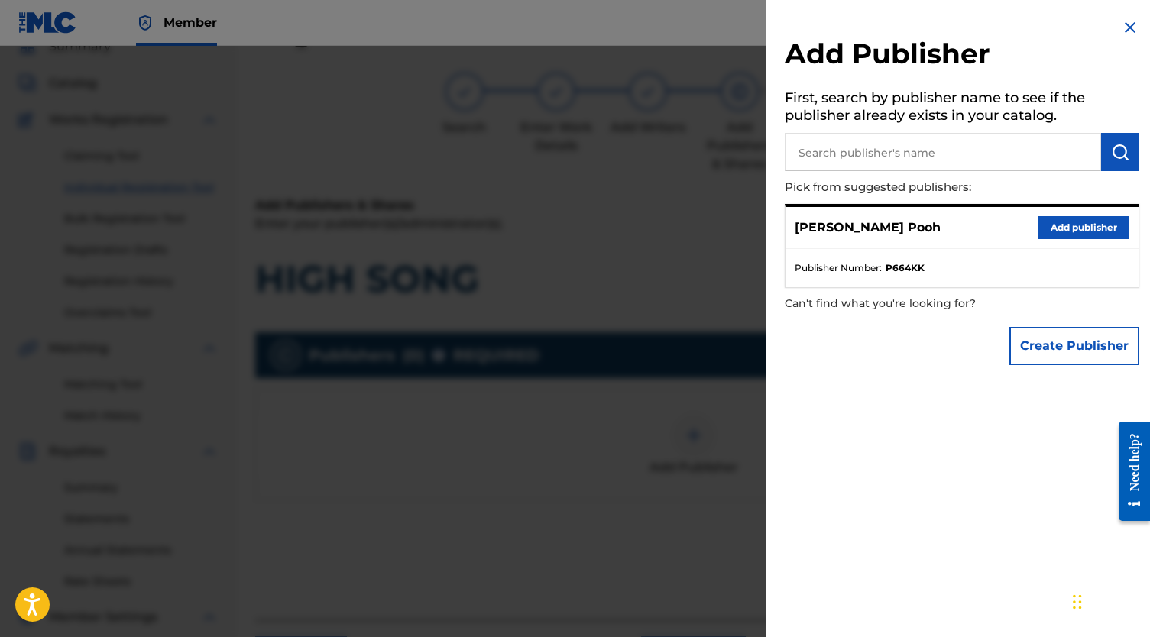
click at [1053, 230] on button "Add publisher" at bounding box center [1083, 227] width 92 height 23
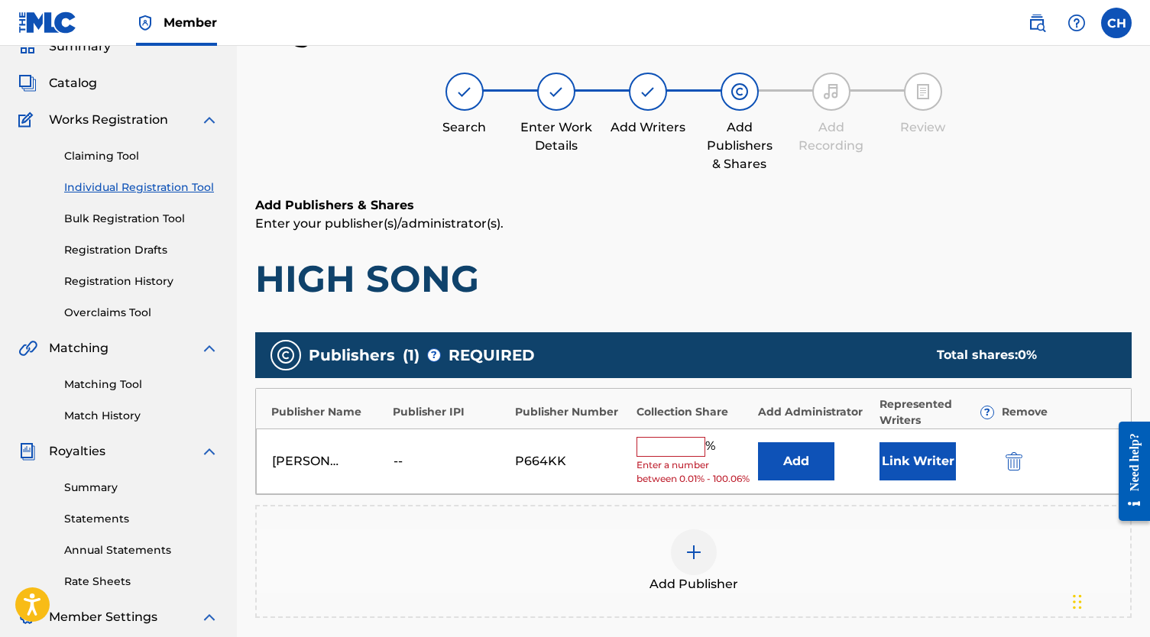
click at [681, 454] on div "%" at bounding box center [677, 447] width 83 height 20
click at [677, 449] on input "text" at bounding box center [670, 447] width 69 height 20
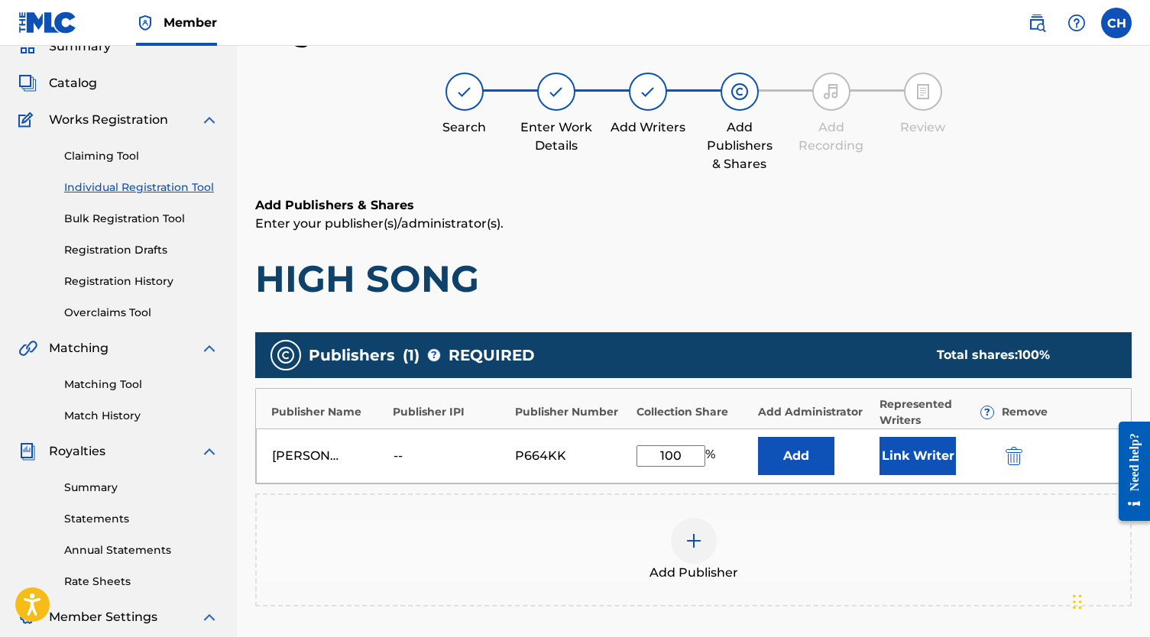
type input "100"
click at [909, 451] on button "Link Writer" at bounding box center [917, 456] width 76 height 38
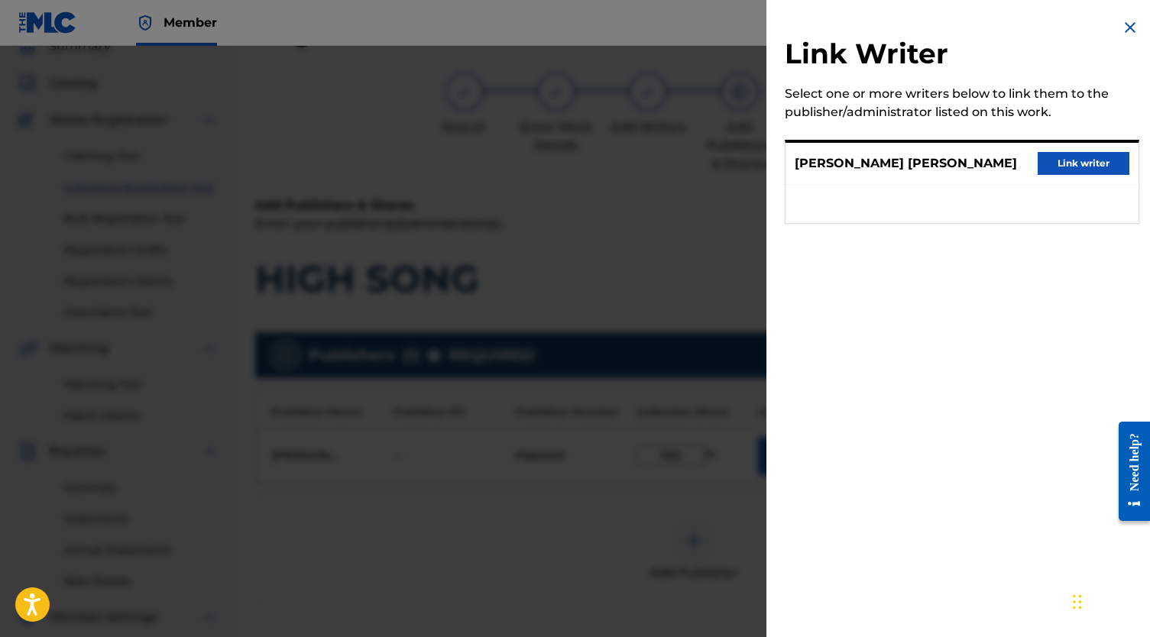
click at [1064, 165] on button "Link writer" at bounding box center [1083, 163] width 92 height 23
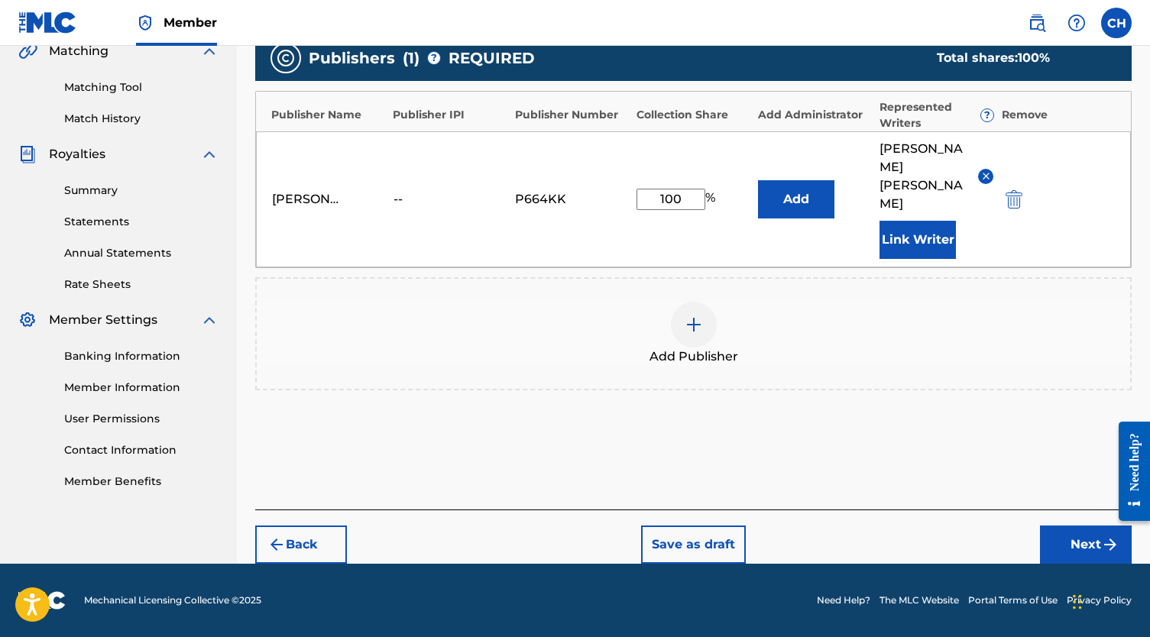
click at [1056, 534] on button "Next" at bounding box center [1086, 545] width 92 height 38
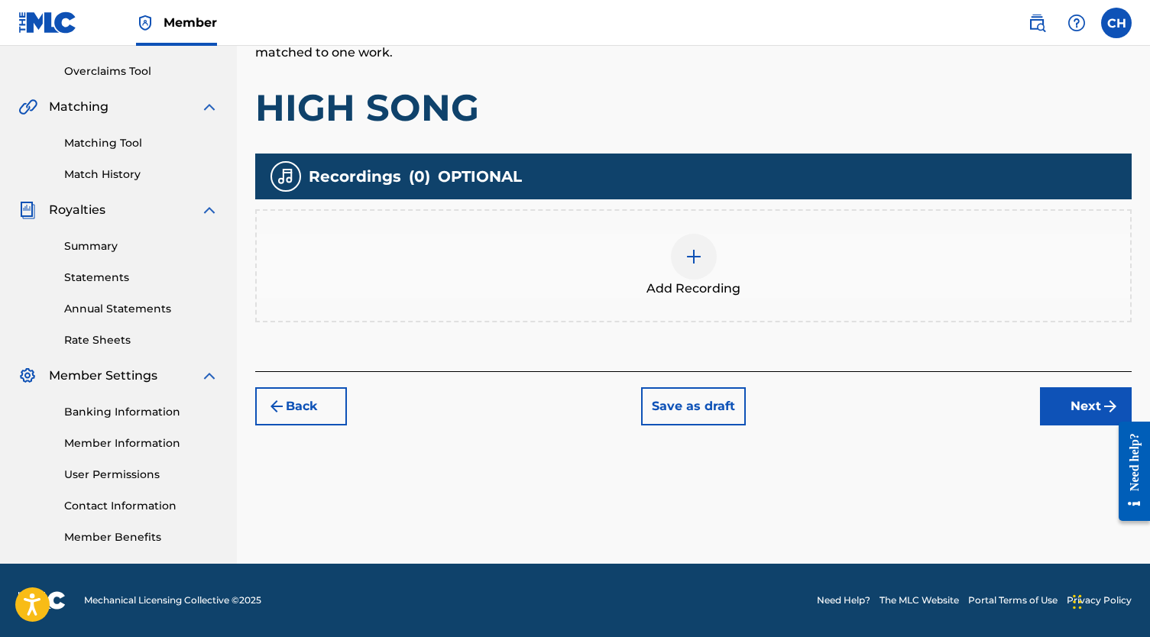
scroll to position [310, 0]
click at [691, 260] on img at bounding box center [693, 257] width 18 height 18
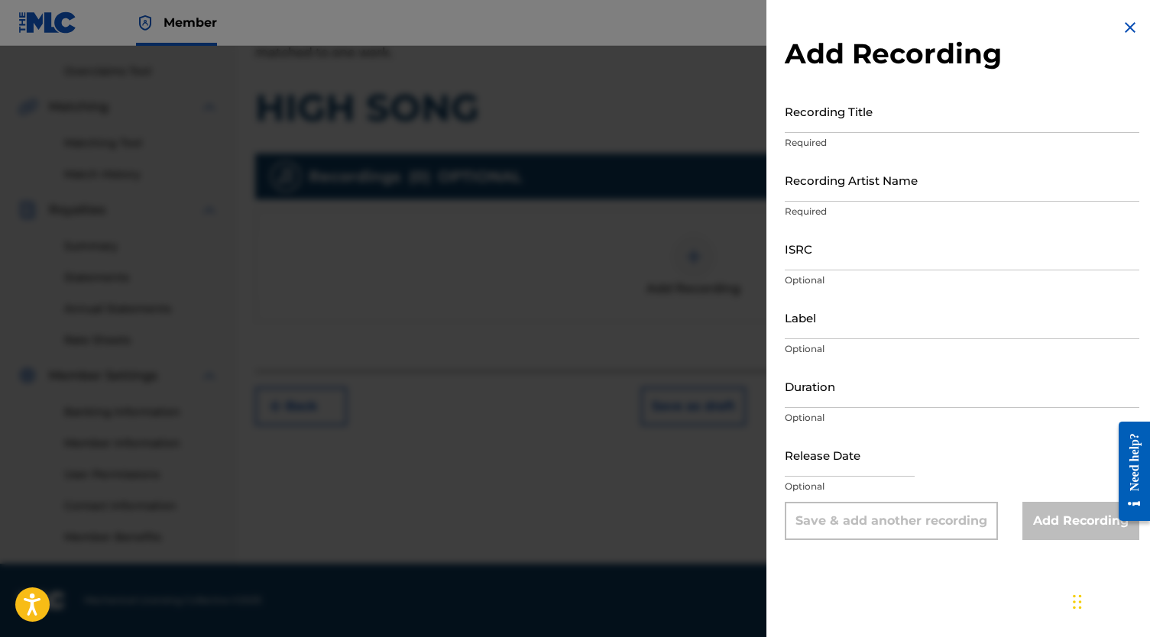
click at [822, 108] on input "Recording Title" at bounding box center [962, 111] width 354 height 44
type input "High Song"
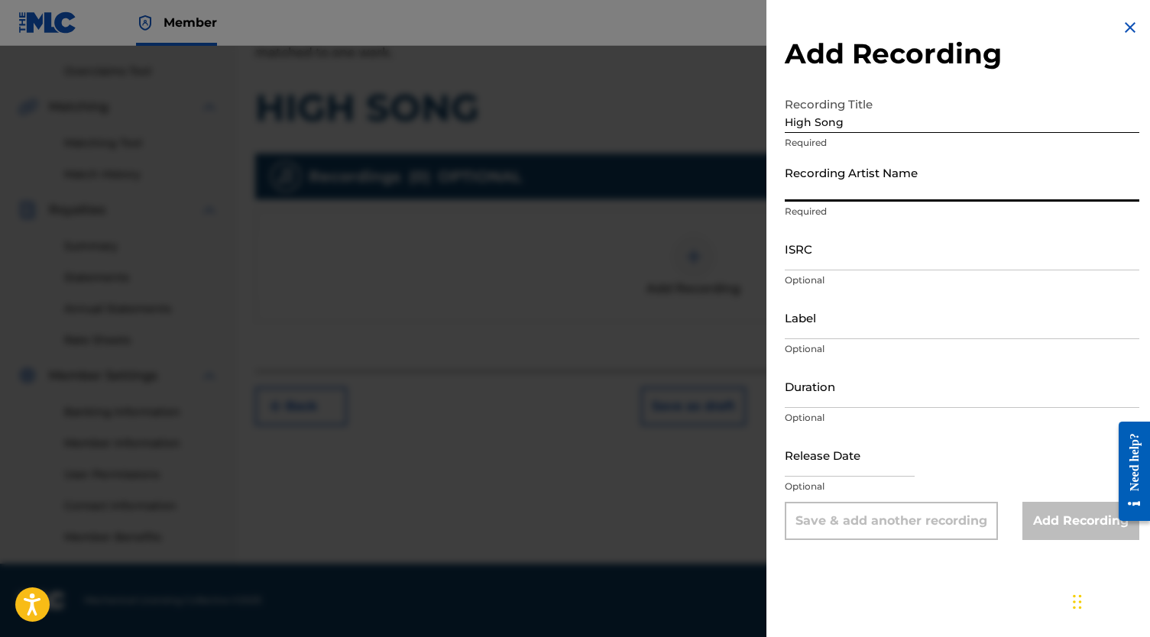
click at [827, 180] on input "Recording Artist Name" at bounding box center [962, 180] width 354 height 44
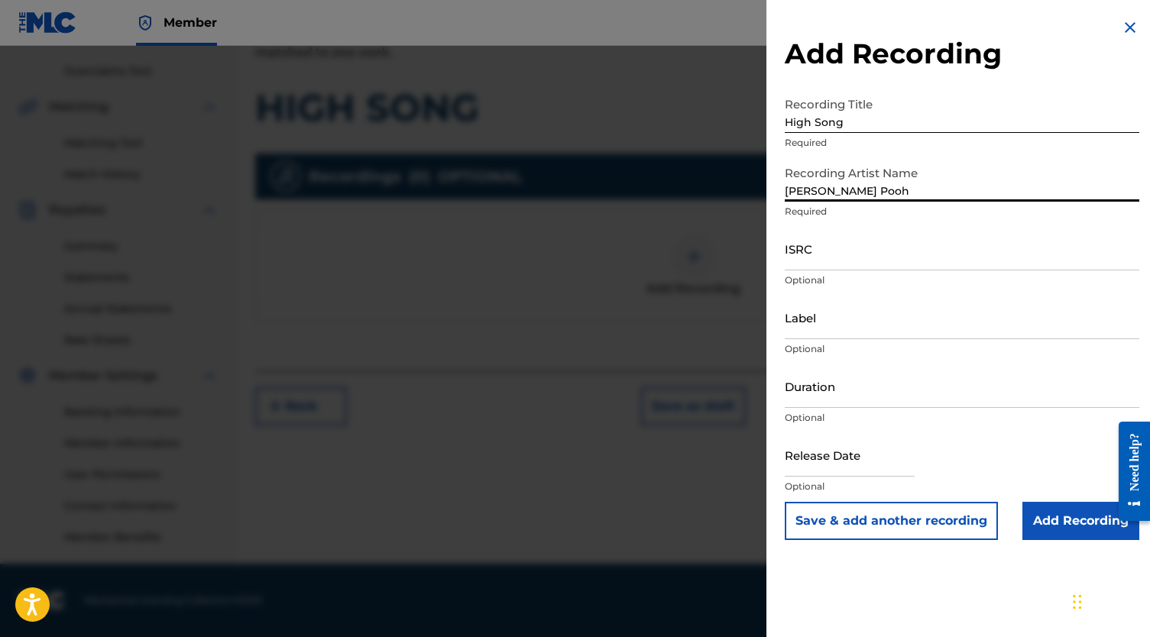
type input "[PERSON_NAME] Pooh"
click at [829, 250] on input "ISRC" at bounding box center [962, 249] width 354 height 44
paste input "QZK6K2329370"
type input "QZK6K2329370"
click at [1063, 520] on input "Add Recording" at bounding box center [1080, 521] width 117 height 38
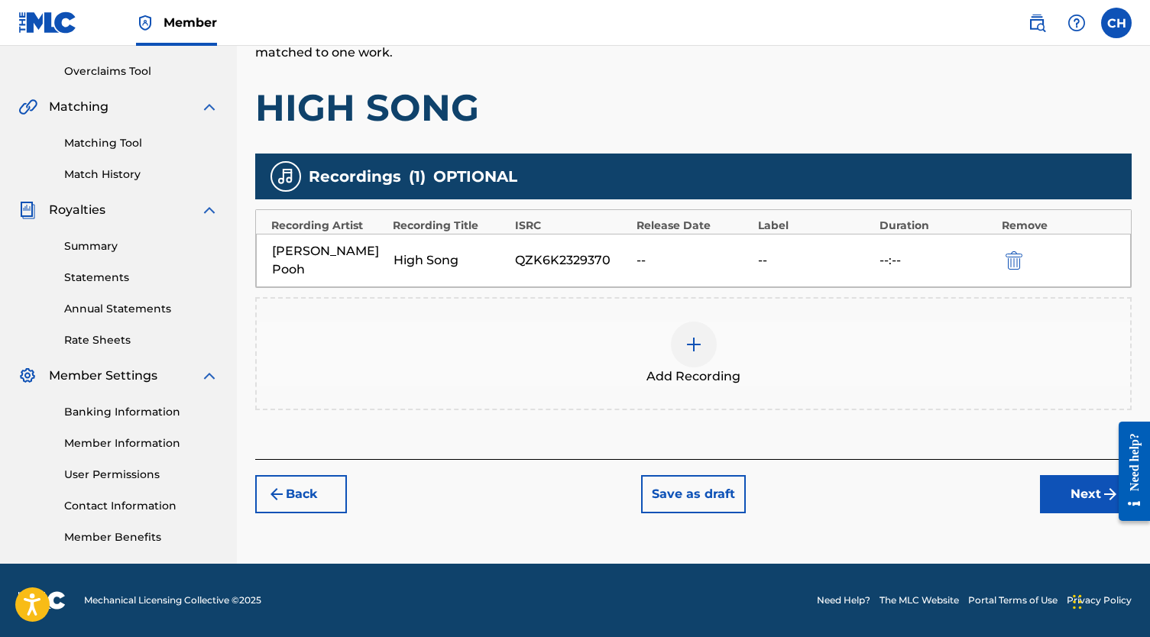
click at [1053, 475] on button "Next" at bounding box center [1086, 494] width 92 height 38
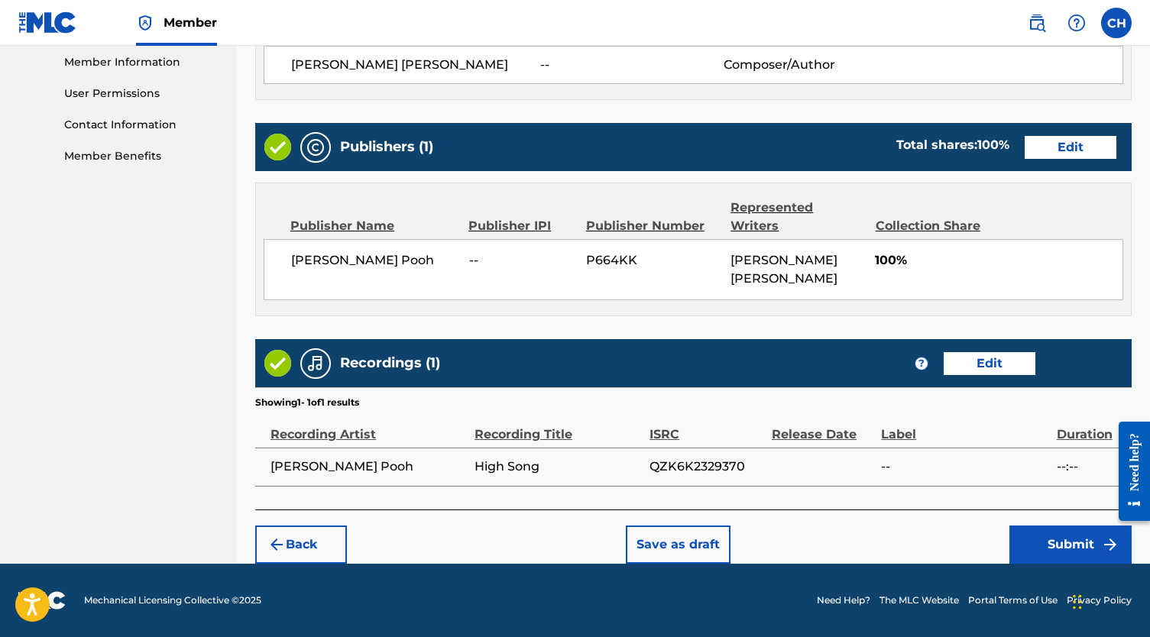
scroll to position [697, 0]
click at [1027, 541] on button "Submit" at bounding box center [1070, 545] width 122 height 38
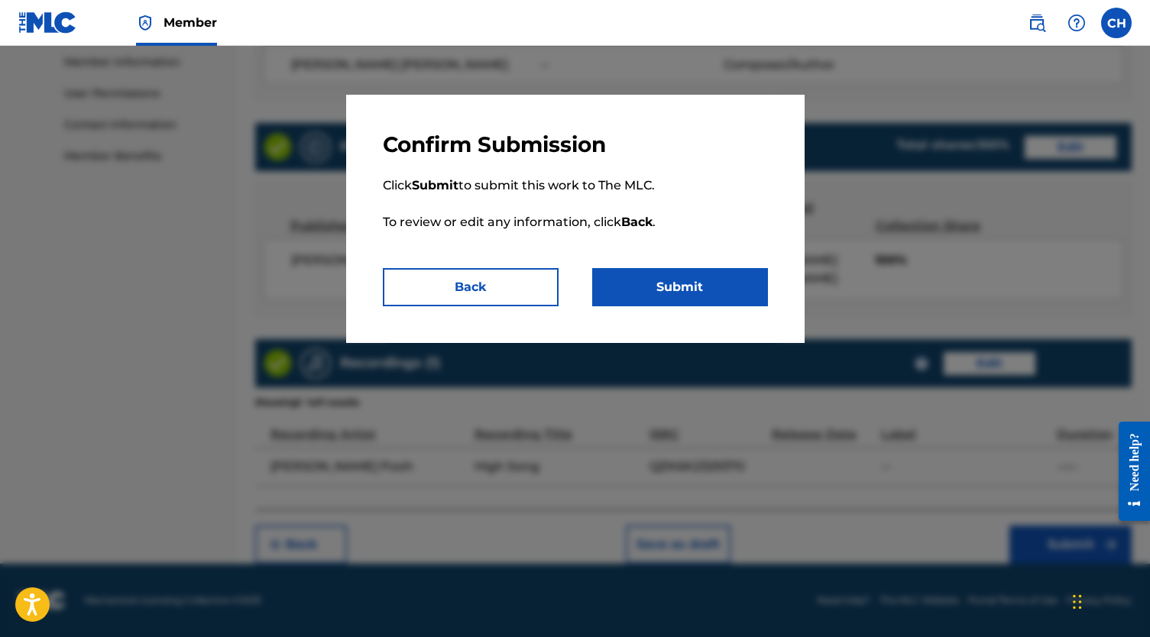
click at [665, 281] on button "Submit" at bounding box center [680, 287] width 176 height 38
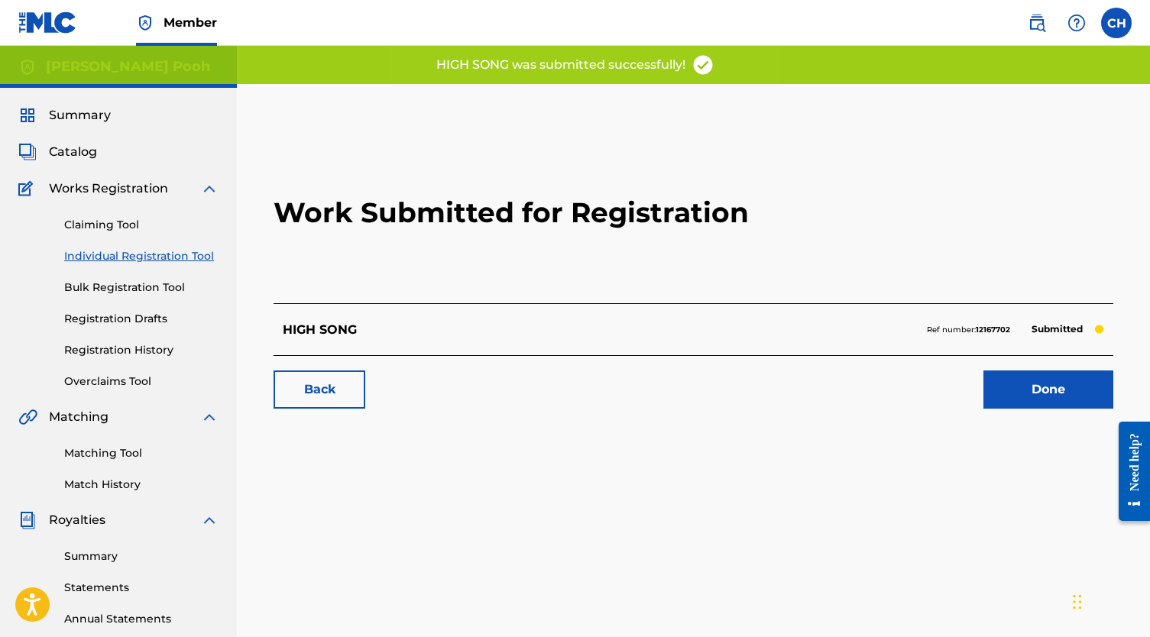
click at [990, 393] on link "Done" at bounding box center [1048, 390] width 130 height 38
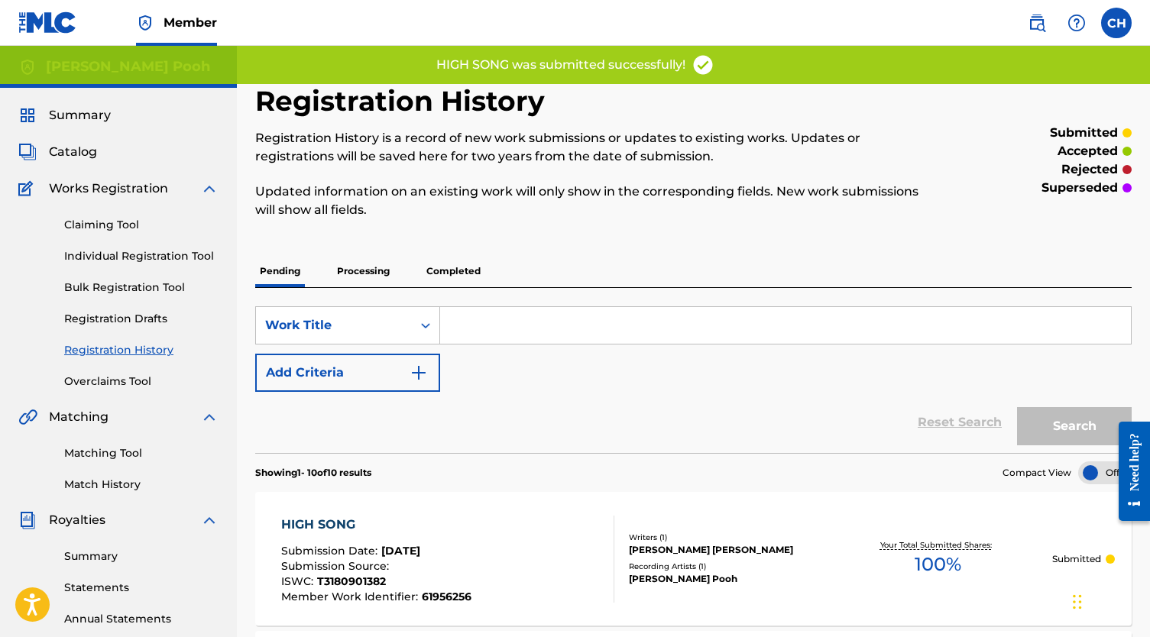
click at [133, 254] on link "Individual Registration Tool" at bounding box center [141, 256] width 154 height 16
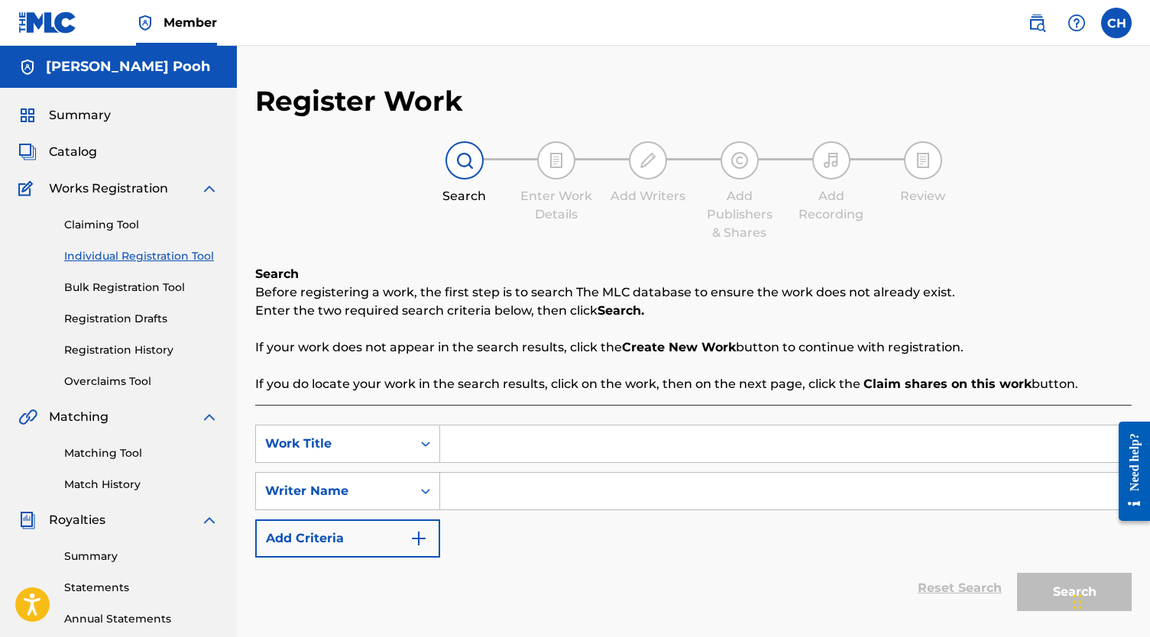
click at [496, 450] on input "Search Form" at bounding box center [785, 444] width 691 height 37
paste input "HOOD CHRONICLES"
type input "HOOD CHRONICLES"
click at [501, 485] on input "Search Form" at bounding box center [785, 491] width 691 height 37
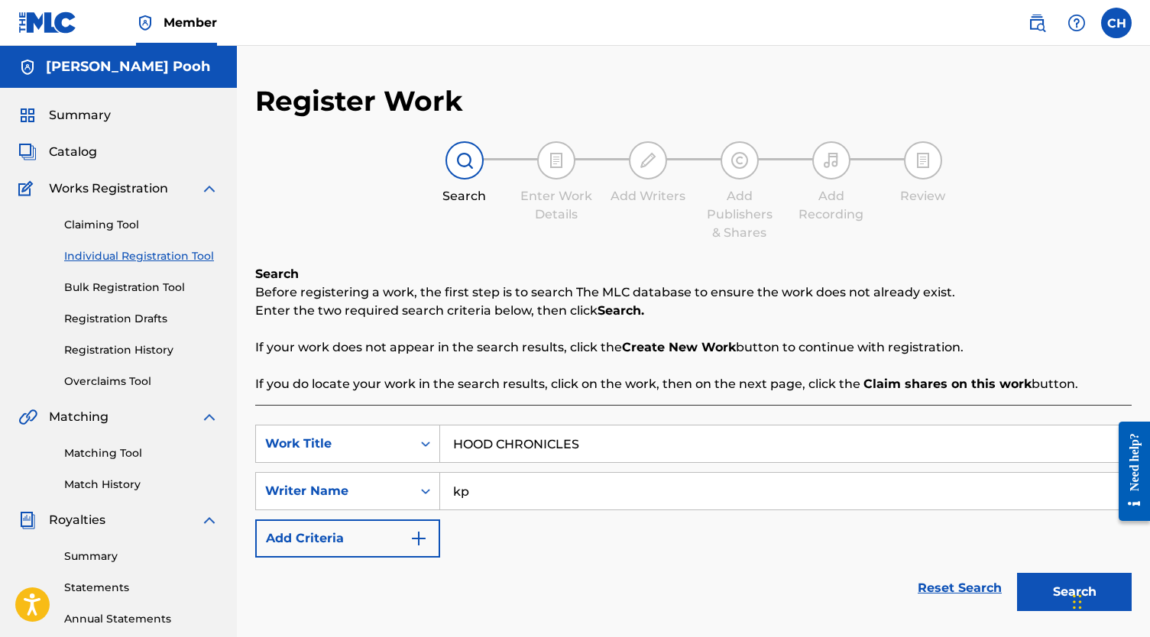
type input "kp"
click at [1042, 584] on button "Search" at bounding box center [1074, 592] width 115 height 38
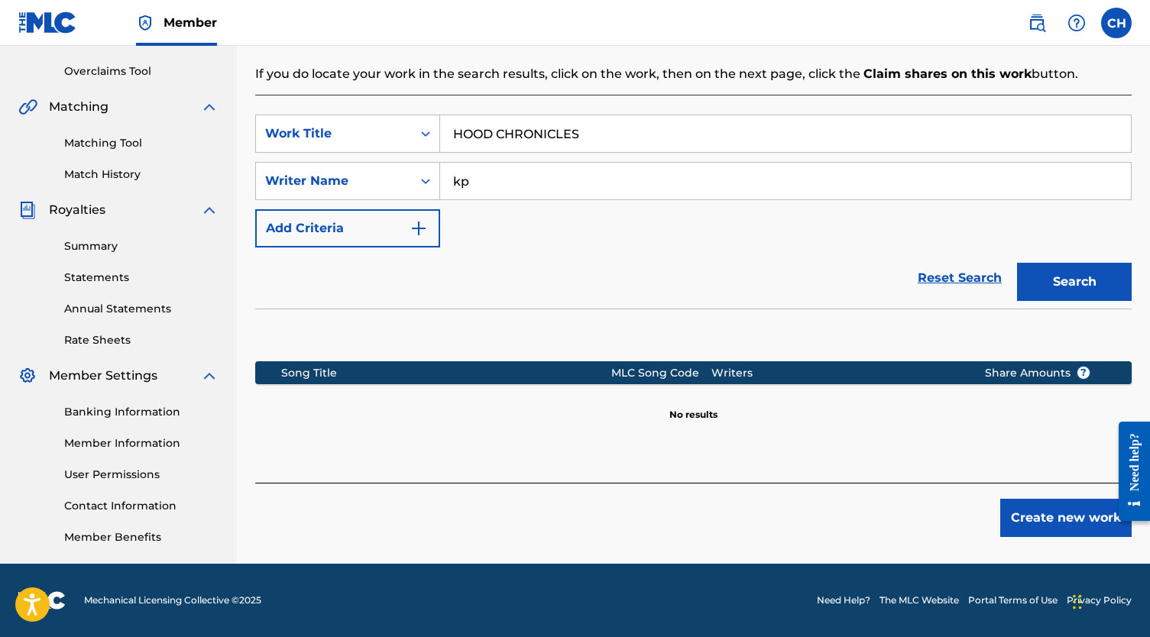
scroll to position [310, 0]
click at [1056, 516] on button "Create new work" at bounding box center [1065, 518] width 131 height 38
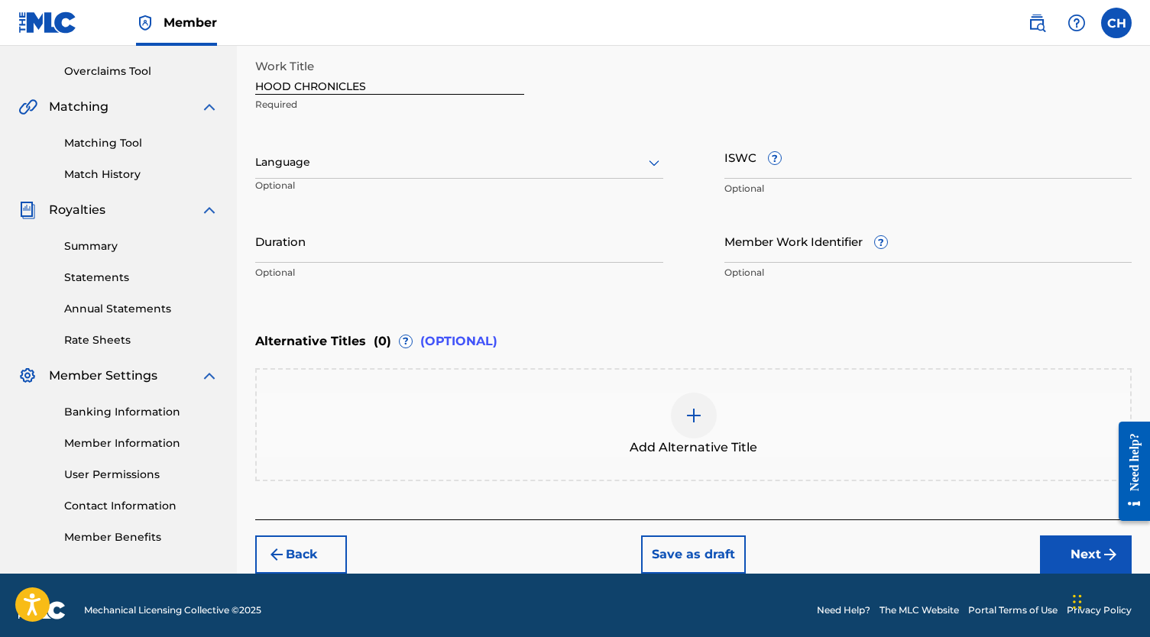
click at [827, 168] on input "ISWC ?" at bounding box center [928, 157] width 408 height 44
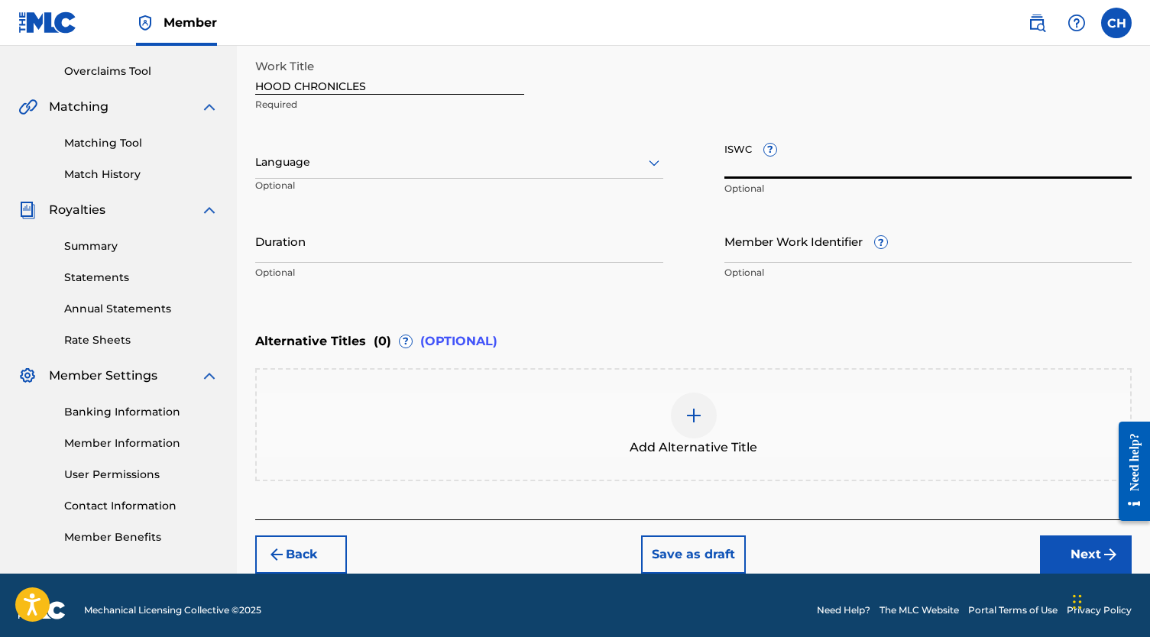
paste input "T-334.948.685-3"
type input "T-334.948.685-3"
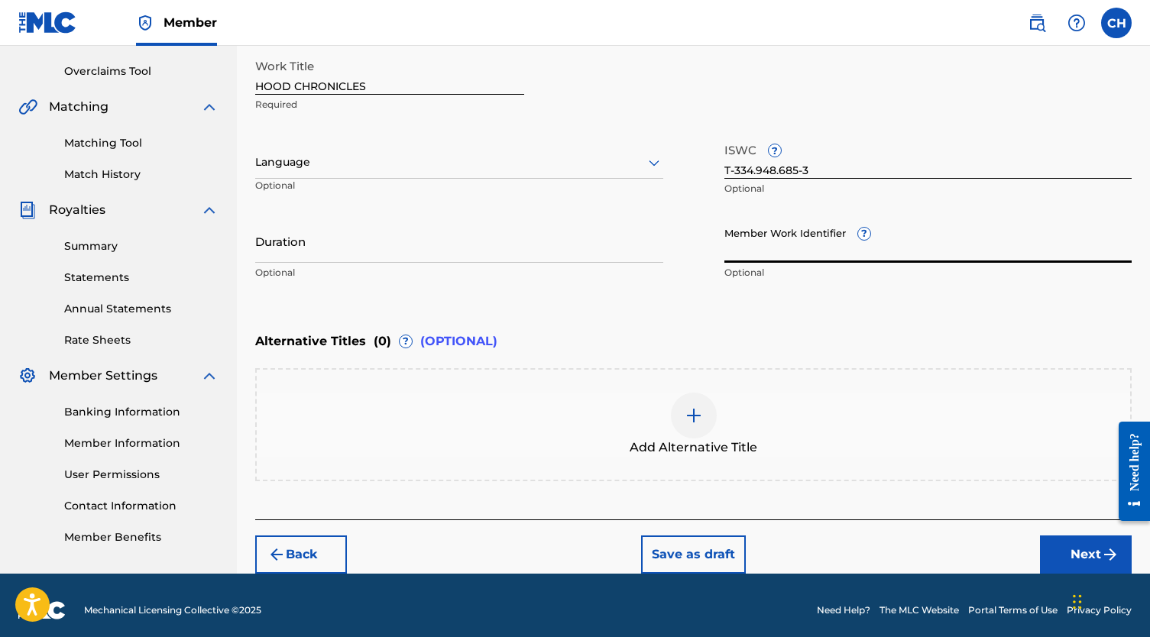
click at [833, 241] on input "Member Work Identifier ?" at bounding box center [928, 241] width 408 height 44
paste input "75027033"
type input "75027033"
click at [1079, 546] on button "Next" at bounding box center [1086, 555] width 92 height 38
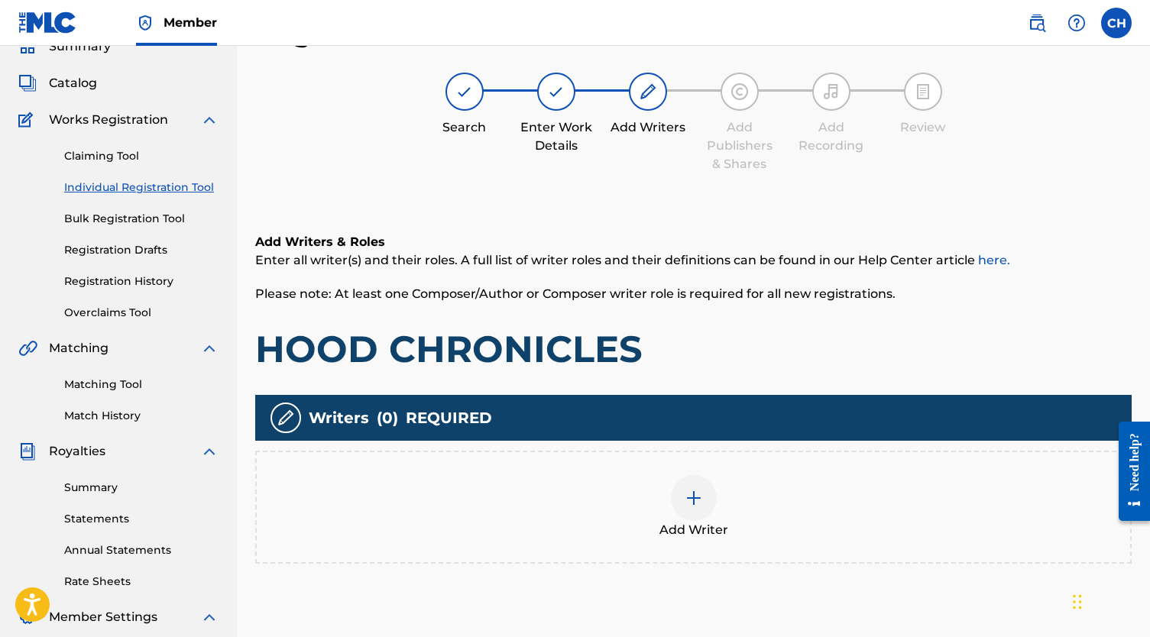
click at [661, 471] on div "Add Writer" at bounding box center [693, 507] width 876 height 113
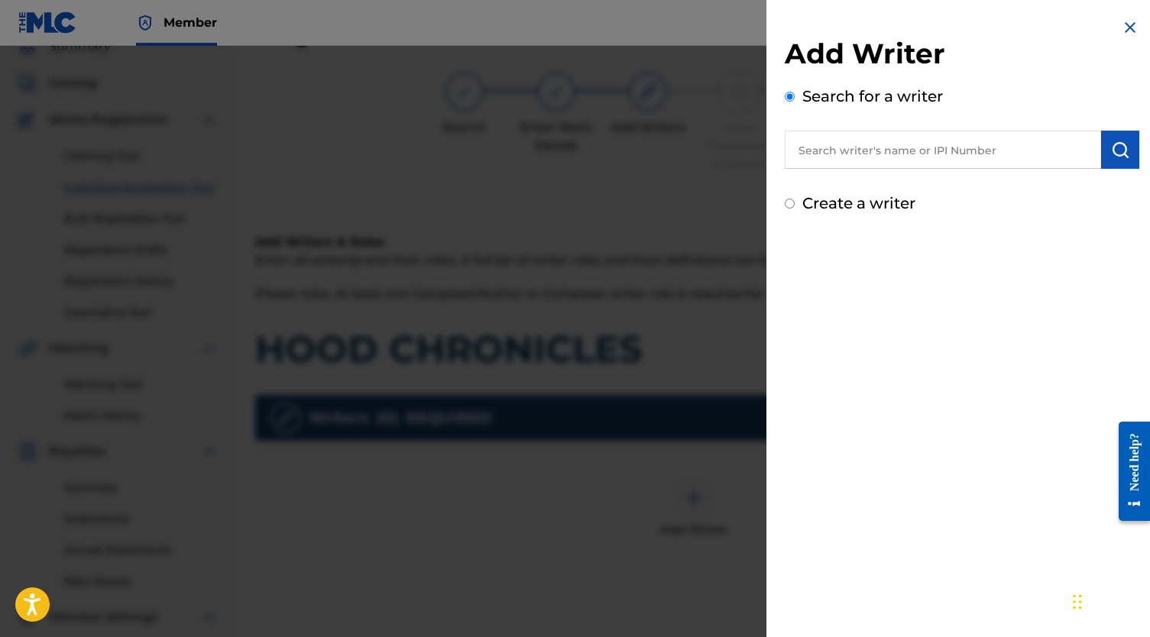
click at [805, 157] on input "text" at bounding box center [943, 150] width 316 height 38
paste input "[PERSON_NAME]"
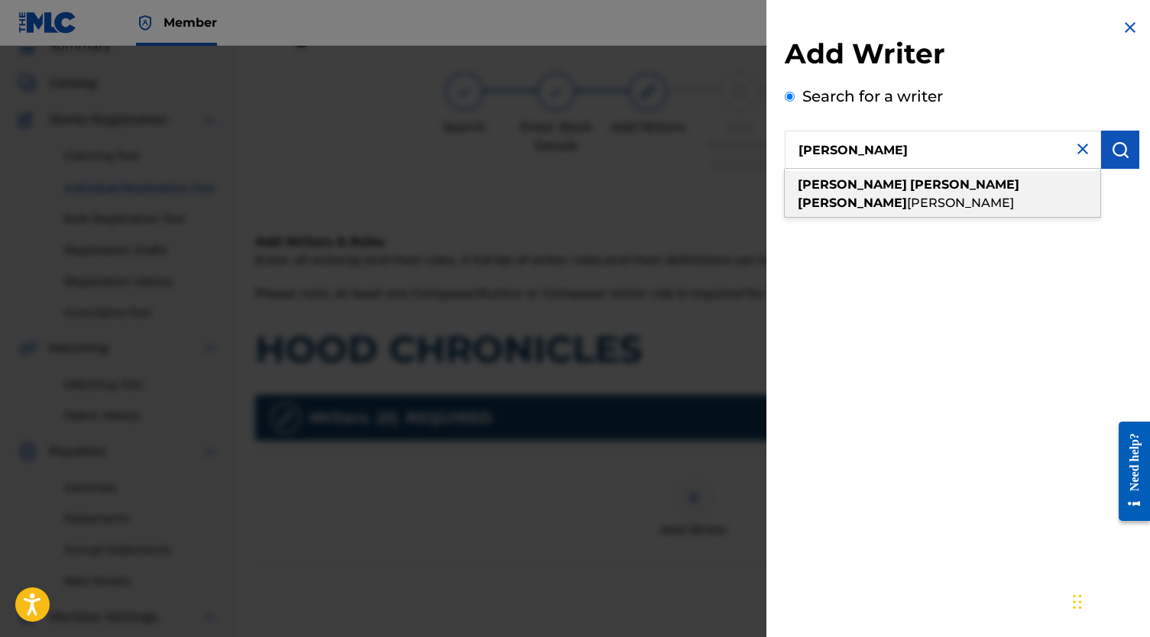
click at [930, 173] on div "[PERSON_NAME] [PERSON_NAME]" at bounding box center [942, 194] width 315 height 46
type input "[PERSON_NAME] [PERSON_NAME]"
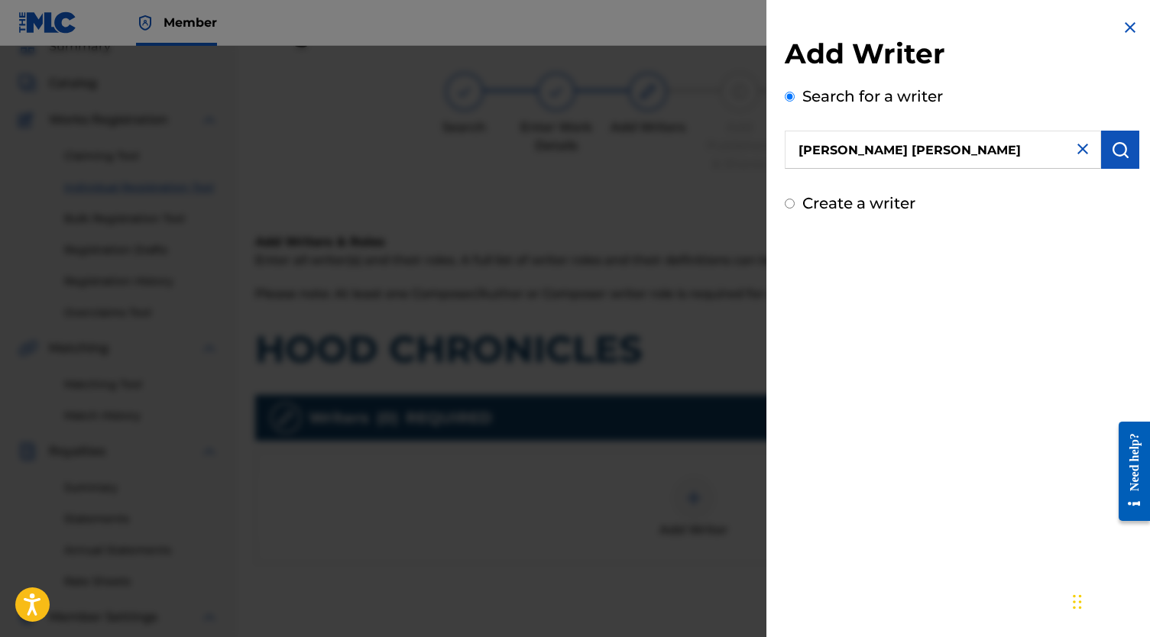
click at [1123, 153] on button "submit" at bounding box center [1120, 150] width 38 height 38
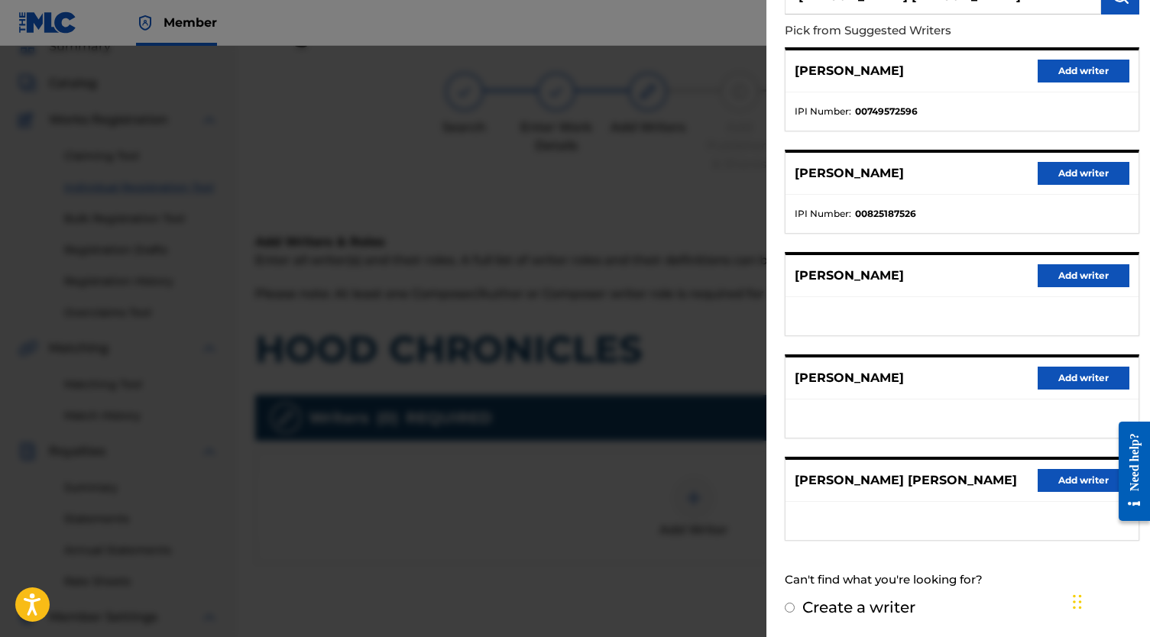
scroll to position [167, 0]
click at [1069, 479] on button "Add writer" at bounding box center [1083, 480] width 92 height 23
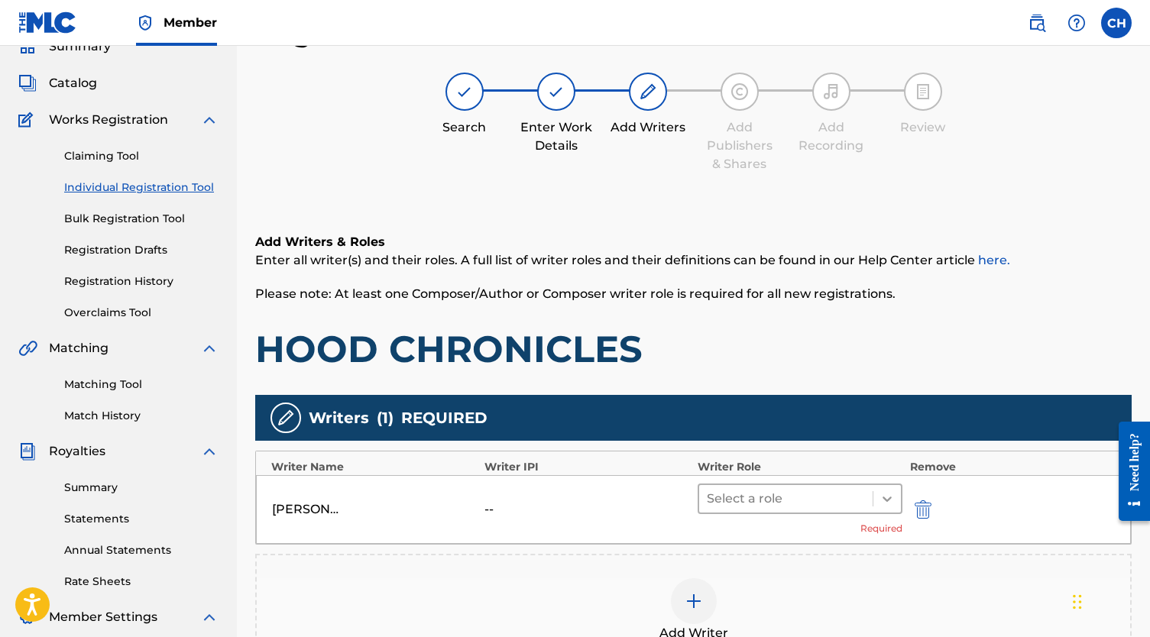
click at [882, 511] on div at bounding box center [887, 499] width 28 height 28
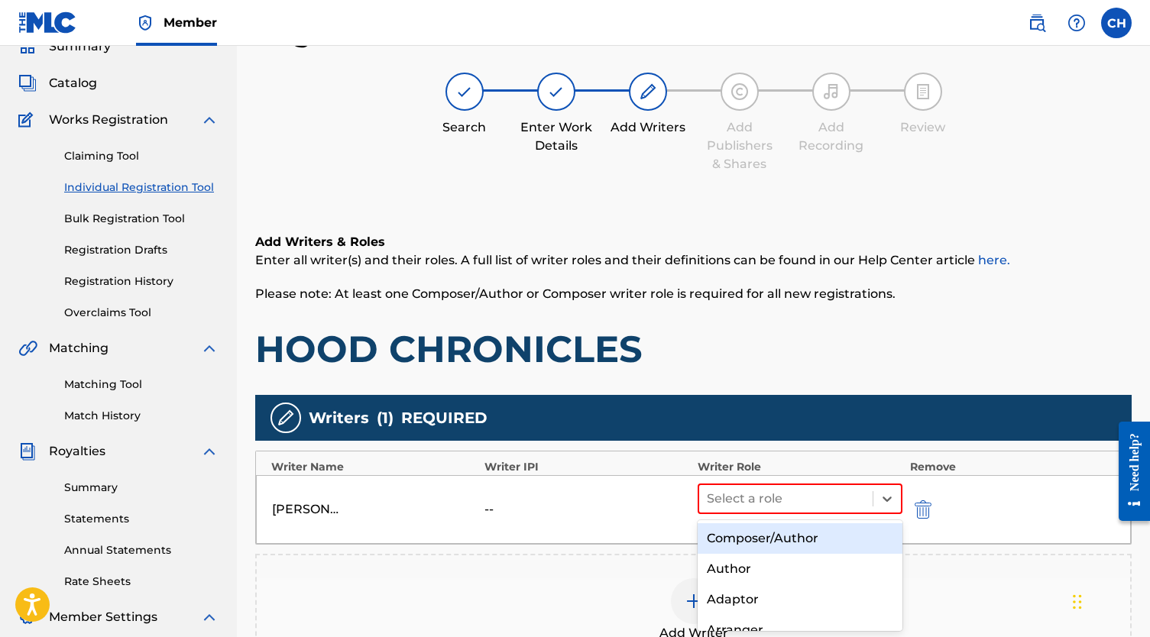
click at [853, 534] on div "Composer/Author" at bounding box center [799, 538] width 205 height 31
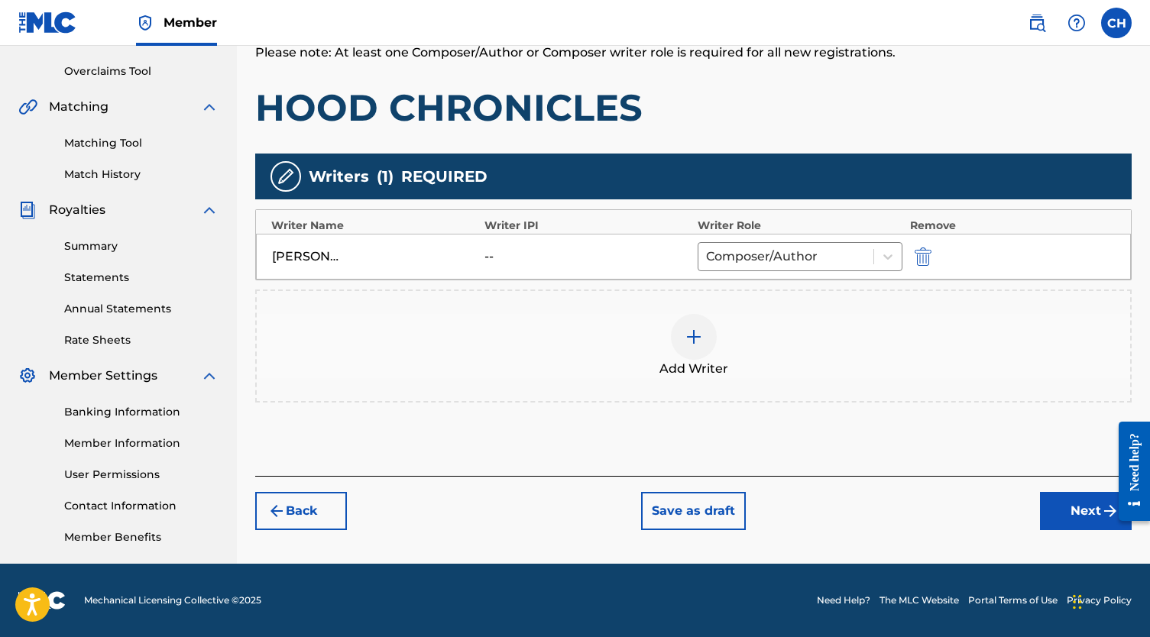
click at [1067, 503] on button "Next" at bounding box center [1086, 511] width 92 height 38
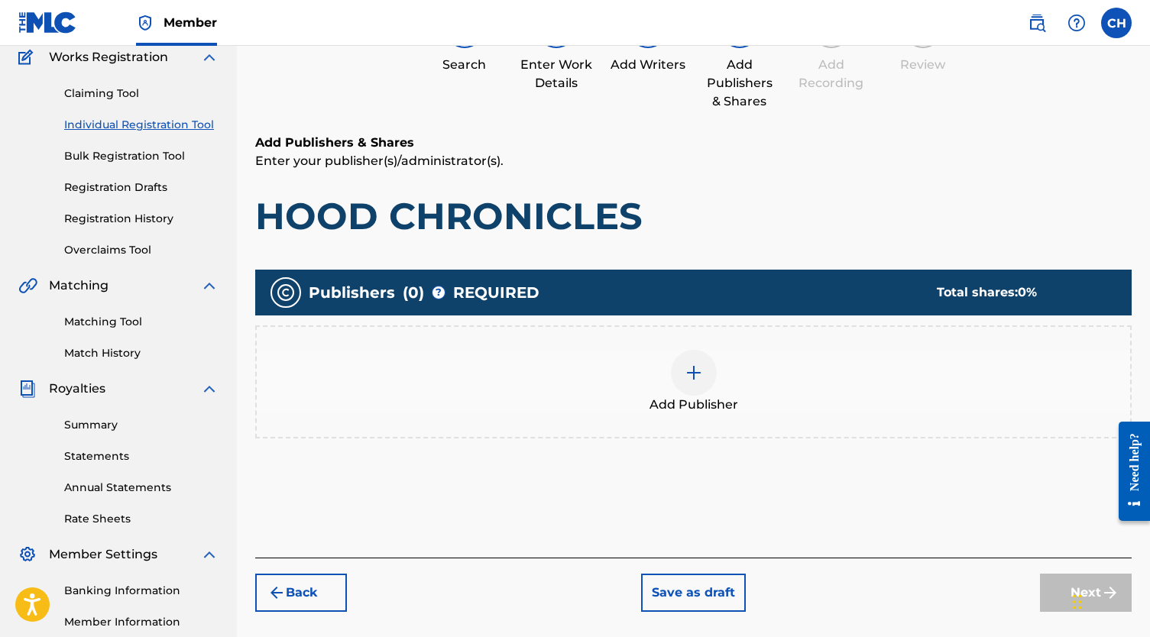
scroll to position [69, 0]
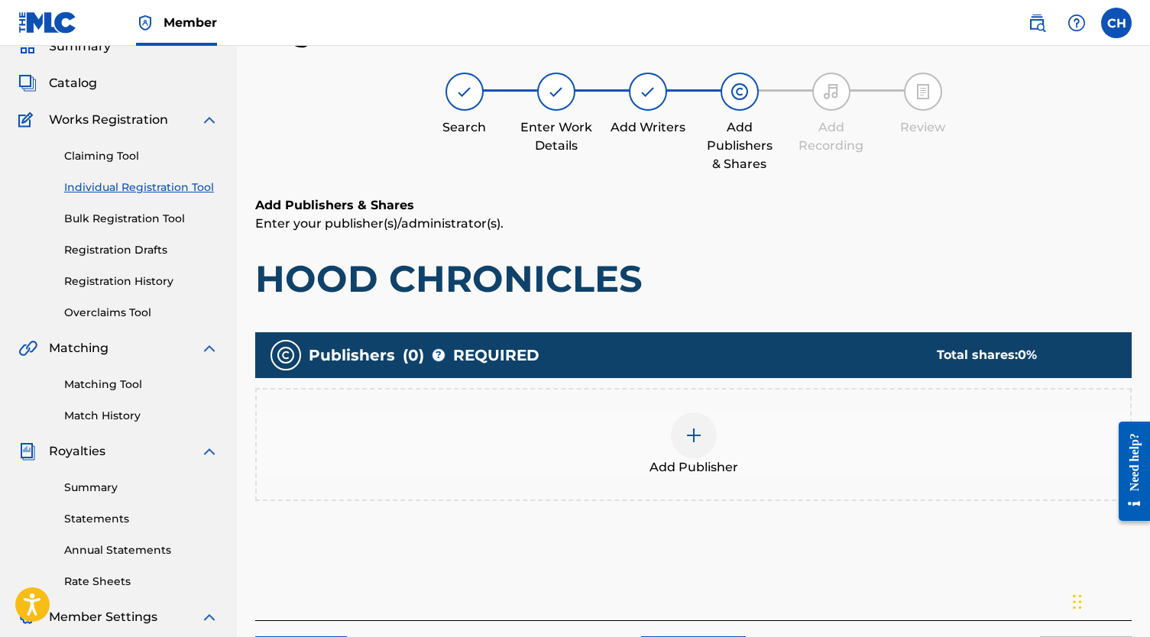
click at [689, 440] on img at bounding box center [693, 435] width 18 height 18
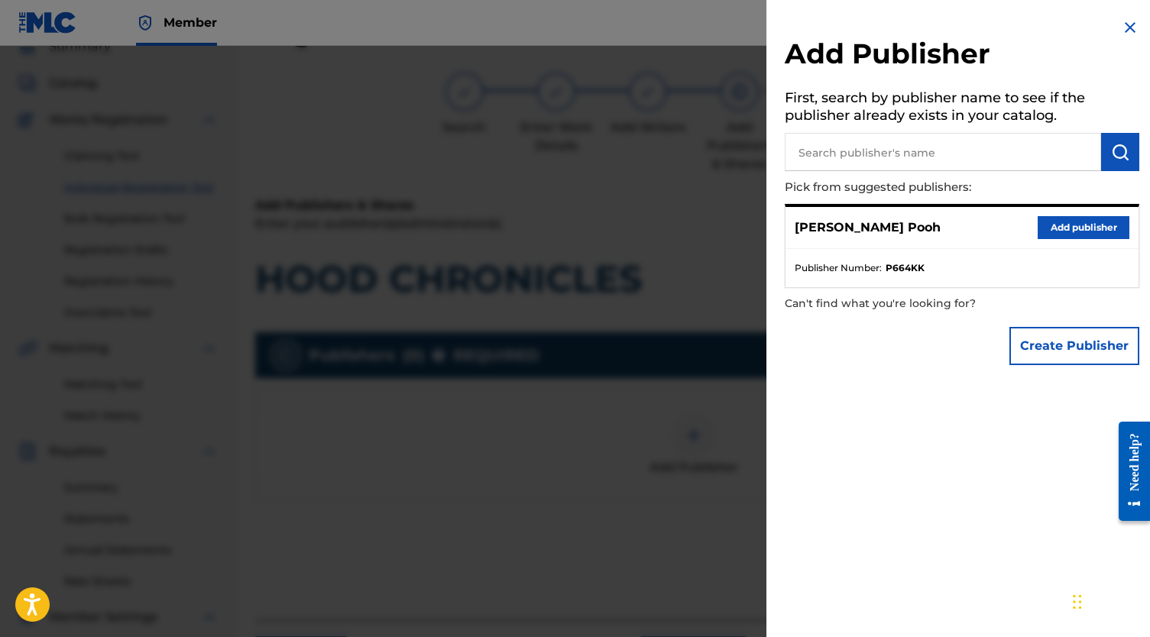
click at [1079, 235] on button "Add publisher" at bounding box center [1083, 227] width 92 height 23
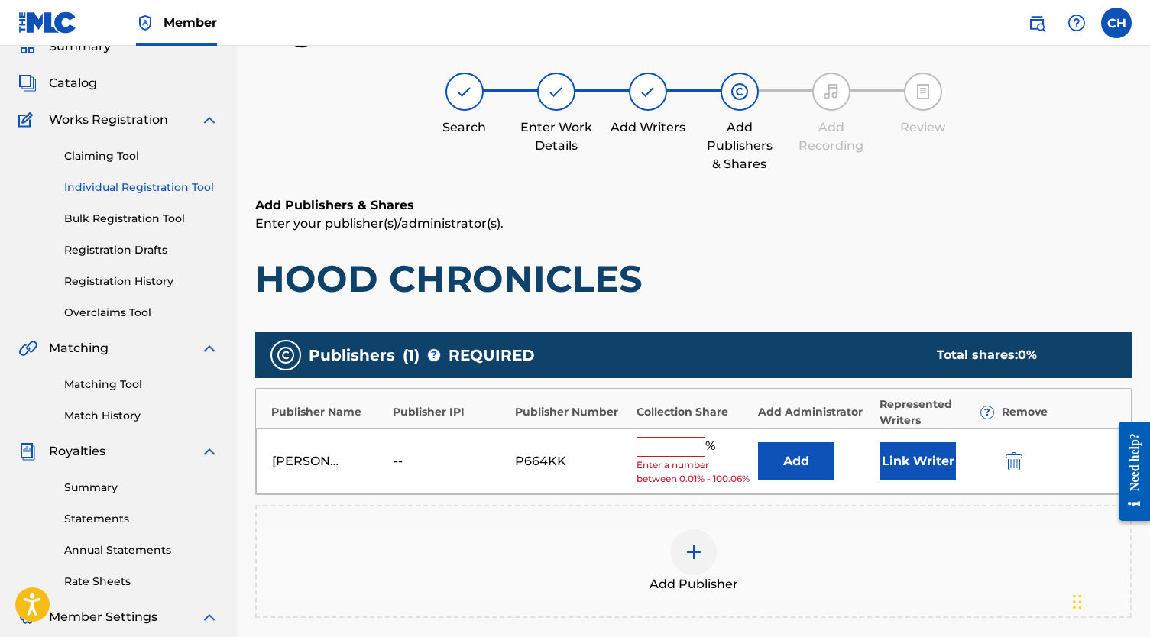
click at [666, 450] on input "text" at bounding box center [670, 447] width 69 height 20
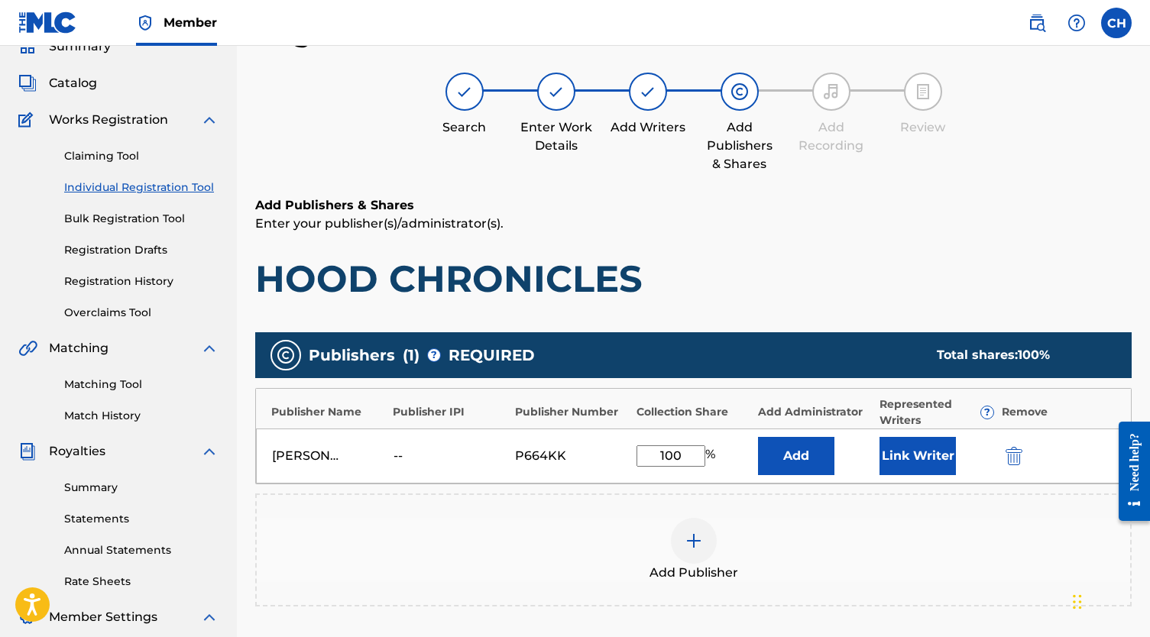
type input "100"
click at [877, 454] on div "[PERSON_NAME] -- P664KK 100 % Add Link Writer" at bounding box center [693, 456] width 875 height 55
click at [905, 466] on button "Link Writer" at bounding box center [917, 456] width 76 height 38
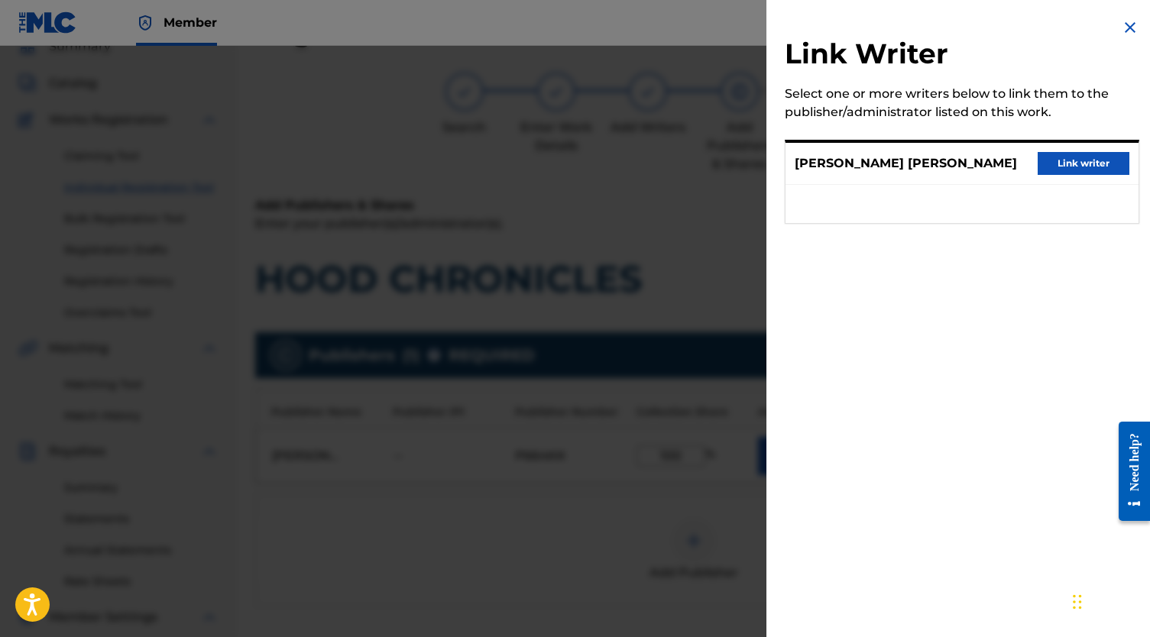
click at [1049, 162] on button "Link writer" at bounding box center [1083, 163] width 92 height 23
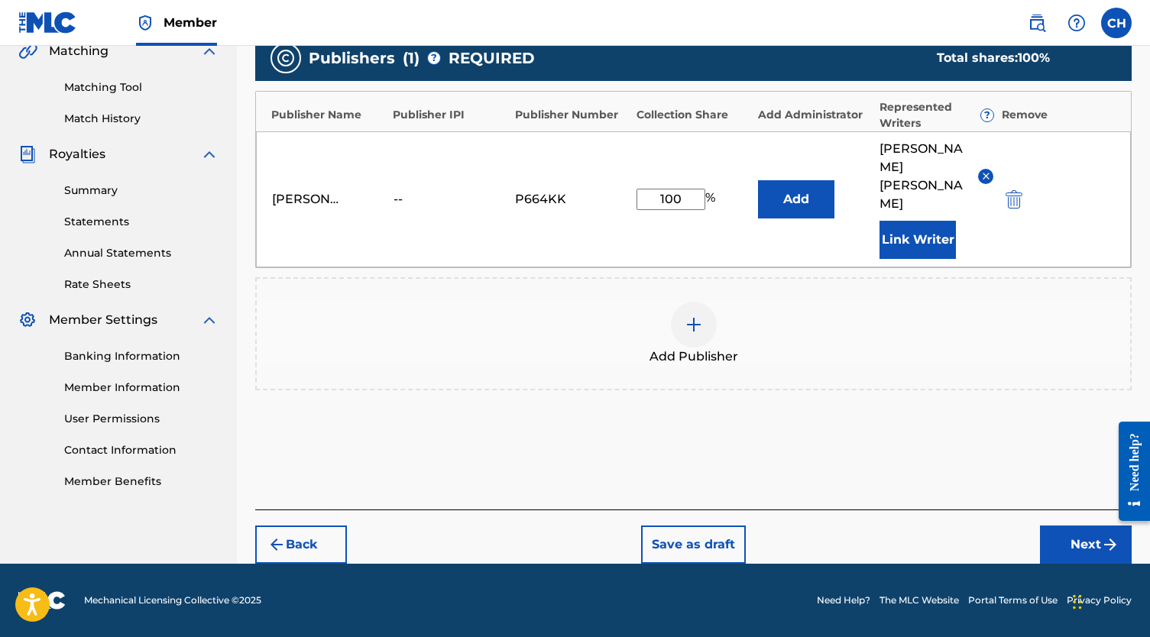
click at [1060, 535] on button "Next" at bounding box center [1086, 545] width 92 height 38
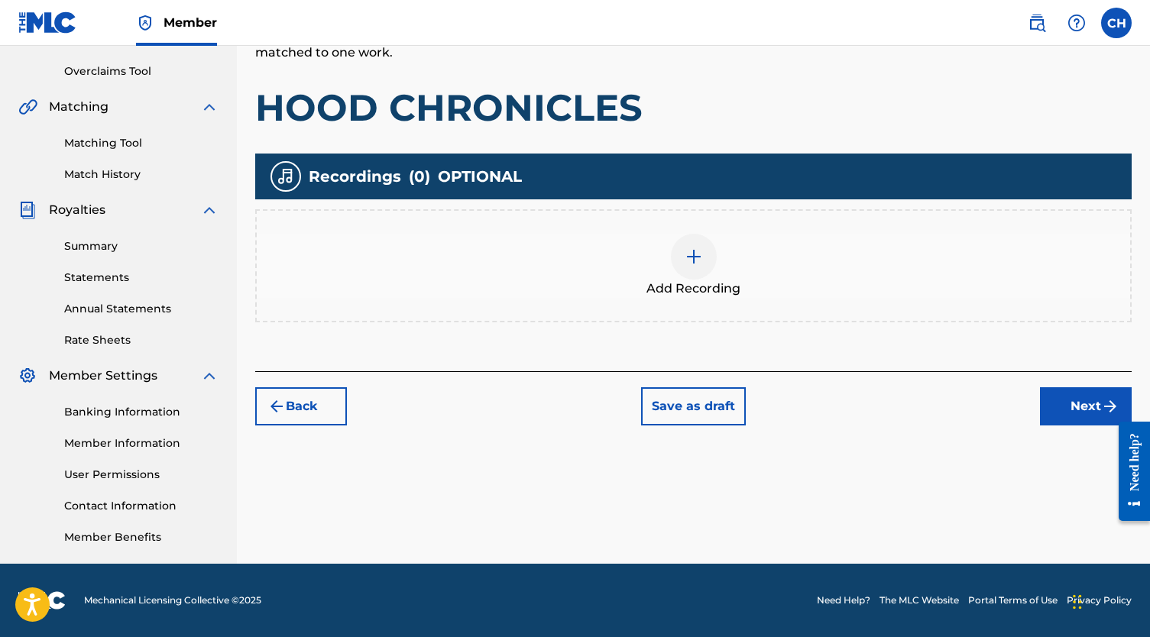
click at [690, 260] on img at bounding box center [693, 257] width 18 height 18
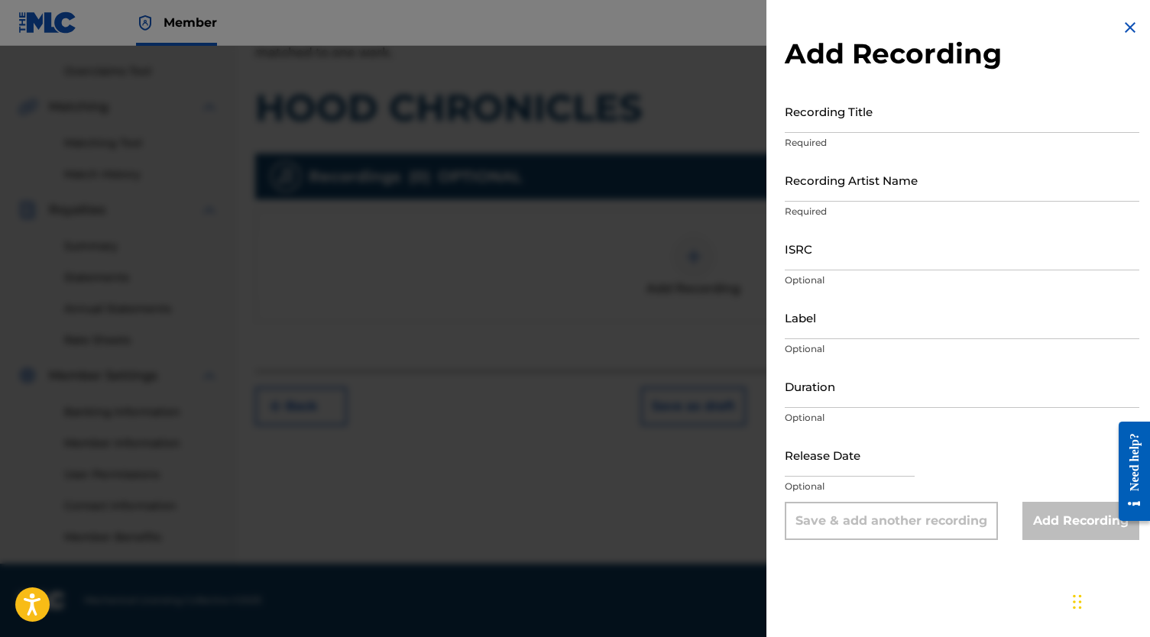
click at [843, 119] on input "Recording Title" at bounding box center [962, 111] width 354 height 44
type input "J"
type input "Hood Chronicles"
click at [824, 185] on input "Recording Artist Name" at bounding box center [962, 180] width 354 height 44
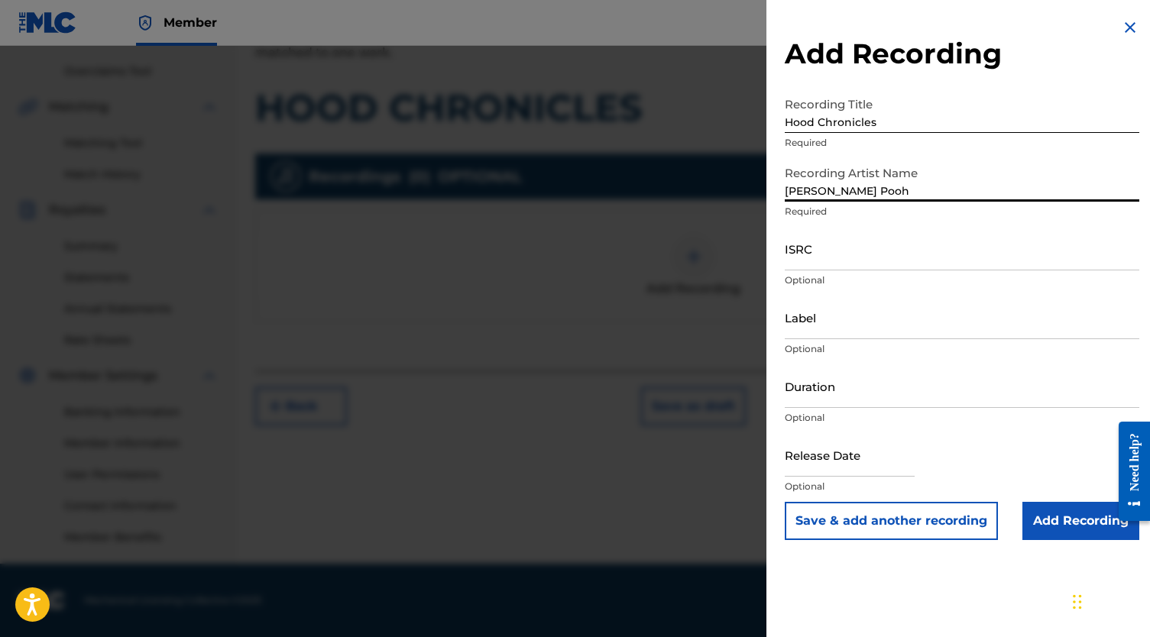
type input "[PERSON_NAME] Pooh"
click at [893, 242] on input "ISRC" at bounding box center [962, 249] width 354 height 44
paste input "QZDA62170596"
type input "QZDA62170596"
click at [1072, 507] on input "Add Recording" at bounding box center [1080, 521] width 117 height 38
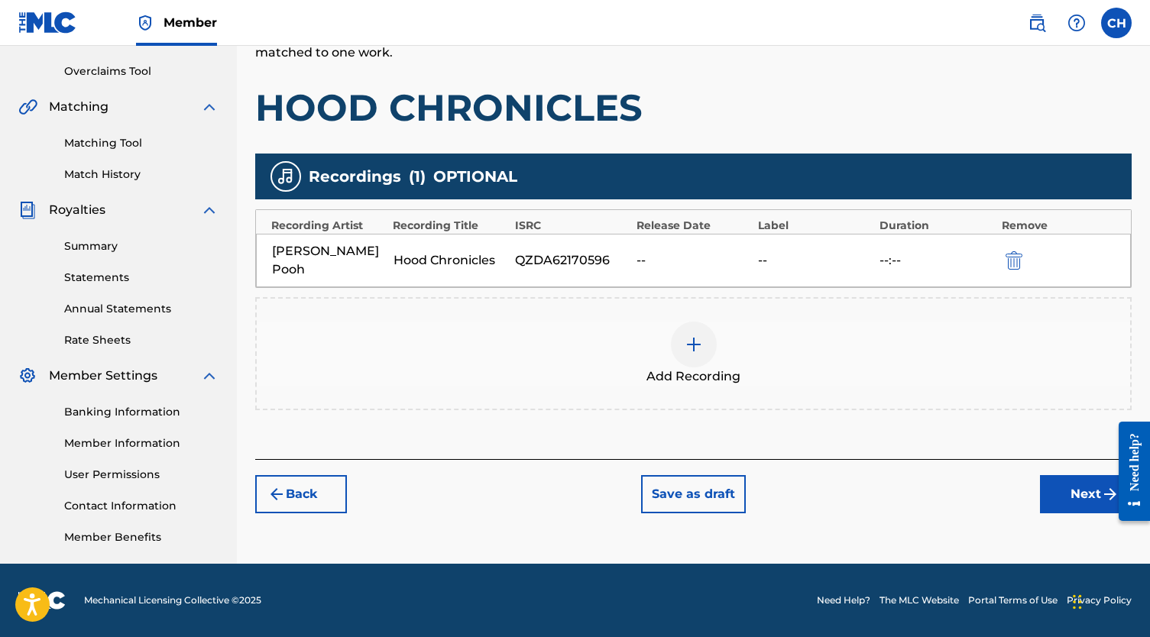
click at [1044, 476] on button "Next" at bounding box center [1086, 494] width 92 height 38
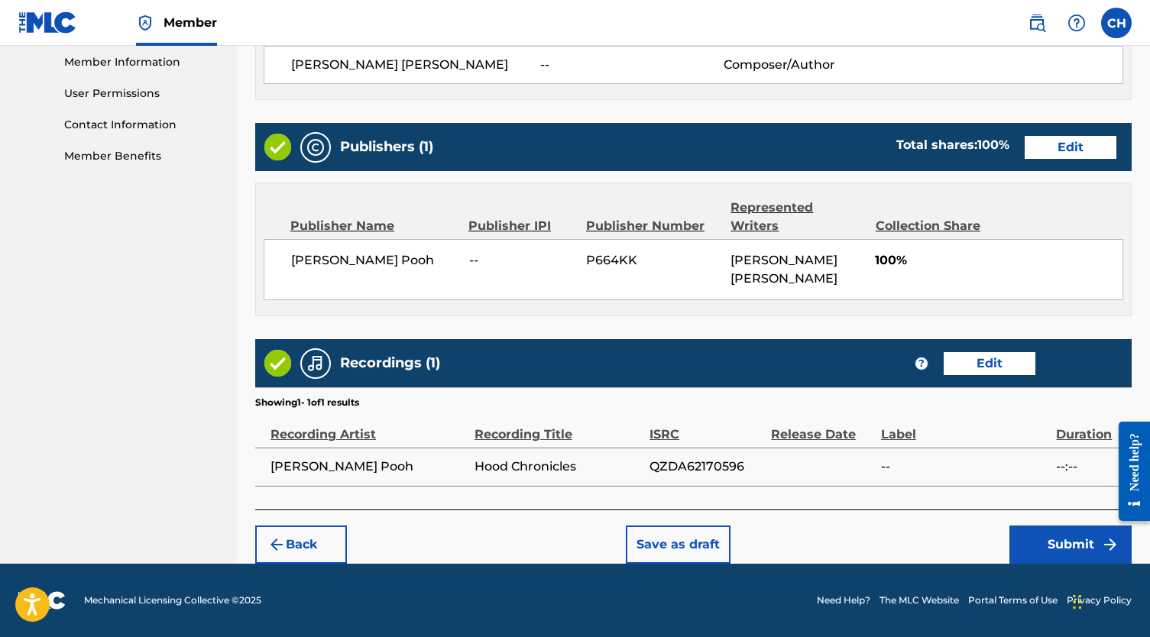
scroll to position [697, 0]
click at [1016, 537] on button "Submit" at bounding box center [1070, 545] width 122 height 38
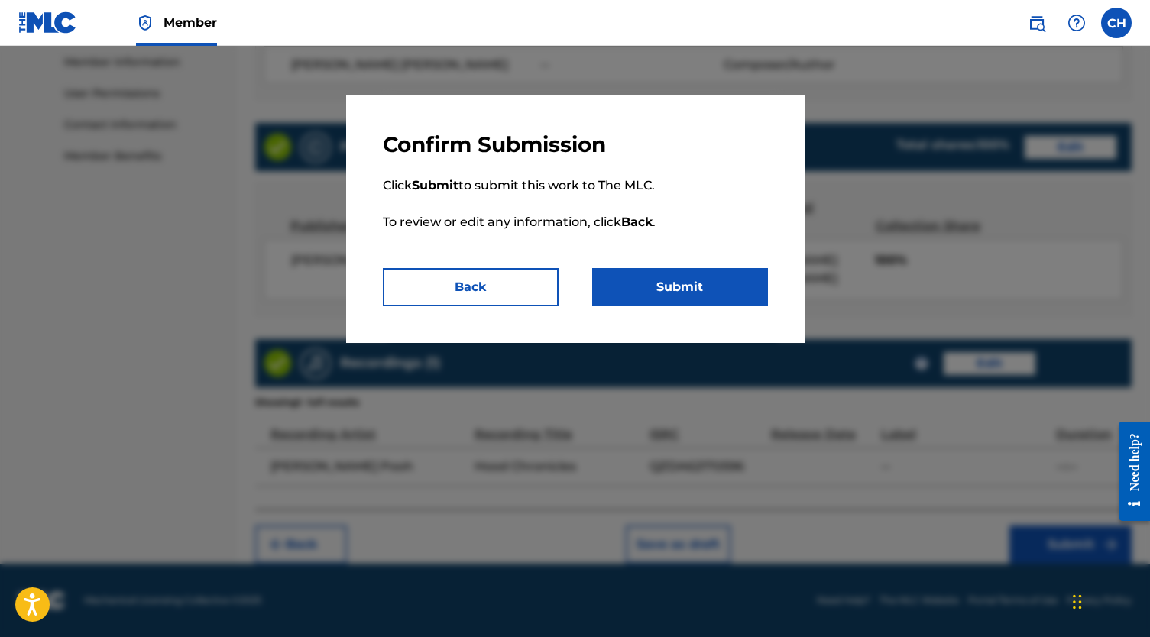
click at [701, 290] on button "Submit" at bounding box center [680, 287] width 176 height 38
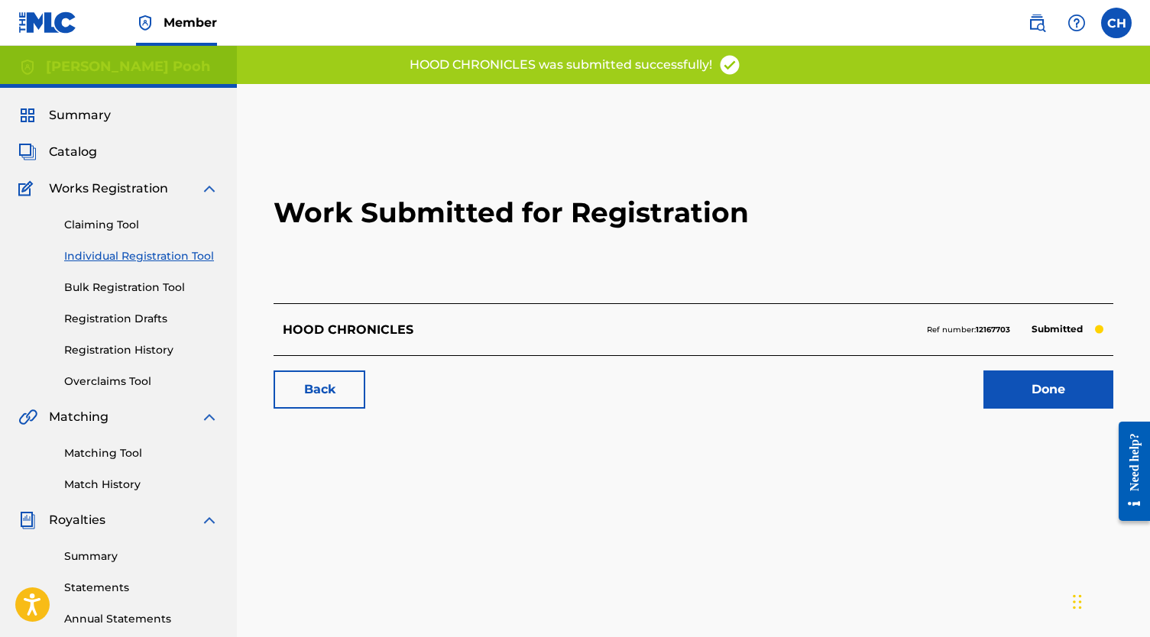
click at [1028, 389] on link "Done" at bounding box center [1048, 390] width 130 height 38
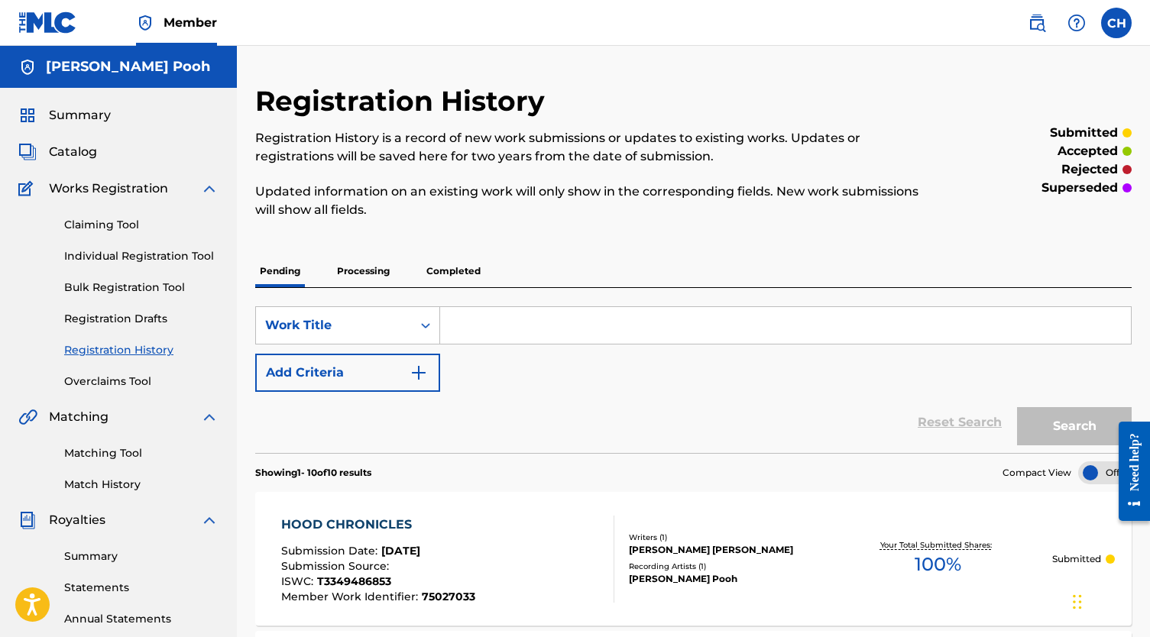
click at [112, 248] on link "Individual Registration Tool" at bounding box center [141, 256] width 154 height 16
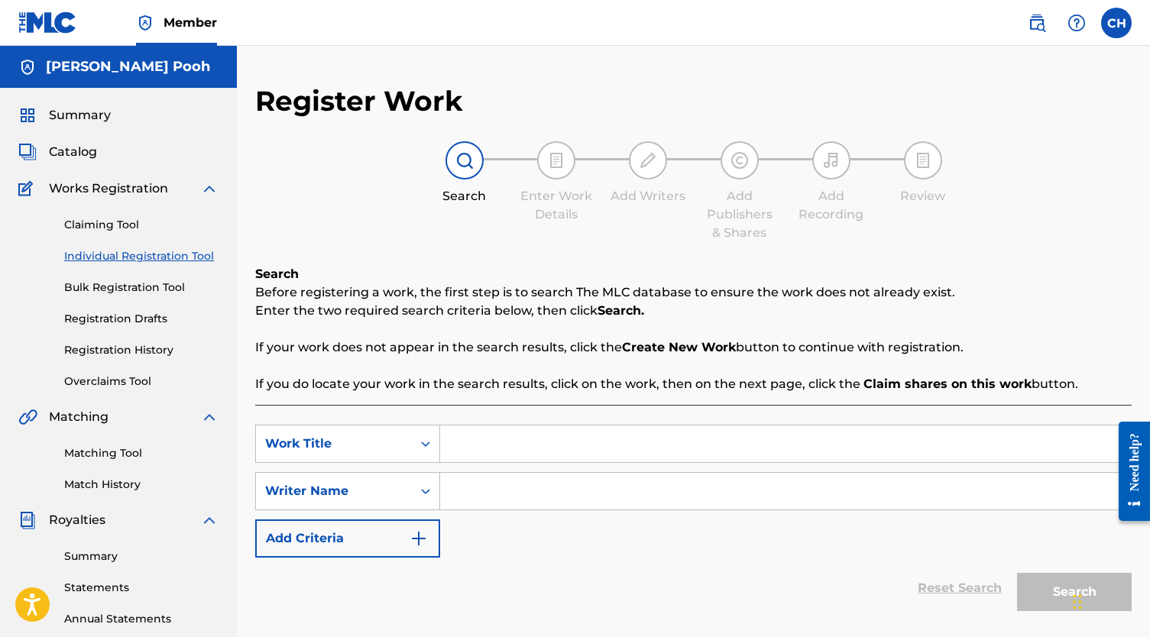
click at [613, 451] on input "Search Form" at bounding box center [785, 444] width 691 height 37
paste input "HOW BOUT NOW"
type input "HOW BOUT NOW"
click at [597, 497] on input "Search Form" at bounding box center [785, 491] width 691 height 37
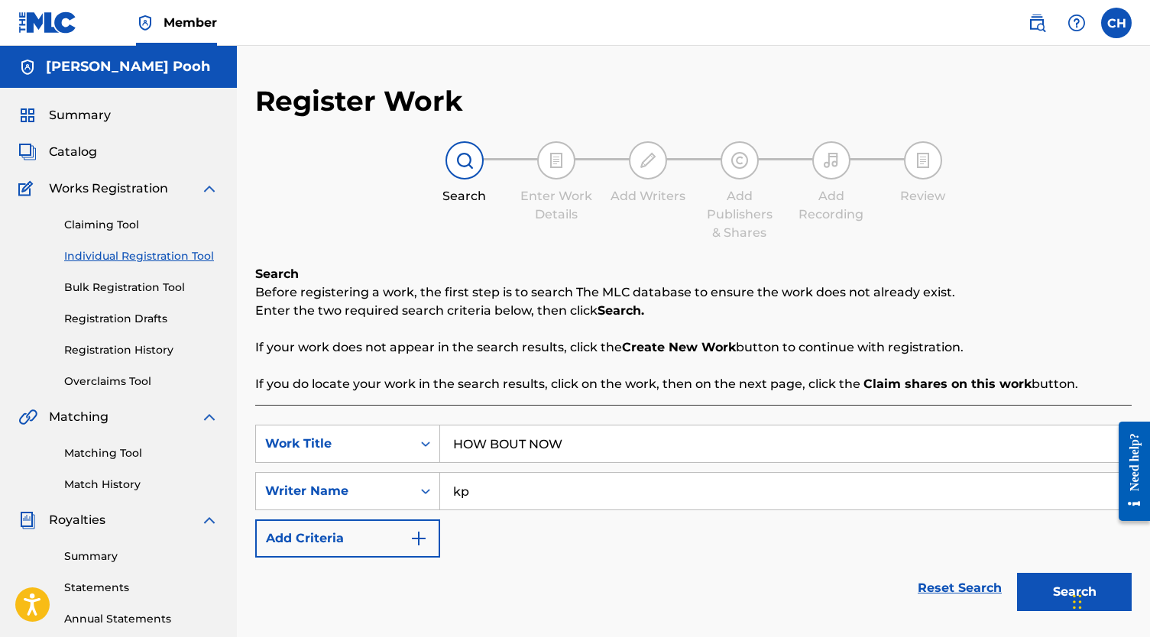
type input "kp"
click at [1074, 592] on button "Search" at bounding box center [1074, 592] width 115 height 38
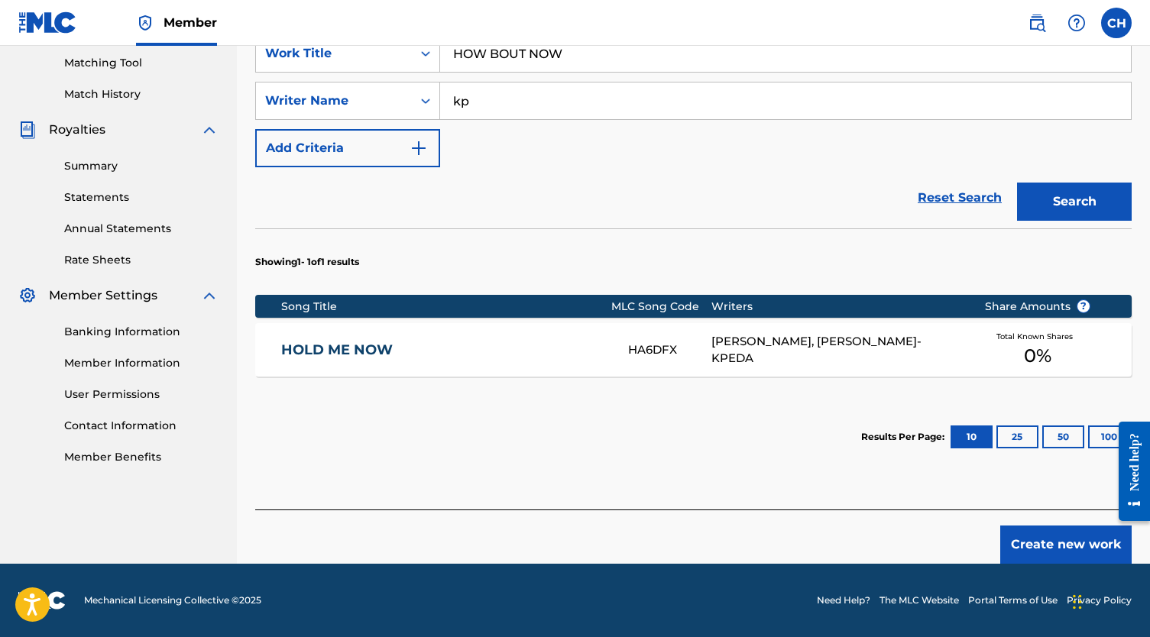
click at [1022, 545] on button "Create new work" at bounding box center [1065, 545] width 131 height 38
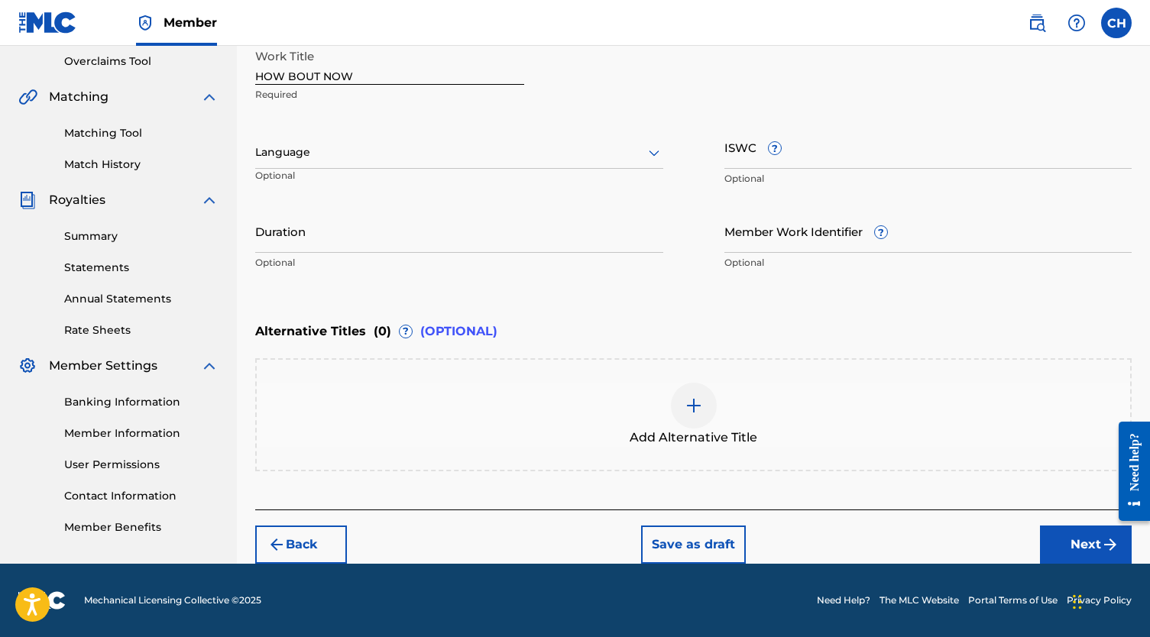
scroll to position [320, 0]
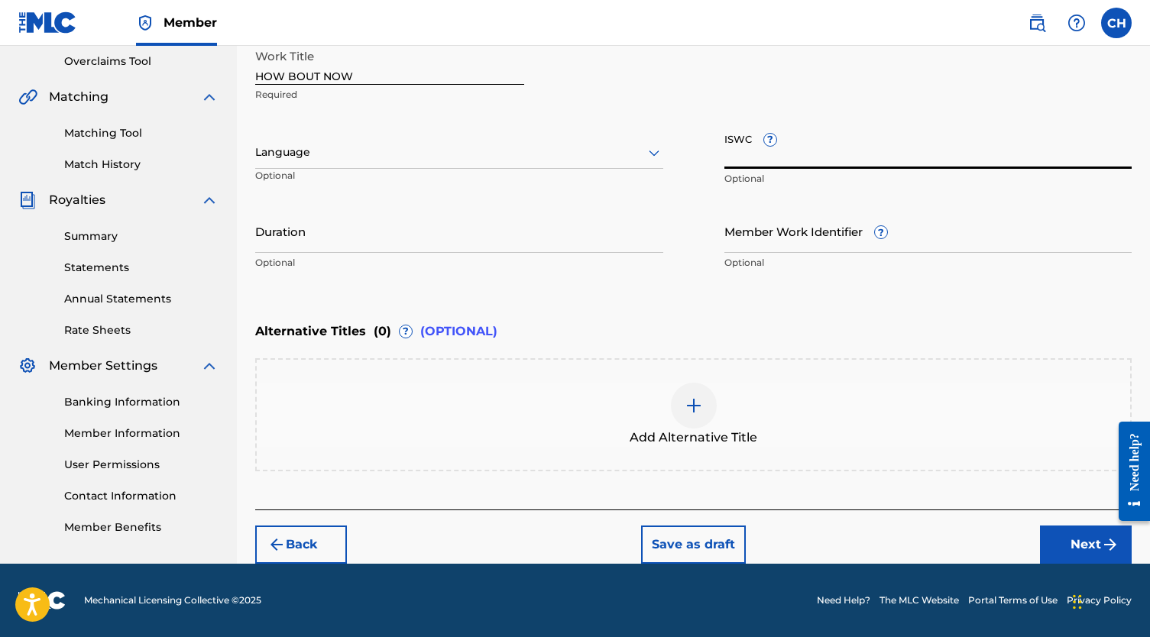
click at [738, 148] on input "ISWC ?" at bounding box center [928, 147] width 408 height 44
paste input "T-334.954.873-4"
type input "T-334.954.873-4"
click at [762, 232] on input "Member Work Identifier ?" at bounding box center [928, 231] width 408 height 44
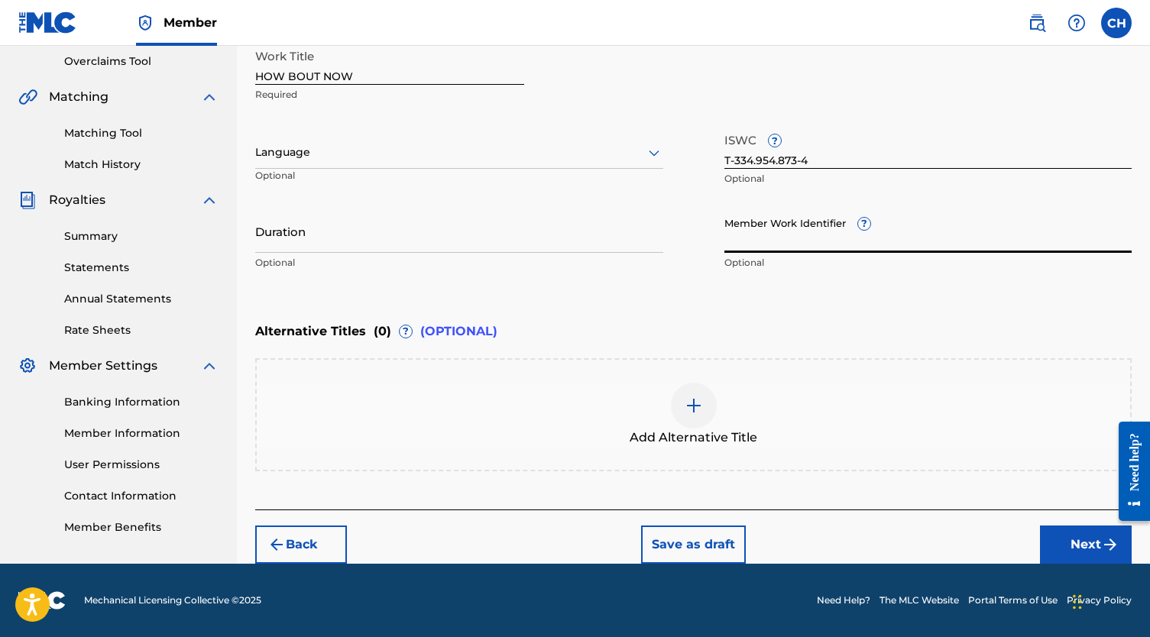
paste input "75026859"
type input "75026859"
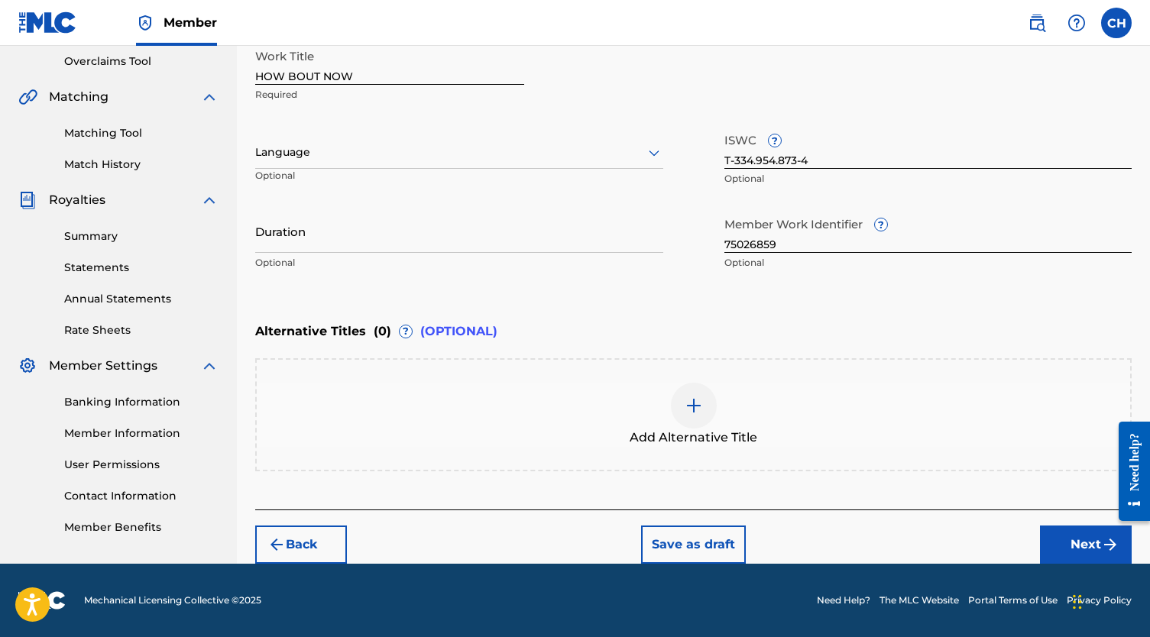
click at [1043, 536] on button "Next" at bounding box center [1086, 545] width 92 height 38
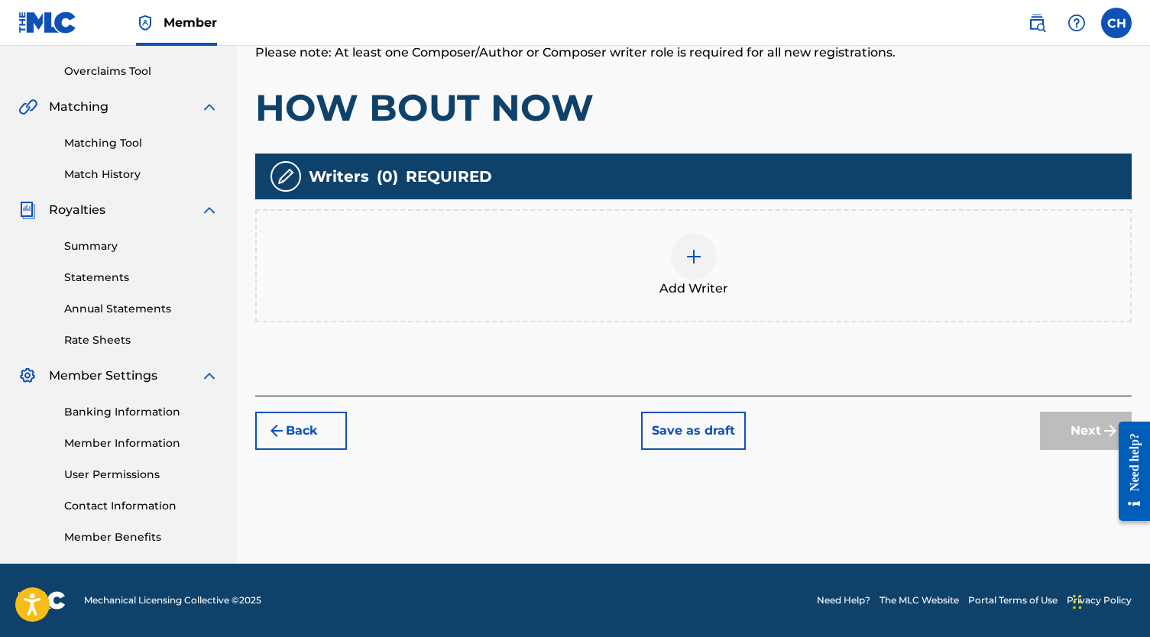
click at [688, 271] on div at bounding box center [694, 257] width 46 height 46
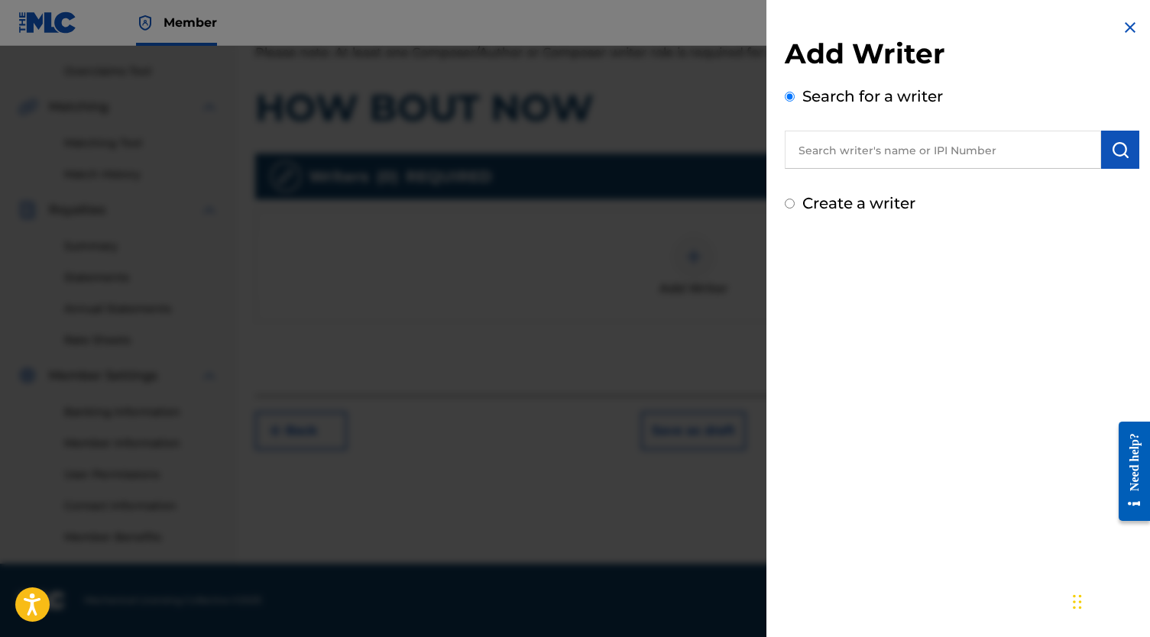
click at [875, 154] on input "text" at bounding box center [943, 150] width 316 height 38
paste input "[PERSON_NAME]"
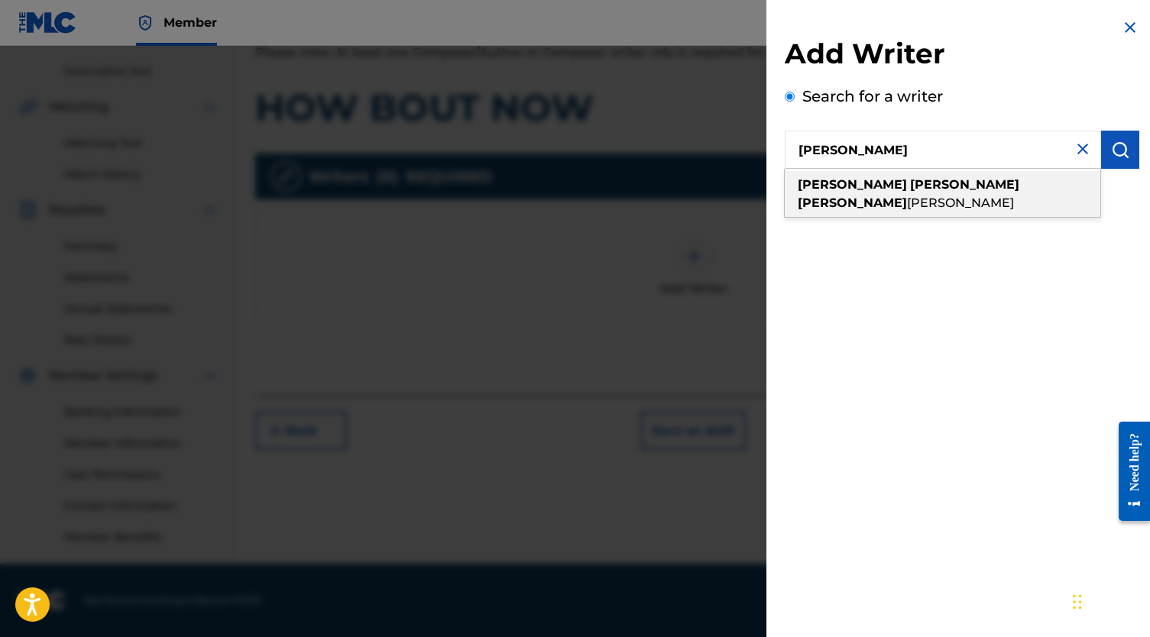
click at [907, 196] on strong "[PERSON_NAME]" at bounding box center [852, 203] width 109 height 15
type input "[PERSON_NAME] [PERSON_NAME]"
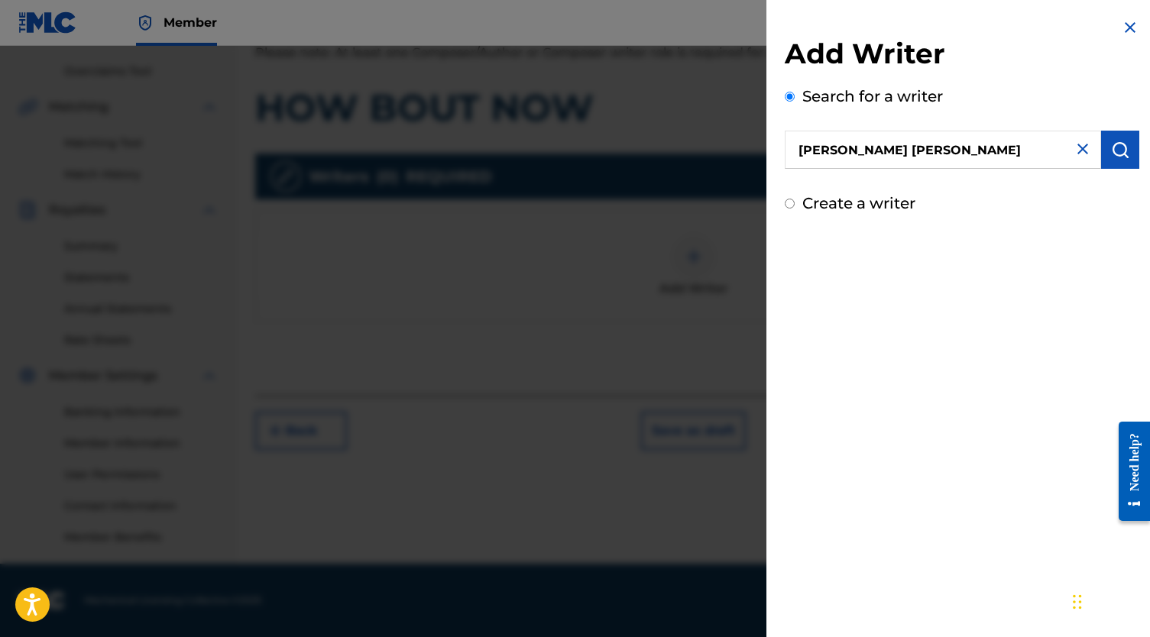
click at [1115, 163] on button "submit" at bounding box center [1120, 150] width 38 height 38
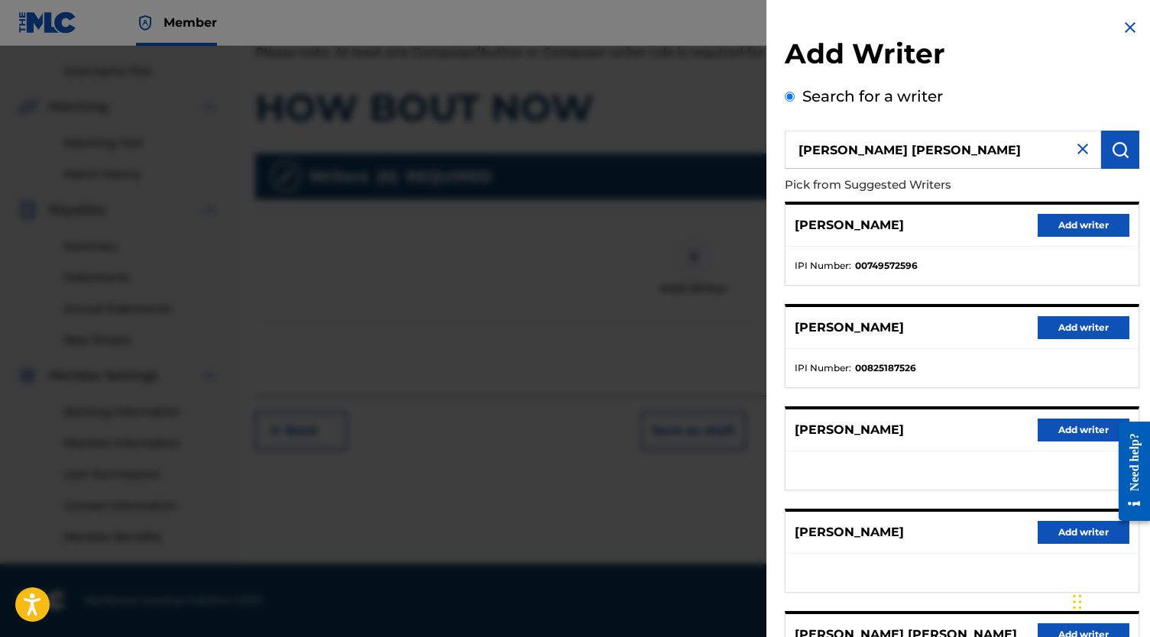
click at [1051, 633] on button "Add writer" at bounding box center [1083, 634] width 92 height 23
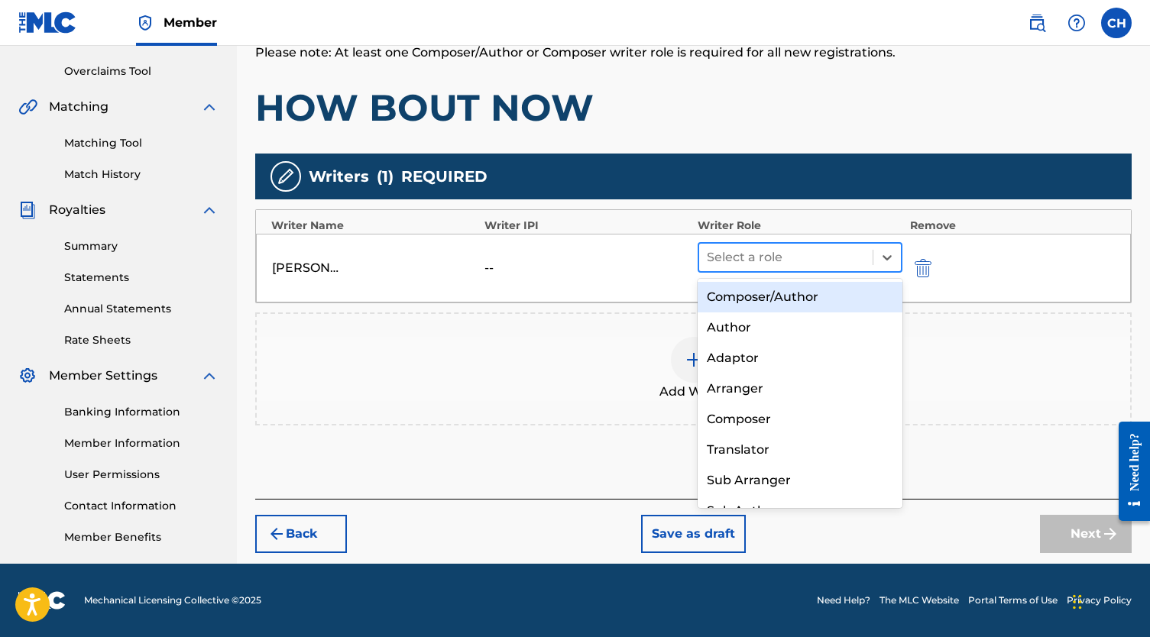
click at [824, 264] on div at bounding box center [786, 257] width 158 height 21
click at [803, 302] on div "Composer/Author" at bounding box center [799, 297] width 205 height 31
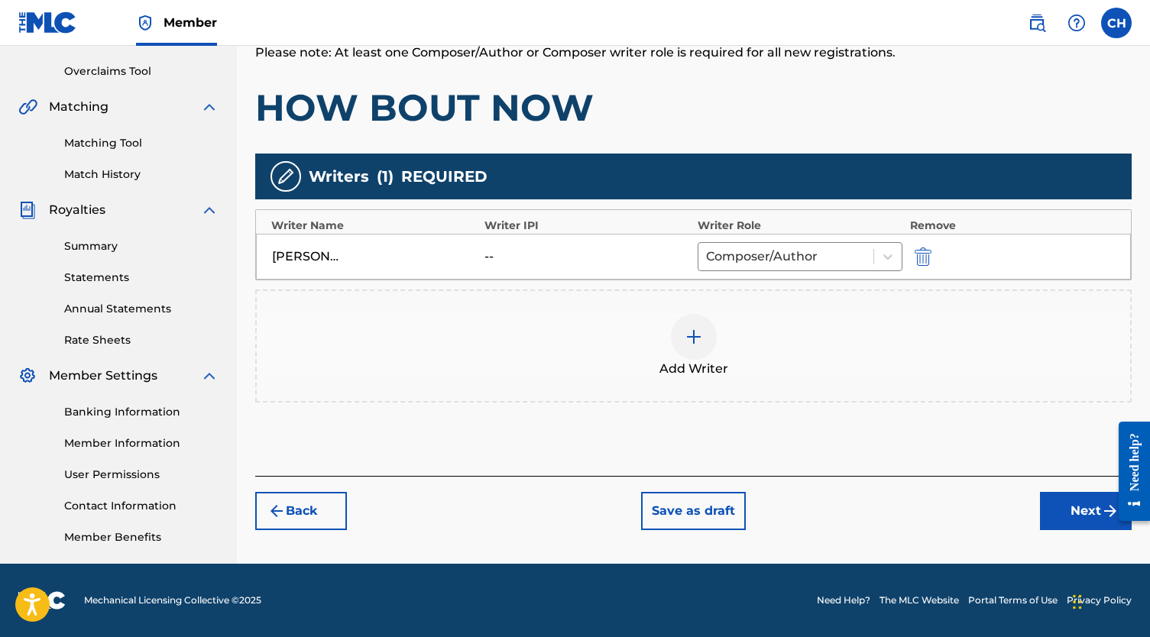
click at [1044, 512] on button "Next" at bounding box center [1086, 511] width 92 height 38
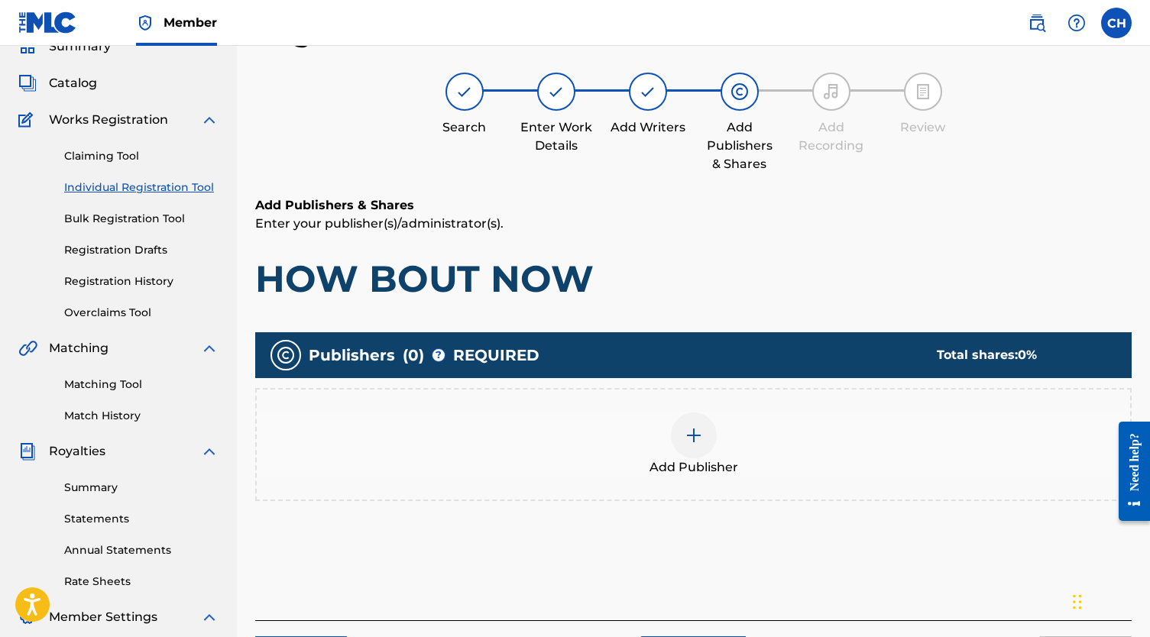
click at [673, 427] on div at bounding box center [694, 436] width 46 height 46
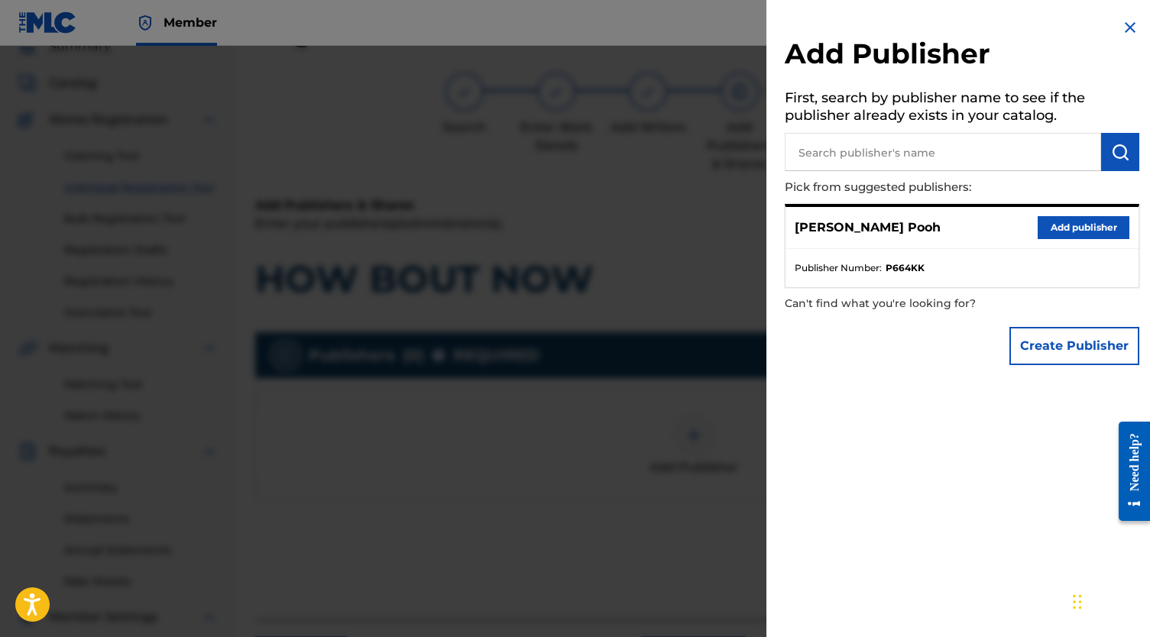
click at [1095, 225] on button "Add publisher" at bounding box center [1083, 227] width 92 height 23
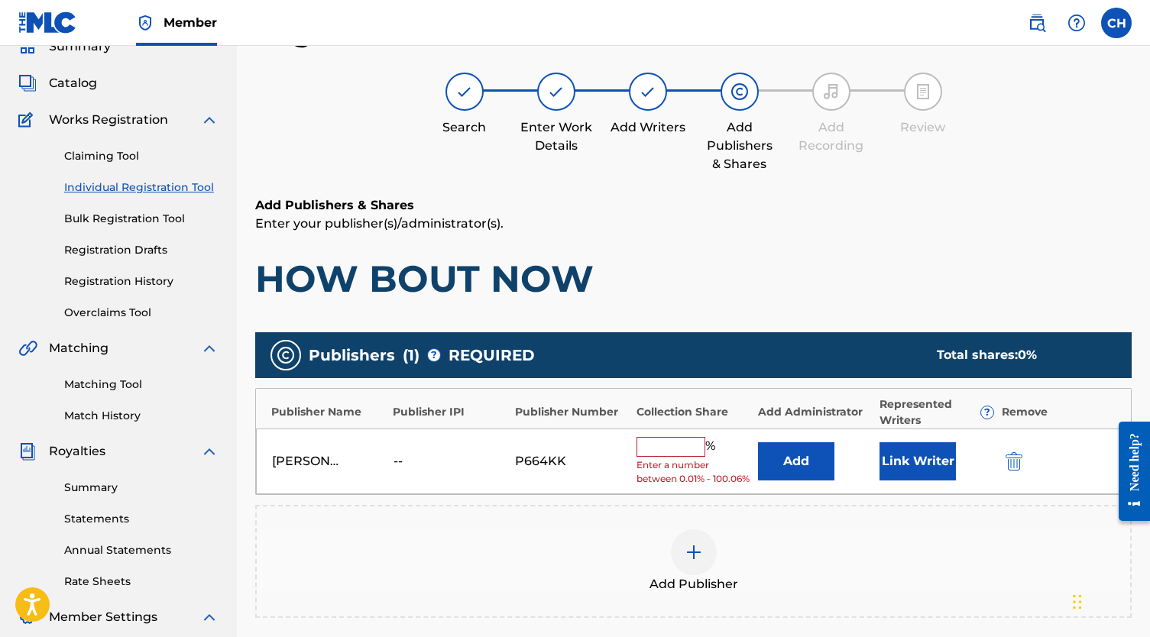
click at [685, 452] on input "text" at bounding box center [670, 447] width 69 height 20
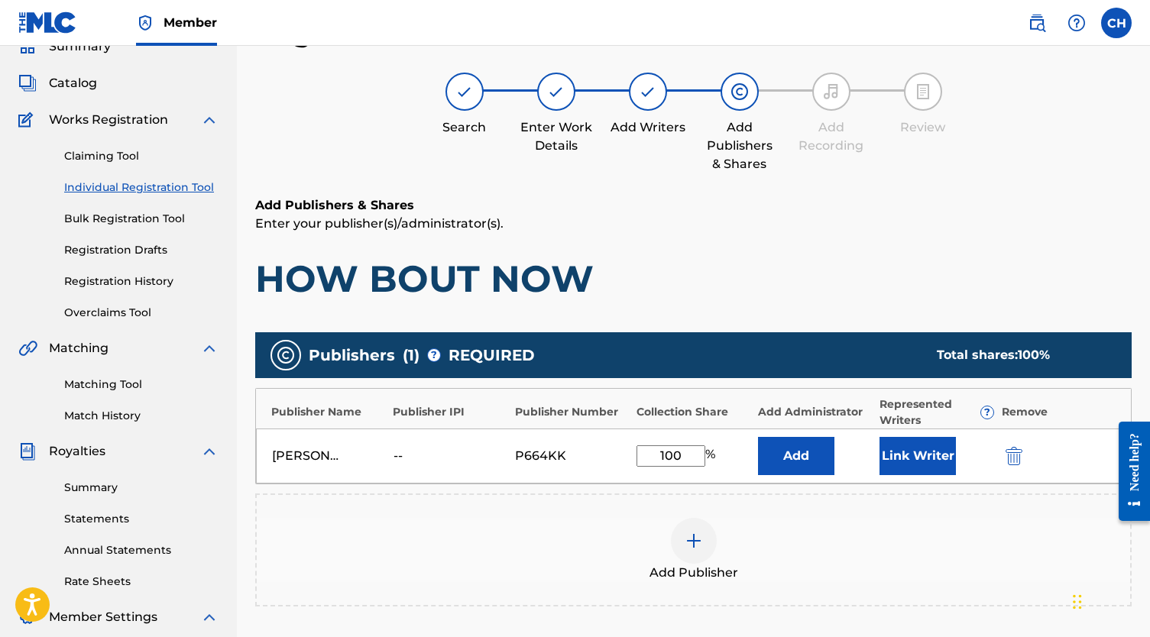
type input "100"
click at [902, 455] on button "Link Writer" at bounding box center [917, 456] width 76 height 38
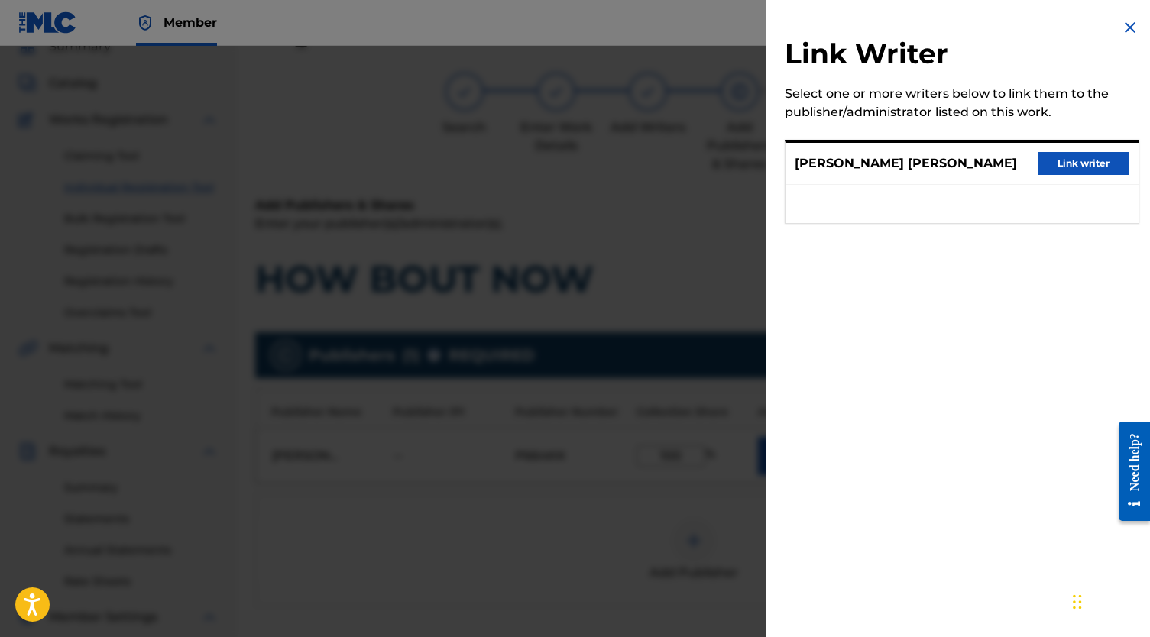
click at [1073, 159] on button "Link writer" at bounding box center [1083, 163] width 92 height 23
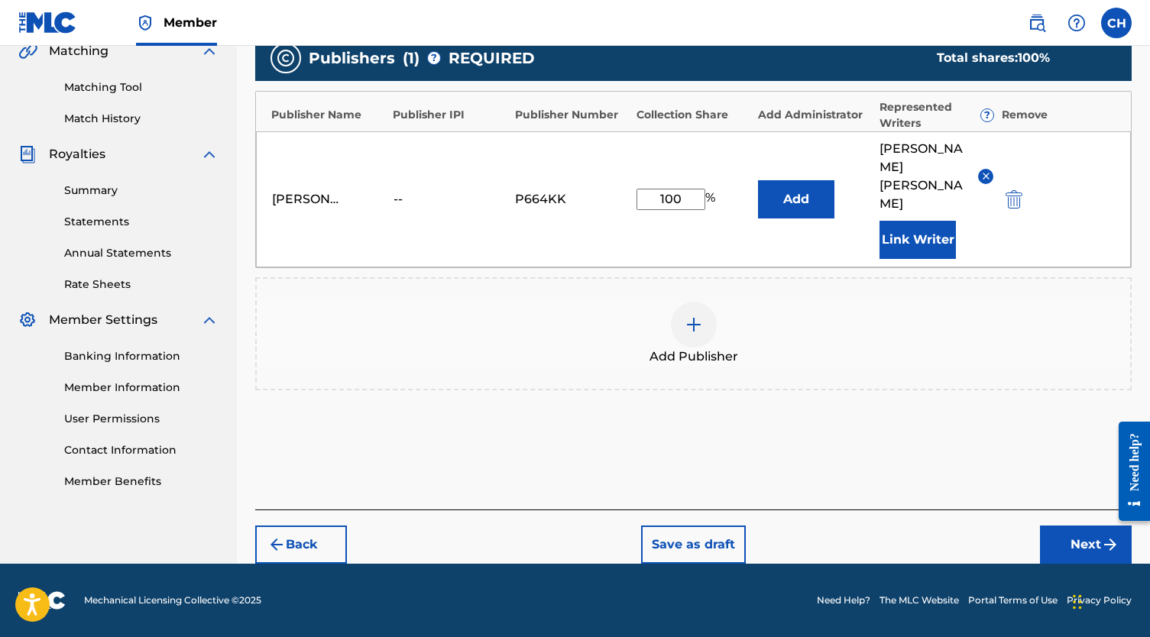
click at [1095, 529] on button "Next" at bounding box center [1086, 545] width 92 height 38
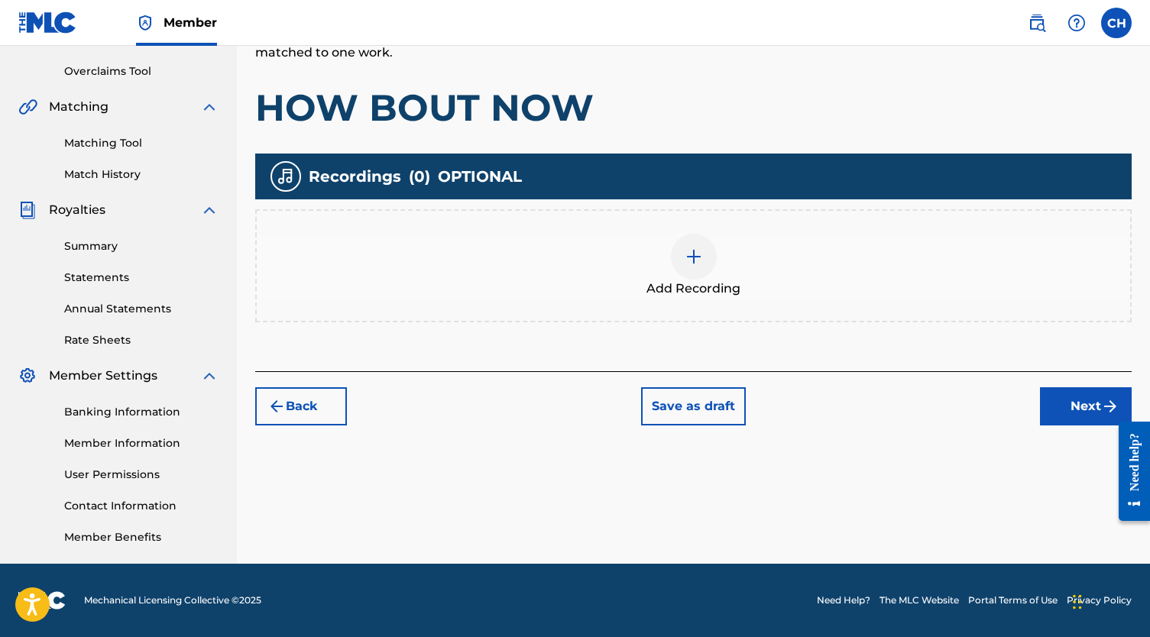
click at [697, 248] on img at bounding box center [693, 257] width 18 height 18
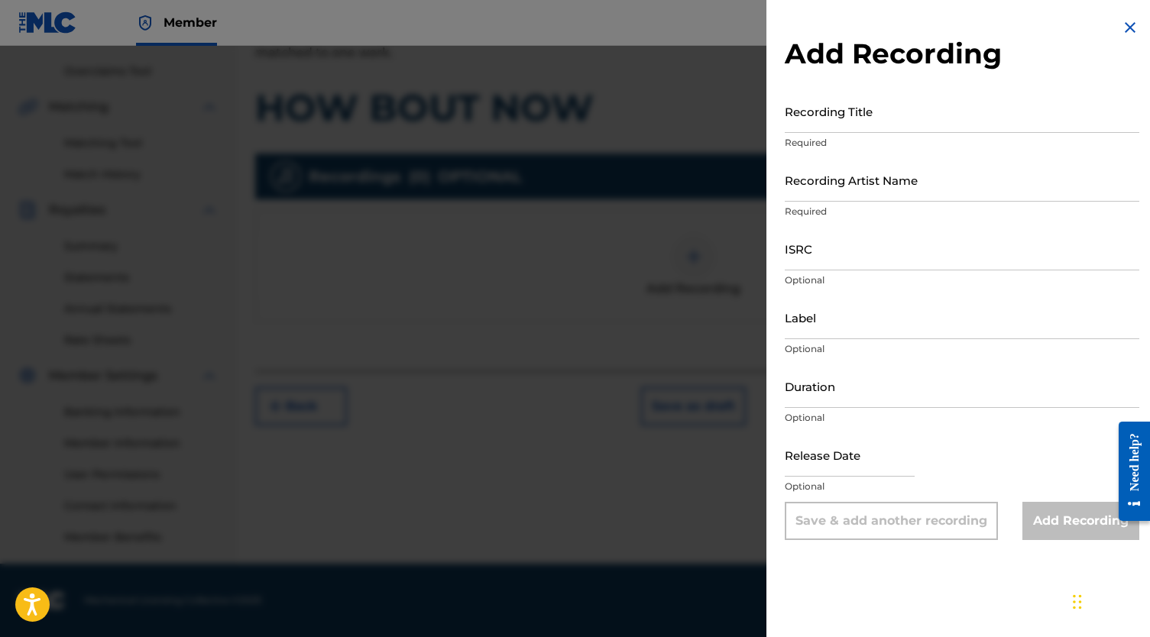
click at [814, 110] on input "Recording Title" at bounding box center [962, 111] width 354 height 44
type input "How Bout Now"
drag, startPoint x: 816, startPoint y: 181, endPoint x: 833, endPoint y: 131, distance: 53.1
click at [816, 180] on input "Recording Artist Name" at bounding box center [962, 180] width 354 height 44
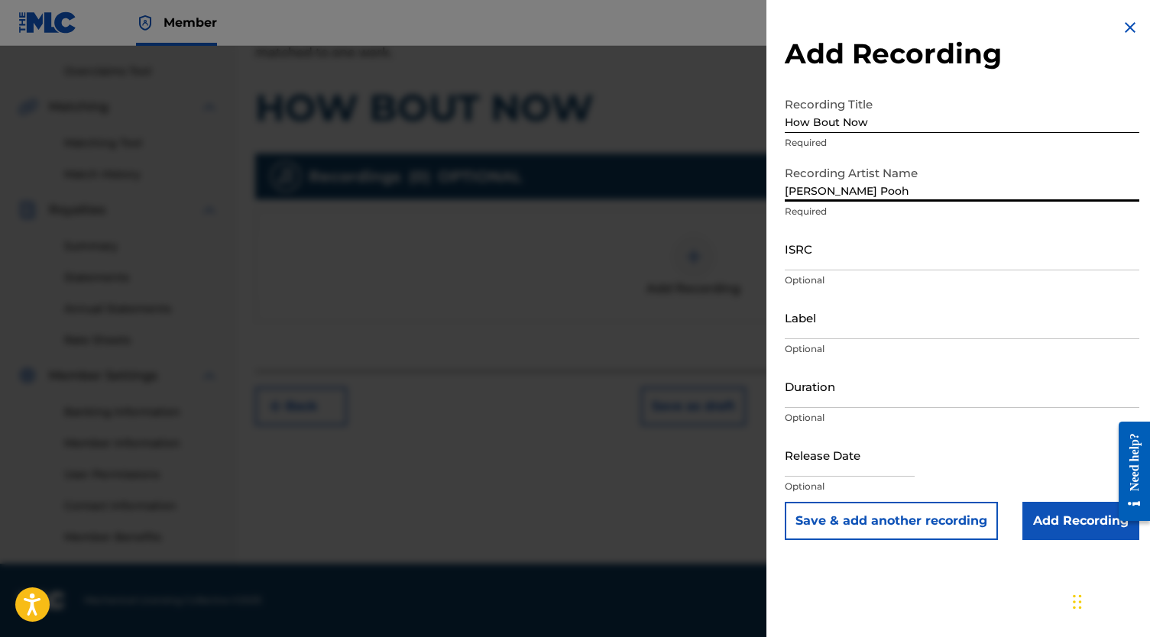
type input "[PERSON_NAME] Pooh"
click at [868, 259] on input "ISRC" at bounding box center [962, 249] width 354 height 44
paste input "QZK6F2524830"
type input "QZK6F2524830"
click at [1071, 525] on input "Add Recording" at bounding box center [1080, 521] width 117 height 38
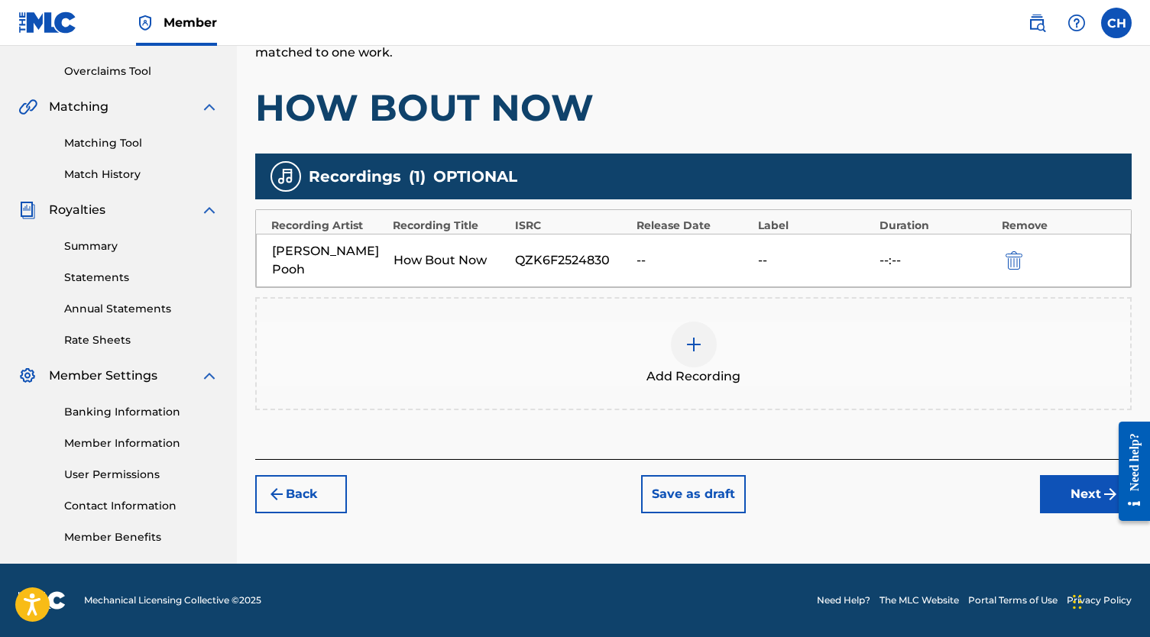
click at [1057, 487] on button "Next" at bounding box center [1086, 494] width 92 height 38
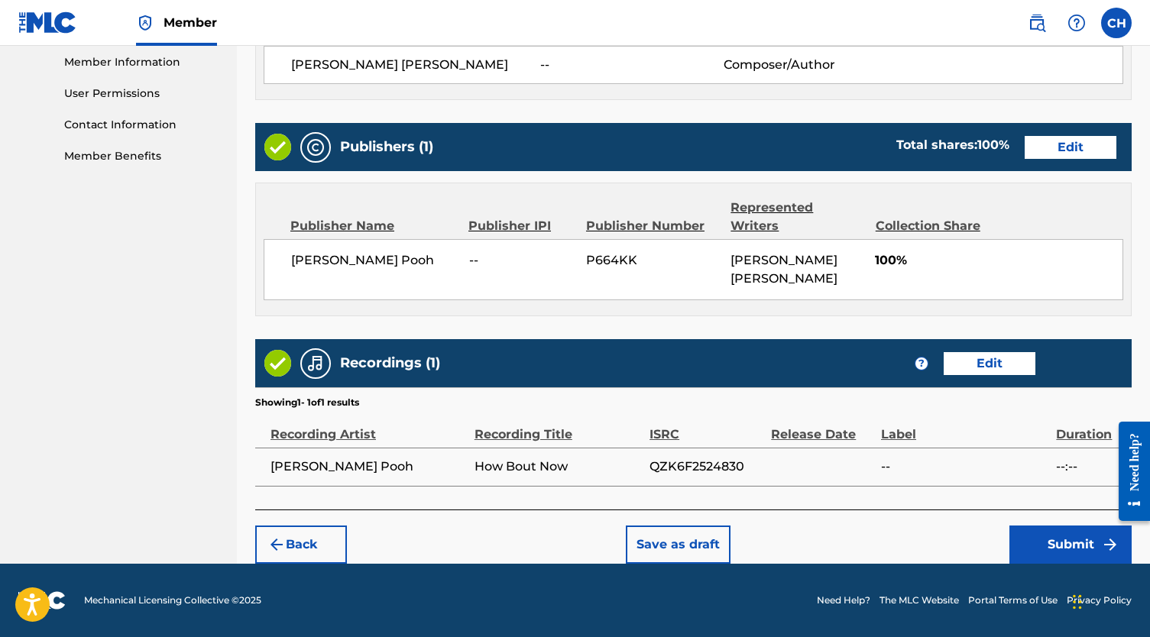
scroll to position [697, 0]
click at [1060, 547] on button "Submit" at bounding box center [1070, 545] width 122 height 38
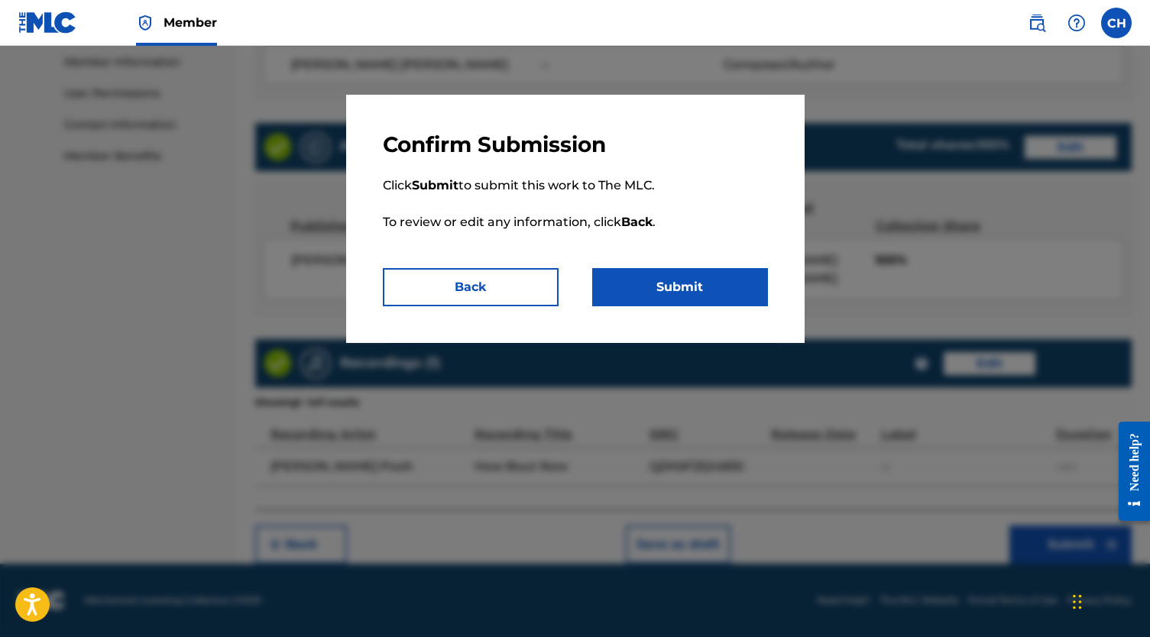
click at [659, 276] on button "Submit" at bounding box center [680, 287] width 176 height 38
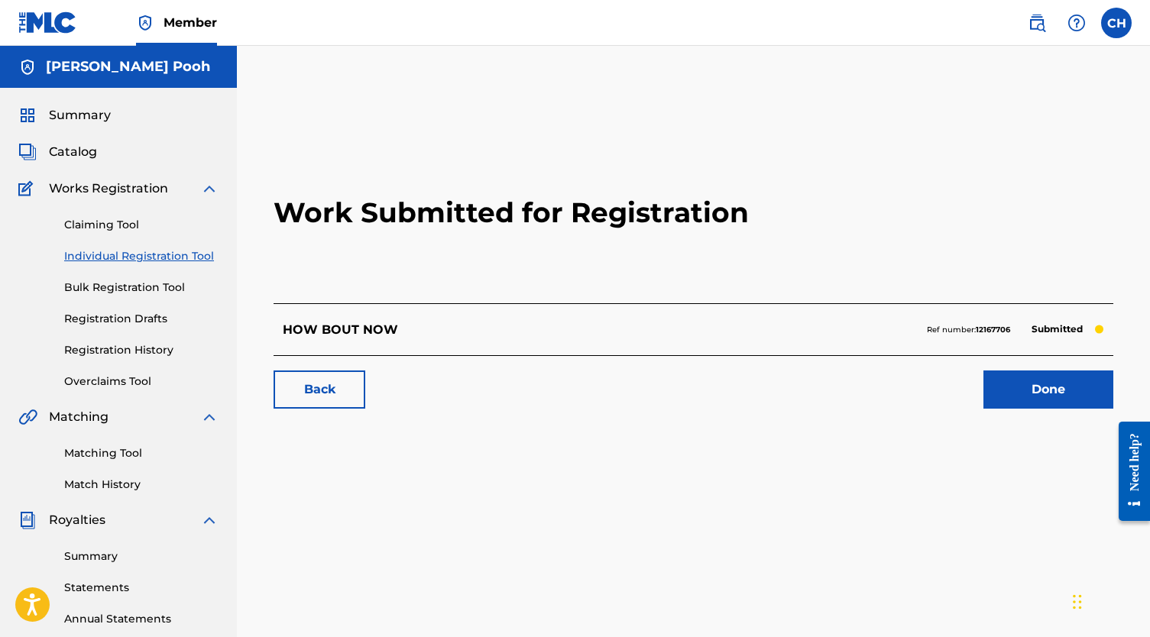
click at [1045, 395] on link "Done" at bounding box center [1048, 390] width 130 height 38
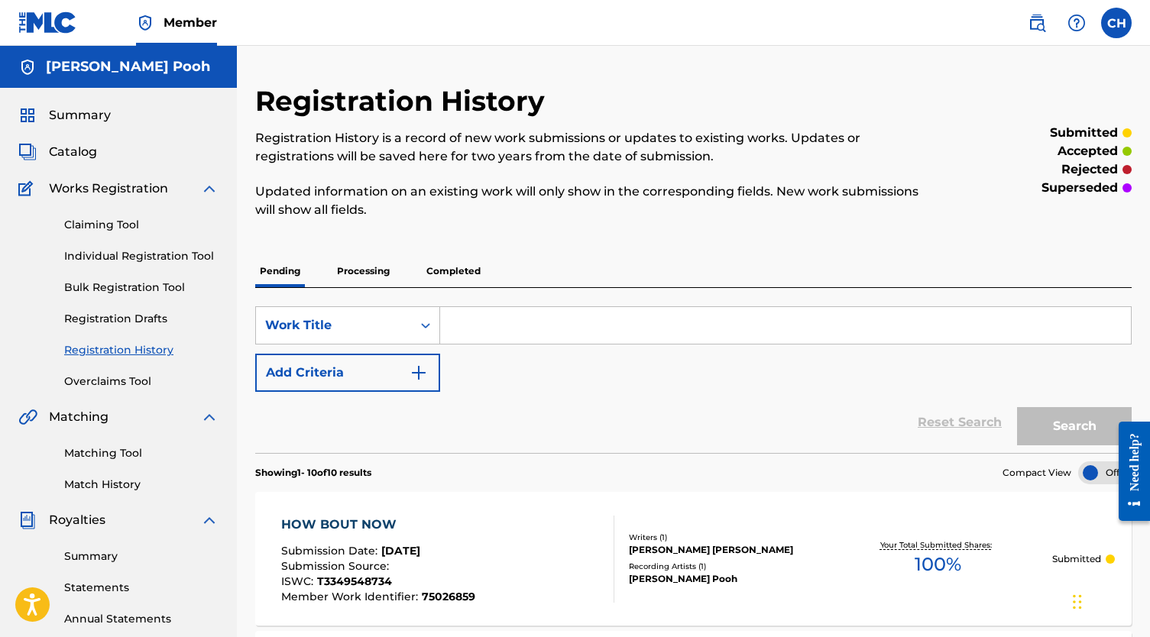
click at [126, 255] on link "Individual Registration Tool" at bounding box center [141, 256] width 154 height 16
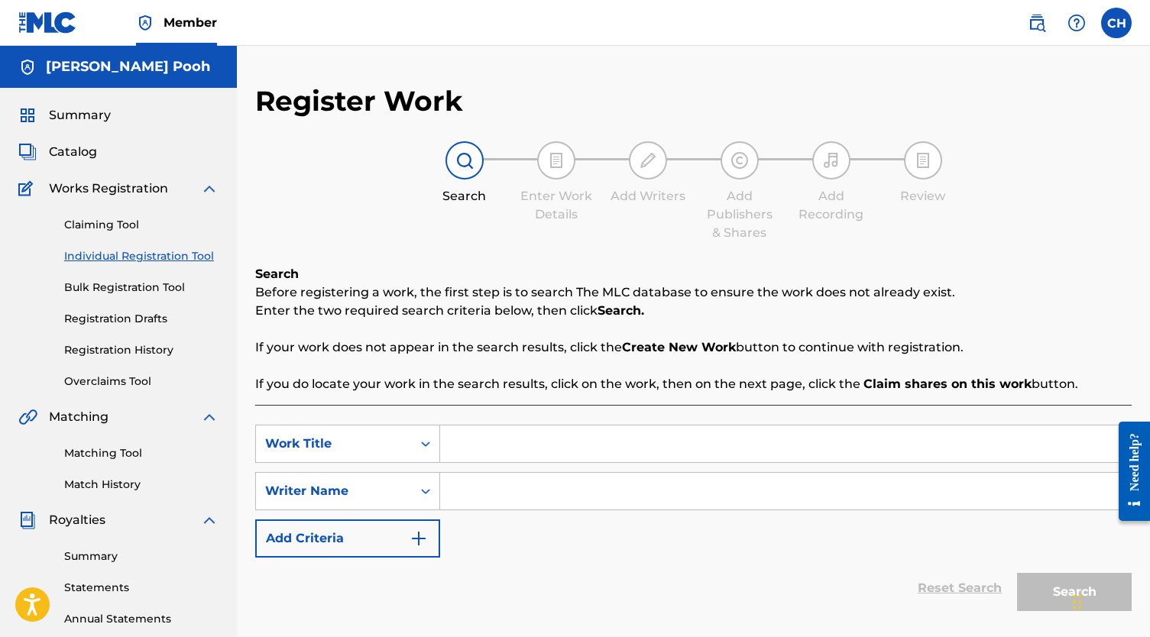
click at [642, 442] on input "Search Form" at bounding box center [785, 444] width 691 height 37
paste input "I DON T CARE"
type input "I DON T CARE"
click at [599, 490] on input "Search Form" at bounding box center [785, 491] width 691 height 37
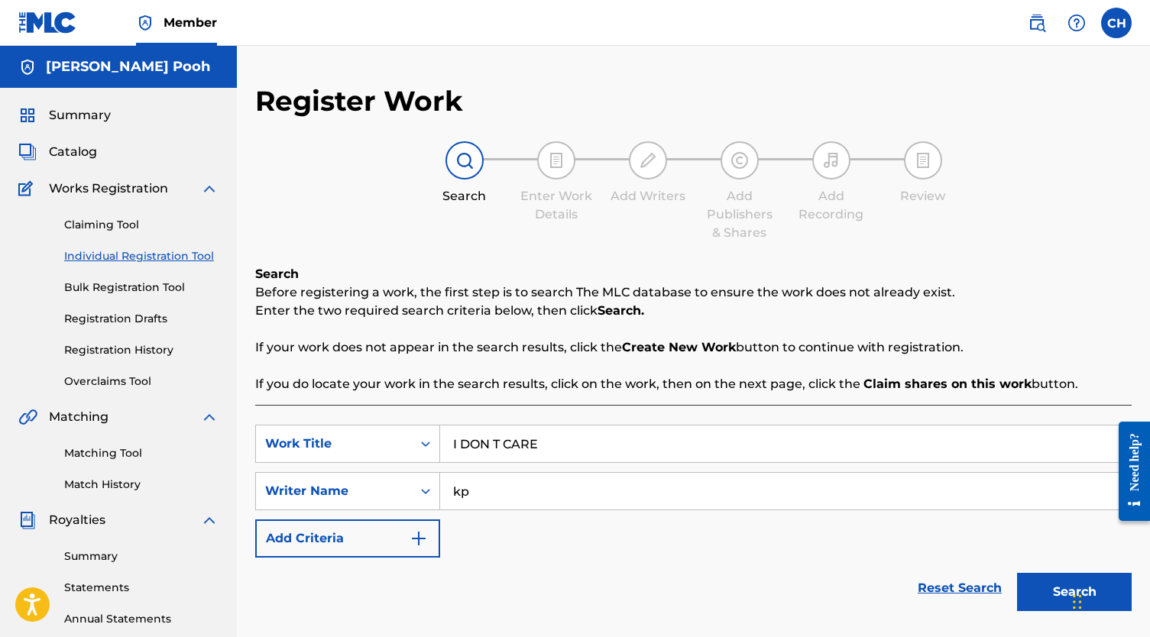
type input "kp"
click at [1053, 597] on button "Search" at bounding box center [1074, 592] width 115 height 38
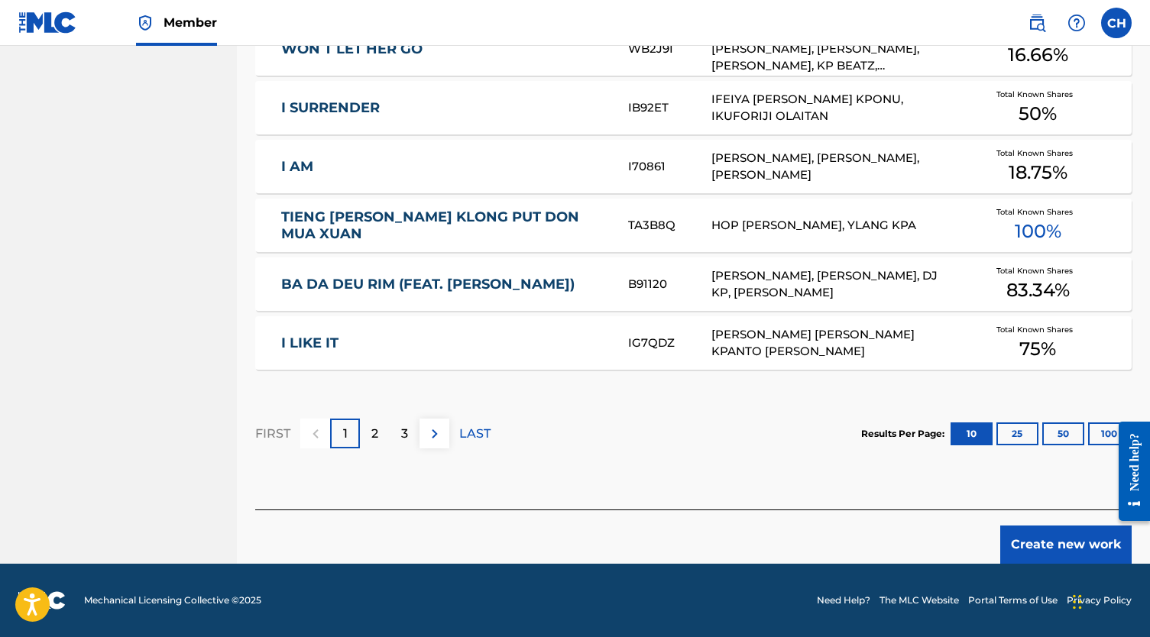
click at [1044, 545] on button "Create new work" at bounding box center [1065, 545] width 131 height 38
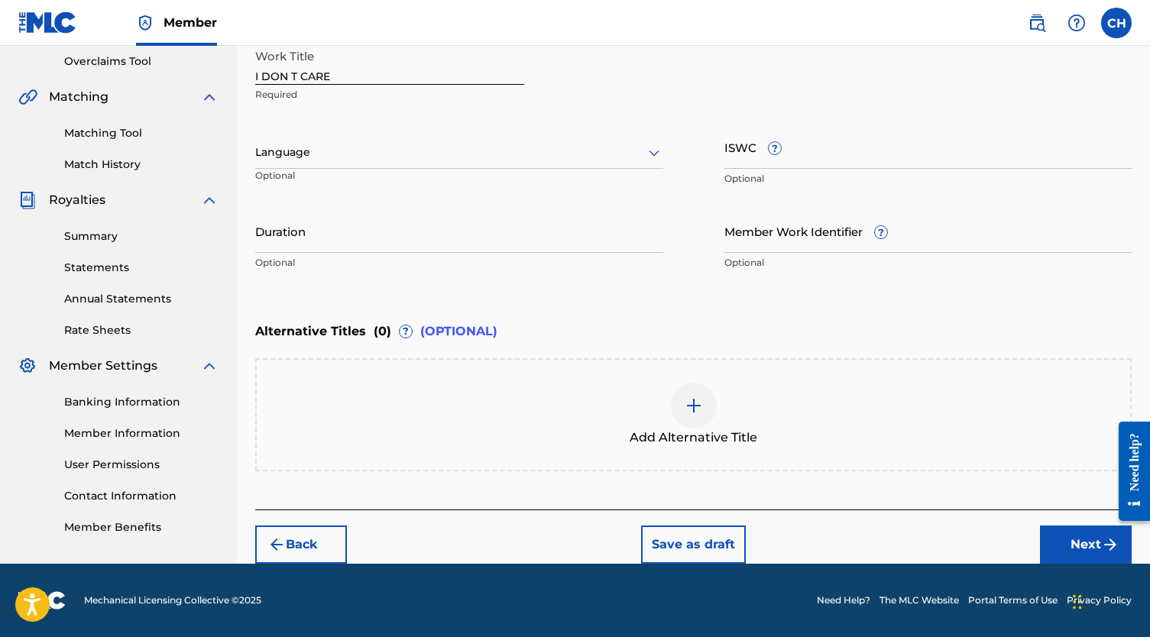
scroll to position [320, 0]
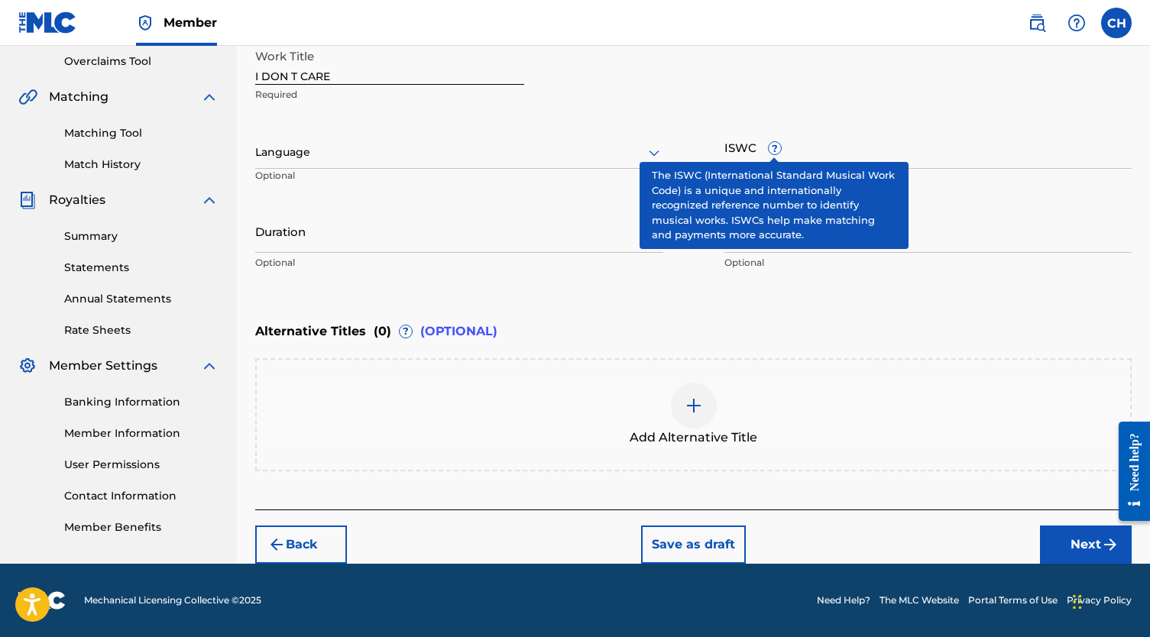
click at [772, 153] on span "?" at bounding box center [775, 148] width 12 height 12
click at [772, 153] on input "ISWC ?" at bounding box center [928, 147] width 408 height 44
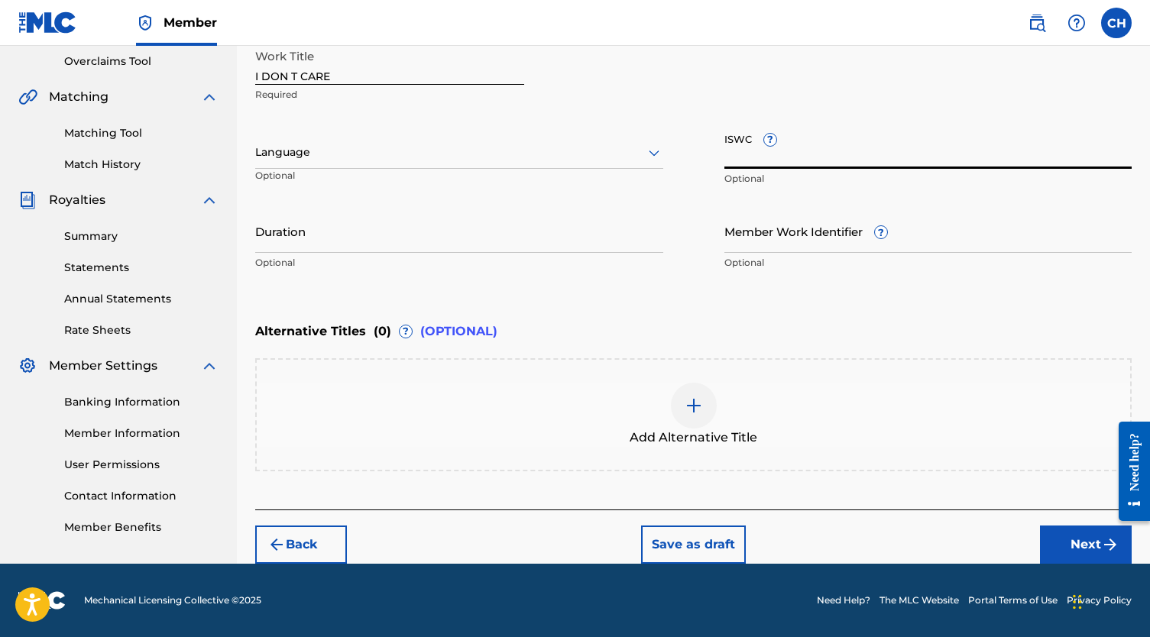
paste input "T-334.954.774-2"
type input "T-334.954.774-2"
click at [772, 238] on input "Member Work Identifier ?" at bounding box center [928, 231] width 408 height 44
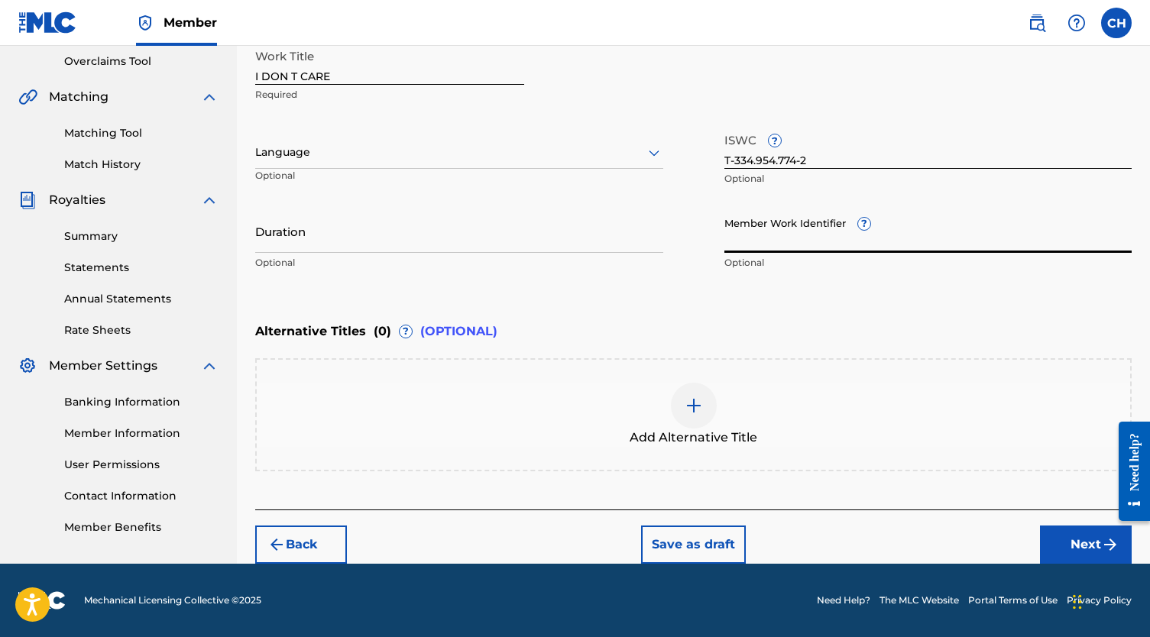
paste input "75027006"
type input "75027006"
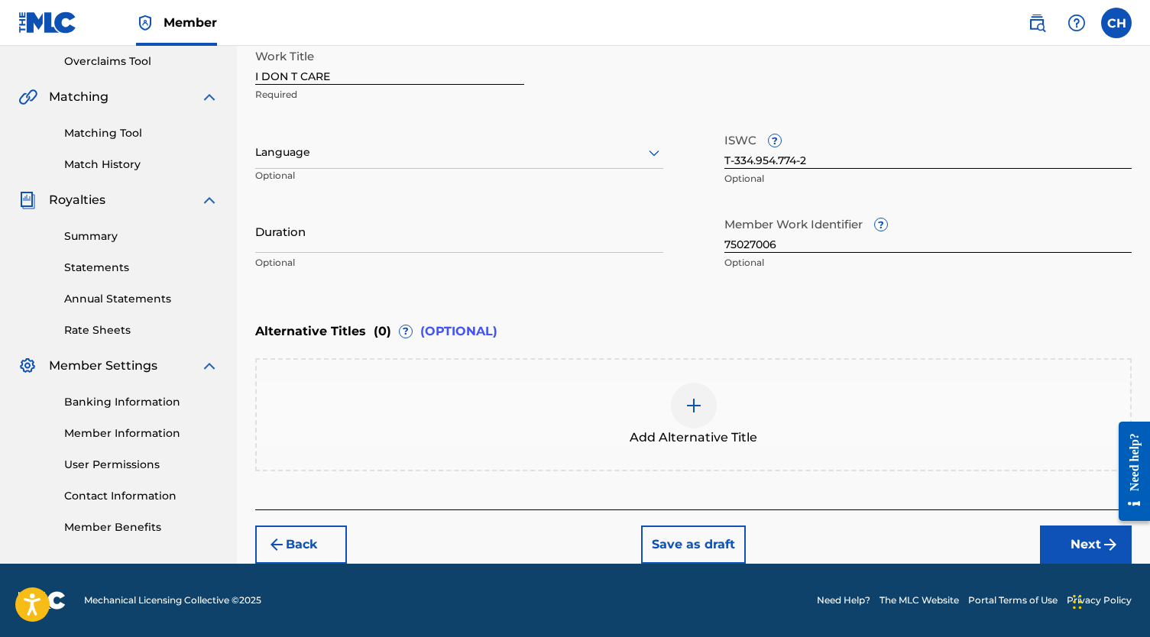
click at [1068, 552] on button "Next" at bounding box center [1086, 545] width 92 height 38
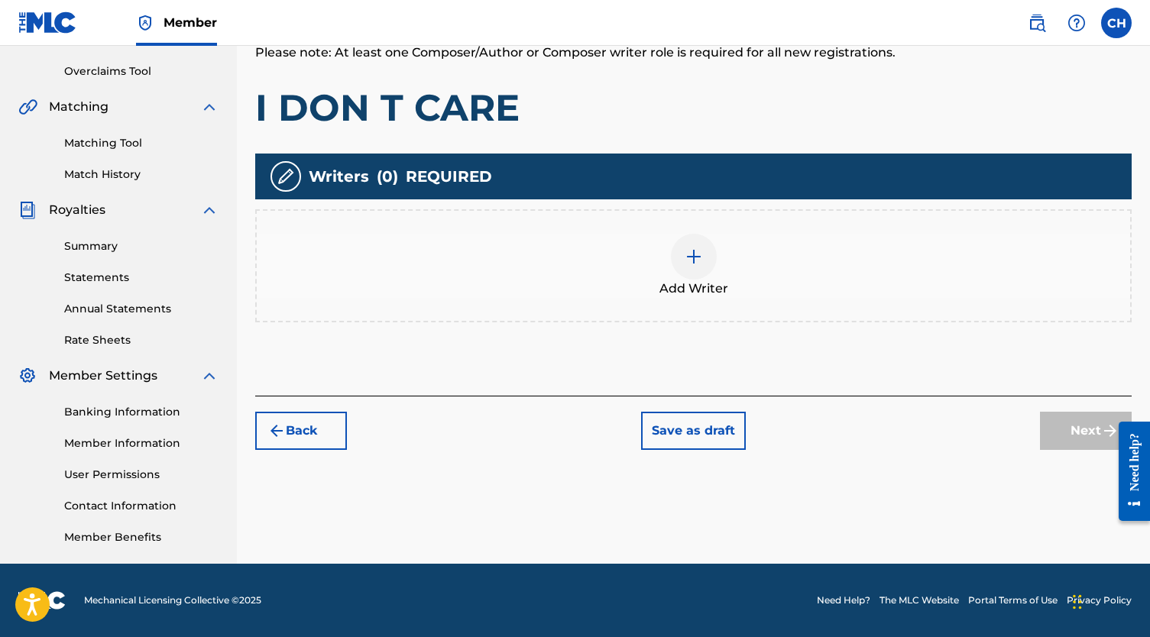
click at [693, 275] on div at bounding box center [694, 257] width 46 height 46
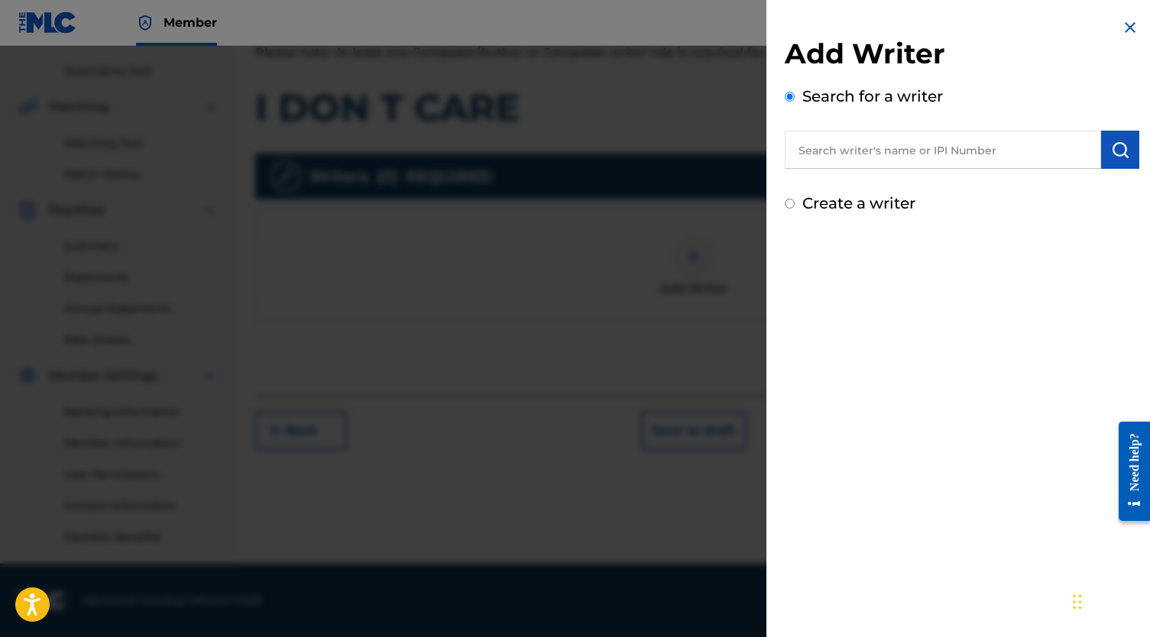
click at [817, 163] on input "text" at bounding box center [943, 150] width 316 height 38
paste input "[PERSON_NAME]"
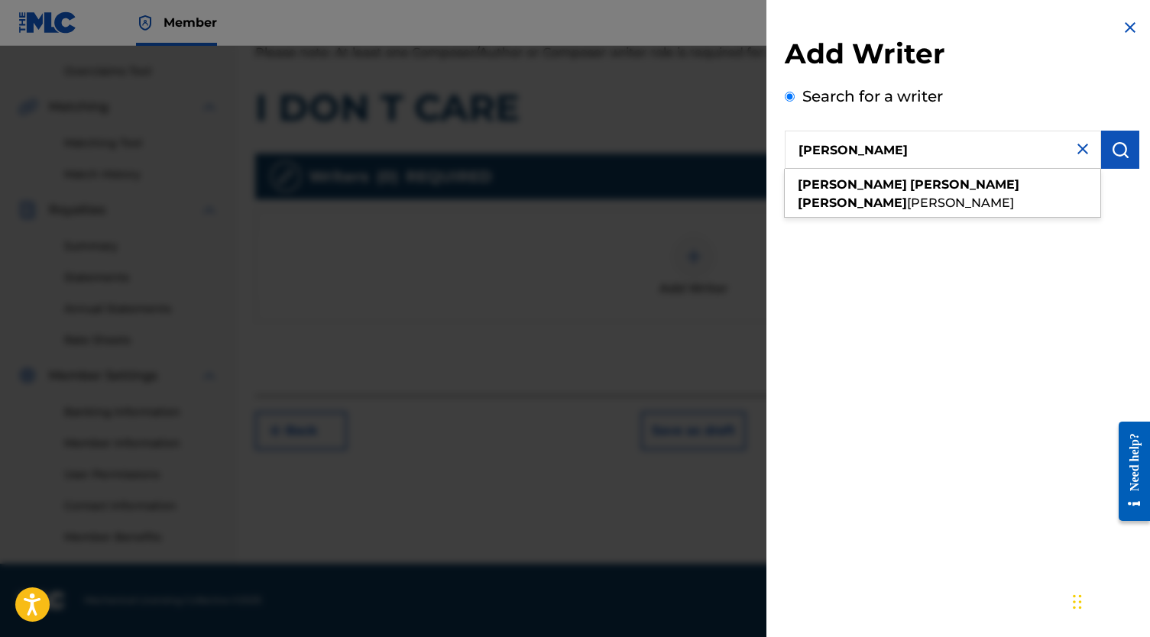
type input "[PERSON_NAME]"
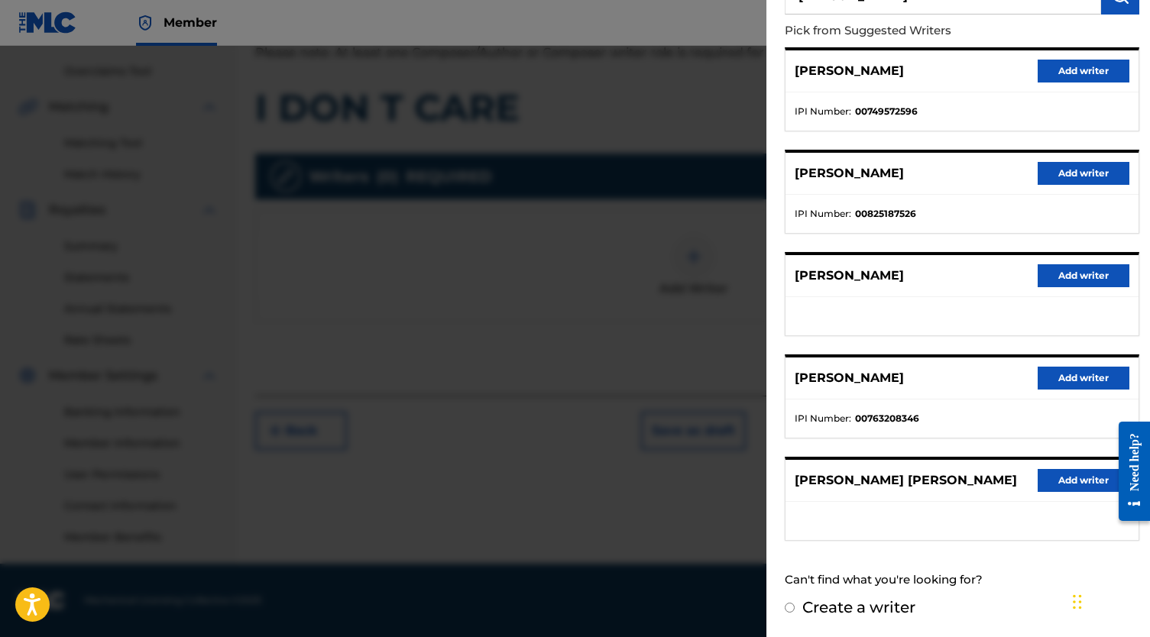
scroll to position [167, 0]
click at [1040, 472] on button "Add writer" at bounding box center [1083, 480] width 92 height 23
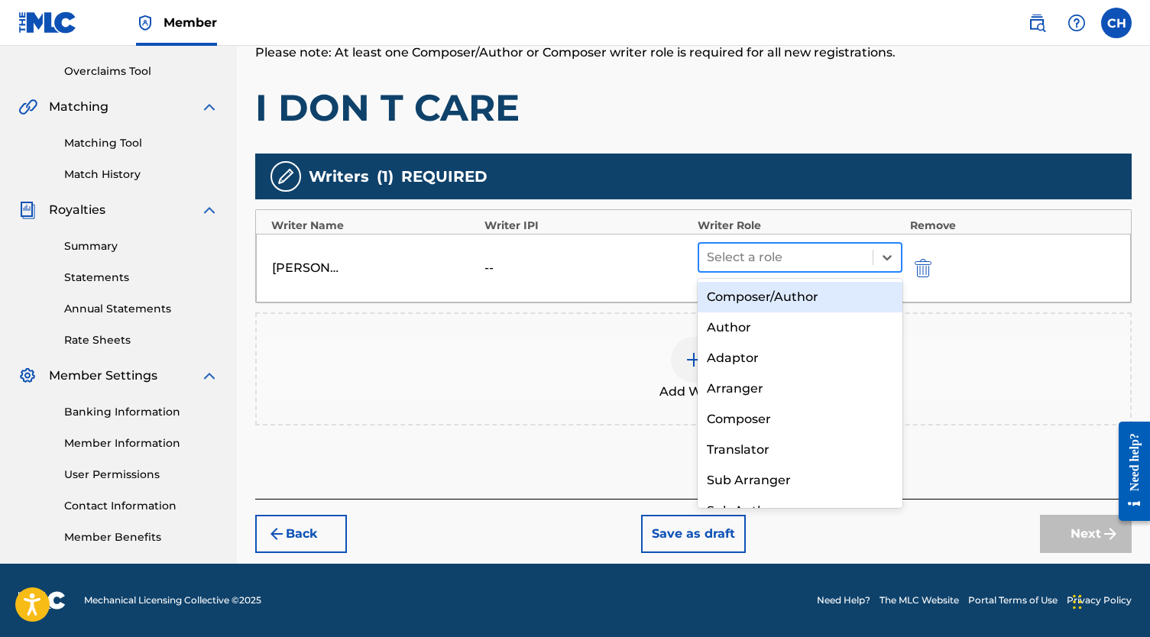
click at [810, 250] on div at bounding box center [786, 257] width 158 height 21
click at [785, 297] on div "Composer/Author" at bounding box center [799, 297] width 205 height 31
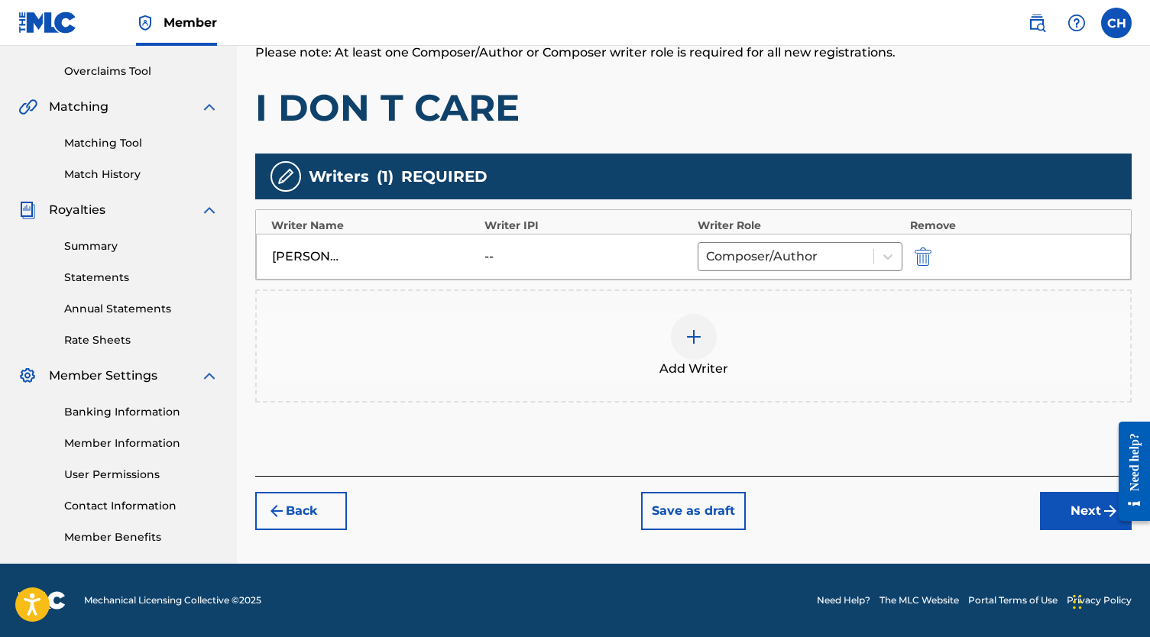
click at [1070, 509] on button "Next" at bounding box center [1086, 511] width 92 height 38
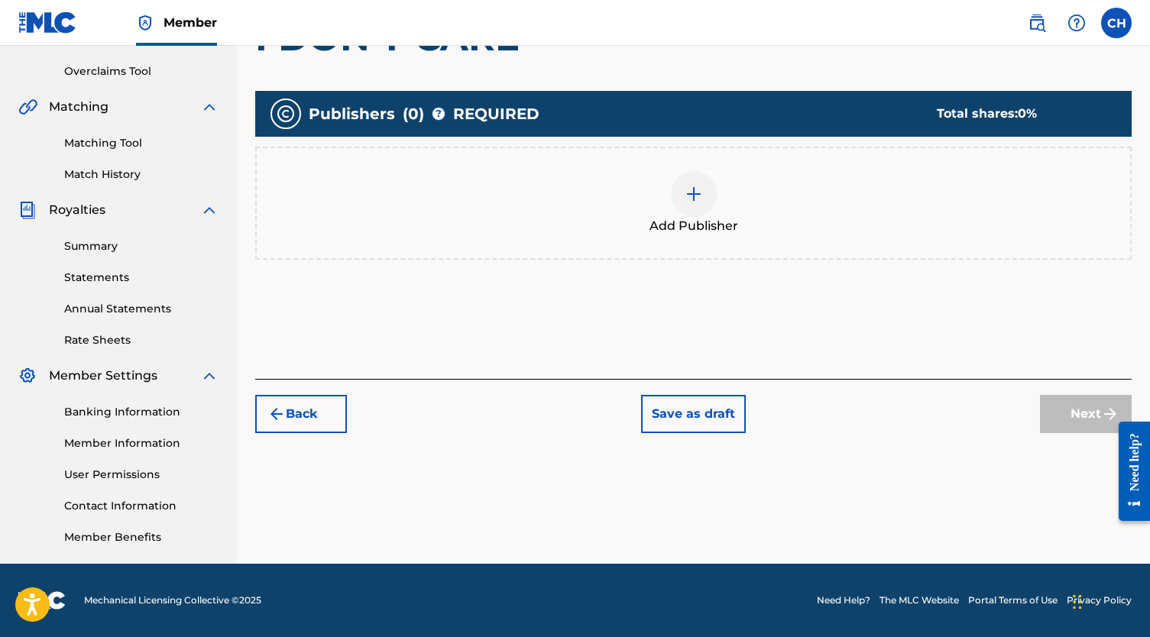
scroll to position [69, 0]
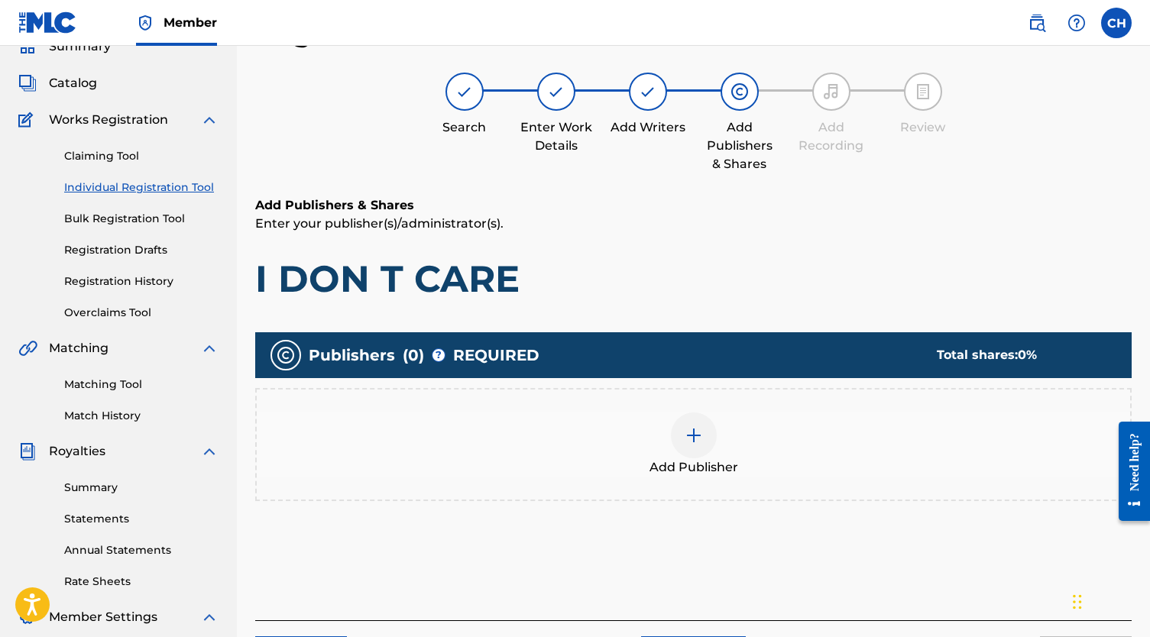
click at [684, 428] on img at bounding box center [693, 435] width 18 height 18
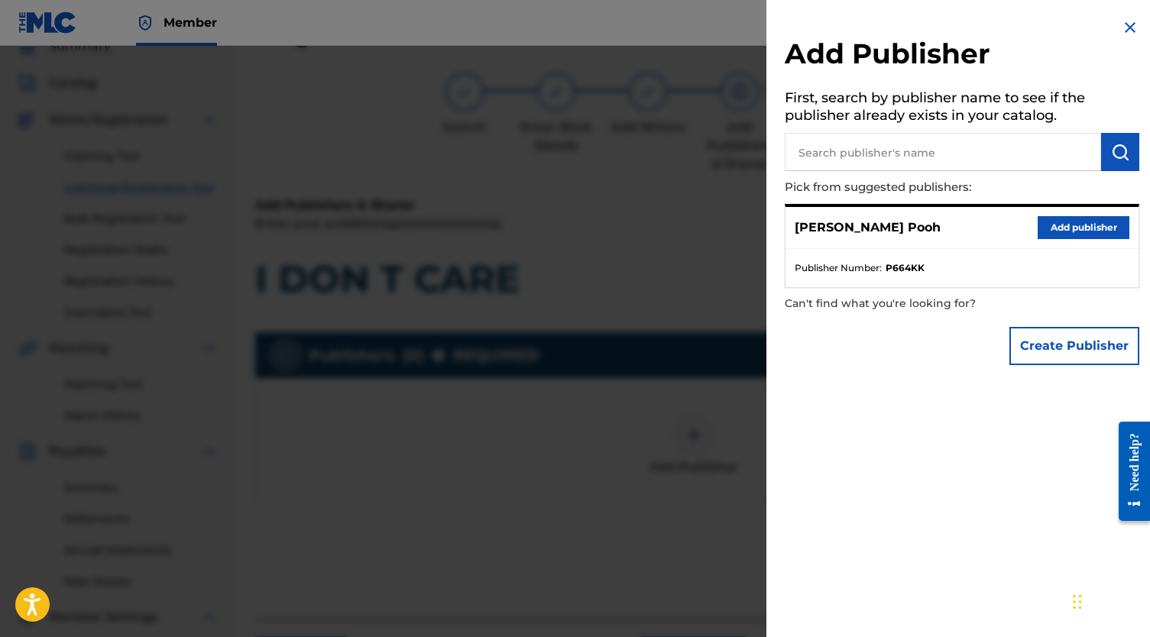
click at [1037, 232] on button "Add publisher" at bounding box center [1083, 227] width 92 height 23
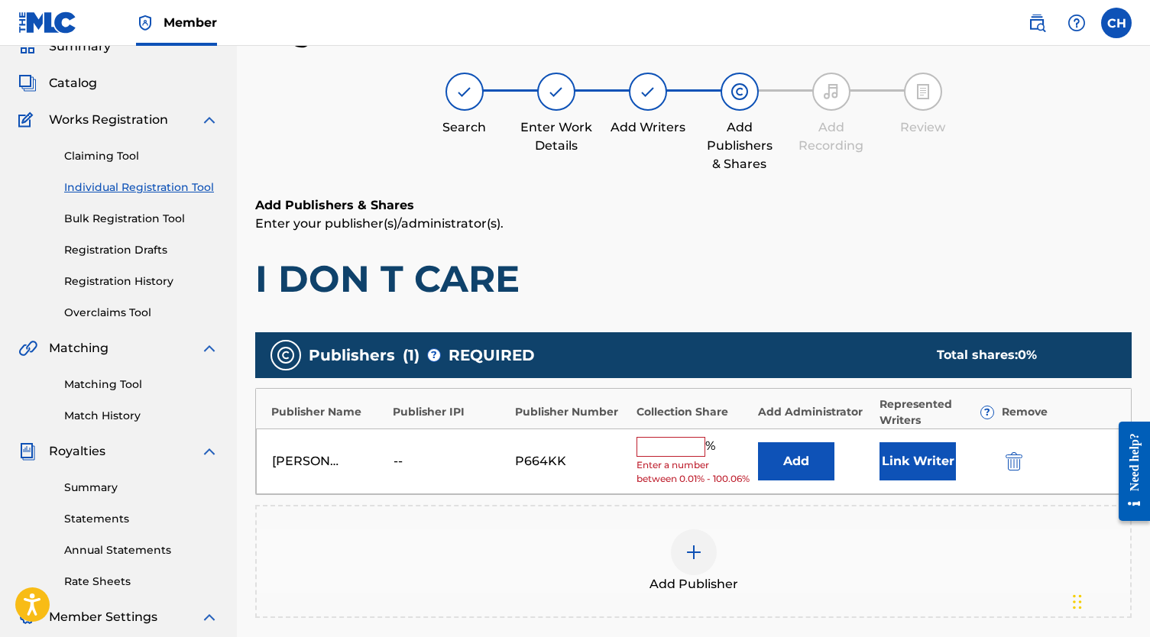
click at [679, 445] on input "text" at bounding box center [670, 447] width 69 height 20
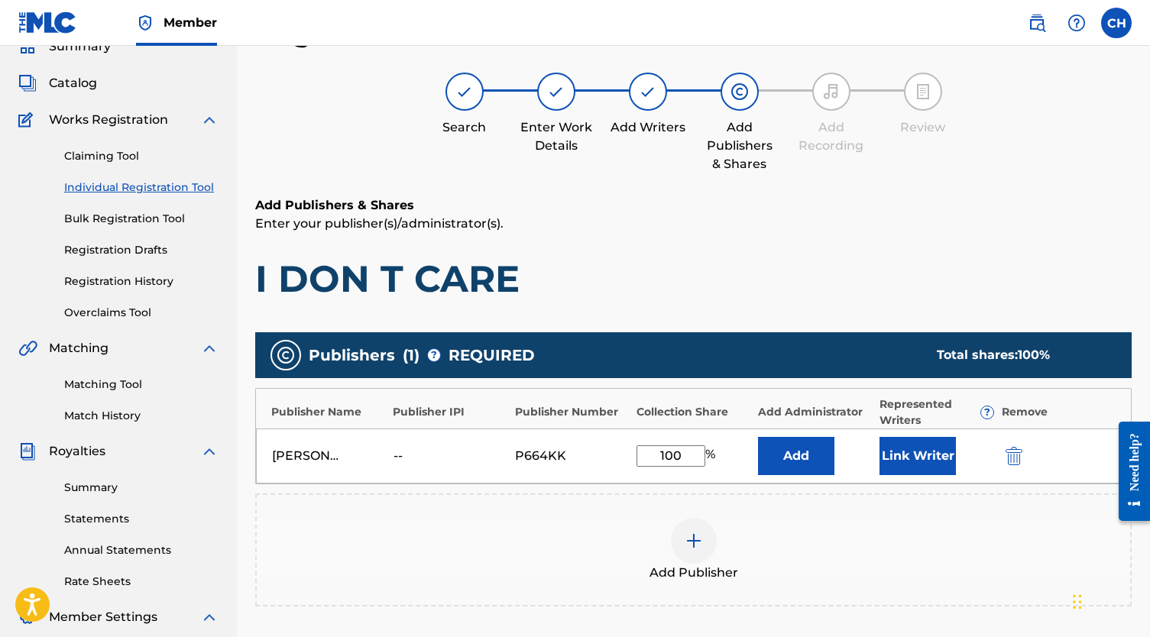
type input "100"
click at [909, 435] on div "[PERSON_NAME] -- P664KK 100 % Add Link Writer" at bounding box center [693, 456] width 875 height 55
click at [907, 456] on button "Link Writer" at bounding box center [917, 456] width 76 height 38
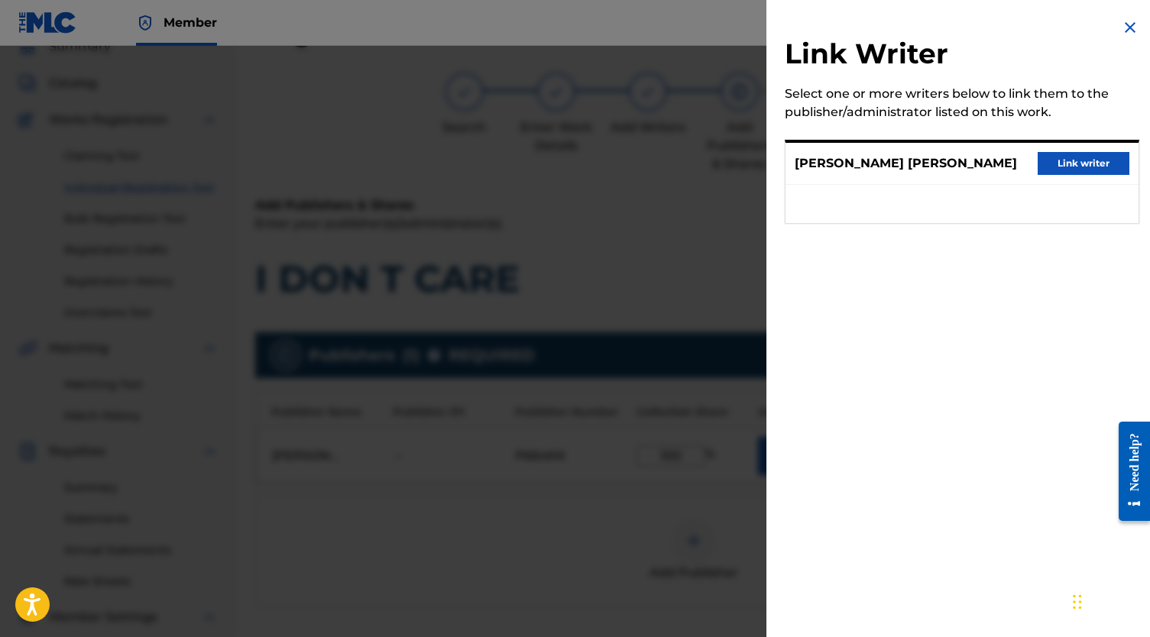
click at [1059, 175] on button "Link writer" at bounding box center [1083, 163] width 92 height 23
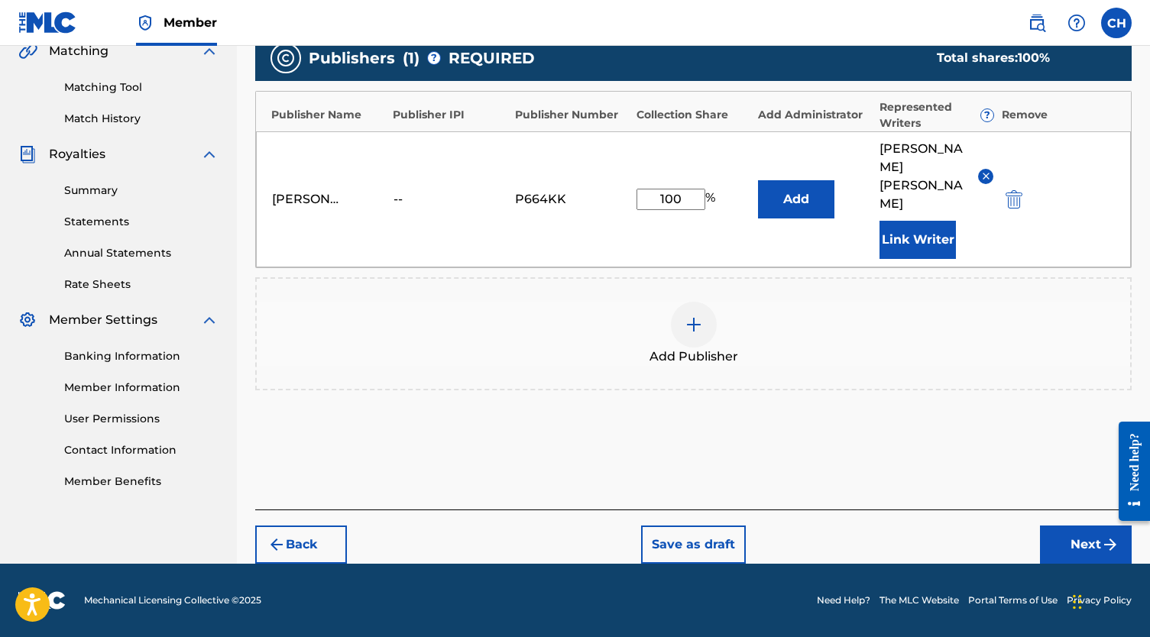
click at [1064, 544] on button "Next" at bounding box center [1086, 545] width 92 height 38
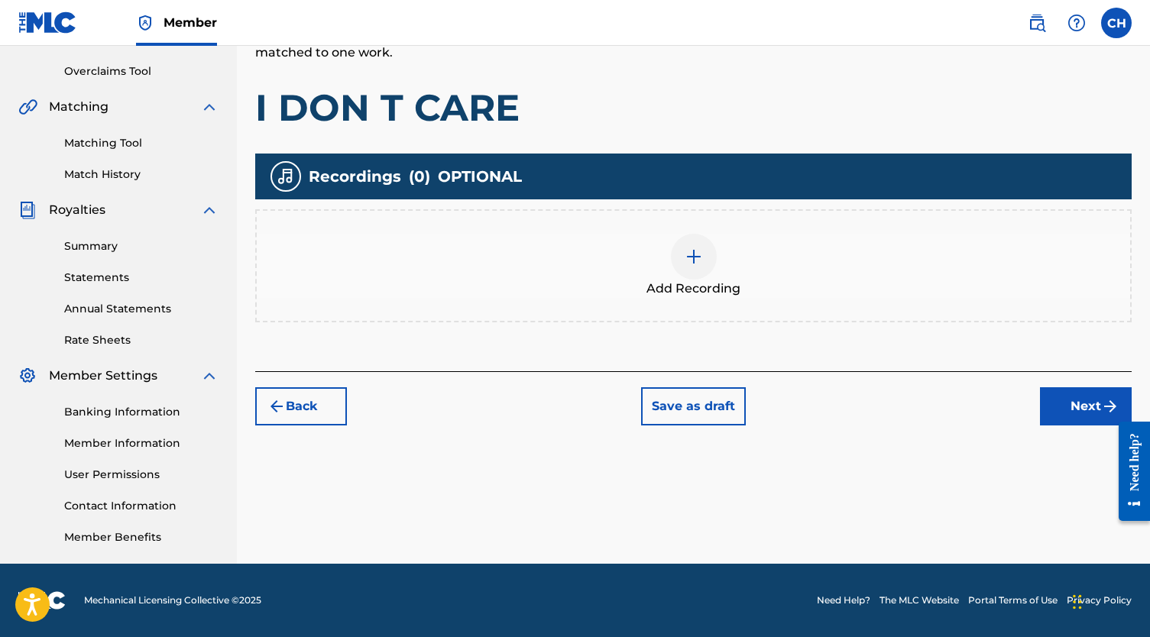
click at [662, 277] on div "Add Recording" at bounding box center [693, 266] width 873 height 64
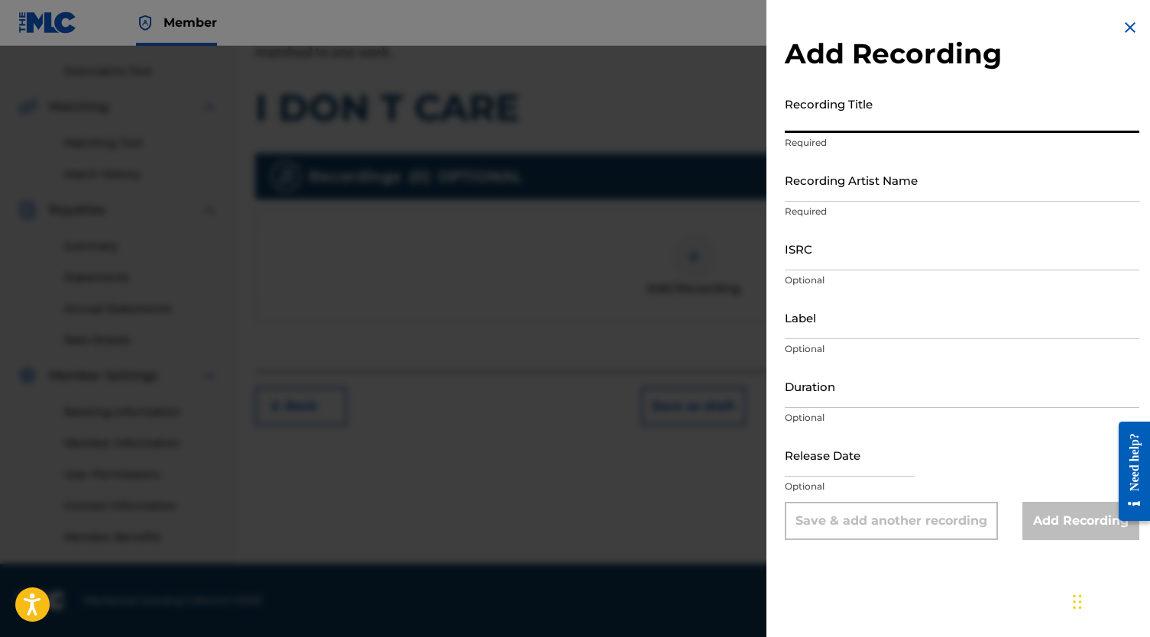
click at [812, 112] on input "Recording Title" at bounding box center [962, 111] width 354 height 44
type input "I Don't Care"
click at [917, 156] on div "Recording Title I Don't Care Required" at bounding box center [962, 123] width 354 height 69
click at [914, 183] on input "Recording Artist Name" at bounding box center [962, 180] width 354 height 44
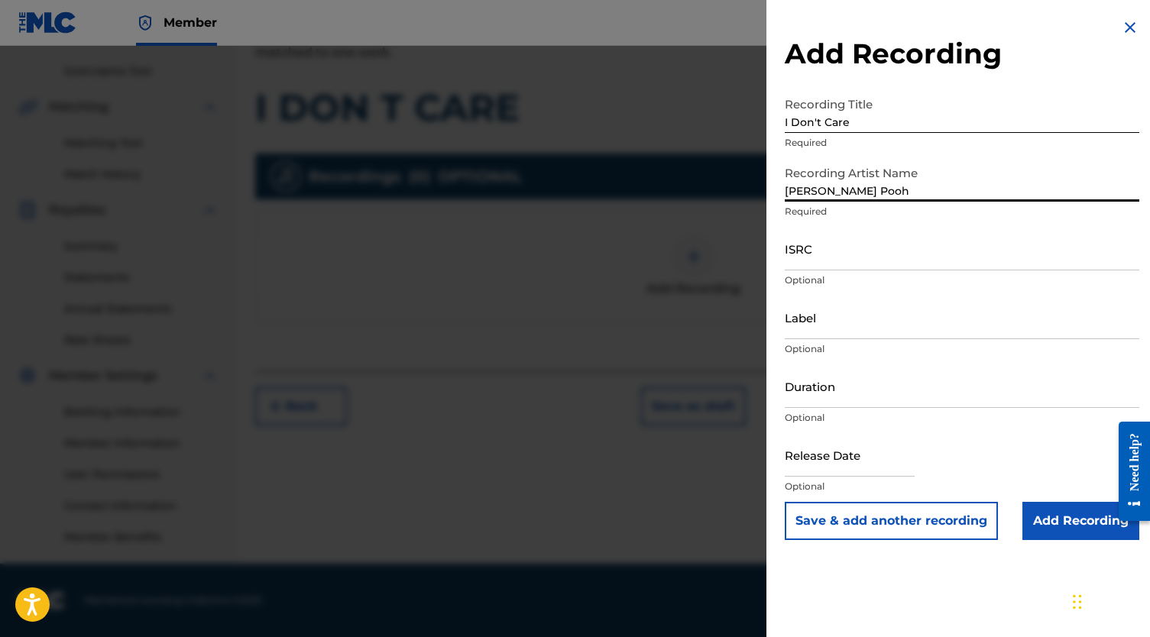
type input "[PERSON_NAME] Pooh"
click at [827, 244] on input "ISRC" at bounding box center [962, 249] width 354 height 44
paste input "QZNWR2204168"
type input "QZNWR2204168"
click at [1047, 529] on input "Add Recording" at bounding box center [1080, 521] width 117 height 38
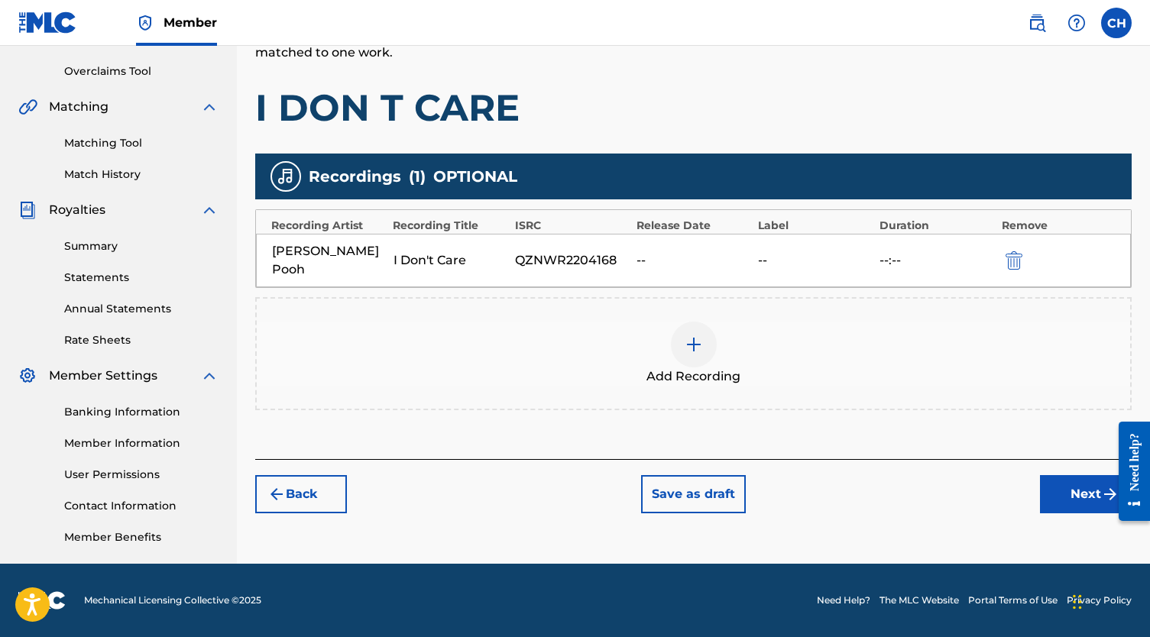
click at [1071, 477] on button "Next" at bounding box center [1086, 494] width 92 height 38
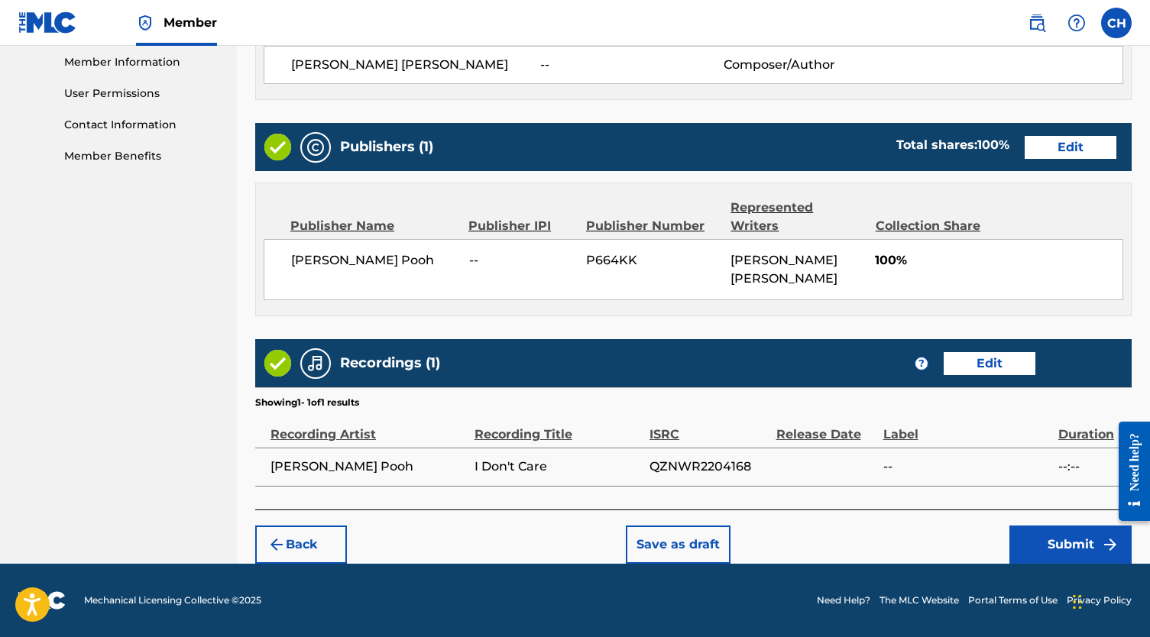
scroll to position [697, 0]
click at [1028, 533] on button "Submit" at bounding box center [1070, 545] width 122 height 38
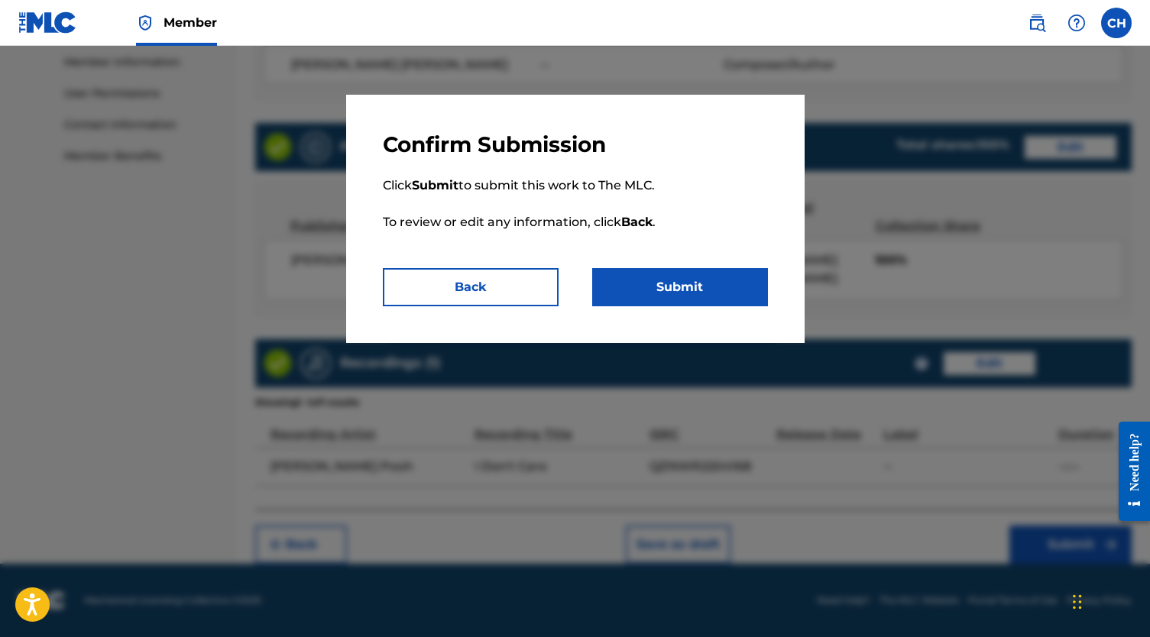
click at [682, 294] on button "Submit" at bounding box center [680, 287] width 176 height 38
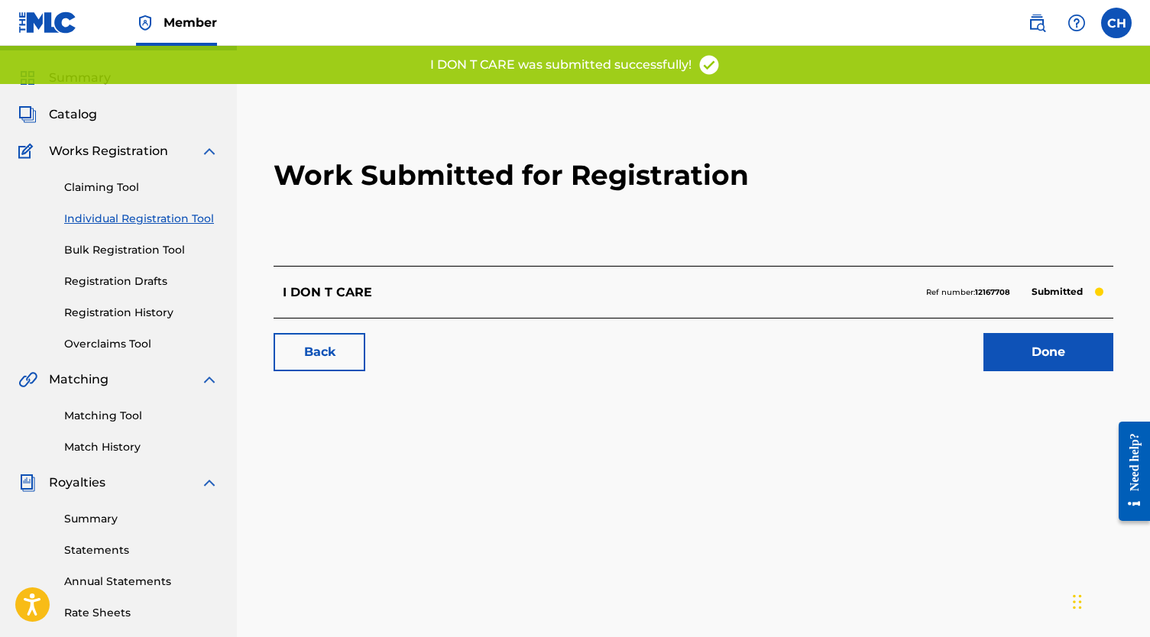
scroll to position [39, 0]
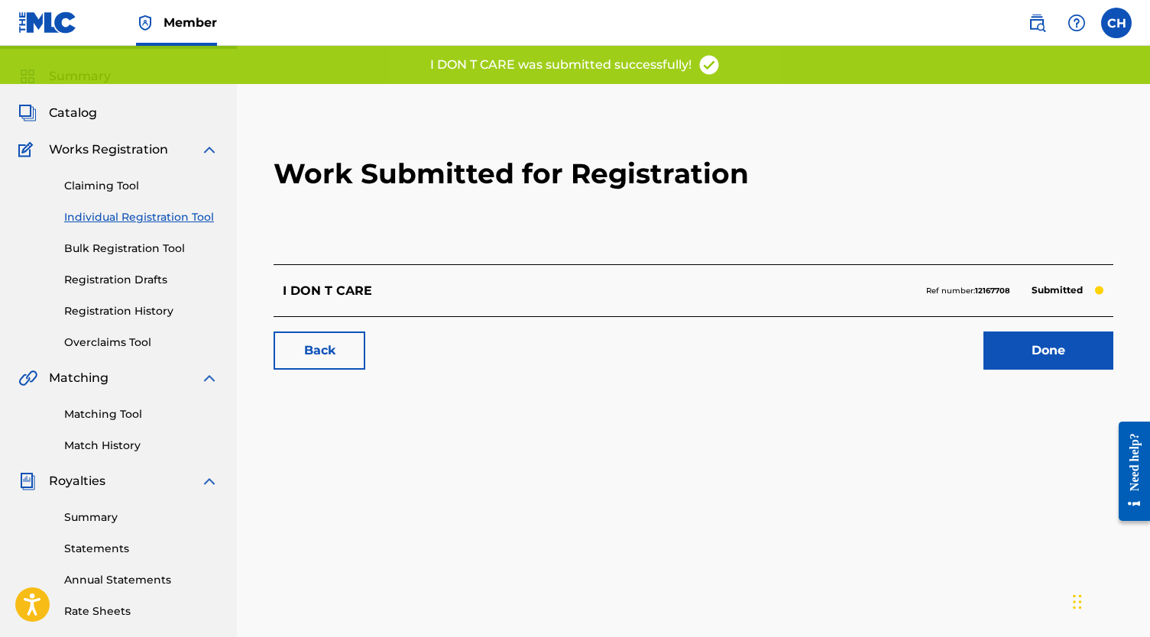
click at [1001, 357] on link "Done" at bounding box center [1048, 351] width 130 height 38
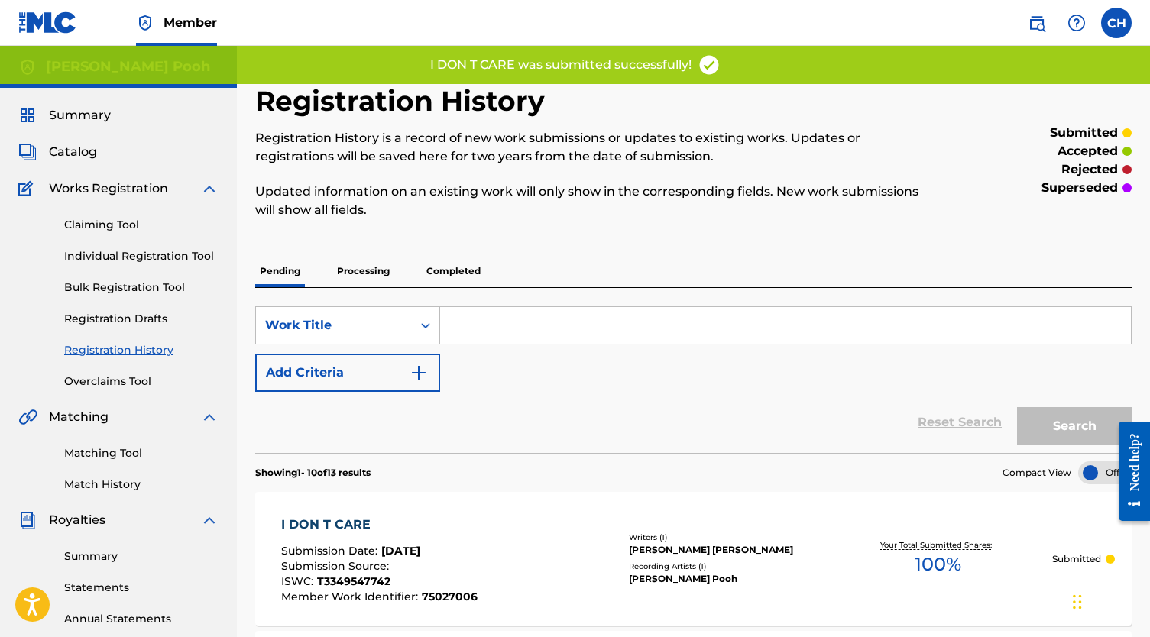
click at [147, 265] on div "Claiming Tool Individual Registration Tool Bulk Registration Tool Registration …" at bounding box center [118, 294] width 200 height 192
click at [150, 253] on link "Individual Registration Tool" at bounding box center [141, 256] width 154 height 16
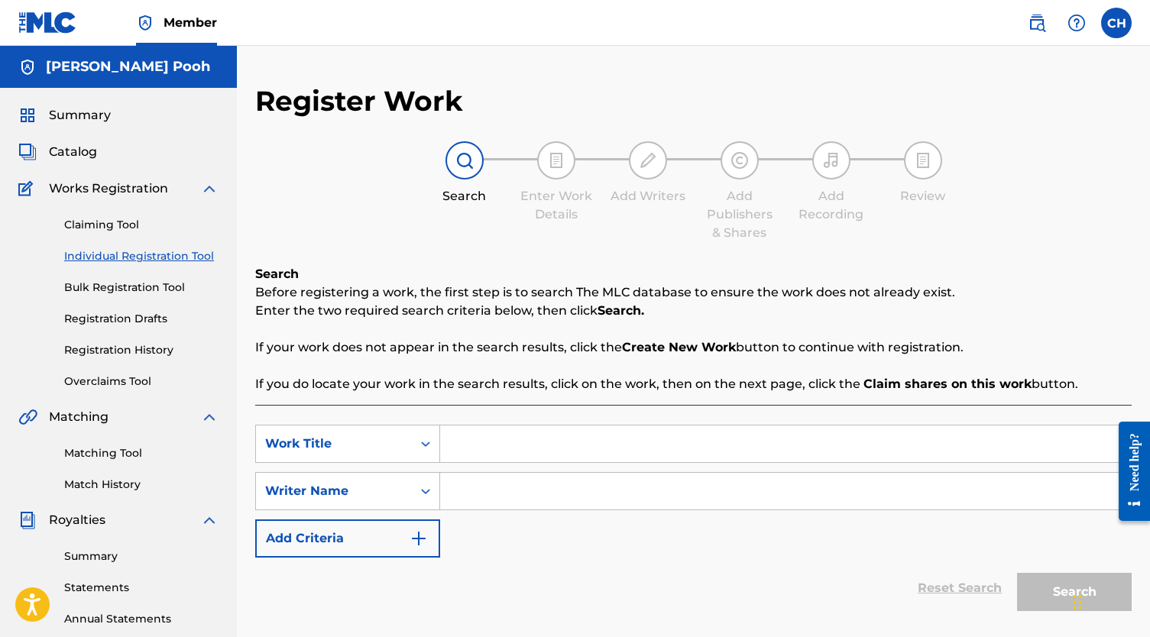
click at [548, 435] on input "Search Form" at bounding box center [785, 444] width 691 height 37
paste input "IN MY SLEEP"
type input "IN MY SLEEP"
click at [488, 494] on input "Search Form" at bounding box center [785, 491] width 691 height 37
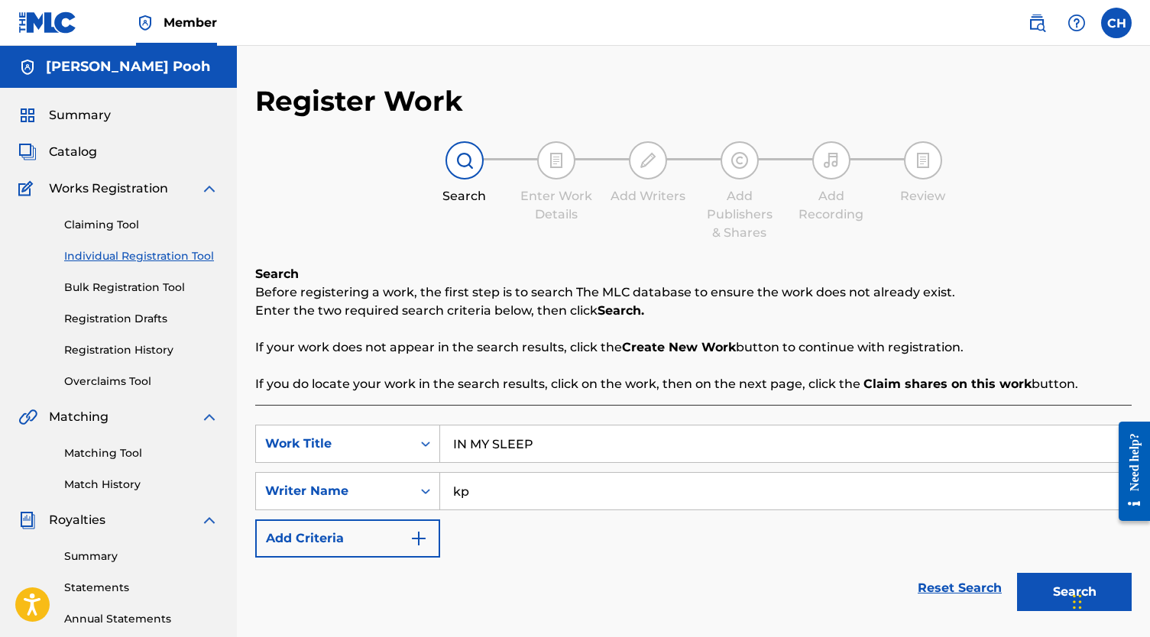
type input "kp"
click at [1030, 577] on button "Search" at bounding box center [1074, 592] width 115 height 38
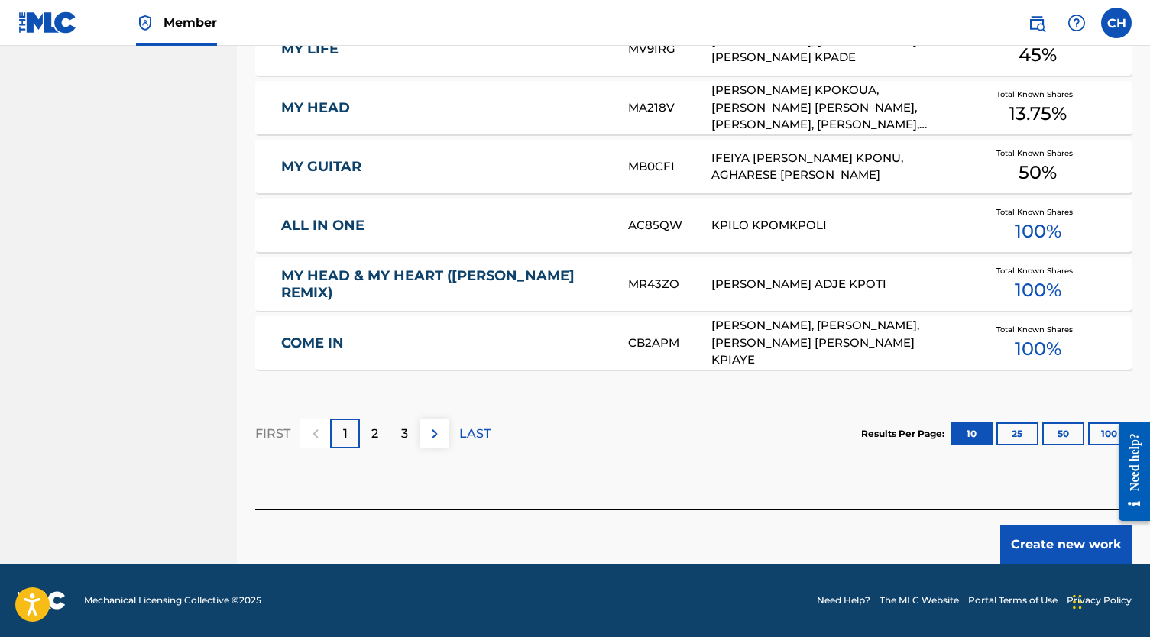
click at [1075, 532] on button "Create new work" at bounding box center [1065, 545] width 131 height 38
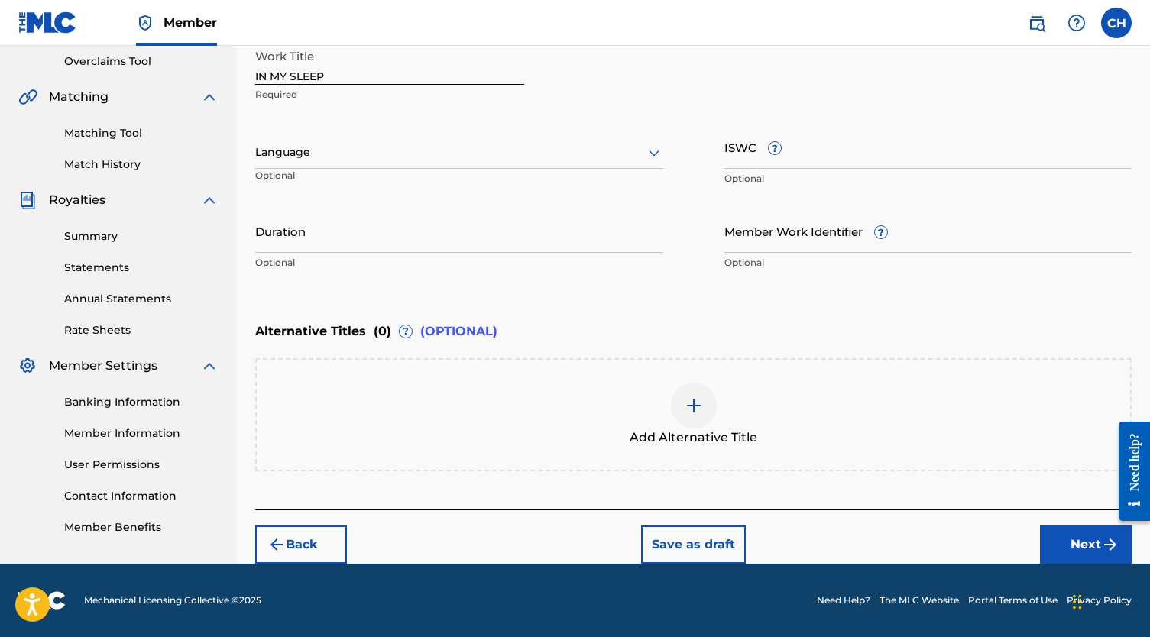
click at [811, 160] on input "ISWC ?" at bounding box center [928, 147] width 408 height 44
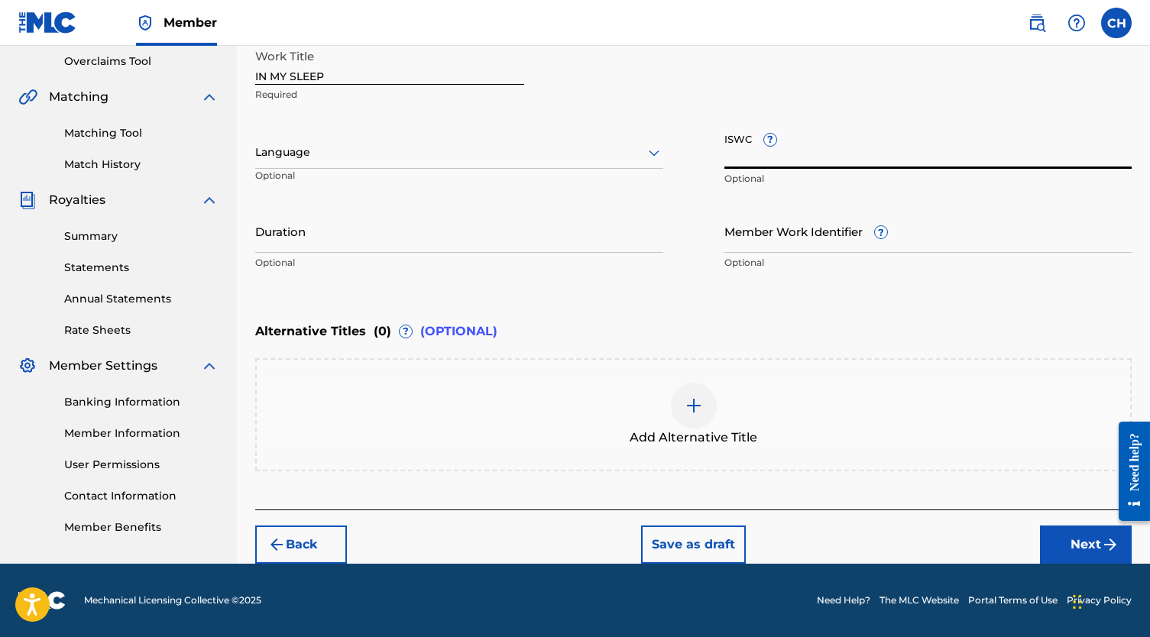
paste input "T-334.948.697-7"
type input "T-334.948.697-7"
click at [750, 235] on input "Member Work Identifier ?" at bounding box center [928, 231] width 408 height 44
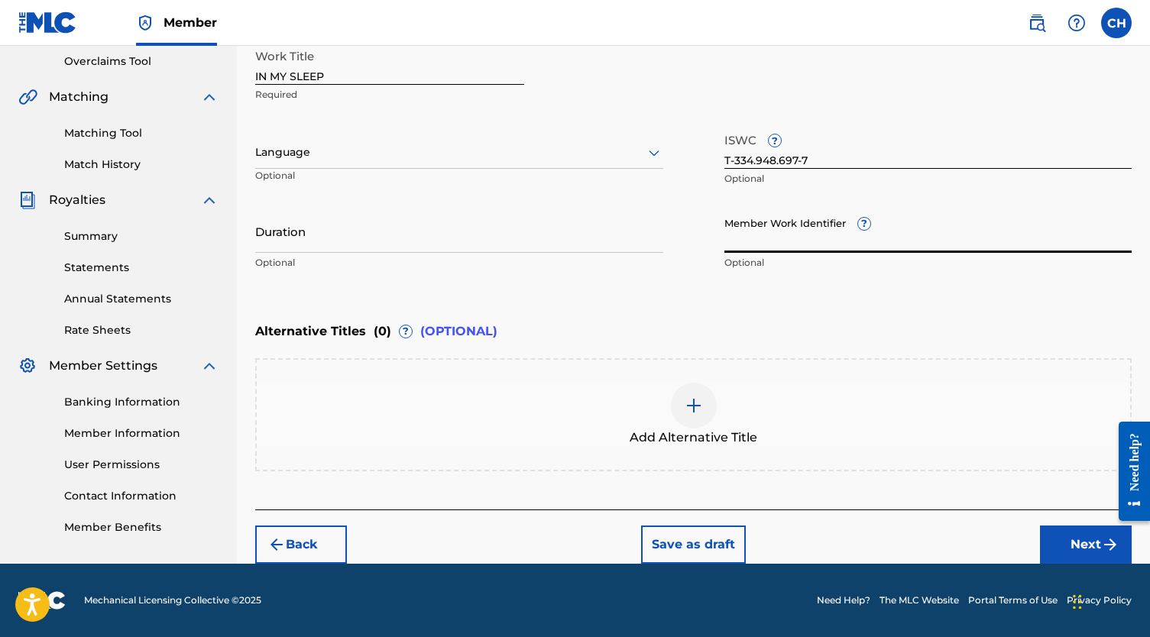
paste input "75026789"
type input "75026789"
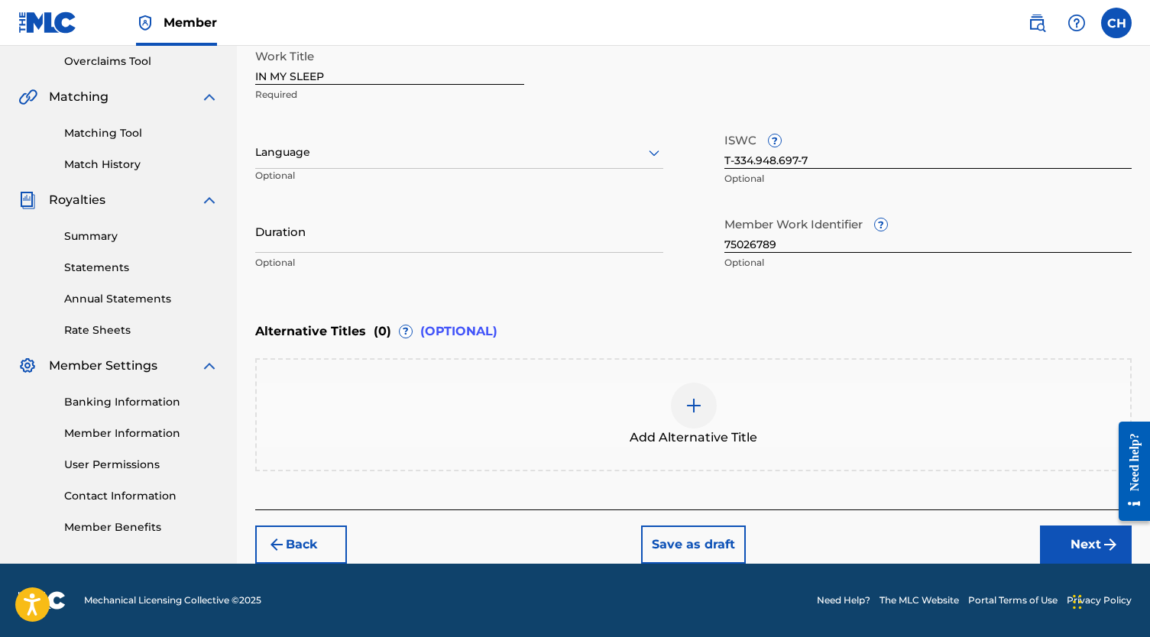
click at [1085, 542] on button "Next" at bounding box center [1086, 545] width 92 height 38
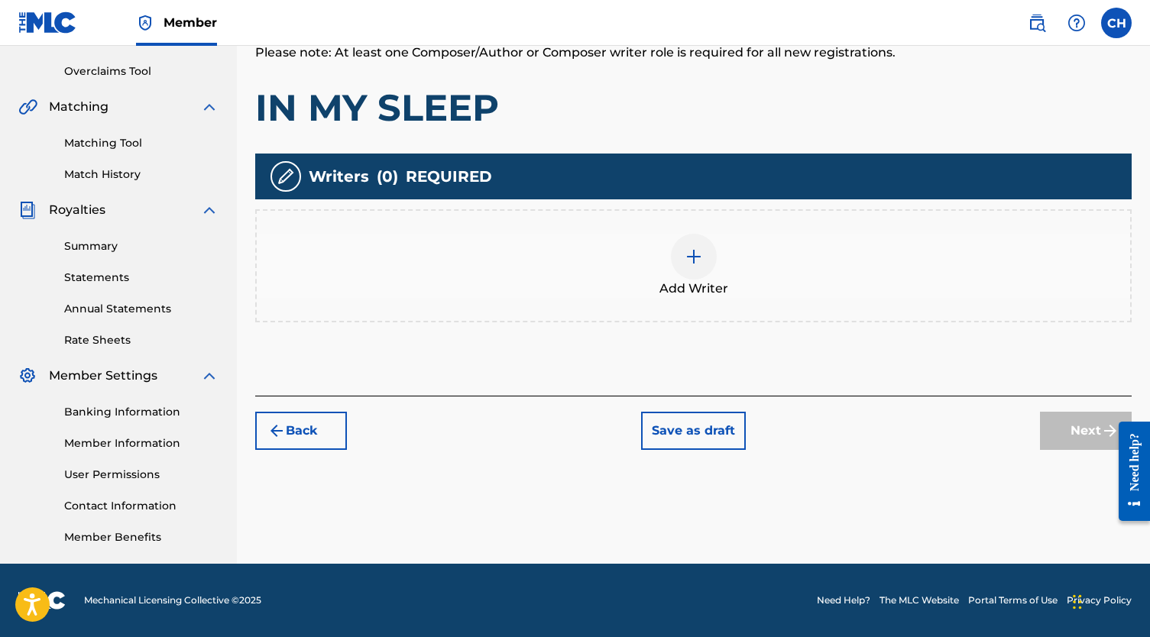
click at [695, 281] on span "Add Writer" at bounding box center [693, 289] width 69 height 18
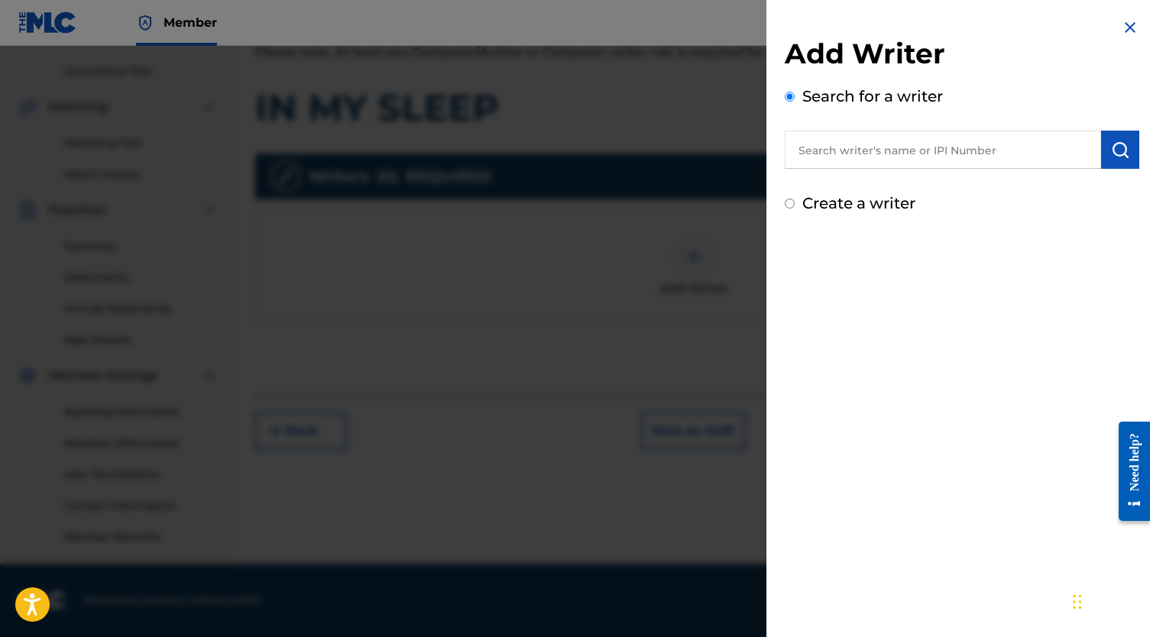
click at [859, 154] on input "text" at bounding box center [943, 150] width 316 height 38
paste input "[PERSON_NAME]"
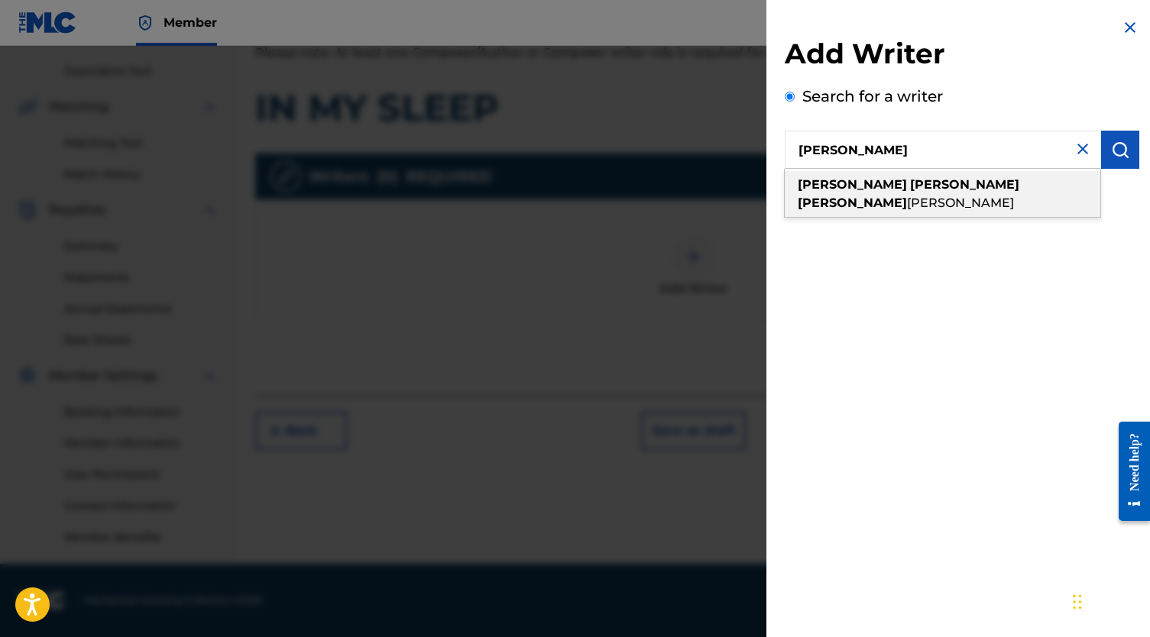
click at [907, 196] on strong "[PERSON_NAME]" at bounding box center [852, 203] width 109 height 15
type input "[PERSON_NAME] [PERSON_NAME]"
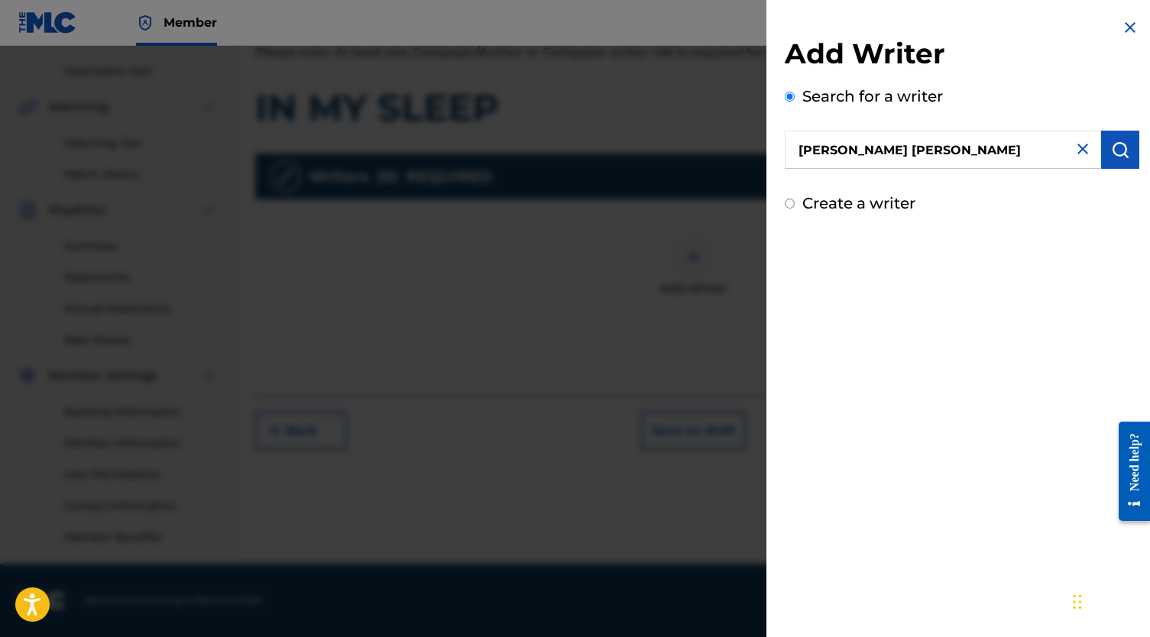
click at [1102, 163] on button "submit" at bounding box center [1120, 150] width 38 height 38
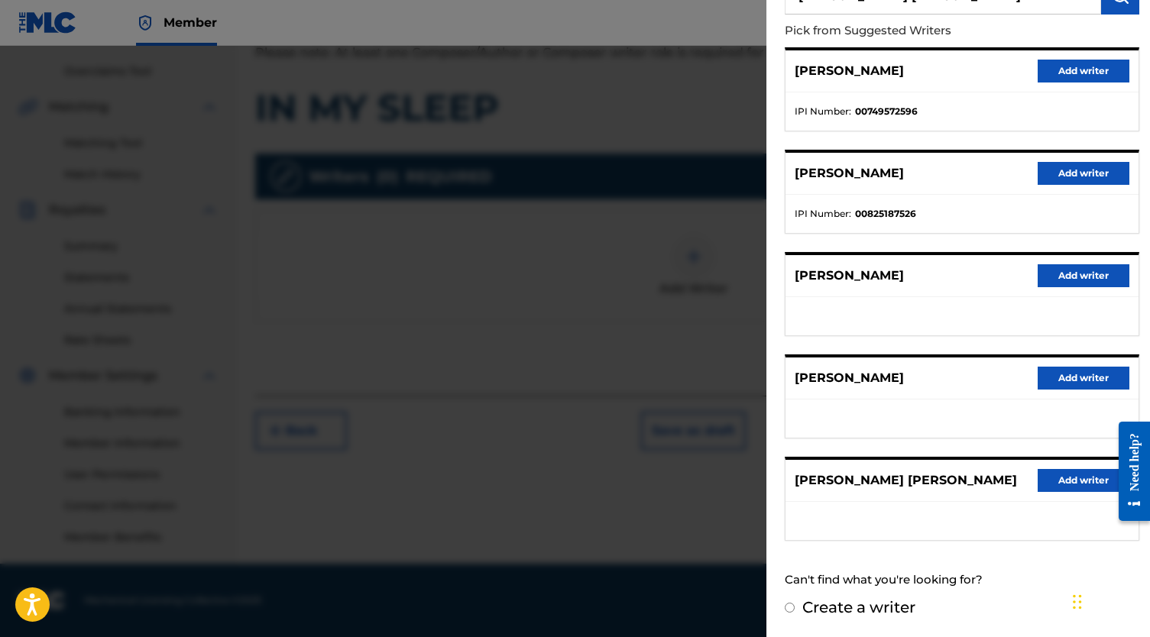
scroll to position [167, 0]
click at [1070, 482] on button "Add writer" at bounding box center [1083, 480] width 92 height 23
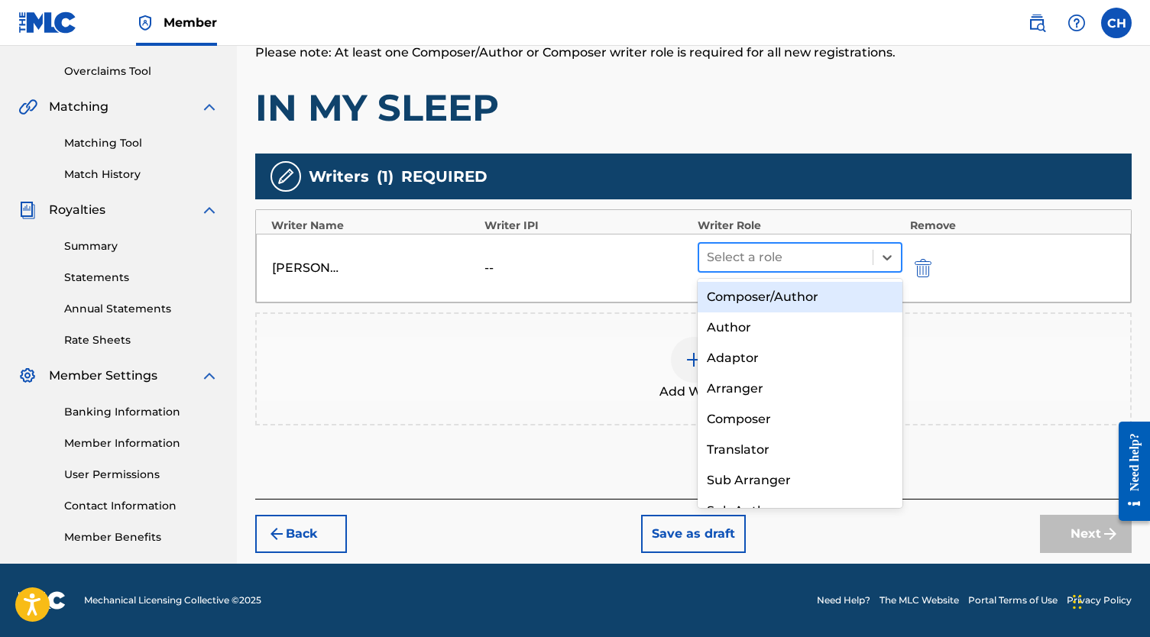
click at [820, 248] on div at bounding box center [786, 257] width 158 height 21
click at [794, 292] on div "Composer/Author" at bounding box center [799, 297] width 205 height 31
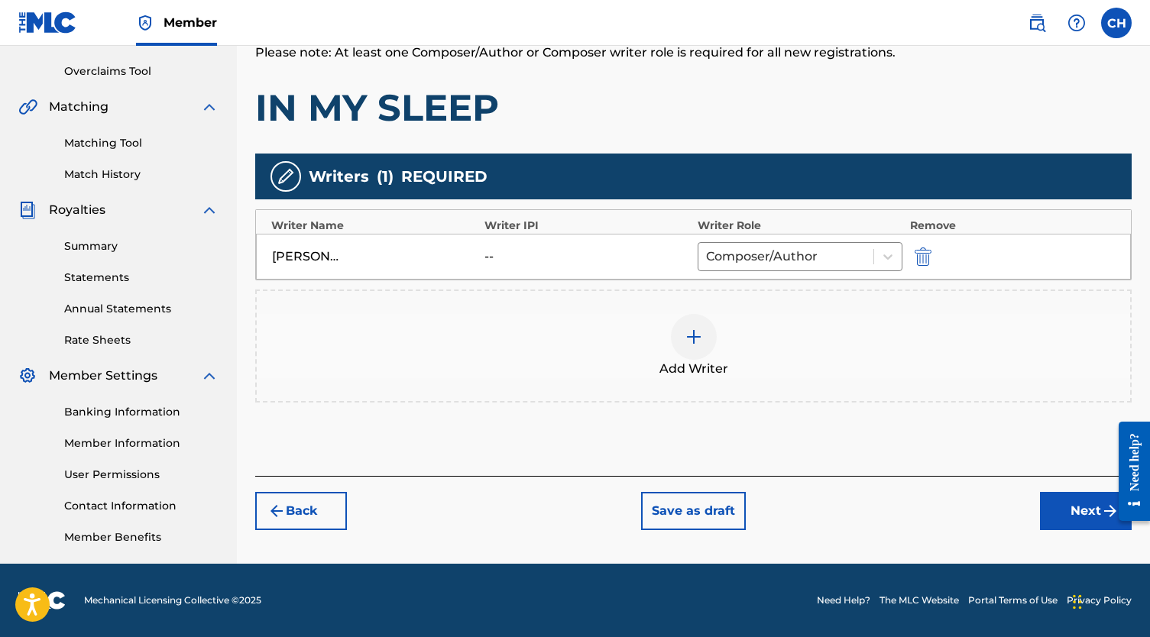
click at [1082, 497] on button "Next" at bounding box center [1086, 511] width 92 height 38
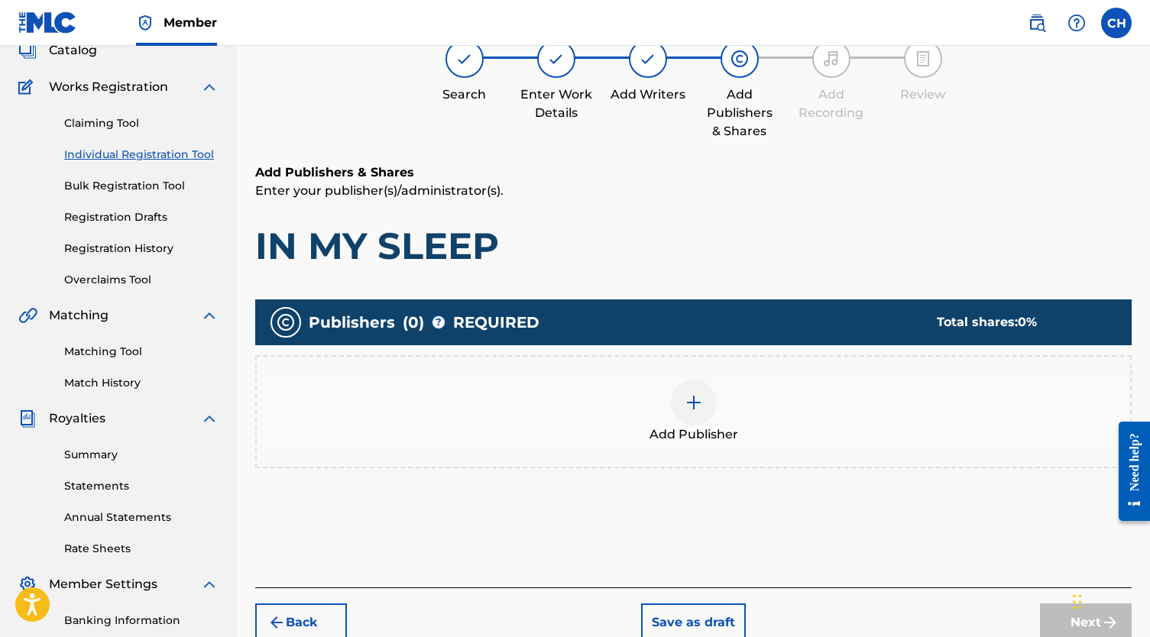
scroll to position [69, 0]
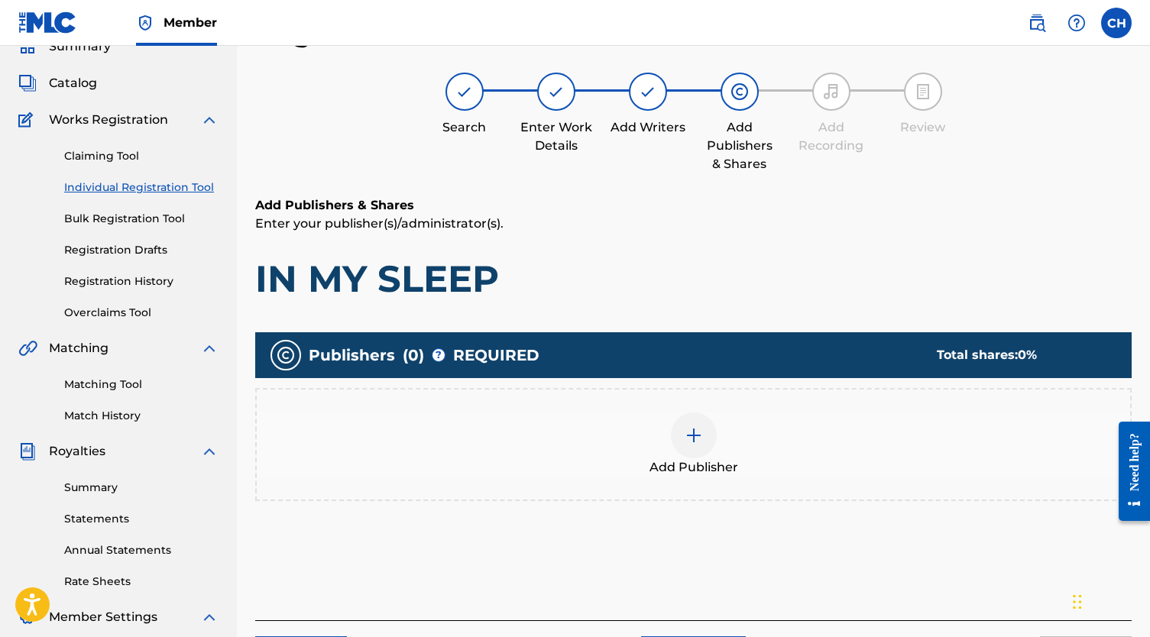
click at [675, 426] on div at bounding box center [694, 436] width 46 height 46
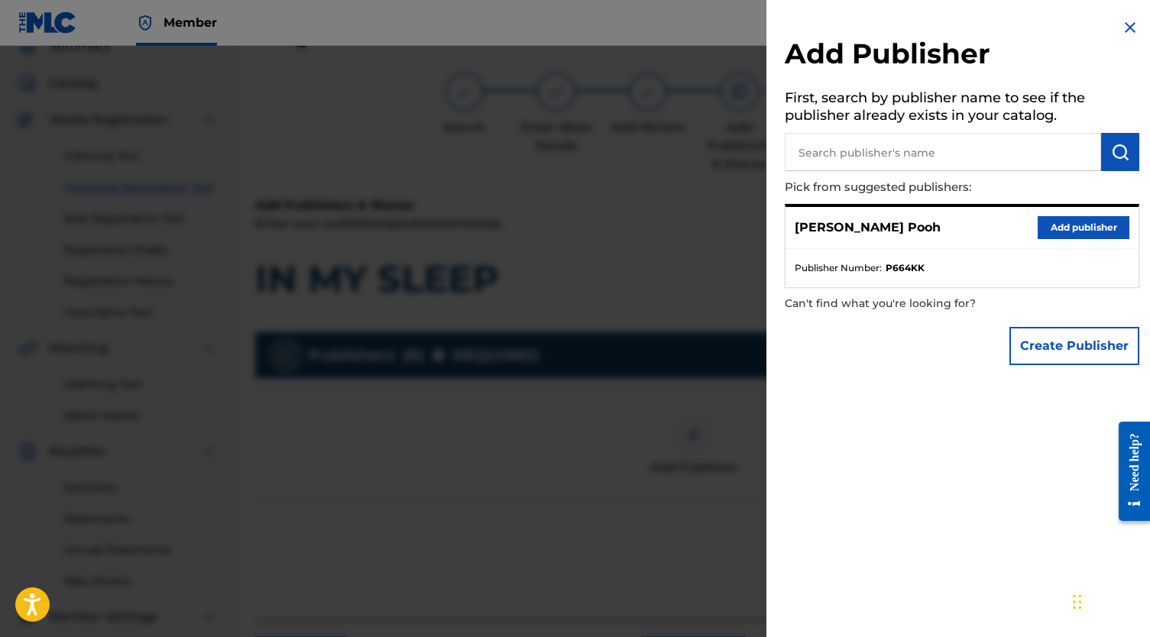
click at [1056, 226] on button "Add publisher" at bounding box center [1083, 227] width 92 height 23
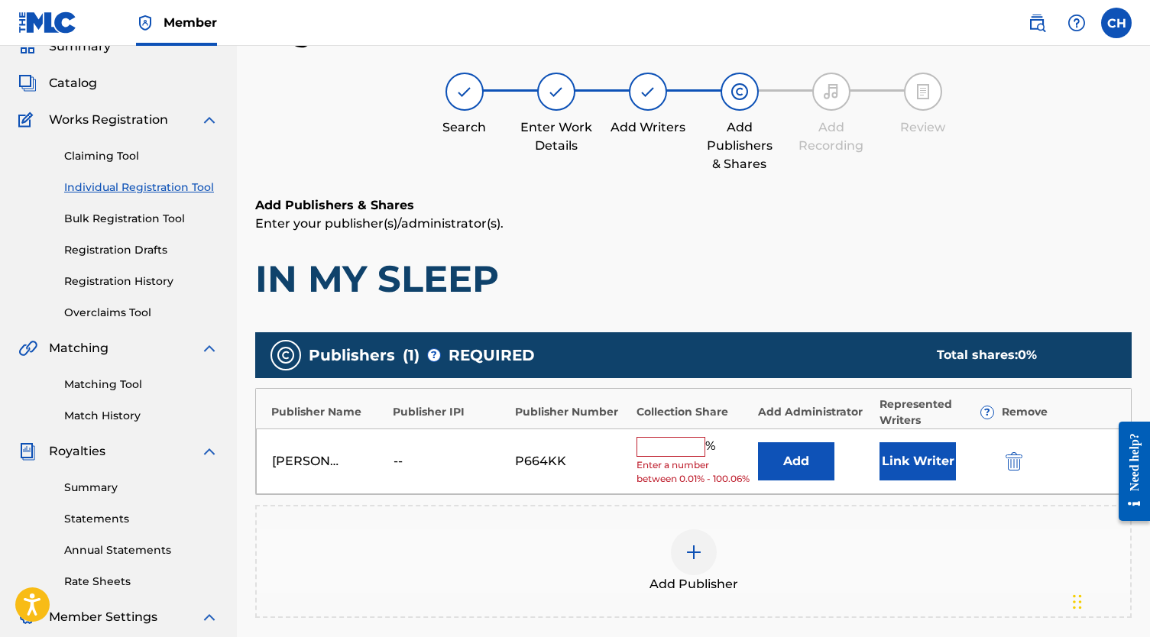
click at [691, 435] on div "[PERSON_NAME] -- P664KK % Enter a number between 0.01% - 100.06% Add Link Writer" at bounding box center [693, 462] width 875 height 66
click at [666, 450] on input "text" at bounding box center [670, 447] width 69 height 20
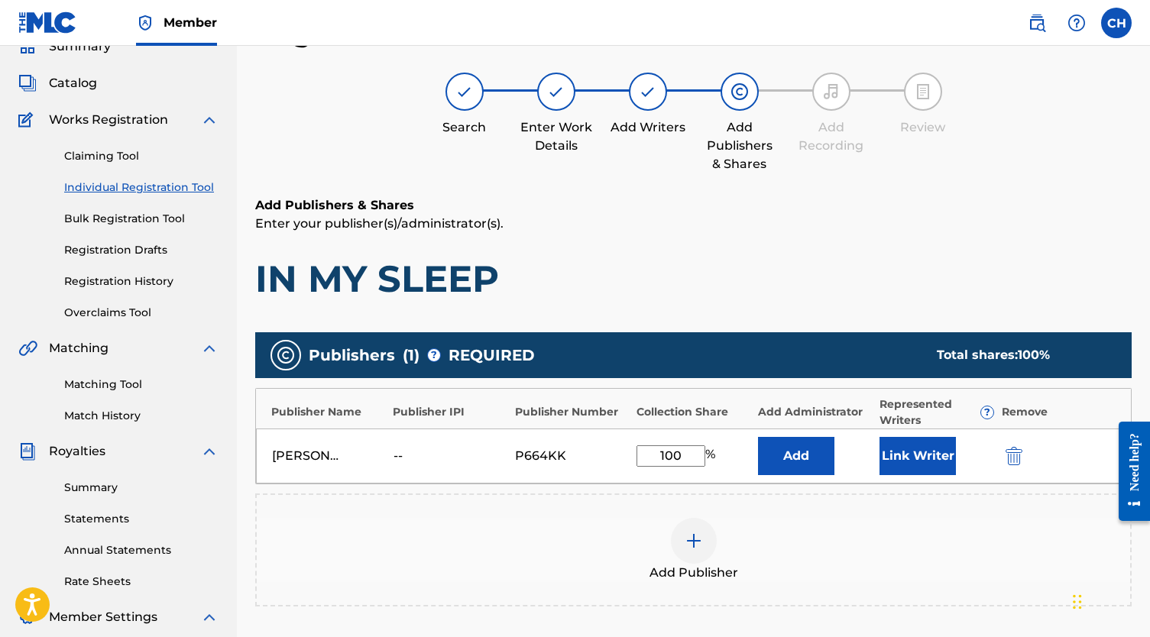
type input "100"
click at [889, 458] on button "Link Writer" at bounding box center [917, 456] width 76 height 38
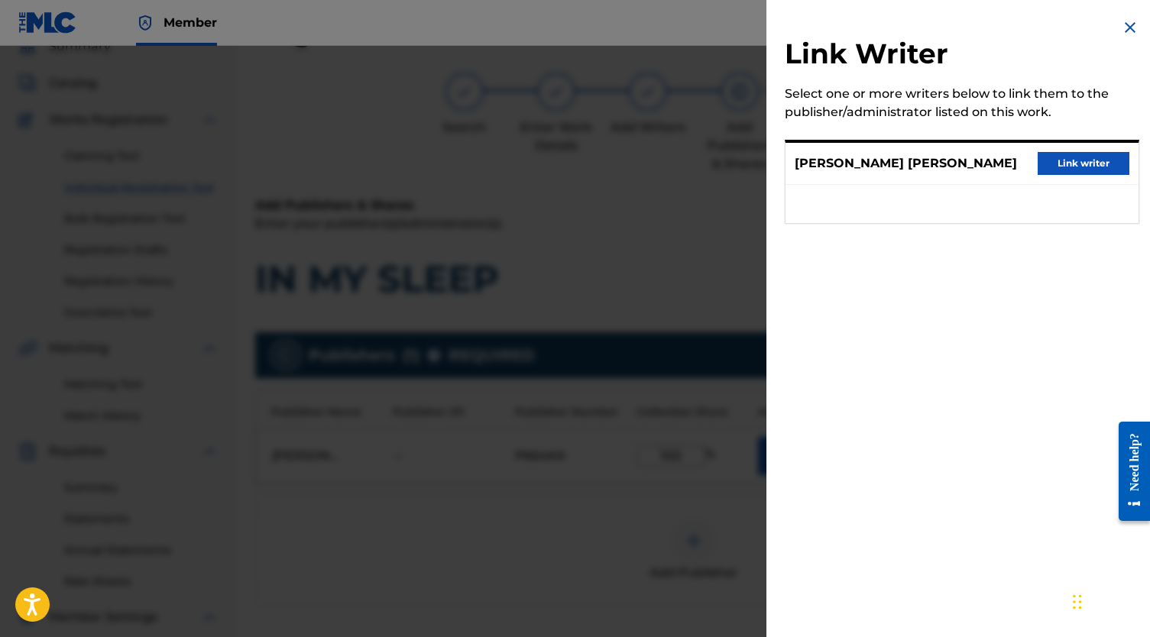
click at [1097, 171] on button "Link writer" at bounding box center [1083, 163] width 92 height 23
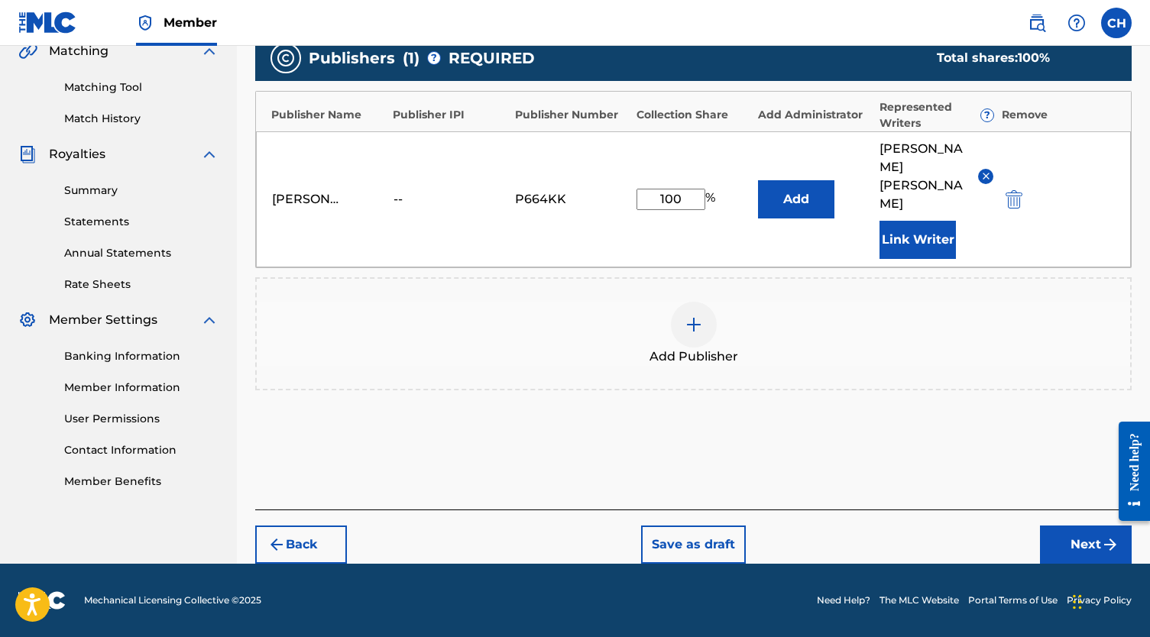
click at [1064, 516] on div "Back Save as draft Next" at bounding box center [693, 537] width 876 height 54
click at [1066, 525] on div "Back Save as draft Next" at bounding box center [693, 537] width 876 height 54
click at [1069, 532] on button "Next" at bounding box center [1086, 545] width 92 height 38
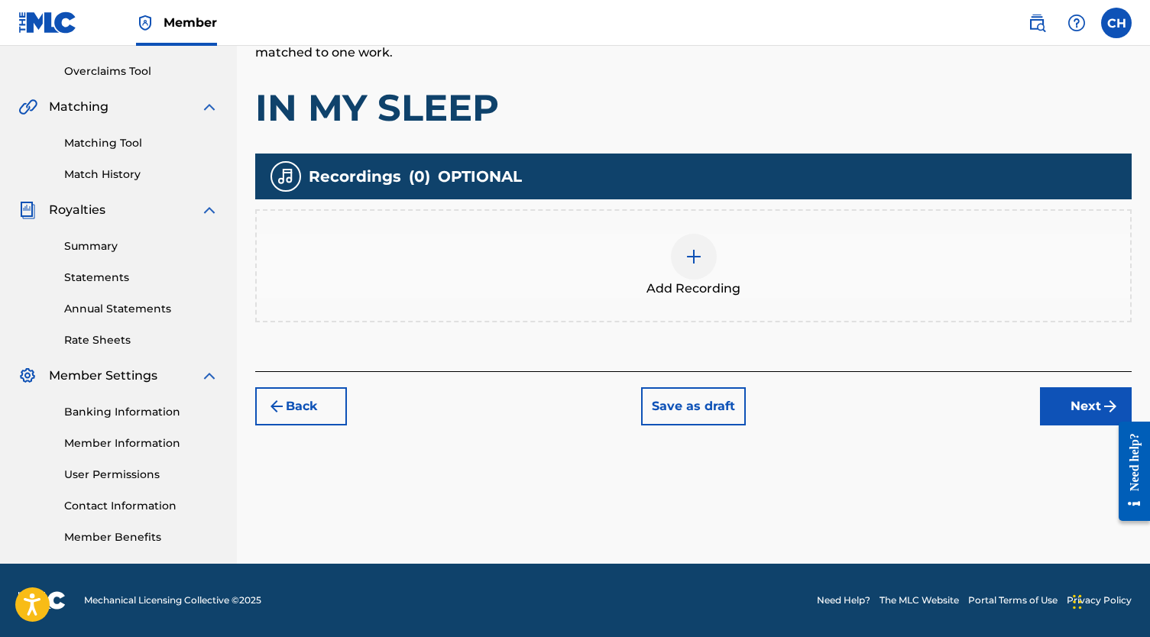
scroll to position [310, 0]
click at [717, 266] on div "Add Recording" at bounding box center [693, 266] width 873 height 64
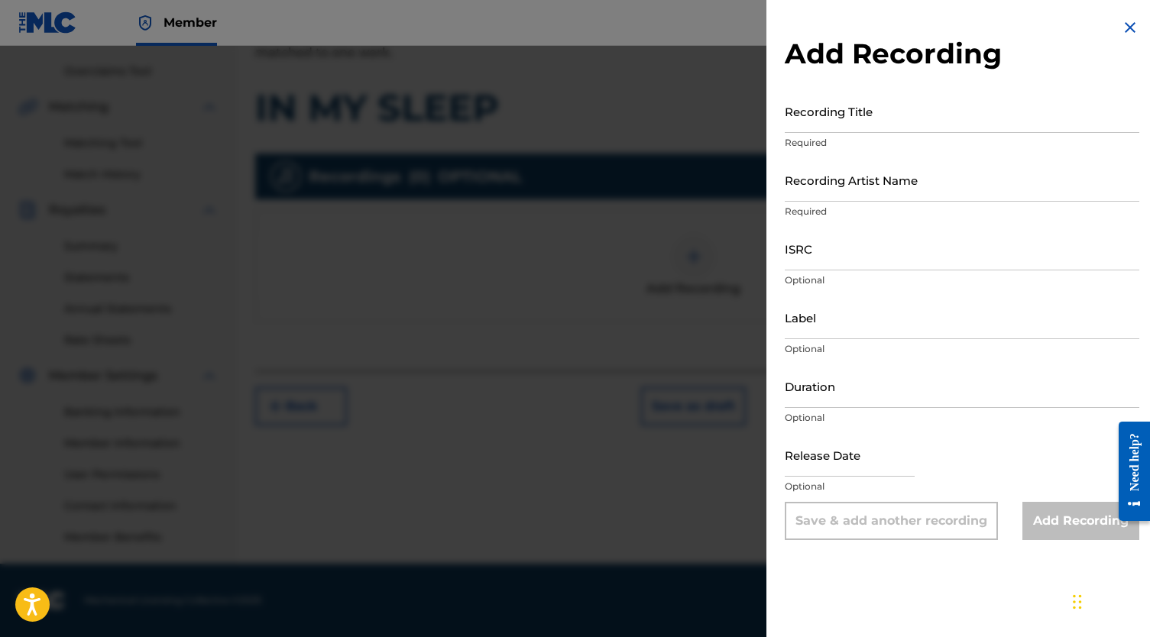
click at [822, 115] on input "Recording Title" at bounding box center [962, 111] width 354 height 44
paste input "IN MY SLEEP"
type input "IN MY SLEEP"
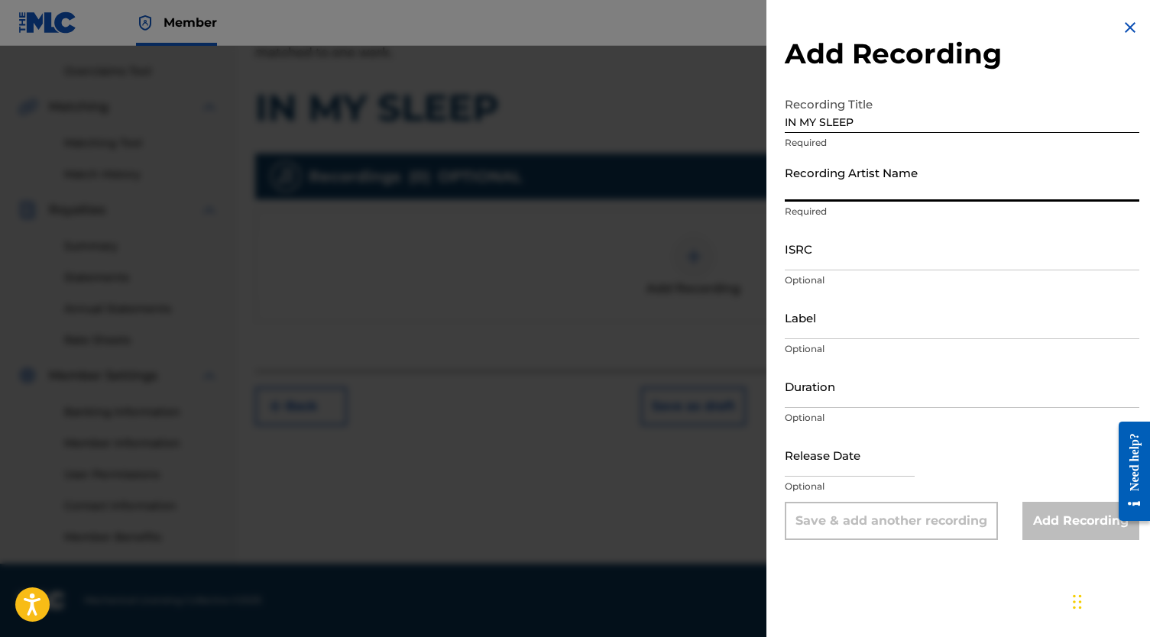
click at [832, 185] on input "Recording Artist Name" at bounding box center [962, 180] width 354 height 44
paste input "[PERSON_NAME]"
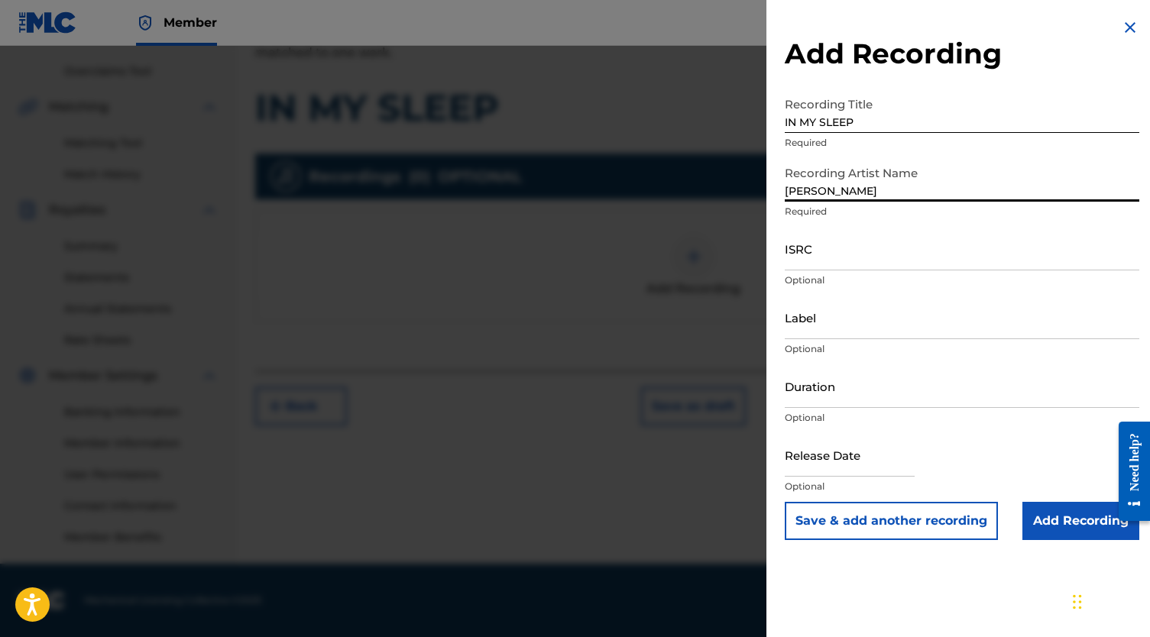
type input "[PERSON_NAME]"
click at [812, 258] on input "ISRC" at bounding box center [962, 249] width 354 height 44
paste input "QZPLR2383103"
type input "QZPLR2383103"
click at [1088, 509] on input "Add Recording" at bounding box center [1080, 521] width 117 height 38
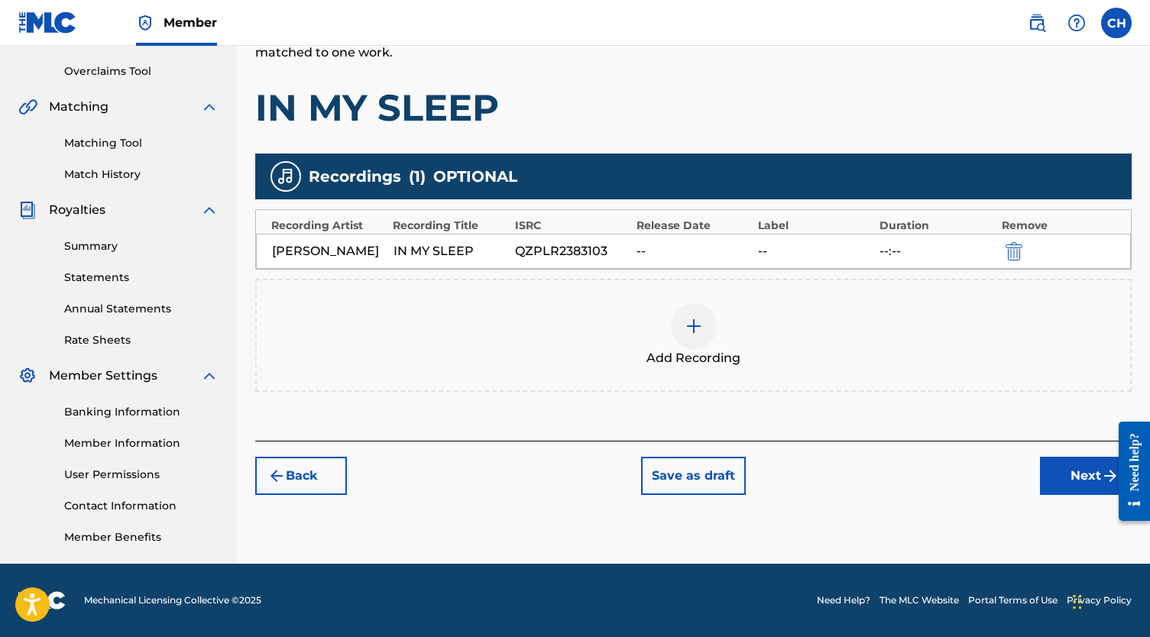
click at [1050, 474] on button "Next" at bounding box center [1086, 476] width 92 height 38
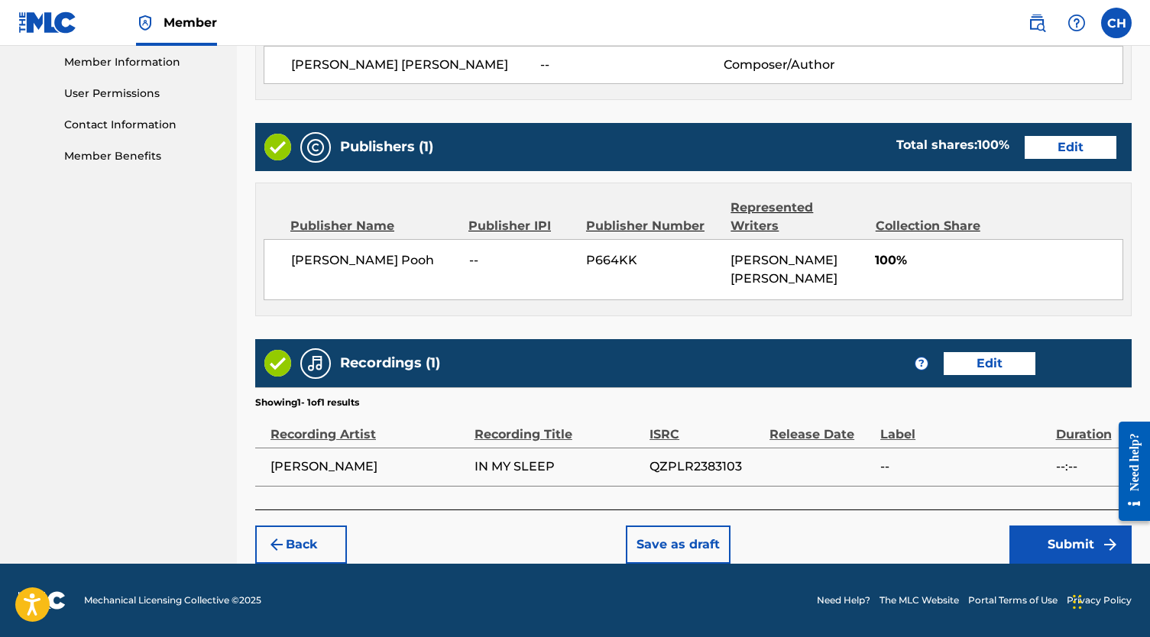
scroll to position [697, 0]
click at [1073, 534] on button "Submit" at bounding box center [1070, 545] width 122 height 38
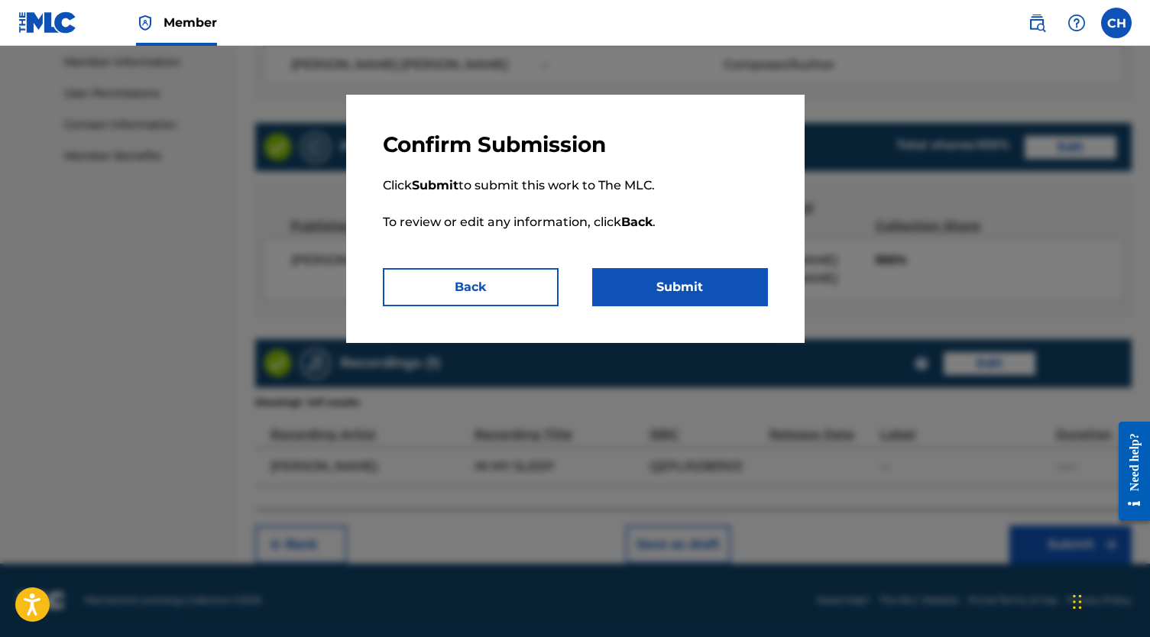
click at [741, 303] on button "Submit" at bounding box center [680, 287] width 176 height 38
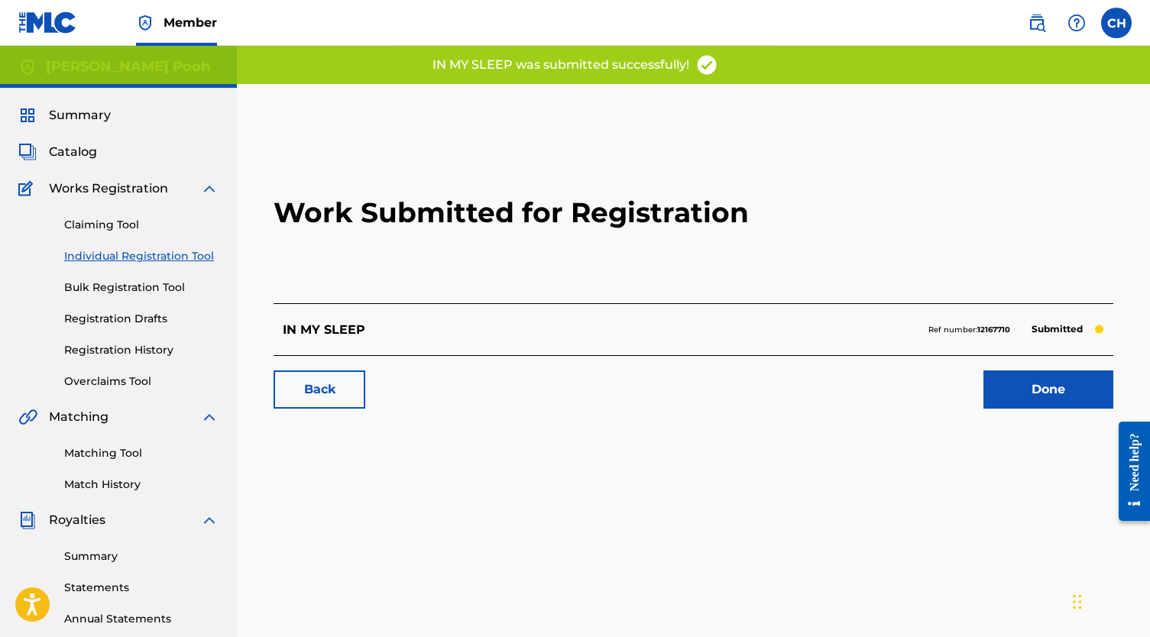
click at [1014, 389] on link "Done" at bounding box center [1048, 390] width 130 height 38
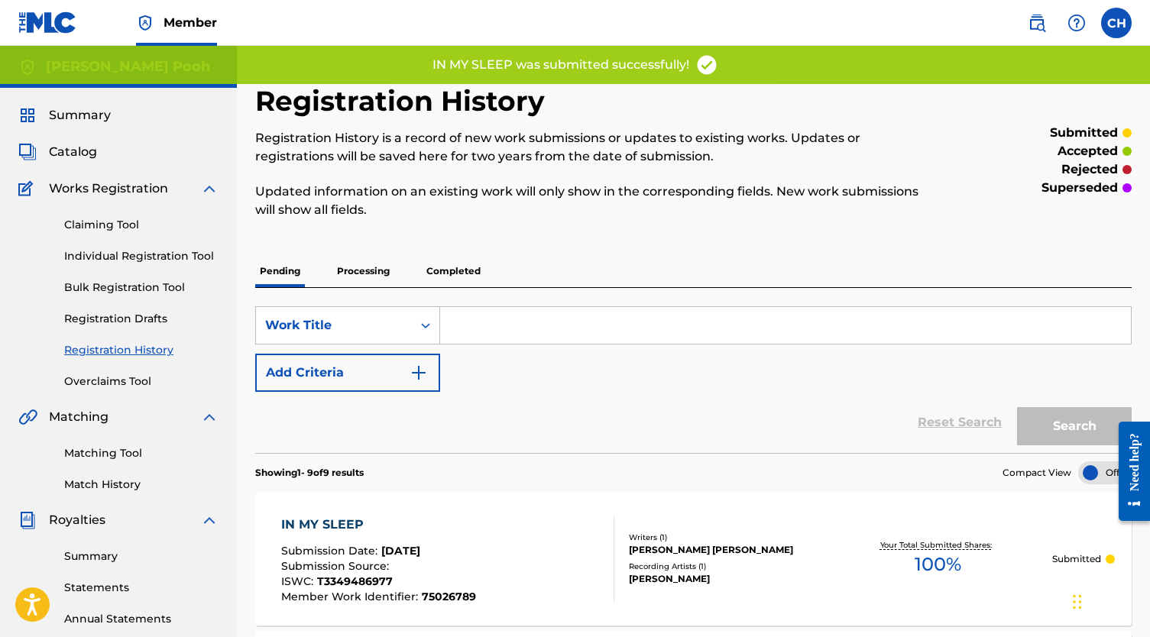
click at [145, 251] on link "Individual Registration Tool" at bounding box center [141, 256] width 154 height 16
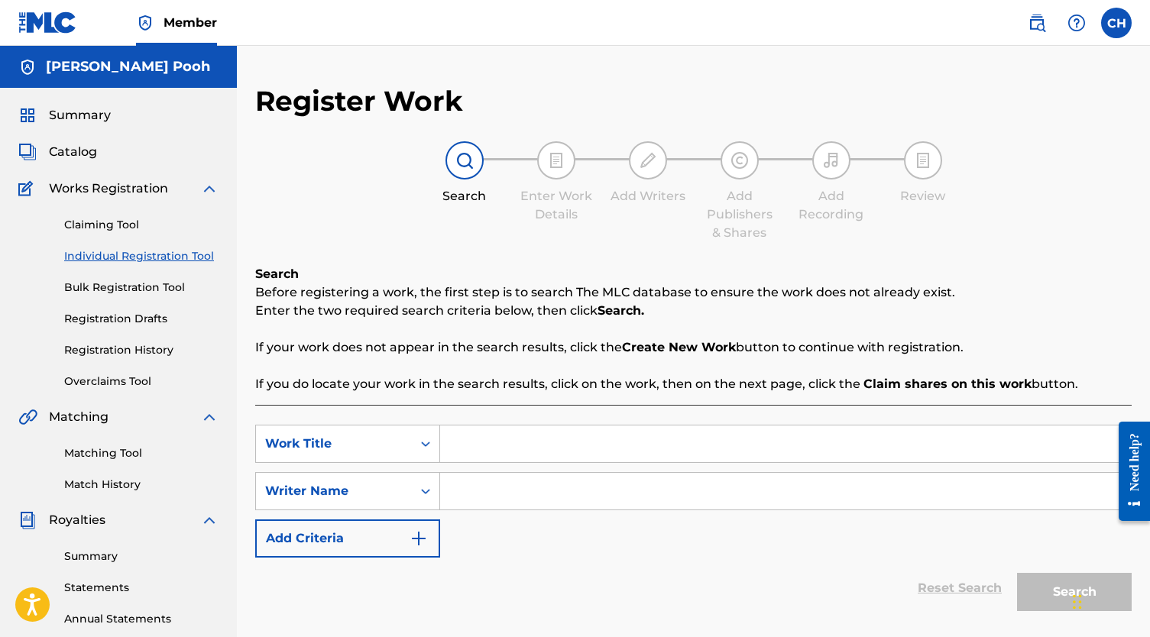
click at [710, 455] on input "Search Form" at bounding box center [785, 444] width 691 height 37
paste input "IPHONES"
click at [710, 455] on input "IPHONES" at bounding box center [785, 444] width 691 height 37
type input "IPHONES"
click at [687, 486] on input "Search Form" at bounding box center [785, 491] width 691 height 37
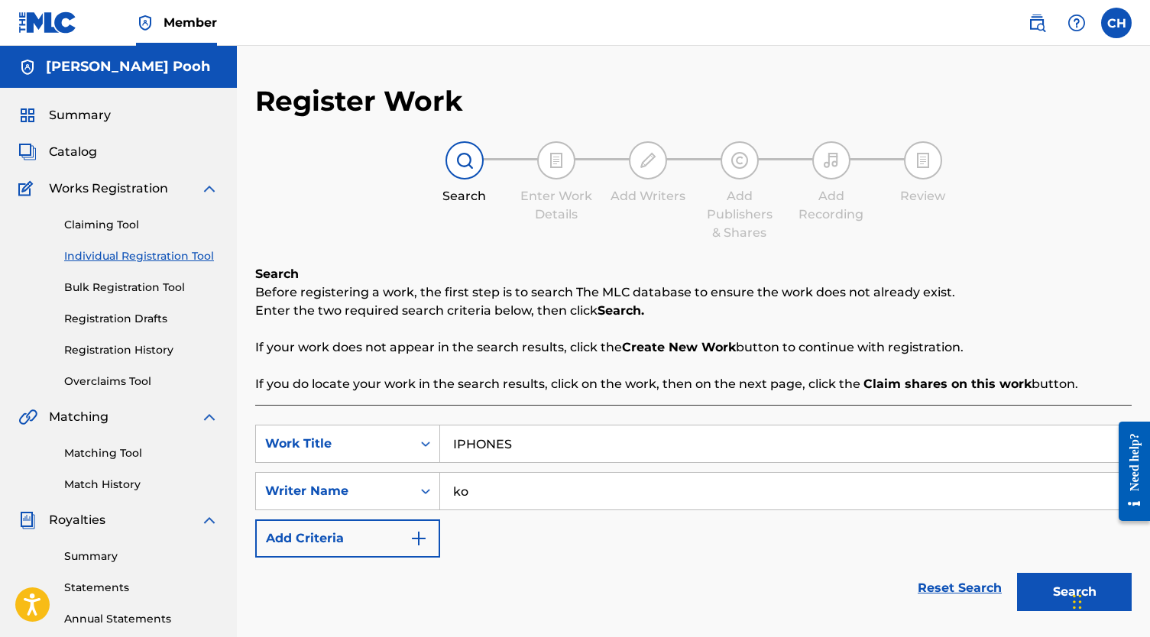
type input "ko"
click at [1074, 592] on button "Search" at bounding box center [1074, 592] width 115 height 38
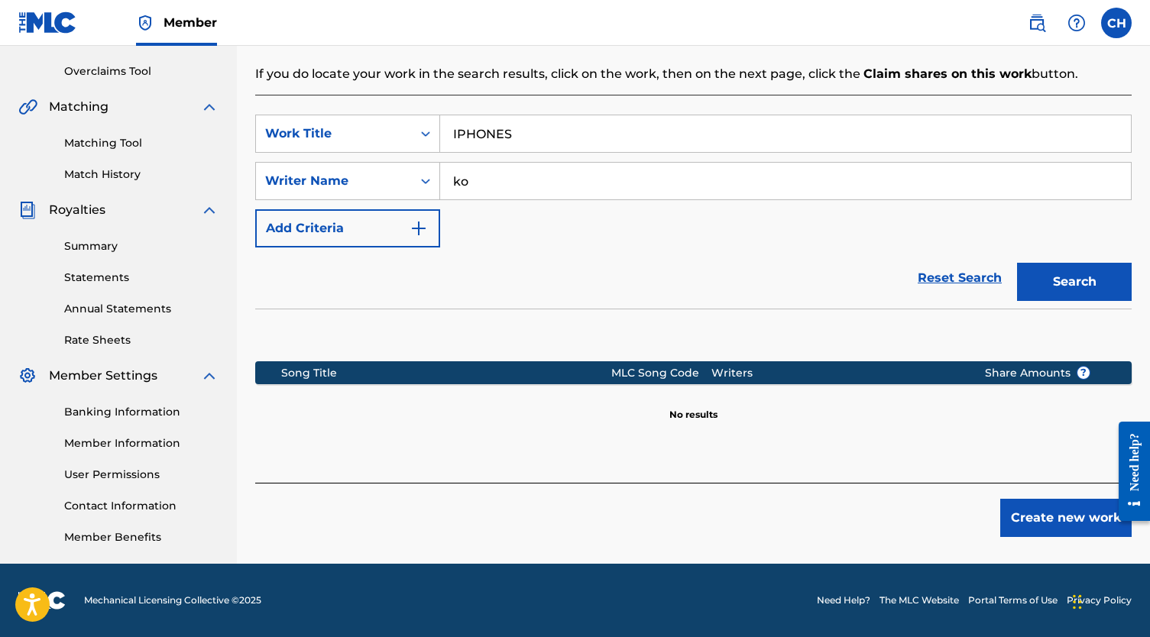
scroll to position [310, 0]
click at [1041, 534] on button "Create new work" at bounding box center [1065, 518] width 131 height 38
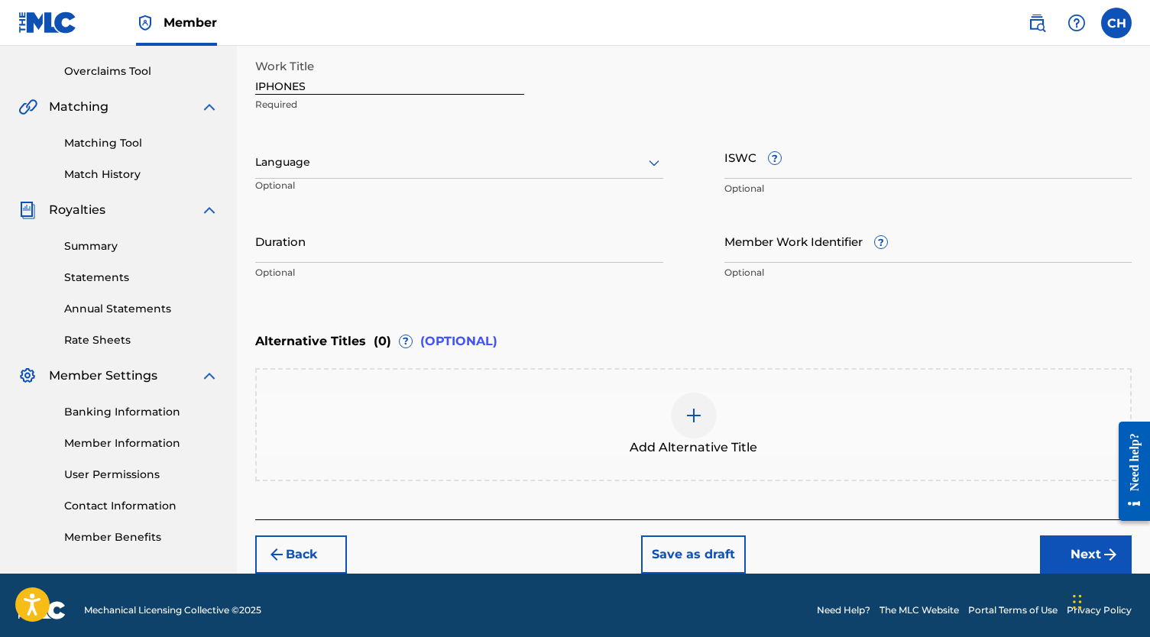
click at [742, 164] on input "ISWC ?" at bounding box center [928, 157] width 408 height 44
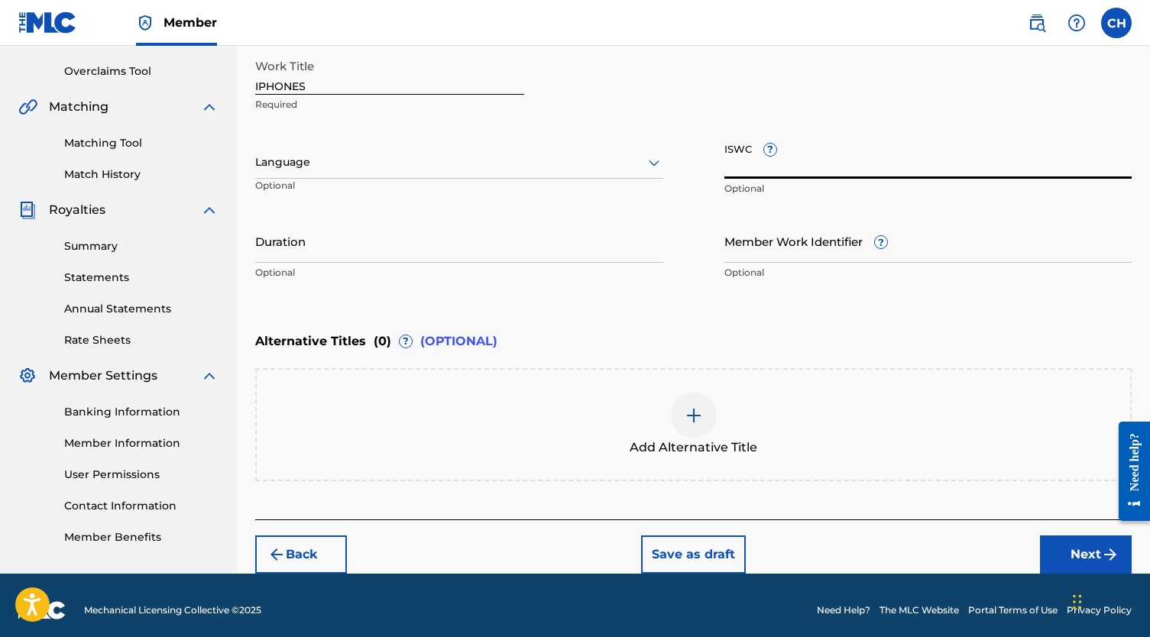
paste input "T-334.954.846-1"
type input "T-334.954.846-1"
click at [794, 243] on input "Member Work Identifier ?" at bounding box center [928, 241] width 408 height 44
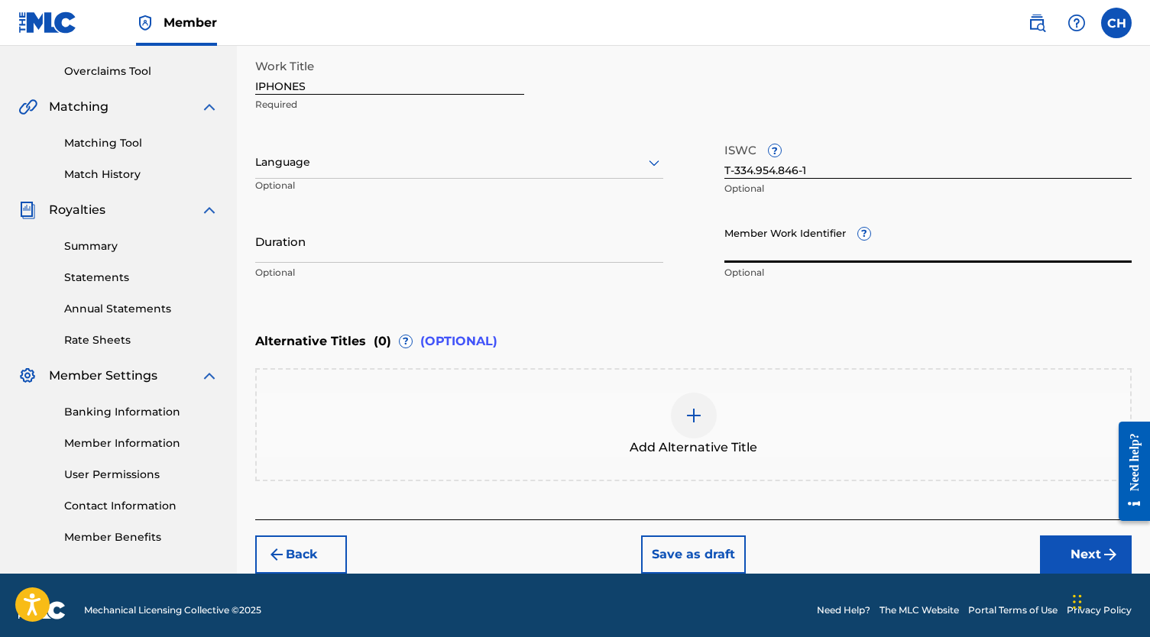
paste input "75026909"
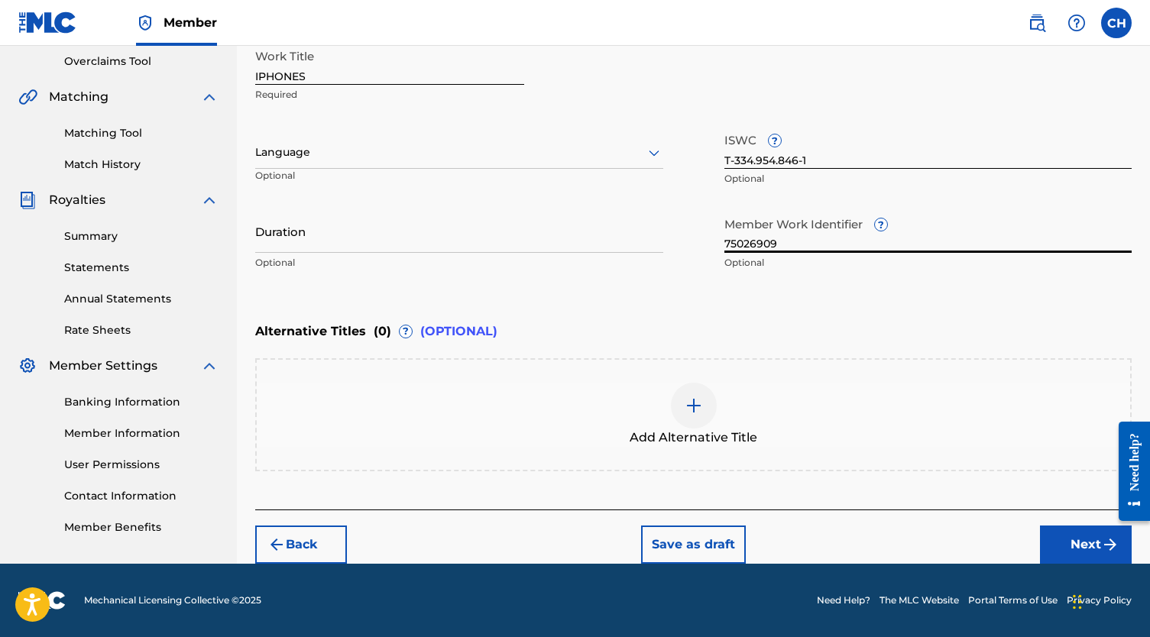
type input "75026909"
click at [1083, 536] on button "Next" at bounding box center [1086, 545] width 92 height 38
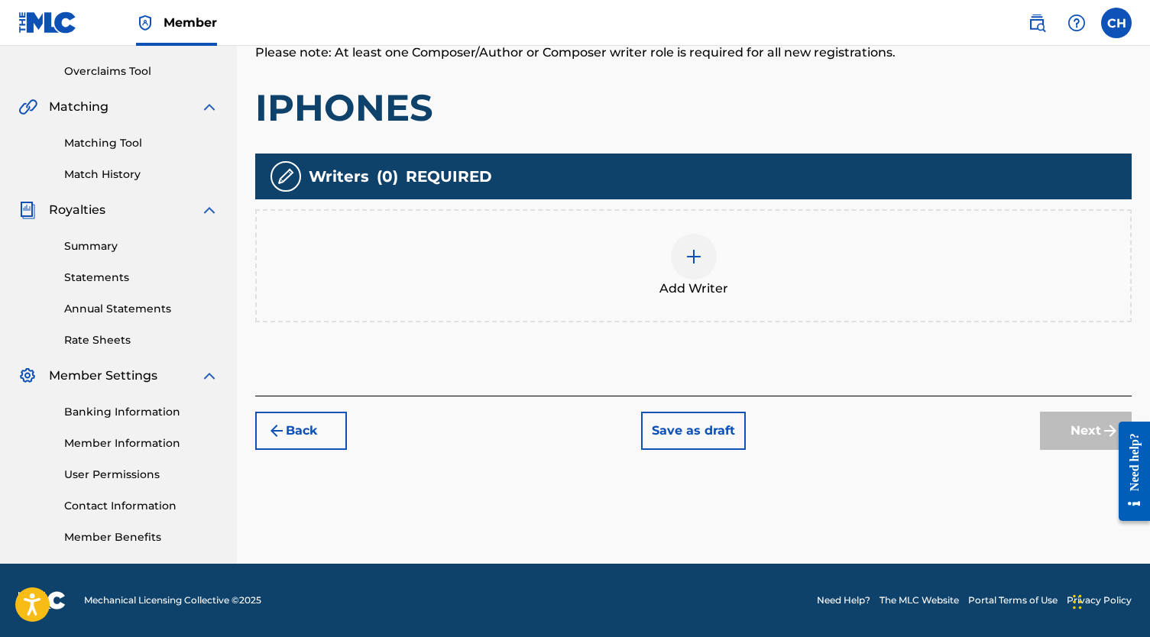
click at [693, 243] on div at bounding box center [694, 257] width 46 height 46
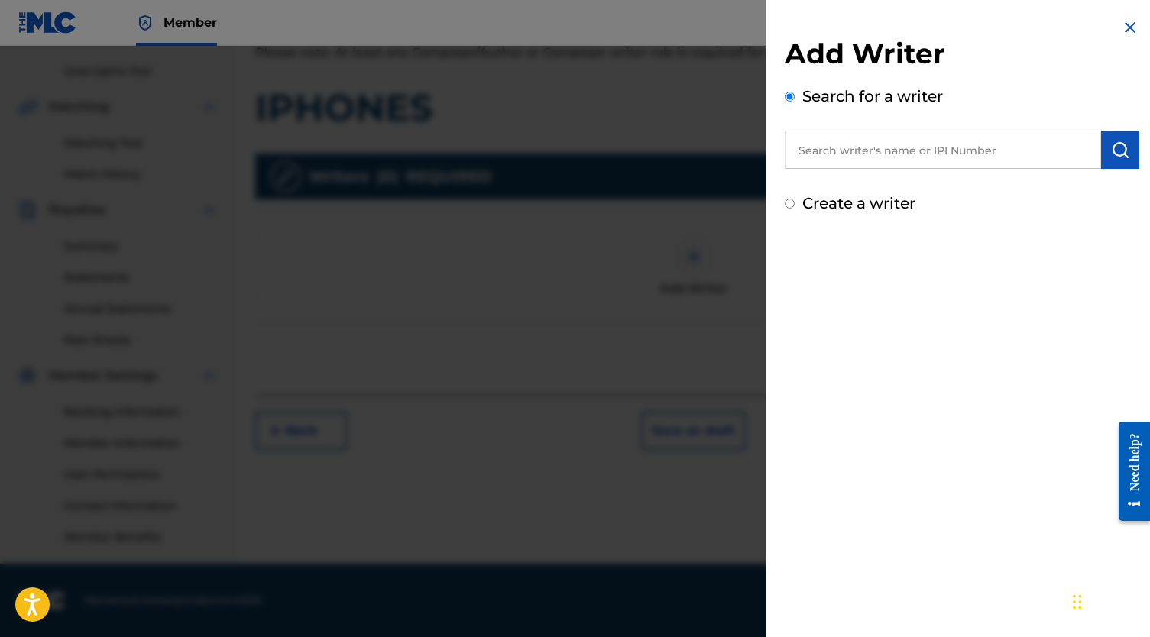
click at [899, 152] on input "text" at bounding box center [943, 150] width 316 height 38
paste input "[PERSON_NAME]"
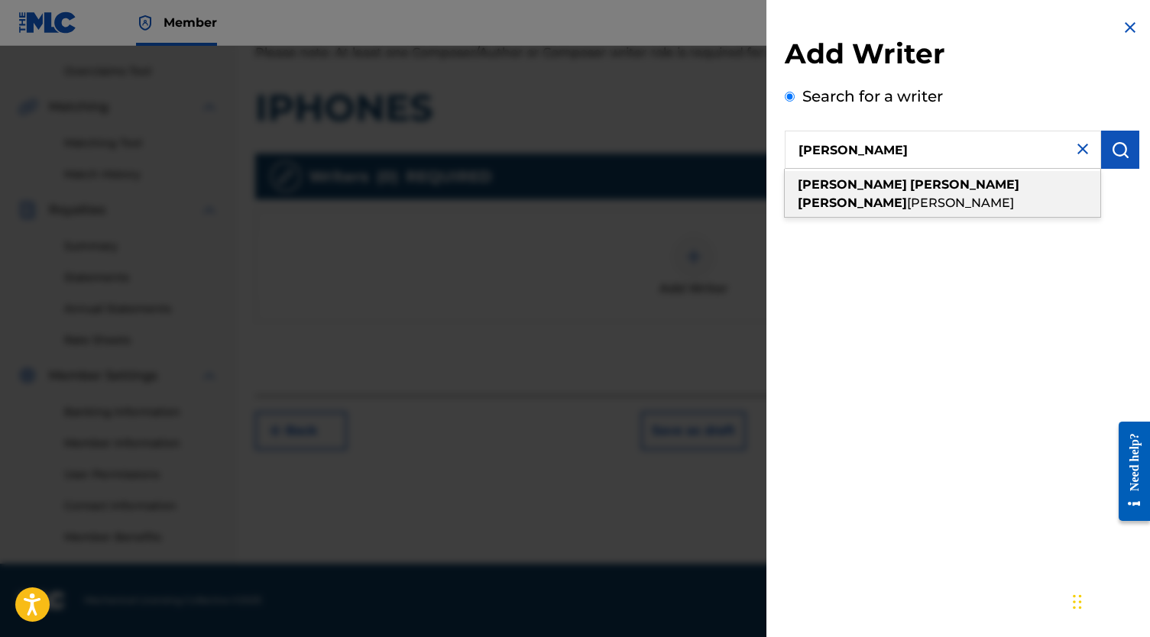
type input "[PERSON_NAME] [PERSON_NAME]"
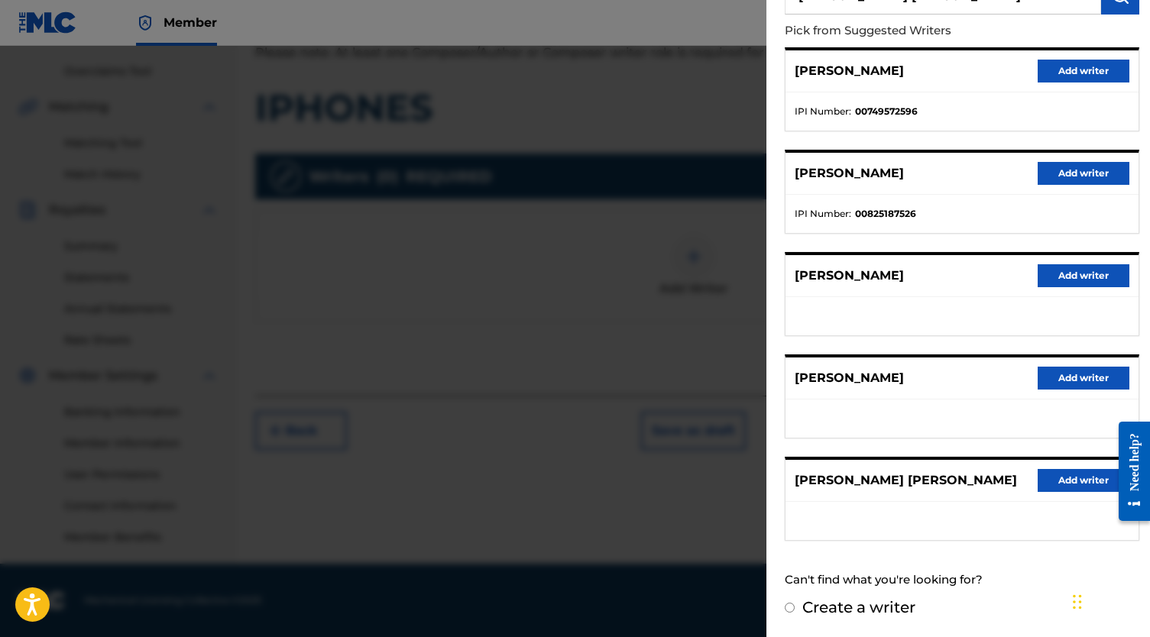
scroll to position [167, 0]
click at [1055, 469] on button "Add writer" at bounding box center [1083, 480] width 92 height 23
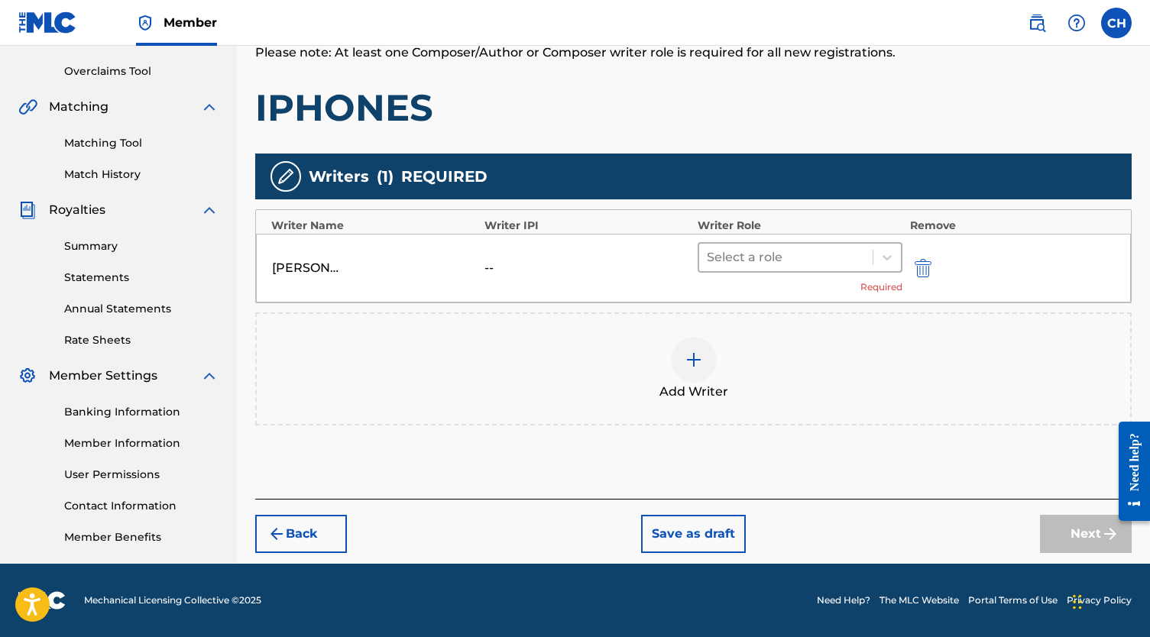
scroll to position [310, 0]
click at [843, 264] on div at bounding box center [786, 257] width 158 height 21
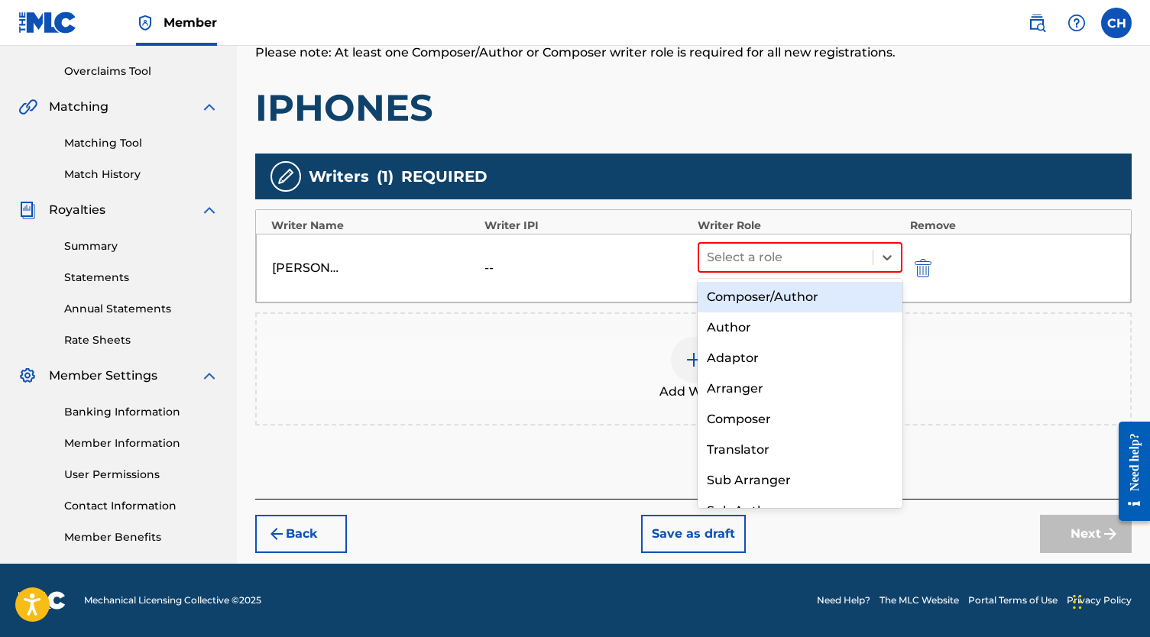
click at [813, 300] on div "Composer/Author" at bounding box center [799, 297] width 205 height 31
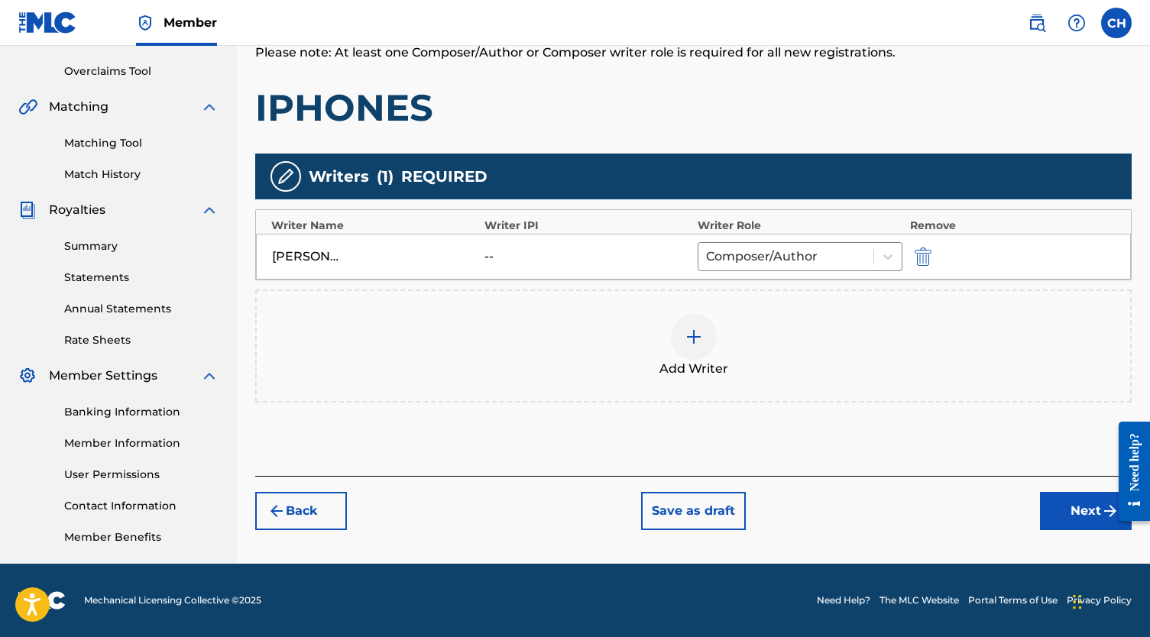
click at [1054, 523] on button "Next" at bounding box center [1086, 511] width 92 height 38
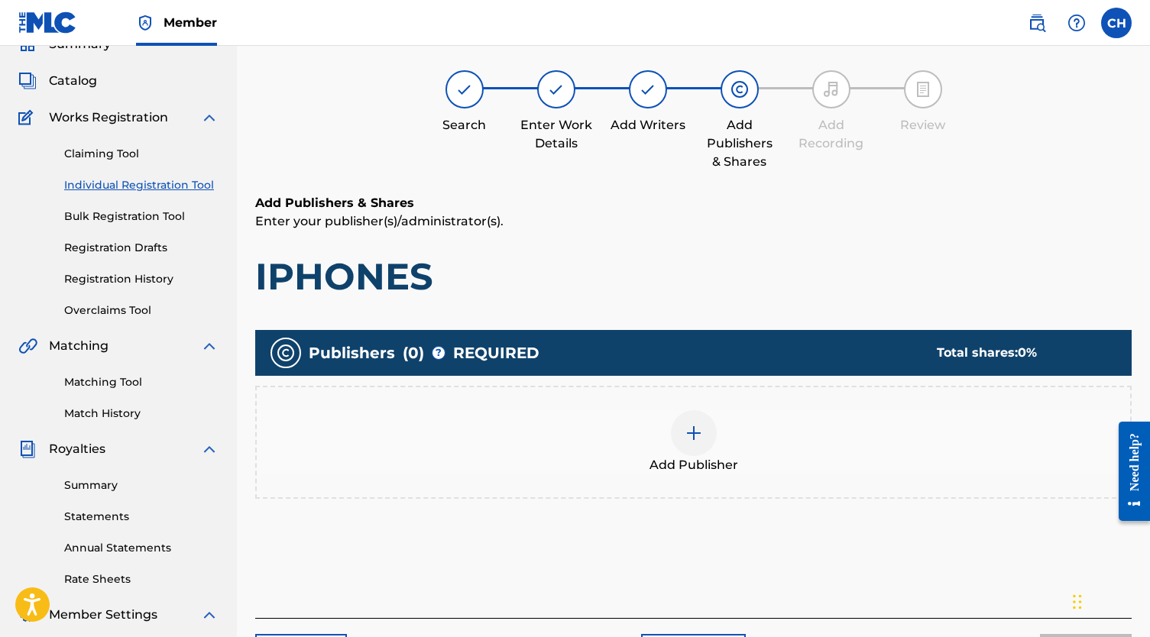
scroll to position [69, 0]
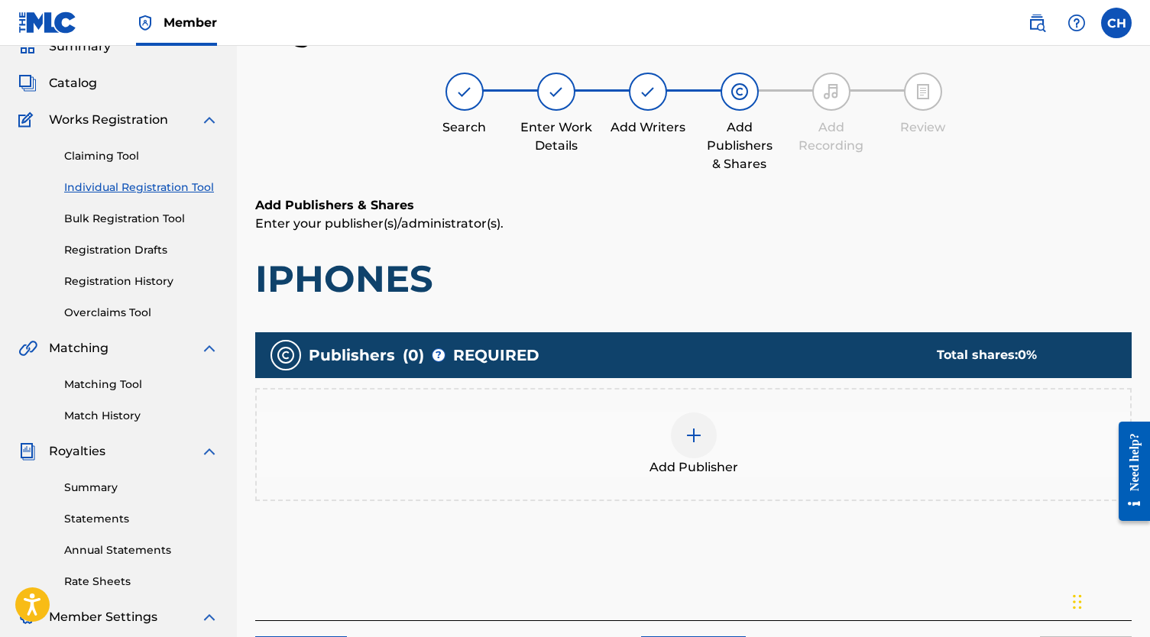
click at [694, 437] on img at bounding box center [693, 435] width 18 height 18
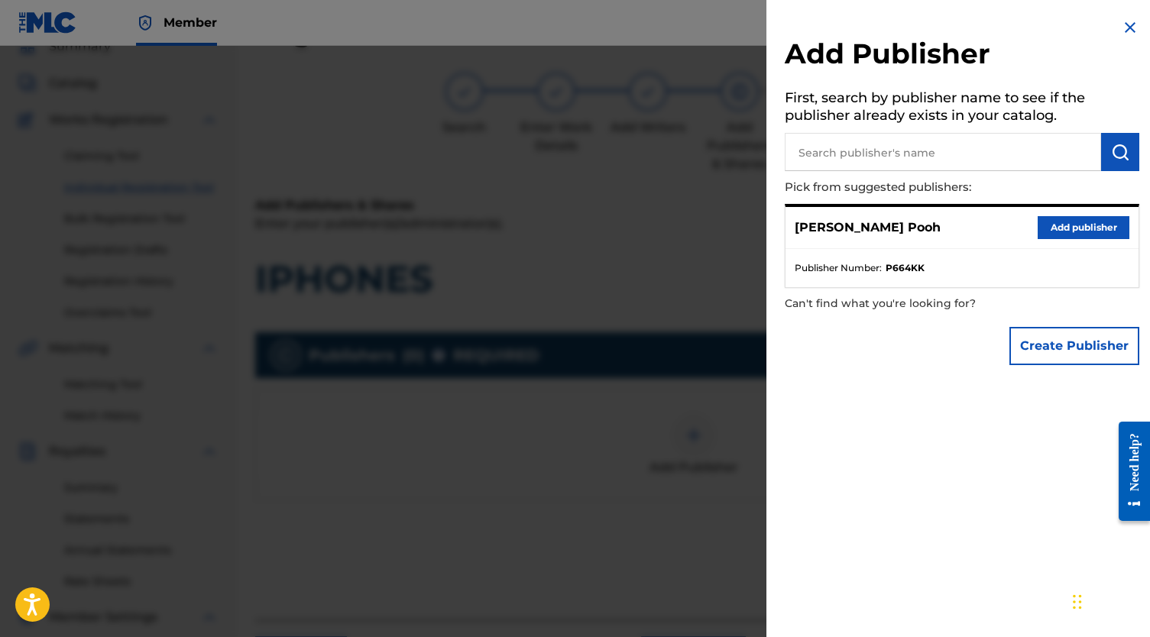
click at [1056, 216] on button "Add publisher" at bounding box center [1083, 227] width 92 height 23
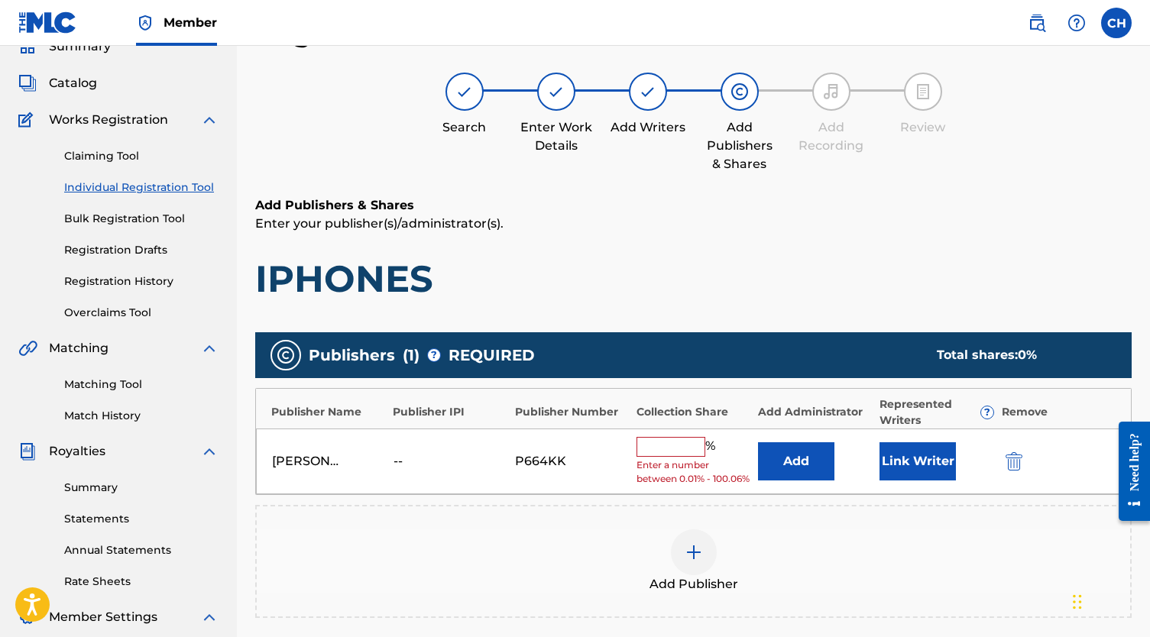
click at [688, 449] on input "text" at bounding box center [670, 447] width 69 height 20
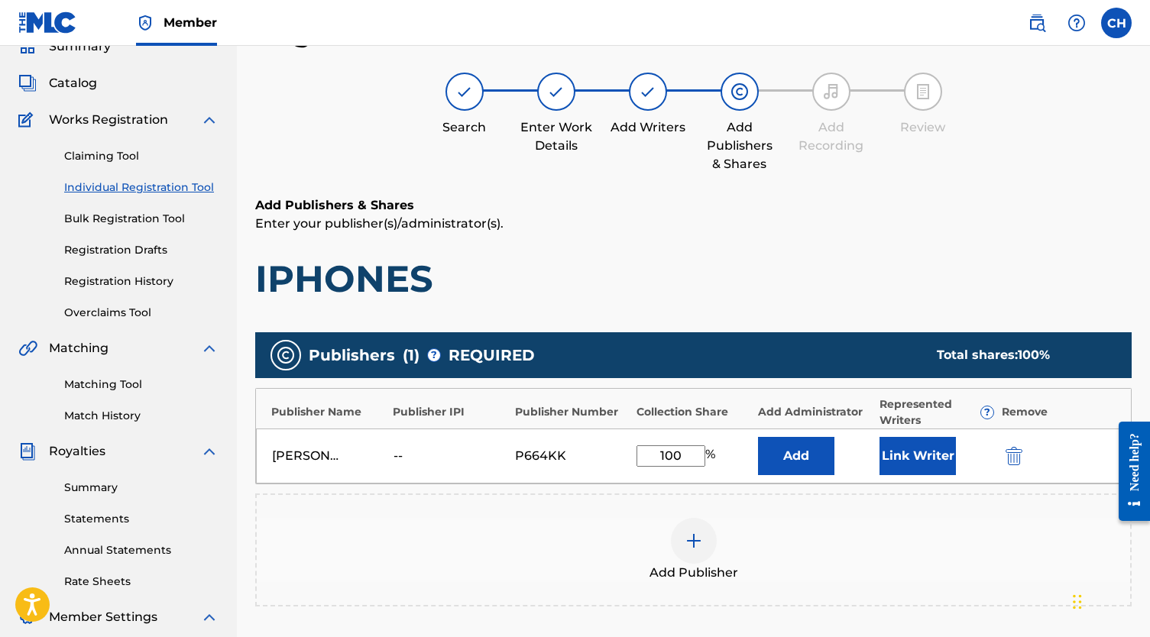
type input "100"
click at [924, 453] on button "Link Writer" at bounding box center [917, 456] width 76 height 38
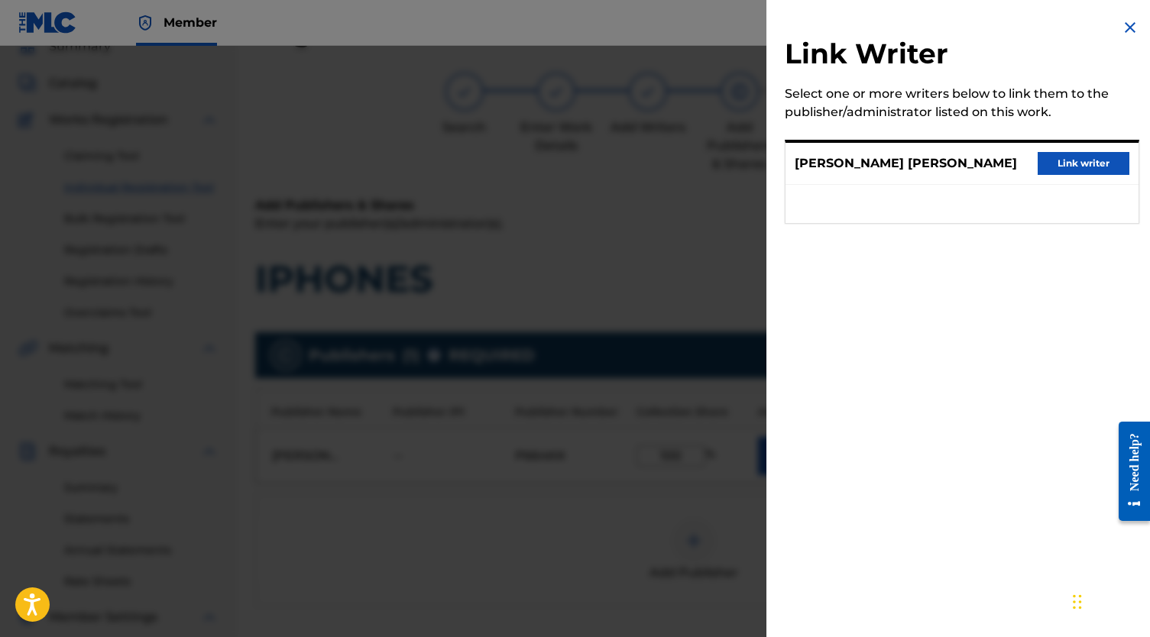
click at [1063, 175] on button "Link writer" at bounding box center [1083, 163] width 92 height 23
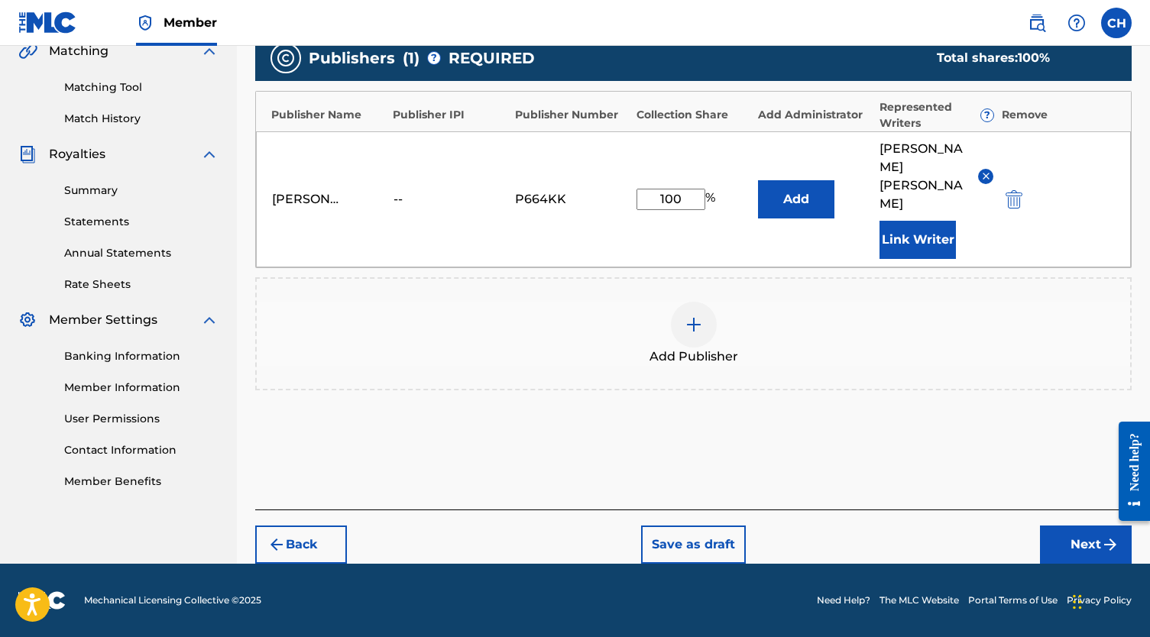
click at [1056, 542] on button "Next" at bounding box center [1086, 545] width 92 height 38
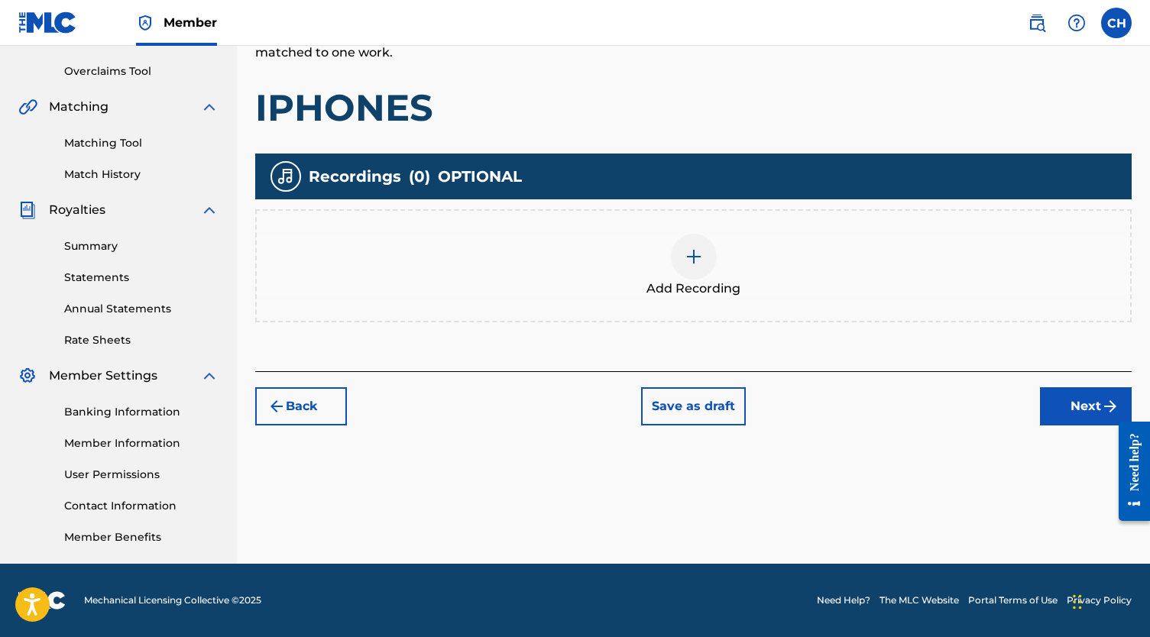
scroll to position [310, 0]
click at [710, 276] on div "Add Recording" at bounding box center [693, 266] width 873 height 64
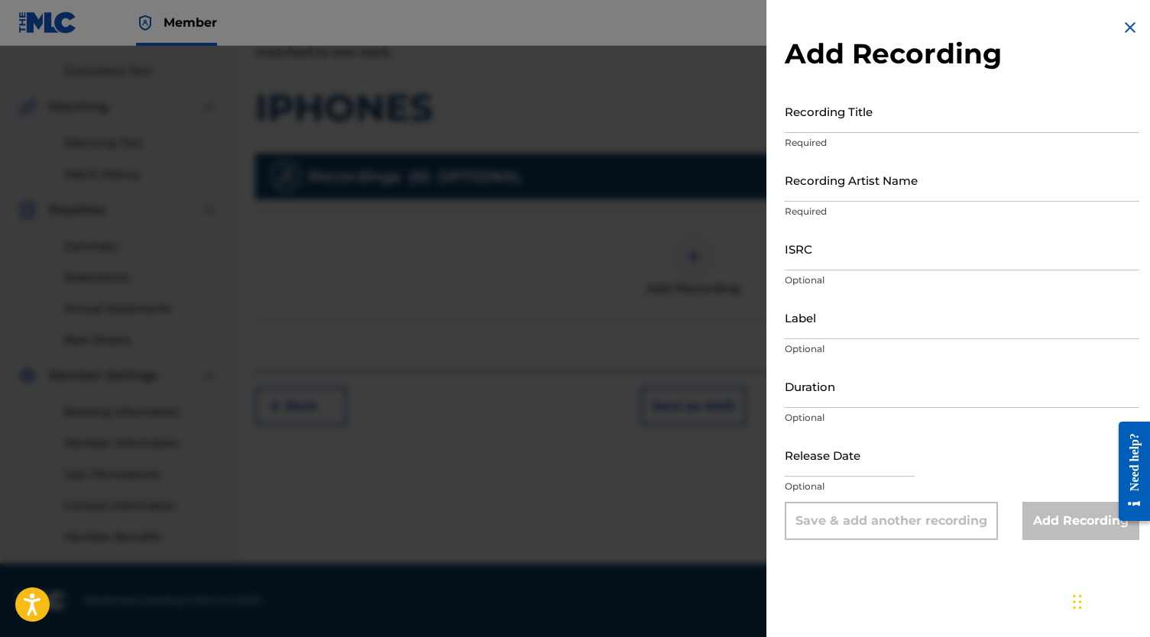
click at [817, 108] on input "Recording Title" at bounding box center [962, 111] width 354 height 44
paste input "IPHONES"
type input "IPHONES"
click at [839, 191] on input "Recording Artist Name" at bounding box center [962, 180] width 354 height 44
paste input "[PERSON_NAME]"
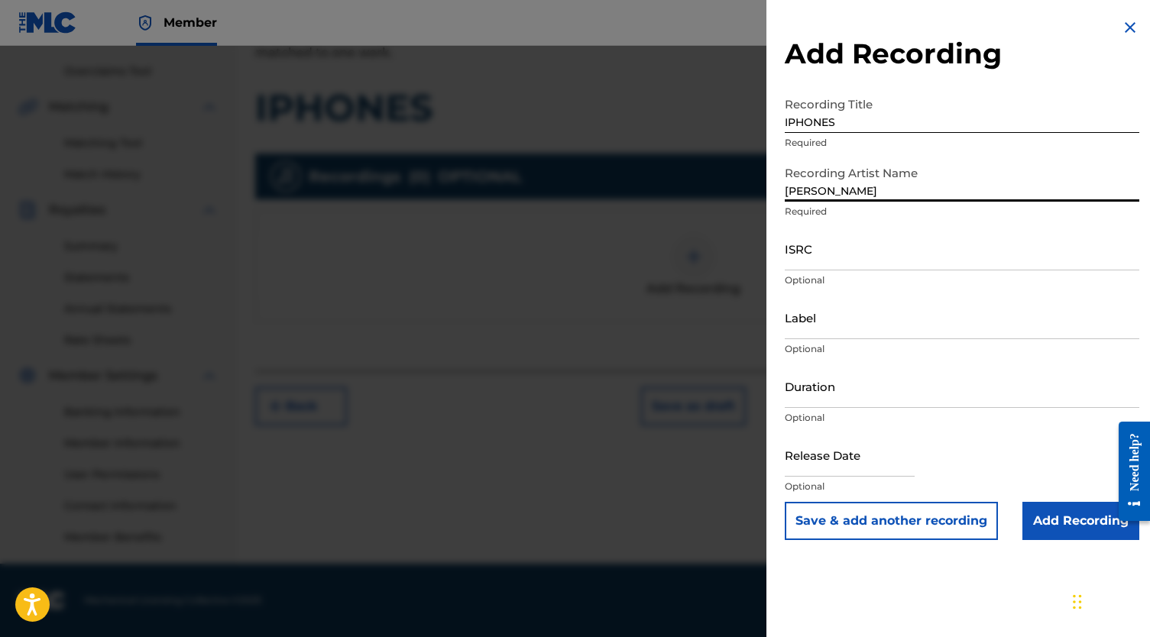
type input "[PERSON_NAME]"
click at [818, 241] on input "ISRC" at bounding box center [962, 249] width 354 height 44
paste input "QZTB52241810"
type input "QZTB52241810"
click at [1079, 541] on div "Add Recording Recording Title IPHONES Required Recording Artist Name [PERSON_NA…" at bounding box center [961, 279] width 391 height 558
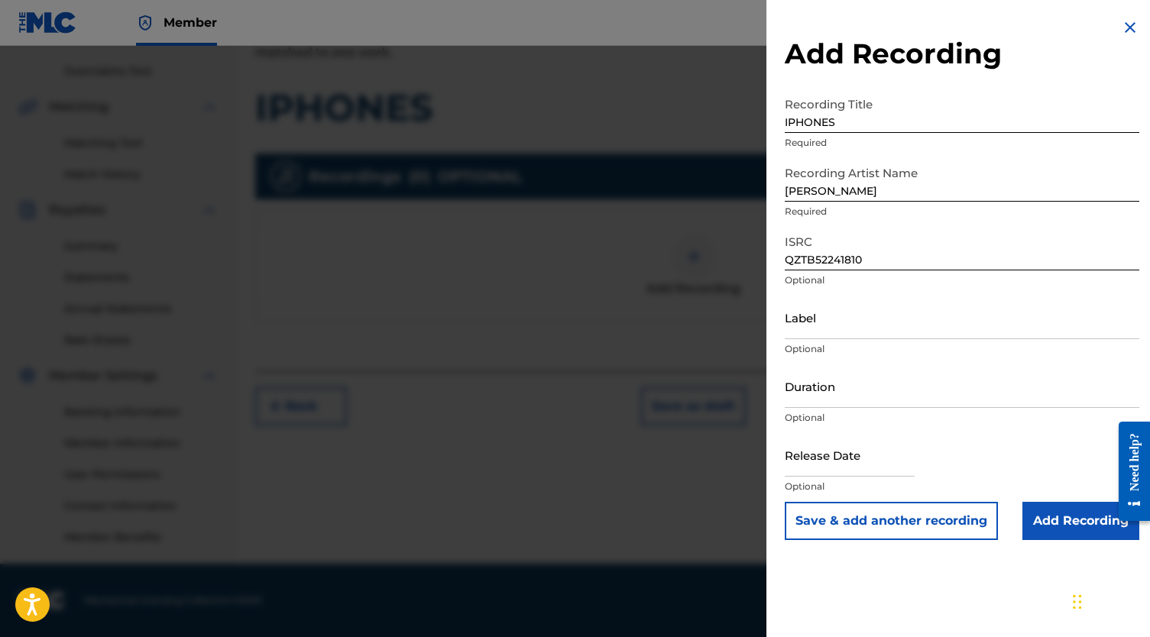
click at [1063, 522] on input "Add Recording" at bounding box center [1080, 521] width 117 height 38
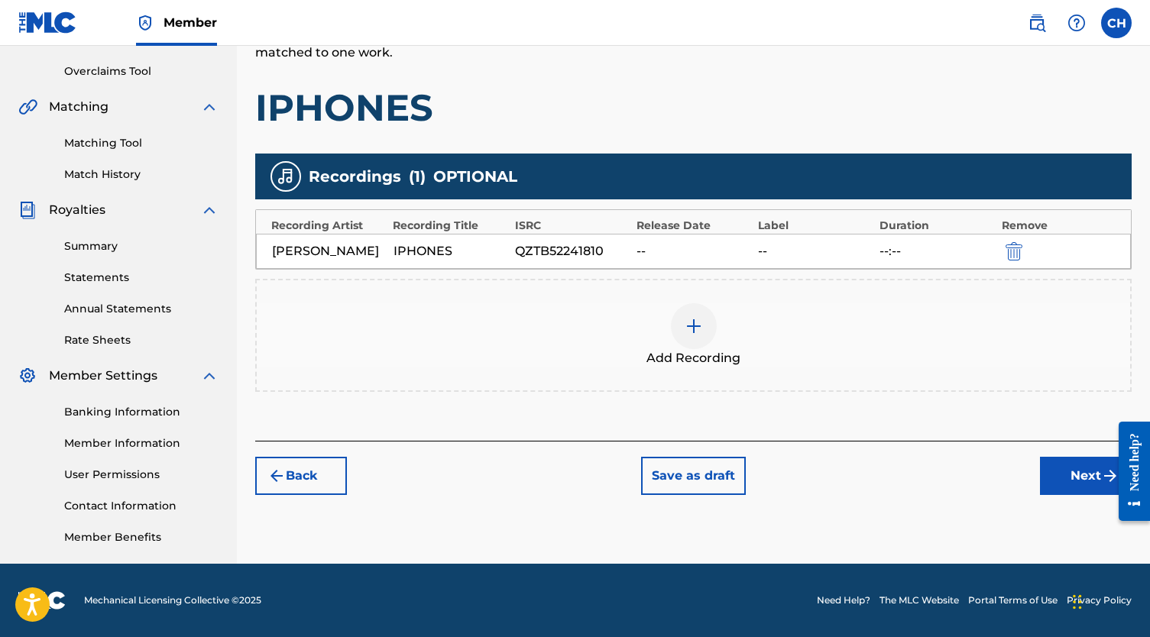
click at [1050, 477] on button "Next" at bounding box center [1086, 476] width 92 height 38
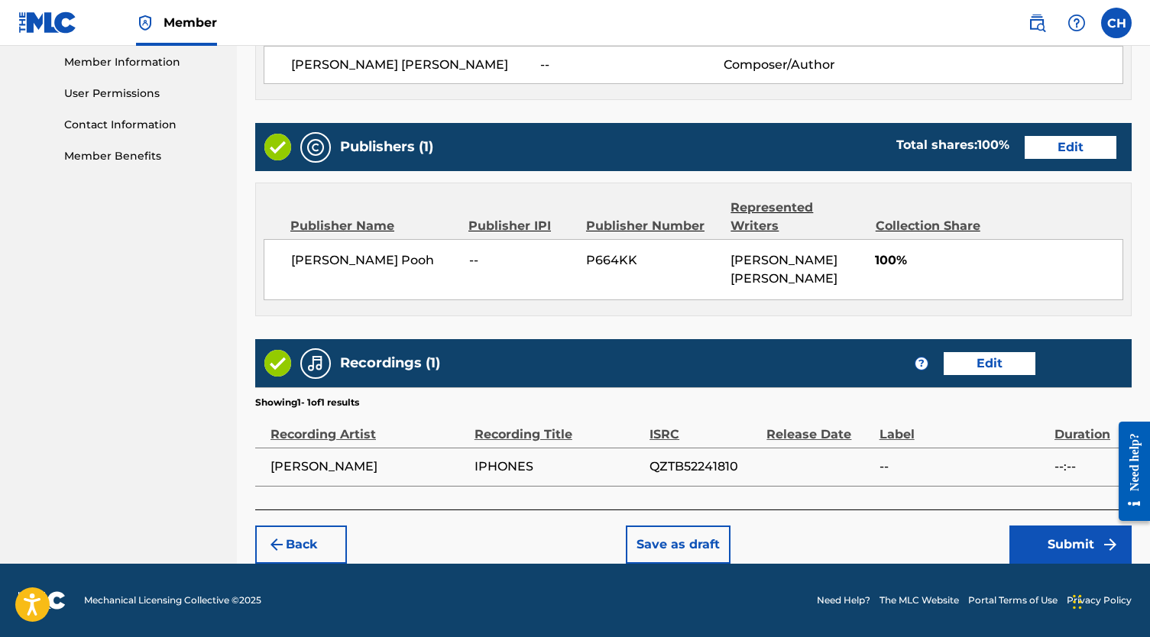
scroll to position [697, 0]
click at [1086, 519] on div "Back Save as draft Submit" at bounding box center [693, 537] width 876 height 54
click at [1079, 532] on button "Submit" at bounding box center [1070, 545] width 122 height 38
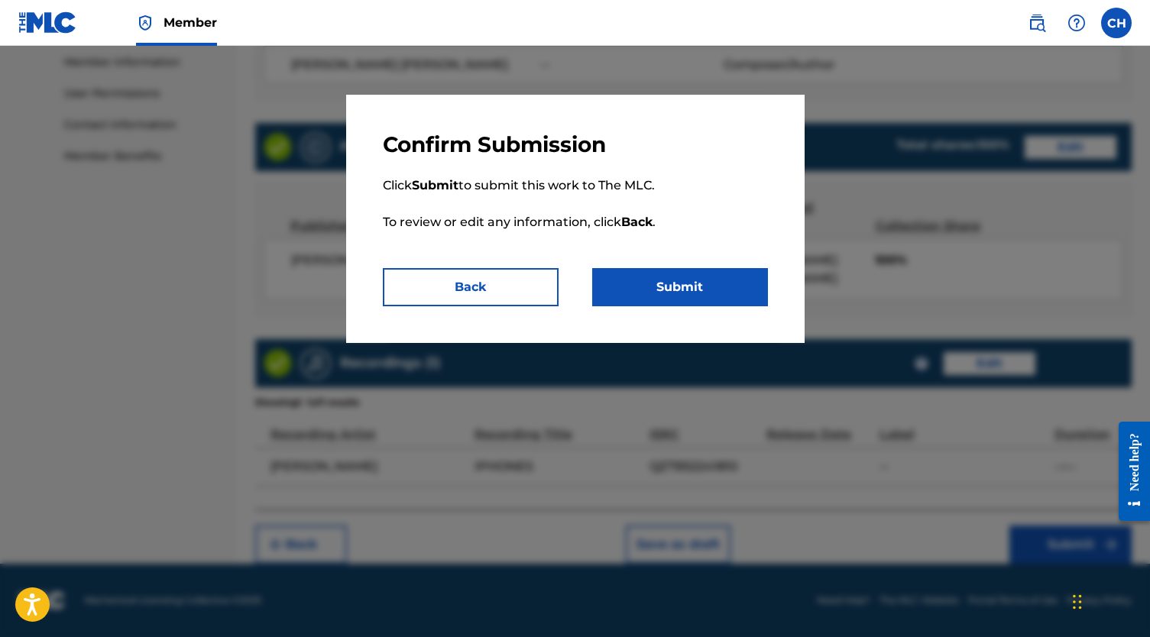
click at [737, 279] on button "Submit" at bounding box center [680, 287] width 176 height 38
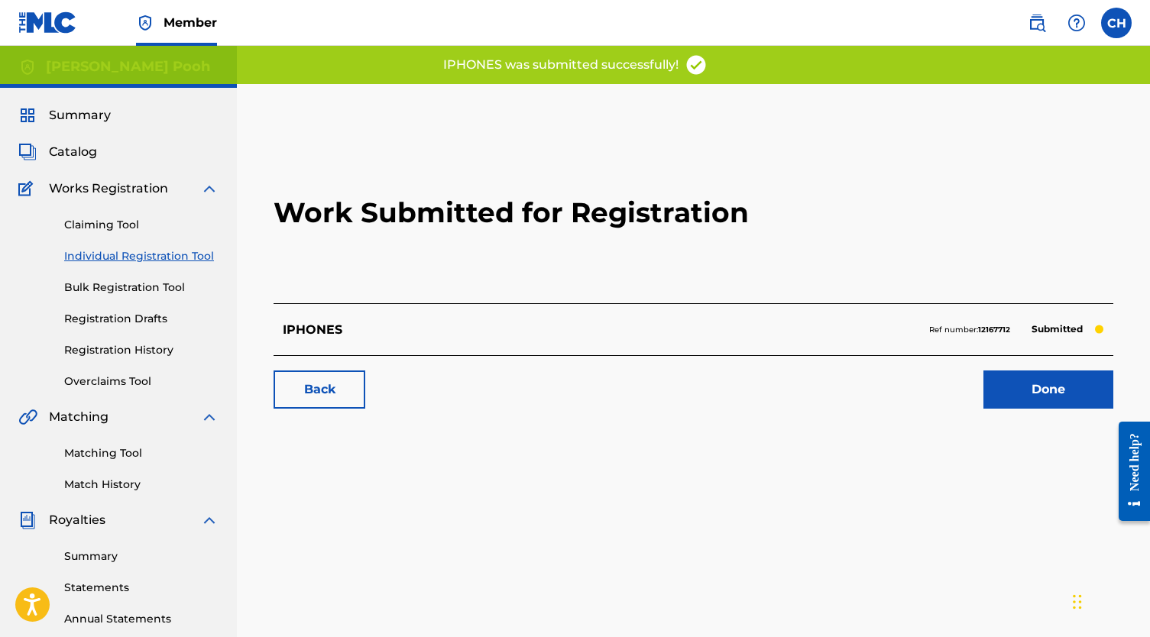
click at [1004, 390] on link "Done" at bounding box center [1048, 390] width 130 height 38
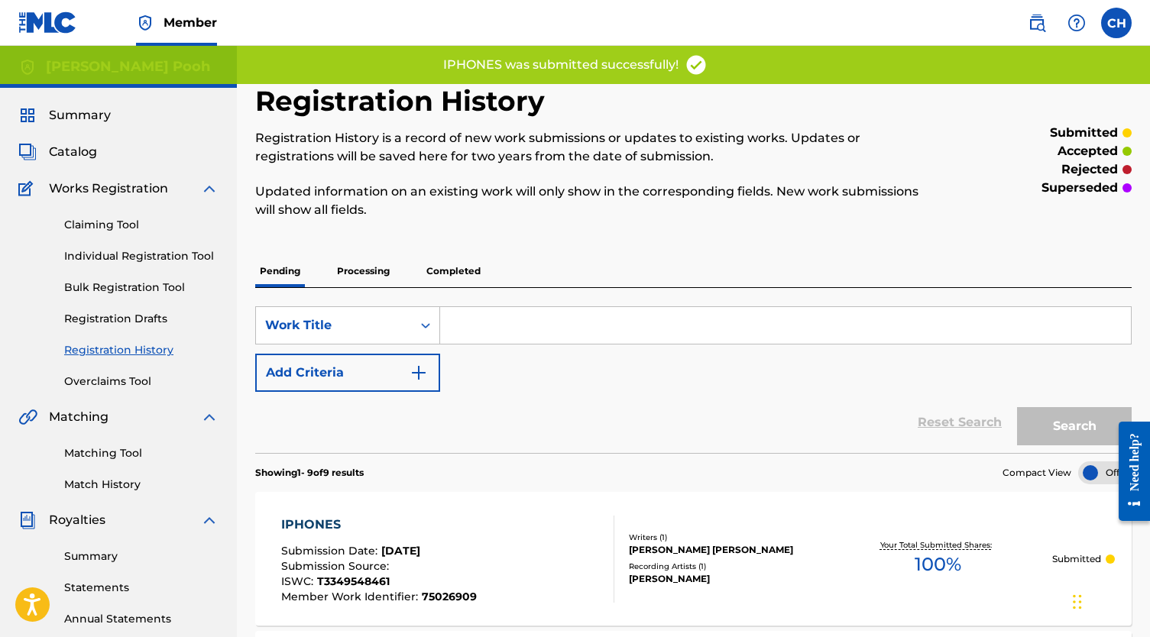
click at [125, 257] on link "Individual Registration Tool" at bounding box center [141, 256] width 154 height 16
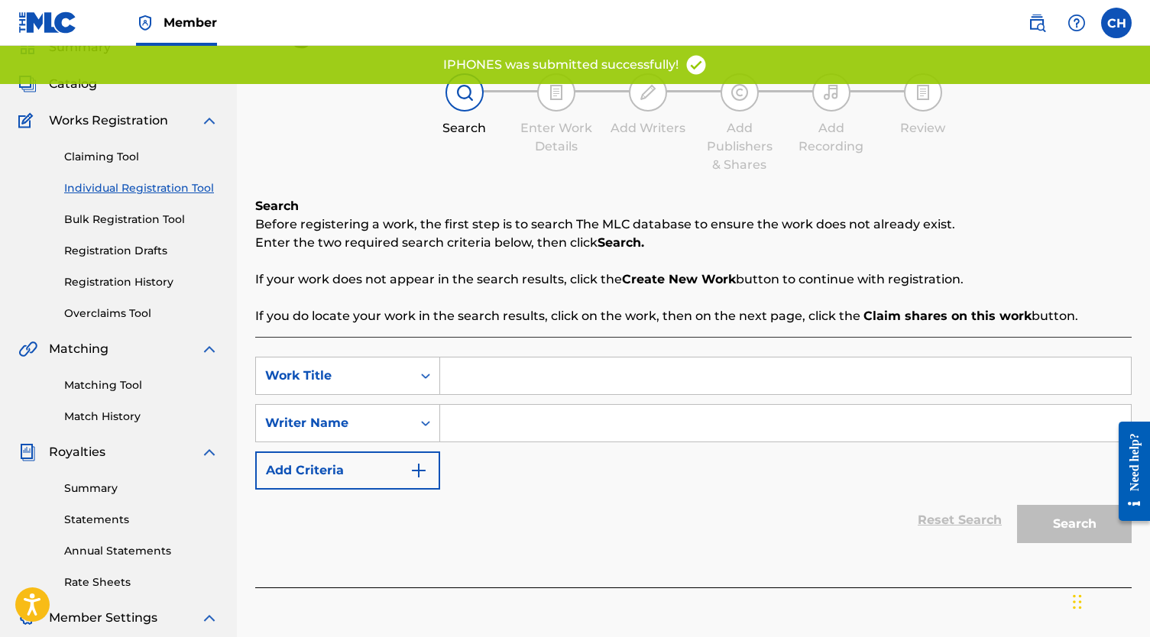
scroll to position [144, 0]
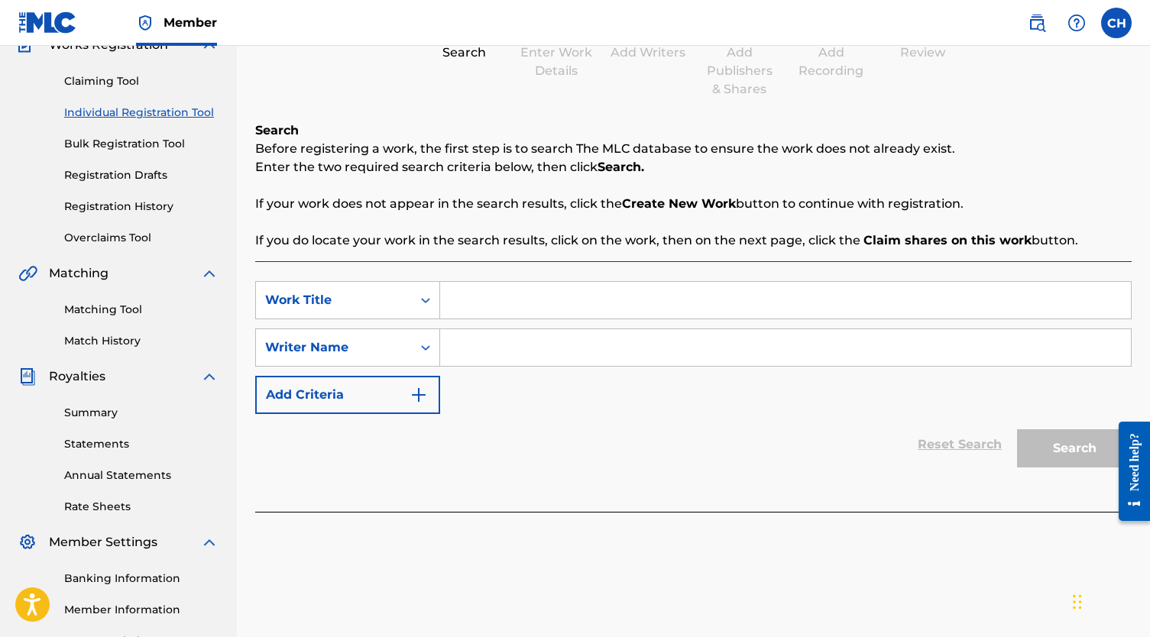
click at [574, 293] on input "Search Form" at bounding box center [785, 300] width 691 height 37
paste input "[PERSON_NAME]"
click at [574, 293] on input "[PERSON_NAME]" at bounding box center [785, 300] width 691 height 37
type input "[PERSON_NAME]"
click at [545, 348] on input "Search Form" at bounding box center [785, 347] width 691 height 37
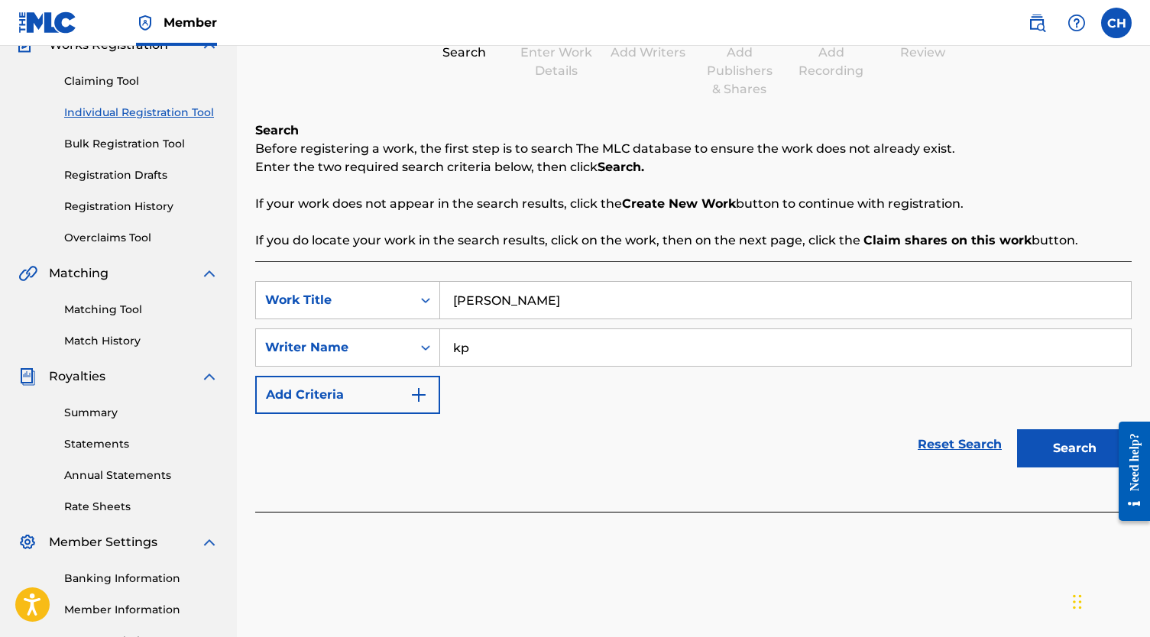
type input "kp"
click at [1095, 458] on button "Search" at bounding box center [1074, 448] width 115 height 38
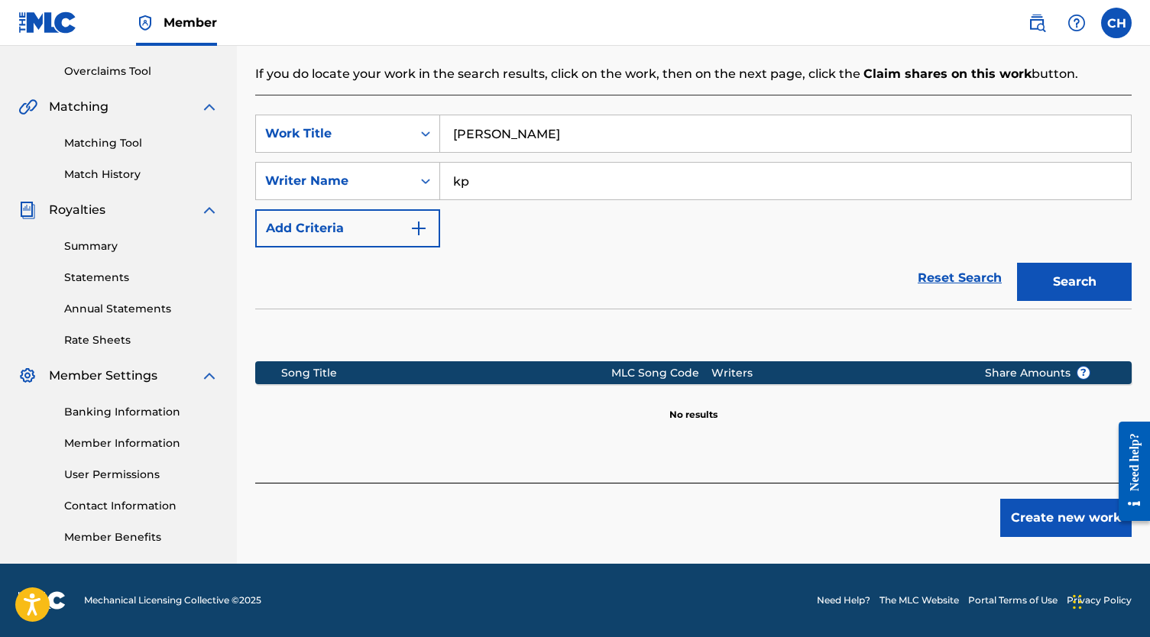
scroll to position [310, 0]
click at [1032, 510] on button "Create new work" at bounding box center [1065, 518] width 131 height 38
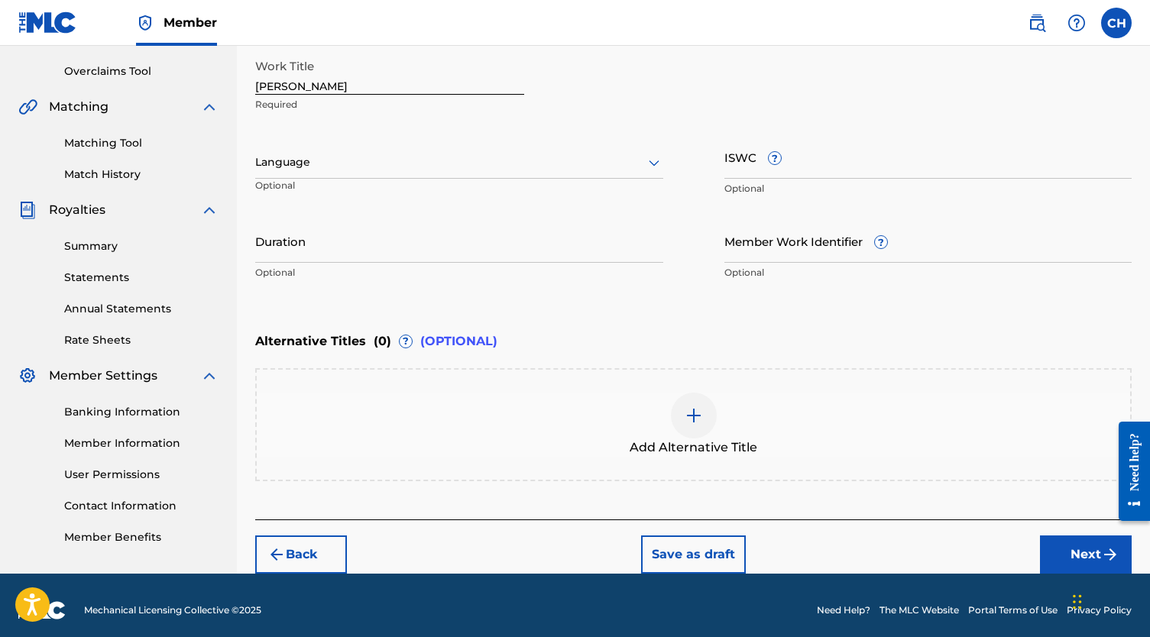
click at [726, 144] on input "ISWC ?" at bounding box center [928, 157] width 408 height 44
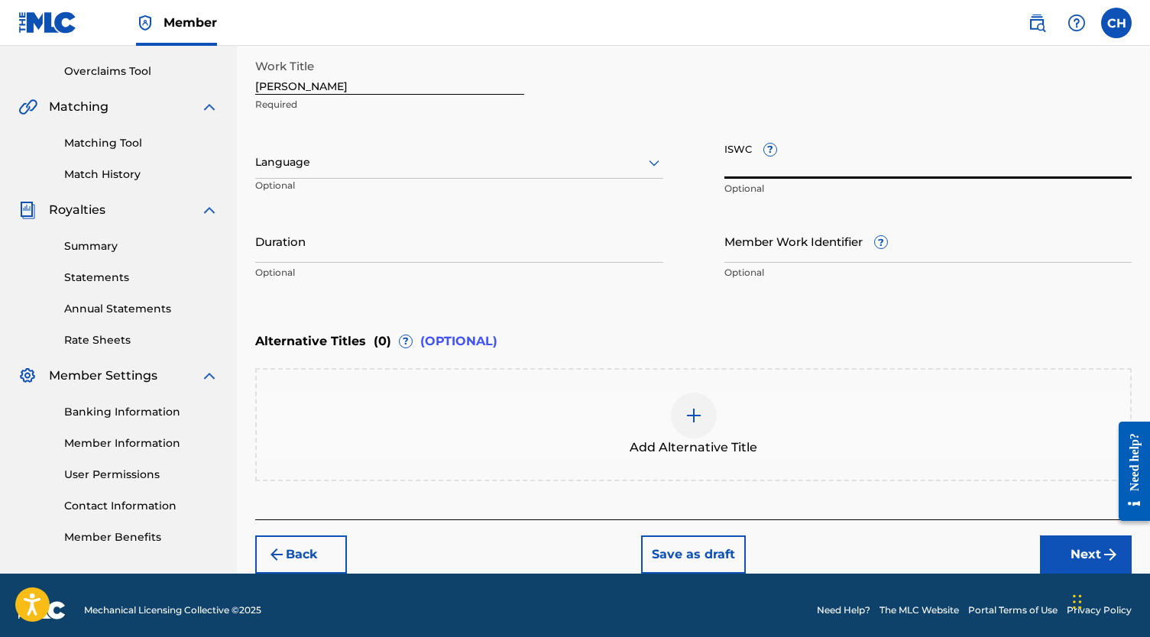
paste input "T-334.954.796-8"
type input "T-334.954.796-8"
click at [749, 232] on input "Member Work Identifier ?" at bounding box center [928, 241] width 408 height 44
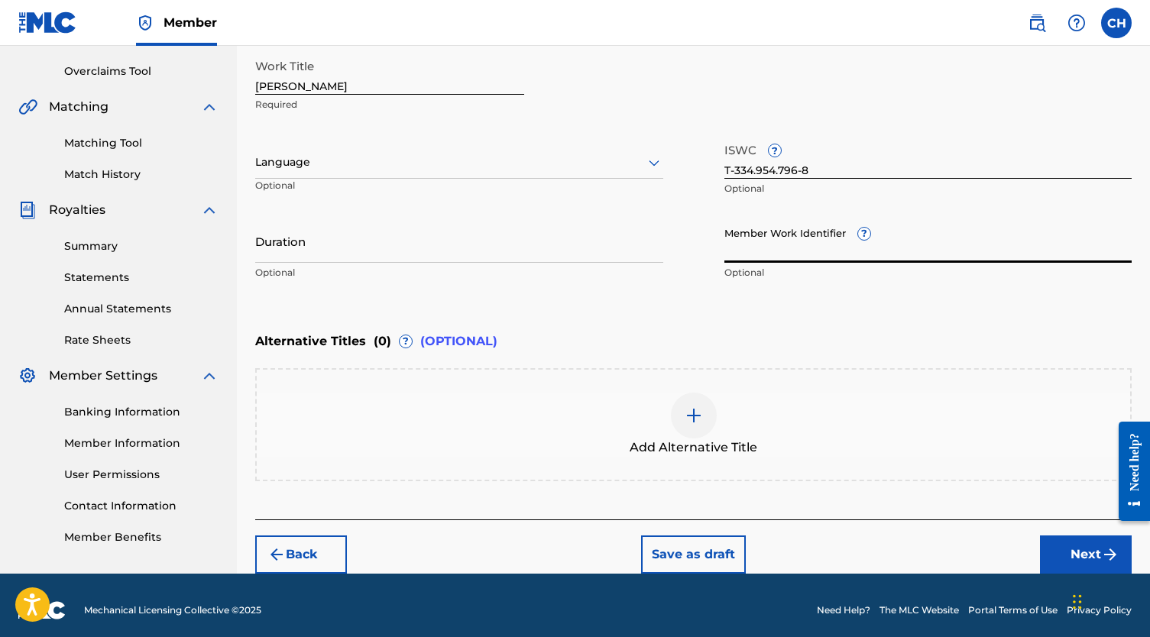
paste input "75027055"
type input "75027055"
click at [1052, 554] on button "Next" at bounding box center [1086, 555] width 92 height 38
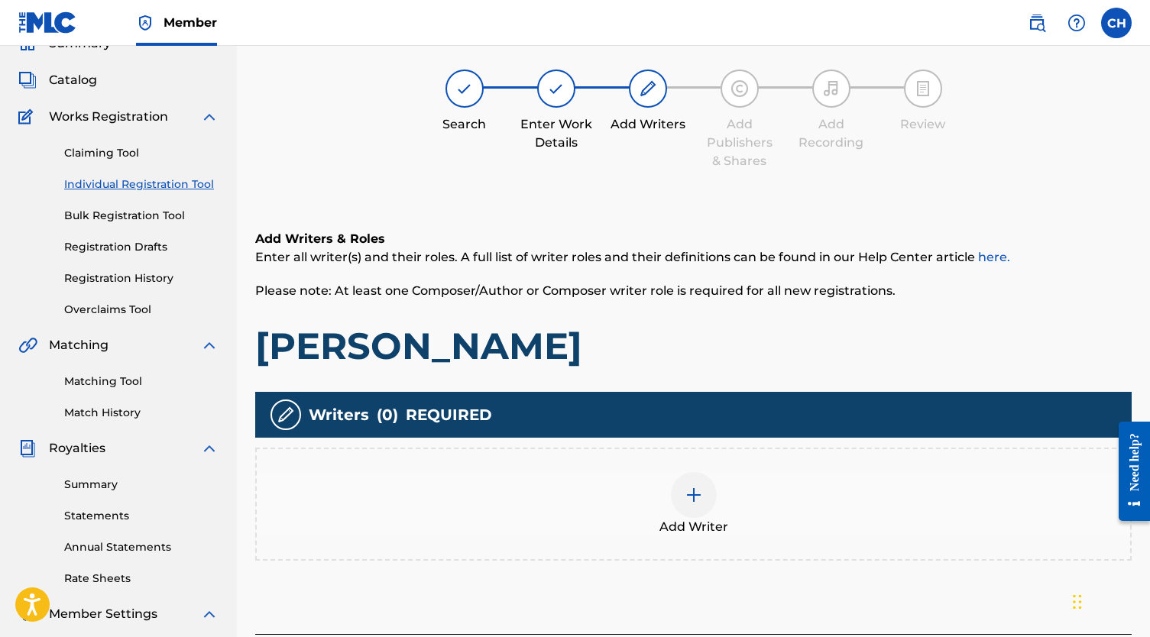
scroll to position [69, 0]
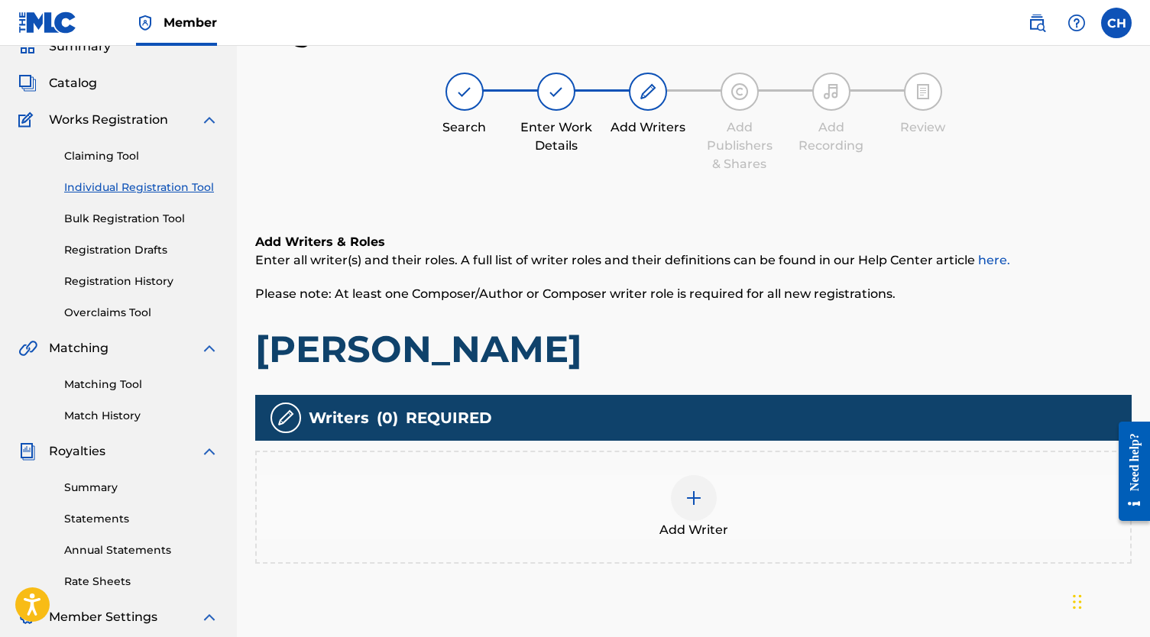
click at [678, 506] on div at bounding box center [694, 498] width 46 height 46
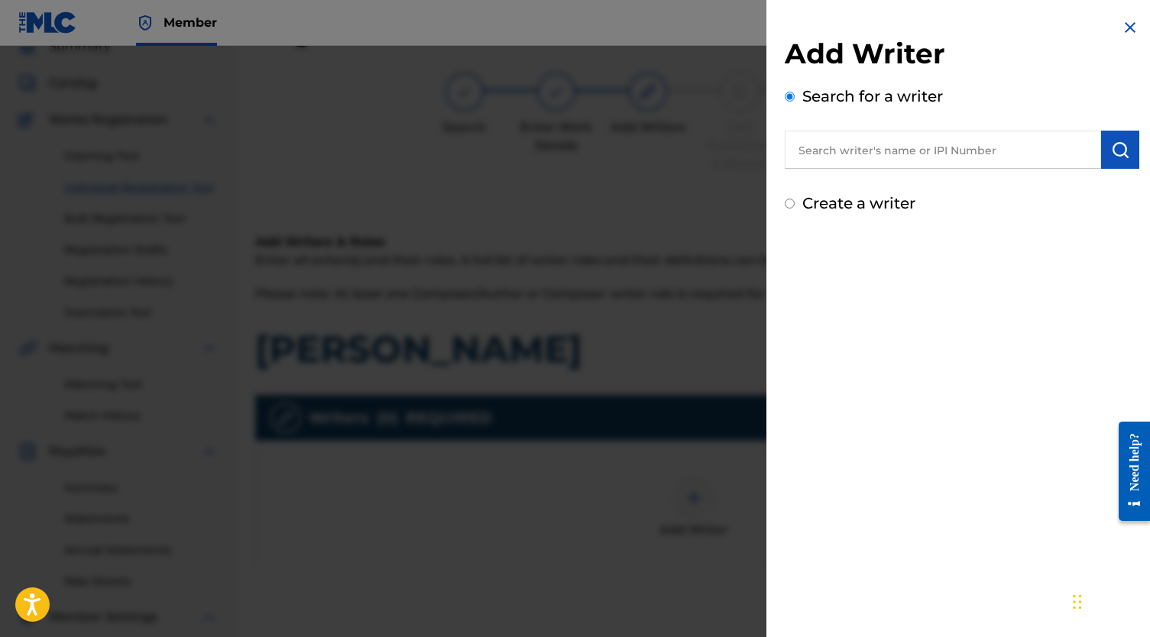
click at [935, 153] on input "text" at bounding box center [943, 150] width 316 height 38
paste input "[PERSON_NAME]"
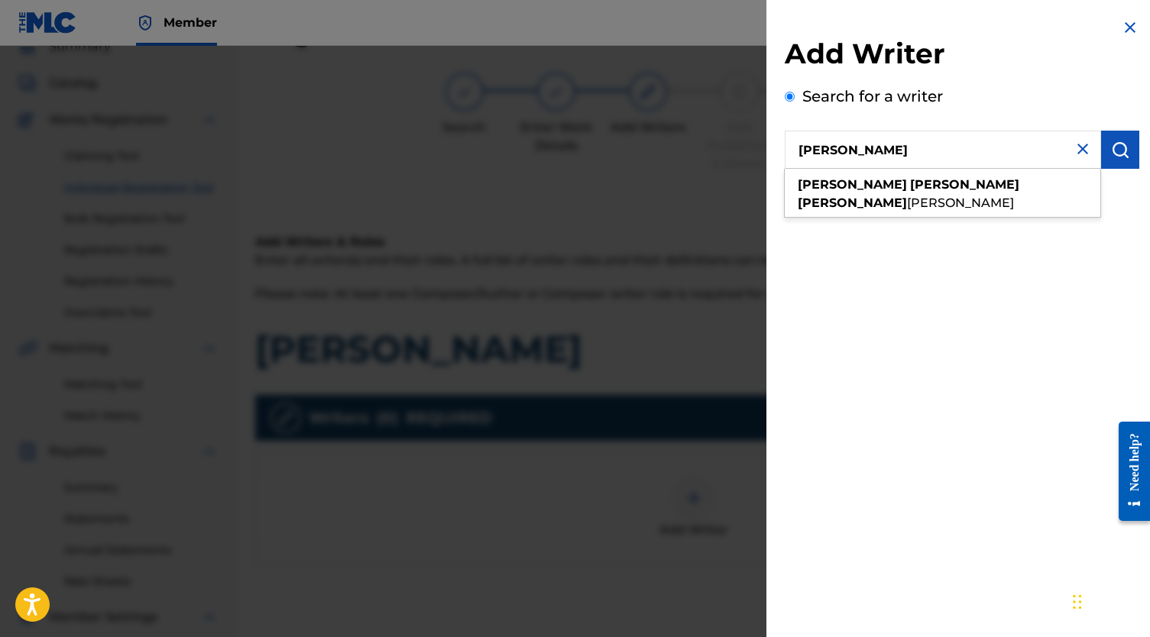
type input "[PERSON_NAME]"
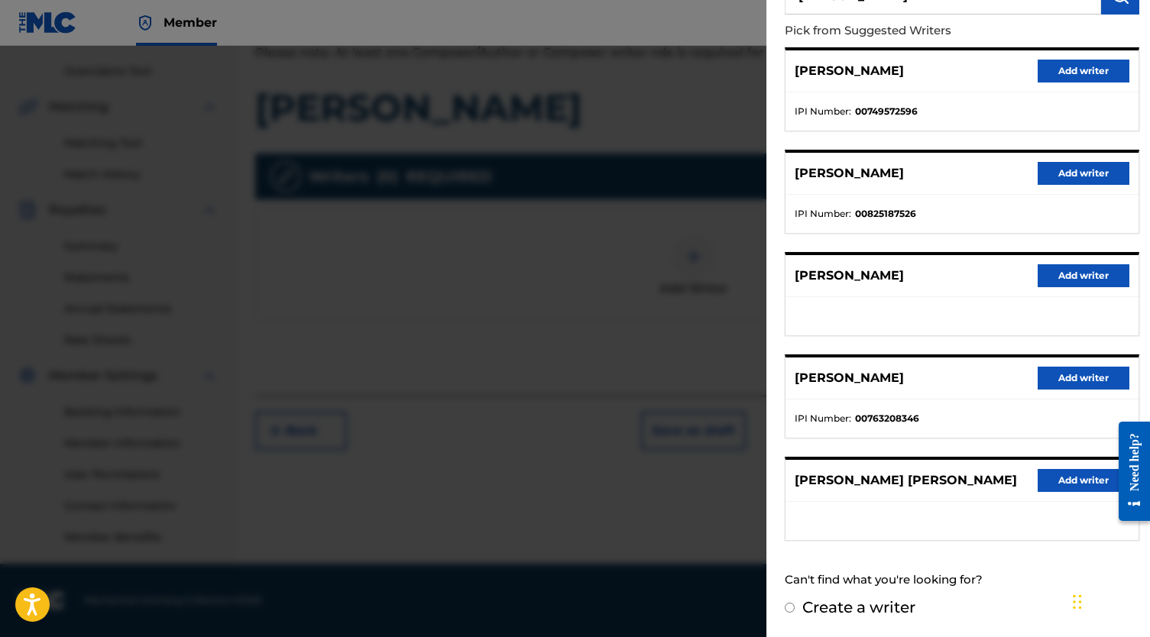
scroll to position [167, 0]
click at [1069, 469] on button "Add writer" at bounding box center [1083, 480] width 92 height 23
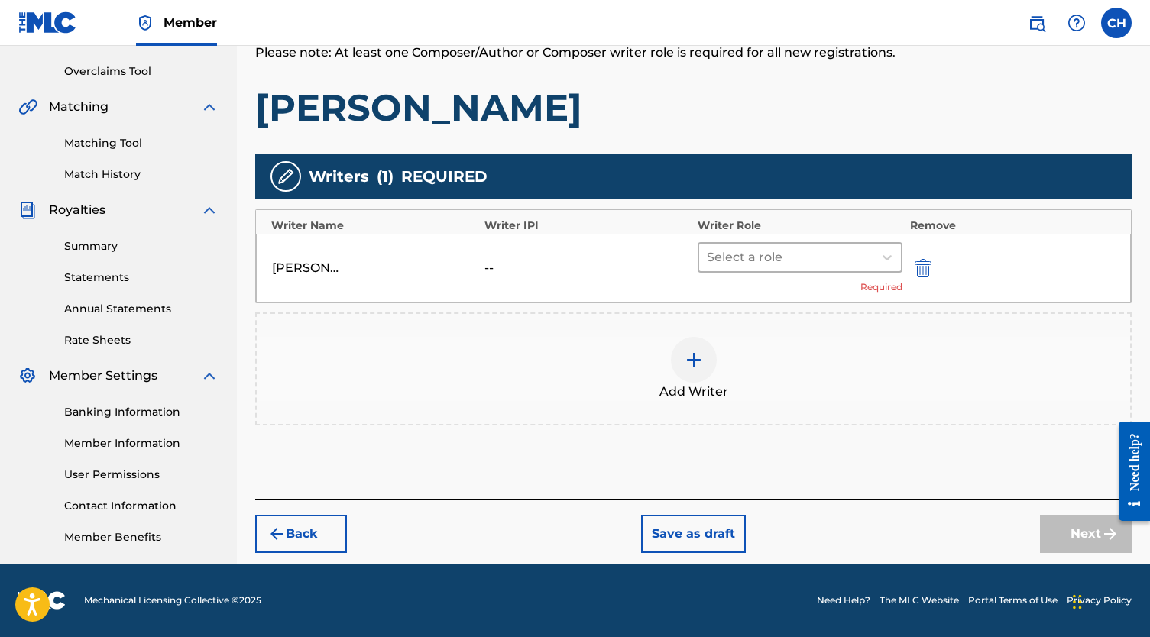
click at [784, 251] on div at bounding box center [786, 257] width 158 height 21
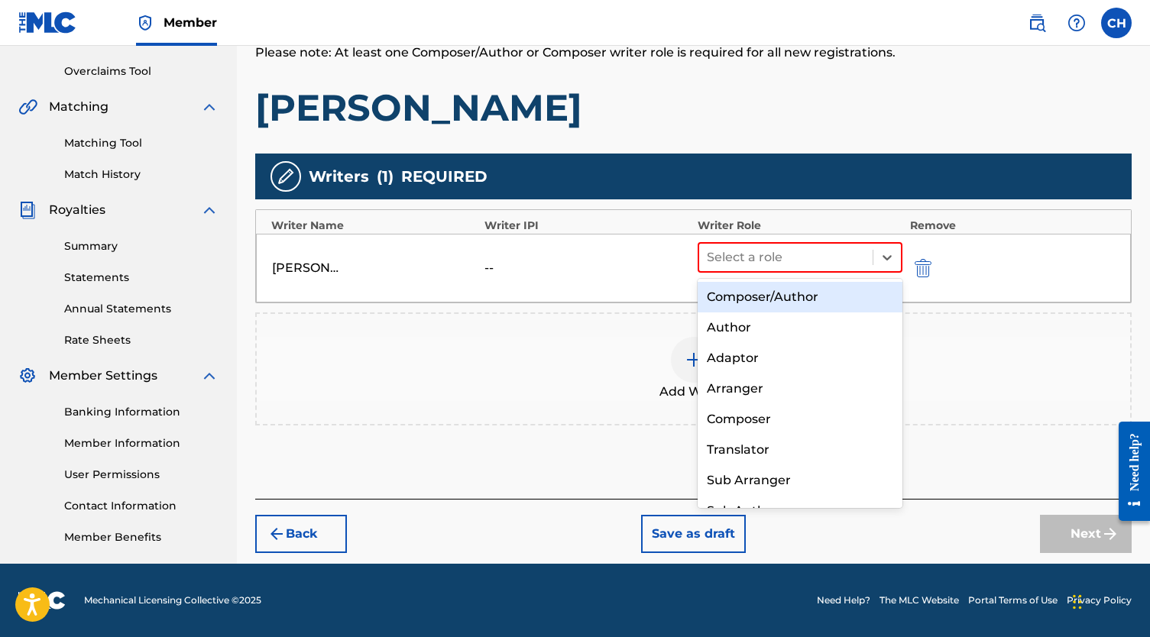
click at [798, 297] on div "Composer/Author" at bounding box center [799, 297] width 205 height 31
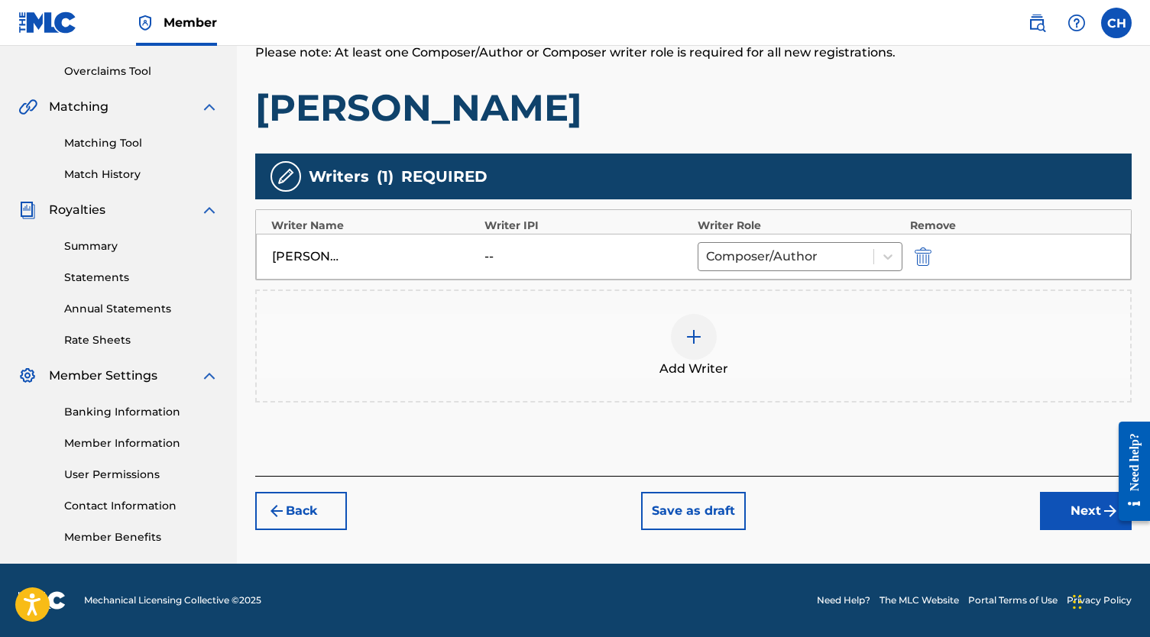
click at [1063, 513] on button "Next" at bounding box center [1086, 511] width 92 height 38
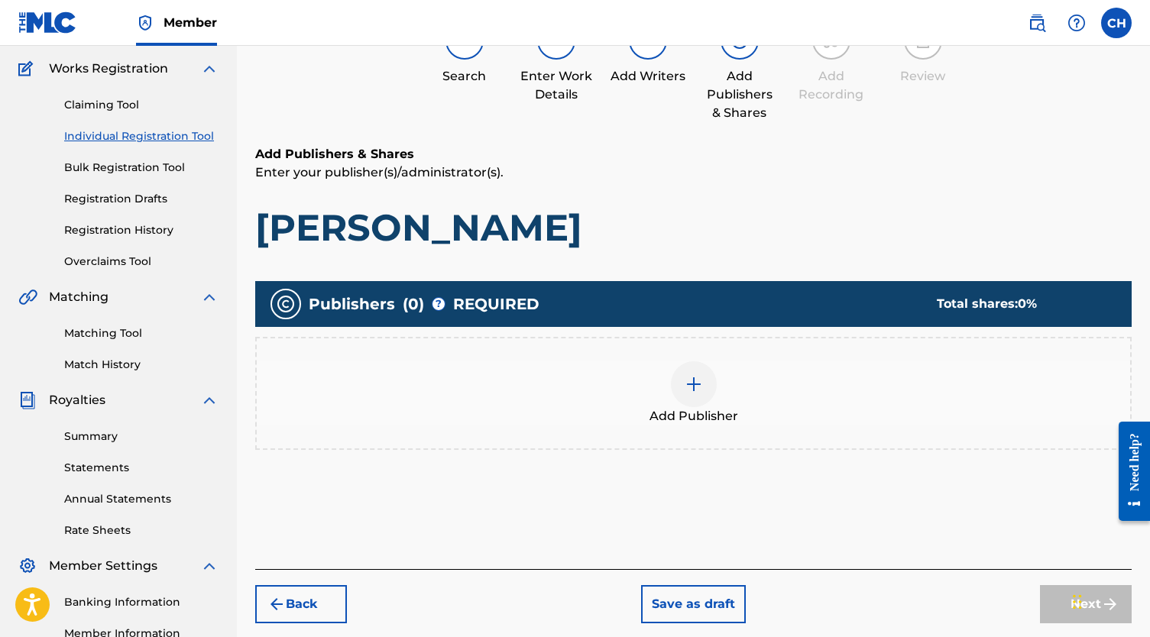
scroll to position [69, 0]
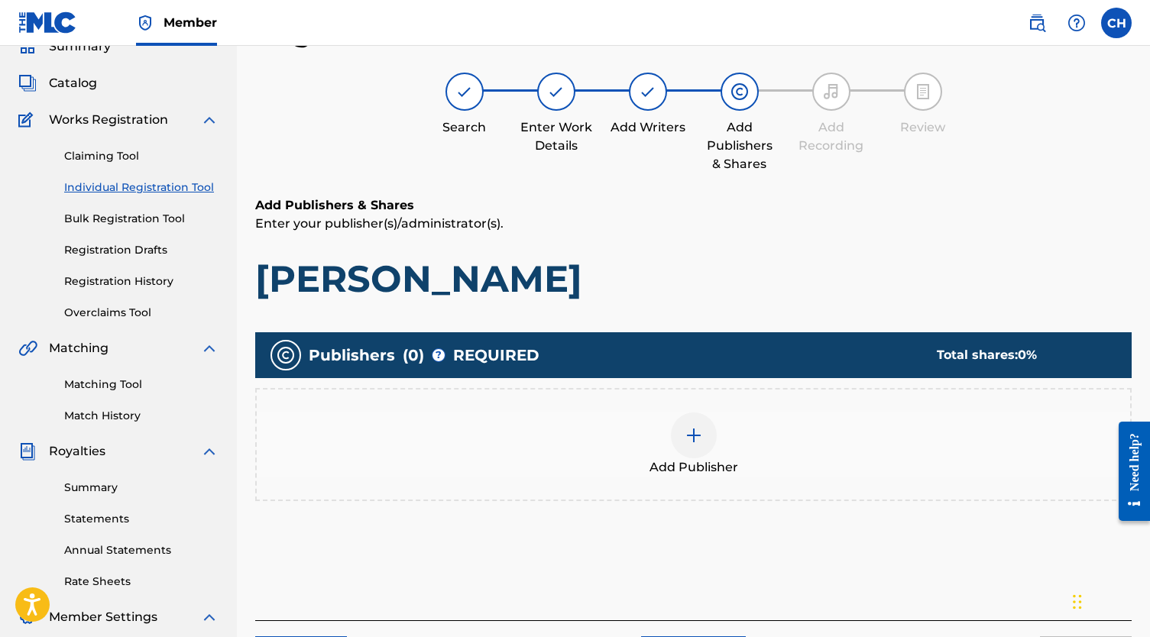
click at [699, 427] on img at bounding box center [693, 435] width 18 height 18
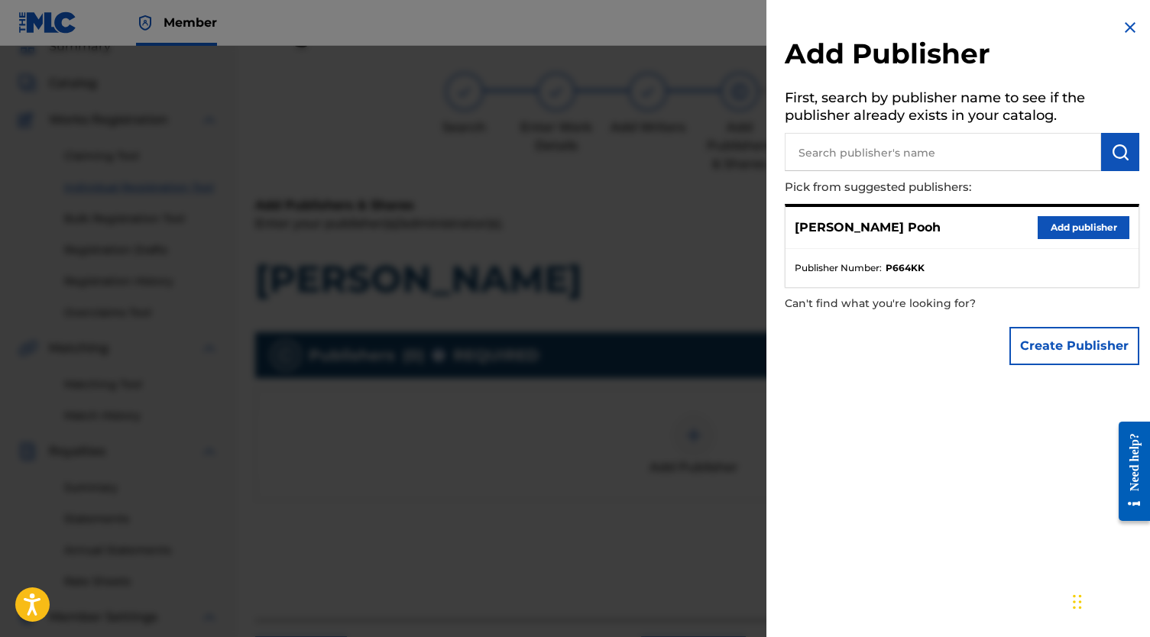
click at [1087, 228] on button "Add publisher" at bounding box center [1083, 227] width 92 height 23
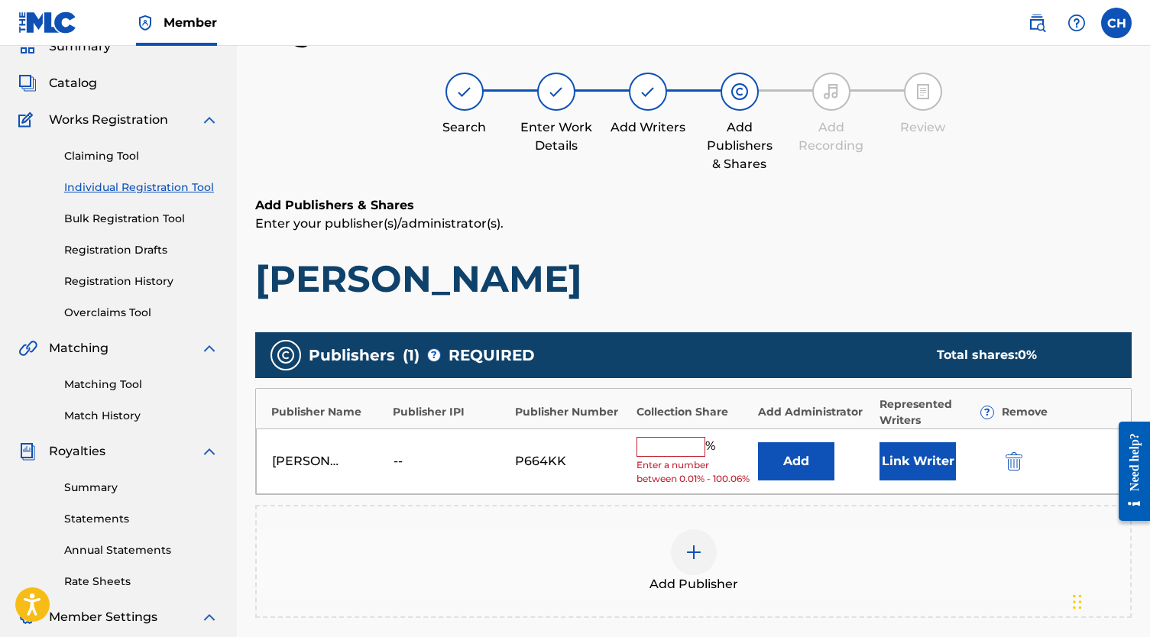
click at [681, 443] on input "text" at bounding box center [670, 447] width 69 height 20
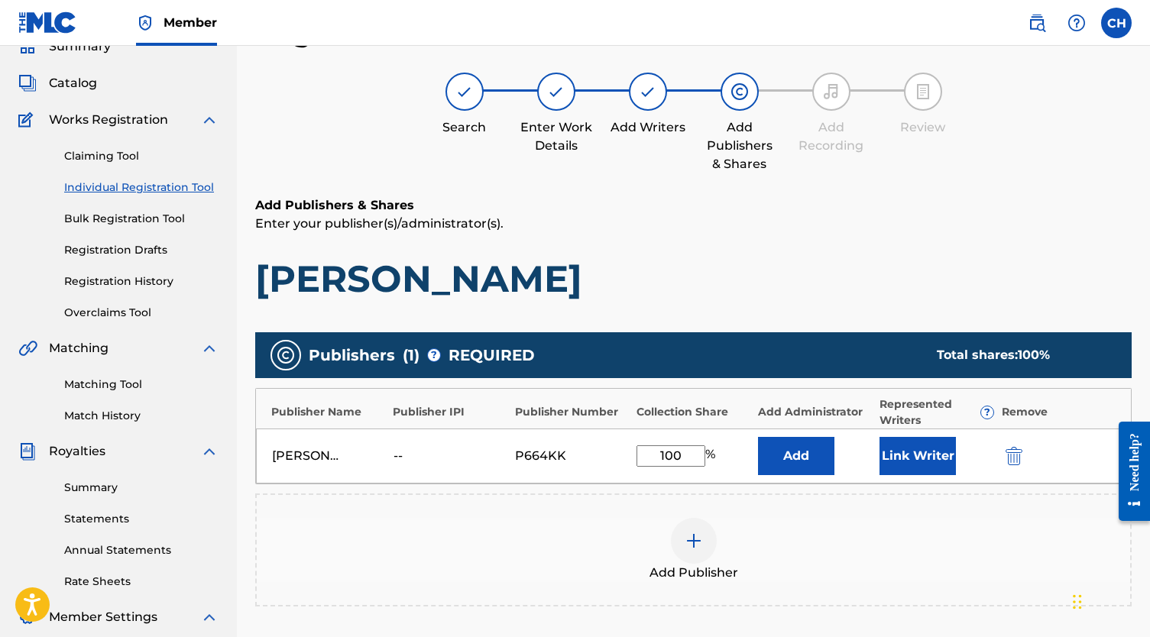
type input "100"
click at [933, 447] on button "Link Writer" at bounding box center [917, 456] width 76 height 38
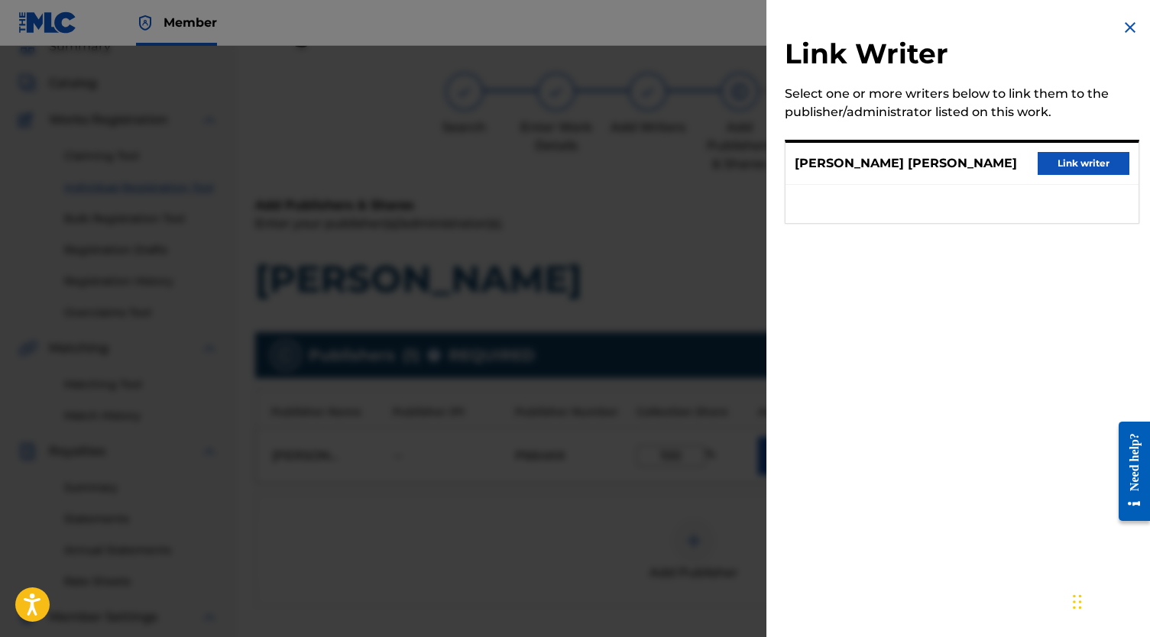
click at [1073, 173] on button "Link writer" at bounding box center [1083, 163] width 92 height 23
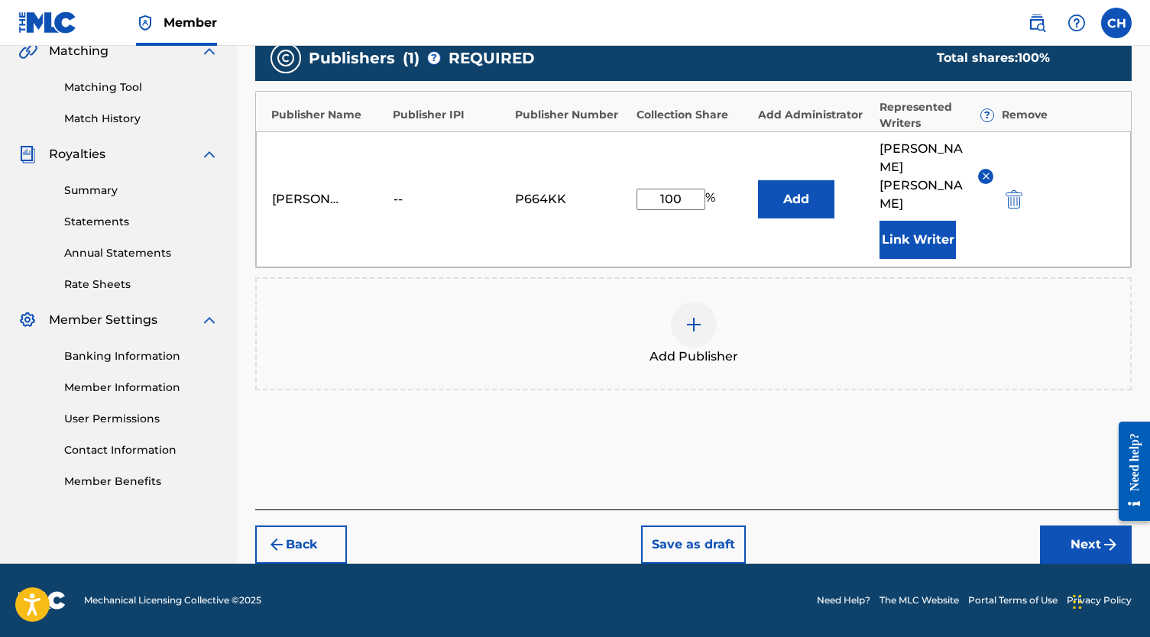
click at [1066, 521] on div "Back Save as draft Next" at bounding box center [693, 537] width 876 height 54
click at [1071, 532] on button "Next" at bounding box center [1086, 545] width 92 height 38
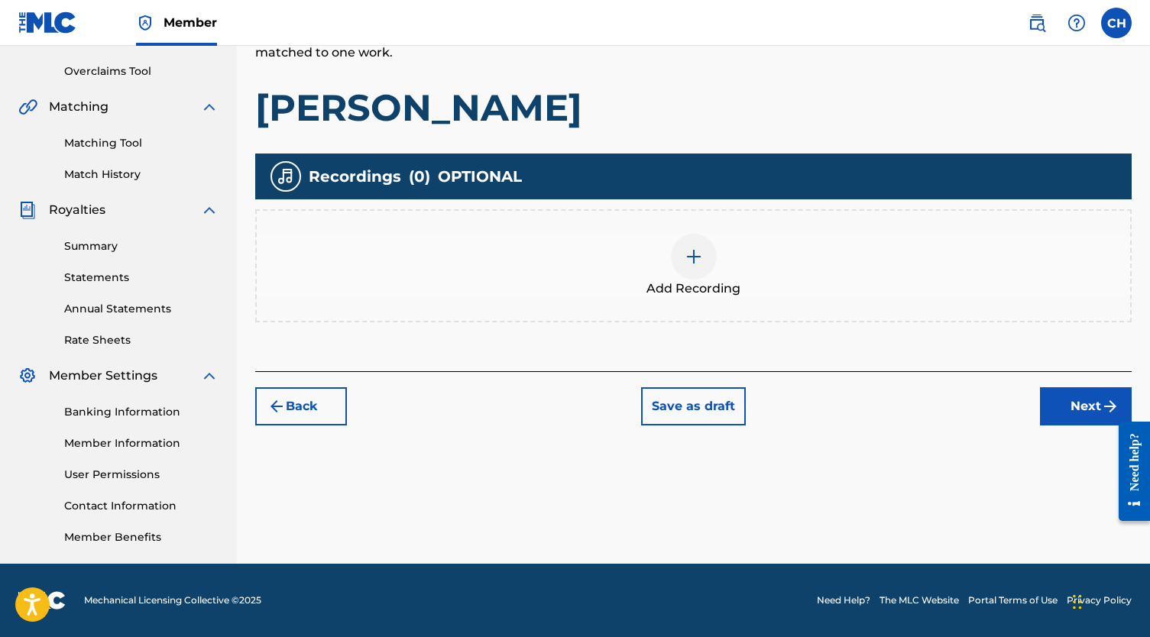
click at [693, 277] on div at bounding box center [694, 257] width 46 height 46
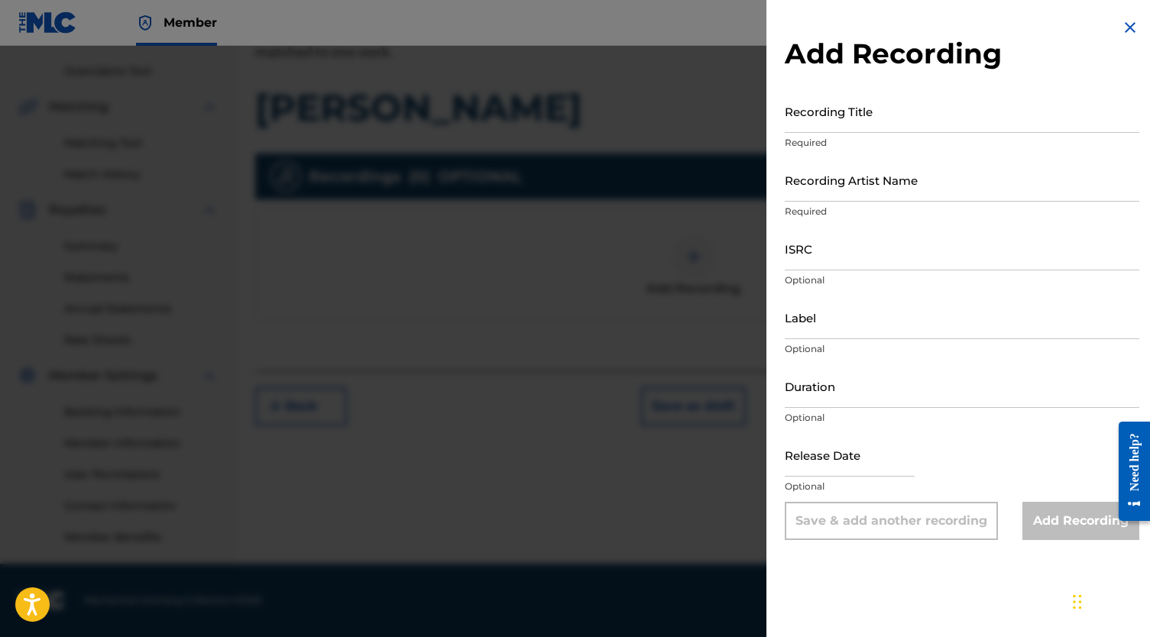
click at [842, 191] on input "Recording Artist Name" at bounding box center [962, 180] width 354 height 44
type input "v"
paste input "[PERSON_NAME] Pooh"
type input "[PERSON_NAME] Pooh"
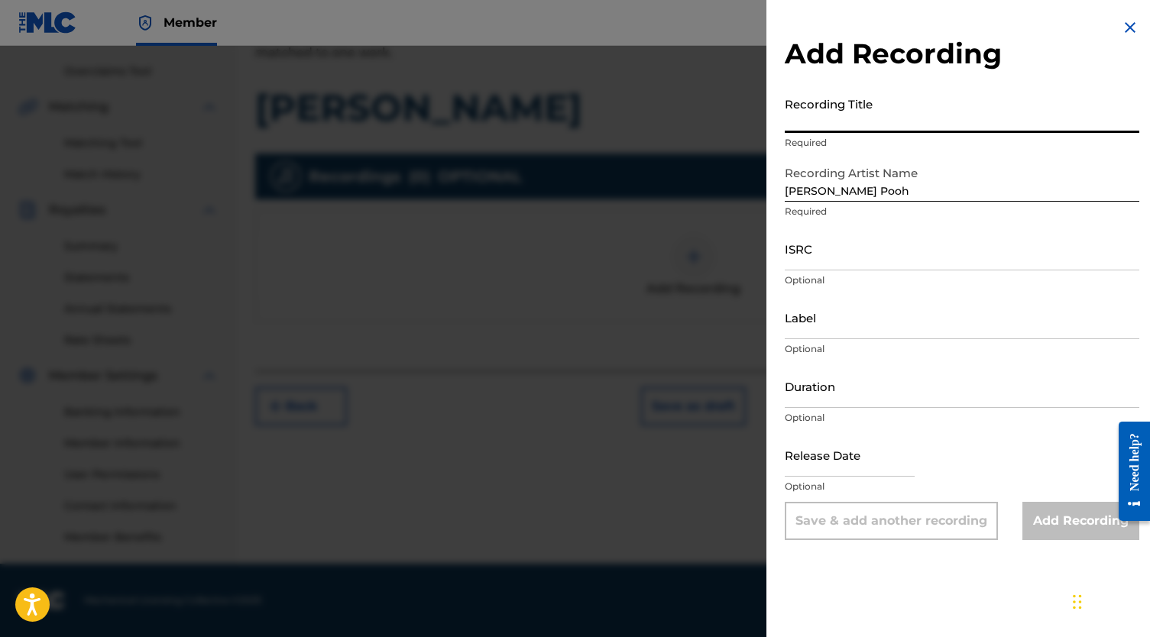
click at [831, 121] on input "Recording Title" at bounding box center [962, 111] width 354 height 44
paste input "[PERSON_NAME]"
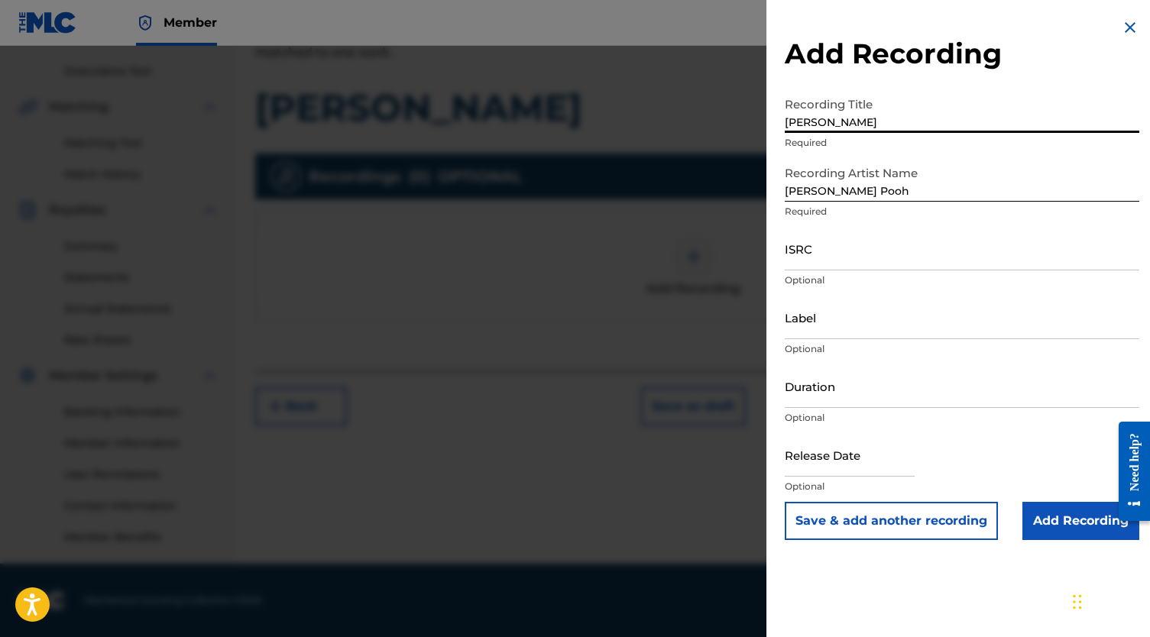
type input "[PERSON_NAME]"
click at [819, 269] on input "ISRC" at bounding box center [962, 249] width 354 height 44
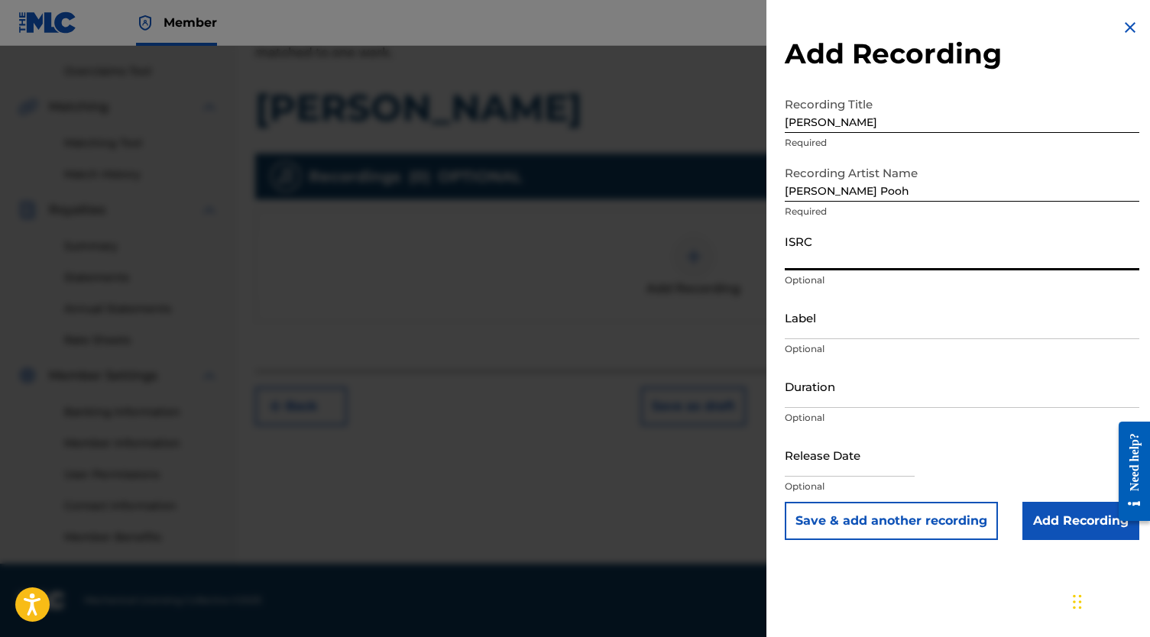
paste input "QZMEQ2033276"
type input "QZMEQ2033276"
click at [1086, 516] on input "Add Recording" at bounding box center [1080, 521] width 117 height 38
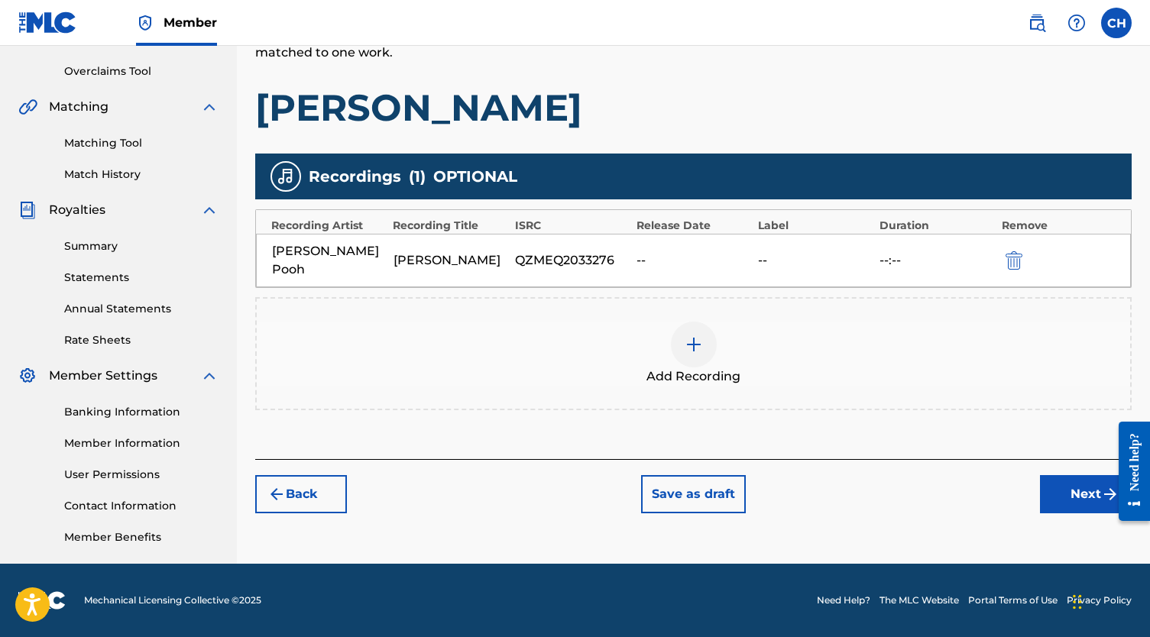
click at [1070, 475] on button "Next" at bounding box center [1086, 494] width 92 height 38
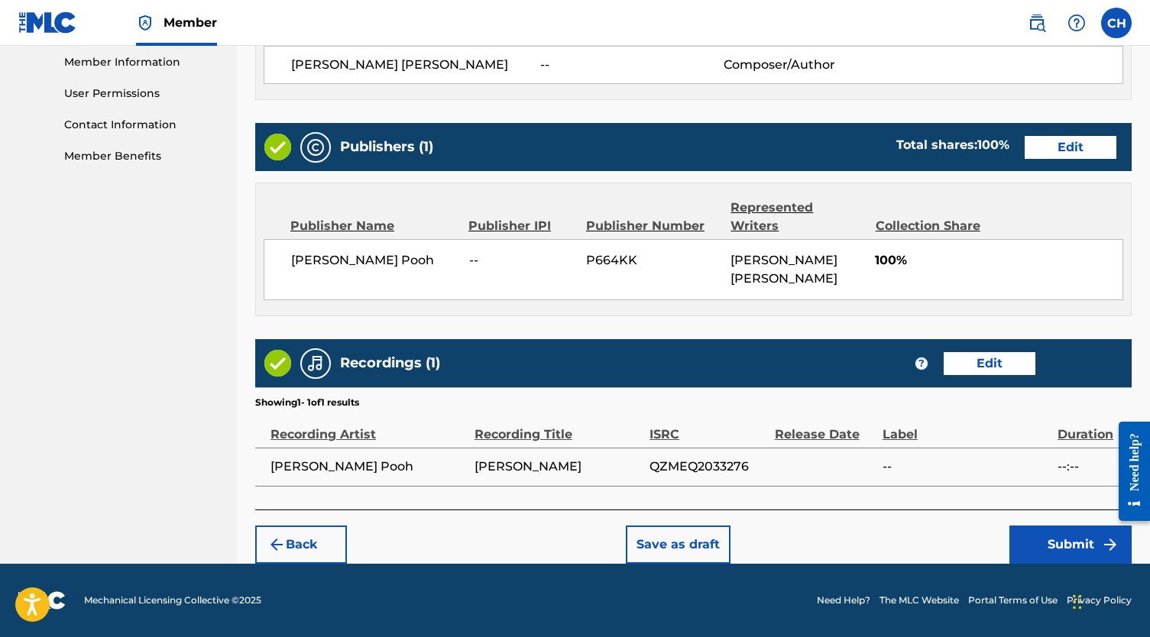
scroll to position [697, 0]
click at [1044, 557] on button "Submit" at bounding box center [1070, 545] width 122 height 38
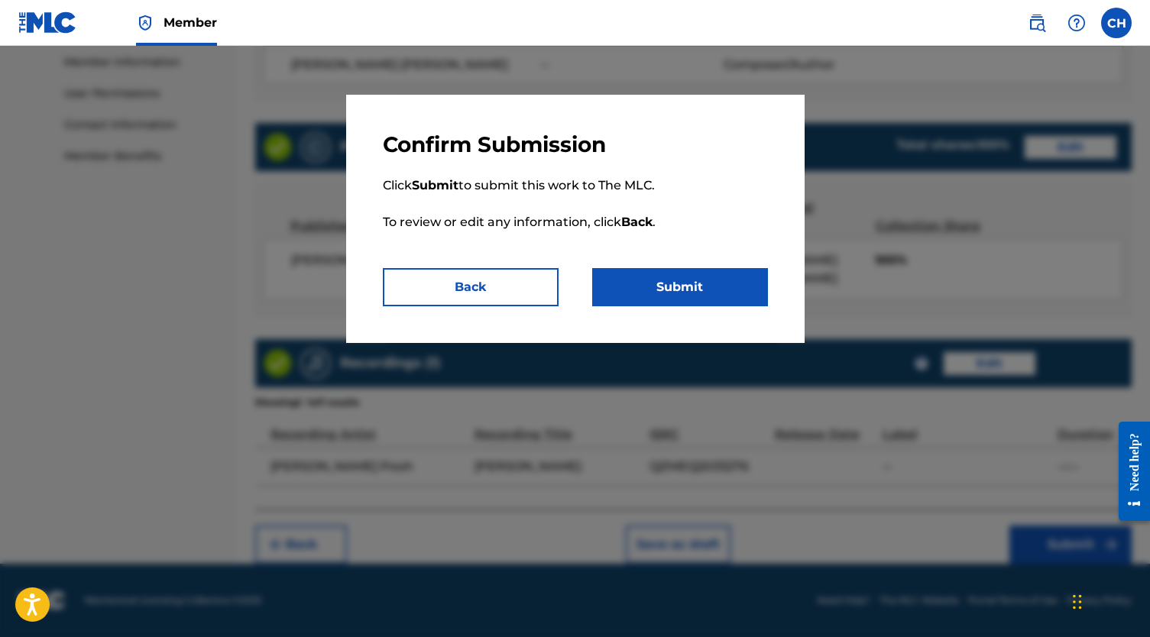
click at [675, 296] on button "Submit" at bounding box center [680, 287] width 176 height 38
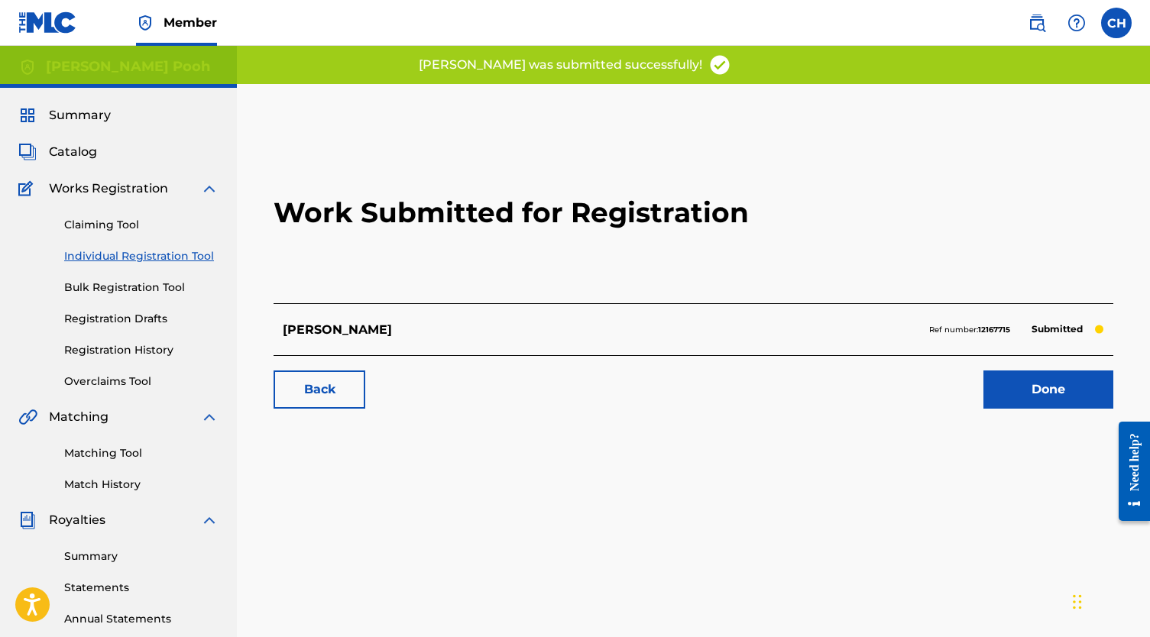
scroll to position [17, 0]
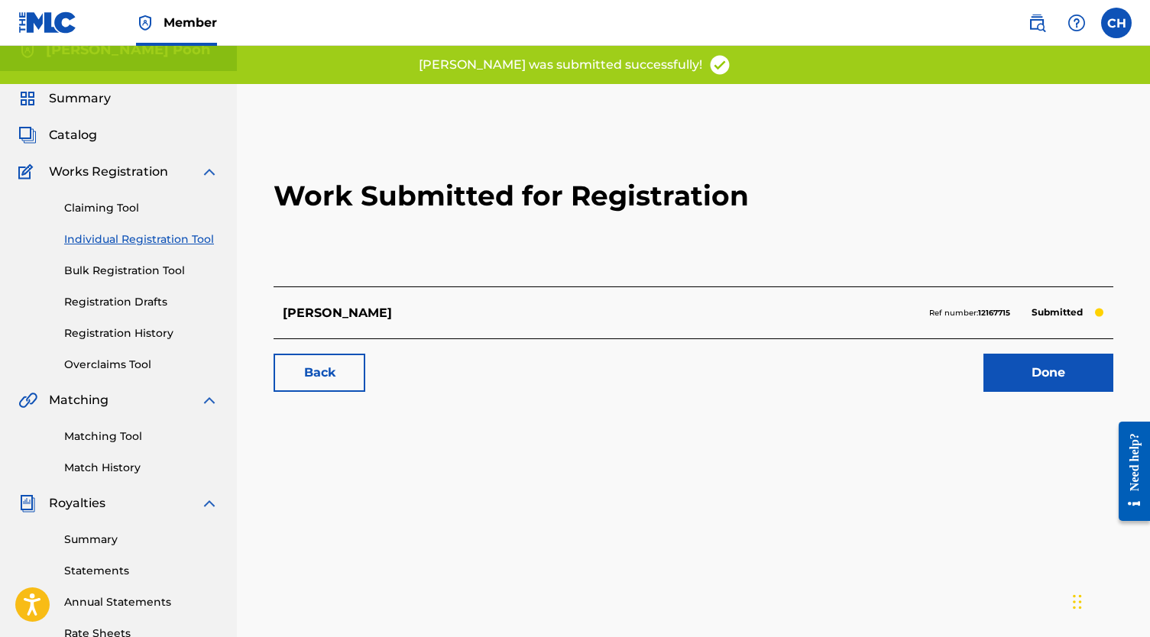
click at [1029, 388] on link "Done" at bounding box center [1048, 373] width 130 height 38
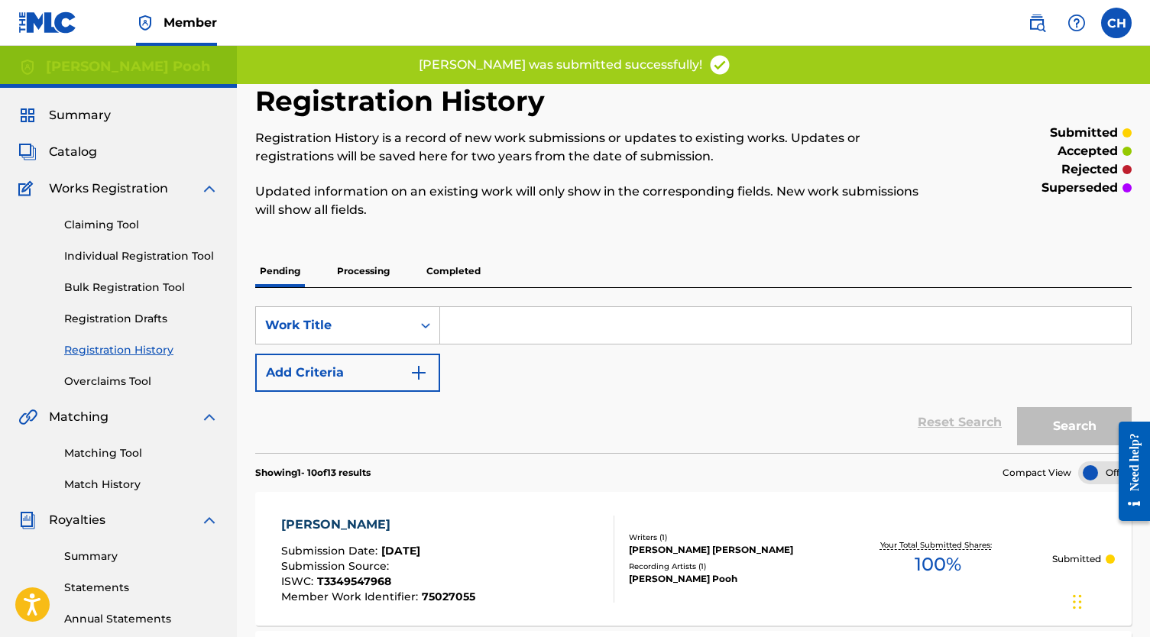
click at [115, 260] on link "Individual Registration Tool" at bounding box center [141, 256] width 154 height 16
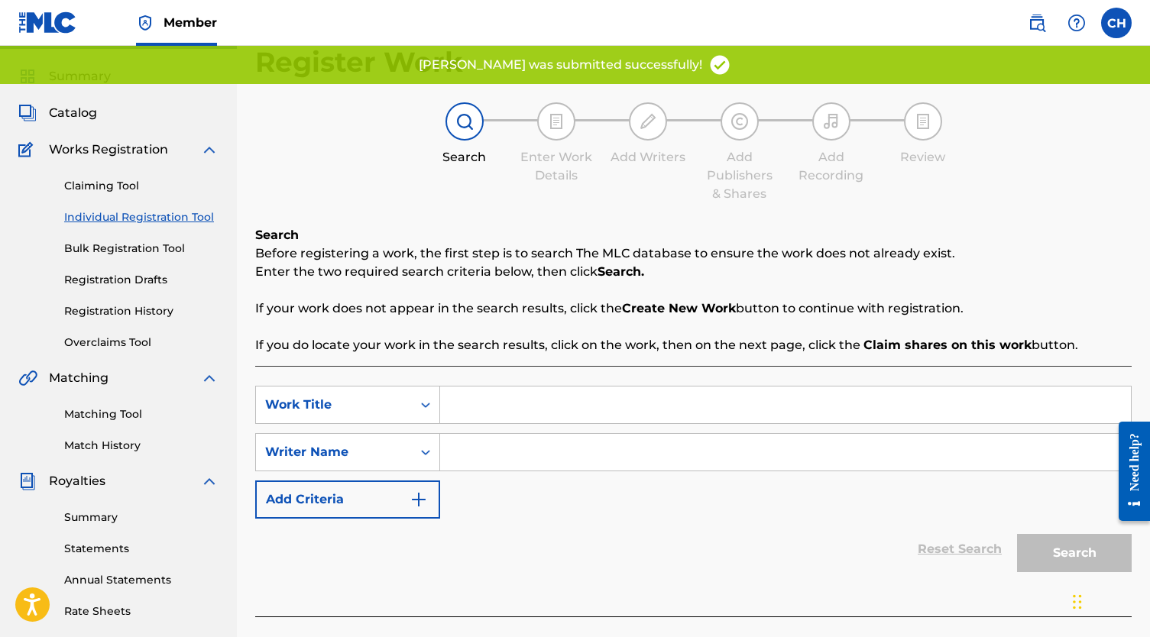
scroll to position [70, 0]
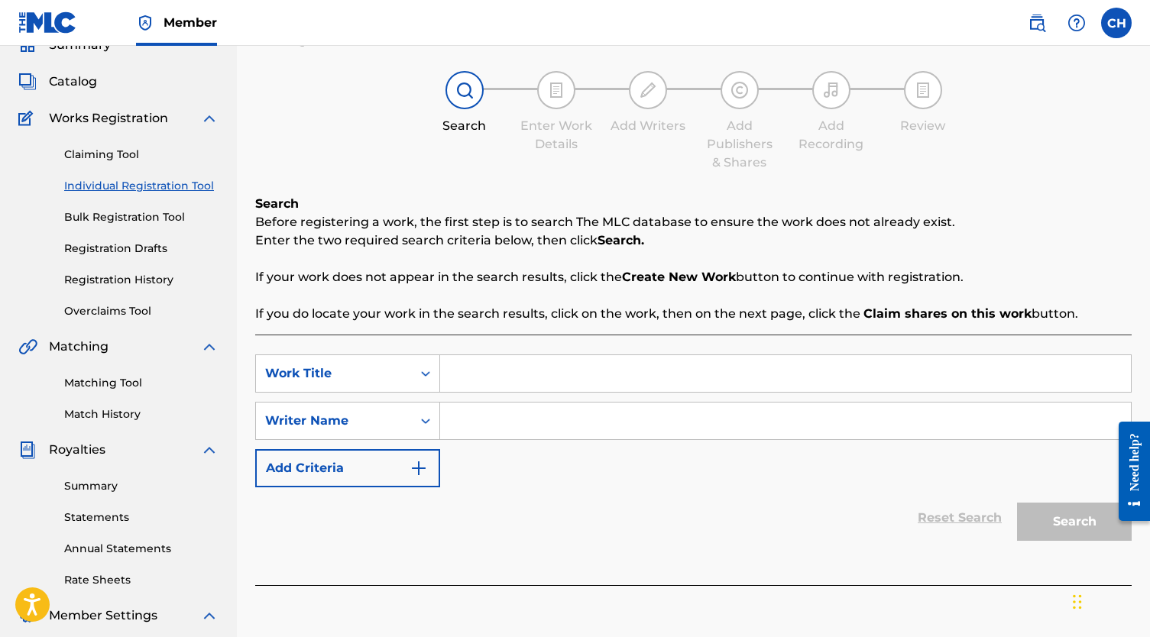
click at [65, 79] on span "Catalog" at bounding box center [73, 82] width 48 height 18
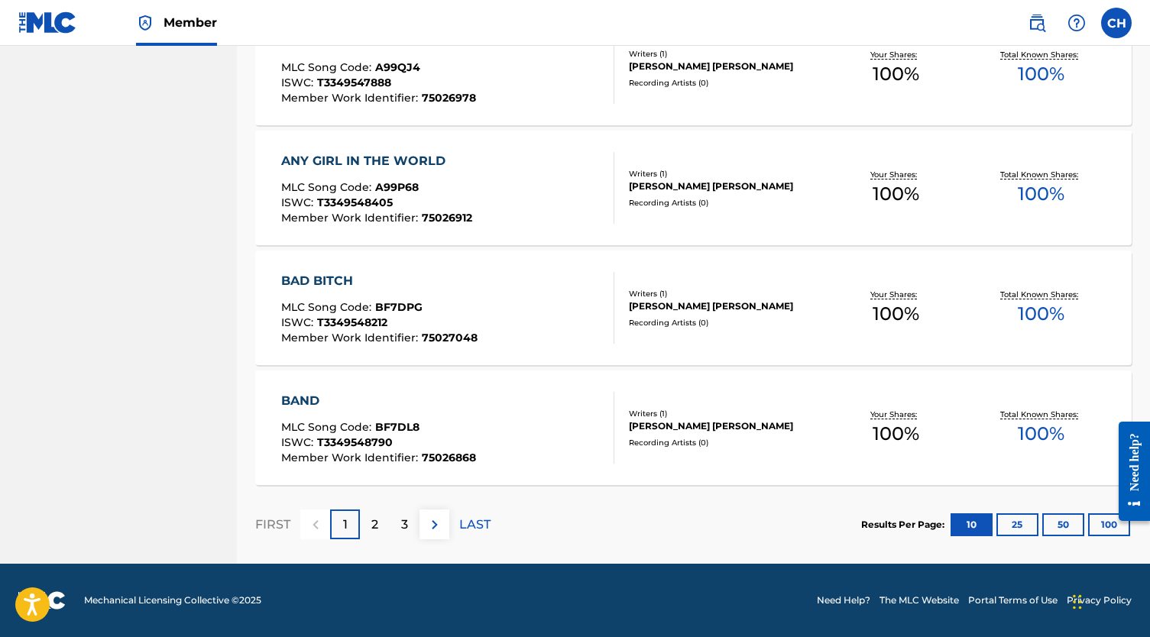
scroll to position [1112, 0]
click at [1086, 514] on section "Results Per Page: 10 25 50 100" at bounding box center [996, 524] width 270 height 23
click at [1093, 519] on button "100" at bounding box center [1109, 524] width 42 height 23
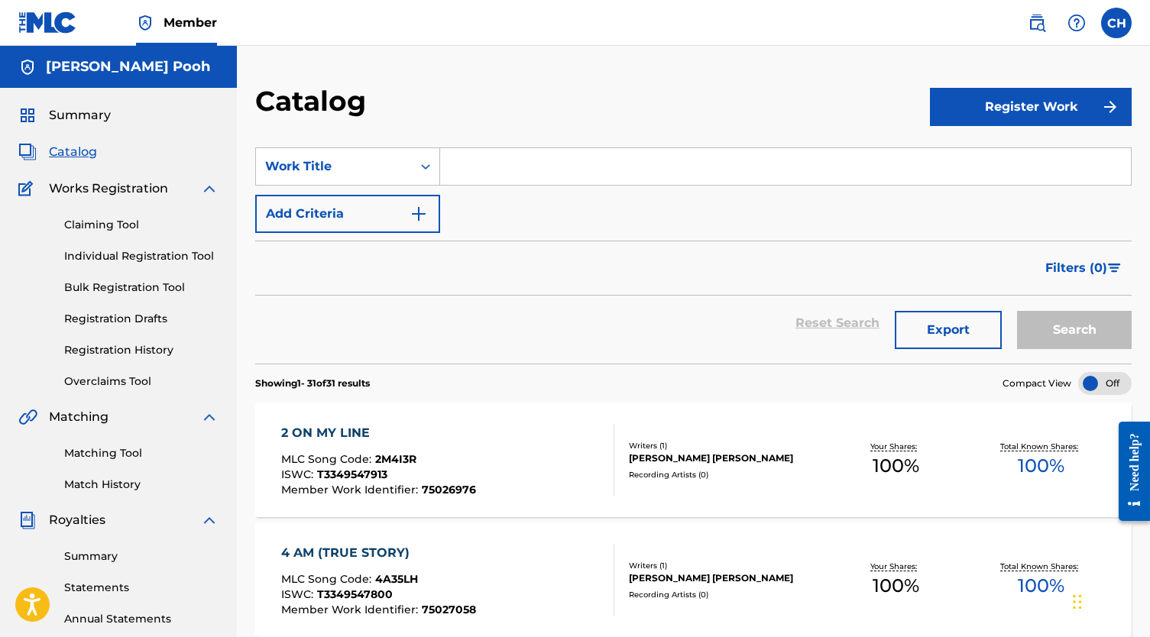
scroll to position [0, 0]
click at [1022, 117] on button "Register Work" at bounding box center [1031, 107] width 202 height 38
click at [959, 166] on link "Individual" at bounding box center [1031, 156] width 202 height 37
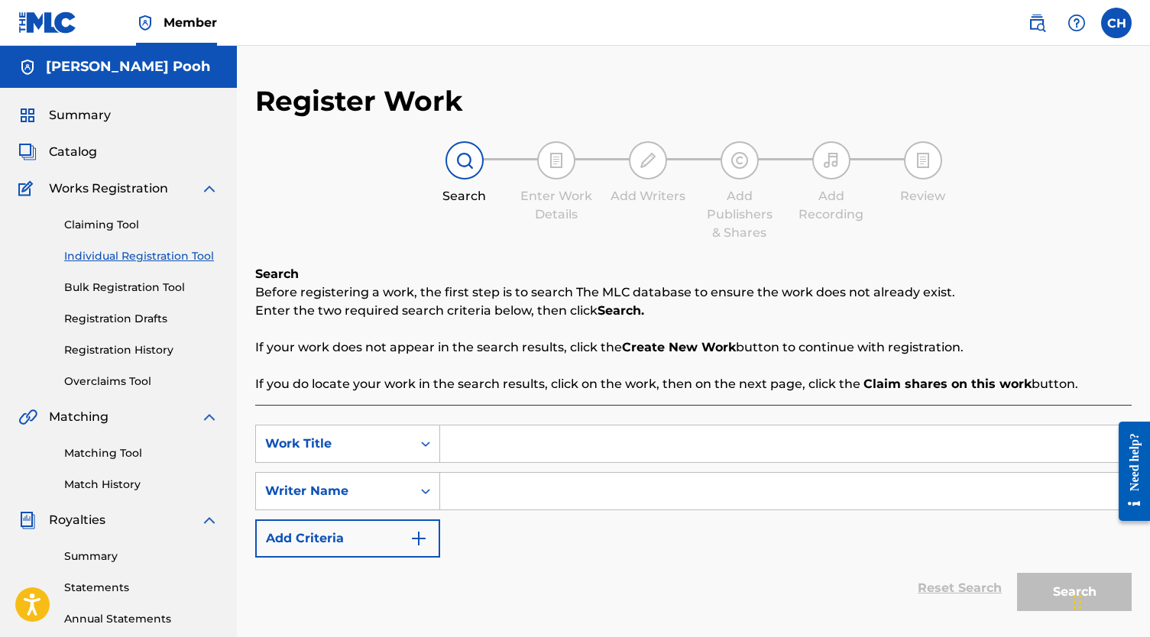
click at [575, 457] on input "Search Form" at bounding box center [785, 444] width 691 height 37
paste input "[DEMOGRAPHIC_DATA]"
type input "[DEMOGRAPHIC_DATA]"
click at [554, 481] on input "Search Form" at bounding box center [785, 491] width 691 height 37
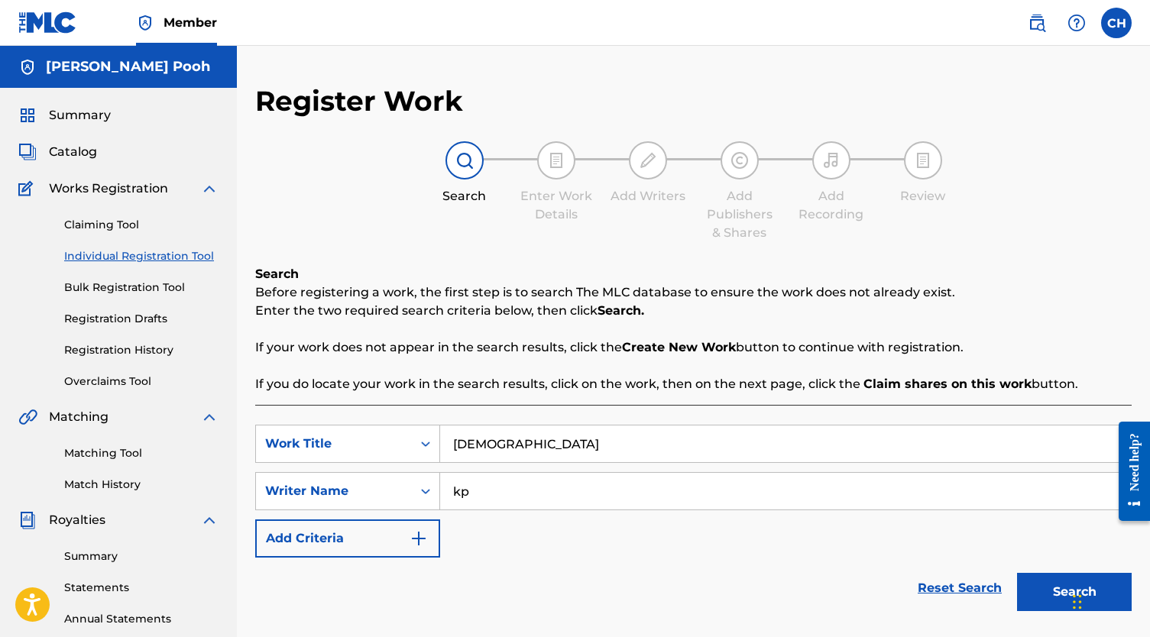
type input "kp"
click at [1074, 592] on button "Search" at bounding box center [1074, 592] width 115 height 38
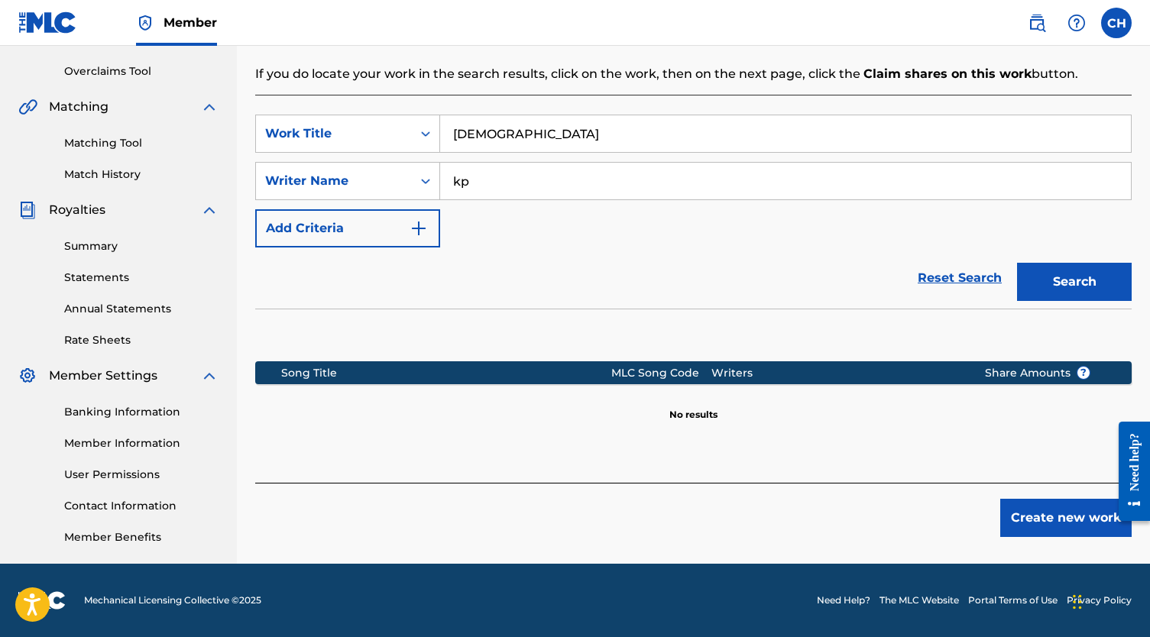
scroll to position [310, 0]
click at [1059, 529] on button "Create new work" at bounding box center [1065, 518] width 131 height 38
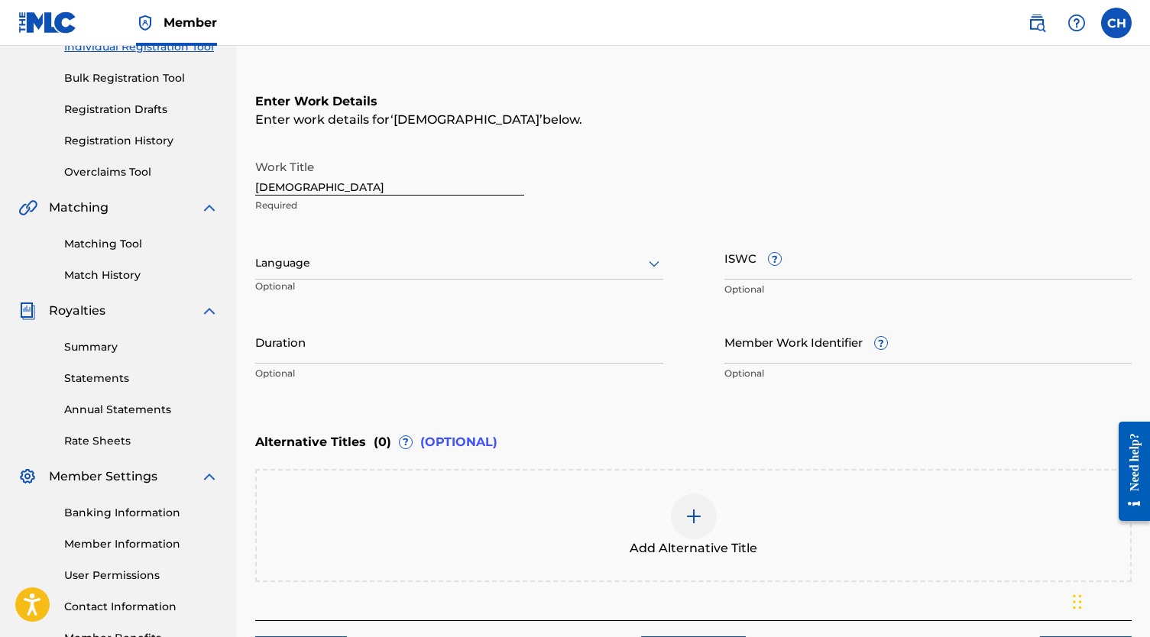
scroll to position [213, 0]
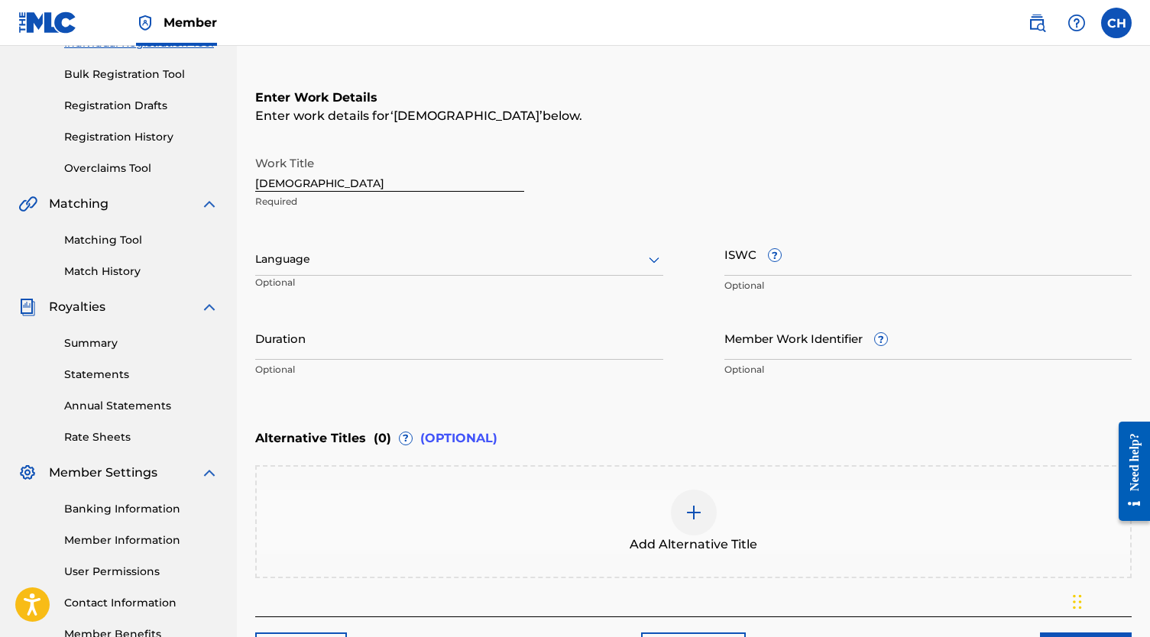
click at [758, 270] on input "ISWC ?" at bounding box center [928, 254] width 408 height 44
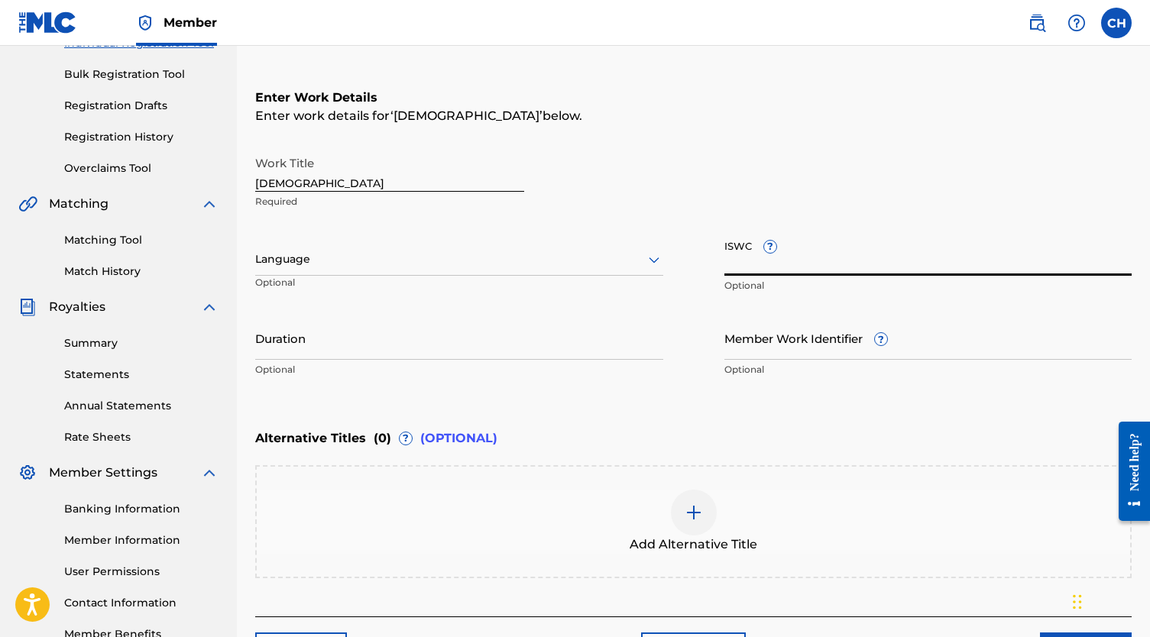
paste input "T-312.712.296-3"
type input "T-312.712.296-3"
click at [781, 335] on input "Member Work Identifier ?" at bounding box center [928, 338] width 408 height 44
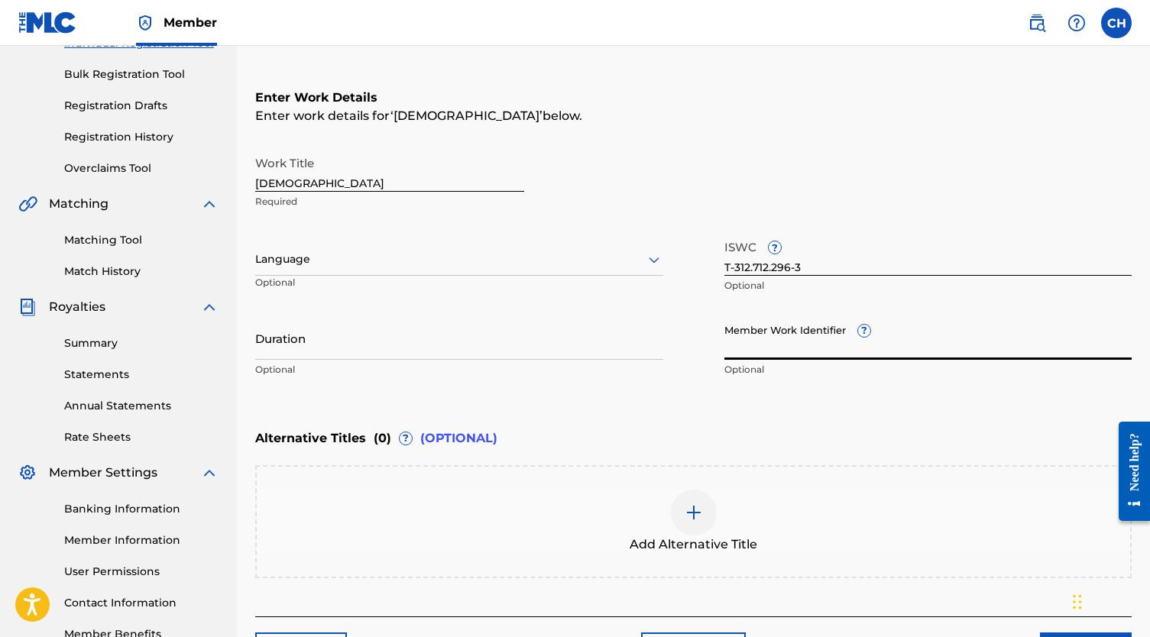
paste input "58124548"
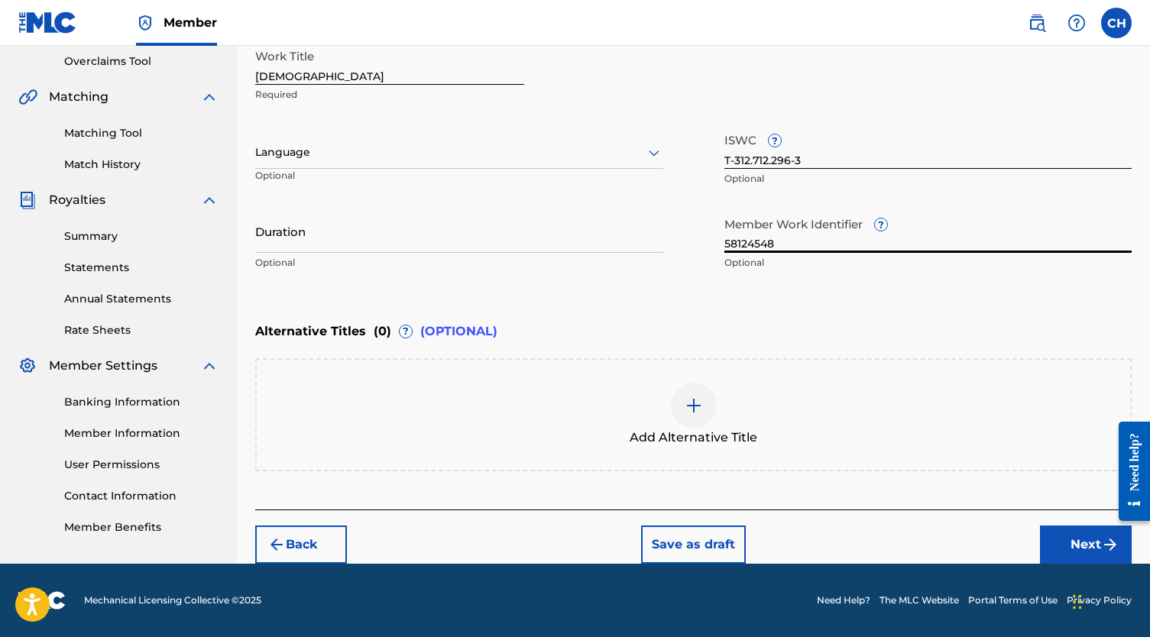
type input "58124548"
click at [1066, 537] on button "Next" at bounding box center [1086, 545] width 92 height 38
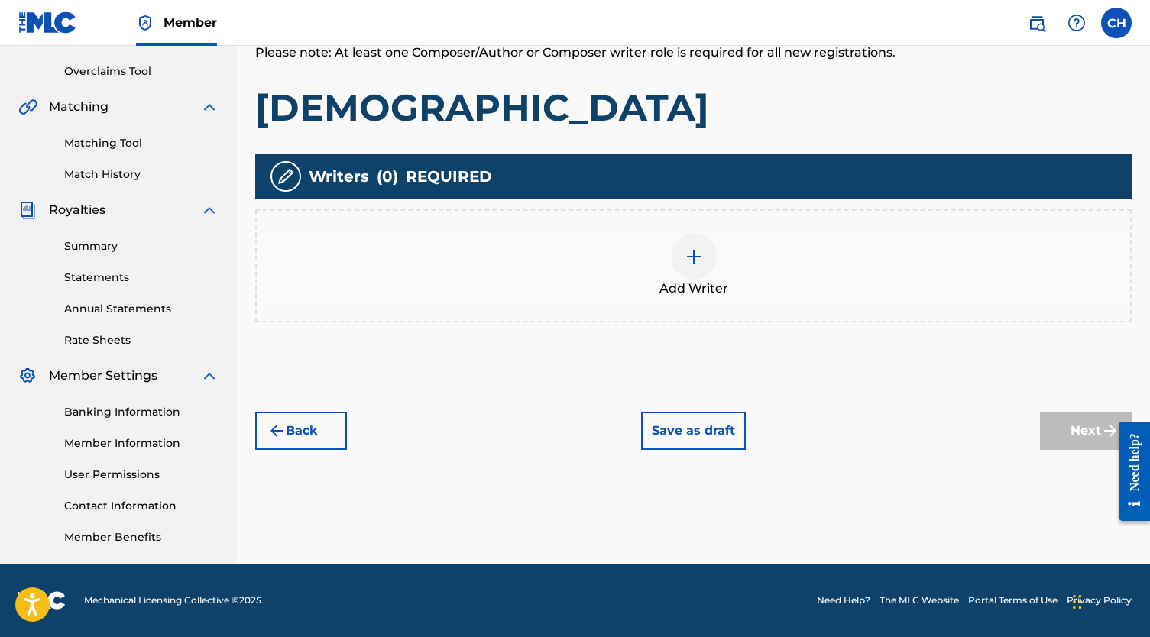
scroll to position [310, 0]
click at [697, 264] on img at bounding box center [693, 257] width 18 height 18
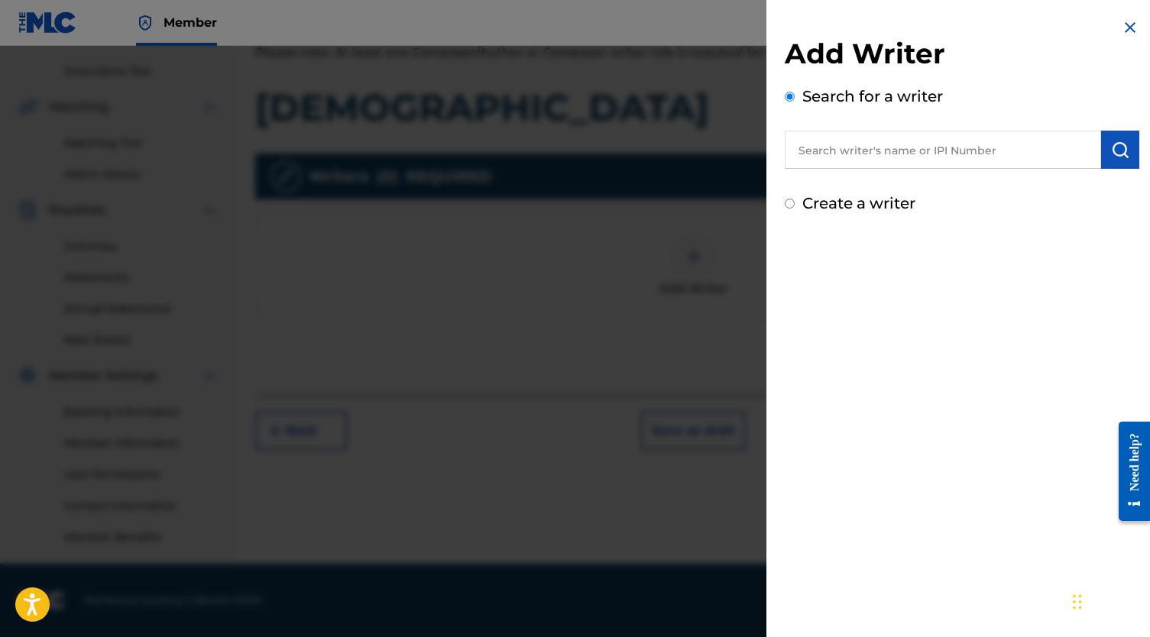
click at [902, 157] on input "text" at bounding box center [943, 150] width 316 height 38
paste input "[PERSON_NAME]"
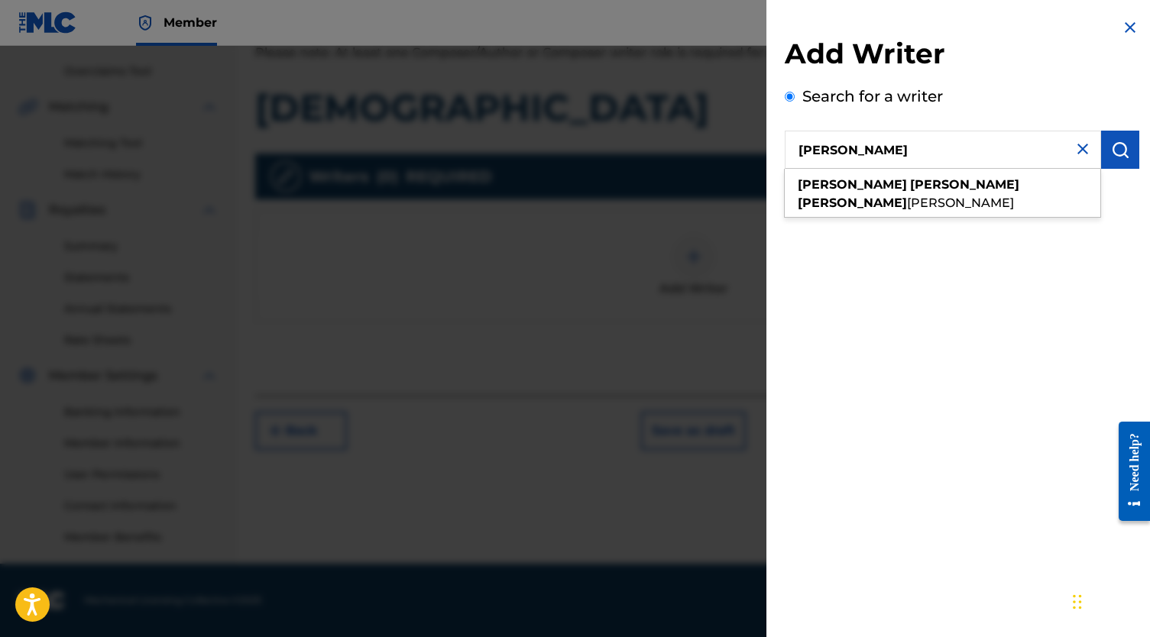
type input "[PERSON_NAME]"
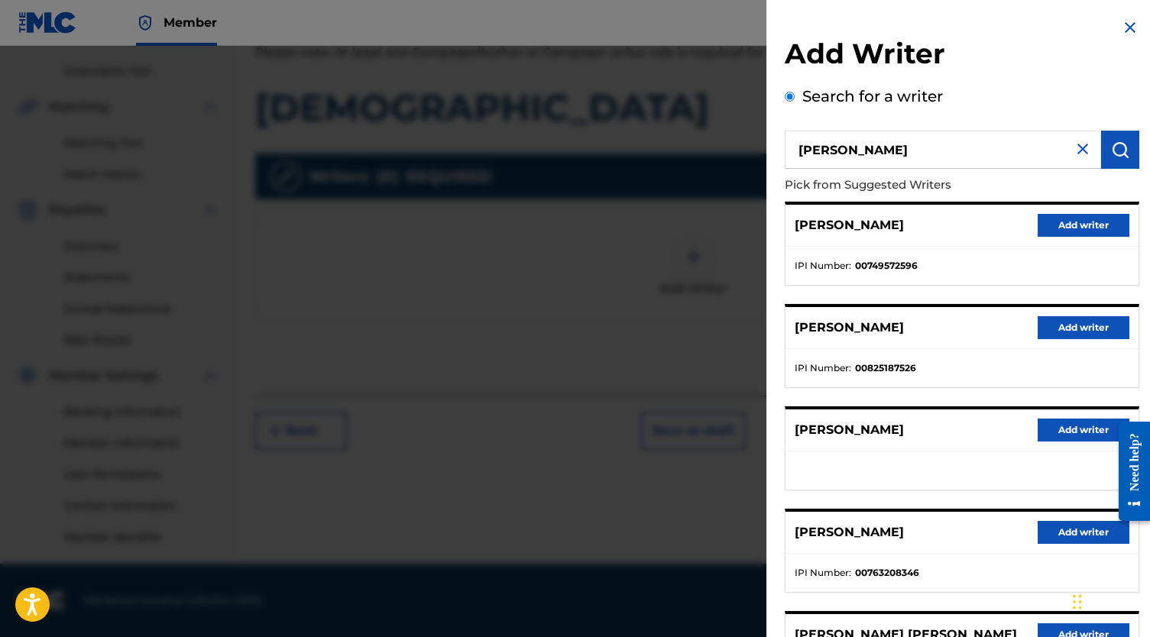
click at [1049, 636] on button "Add writer" at bounding box center [1083, 634] width 92 height 23
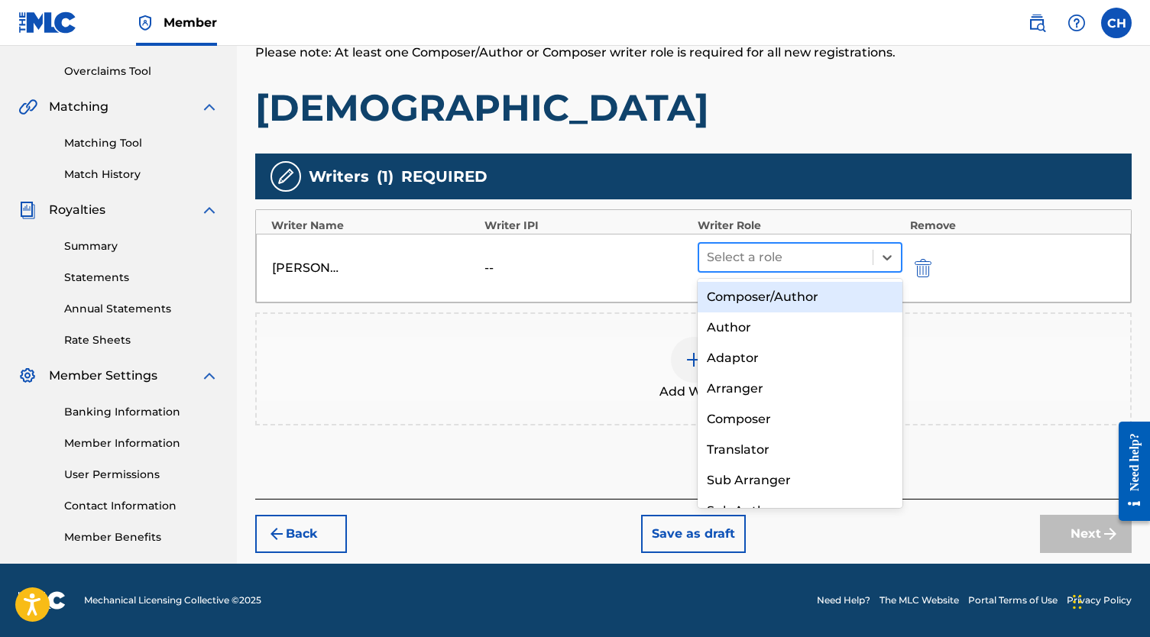
click at [830, 264] on div at bounding box center [786, 257] width 158 height 21
click at [817, 296] on div "Composer/Author" at bounding box center [799, 297] width 205 height 31
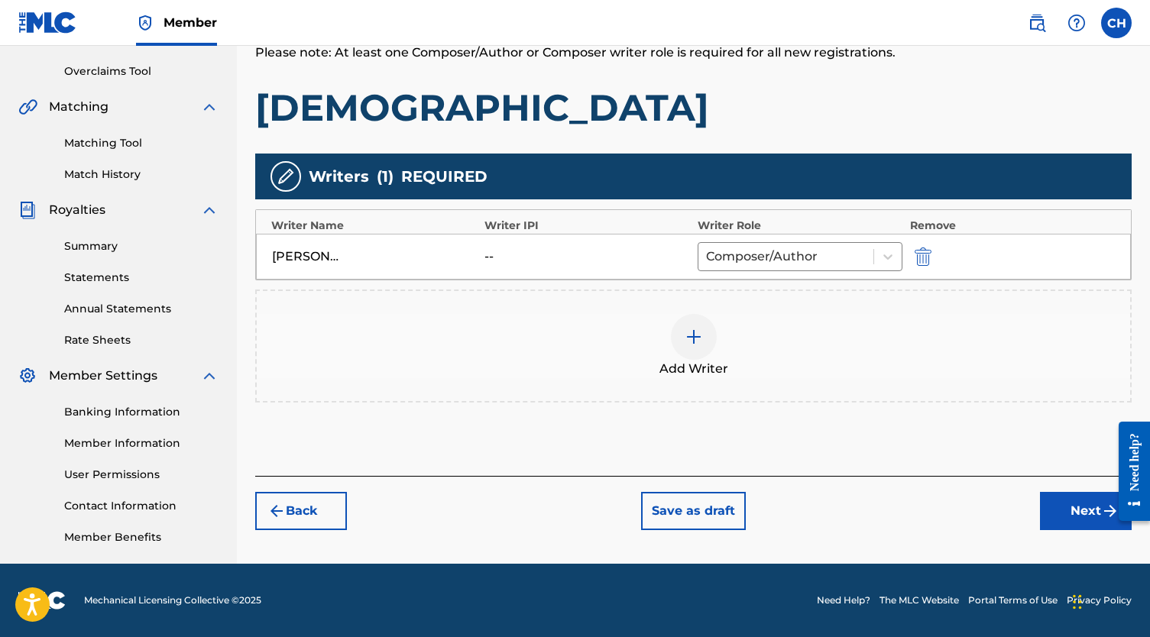
click at [1047, 508] on button "Next" at bounding box center [1086, 511] width 92 height 38
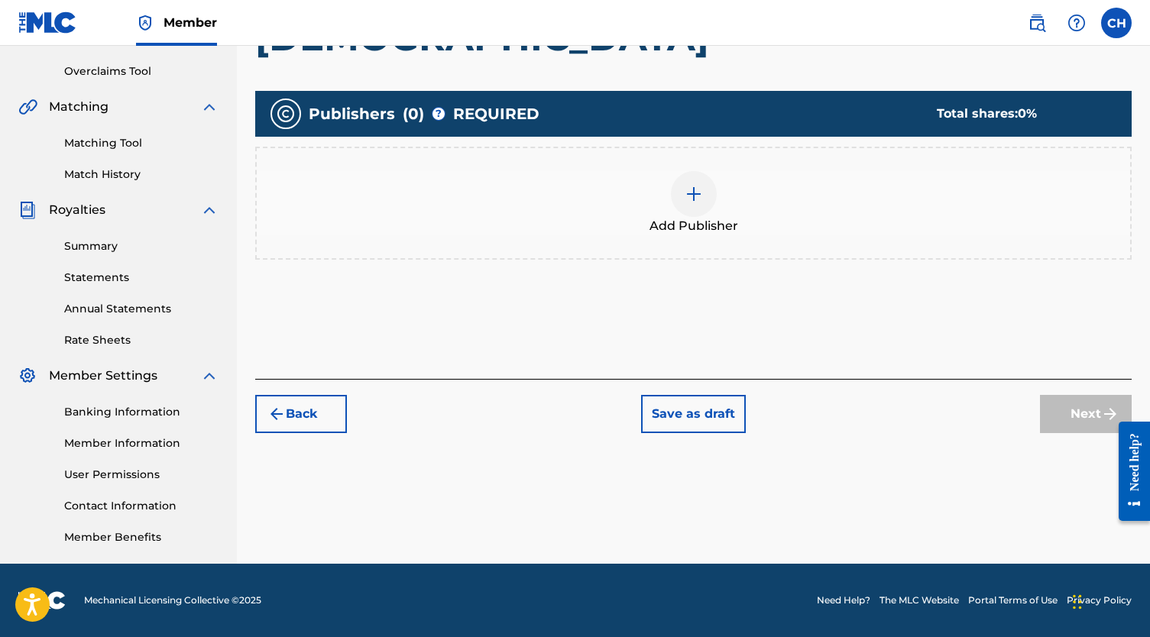
scroll to position [69, 0]
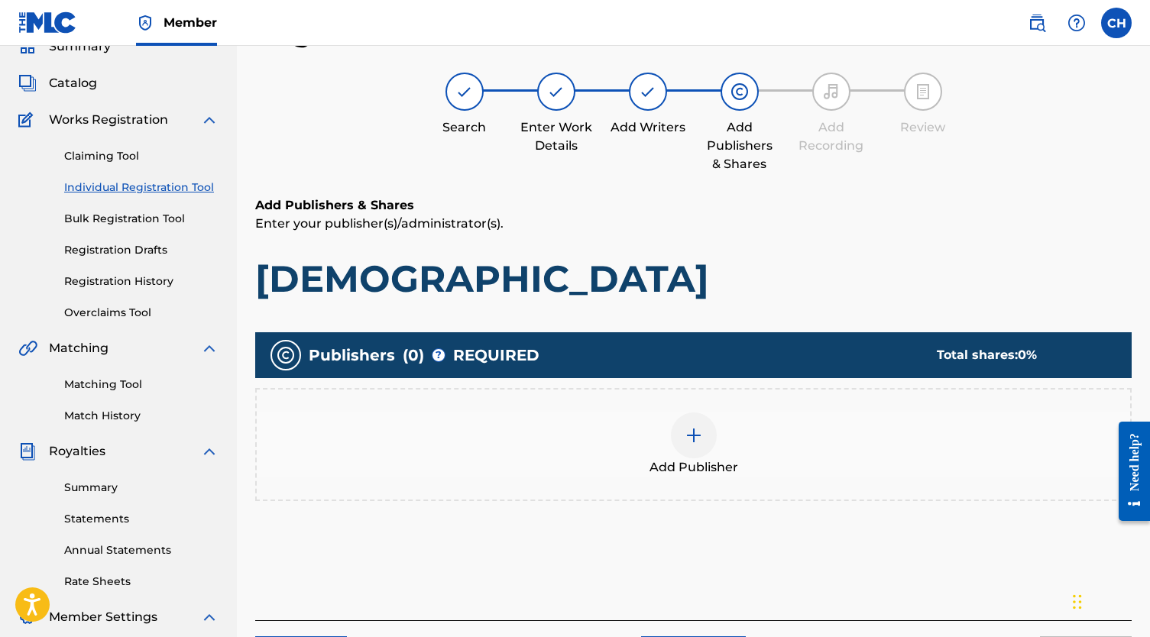
click at [713, 447] on div "Add Publisher" at bounding box center [693, 445] width 873 height 64
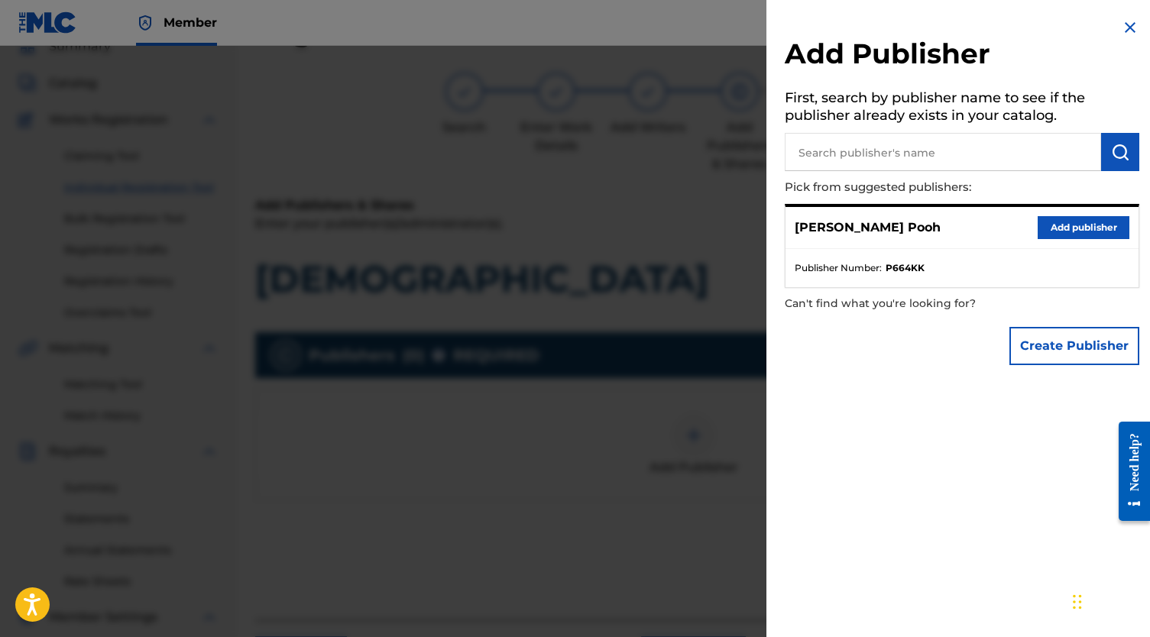
click at [1046, 236] on button "Add publisher" at bounding box center [1083, 227] width 92 height 23
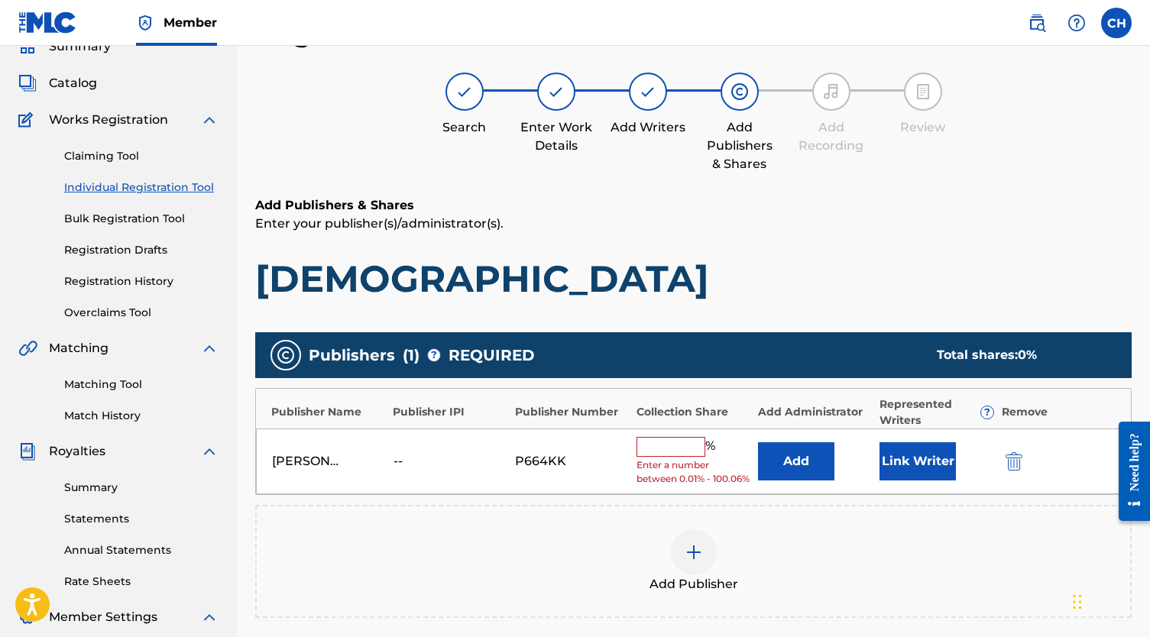
click at [674, 451] on input "text" at bounding box center [670, 447] width 69 height 20
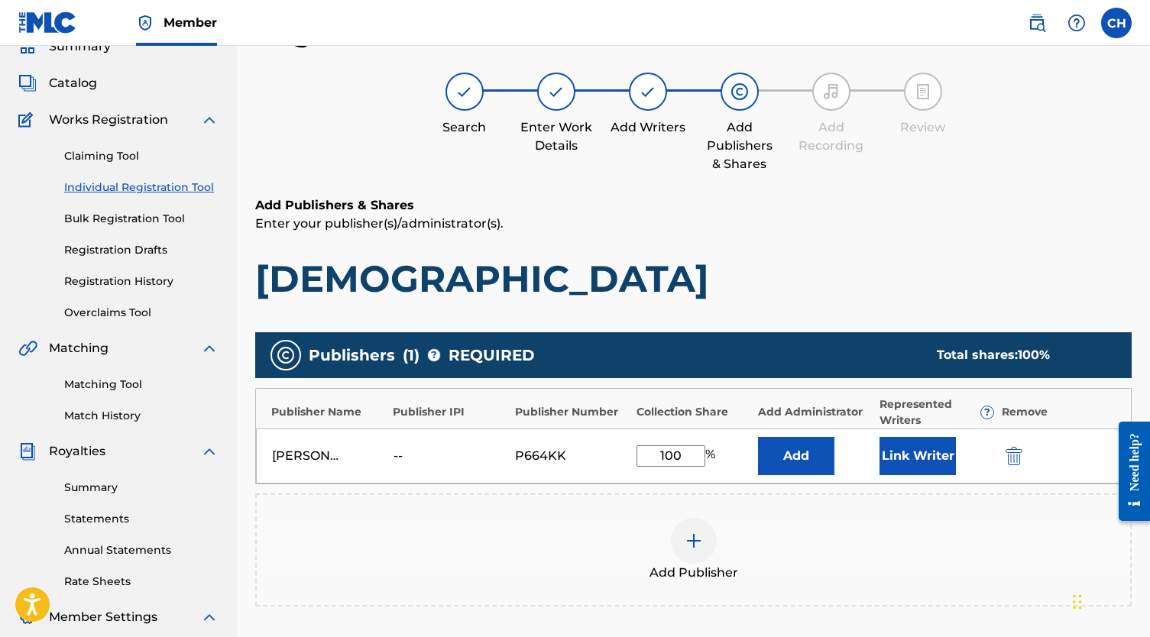
type input "100"
click at [807, 441] on button "Add" at bounding box center [796, 456] width 76 height 38
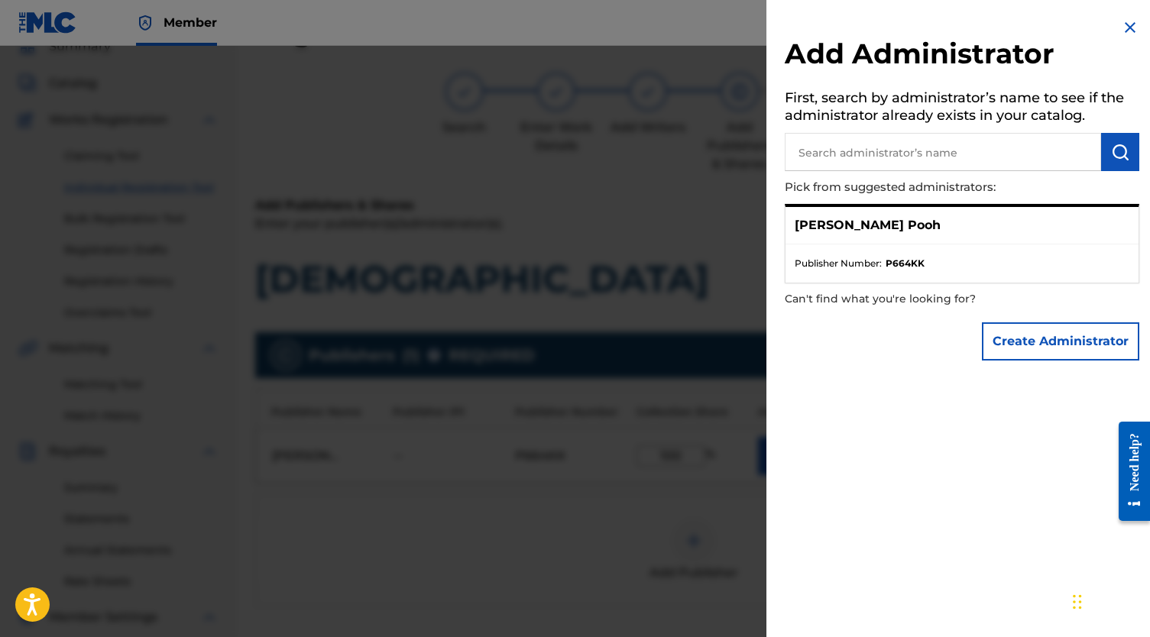
click at [657, 332] on div at bounding box center [575, 364] width 1150 height 637
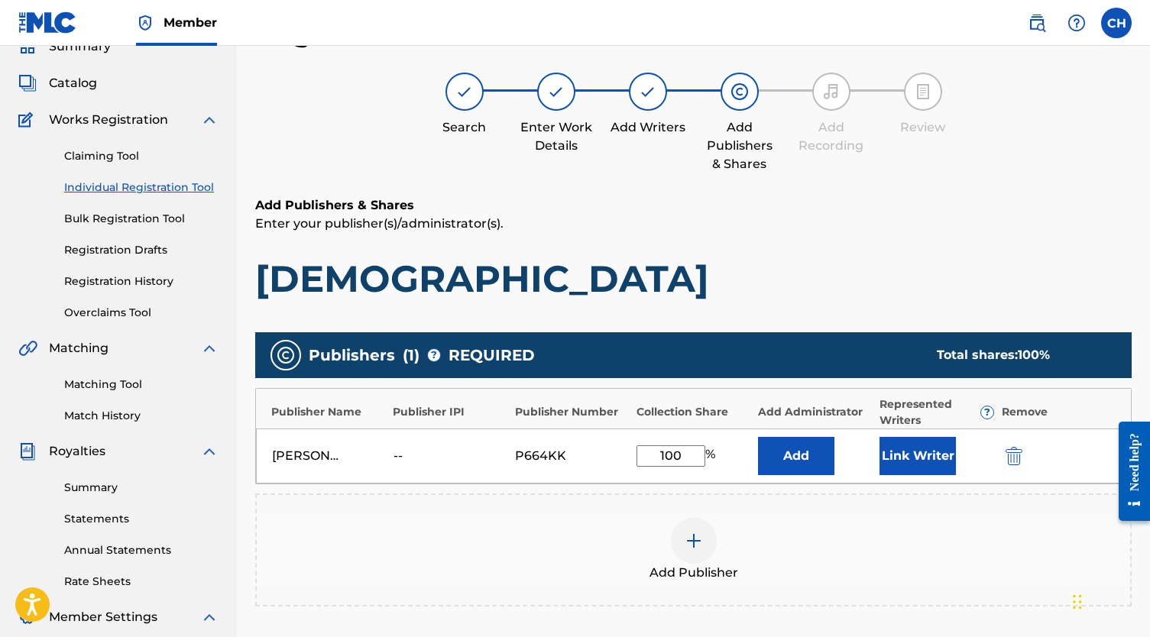
click at [895, 458] on button "Link Writer" at bounding box center [917, 456] width 76 height 38
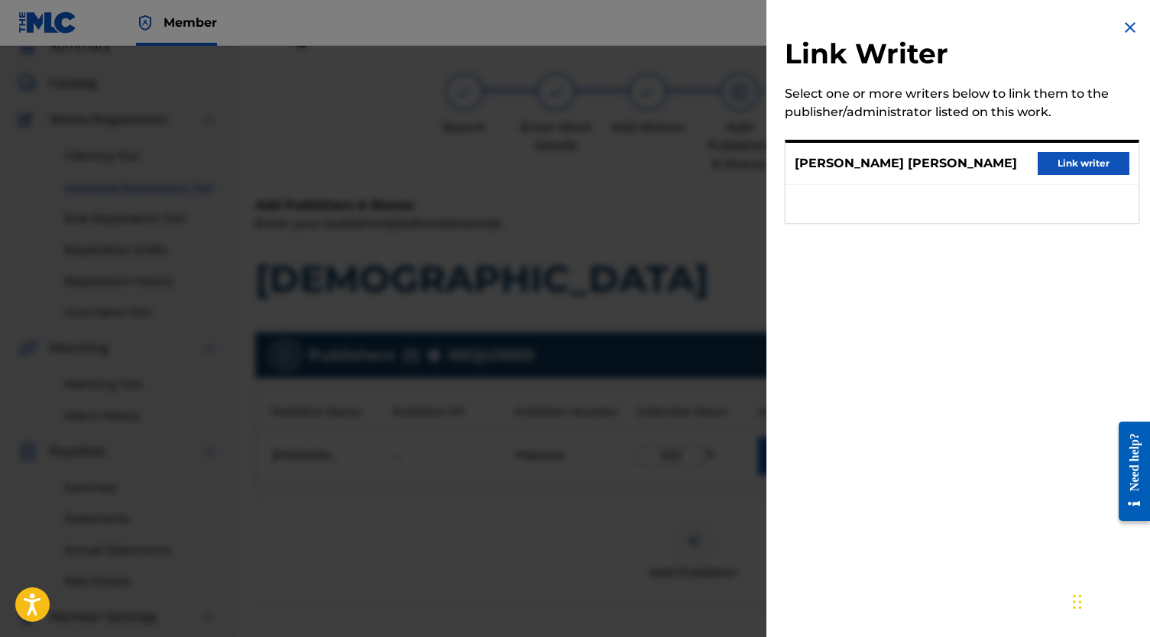
click at [1045, 175] on button "Link writer" at bounding box center [1083, 163] width 92 height 23
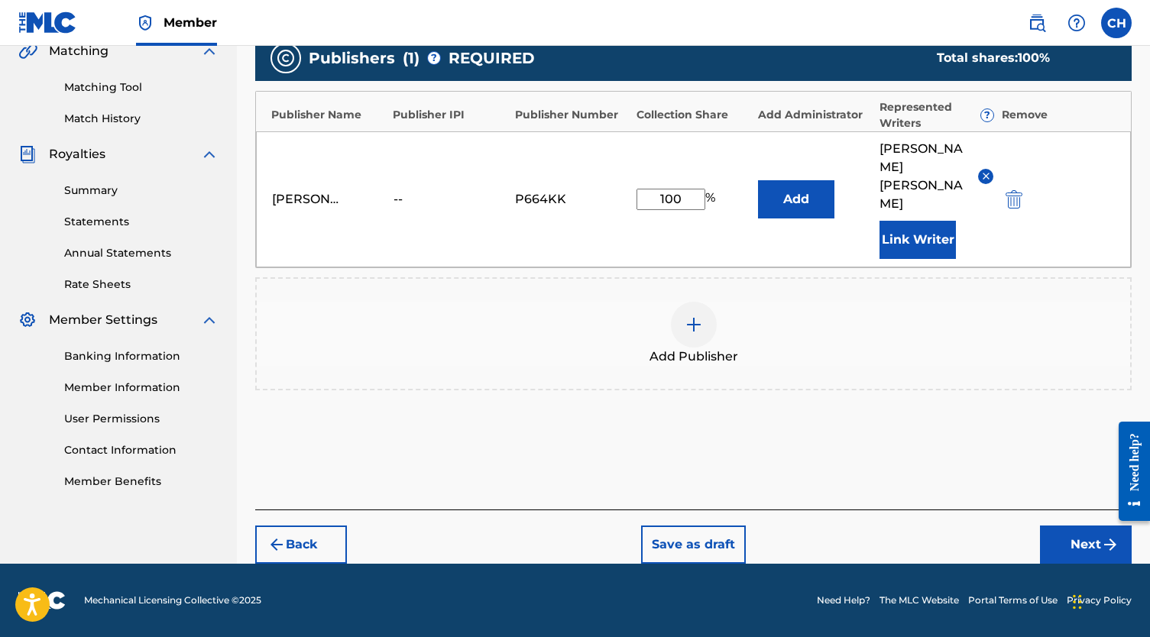
click at [1090, 534] on button "Next" at bounding box center [1086, 545] width 92 height 38
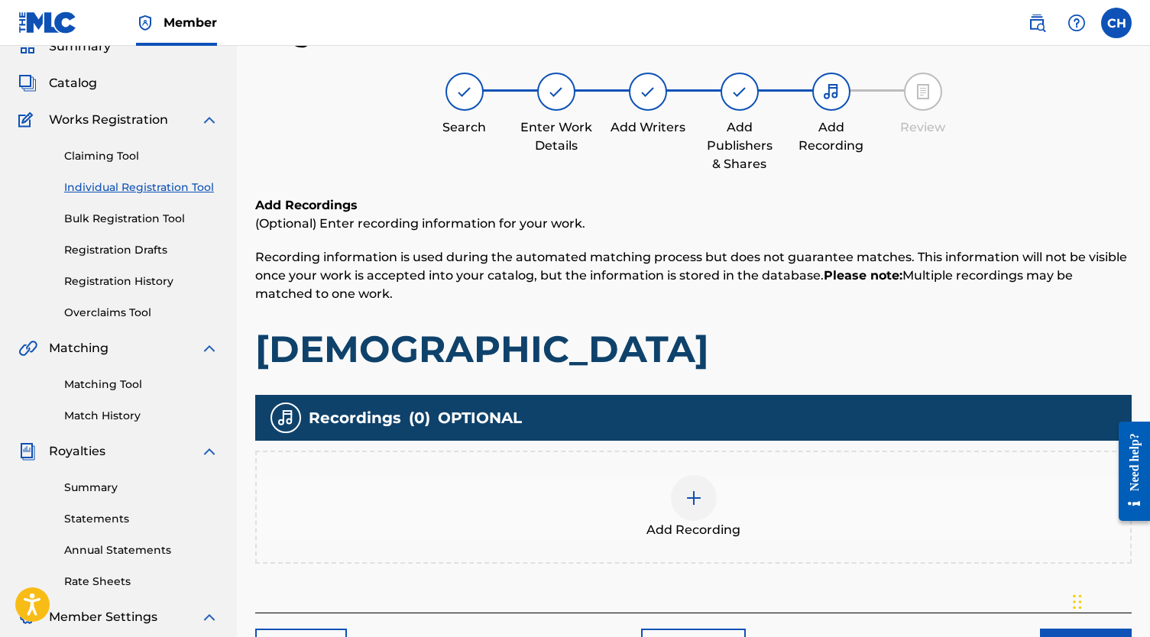
click at [662, 494] on div "Add Recording" at bounding box center [693, 507] width 873 height 64
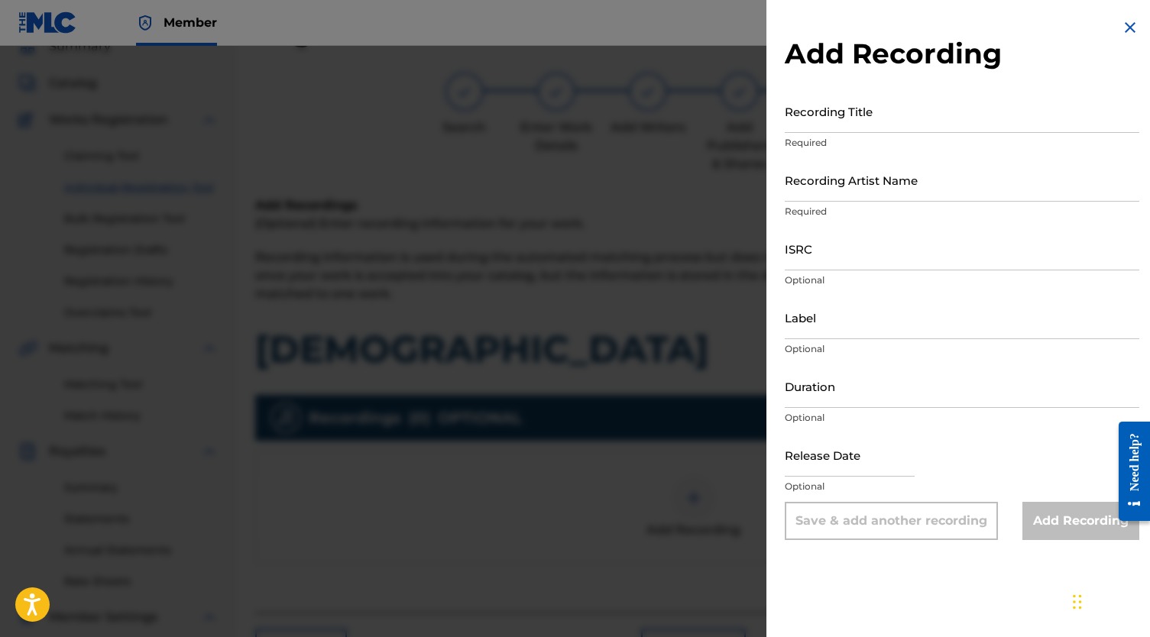
click at [825, 121] on input "Recording Title" at bounding box center [962, 111] width 354 height 44
paste input "[DEMOGRAPHIC_DATA]"
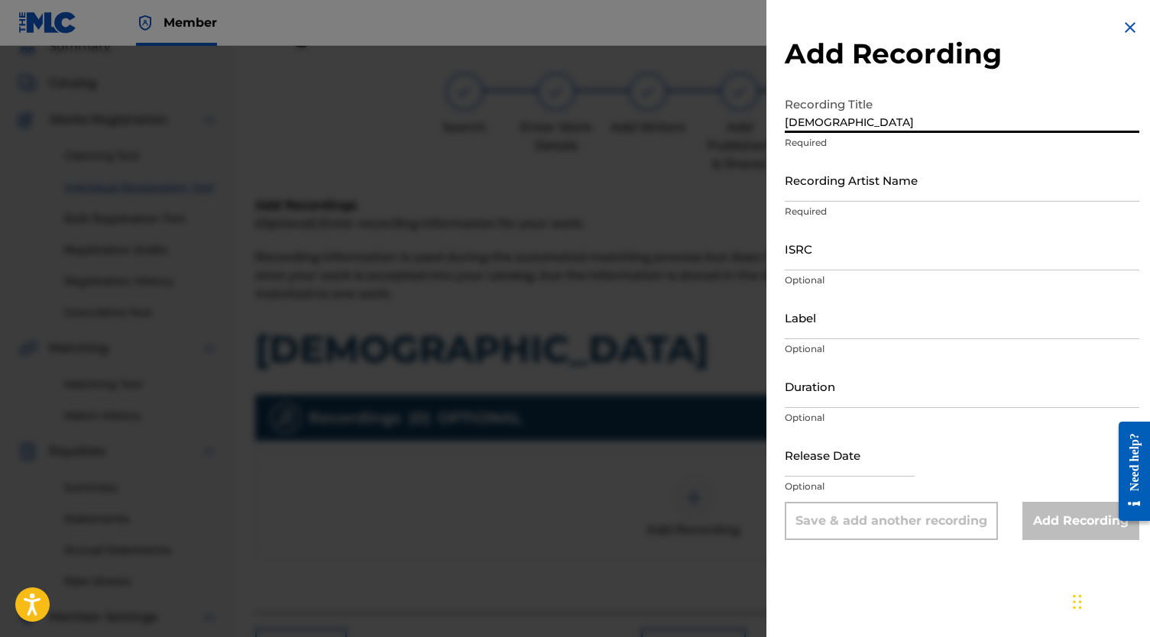
type input "[DEMOGRAPHIC_DATA]"
click at [842, 187] on input "Recording Artist Name" at bounding box center [962, 180] width 354 height 44
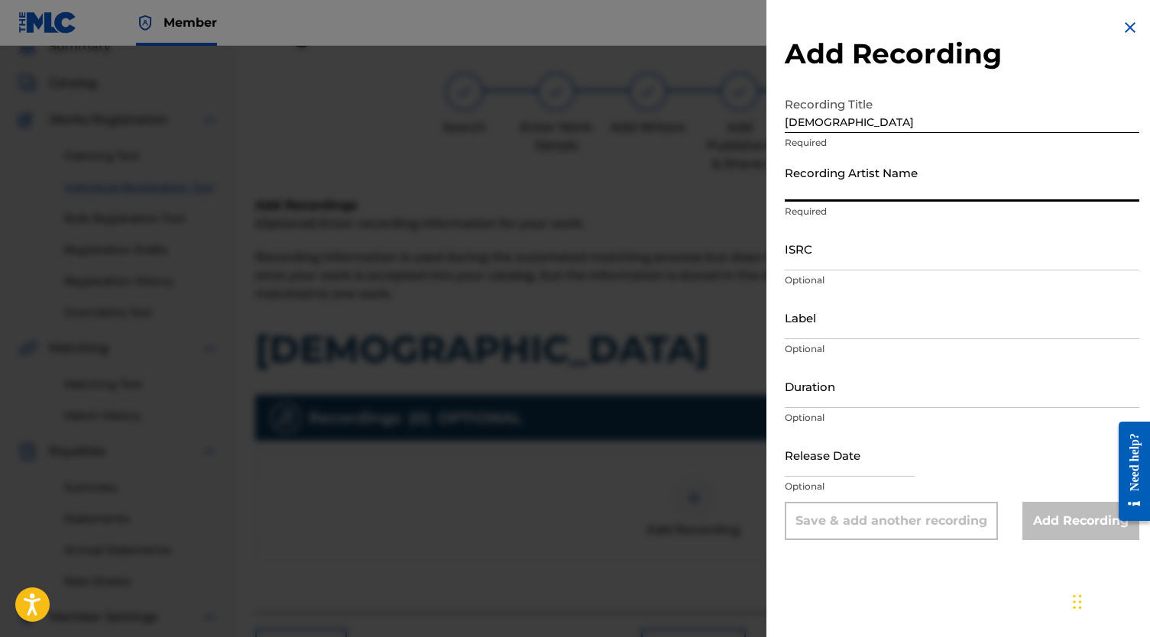
paste input "[PERSON_NAME] Pooh"
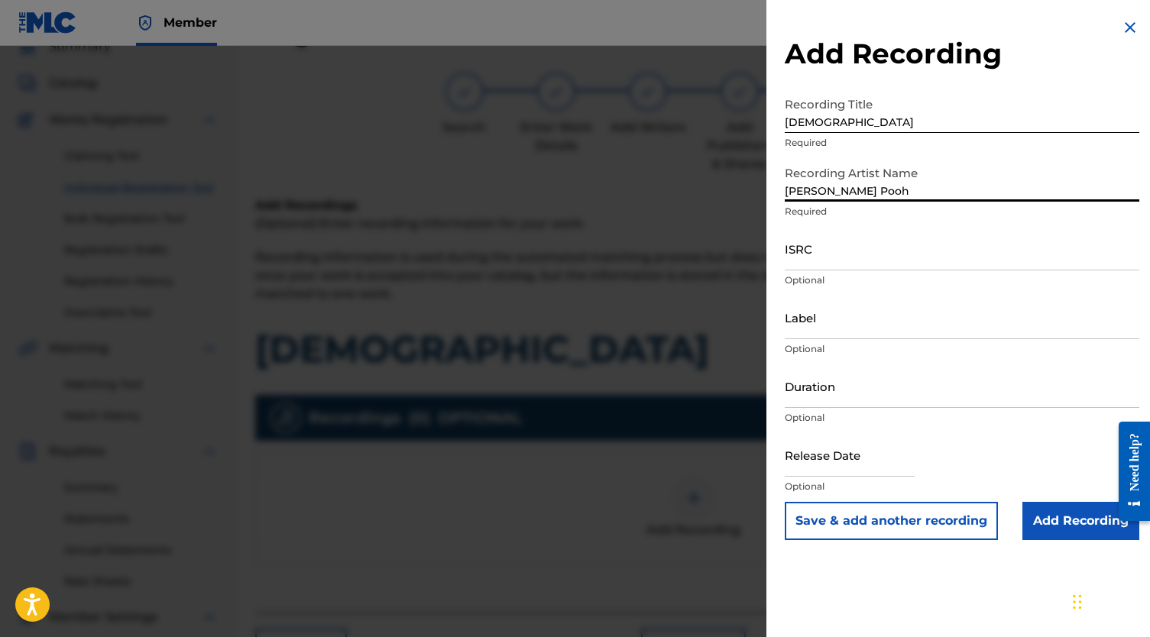
type input "[PERSON_NAME] Pooh"
click at [807, 260] on input "ISRC" at bounding box center [962, 249] width 354 height 44
paste input "QZNWS2248386"
type input "QZNWS2248386"
click at [1076, 539] on input "Add Recording" at bounding box center [1080, 521] width 117 height 38
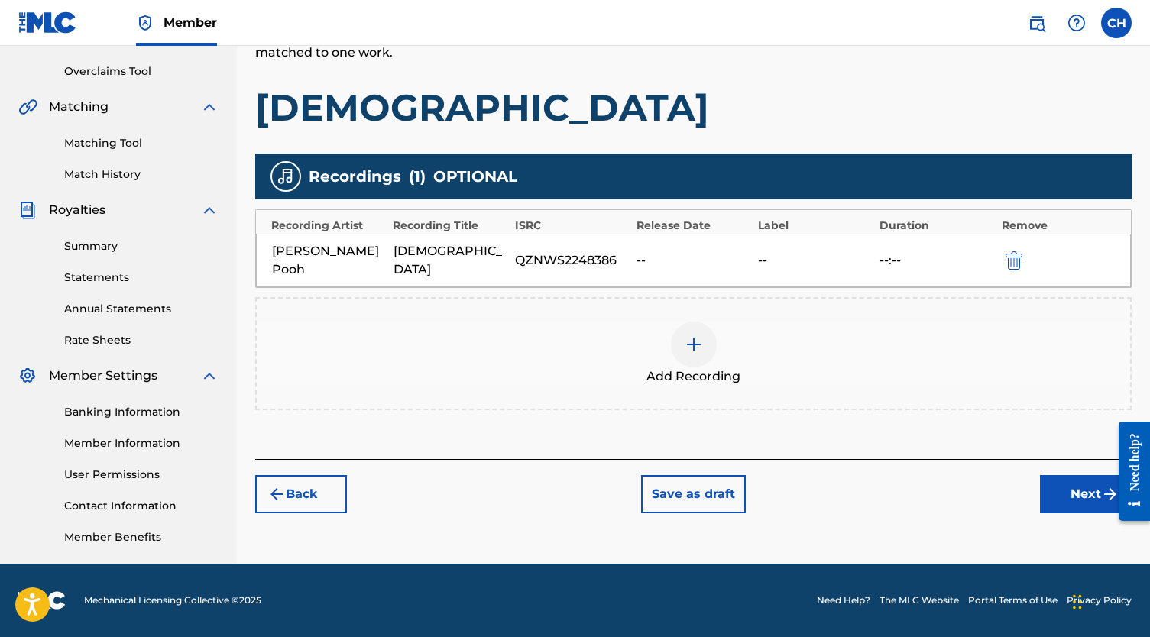
click at [1063, 477] on button "Next" at bounding box center [1086, 494] width 92 height 38
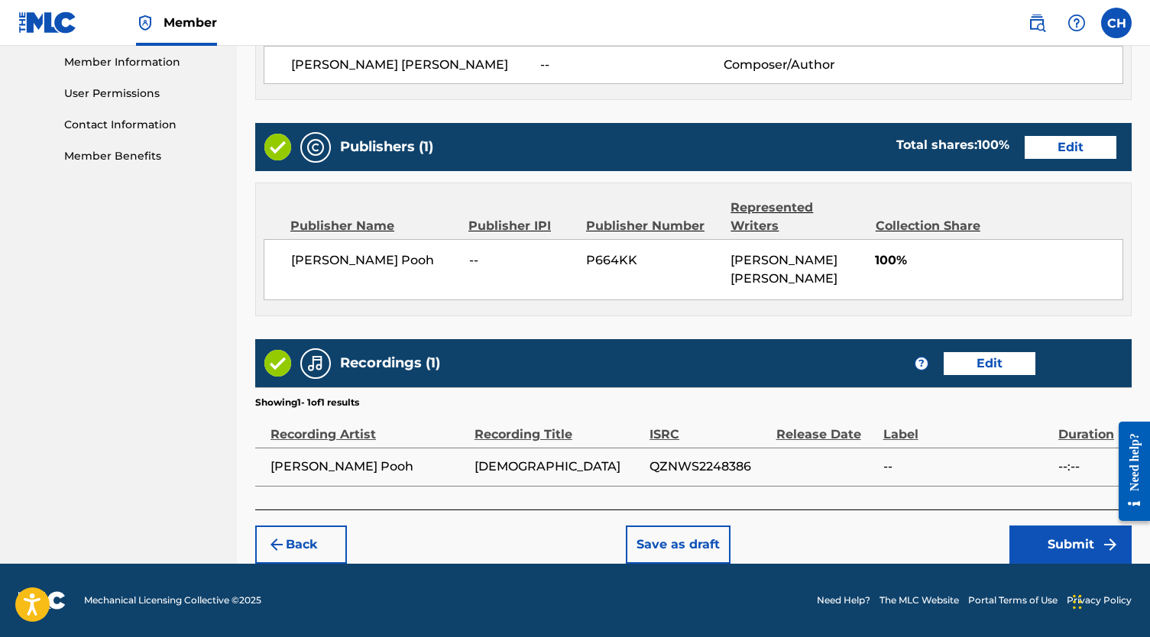
scroll to position [697, 0]
click at [1035, 549] on button "Submit" at bounding box center [1070, 545] width 122 height 38
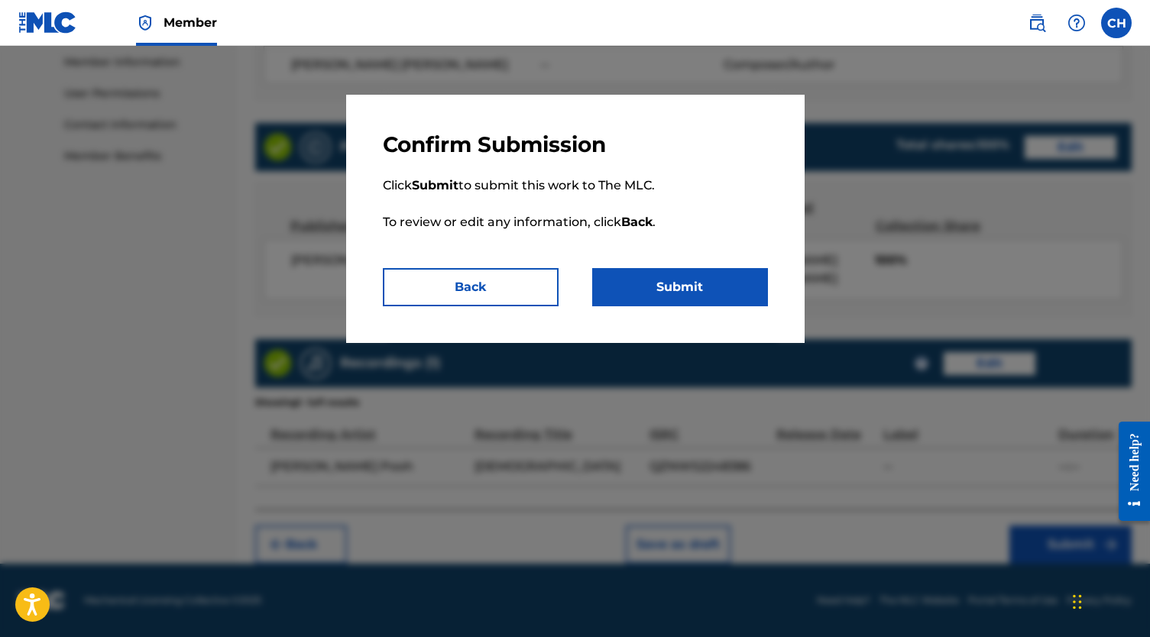
click at [662, 296] on button "Submit" at bounding box center [680, 287] width 176 height 38
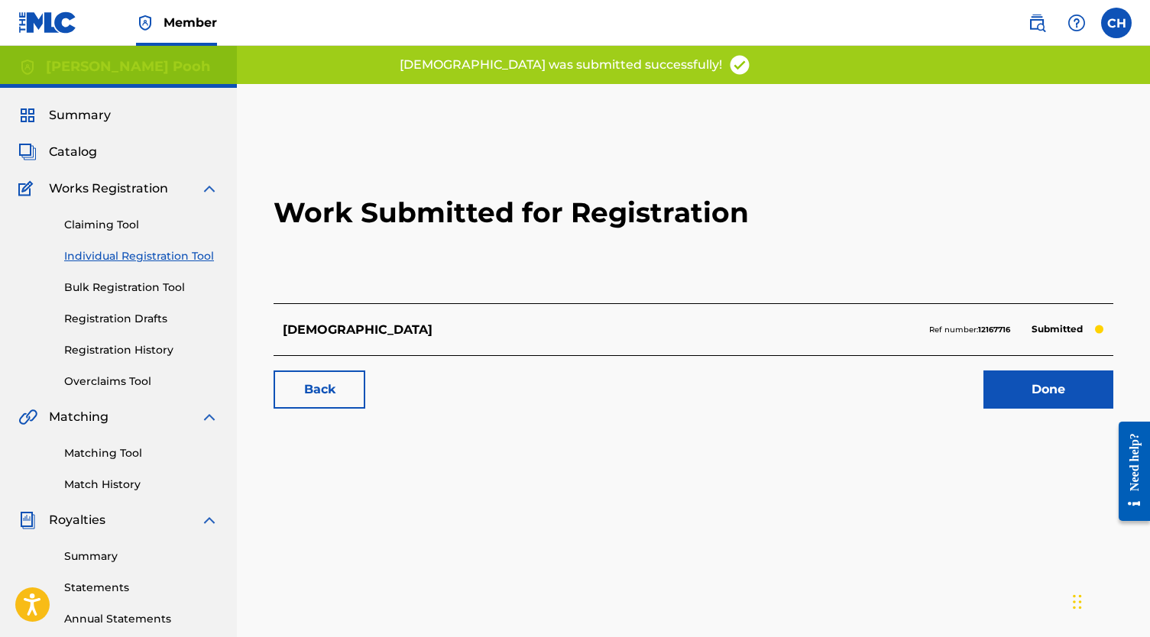
click at [1105, 413] on div "Work Submitted for Registration [DEMOGRAPHIC_DATA] Ref number: 12167716 Submitt…" at bounding box center [693, 273] width 876 height 302
click at [1083, 400] on link "Done" at bounding box center [1048, 390] width 130 height 38
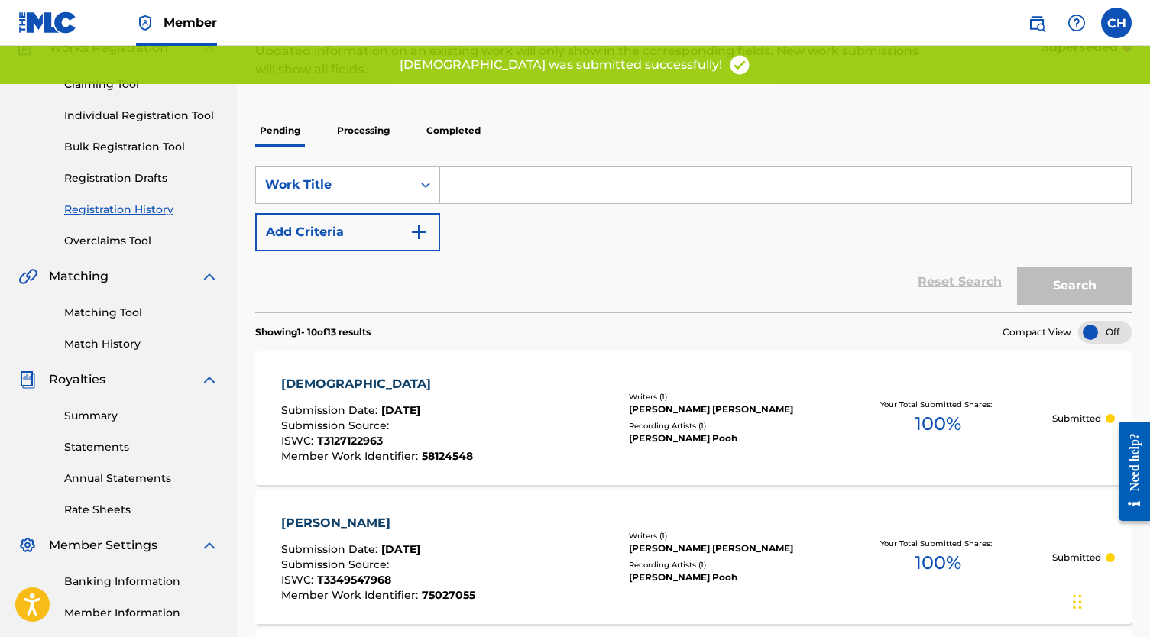
scroll to position [144, 0]
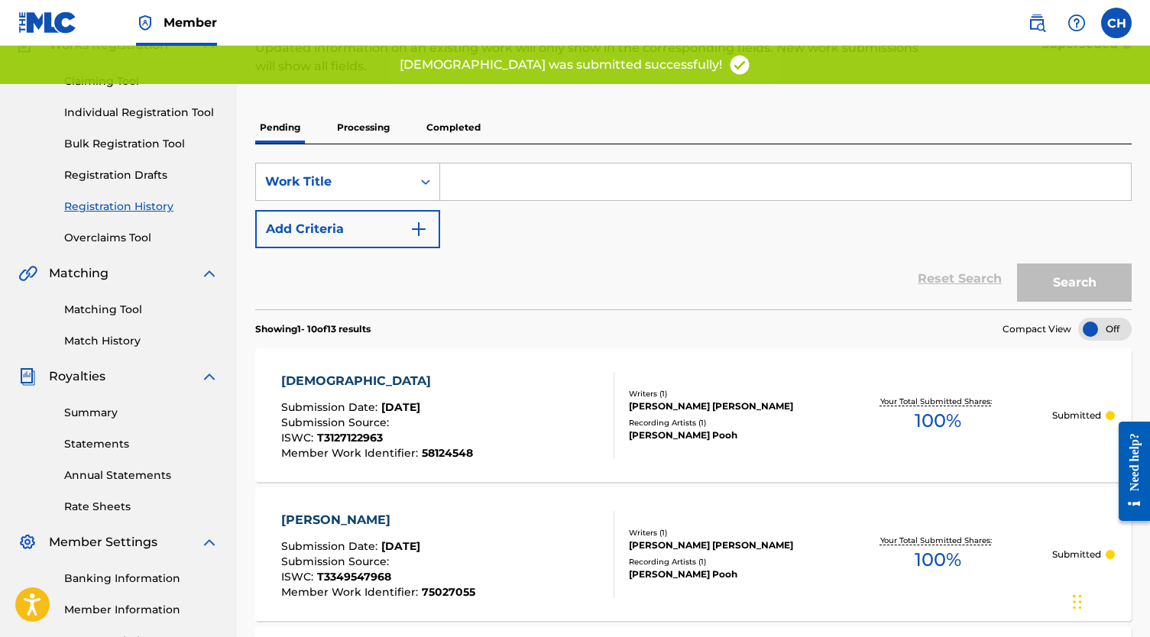
click at [128, 112] on link "Individual Registration Tool" at bounding box center [141, 113] width 154 height 16
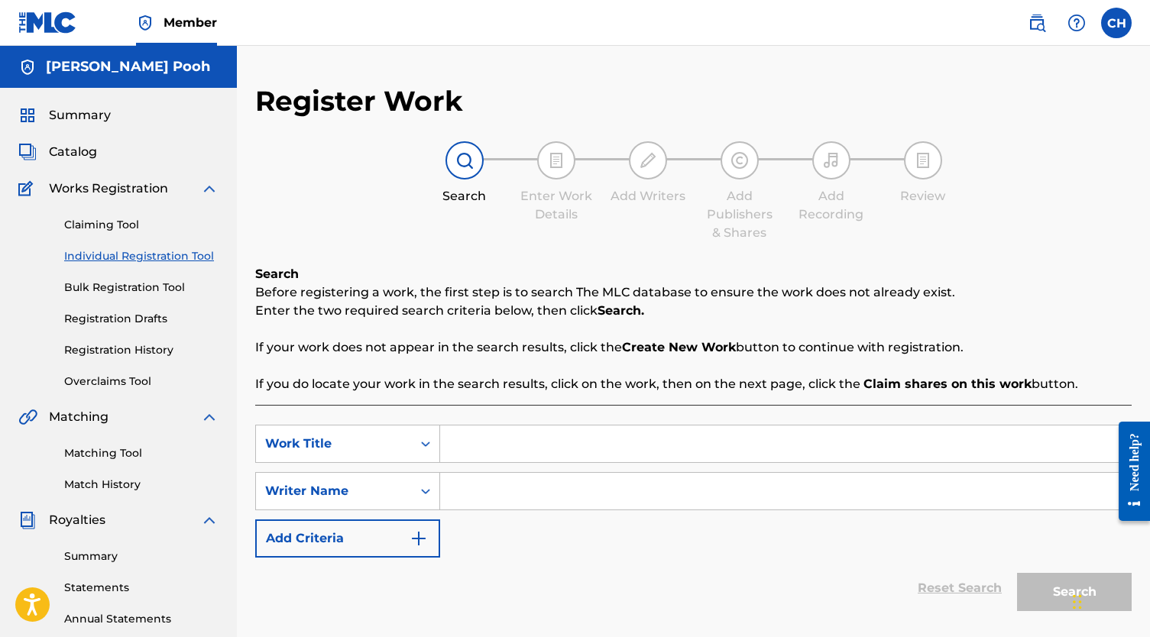
click at [464, 433] on input "Search Form" at bounding box center [785, 444] width 691 height 37
paste input "WISH YOU WELL"
type input "WISH YOU WELL"
click at [468, 481] on input "Search Form" at bounding box center [785, 491] width 691 height 37
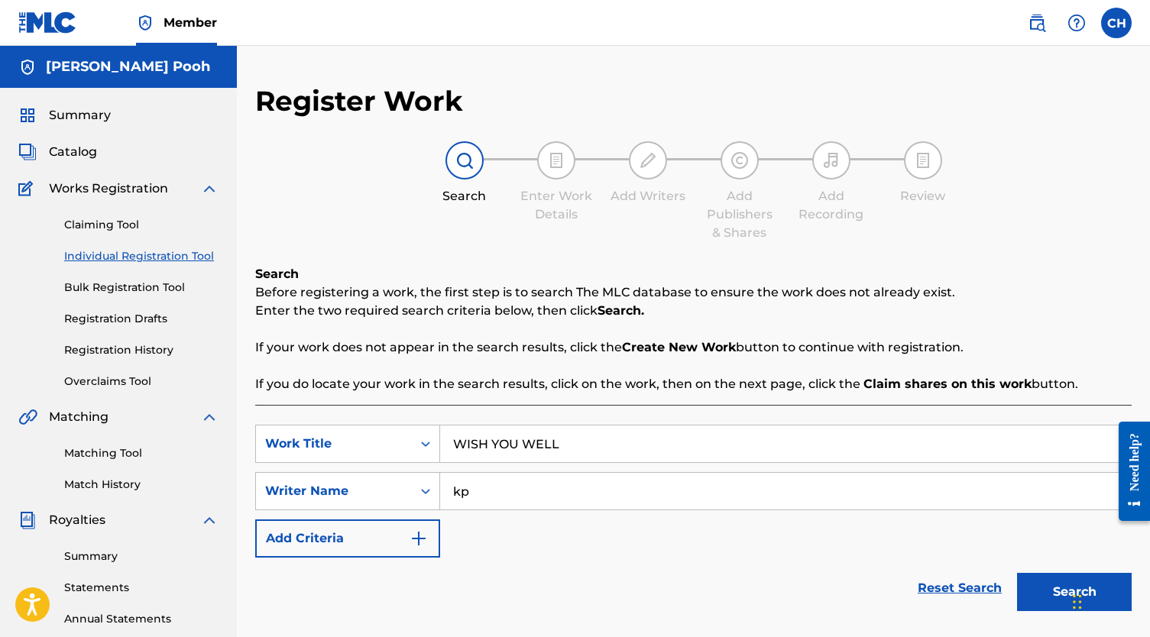
type input "kp"
click at [1074, 592] on button "Search" at bounding box center [1074, 592] width 115 height 38
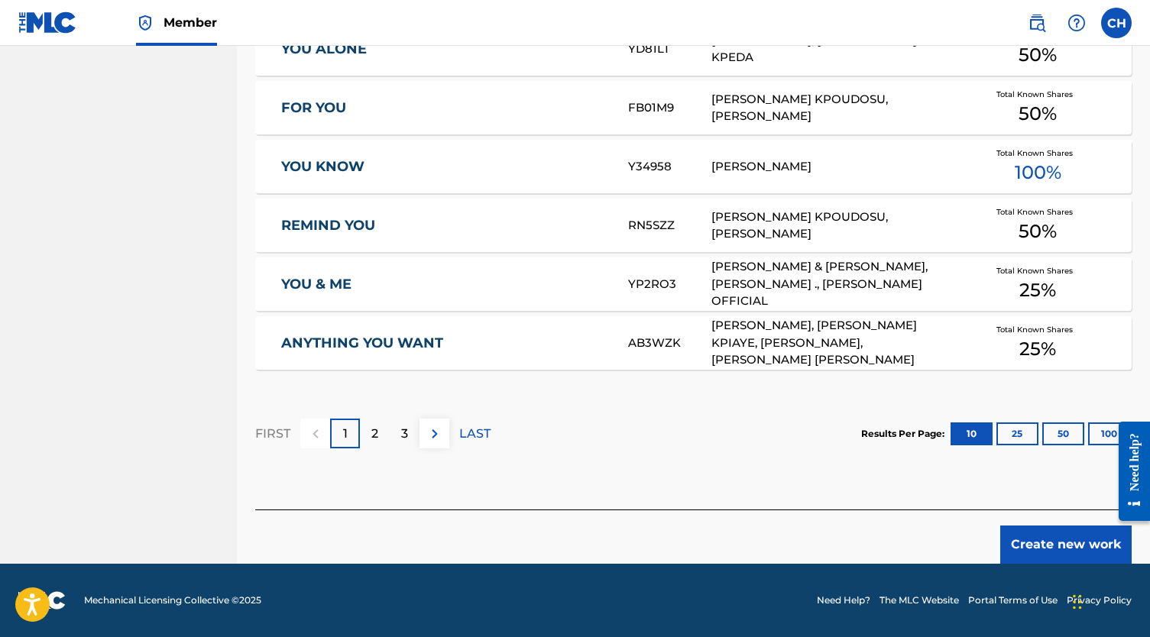
click at [1045, 548] on button "Create new work" at bounding box center [1065, 545] width 131 height 38
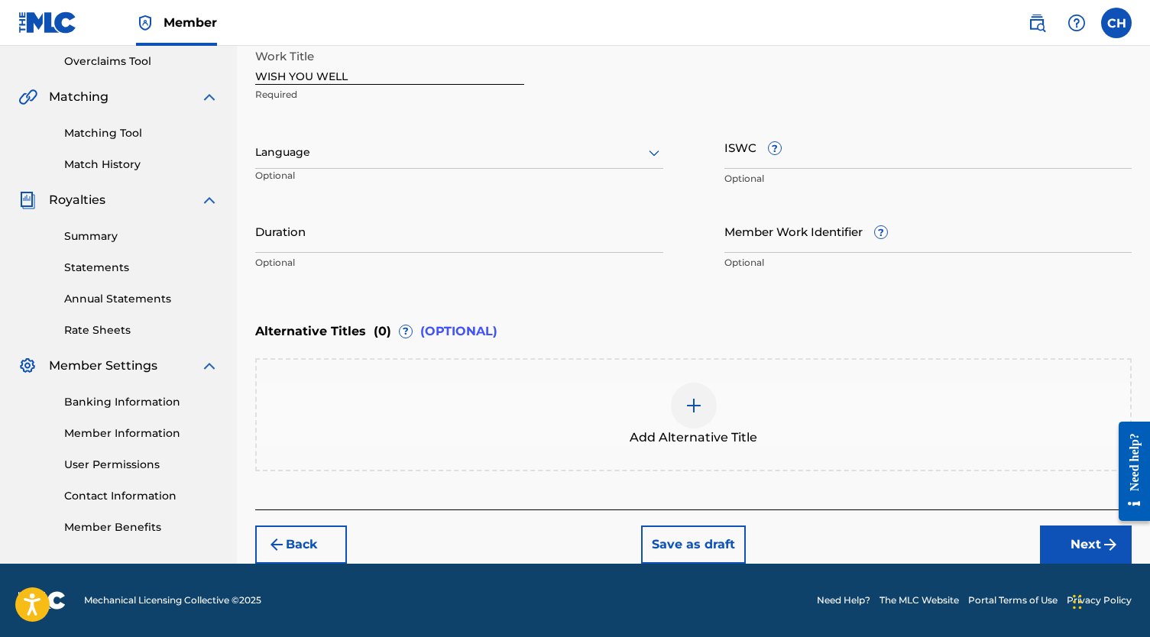
scroll to position [283, 0]
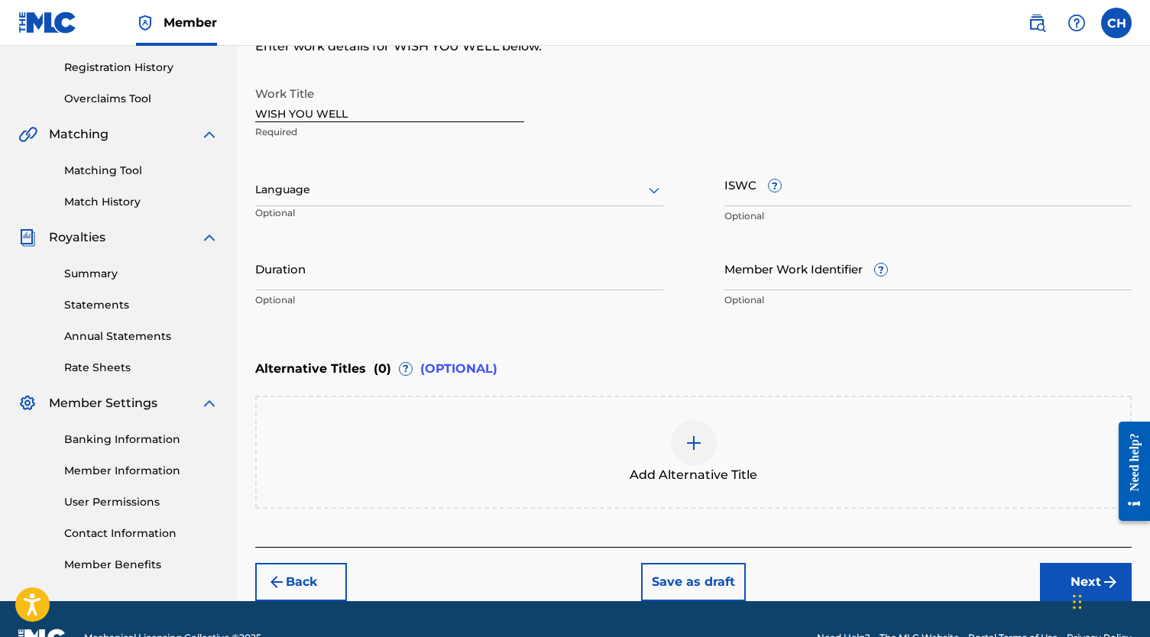
click at [754, 187] on input "ISWC ?" at bounding box center [928, 185] width 408 height 44
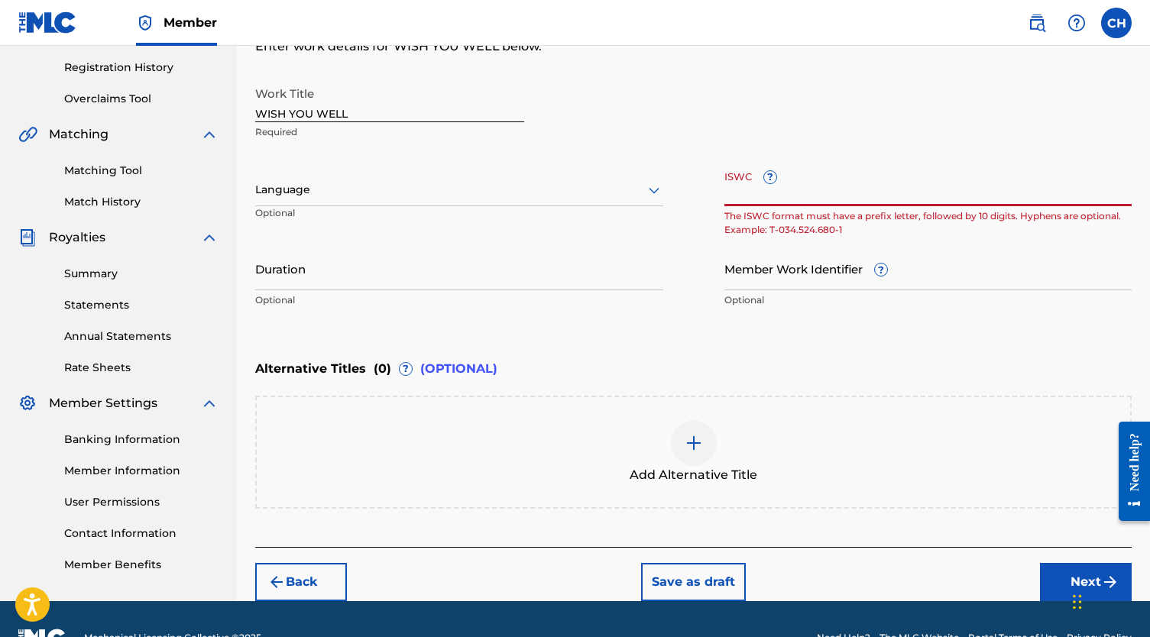
paste input "T-331.084.870-1"
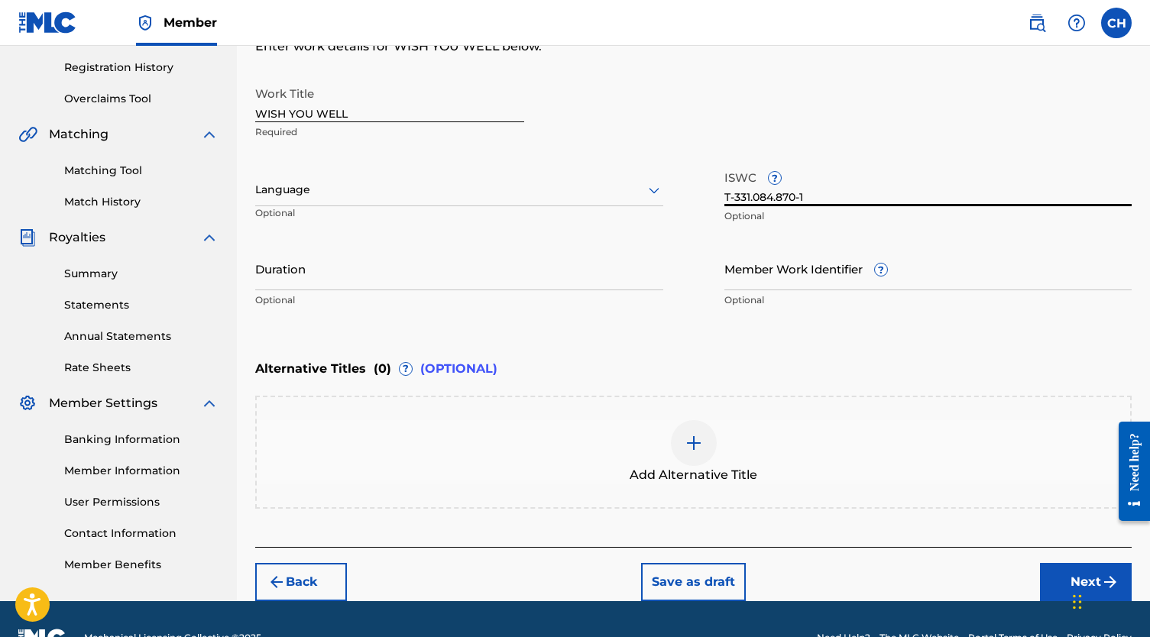
type input "T-331.084.870-1"
click at [830, 251] on input "Member Work Identifier ?" at bounding box center [928, 269] width 408 height 44
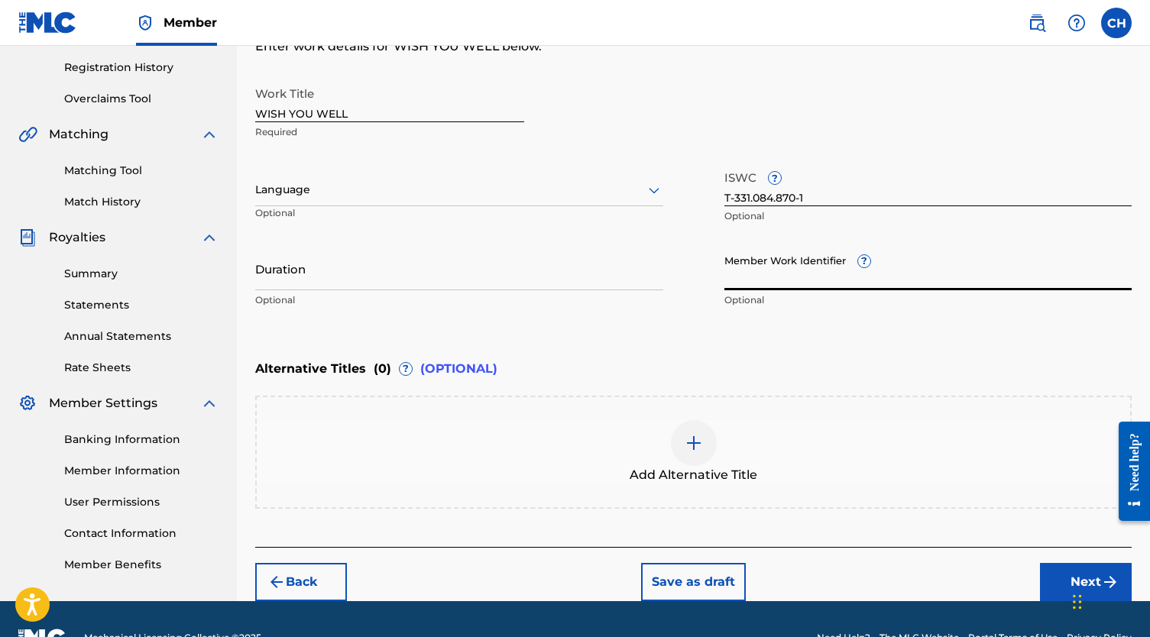
paste input "71872592"
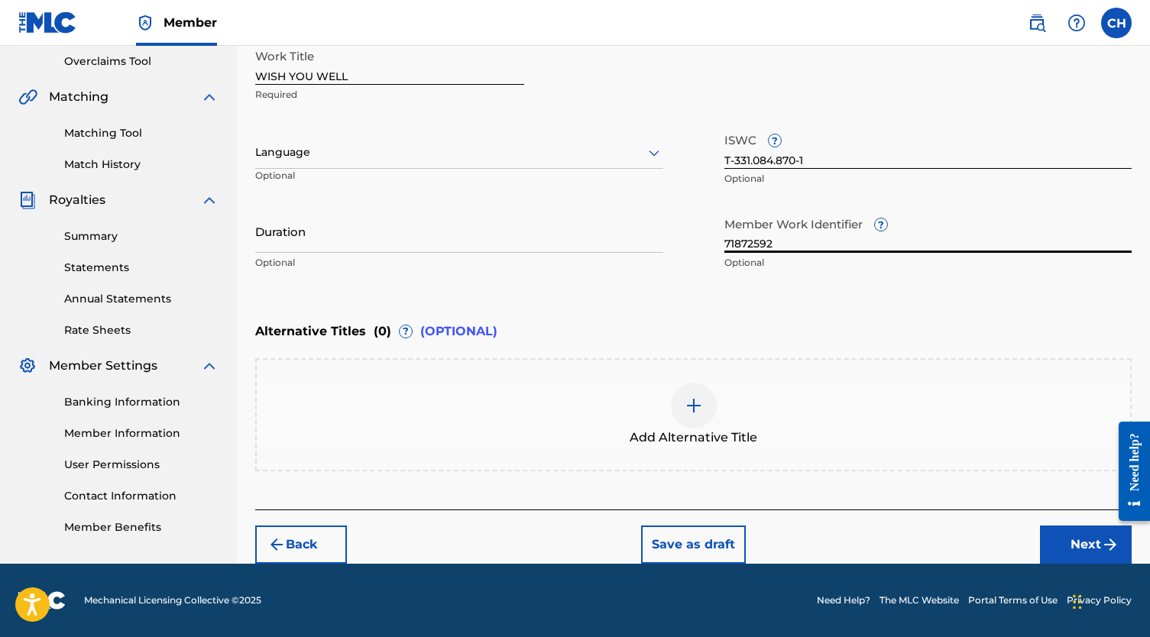
scroll to position [320, 0]
type input "71872592"
click at [1065, 542] on button "Next" at bounding box center [1086, 545] width 92 height 38
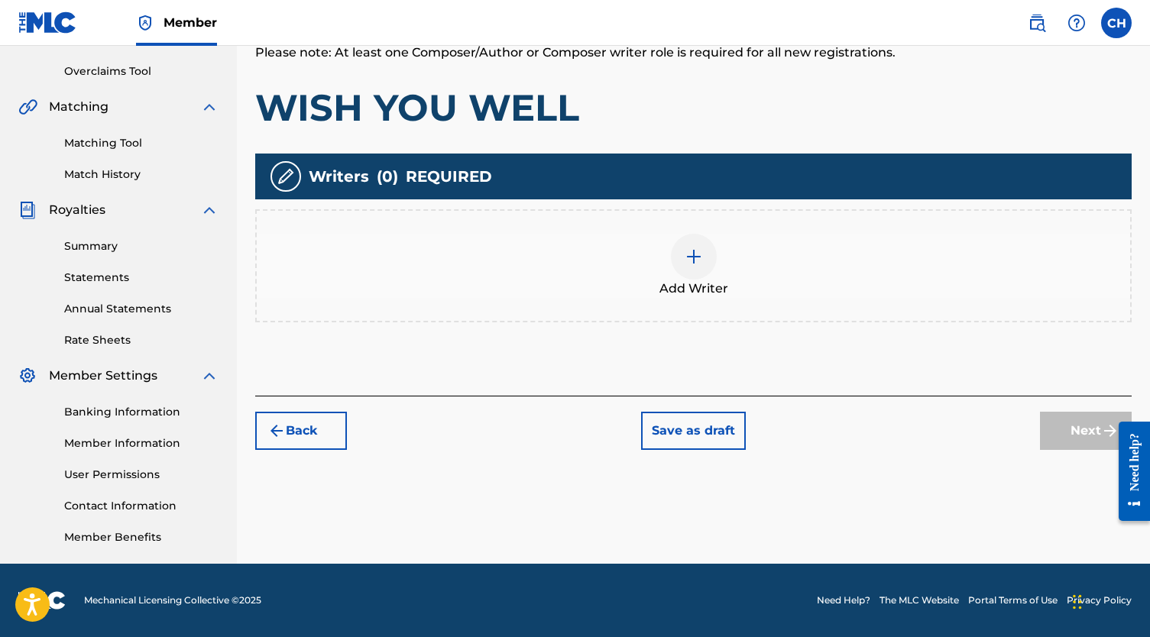
scroll to position [310, 0]
click at [707, 268] on div at bounding box center [694, 257] width 46 height 46
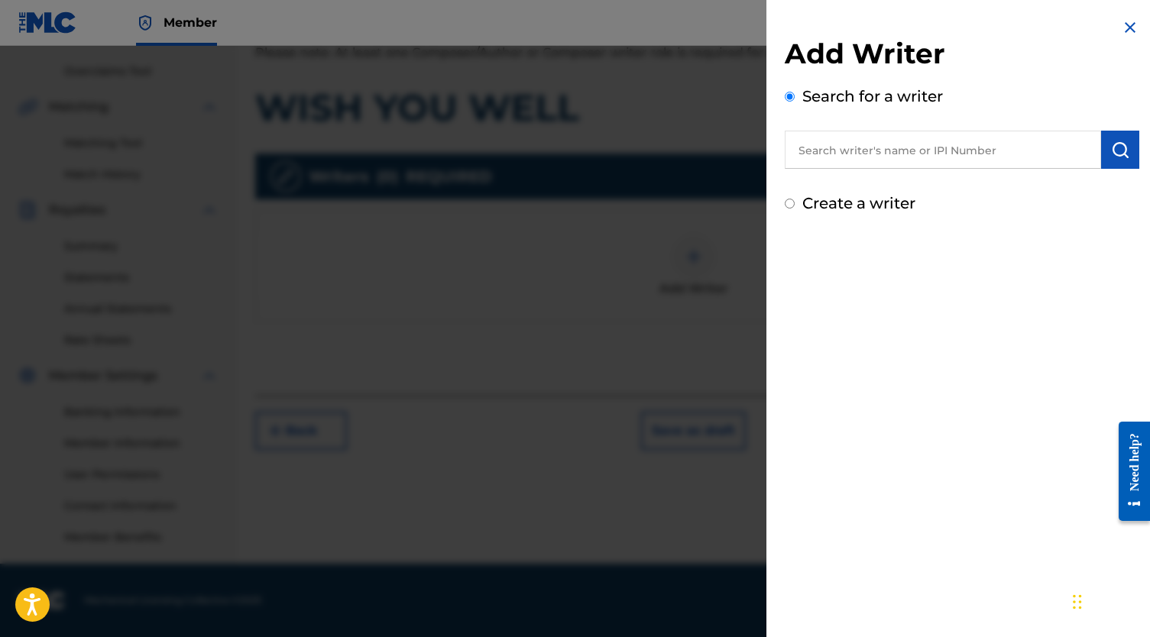
click at [843, 160] on input "text" at bounding box center [943, 150] width 316 height 38
paste input "[PERSON_NAME]"
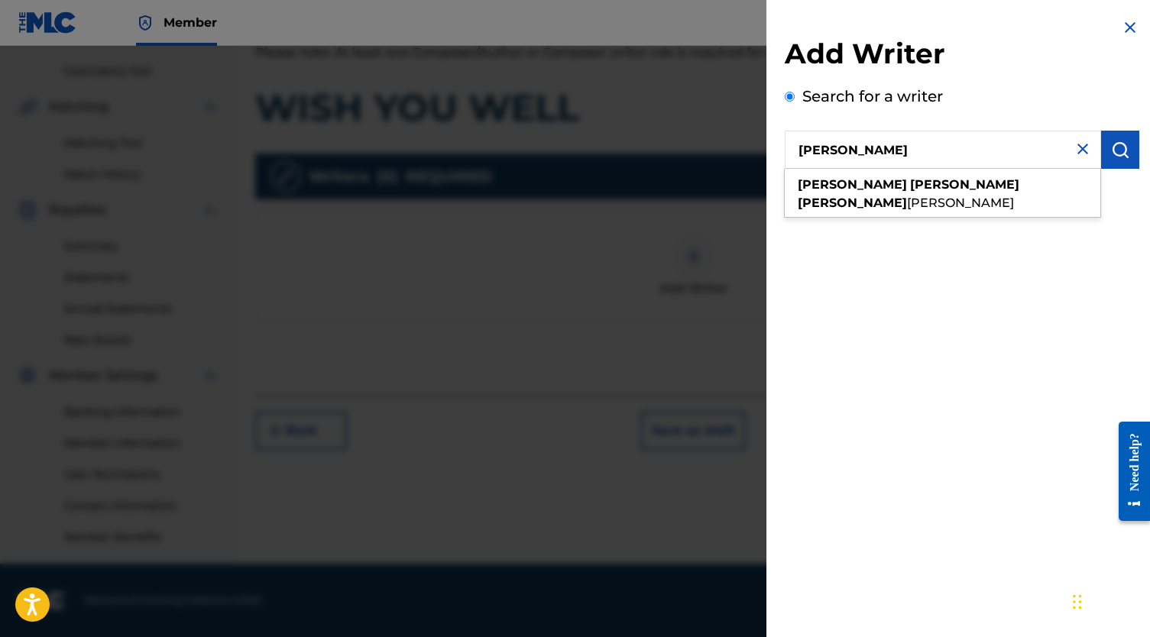
type input "[PERSON_NAME]"
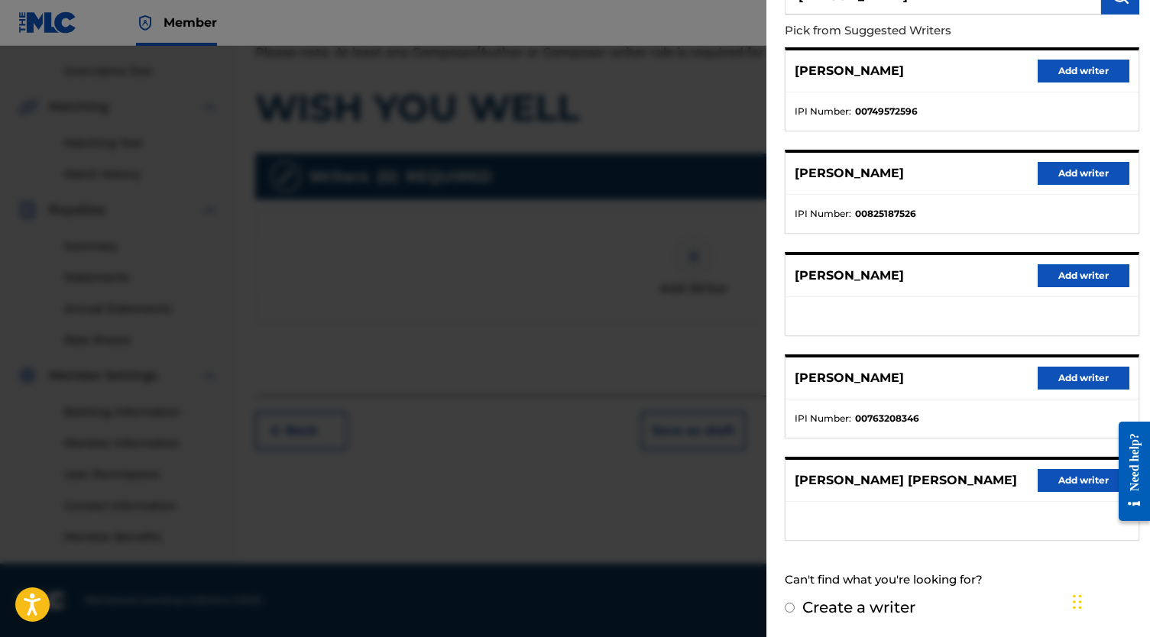
scroll to position [168, 0]
click at [1069, 473] on button "Add writer" at bounding box center [1083, 480] width 92 height 23
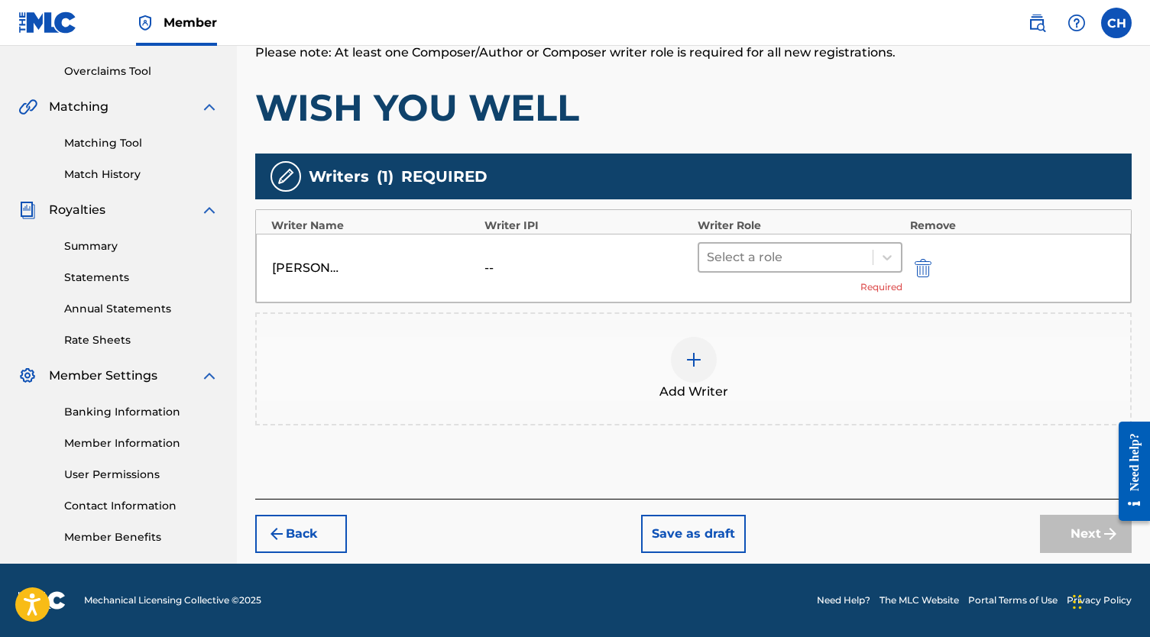
click at [853, 254] on div at bounding box center [786, 257] width 158 height 21
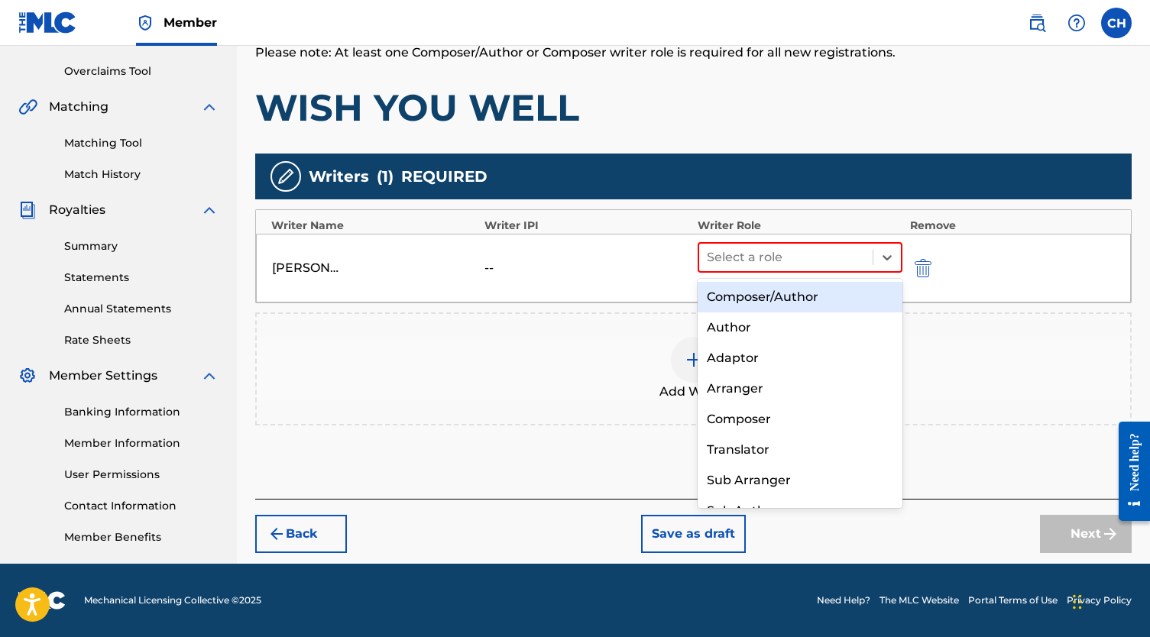
click at [814, 286] on div "Composer/Author" at bounding box center [799, 297] width 205 height 31
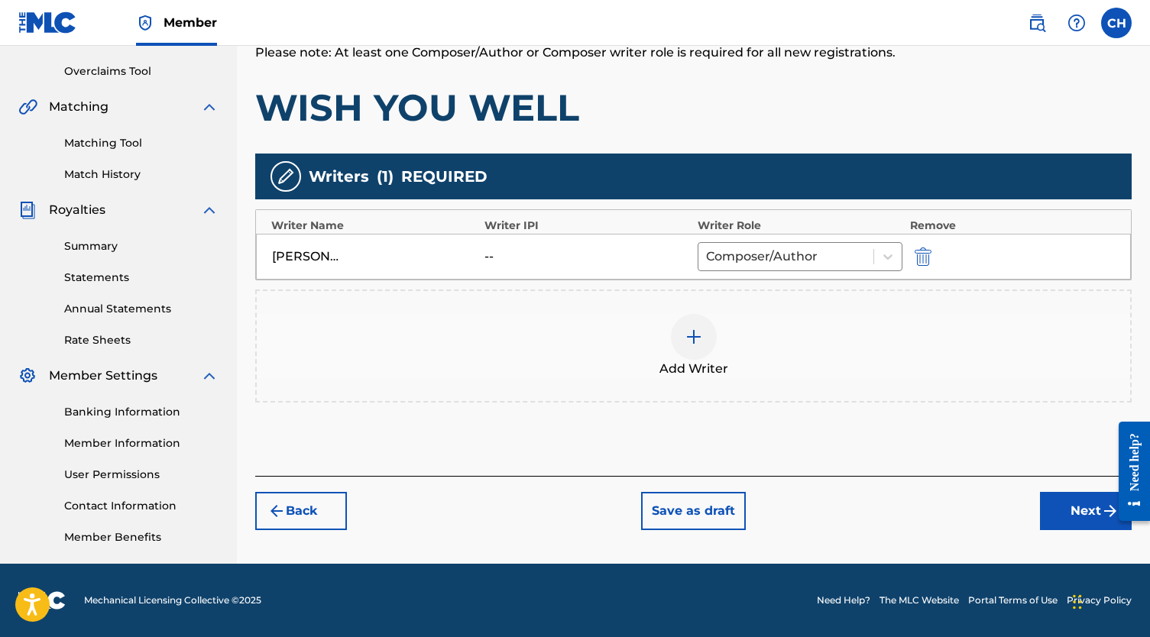
click at [1053, 516] on button "Next" at bounding box center [1086, 511] width 92 height 38
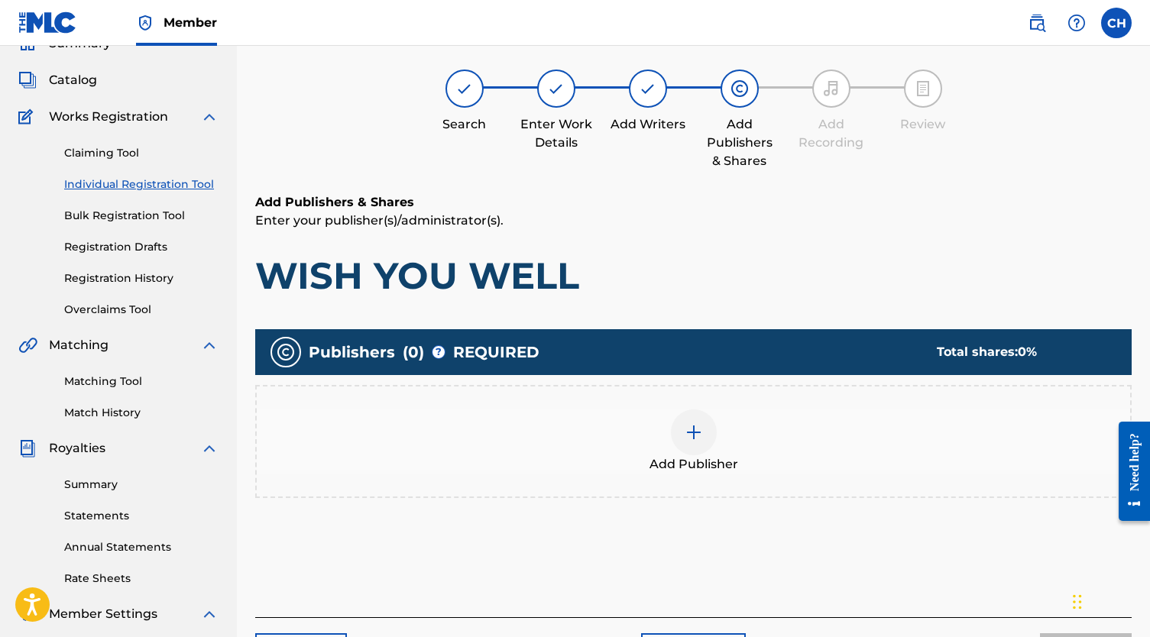
scroll to position [69, 0]
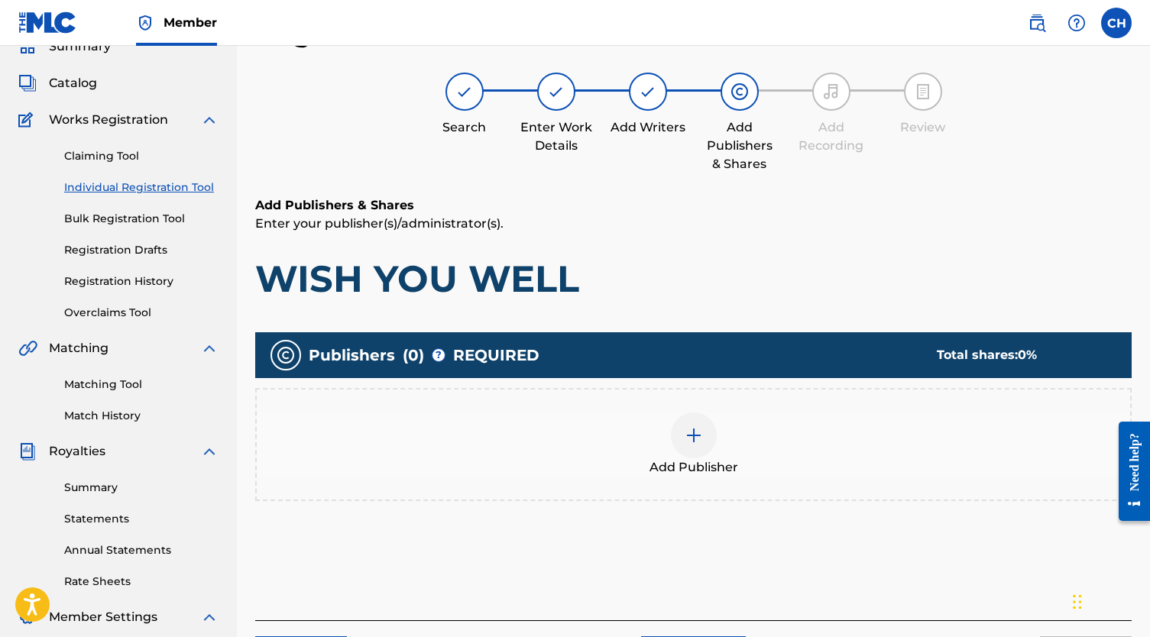
click at [662, 422] on div "Add Publisher" at bounding box center [693, 445] width 873 height 64
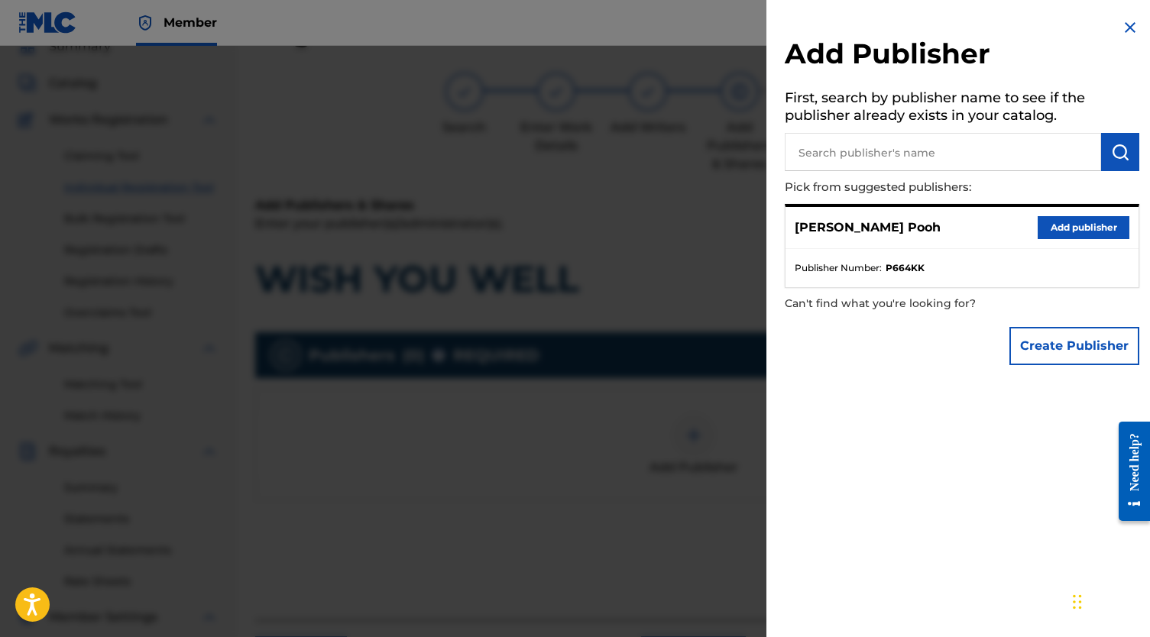
click at [1056, 236] on button "Add publisher" at bounding box center [1083, 227] width 92 height 23
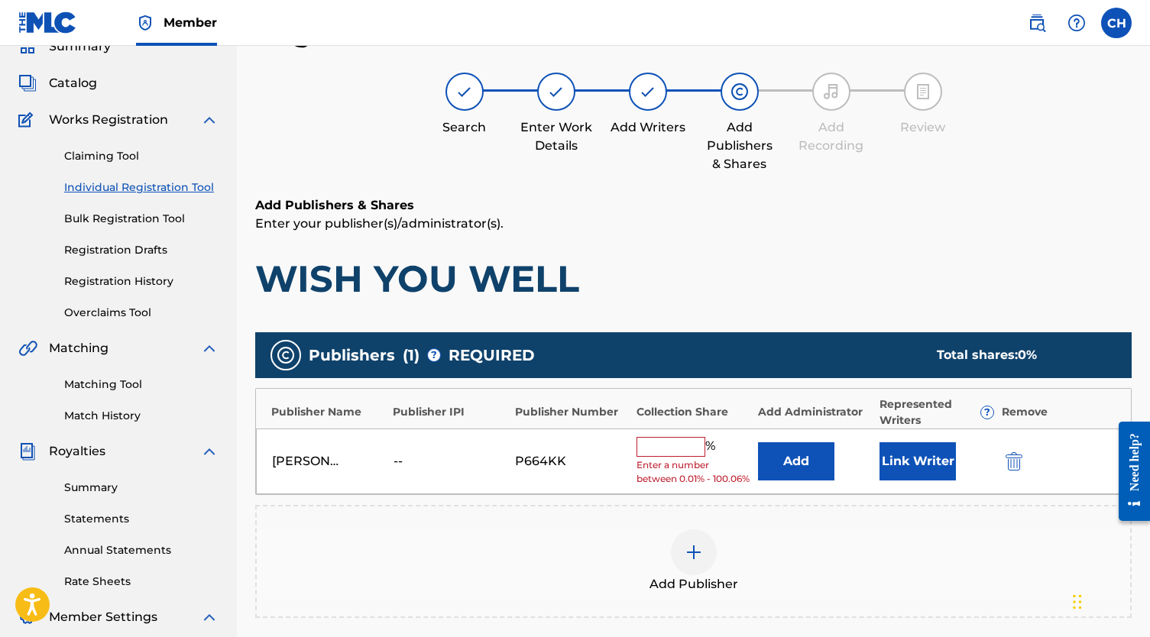
click at [661, 435] on div "[PERSON_NAME] -- P664KK % Enter a number between 0.01% - 100.06% Add Link Writer" at bounding box center [693, 462] width 875 height 66
click at [645, 444] on input "text" at bounding box center [670, 447] width 69 height 20
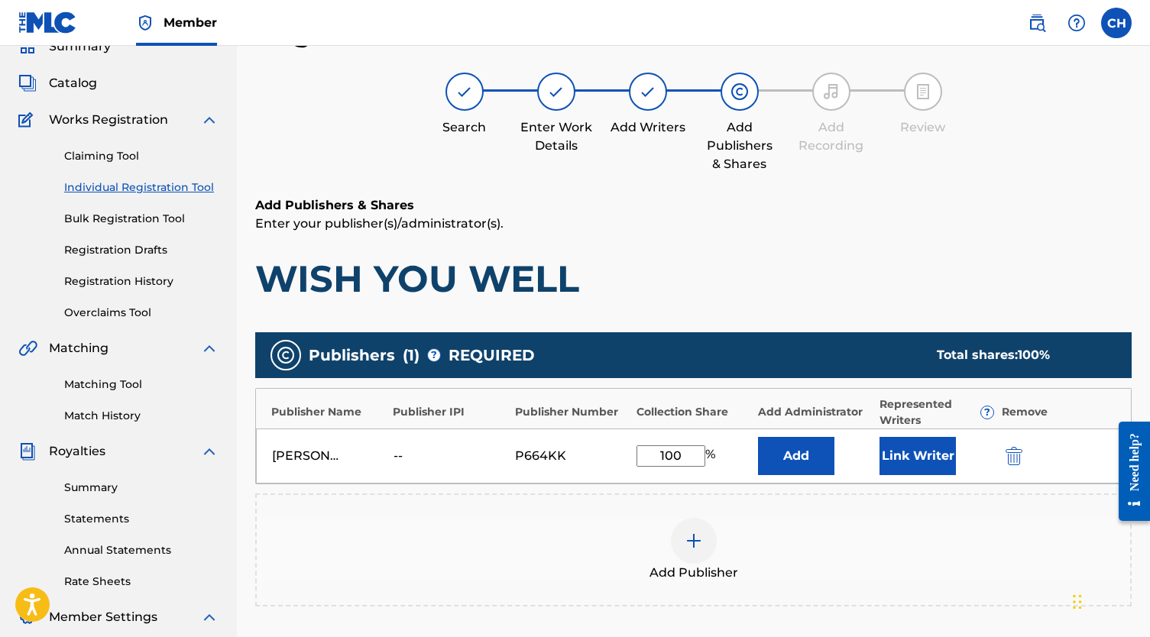
type input "100"
click at [901, 448] on button "Link Writer" at bounding box center [917, 456] width 76 height 38
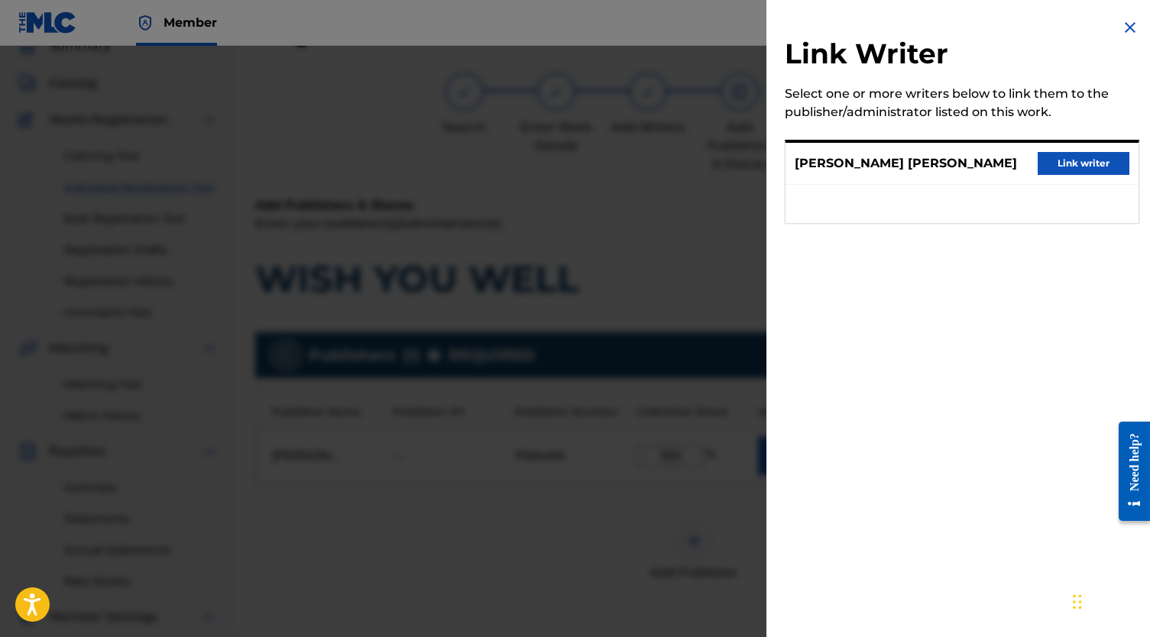
click at [1095, 170] on button "Link writer" at bounding box center [1083, 163] width 92 height 23
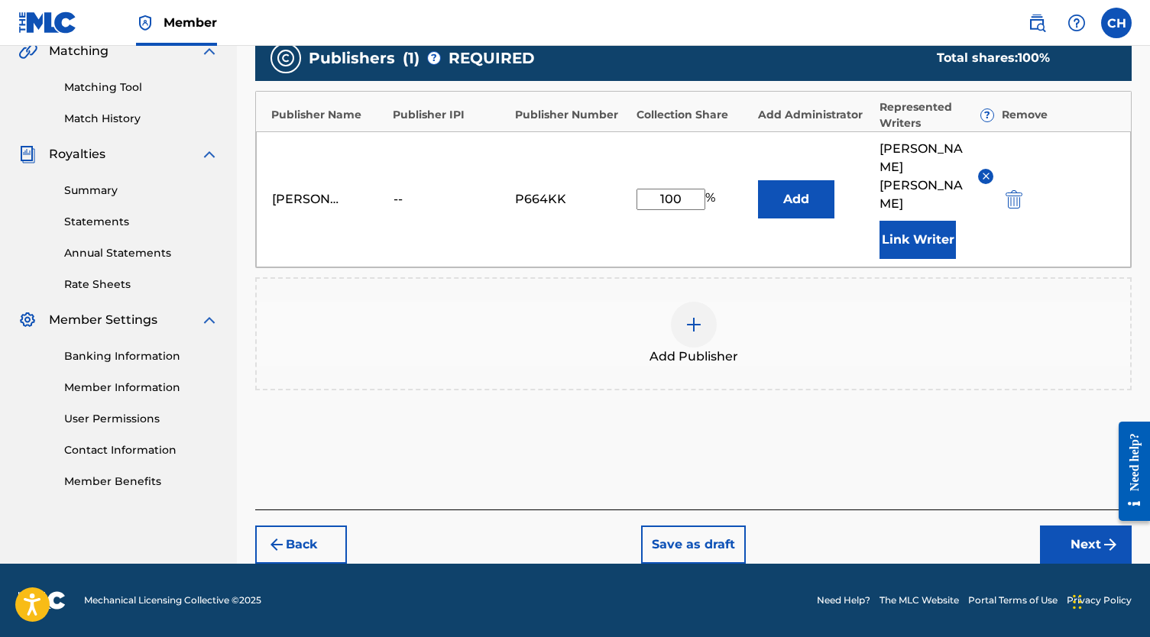
click at [1066, 538] on button "Next" at bounding box center [1086, 545] width 92 height 38
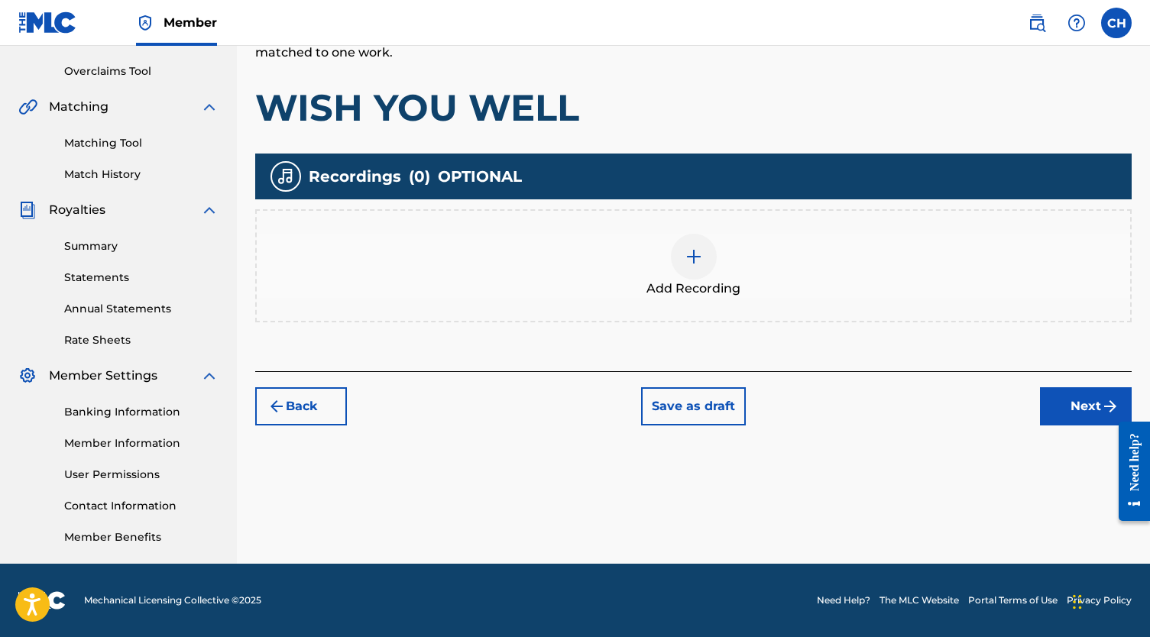
scroll to position [310, 0]
click at [696, 254] on img at bounding box center [693, 257] width 18 height 18
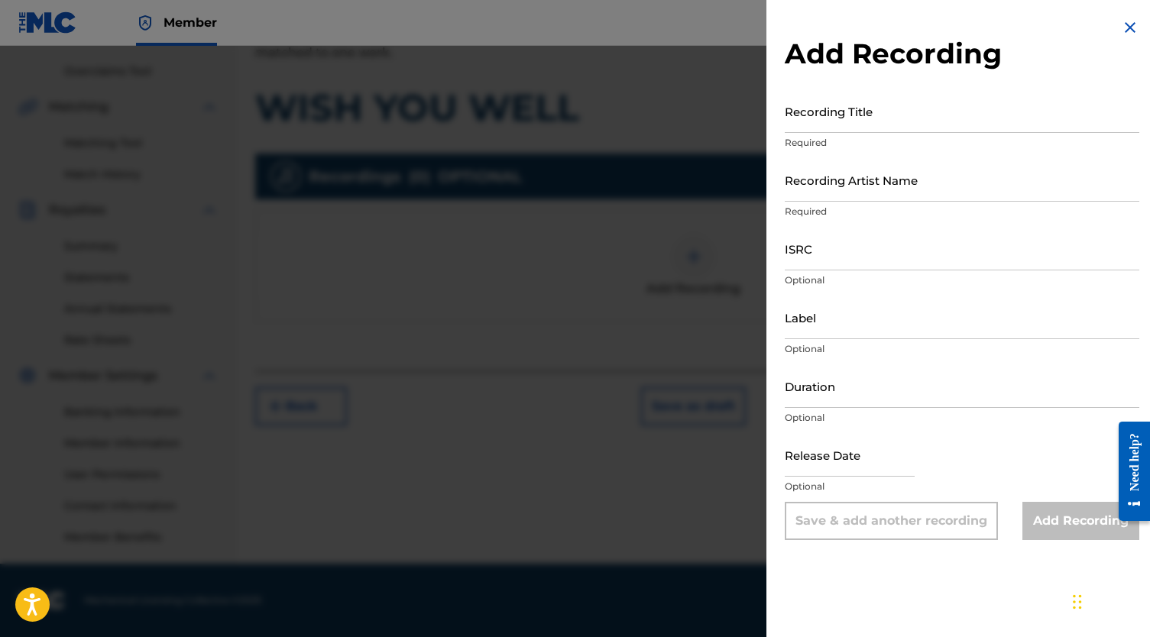
click at [825, 106] on input "Recording Title" at bounding box center [962, 111] width 354 height 44
paste input "WISH YOU WELL"
type input "WISH YOU WELL"
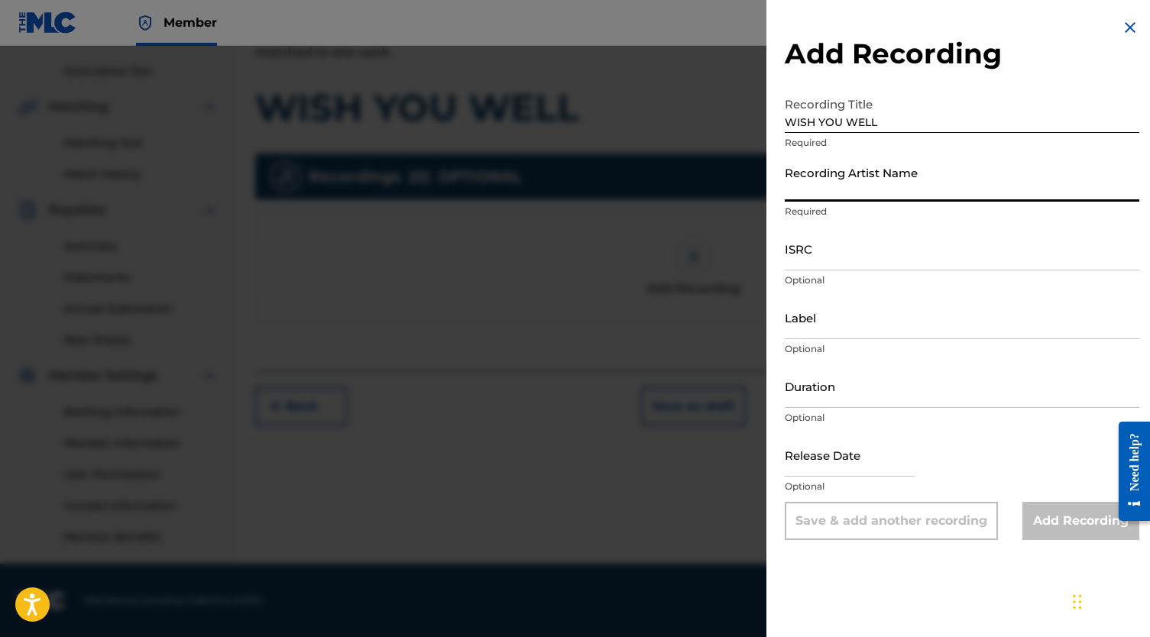
click at [798, 173] on input "Recording Artist Name" at bounding box center [962, 180] width 354 height 44
paste input "[PERSON_NAME] Pooh"
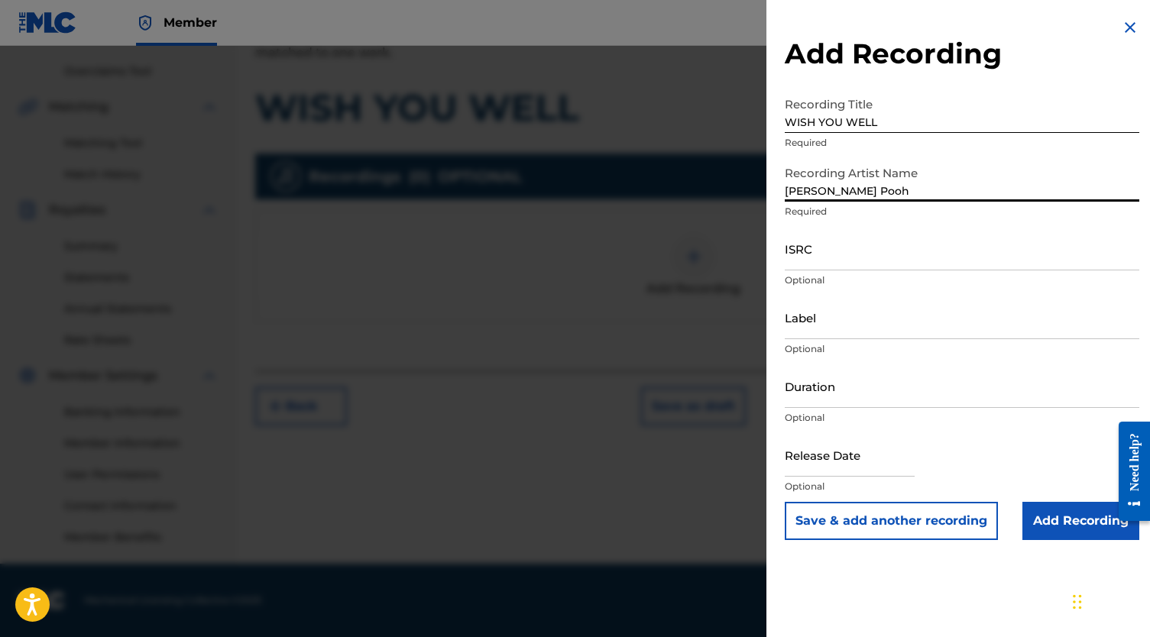
type input "[PERSON_NAME] Pooh"
click at [849, 257] on input "ISRC" at bounding box center [962, 249] width 354 height 44
paste input "QZES82544919"
type input "QZES82544919"
click at [1041, 529] on input "Add Recording" at bounding box center [1080, 521] width 117 height 38
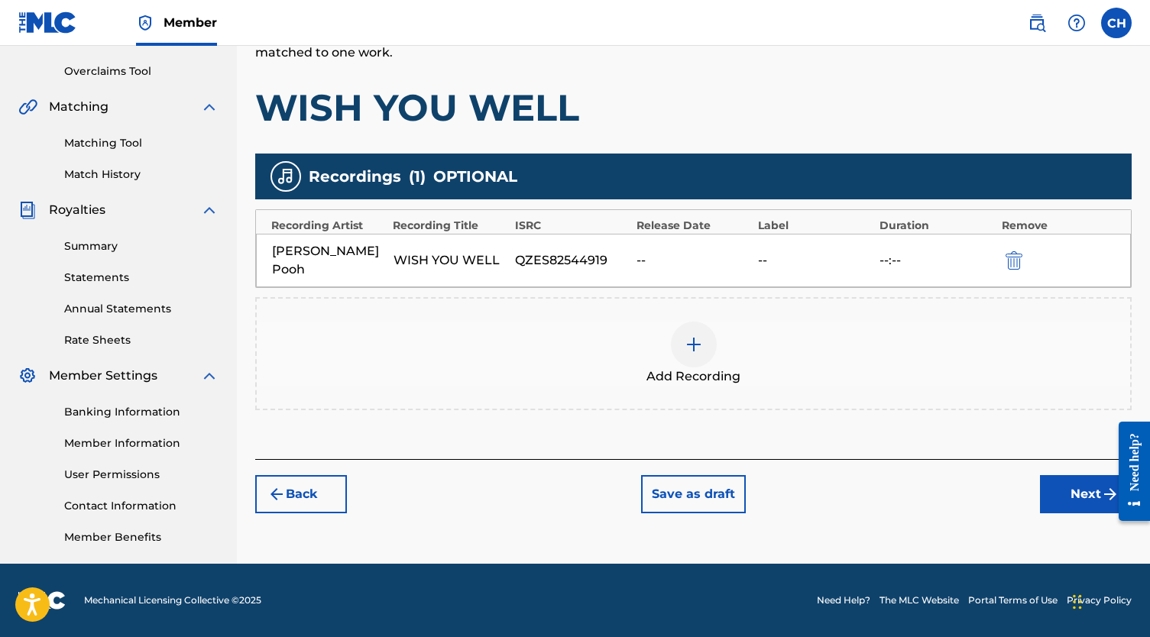
click at [1061, 475] on button "Next" at bounding box center [1086, 494] width 92 height 38
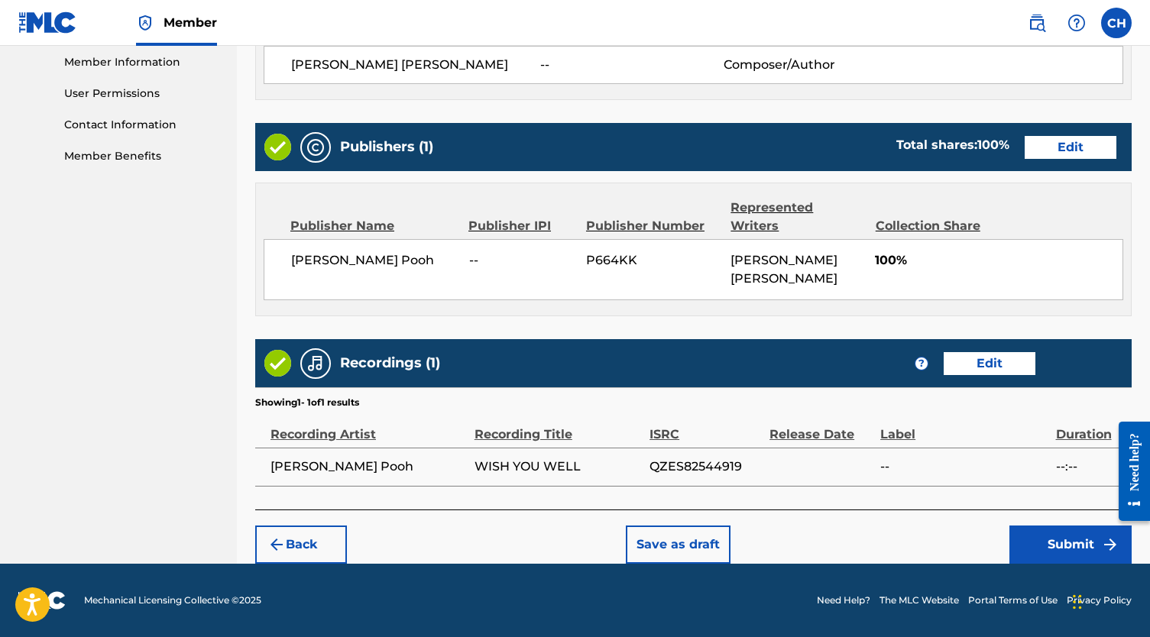
scroll to position [697, 0]
click at [1064, 533] on button "Submit" at bounding box center [1070, 545] width 122 height 38
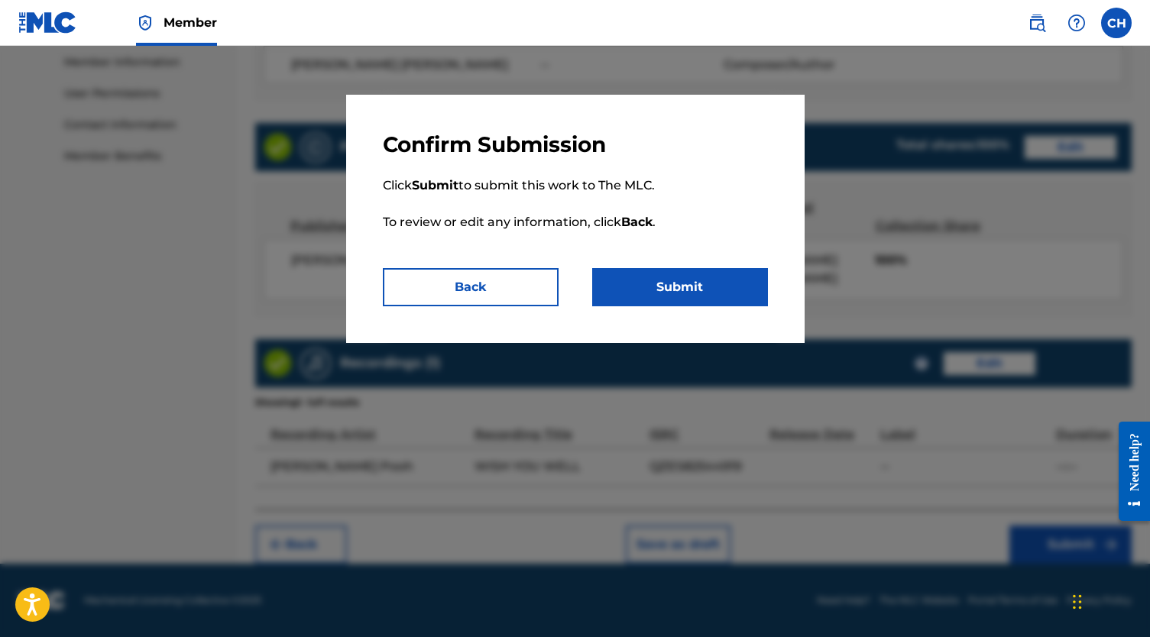
click at [703, 274] on button "Submit" at bounding box center [680, 287] width 176 height 38
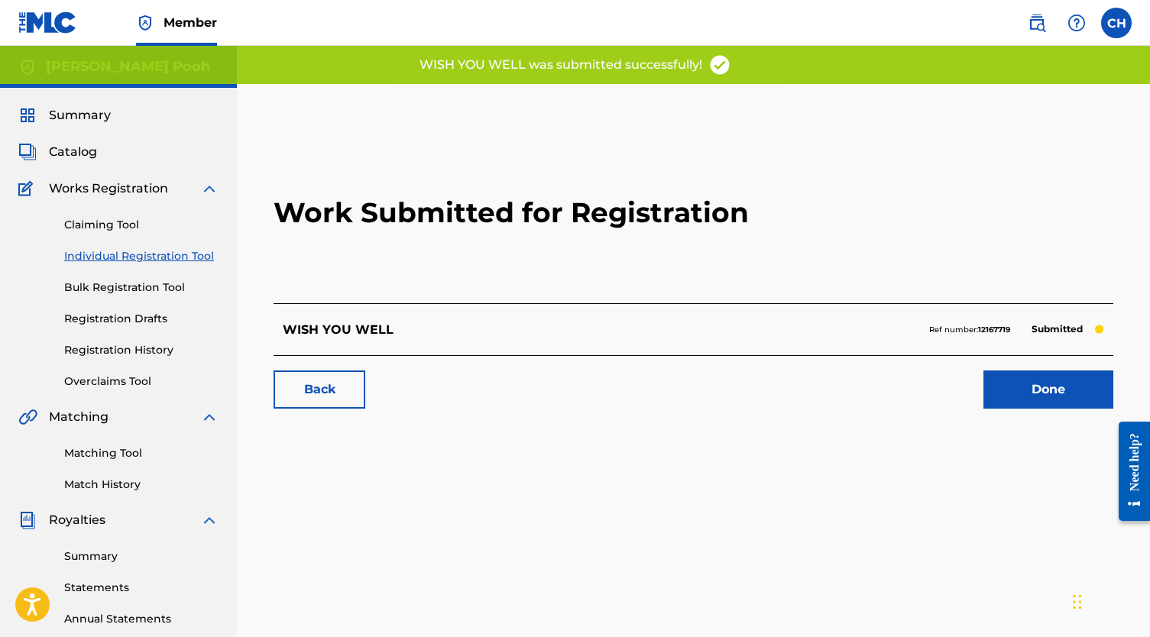
click at [1013, 380] on link "Done" at bounding box center [1048, 390] width 130 height 38
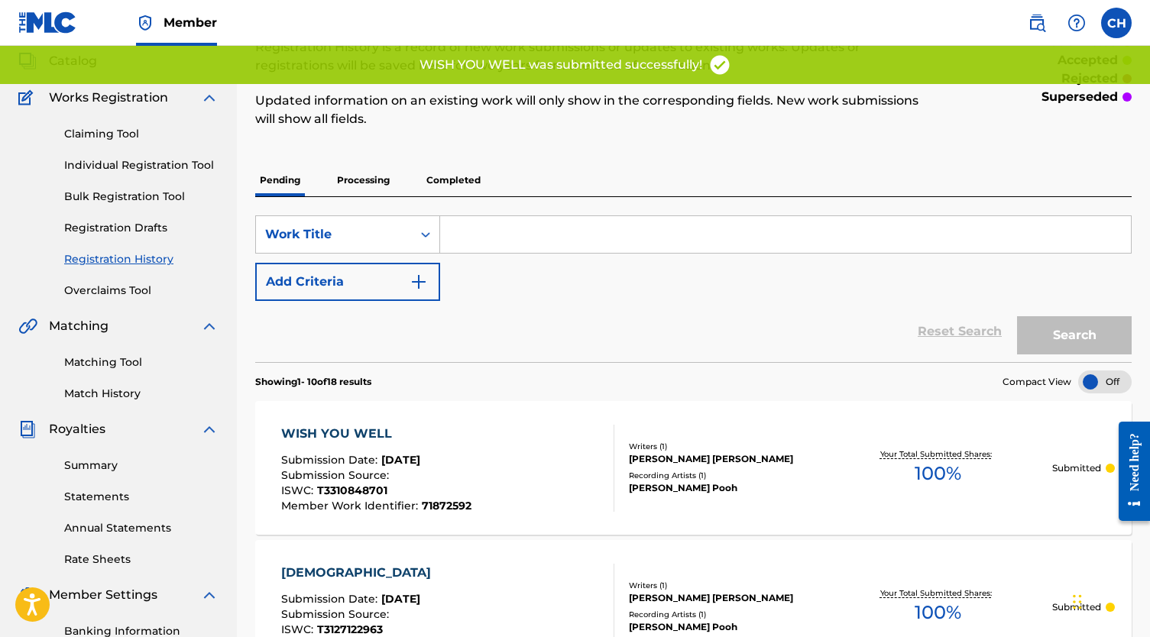
scroll to position [94, 0]
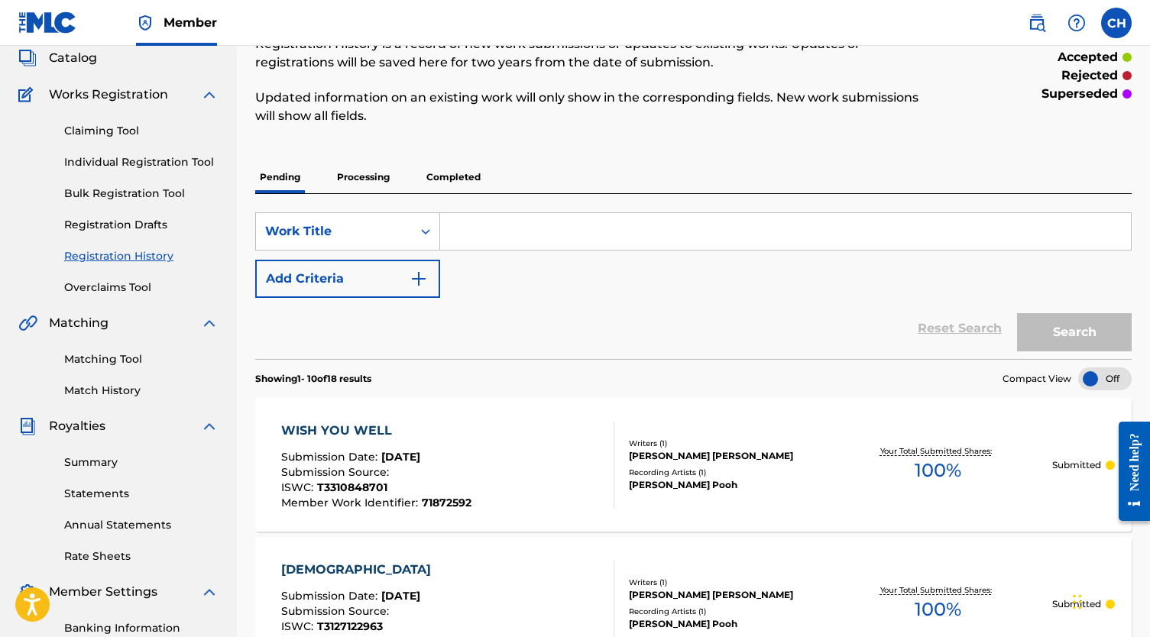
click at [144, 158] on link "Individual Registration Tool" at bounding box center [141, 162] width 154 height 16
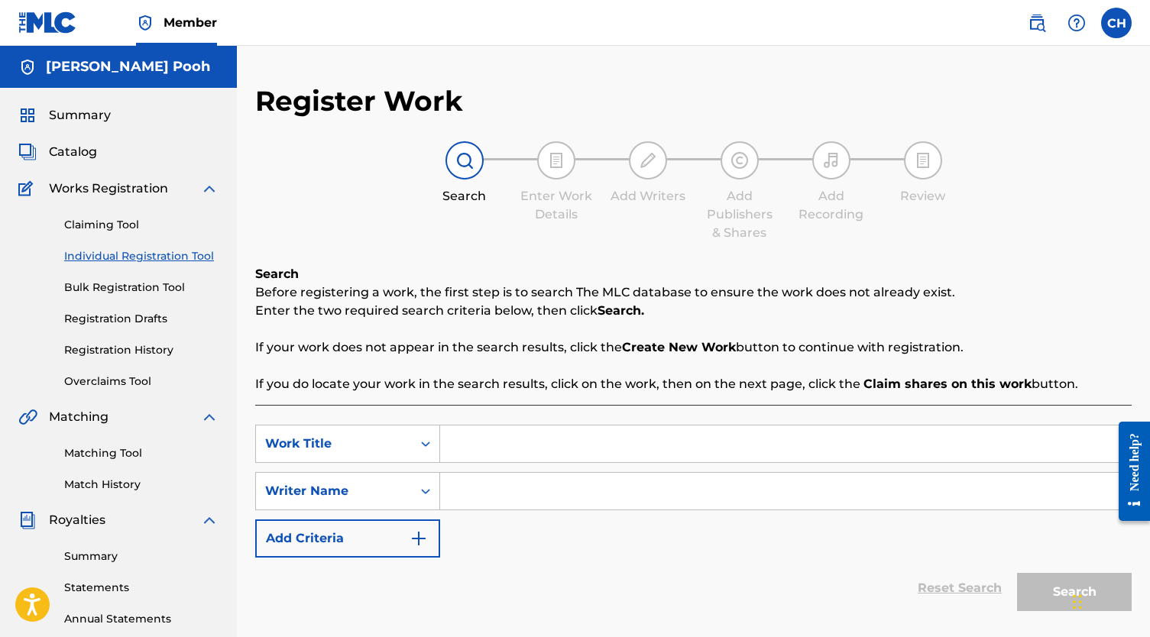
click at [554, 458] on input "Search Form" at bounding box center [785, 444] width 691 height 37
paste input "[PERSON_NAME]"
type input "[PERSON_NAME]"
click at [535, 495] on input "Search Form" at bounding box center [785, 491] width 691 height 37
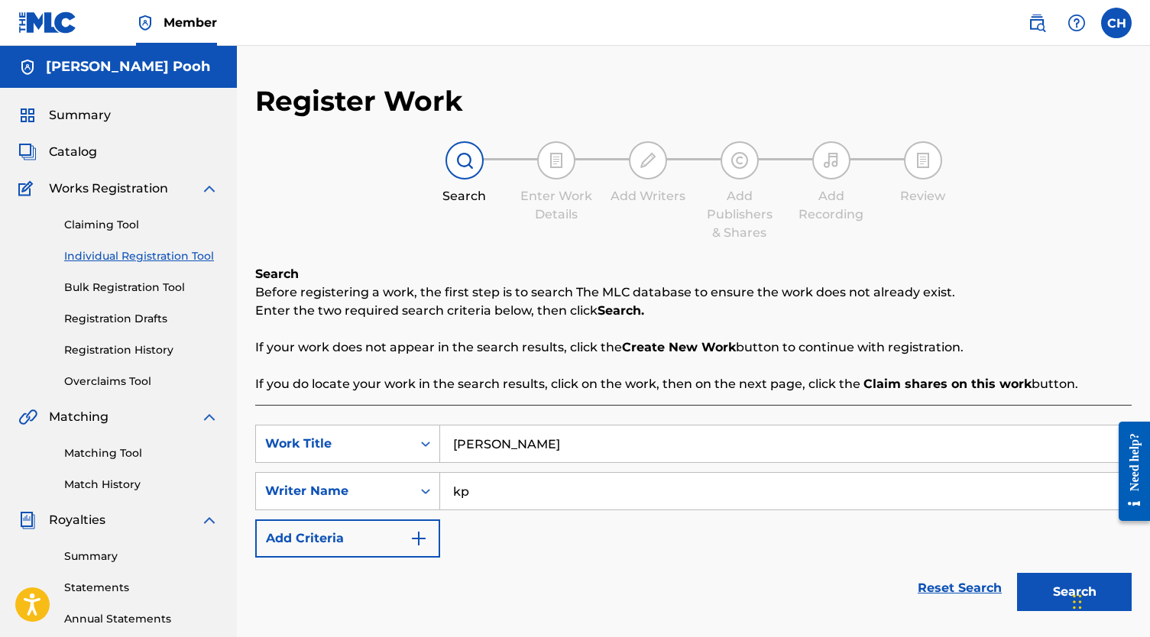
type input "kp"
click at [1034, 596] on button "Search" at bounding box center [1074, 592] width 115 height 38
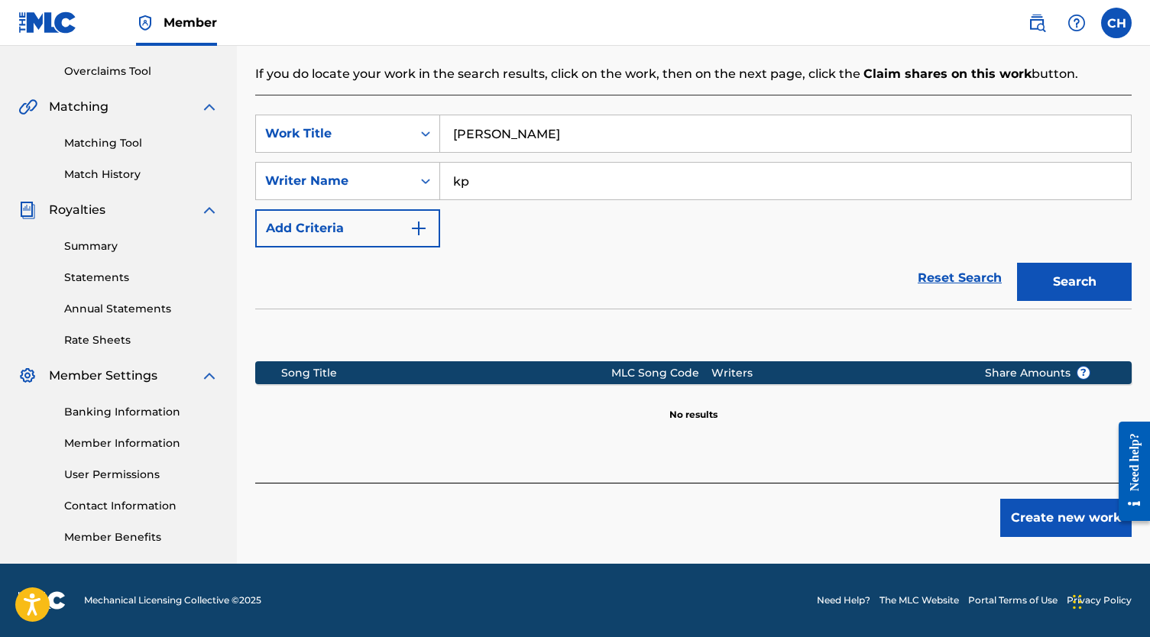
scroll to position [310, 0]
click at [1082, 524] on button "Create new work" at bounding box center [1065, 518] width 131 height 38
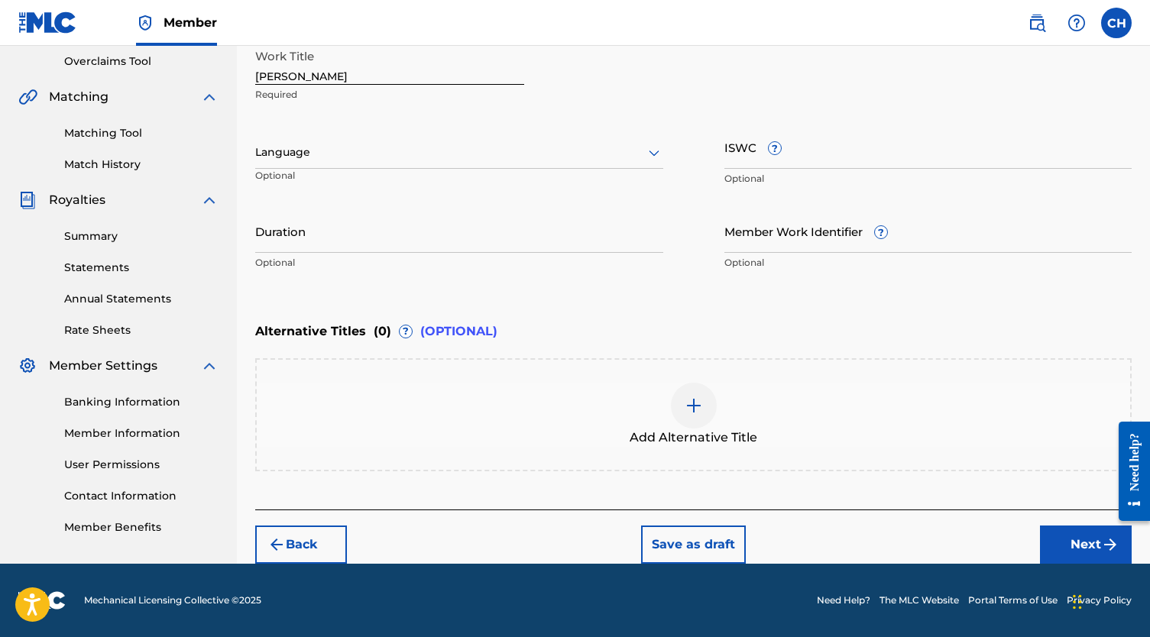
scroll to position [320, 0]
click at [731, 154] on input "ISWC ?" at bounding box center [928, 147] width 408 height 44
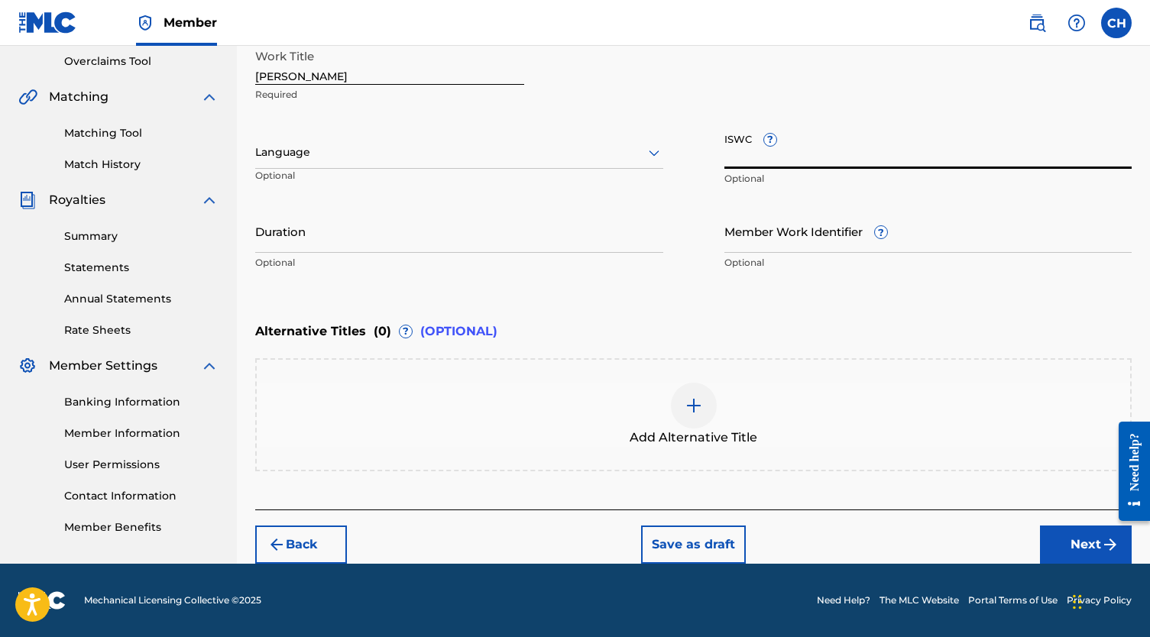
paste input "T-334.954.769-5"
type input "T-334.954.769-5"
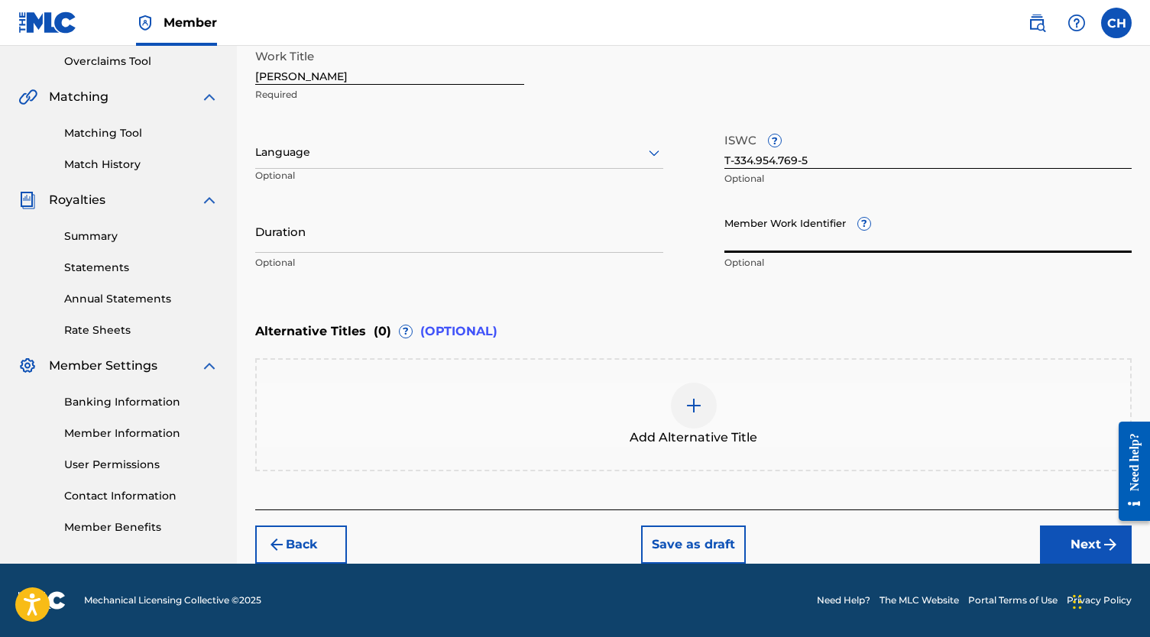
click at [772, 232] on input "Member Work Identifier ?" at bounding box center [928, 231] width 408 height 44
paste input "75027061"
type input "75027061"
click at [1056, 533] on button "Next" at bounding box center [1086, 545] width 92 height 38
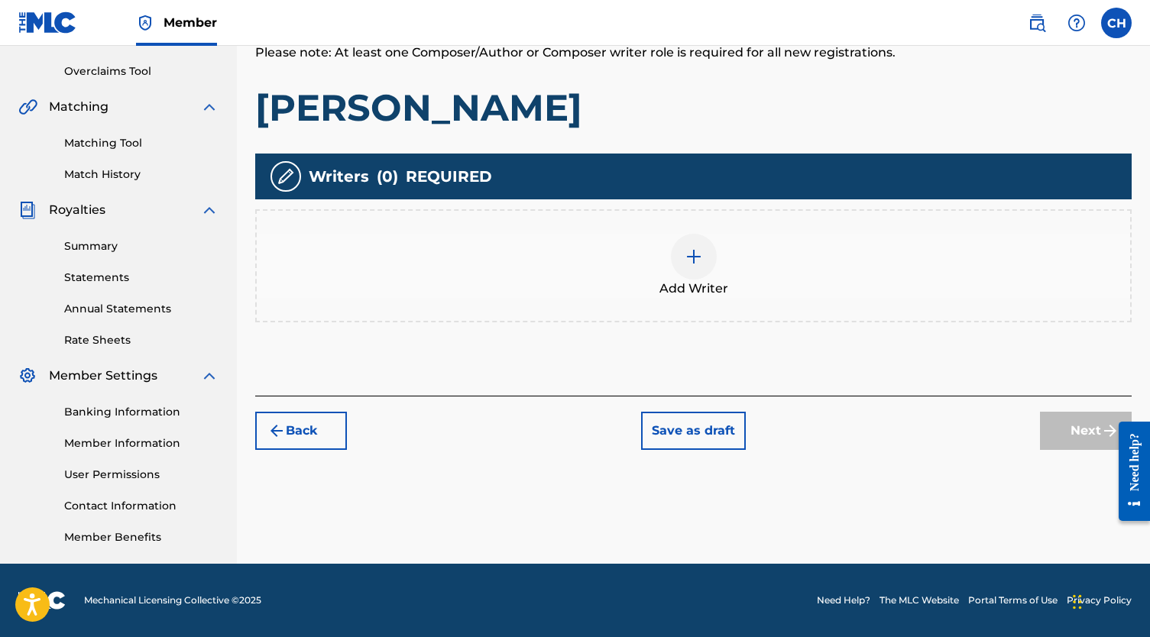
scroll to position [310, 0]
click at [682, 266] on div at bounding box center [694, 257] width 46 height 46
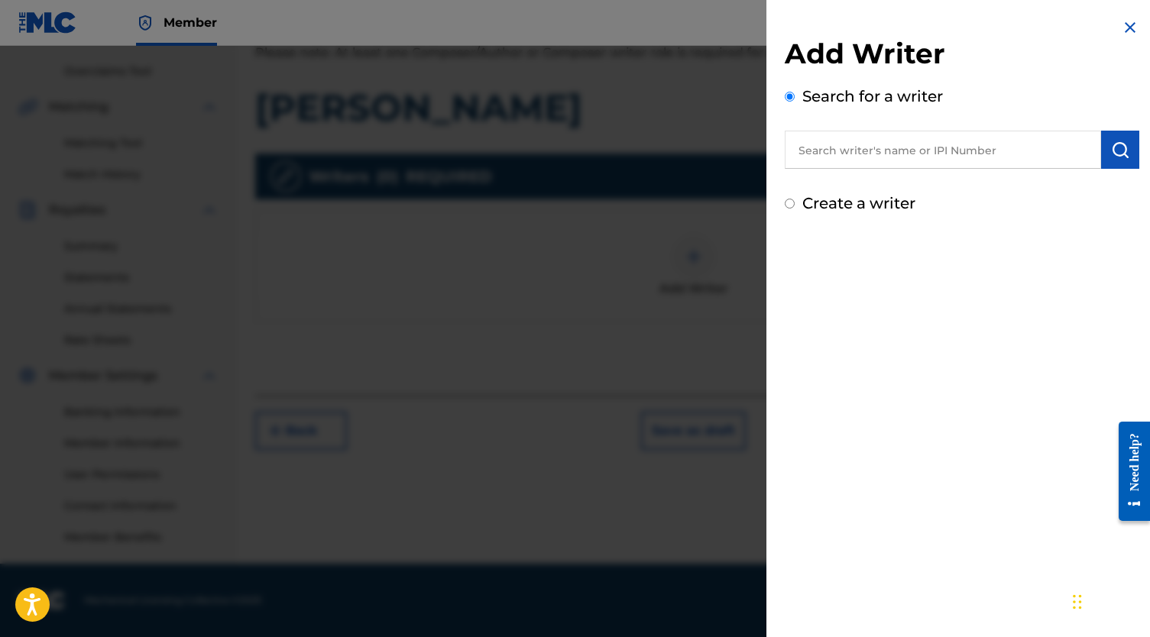
drag, startPoint x: 245, startPoint y: 9, endPoint x: 197, endPoint y: -21, distance: 57.0
click at [197, 0] on html "Accessibility Screen-Reader Guide, Feedback, and Issue Reporting | New window M…" at bounding box center [575, 8] width 1150 height 637
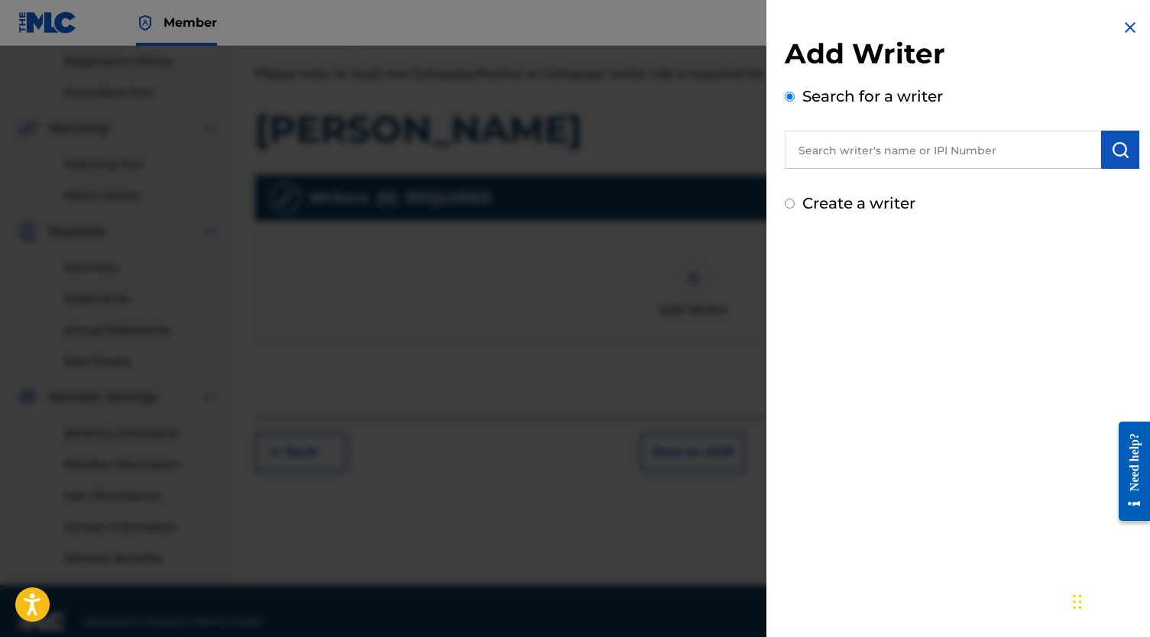
click at [921, 150] on input "text" at bounding box center [943, 150] width 316 height 38
paste input "[PERSON_NAME]"
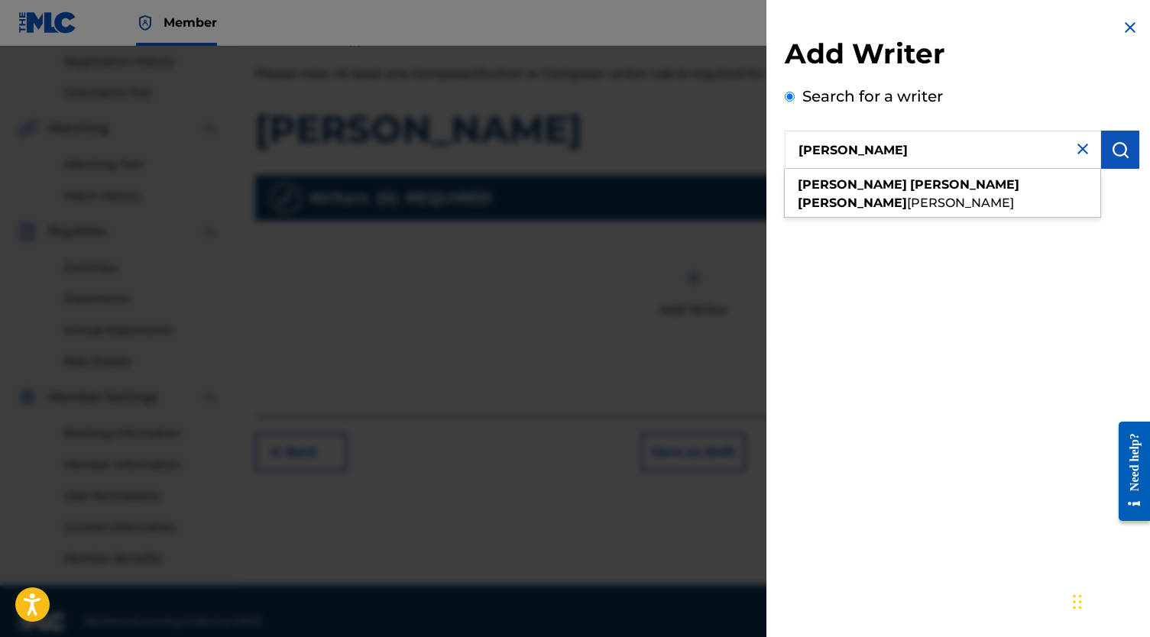
type input "[PERSON_NAME]"
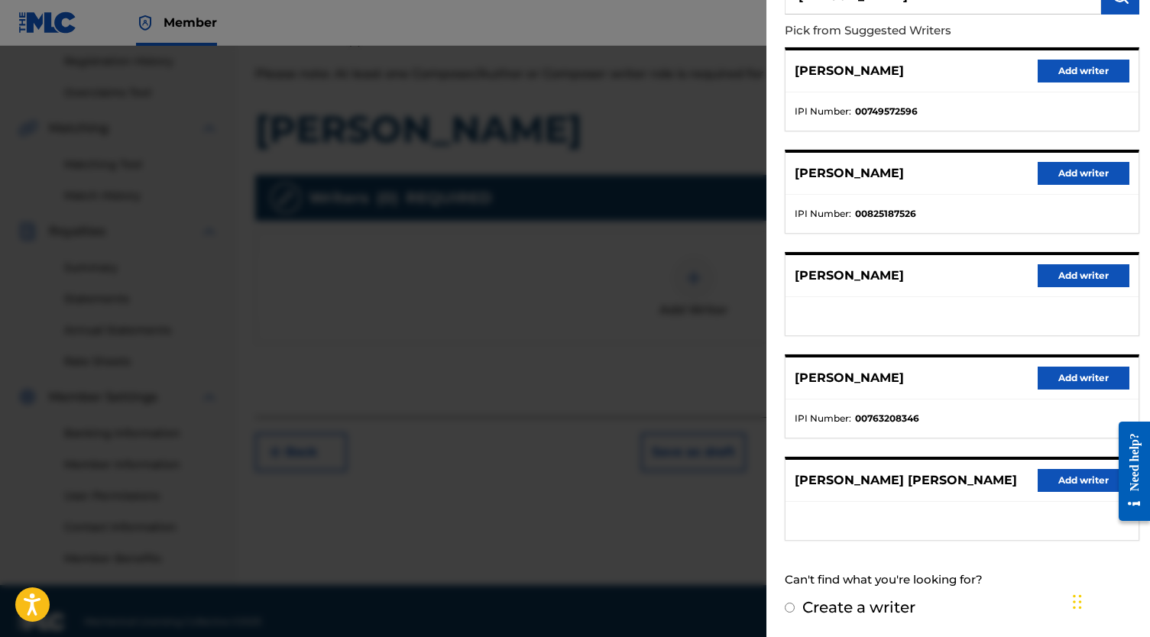
scroll to position [167, 0]
click at [1060, 481] on button "Add writer" at bounding box center [1083, 480] width 92 height 23
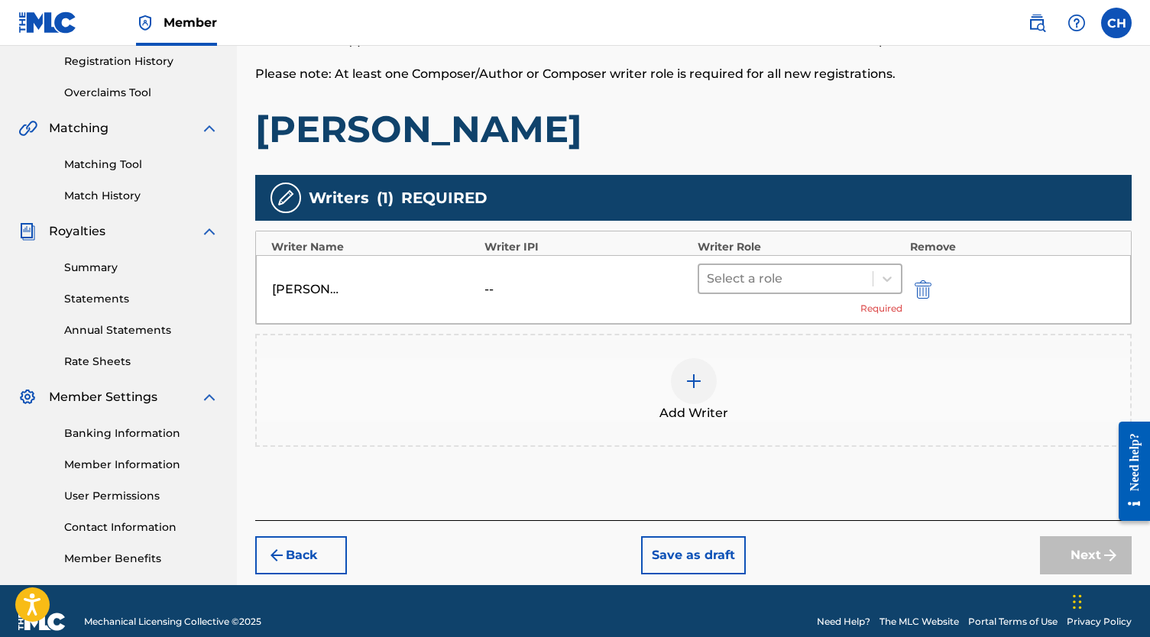
click at [837, 281] on div at bounding box center [786, 278] width 158 height 21
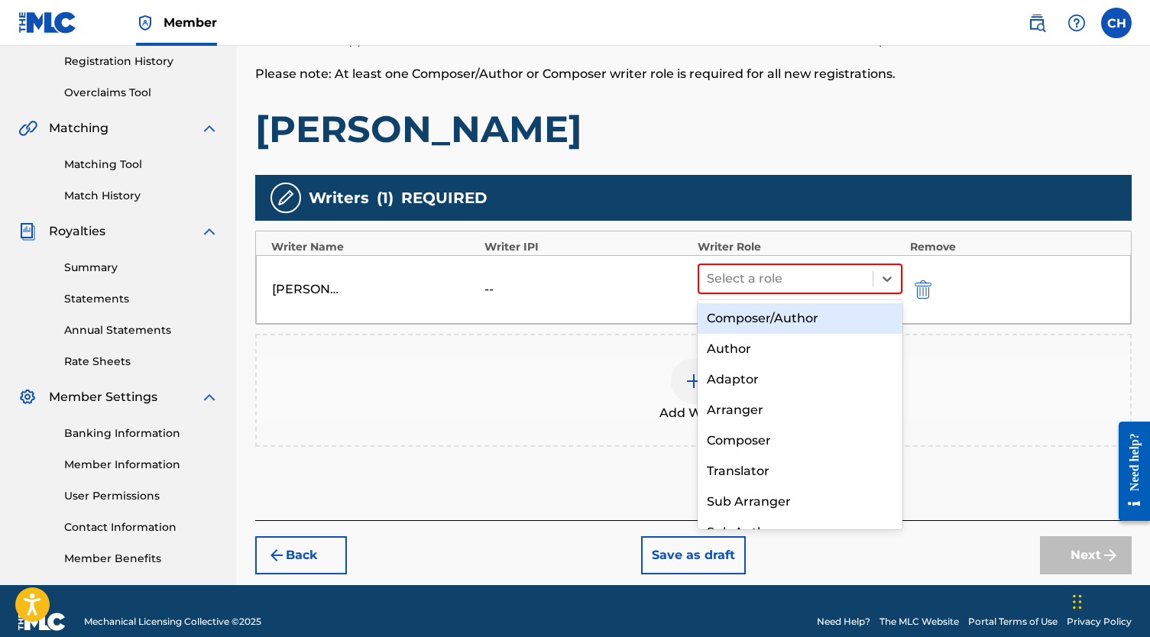
click at [791, 313] on div "Composer/Author" at bounding box center [799, 318] width 205 height 31
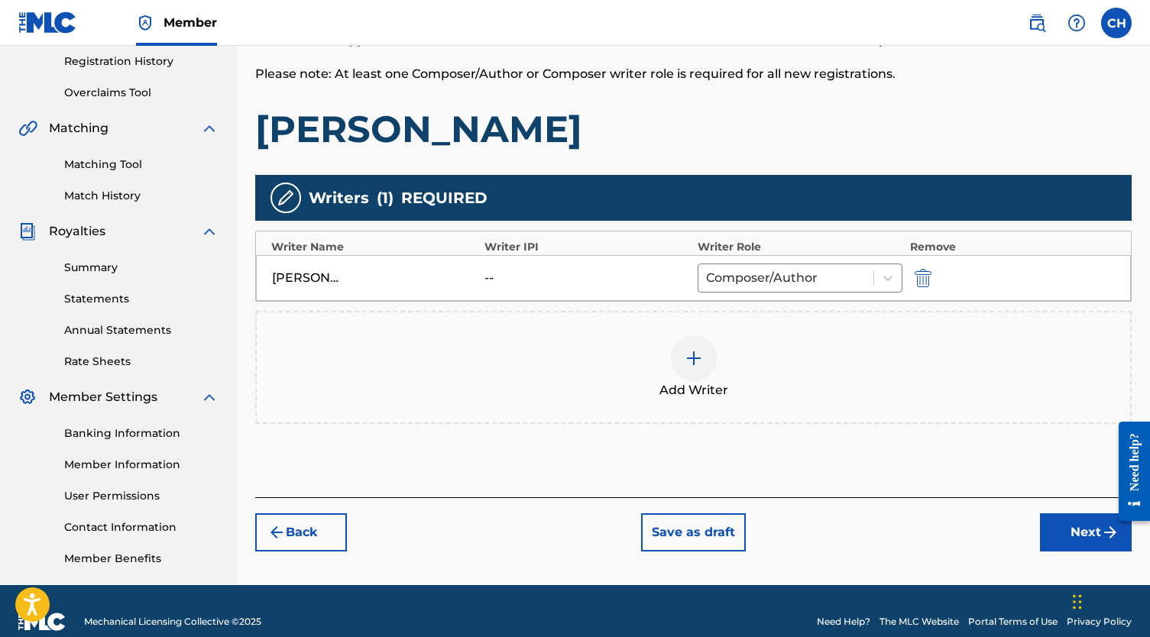
click at [1065, 543] on button "Next" at bounding box center [1086, 532] width 92 height 38
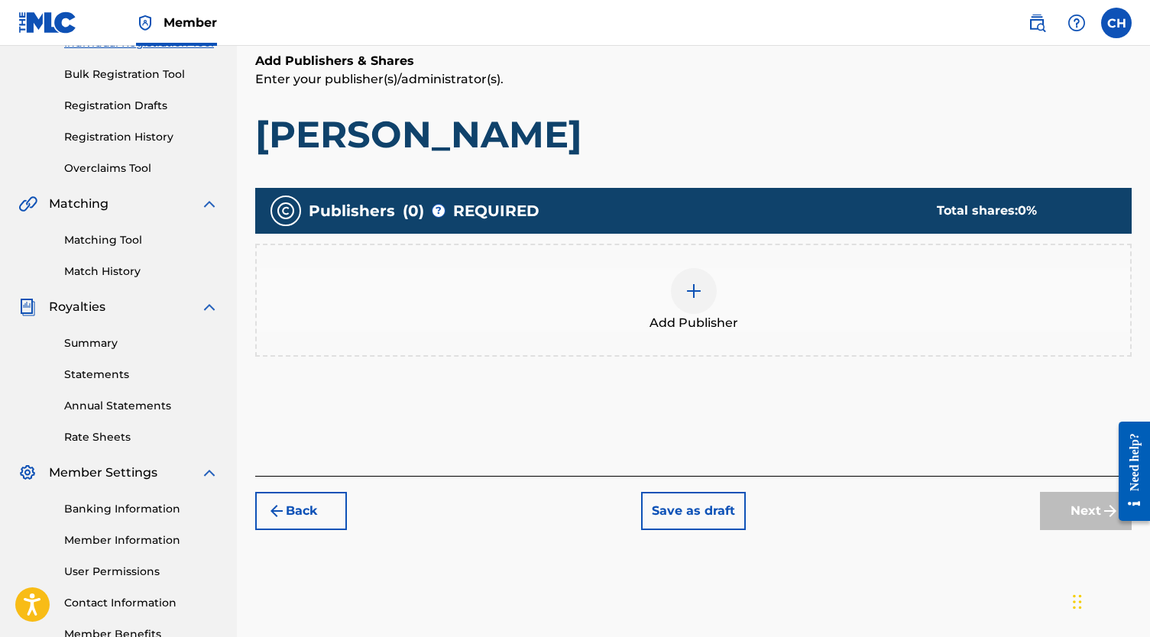
scroll to position [218, 0]
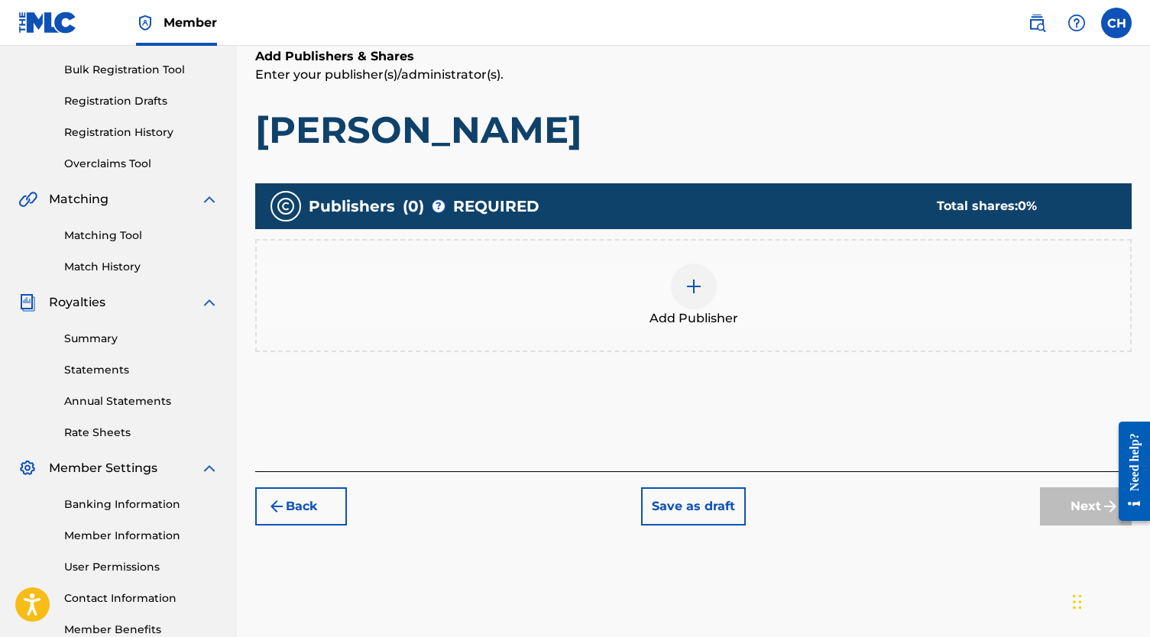
click at [684, 288] on img at bounding box center [693, 286] width 18 height 18
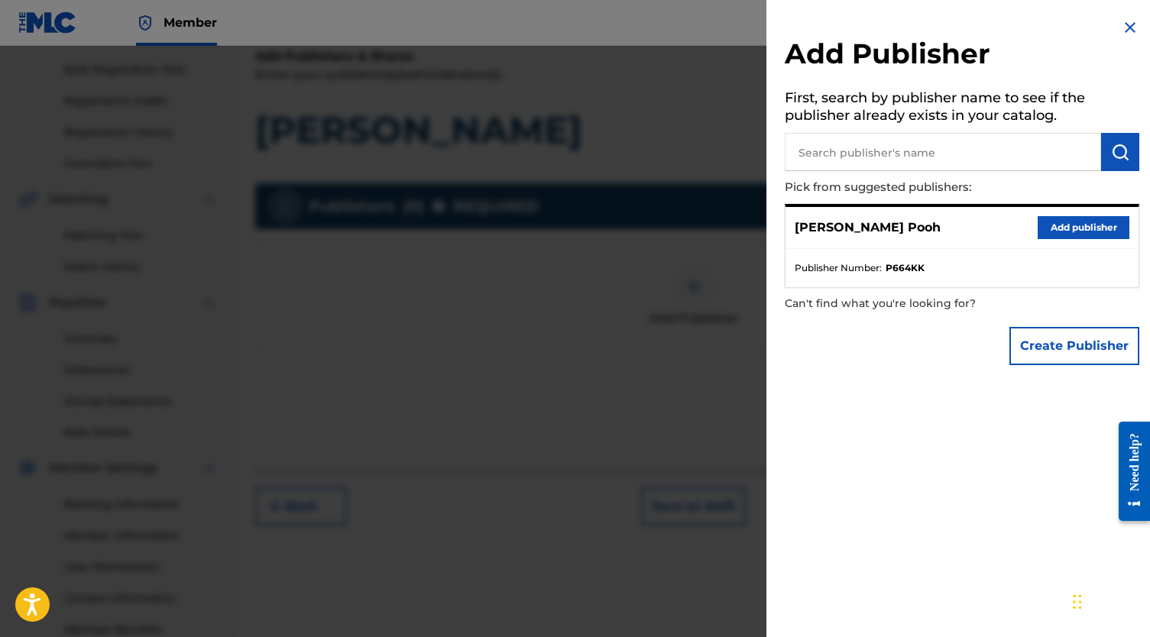
click at [1117, 233] on button "Add publisher" at bounding box center [1083, 227] width 92 height 23
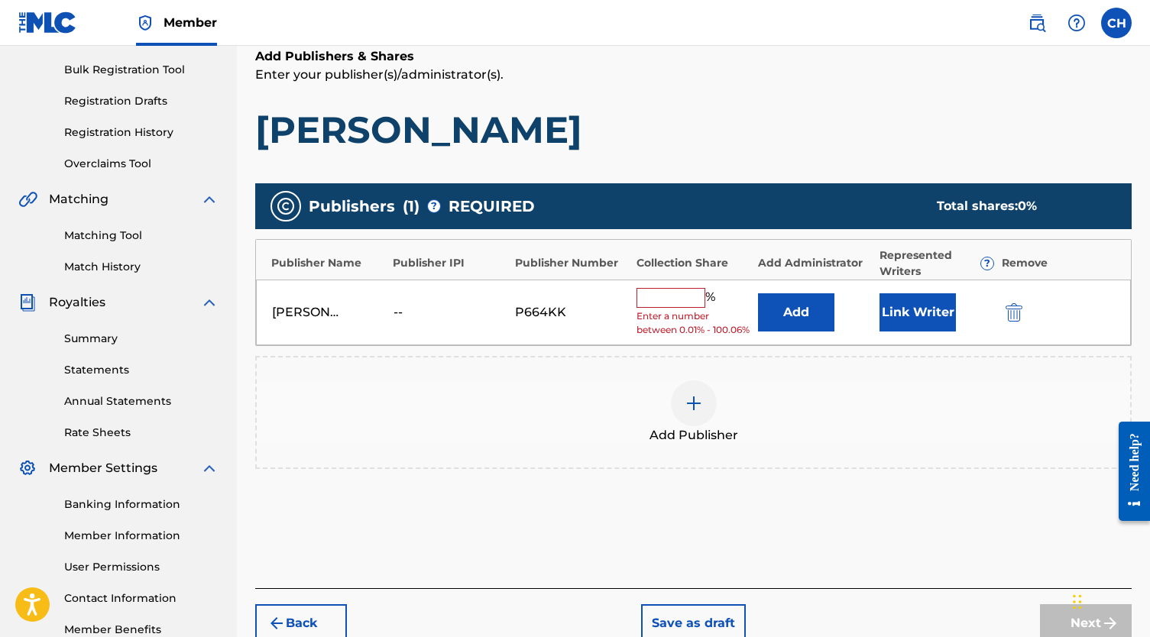
click at [656, 298] on input "text" at bounding box center [670, 298] width 69 height 20
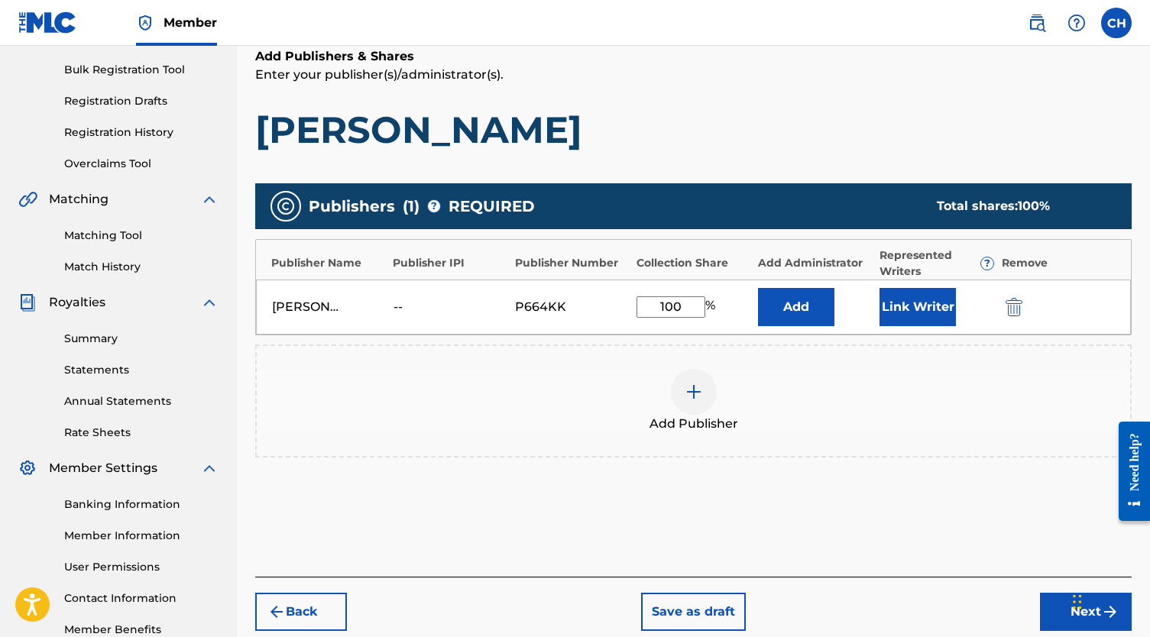
type input "100"
click at [924, 309] on button "Link Writer" at bounding box center [917, 307] width 76 height 38
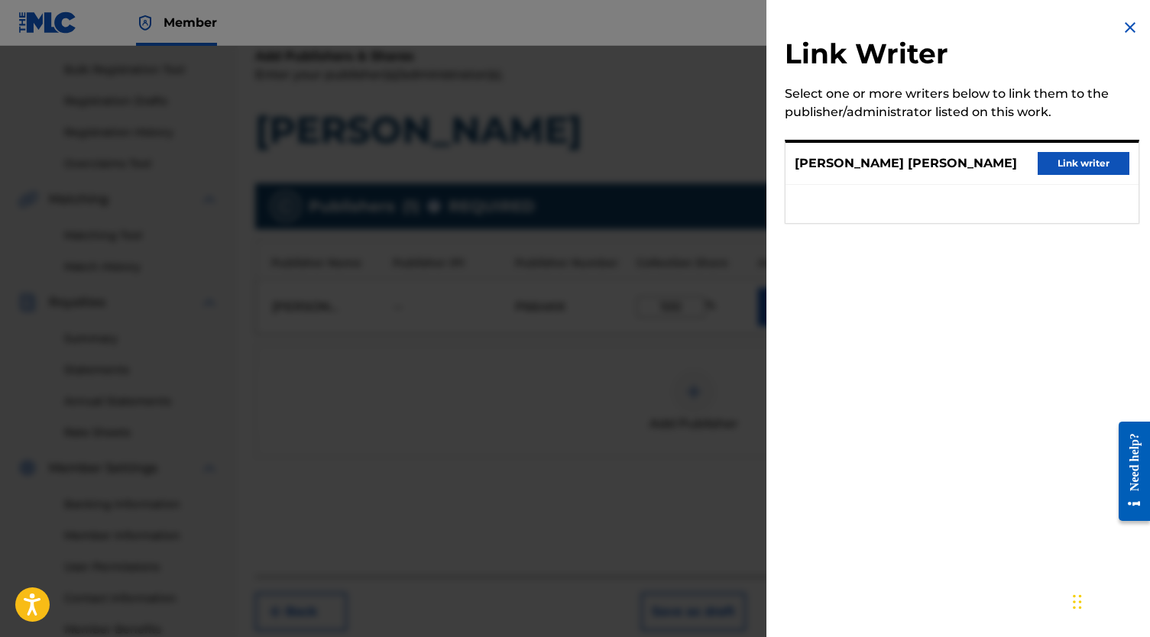
click at [1017, 173] on p "[PERSON_NAME] [PERSON_NAME]" at bounding box center [905, 163] width 222 height 18
click at [1059, 172] on button "Link writer" at bounding box center [1083, 163] width 92 height 23
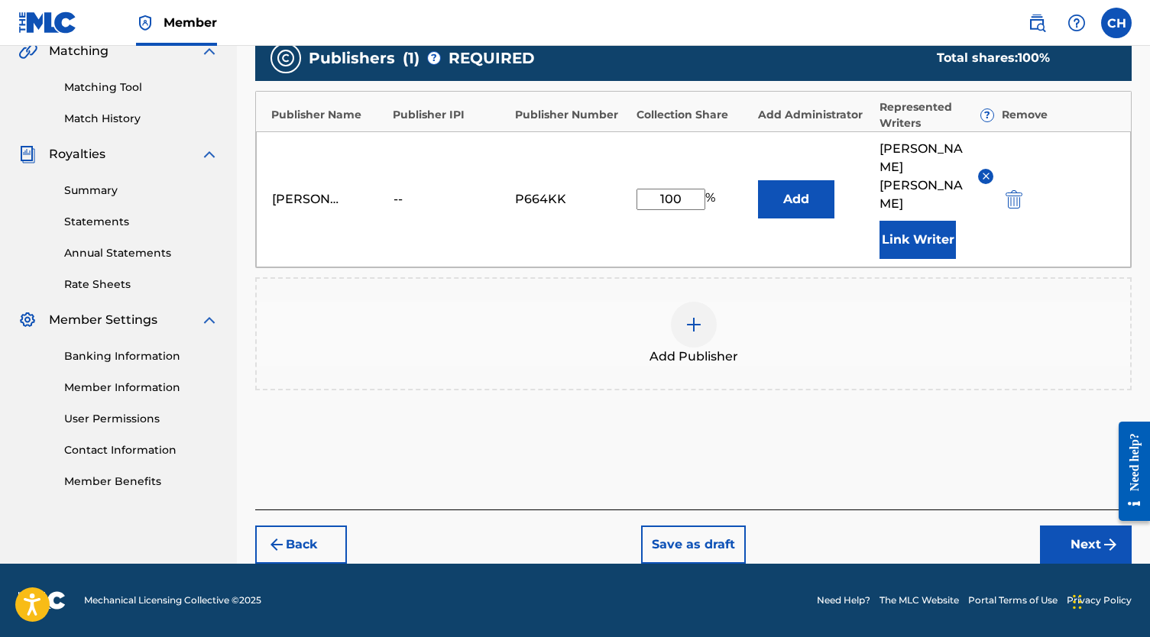
scroll to position [384, 0]
click at [1077, 557] on button "Next" at bounding box center [1086, 545] width 92 height 38
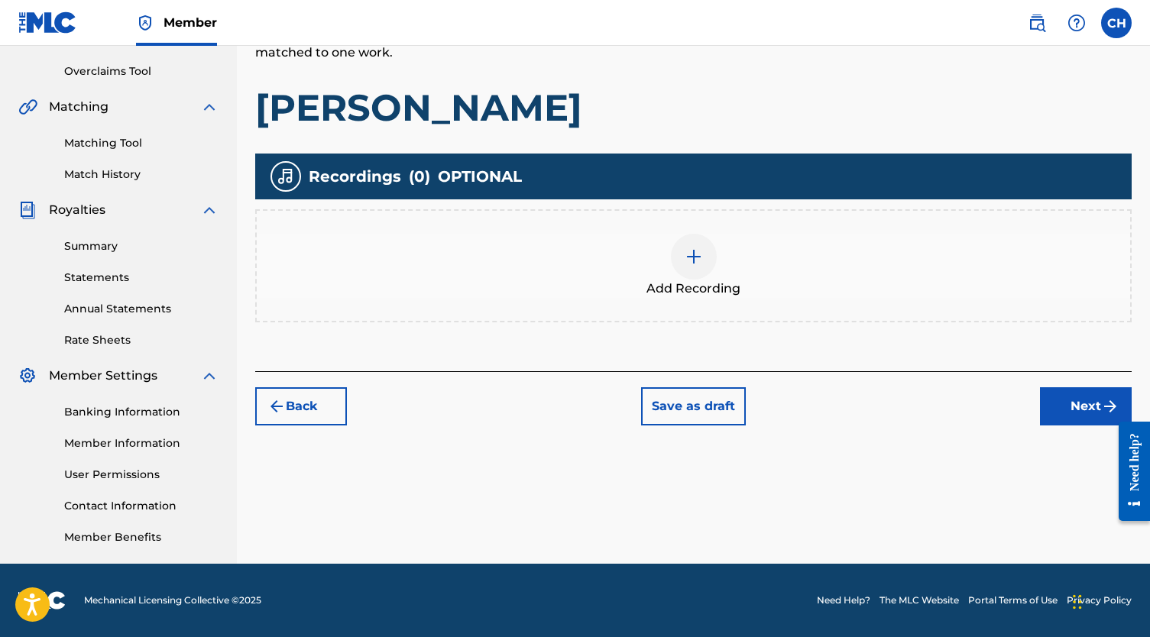
click at [703, 276] on div at bounding box center [694, 257] width 46 height 46
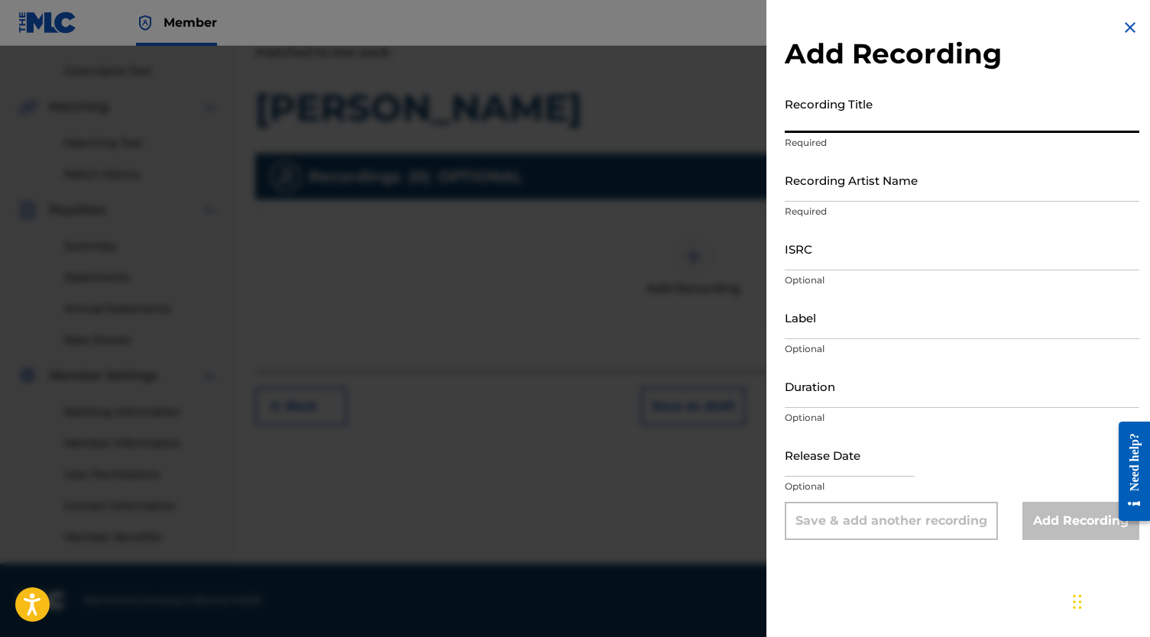
click at [845, 99] on input "Recording Title" at bounding box center [962, 111] width 354 height 44
paste input "[PERSON_NAME]"
type input "[PERSON_NAME]"
click at [778, 189] on div "Add Recording Recording Title [PERSON_NAME] Required Recording Artist Name Requ…" at bounding box center [961, 279] width 391 height 558
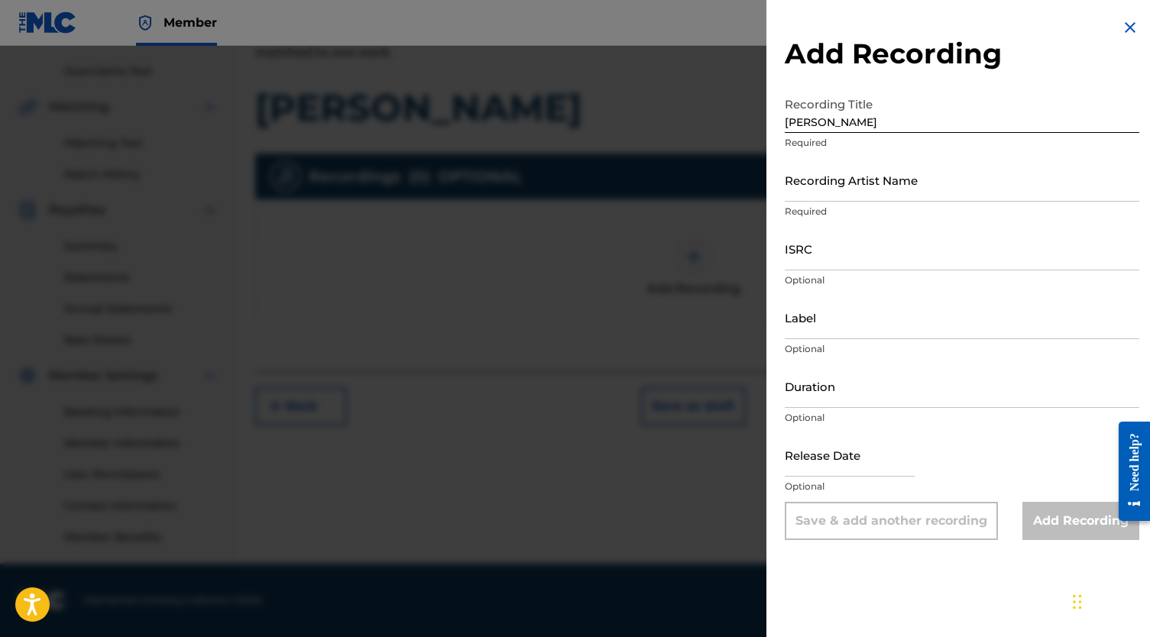
click at [814, 178] on input "Recording Artist Name" at bounding box center [962, 180] width 354 height 44
paste
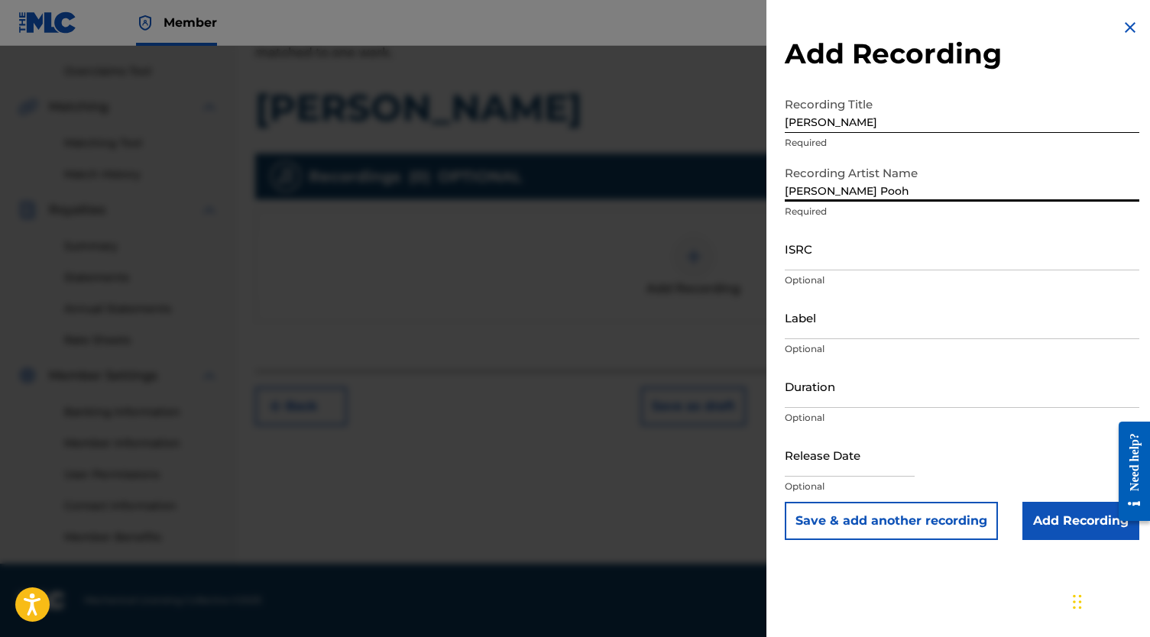
type input "[PERSON_NAME] Pooh"
click at [807, 265] on input "ISRC" at bounding box center [962, 249] width 354 height 44
type input "QZMEP2108108"
click at [1064, 513] on input "Add Recording" at bounding box center [1080, 521] width 117 height 38
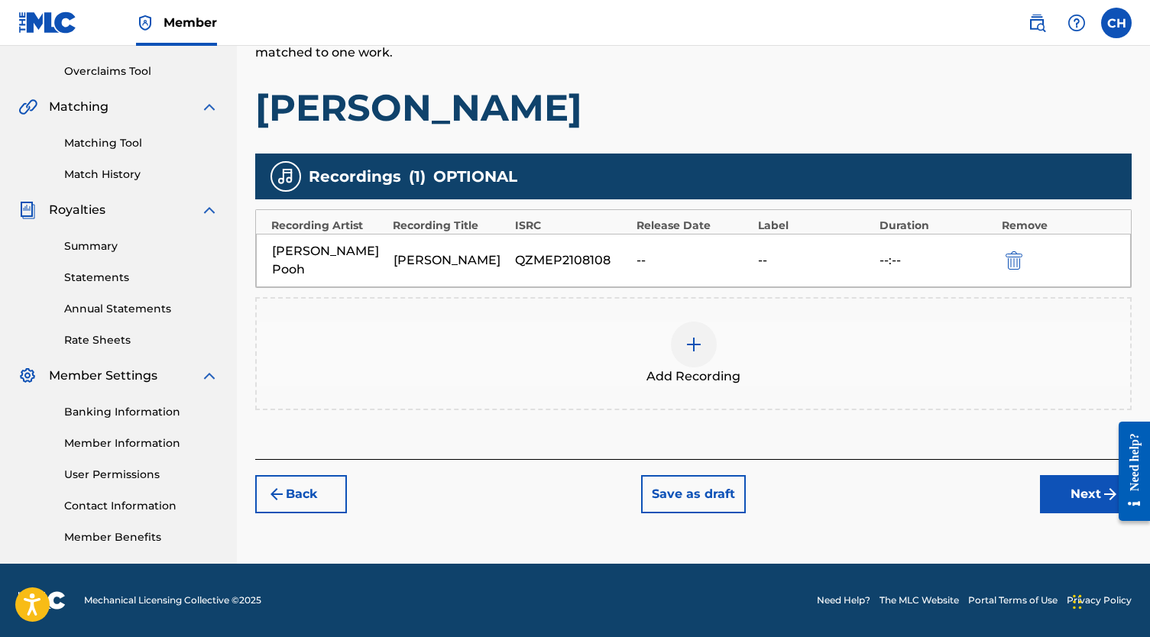
click at [1077, 477] on button "Next" at bounding box center [1086, 494] width 92 height 38
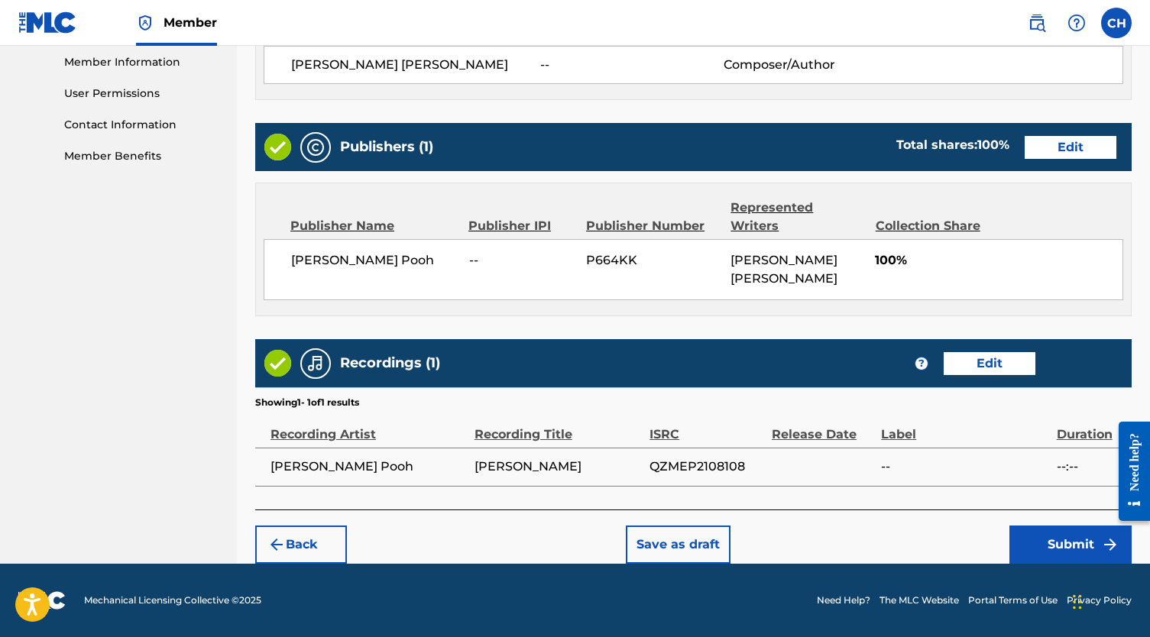
scroll to position [697, 0]
click at [1047, 536] on button "Submit" at bounding box center [1070, 545] width 122 height 38
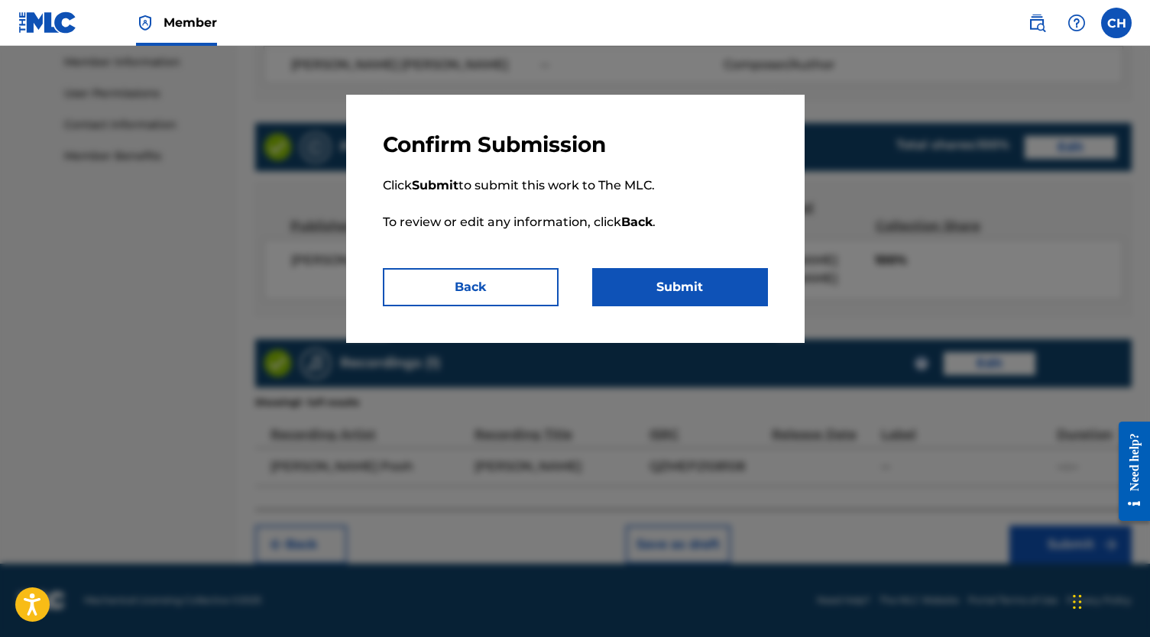
click at [720, 285] on button "Submit" at bounding box center [680, 287] width 176 height 38
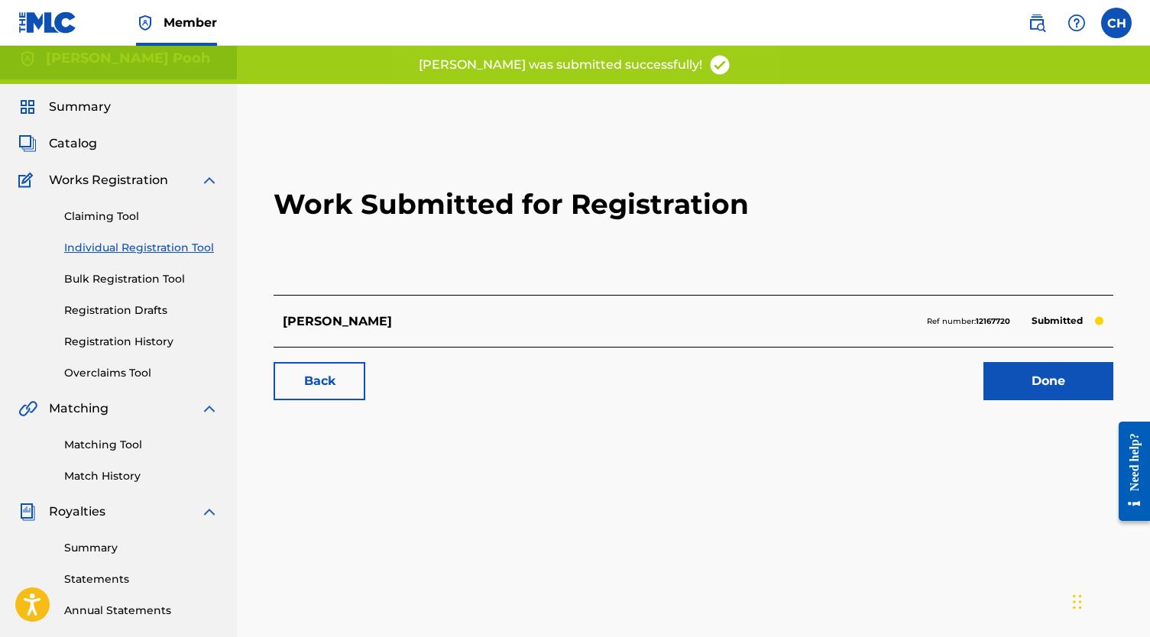
scroll to position [13, 0]
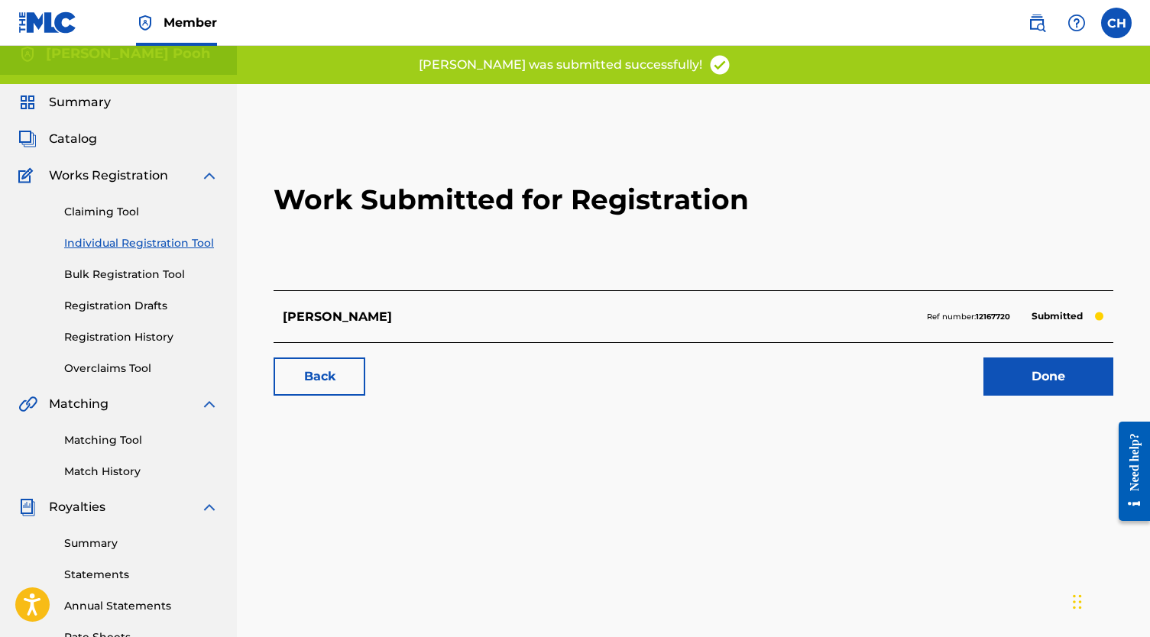
click at [1026, 384] on link "Done" at bounding box center [1048, 377] width 130 height 38
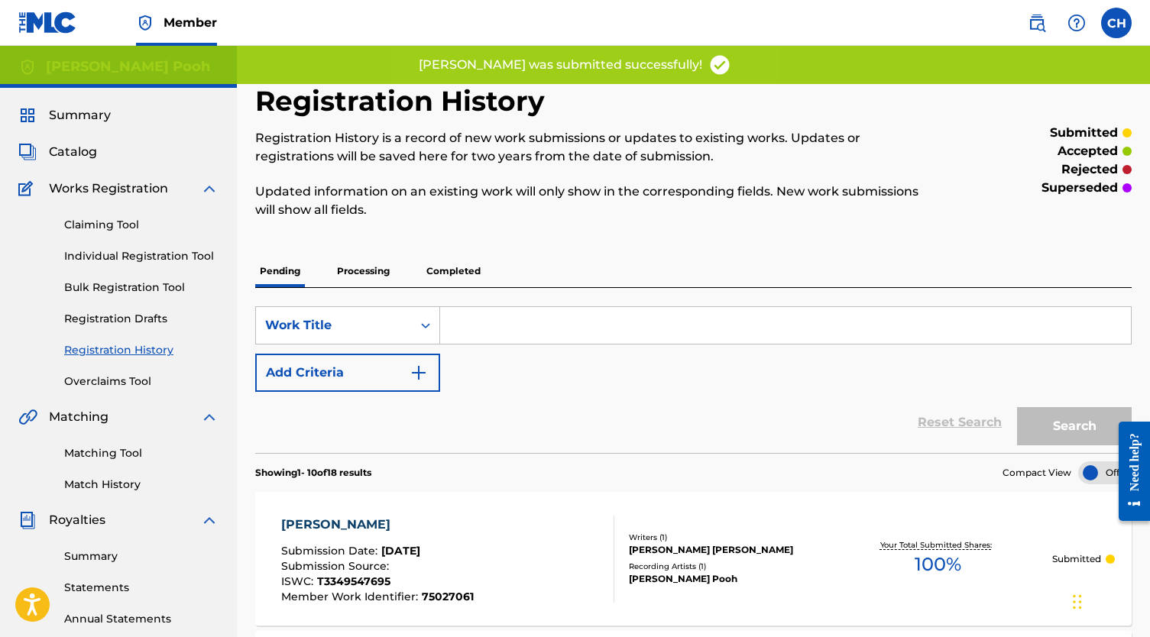
click at [147, 255] on link "Individual Registration Tool" at bounding box center [141, 256] width 154 height 16
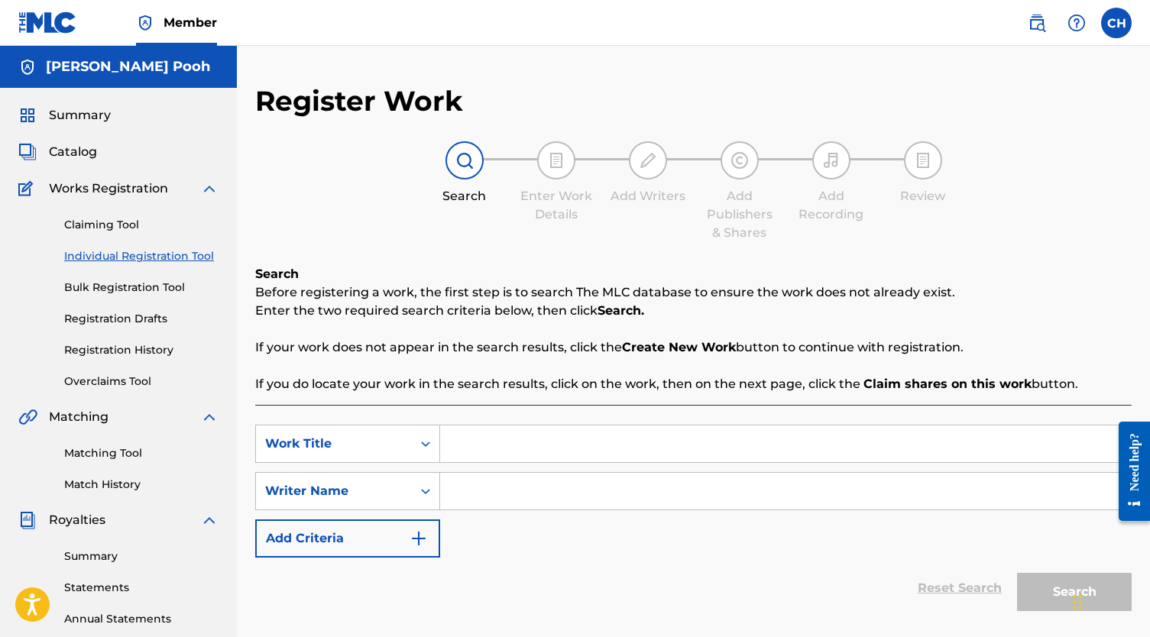
click at [499, 432] on input "Search Form" at bounding box center [785, 444] width 691 height 37
type input "LATE NIGHT SMOKE"
click at [493, 497] on input "Search Form" at bounding box center [785, 491] width 691 height 37
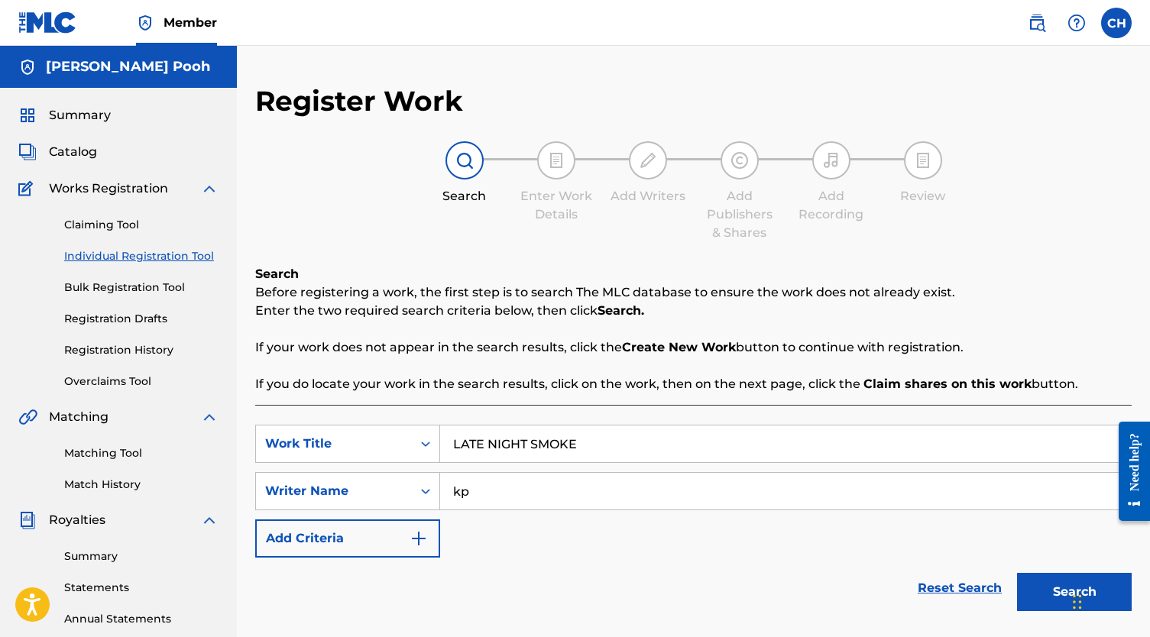
scroll to position [198, 0]
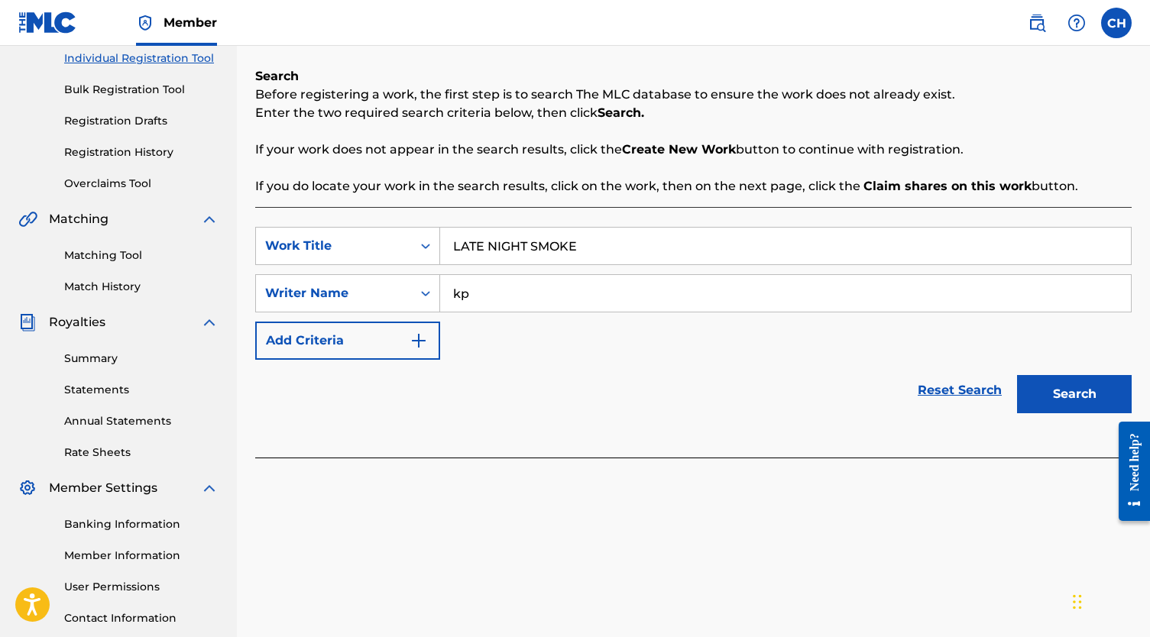
type input "kp"
click at [1082, 379] on button "Search" at bounding box center [1074, 394] width 115 height 38
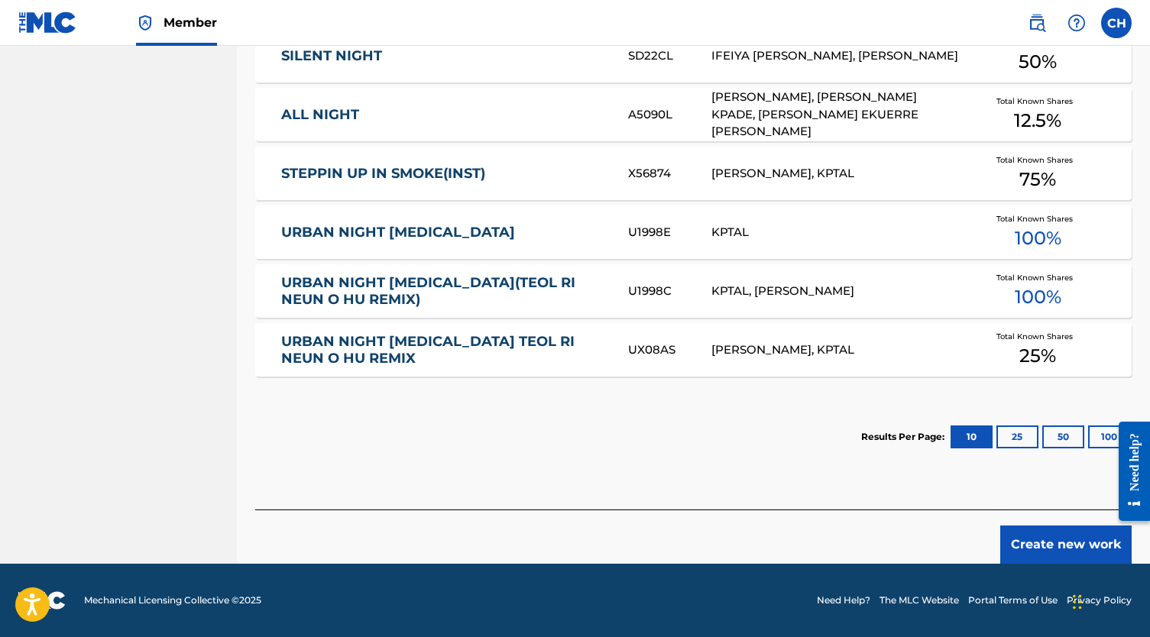
click at [1040, 556] on button "Create new work" at bounding box center [1065, 545] width 131 height 38
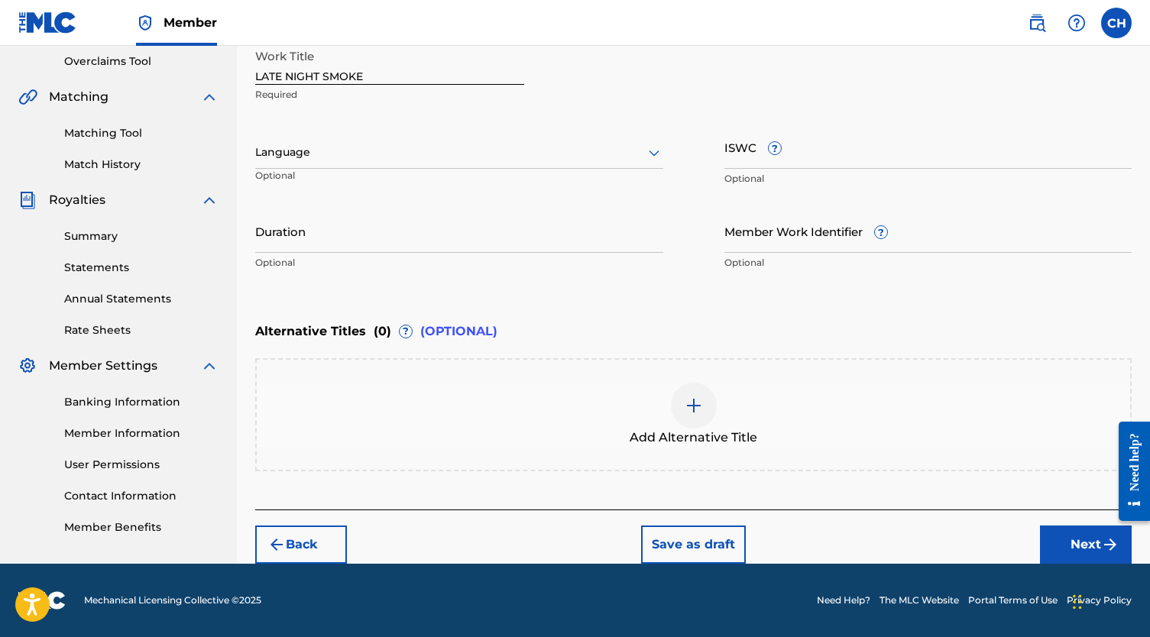
scroll to position [320, 0]
click at [748, 144] on input "ISWC ?" at bounding box center [928, 147] width 408 height 44
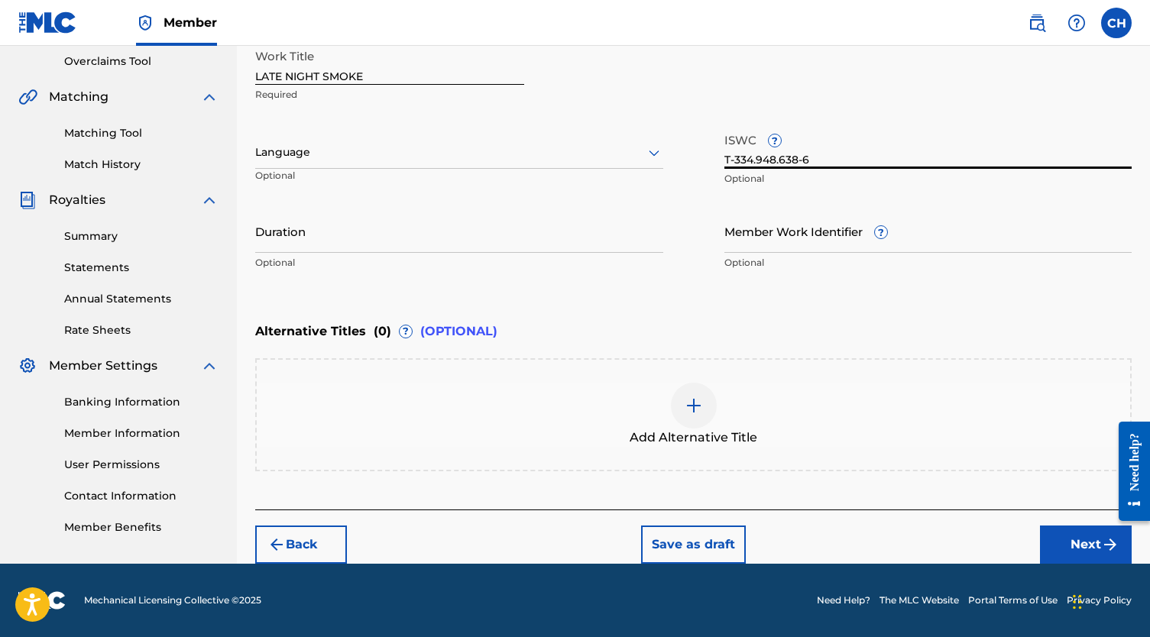
type input "T-334.948.638-6"
click at [744, 234] on input "Member Work Identifier ?" at bounding box center [928, 231] width 408 height 44
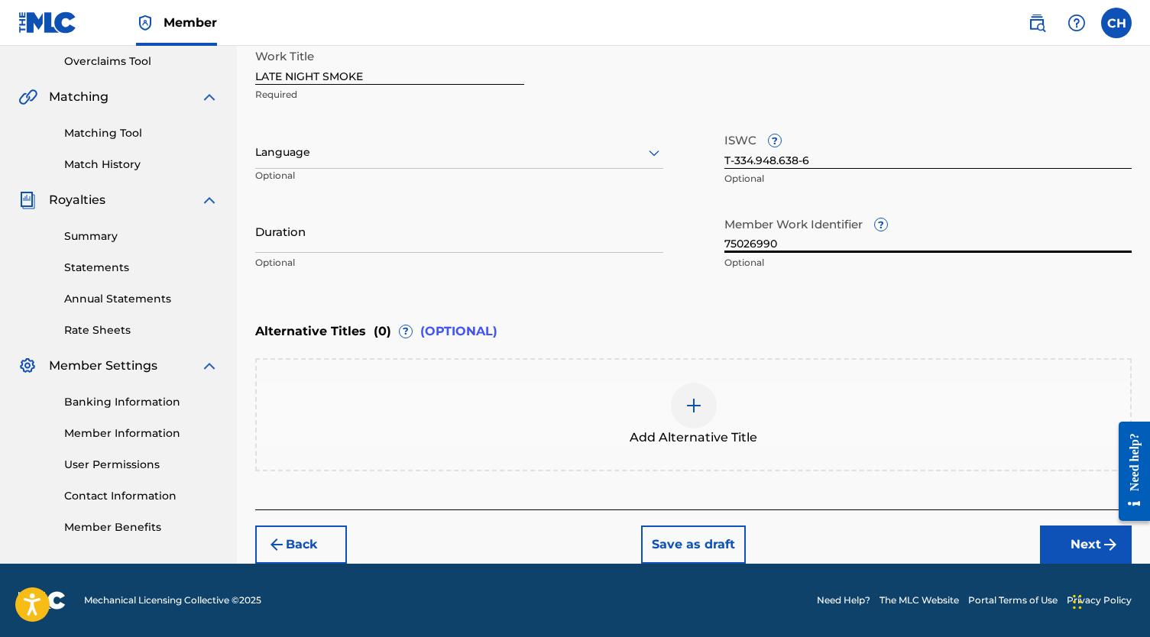
type input "75026990"
click at [1076, 532] on button "Next" at bounding box center [1086, 545] width 92 height 38
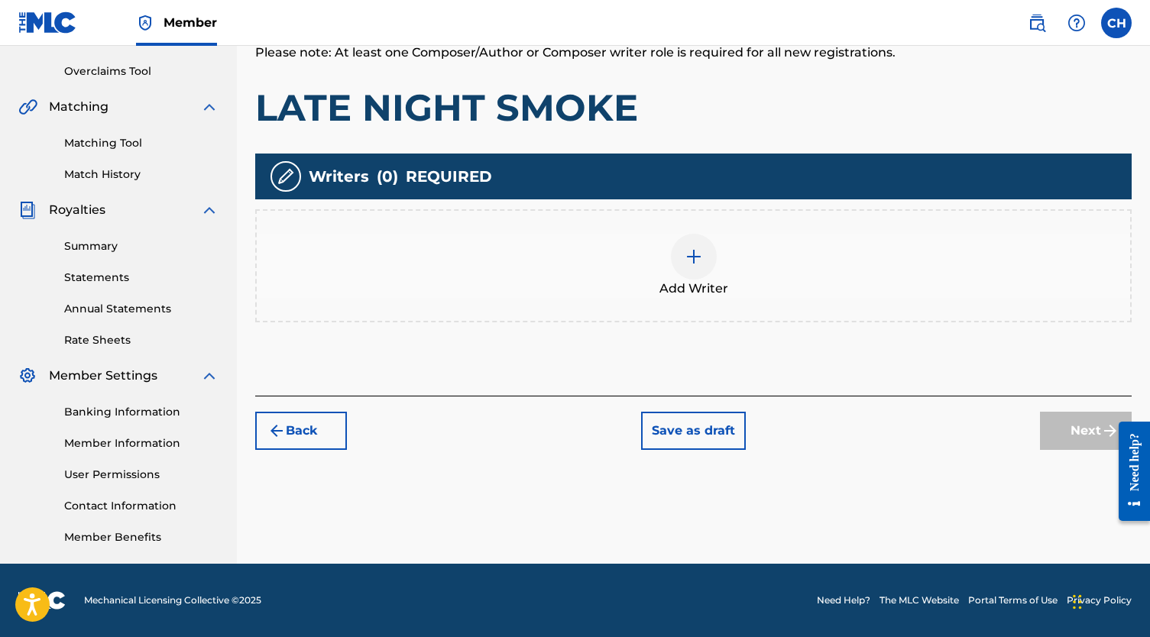
click at [680, 262] on div at bounding box center [694, 257] width 46 height 46
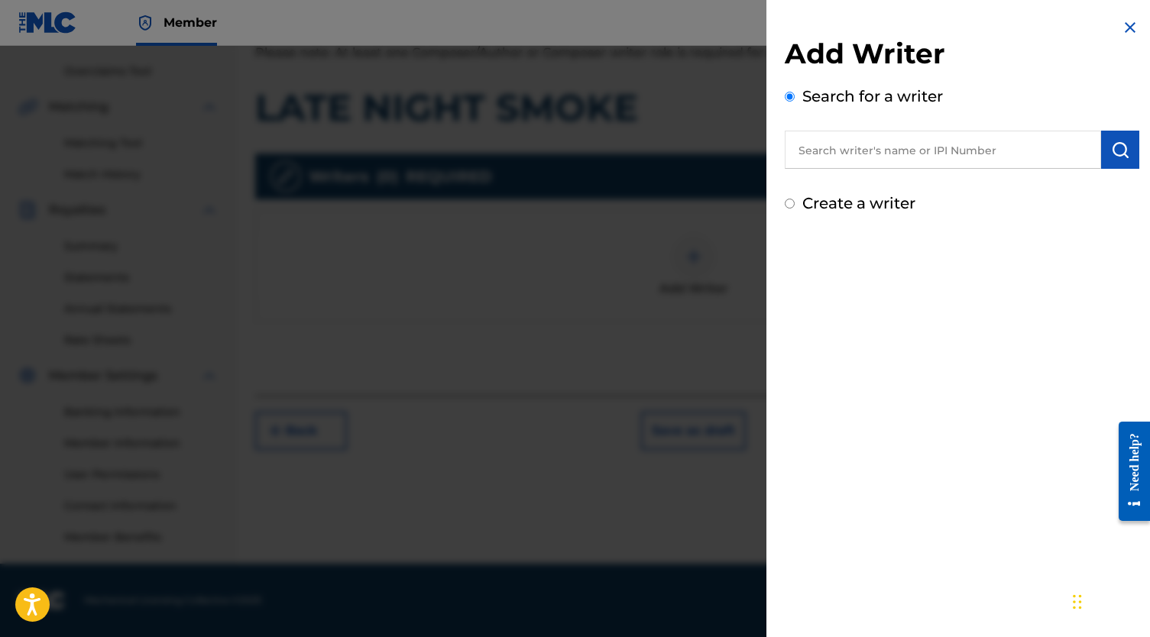
click at [885, 154] on input "text" at bounding box center [943, 150] width 316 height 38
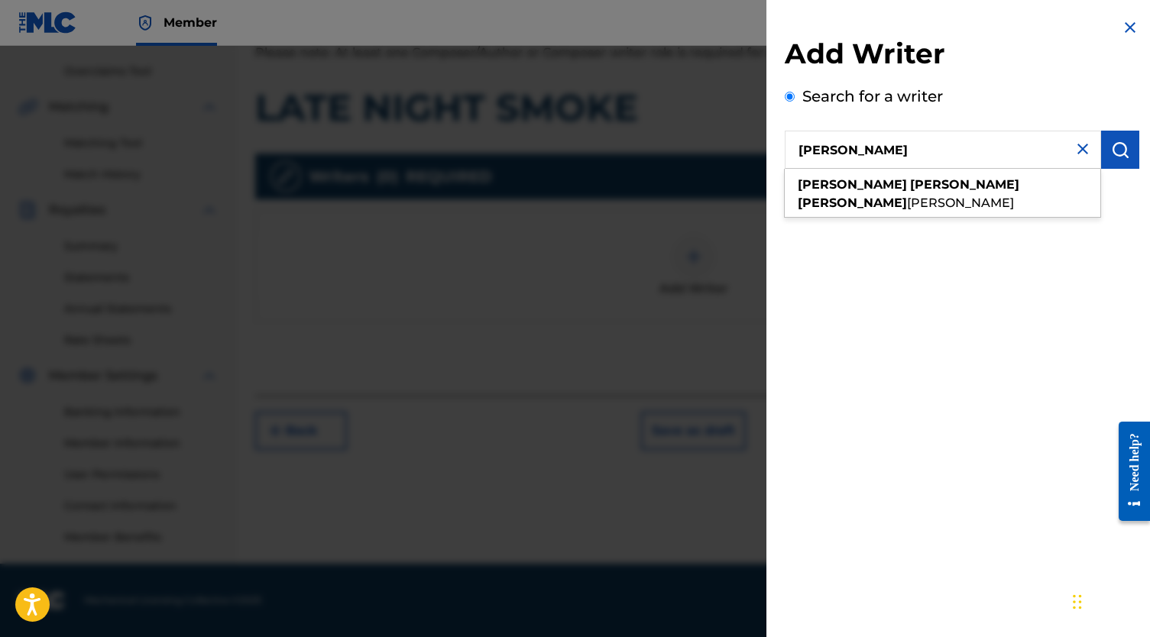
type input "[PERSON_NAME]"
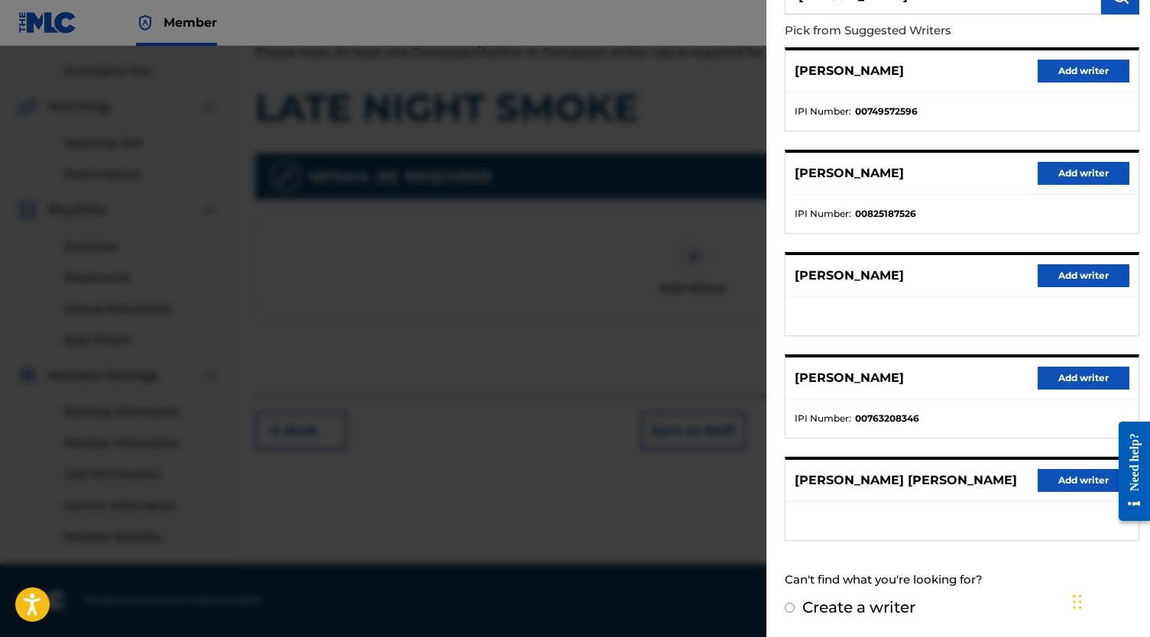
scroll to position [168, 0]
click at [1056, 469] on button "Add writer" at bounding box center [1083, 480] width 92 height 23
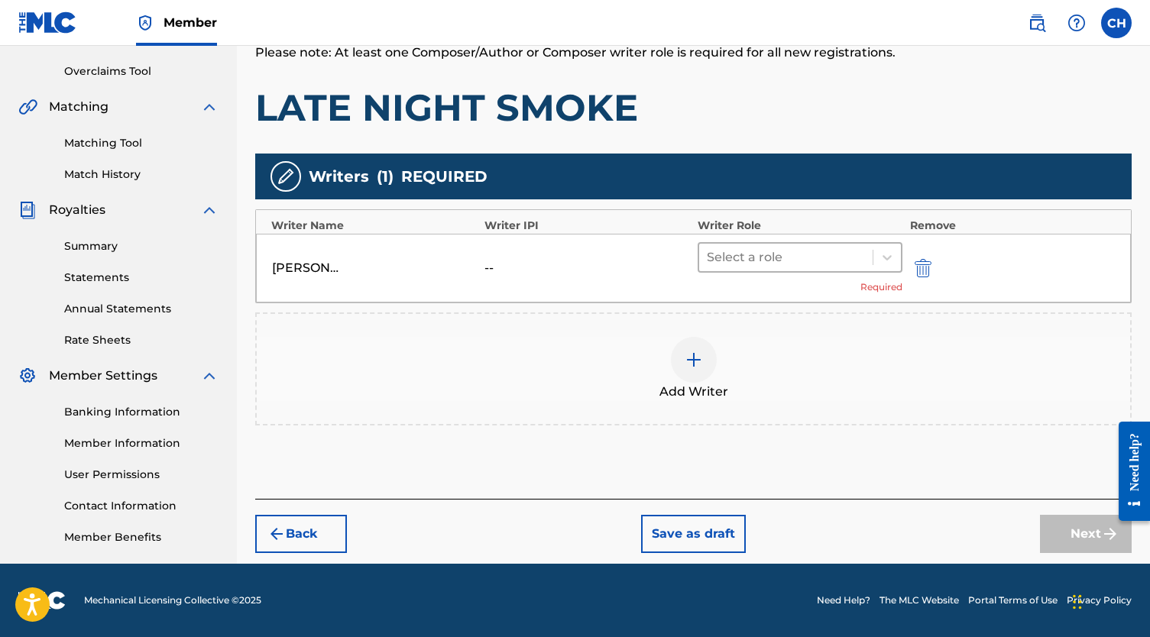
click at [814, 255] on div at bounding box center [786, 257] width 158 height 21
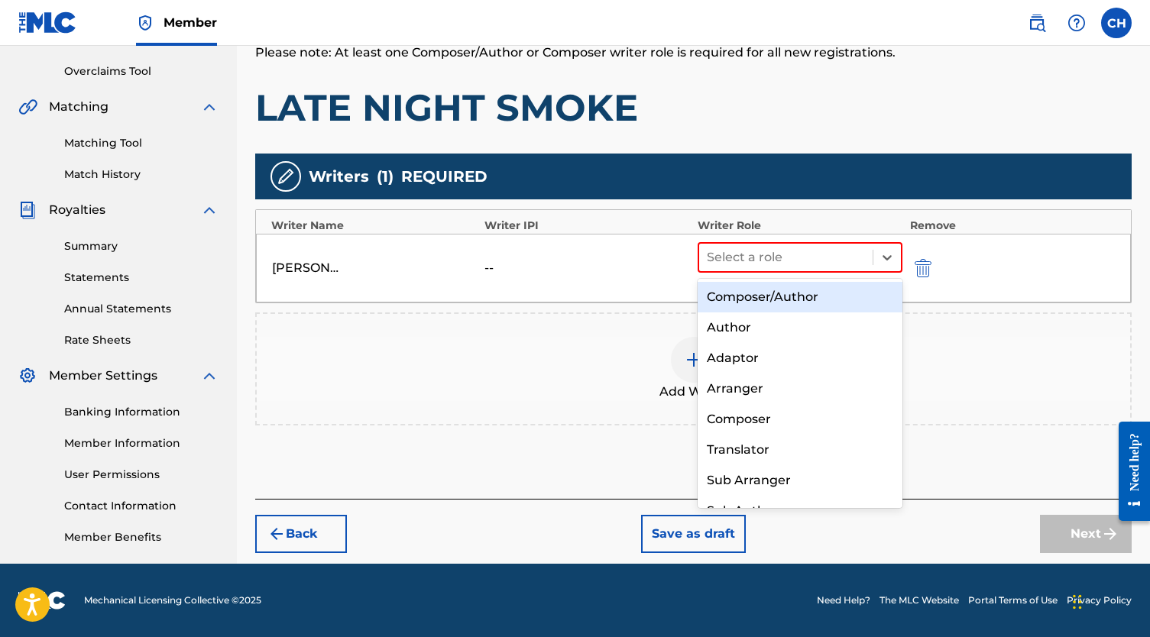
click at [788, 293] on div "Composer/Author" at bounding box center [799, 297] width 205 height 31
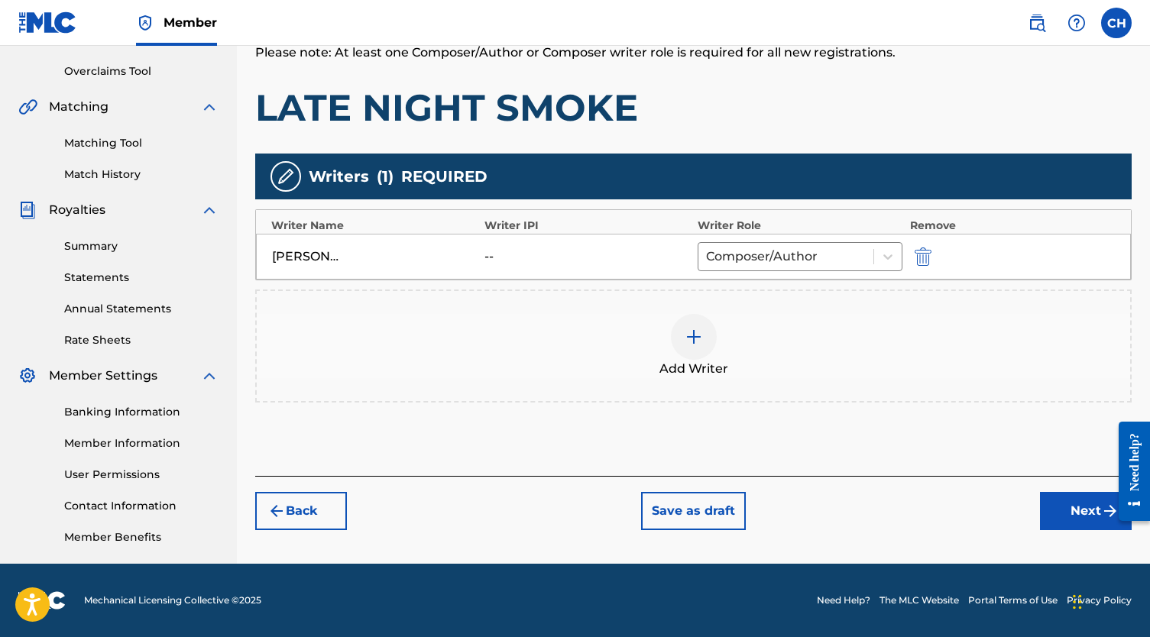
click at [1053, 511] on button "Next" at bounding box center [1086, 511] width 92 height 38
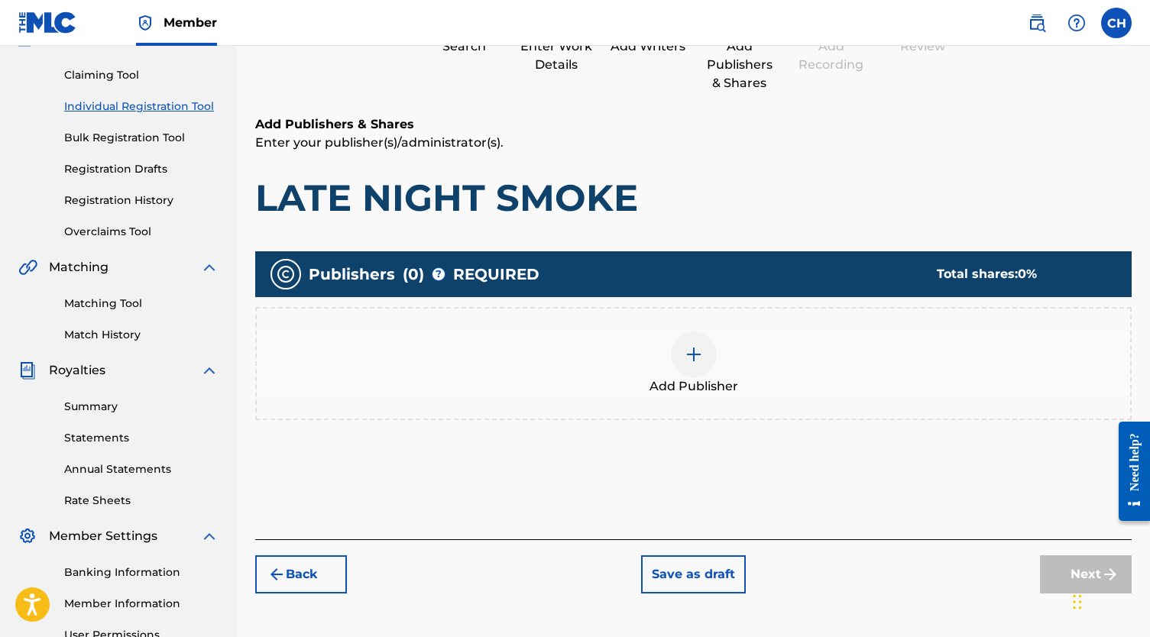
scroll to position [151, 0]
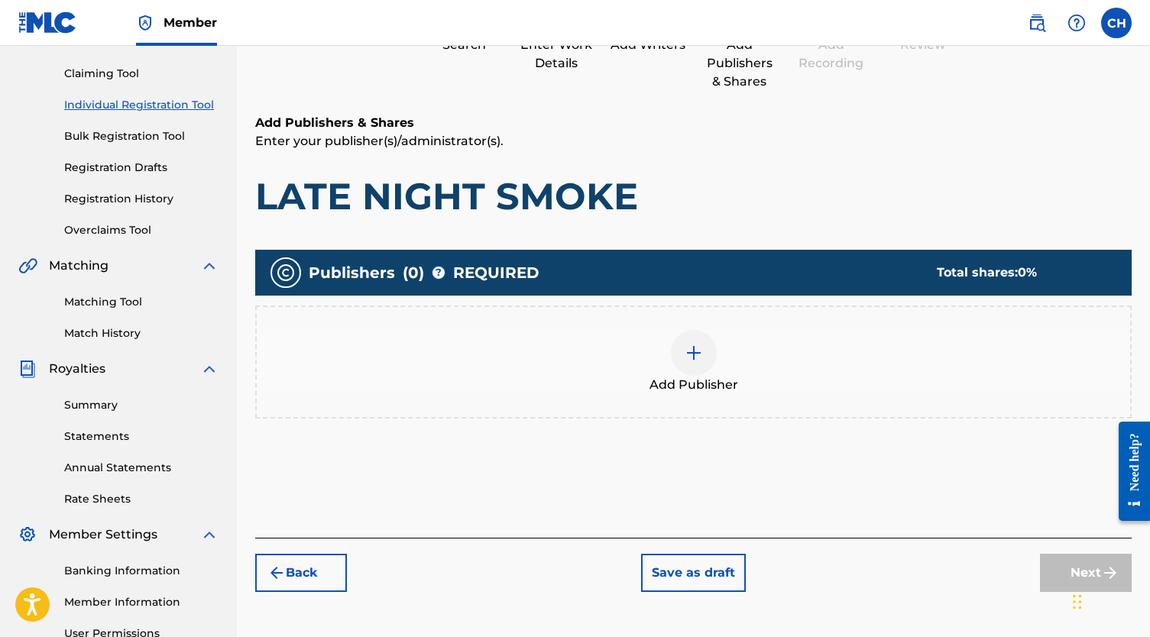
click at [684, 358] on img at bounding box center [693, 353] width 18 height 18
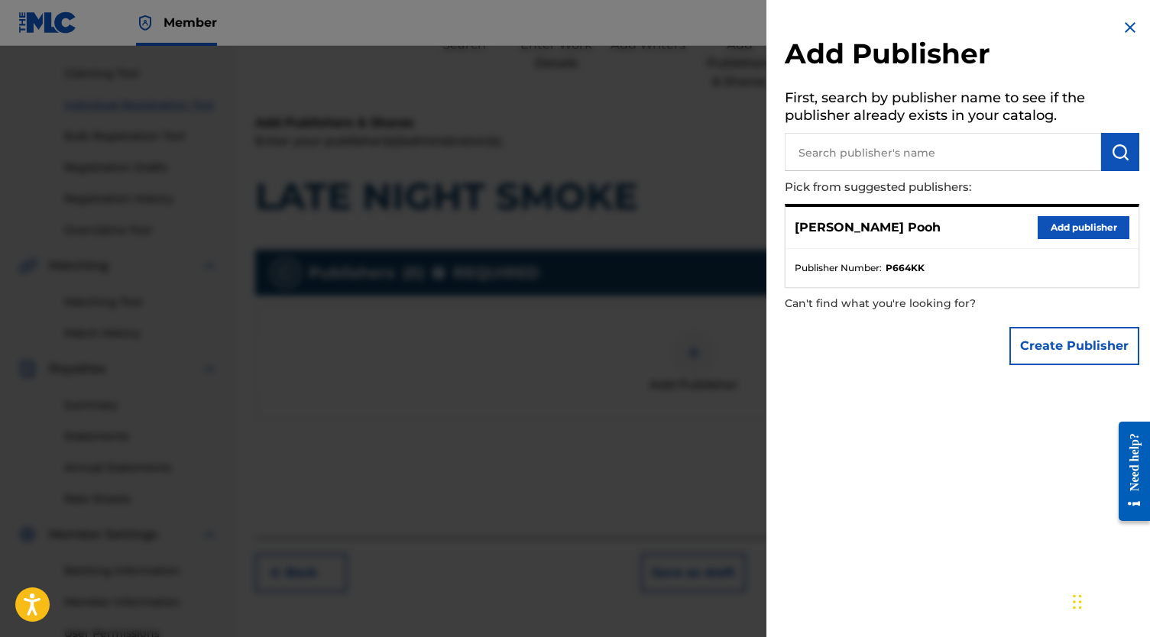
click at [1079, 229] on button "Add publisher" at bounding box center [1083, 227] width 92 height 23
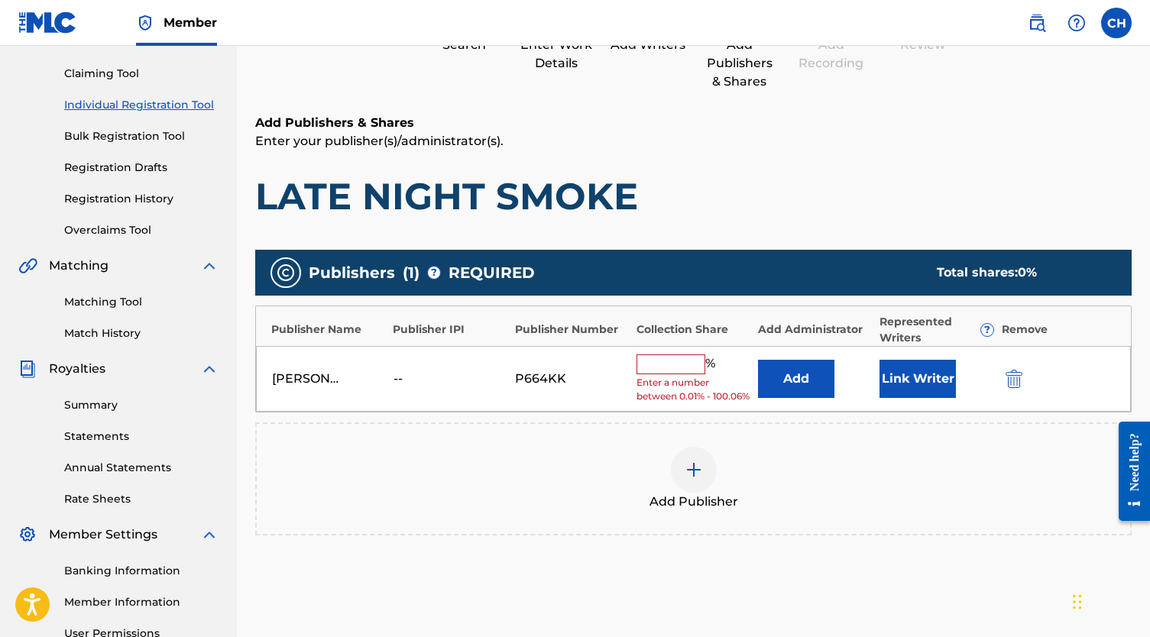
click at [693, 362] on input "text" at bounding box center [670, 364] width 69 height 20
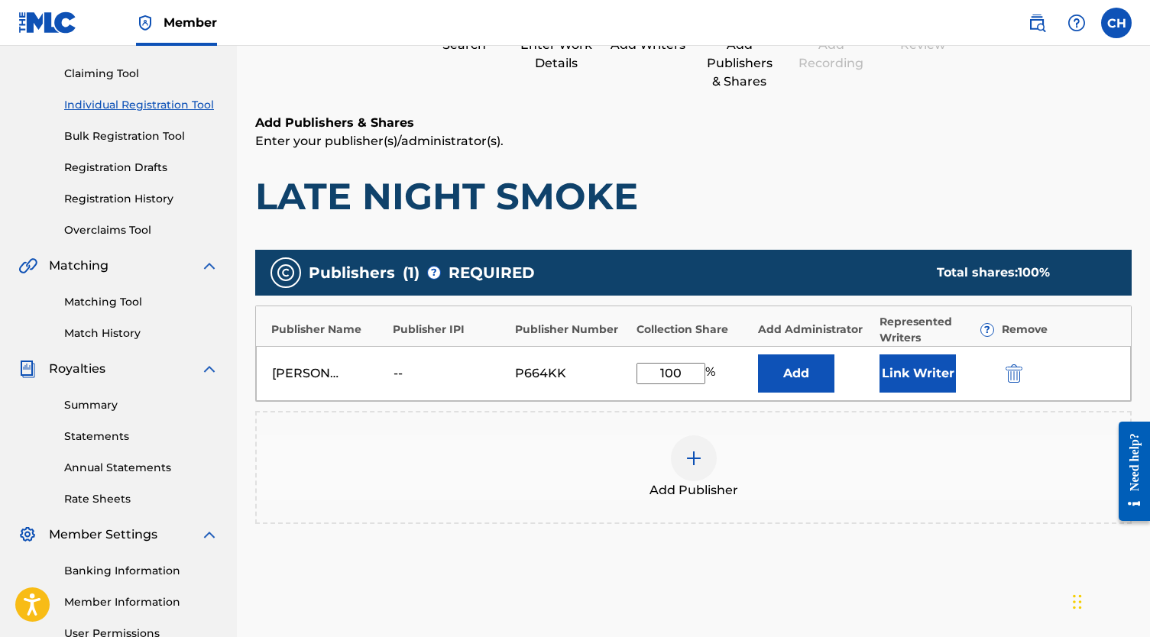
type input "100"
click at [902, 377] on button "Link Writer" at bounding box center [917, 373] width 76 height 38
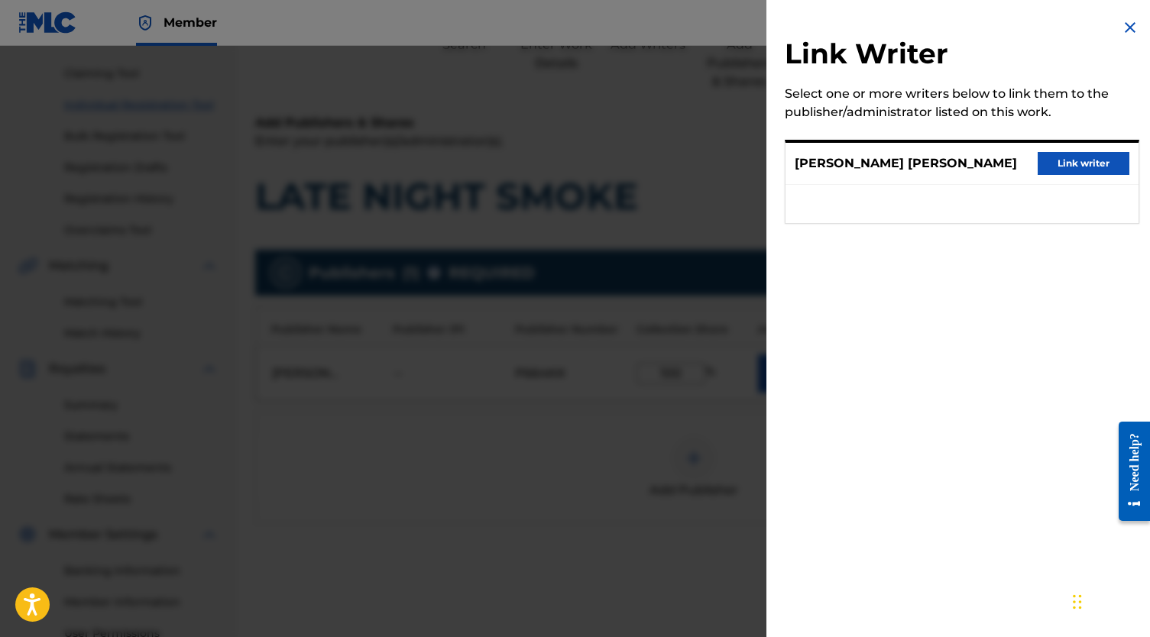
click at [1080, 169] on button "Link writer" at bounding box center [1083, 163] width 92 height 23
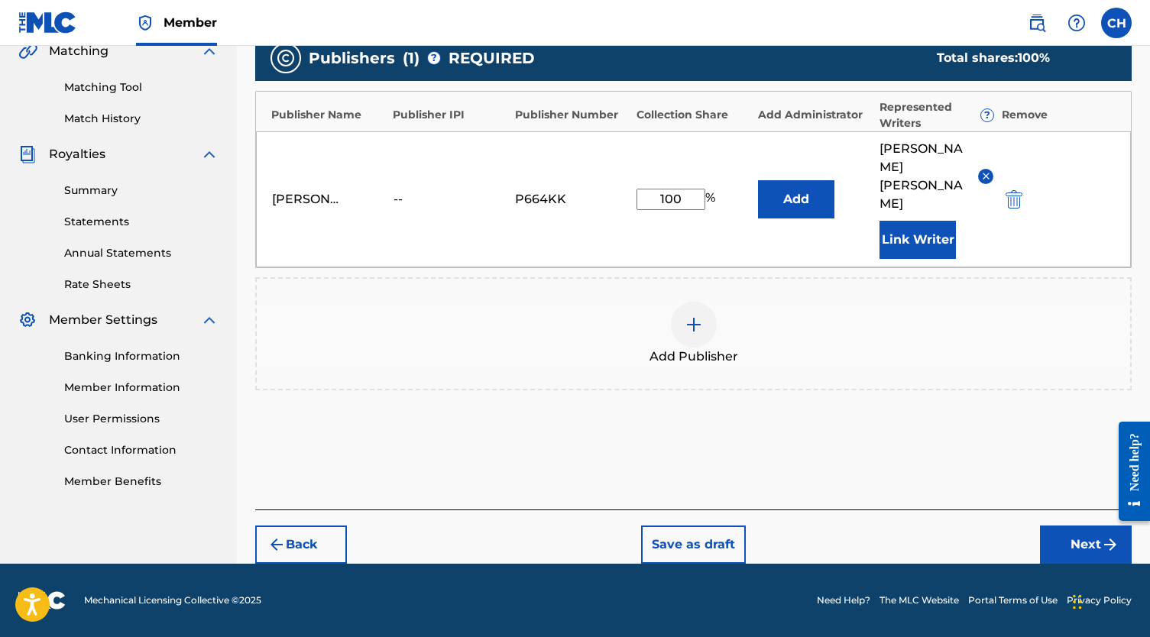
click at [1058, 537] on button "Next" at bounding box center [1086, 545] width 92 height 38
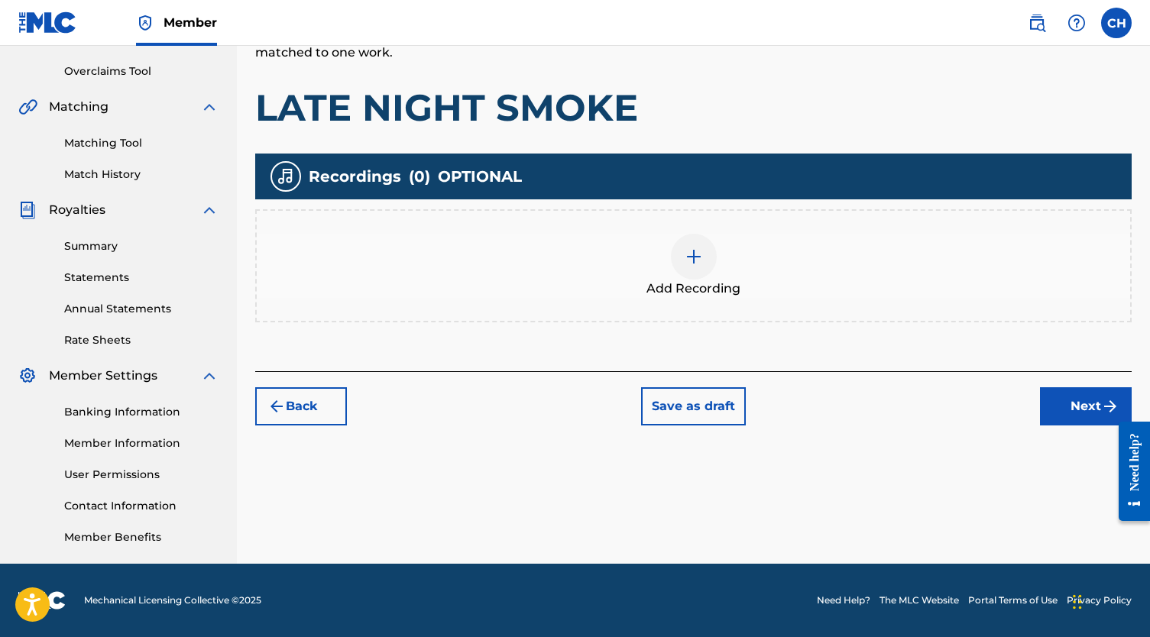
click at [686, 267] on div at bounding box center [694, 257] width 46 height 46
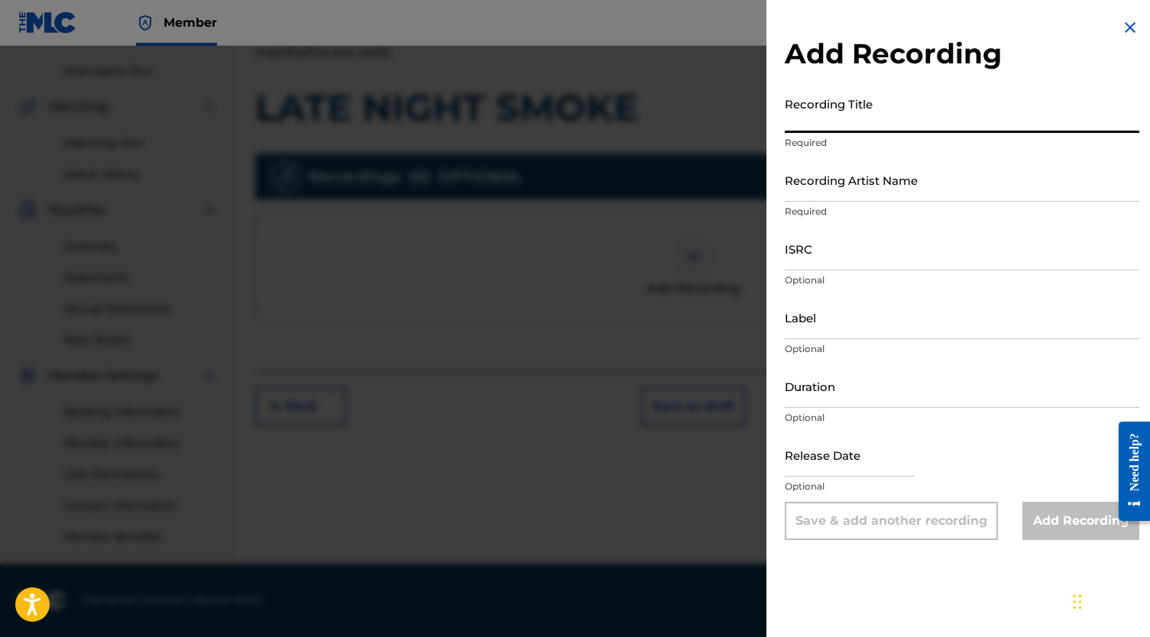
click at [873, 119] on input "Recording Title" at bounding box center [962, 111] width 354 height 44
type input "Late Night Smoke"
click at [817, 179] on input "Recording Artist Name" at bounding box center [962, 180] width 354 height 44
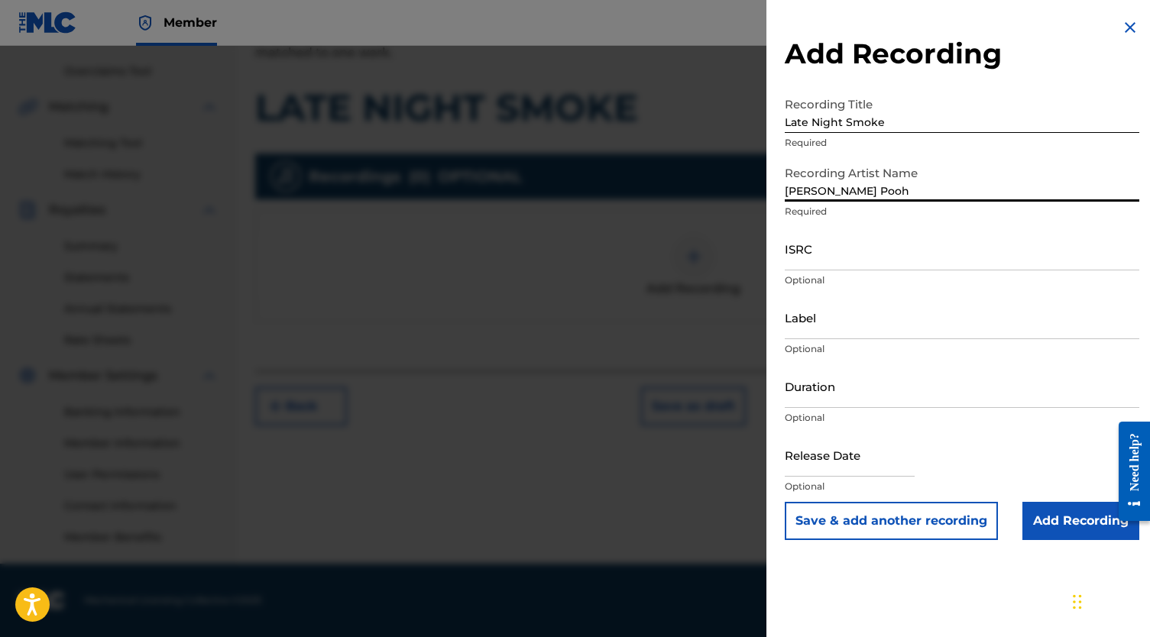
type input "[PERSON_NAME] Pooh"
click at [811, 243] on input "ISRC" at bounding box center [962, 249] width 354 height 44
type input "QZTAX2220353"
click at [1069, 531] on input "Add Recording" at bounding box center [1080, 521] width 117 height 38
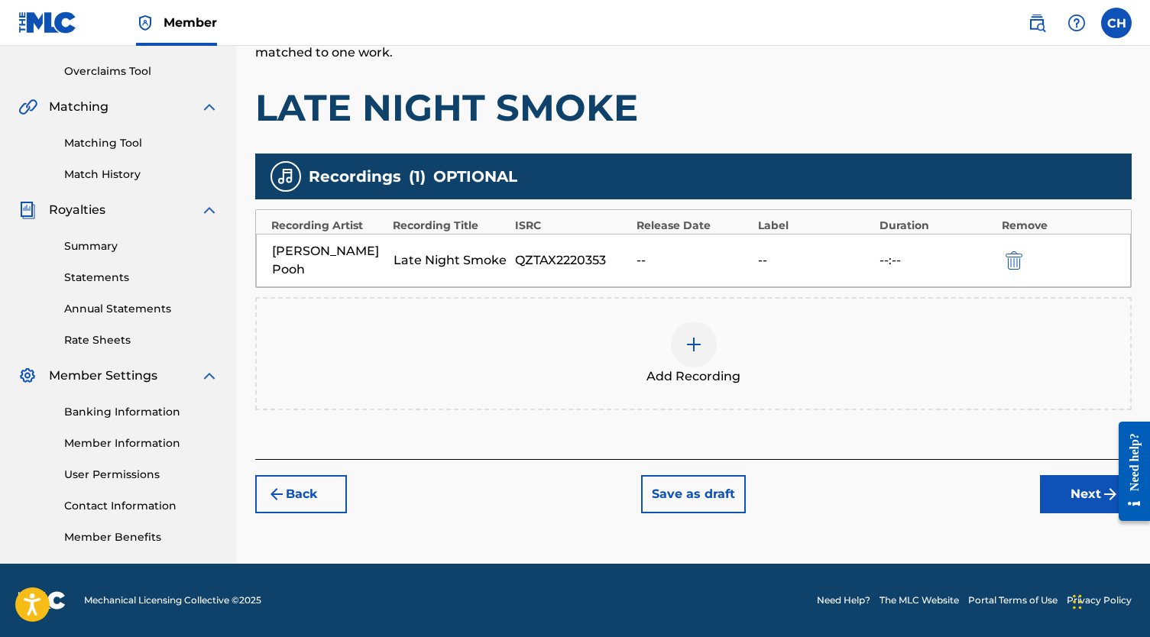
click at [1076, 475] on button "Next" at bounding box center [1086, 494] width 92 height 38
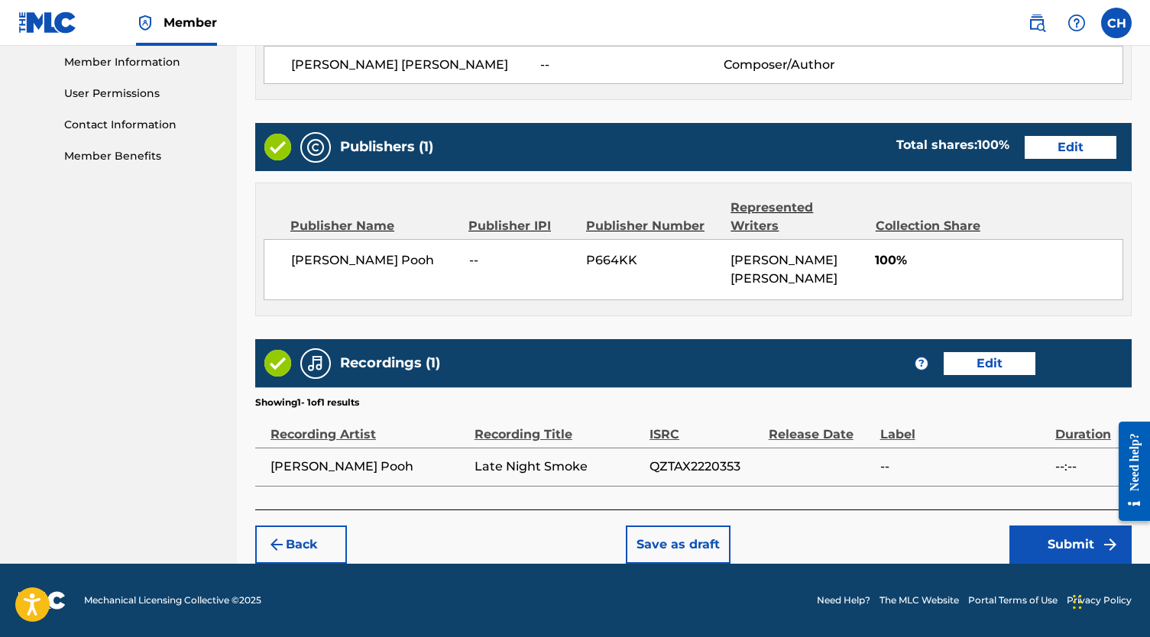
scroll to position [697, 0]
click at [1051, 534] on button "Submit" at bounding box center [1070, 545] width 122 height 38
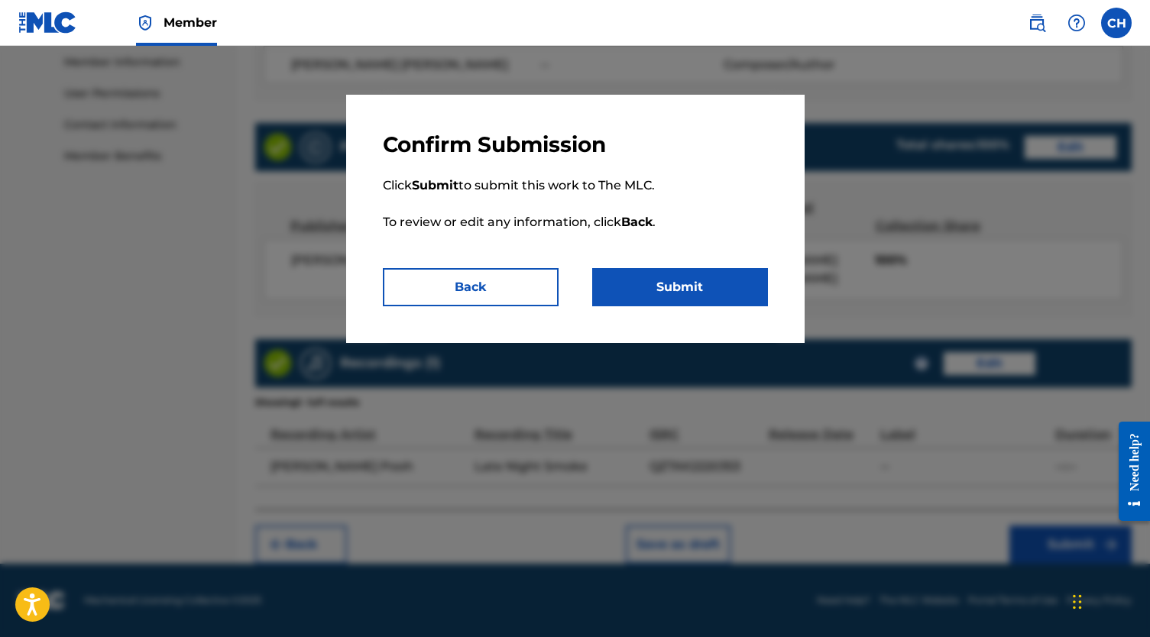
click at [672, 303] on button "Submit" at bounding box center [680, 287] width 176 height 38
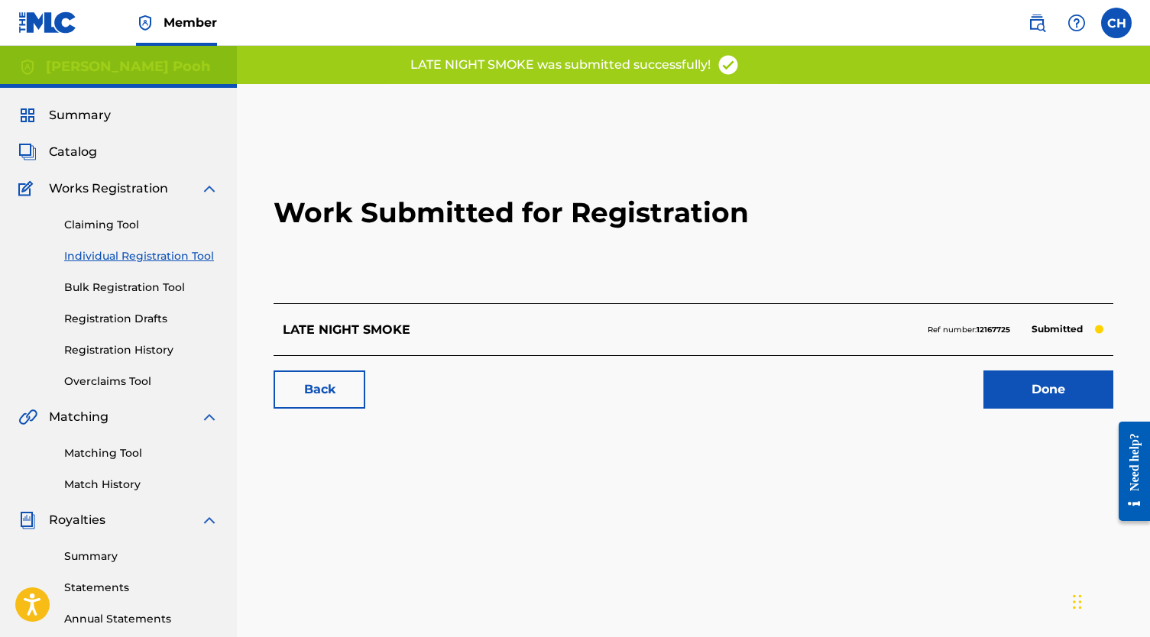
scroll to position [1, 0]
click at [1017, 404] on link "Done" at bounding box center [1048, 389] width 130 height 38
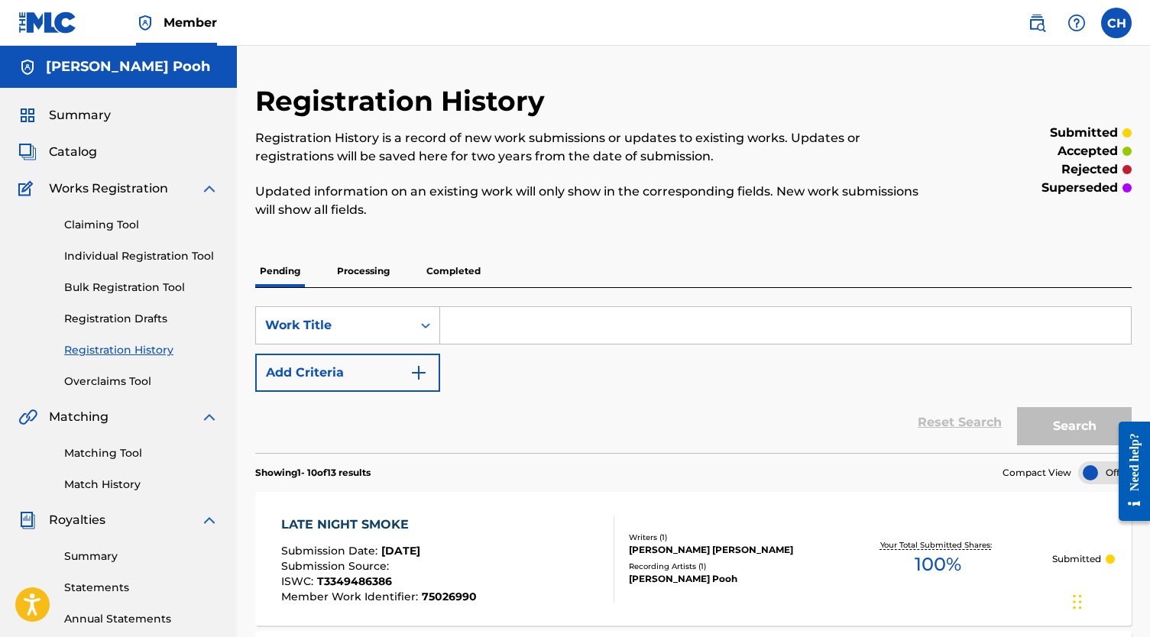
click at [161, 258] on link "Individual Registration Tool" at bounding box center [141, 256] width 154 height 16
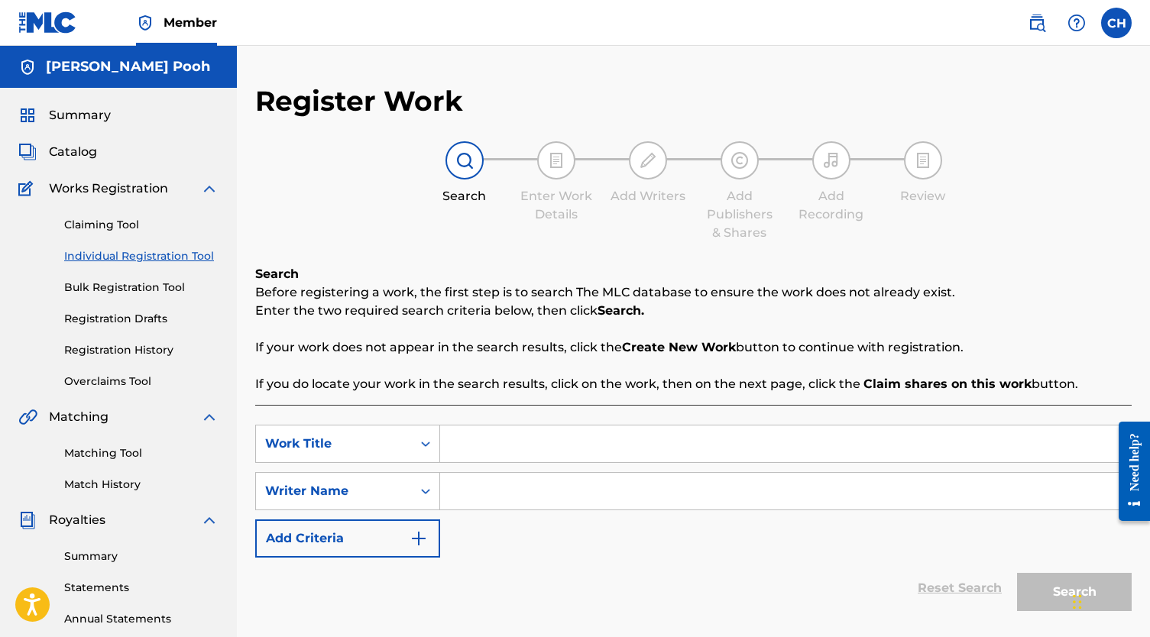
click at [610, 436] on input "Search Form" at bounding box center [785, 444] width 691 height 37
type input "Lollipop"
click at [537, 499] on input "Search Form" at bounding box center [785, 491] width 691 height 37
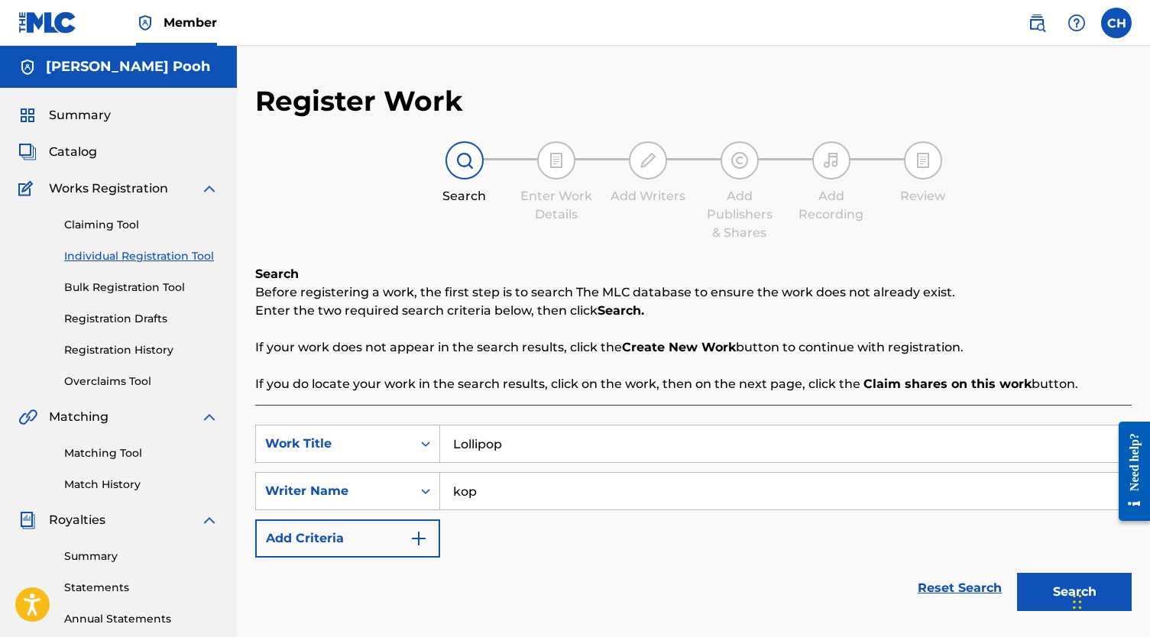
type input "kop"
click at [1074, 592] on button "Search" at bounding box center [1074, 592] width 115 height 38
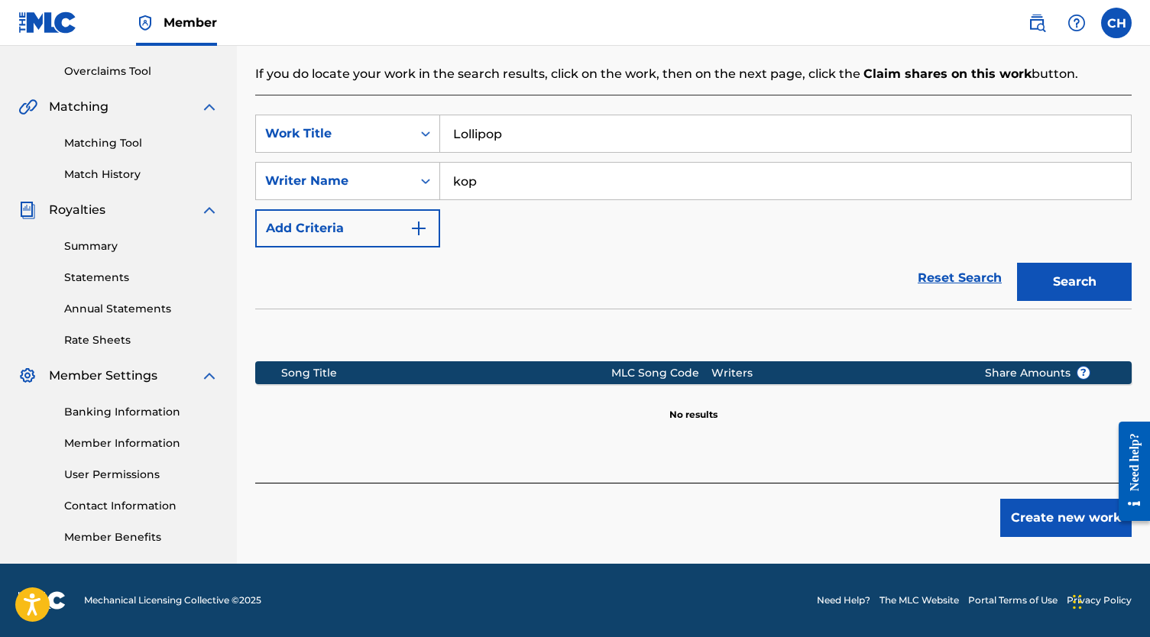
scroll to position [310, 0]
click at [1050, 512] on button "Create new work" at bounding box center [1065, 518] width 131 height 38
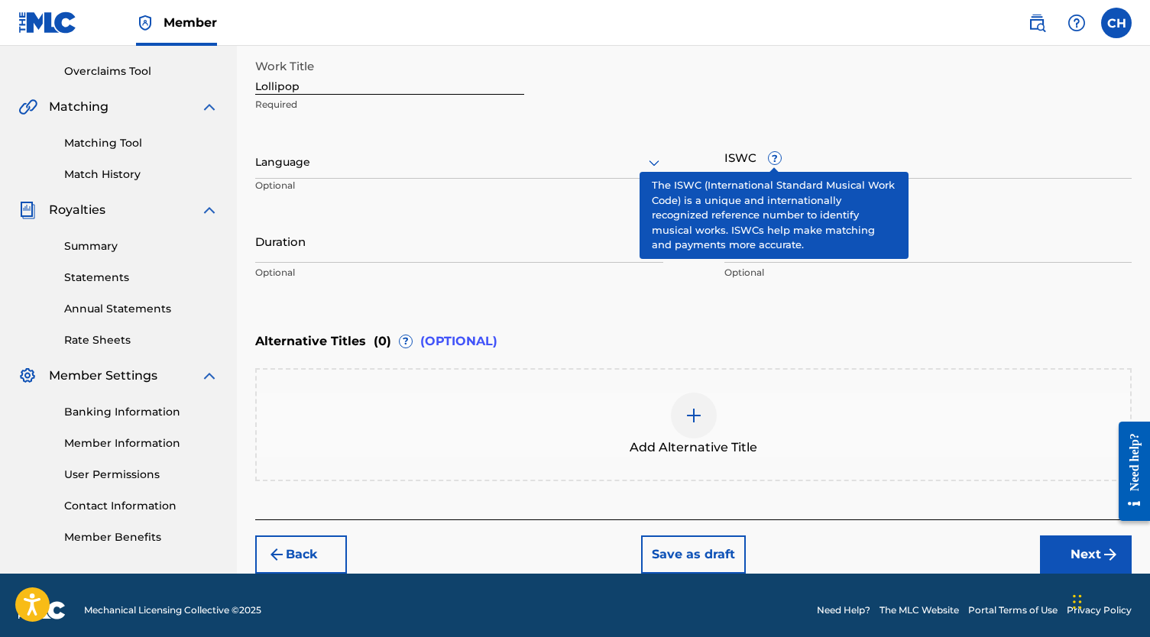
click at [769, 165] on input "ISWC ?" at bounding box center [928, 157] width 408 height 44
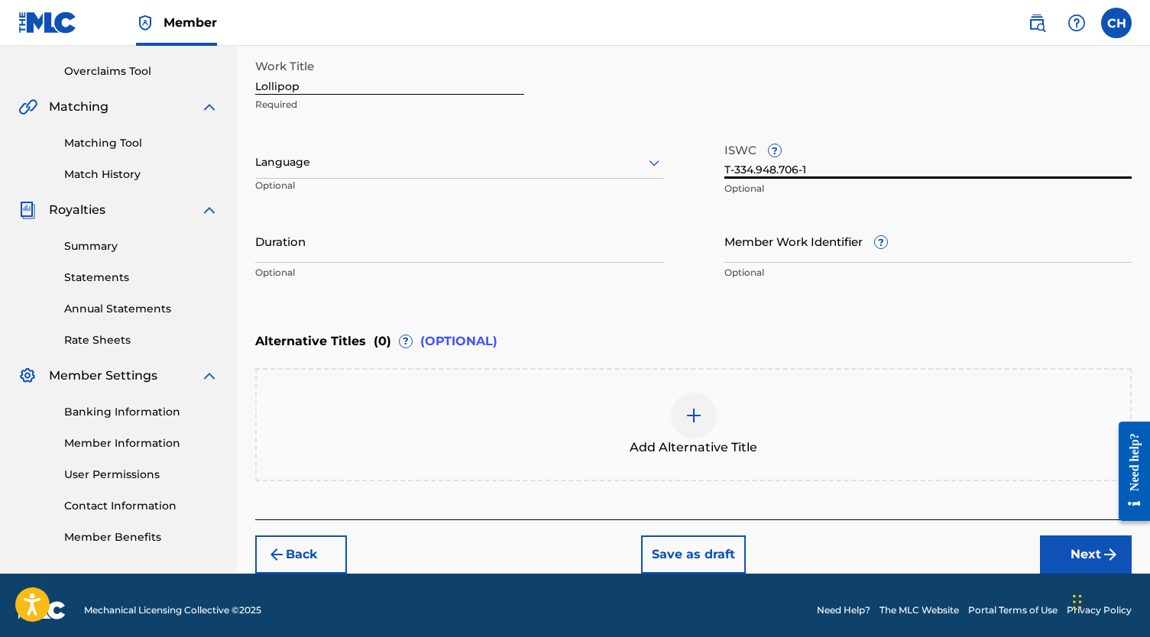
type input "T-334.948.706-1"
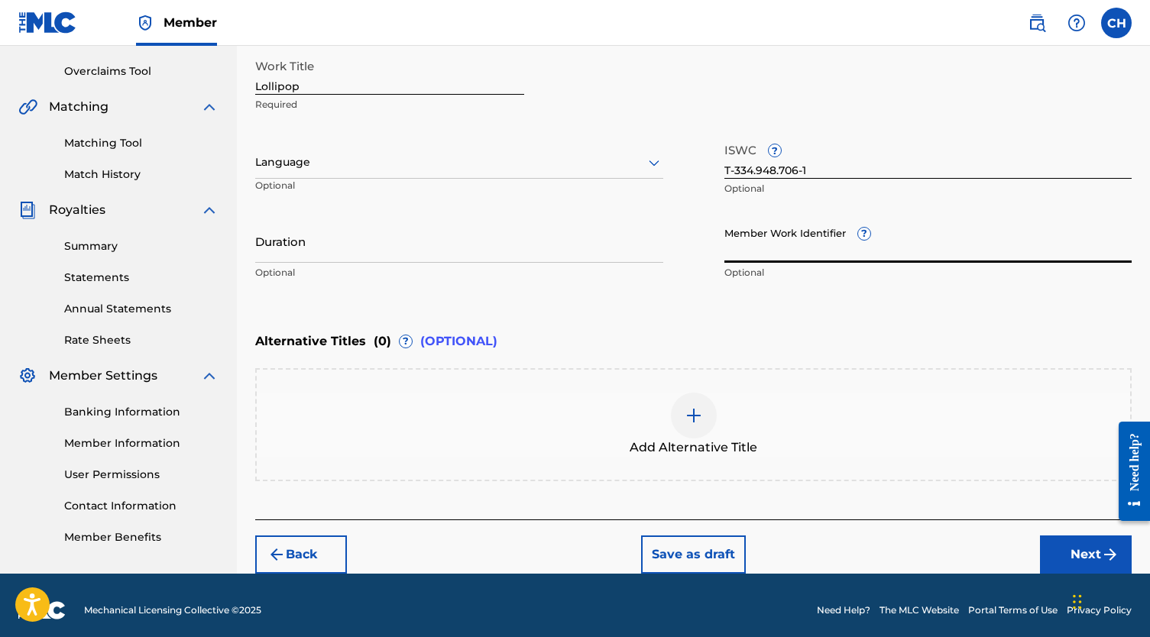
click at [766, 245] on input "Member Work Identifier ?" at bounding box center [928, 241] width 408 height 44
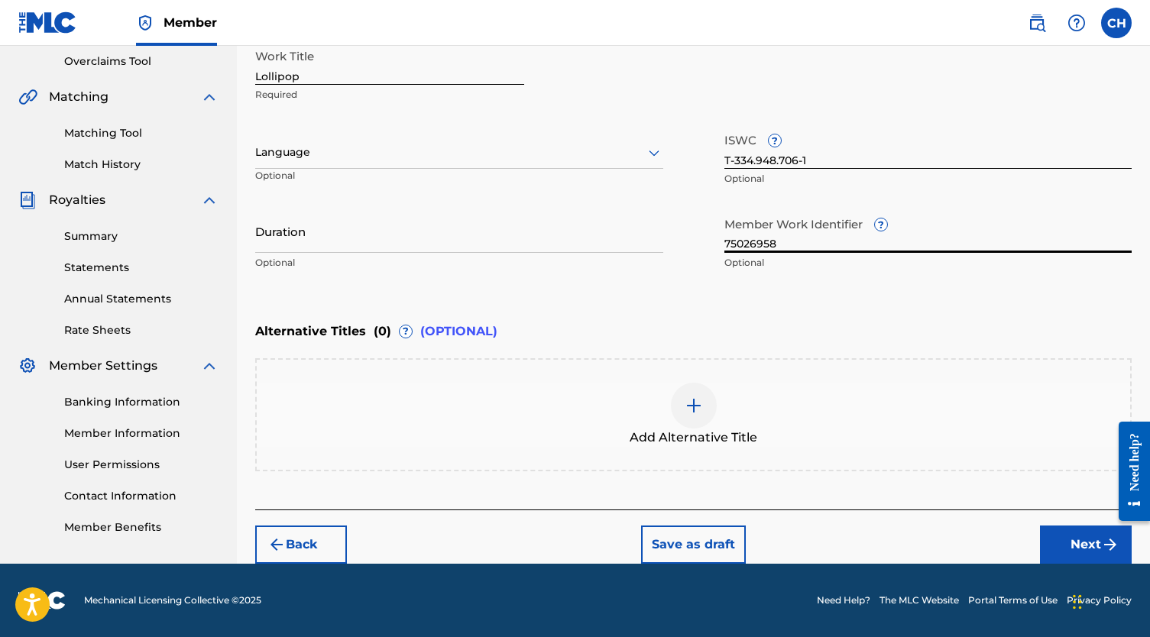
type input "75026958"
click at [1085, 535] on button "Next" at bounding box center [1086, 545] width 92 height 38
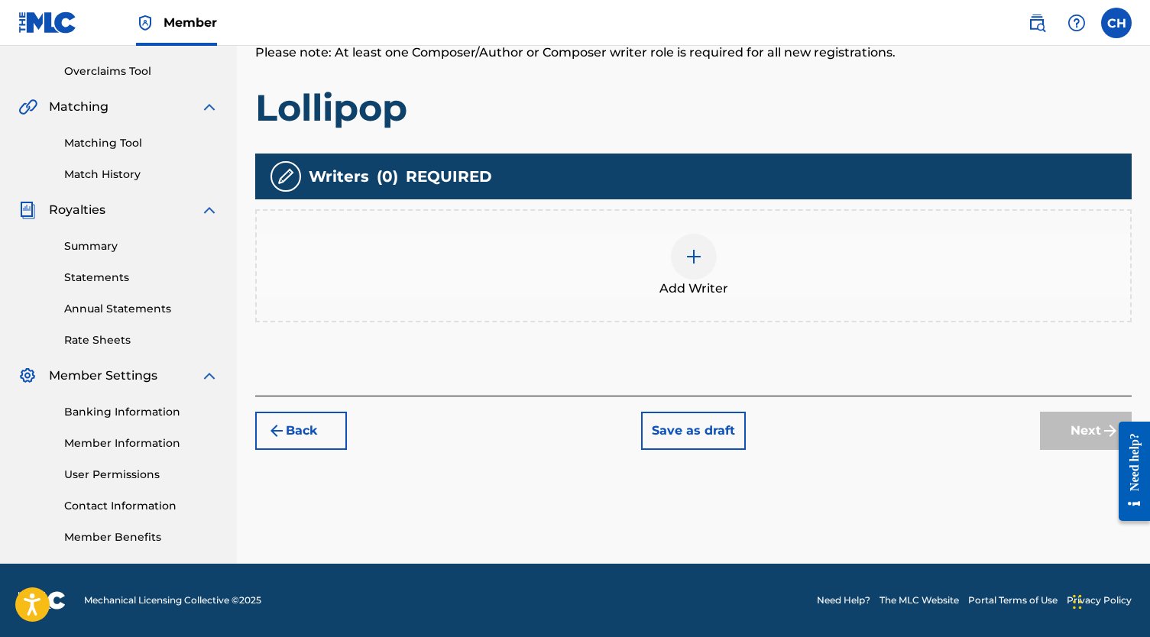
click at [704, 273] on div at bounding box center [694, 257] width 46 height 46
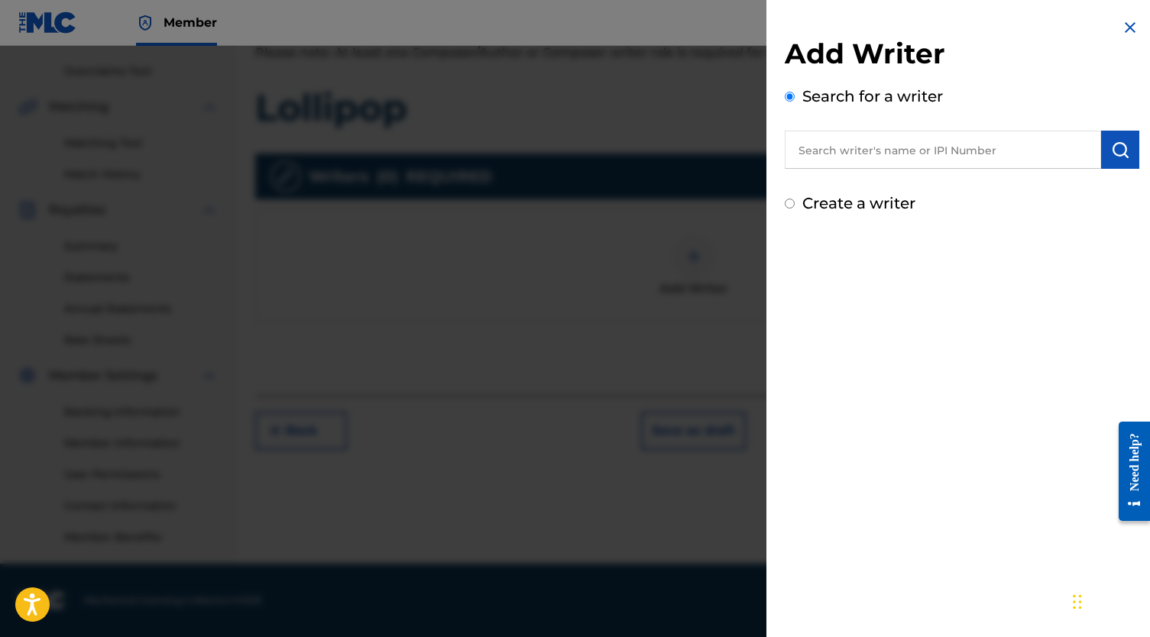
click at [875, 147] on input "text" at bounding box center [943, 150] width 316 height 38
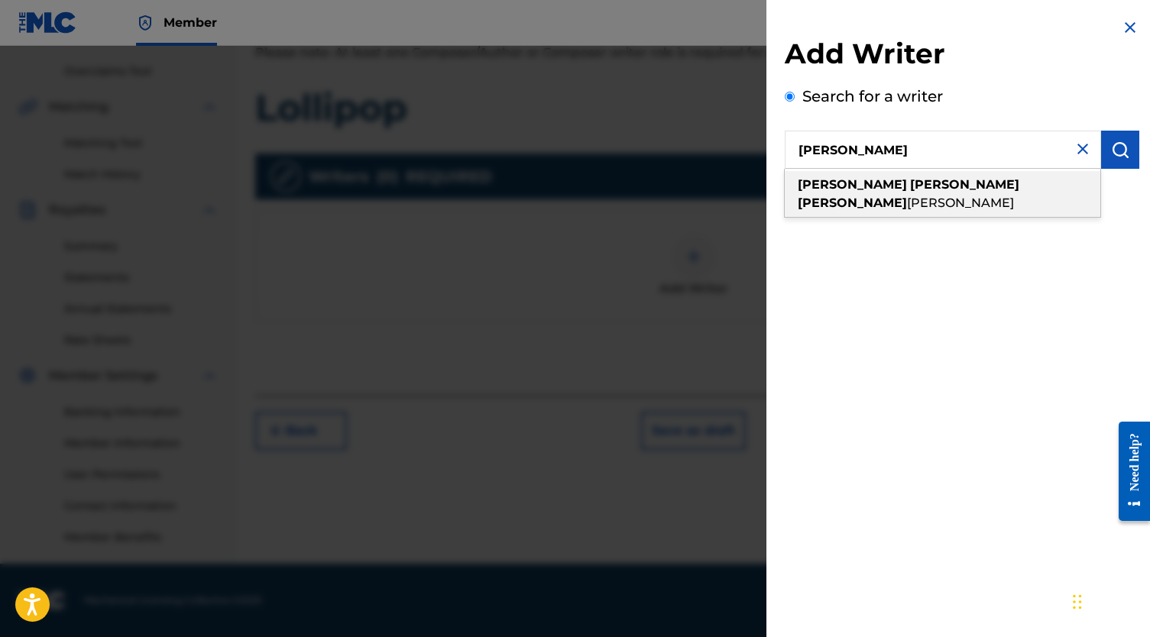
type input "[PERSON_NAME] [PERSON_NAME]"
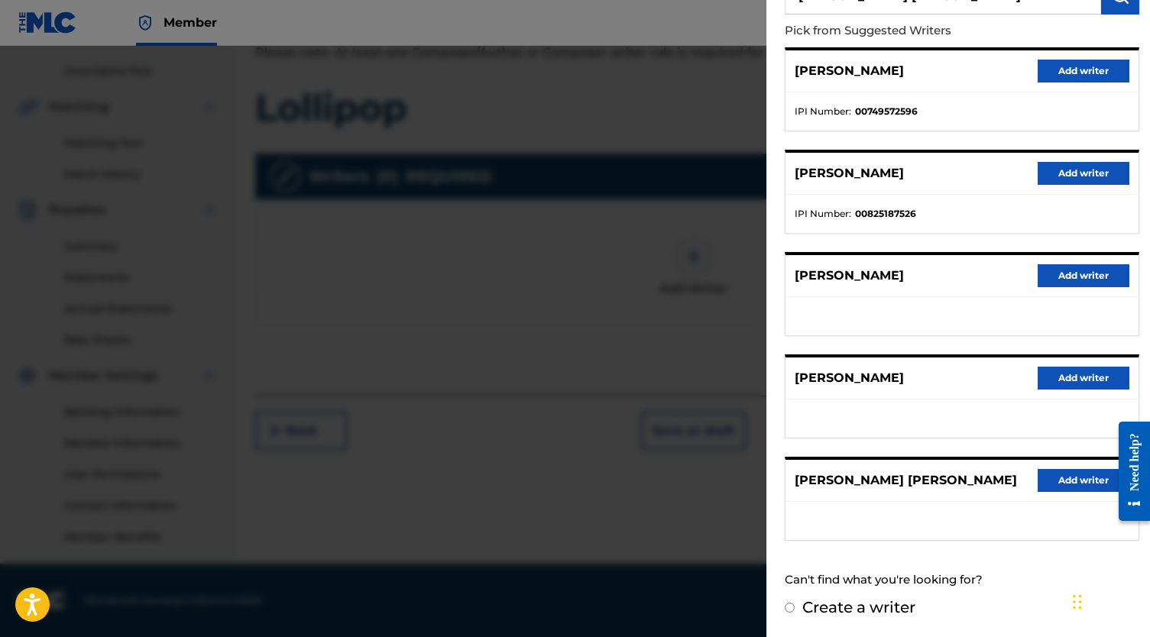
scroll to position [167, 0]
click at [1047, 477] on button "Add writer" at bounding box center [1083, 480] width 92 height 23
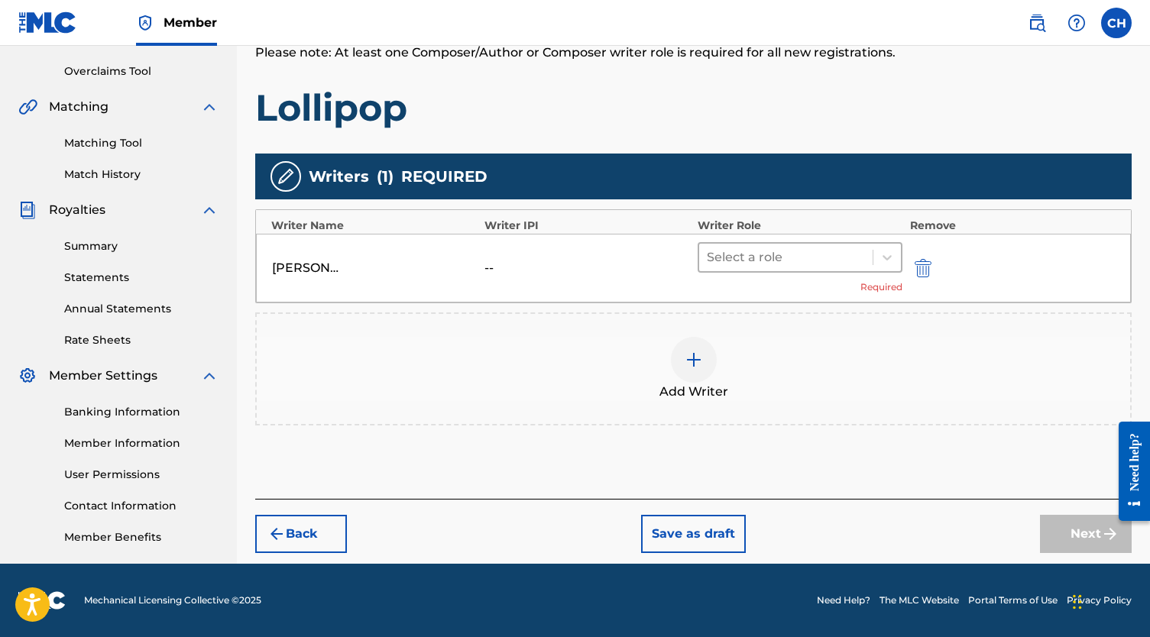
scroll to position [310, 0]
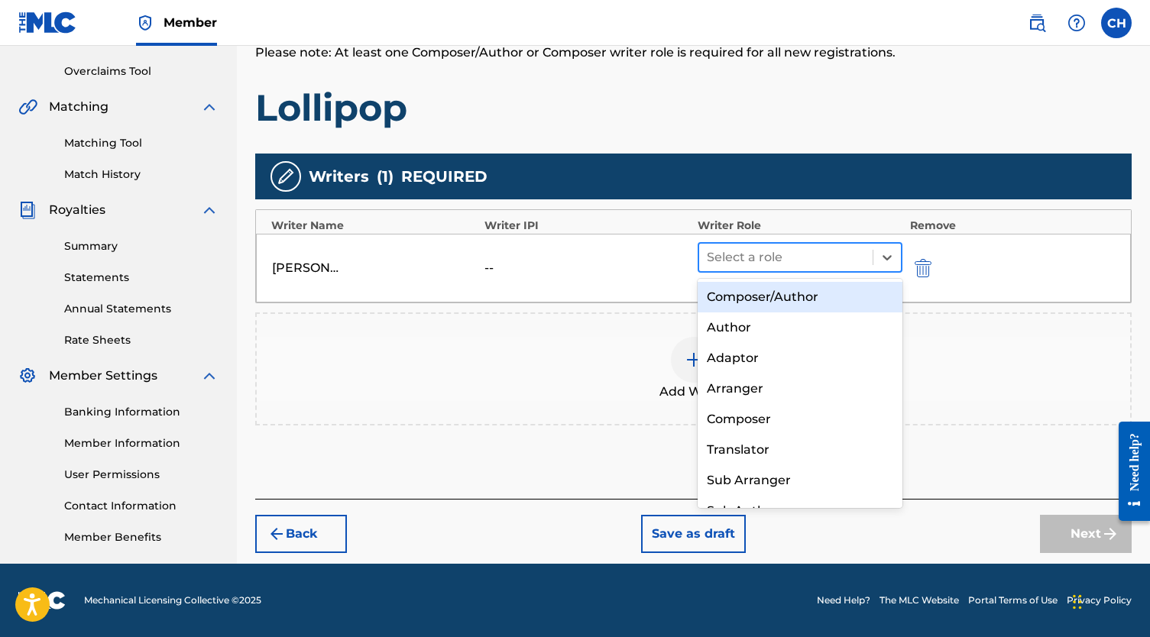
click at [813, 248] on div at bounding box center [786, 257] width 158 height 21
click at [798, 279] on div "Composer/Author Author Adaptor Arranger Composer Translator Sub Arranger Sub Au…" at bounding box center [799, 393] width 205 height 229
click at [792, 293] on div "Composer/Author" at bounding box center [799, 297] width 205 height 31
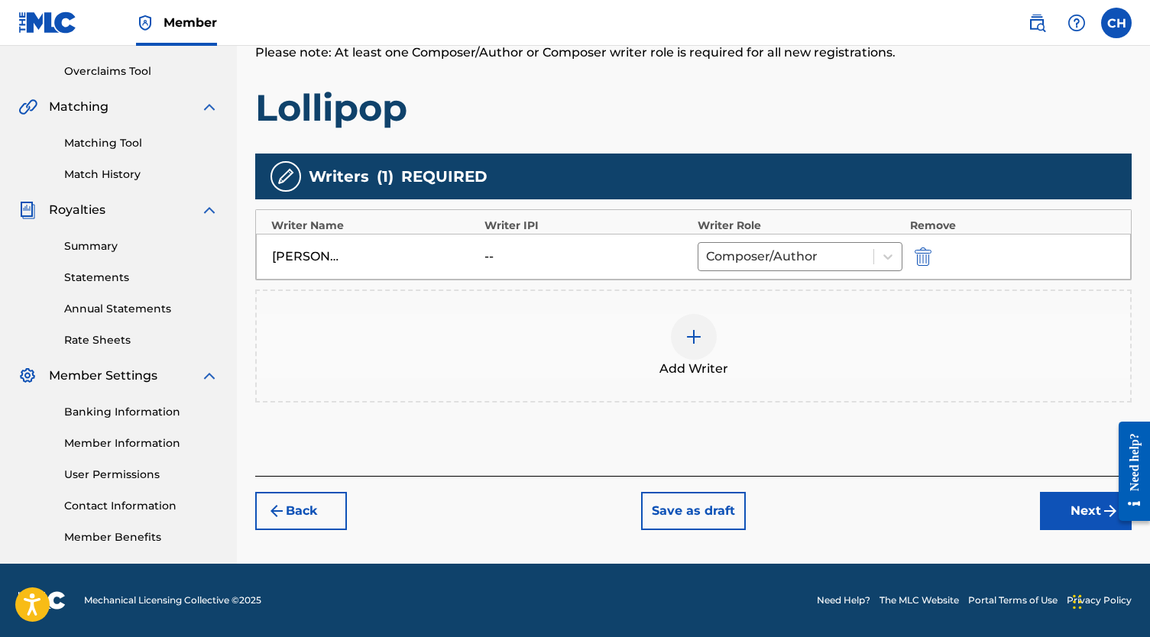
click at [1069, 497] on button "Next" at bounding box center [1086, 511] width 92 height 38
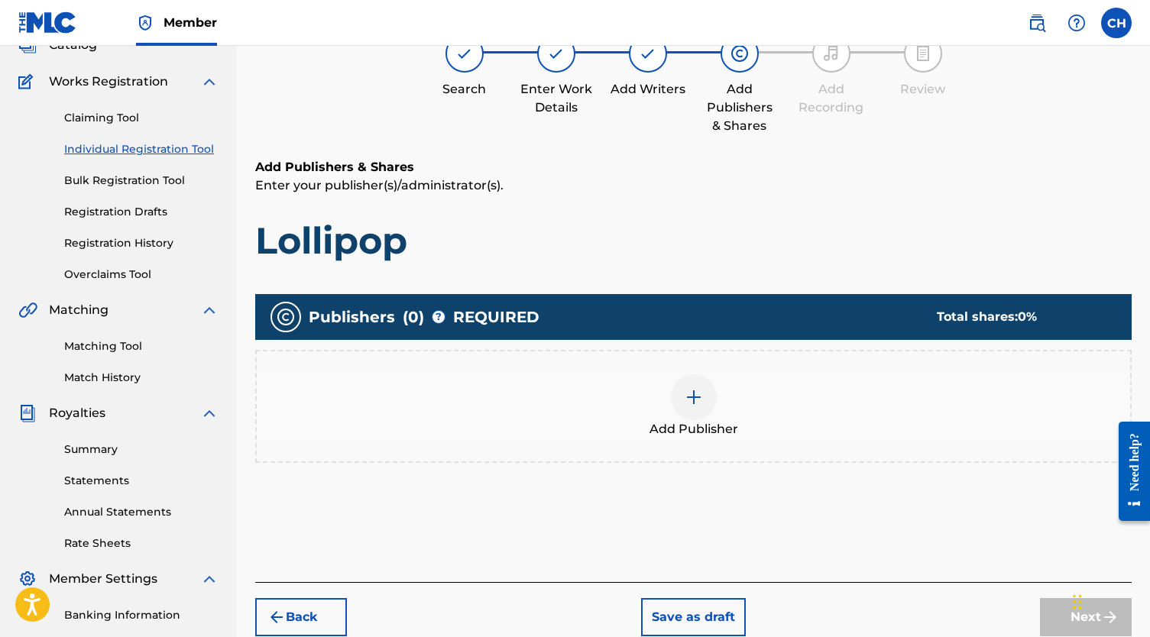
scroll to position [69, 0]
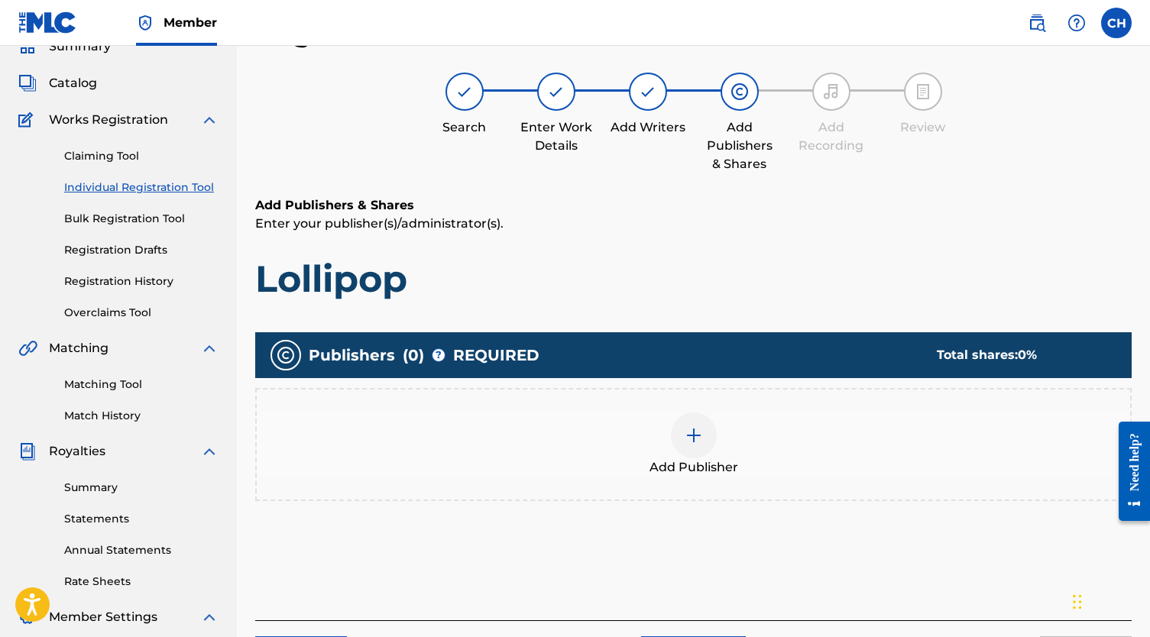
click at [679, 419] on div at bounding box center [694, 436] width 46 height 46
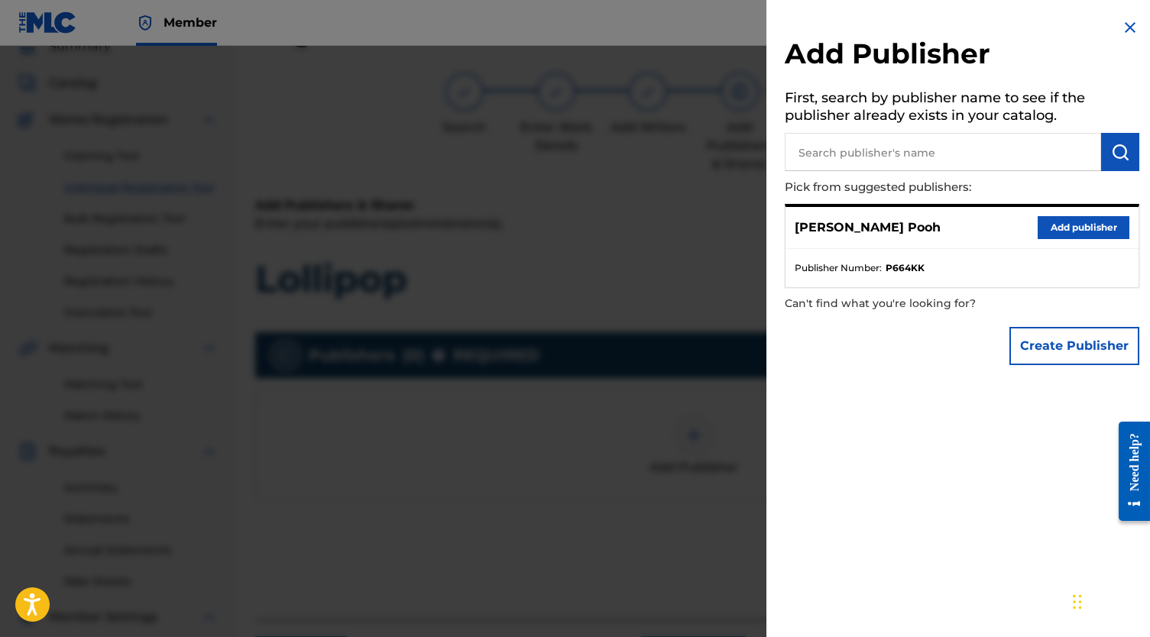
click at [1053, 237] on button "Add publisher" at bounding box center [1083, 227] width 92 height 23
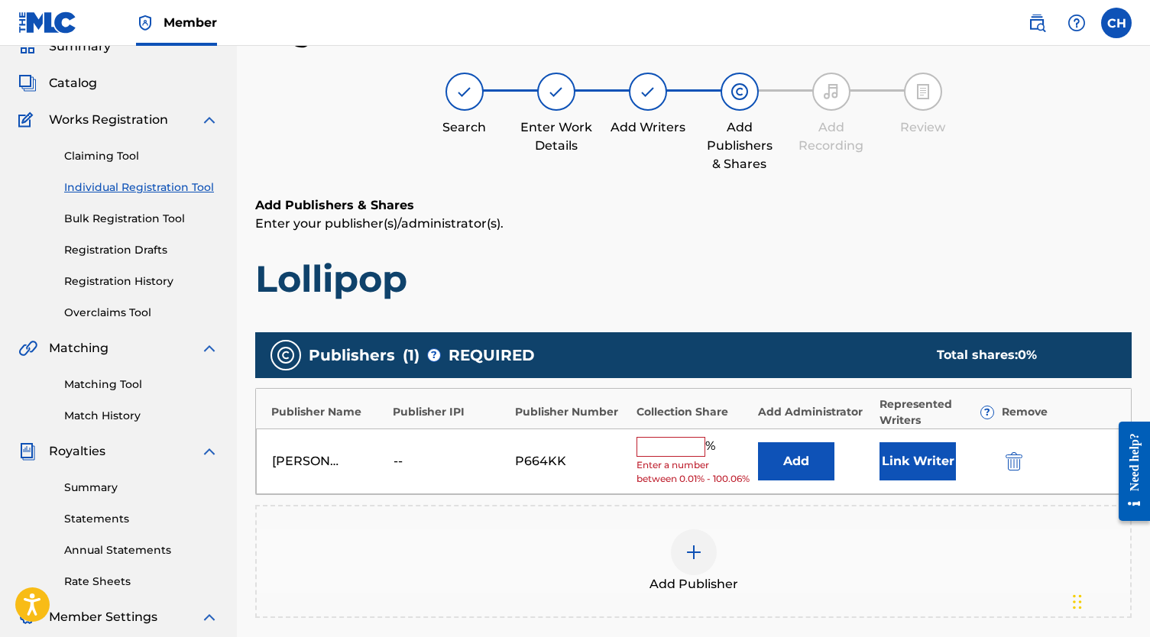
click at [677, 452] on input "text" at bounding box center [670, 447] width 69 height 20
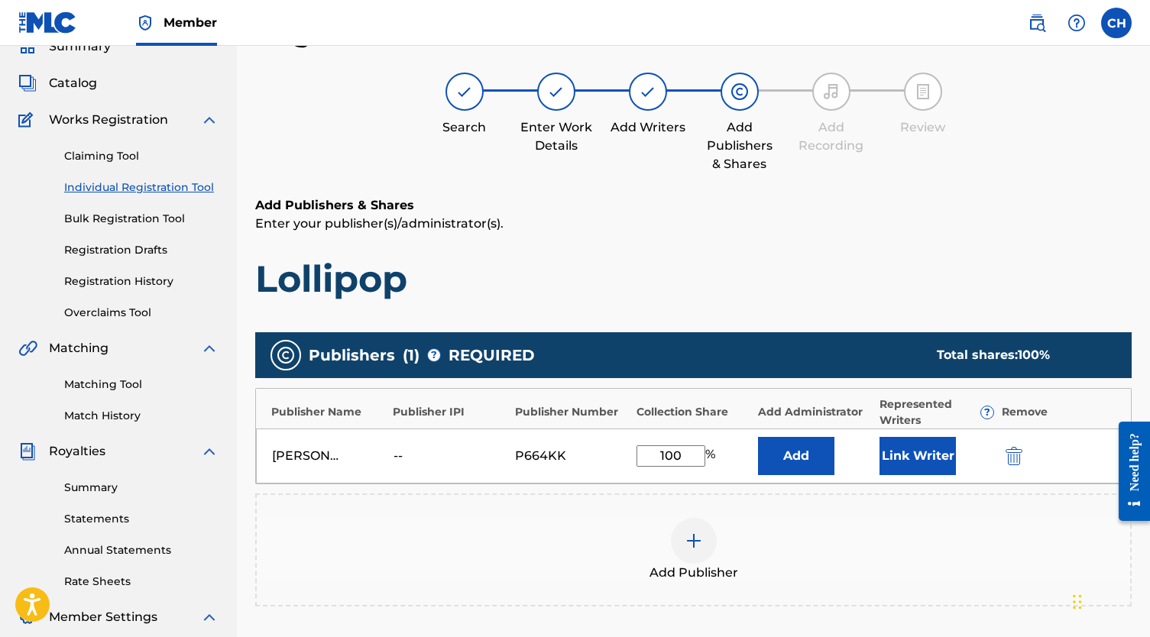
type input "100"
click at [907, 466] on button "Link Writer" at bounding box center [917, 456] width 76 height 38
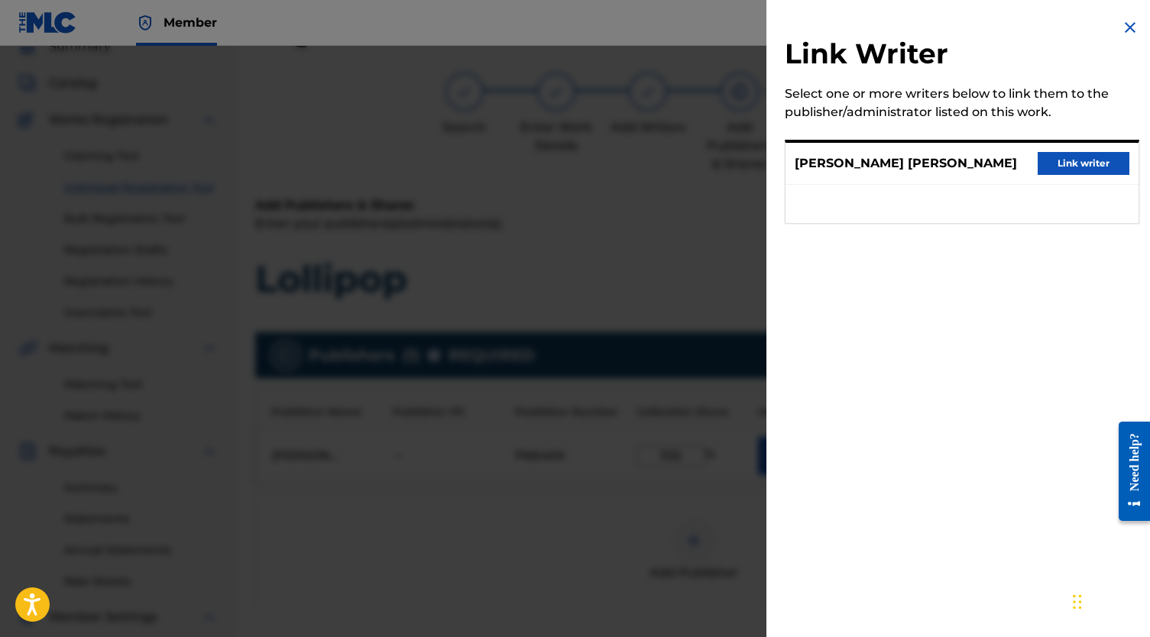
click at [1037, 175] on button "Link writer" at bounding box center [1083, 163] width 92 height 23
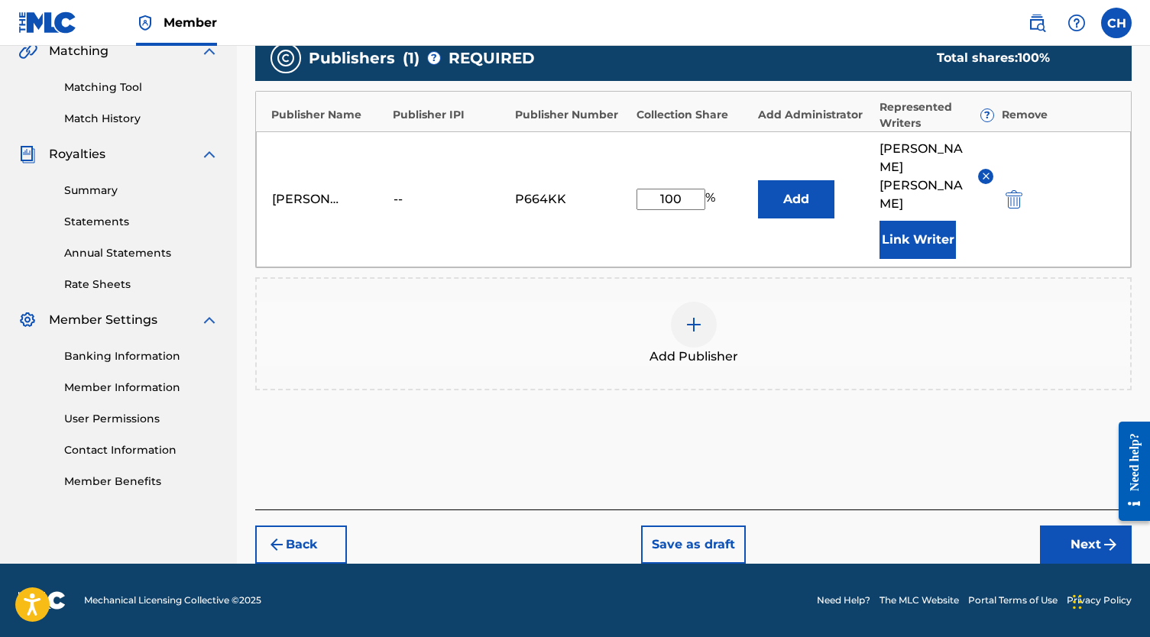
click at [1066, 536] on button "Next" at bounding box center [1086, 545] width 92 height 38
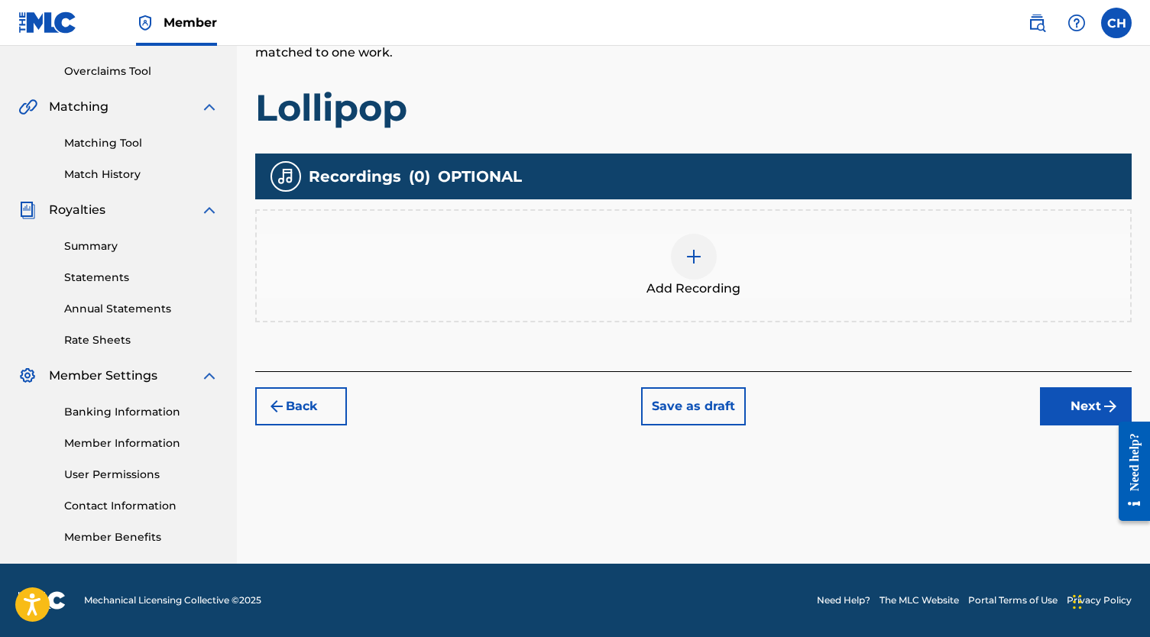
click at [325, 107] on h1 "Lollipop" at bounding box center [693, 108] width 876 height 46
click at [372, 202] on div "Recordings ( 0 ) OPTIONAL Add Recording" at bounding box center [693, 238] width 876 height 169
click at [327, 117] on h1 "Lollipop" at bounding box center [693, 108] width 876 height 46
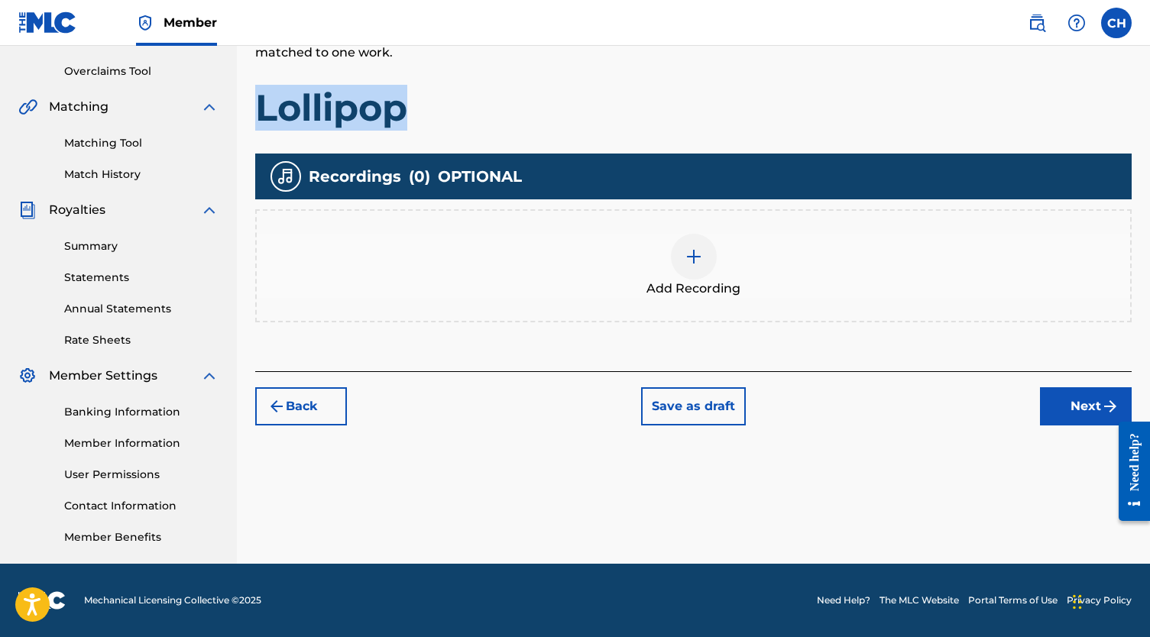
click at [327, 117] on h1 "Lollipop" at bounding box center [693, 108] width 876 height 46
copy h1 "Lollipop"
click at [690, 250] on img at bounding box center [693, 257] width 18 height 18
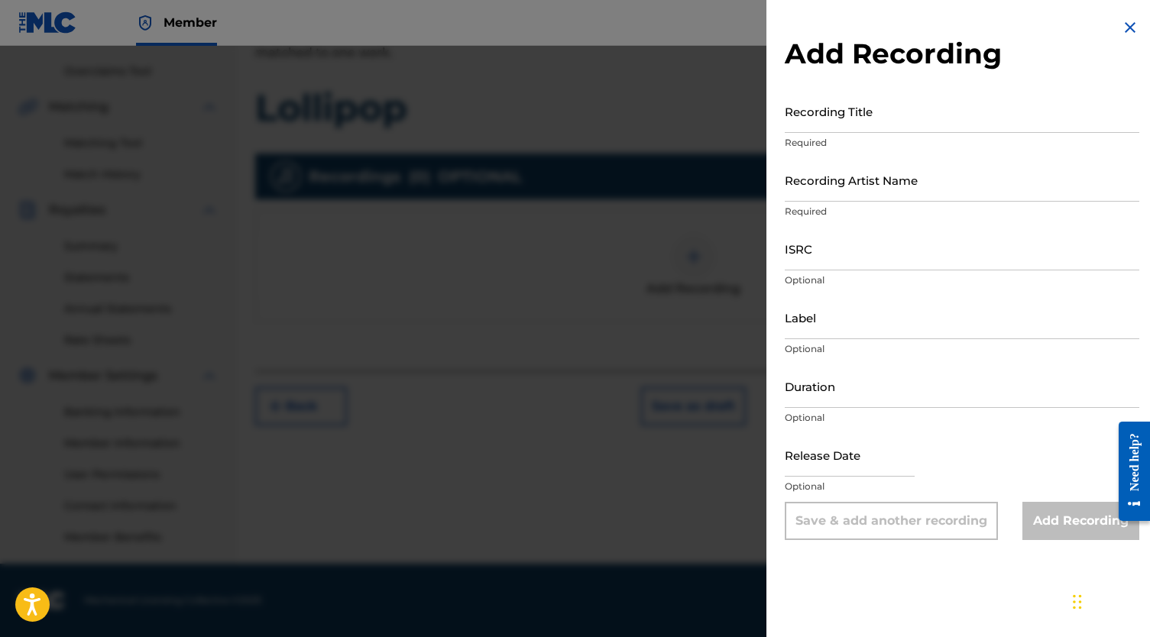
click at [843, 104] on input "Recording Title" at bounding box center [962, 111] width 354 height 44
click at [843, 176] on input "Recording Artist Name" at bounding box center [962, 180] width 354 height 44
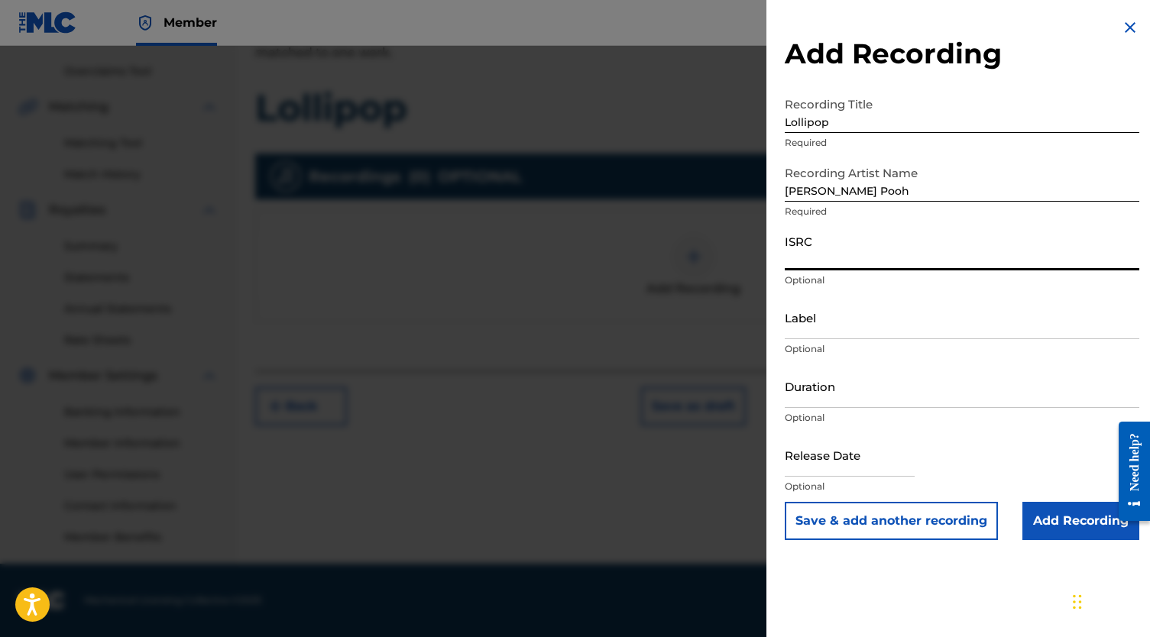
click at [800, 252] on input "ISRC" at bounding box center [962, 249] width 354 height 44
click at [1079, 540] on div "Add Recording Recording Title Lollipop Required Recording Artist Name [PERSON_N…" at bounding box center [961, 279] width 391 height 558
click at [1064, 527] on input "Add Recording" at bounding box center [1080, 521] width 117 height 38
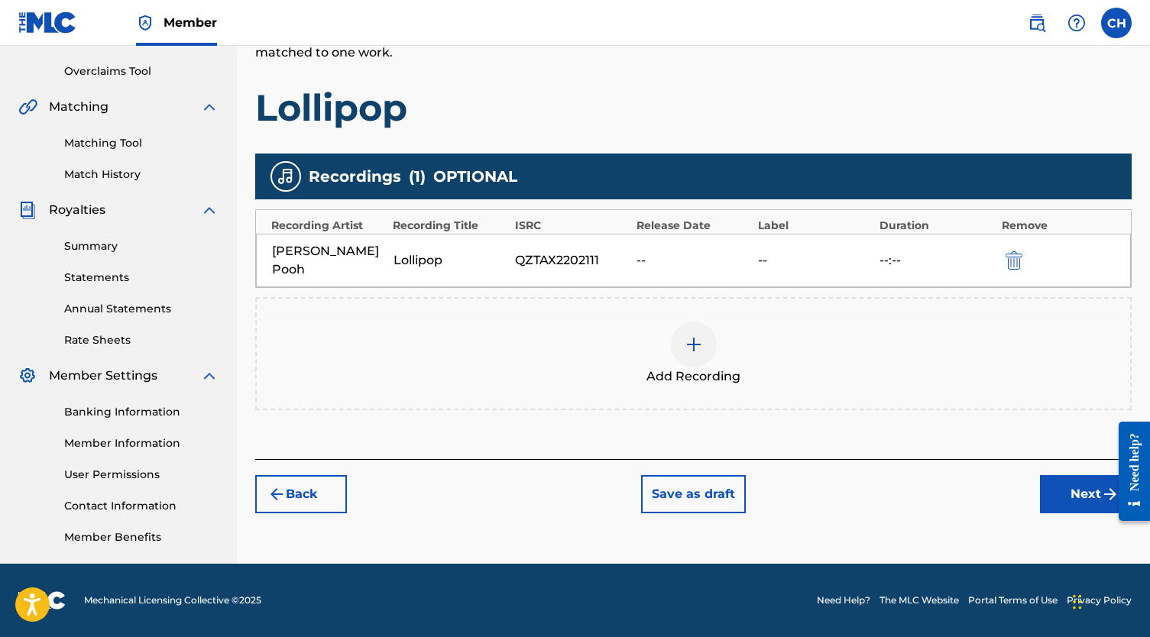
click at [1060, 475] on button "Next" at bounding box center [1086, 494] width 92 height 38
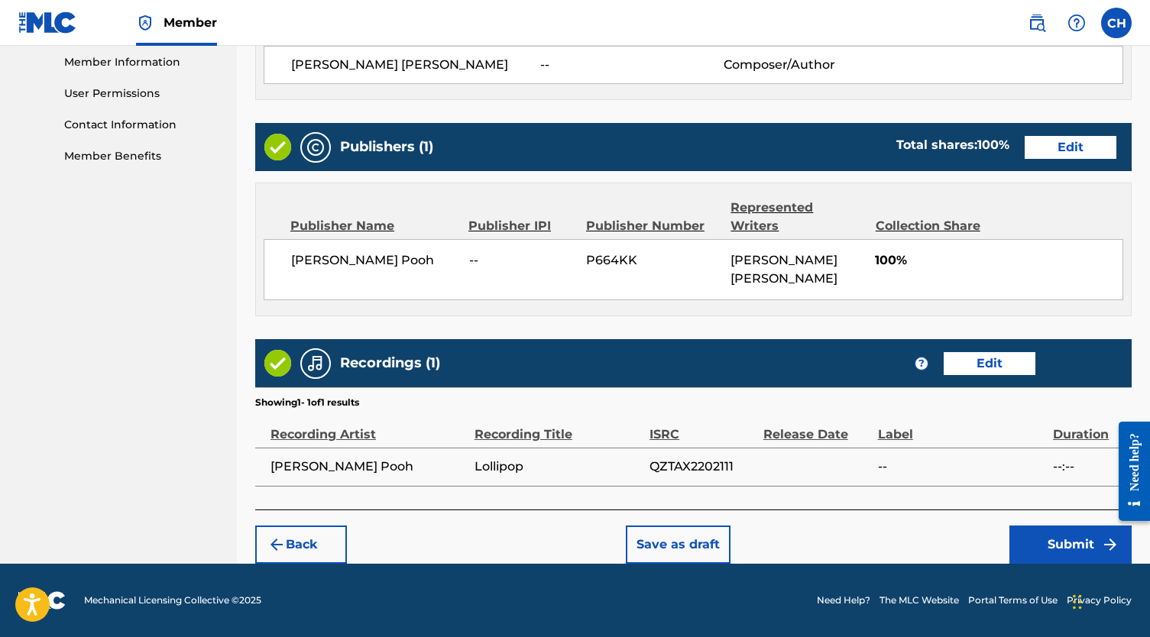
scroll to position [697, 0]
click at [1048, 545] on button "Submit" at bounding box center [1070, 545] width 122 height 38
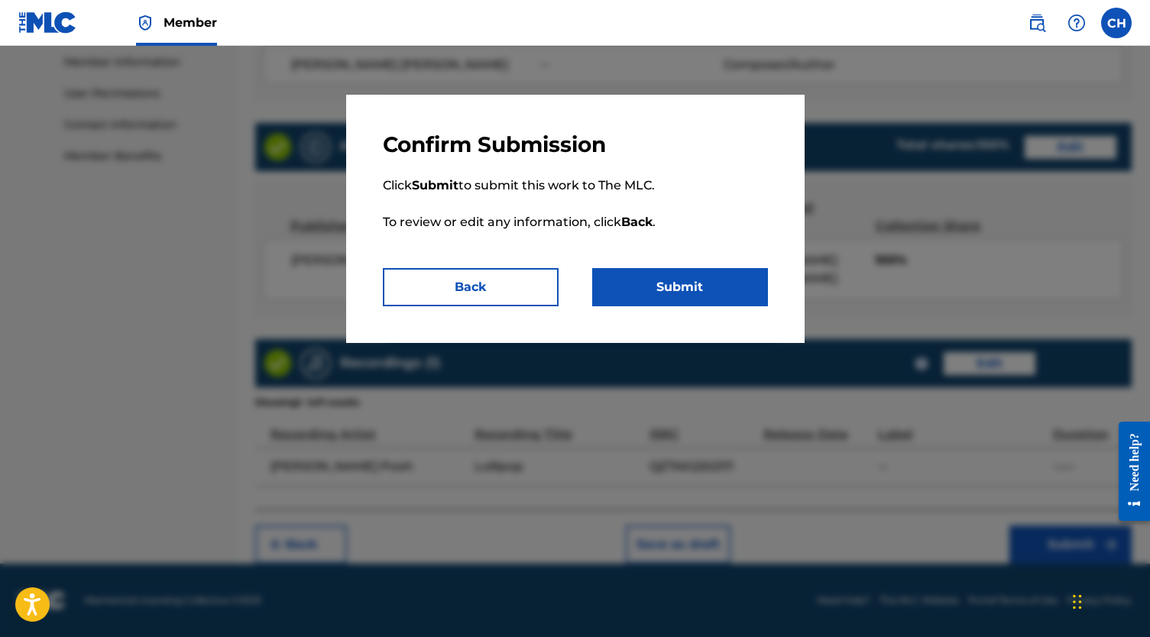
click at [720, 286] on button "Submit" at bounding box center [680, 287] width 176 height 38
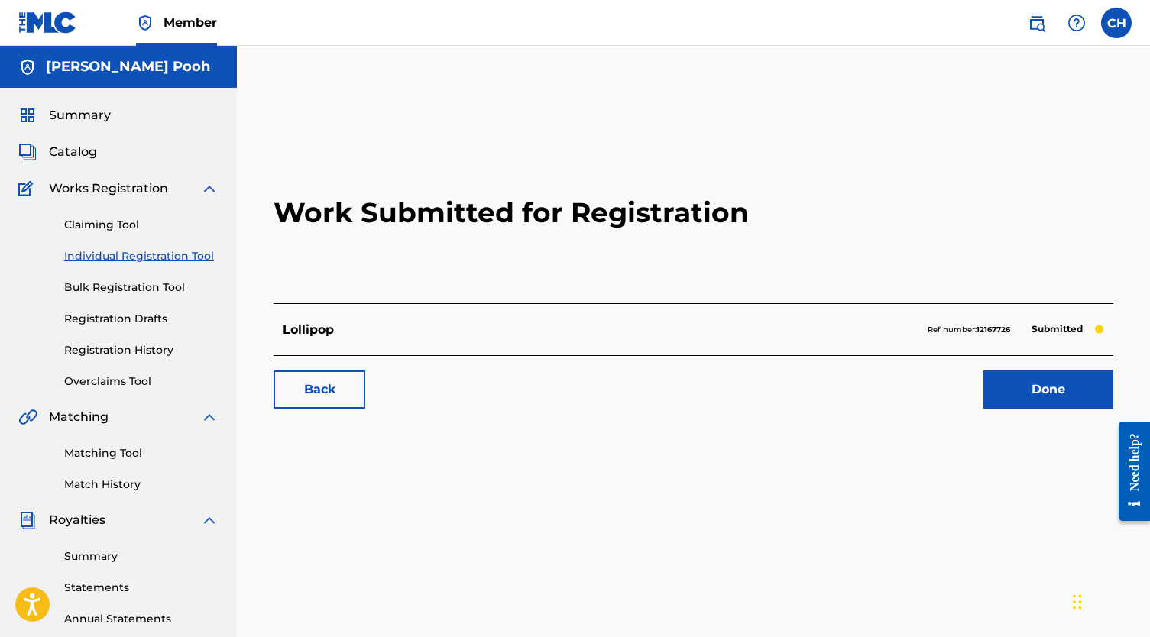
click at [1028, 396] on link "Done" at bounding box center [1048, 390] width 130 height 38
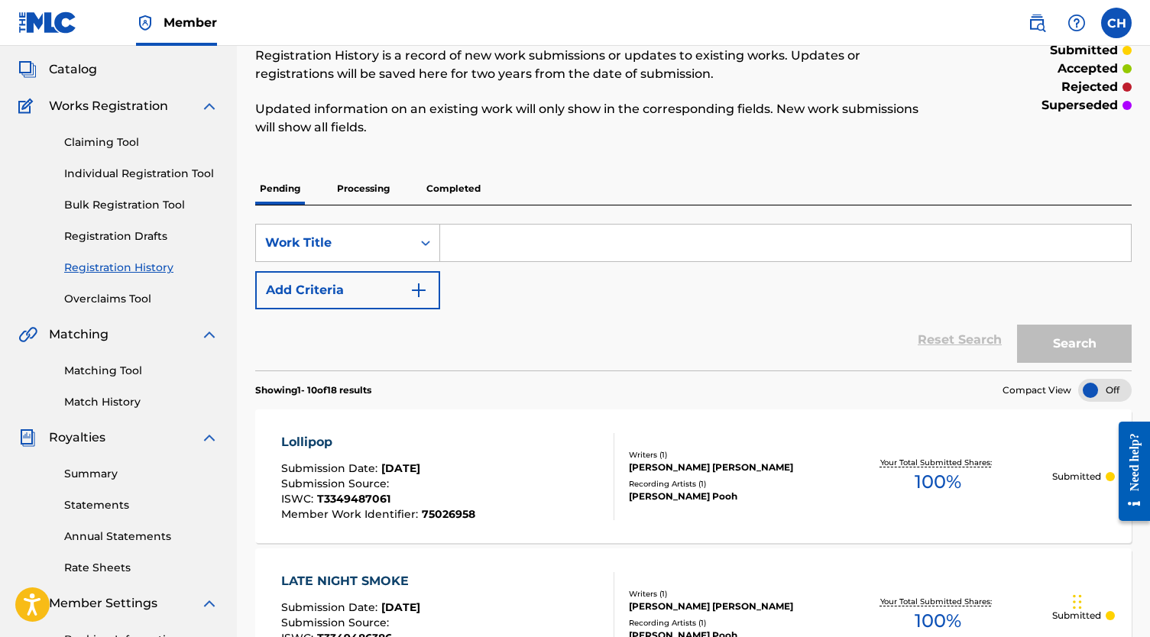
scroll to position [89, 0]
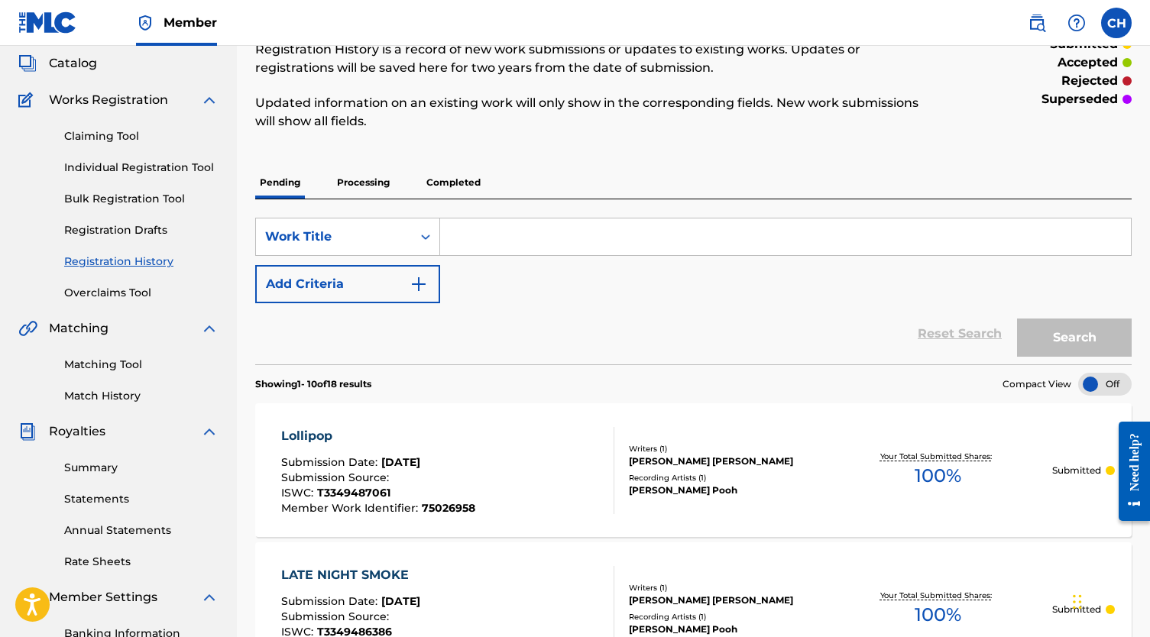
click at [169, 161] on link "Individual Registration Tool" at bounding box center [141, 168] width 154 height 16
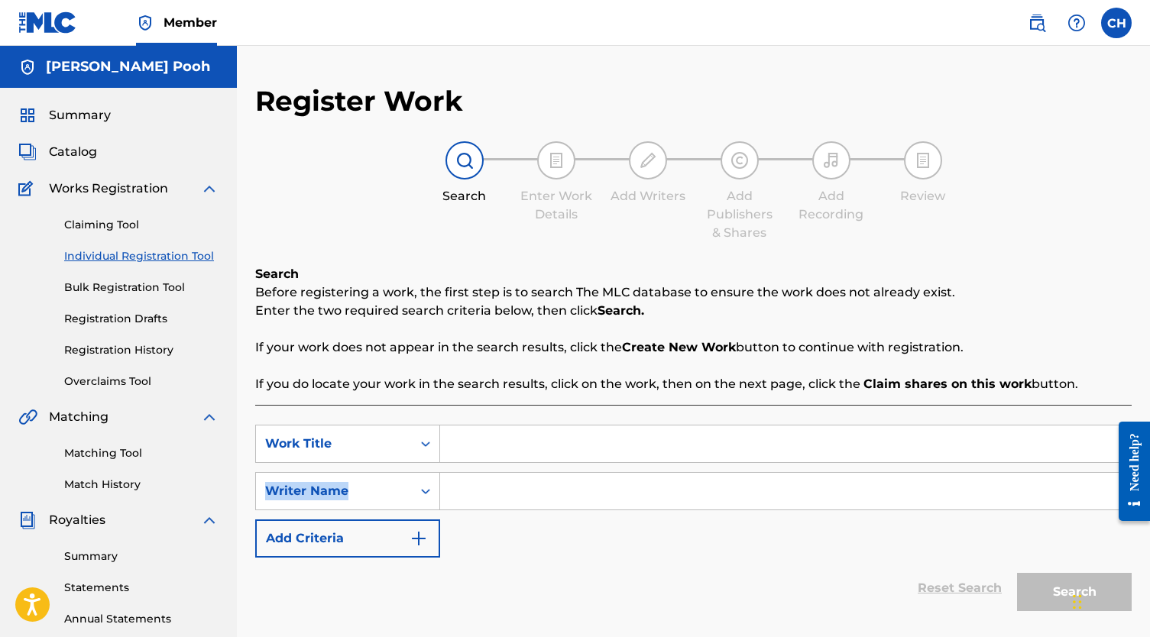
click at [594, 462] on div "SearchWithCriteriaf1b8d0b4-a731-4250-9f23-9b426f2a02e3 Work Title SearchWithCri…" at bounding box center [693, 491] width 876 height 133
click at [565, 449] on input "Search Form" at bounding box center [785, 444] width 691 height 37
click at [464, 486] on input "Search Form" at bounding box center [785, 491] width 691 height 37
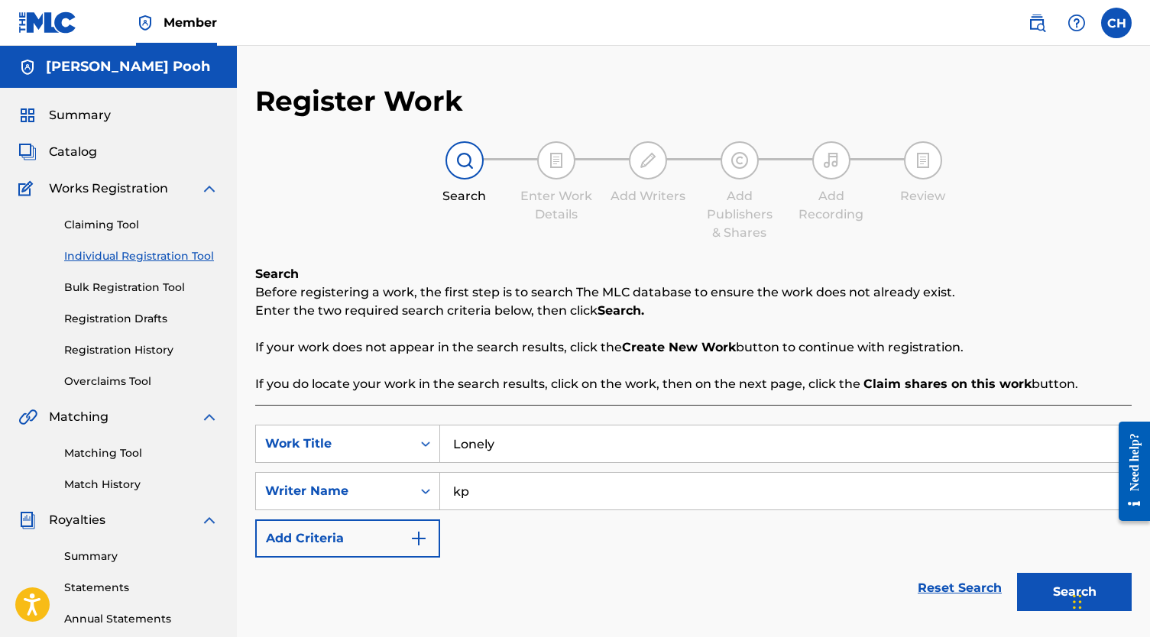
click at [1074, 592] on button "Search" at bounding box center [1074, 592] width 115 height 38
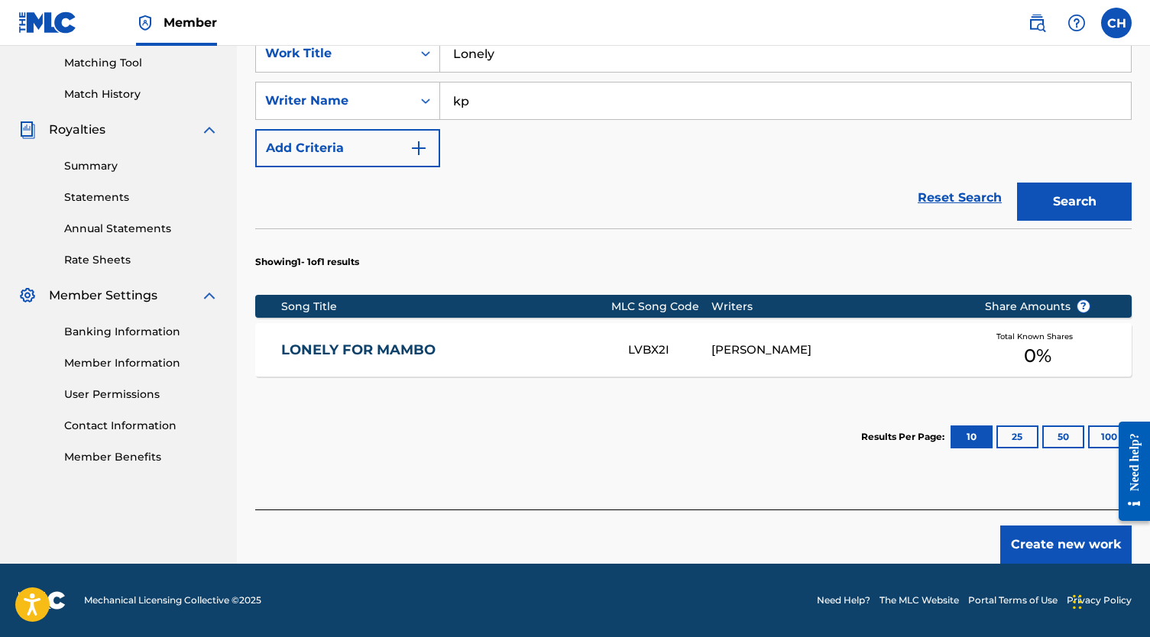
click at [1064, 555] on button "Create new work" at bounding box center [1065, 545] width 131 height 38
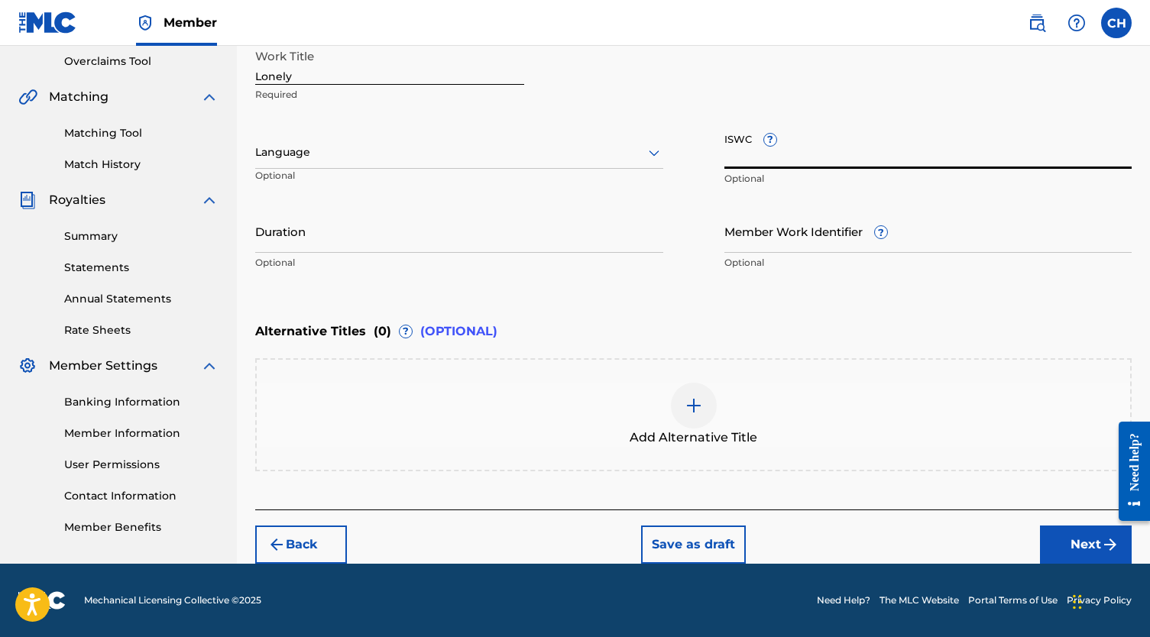
click at [745, 148] on input "ISWC ?" at bounding box center [928, 147] width 408 height 44
